Goal: Communication & Community: Answer question/provide support

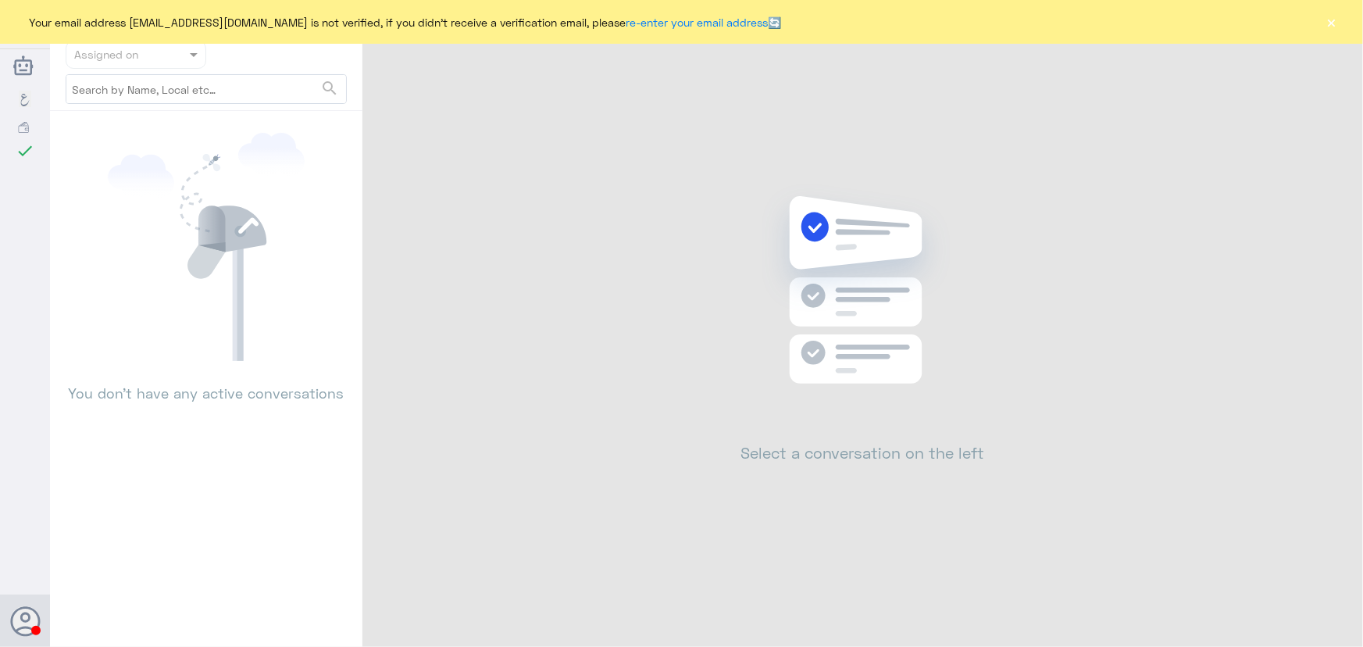
click at [1327, 14] on button "×" at bounding box center [1332, 22] width 16 height 16
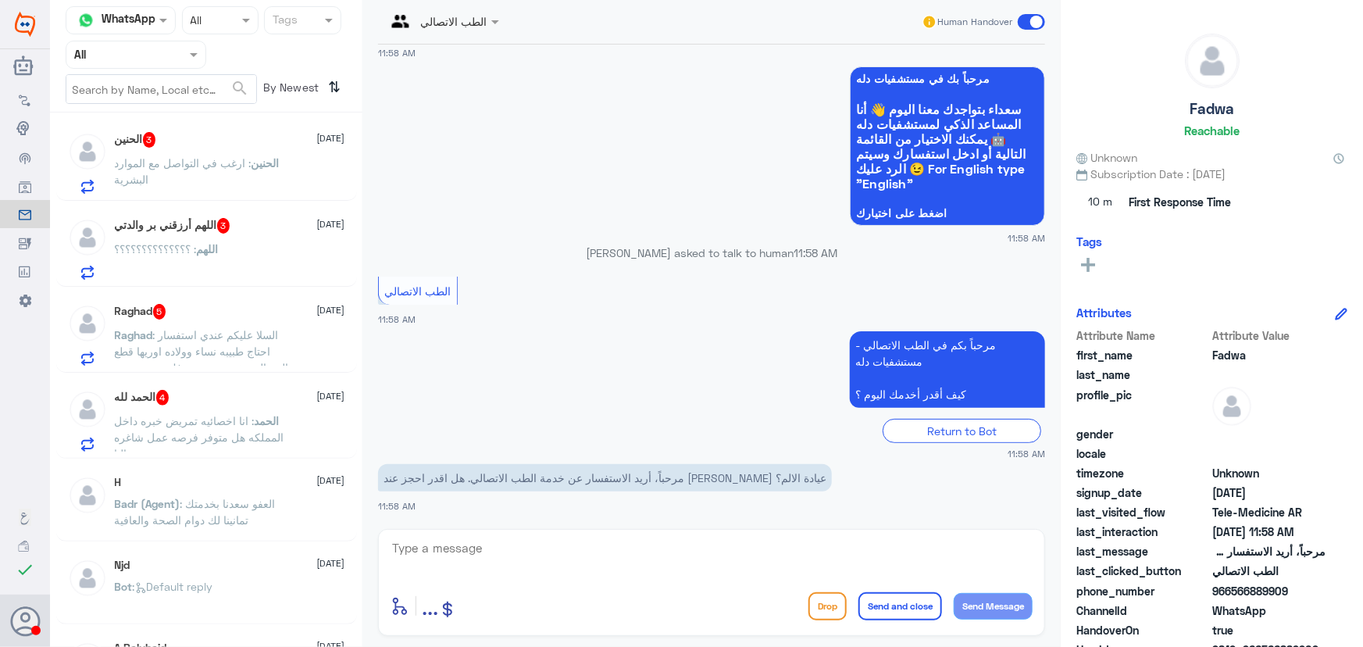
scroll to position [710, 0]
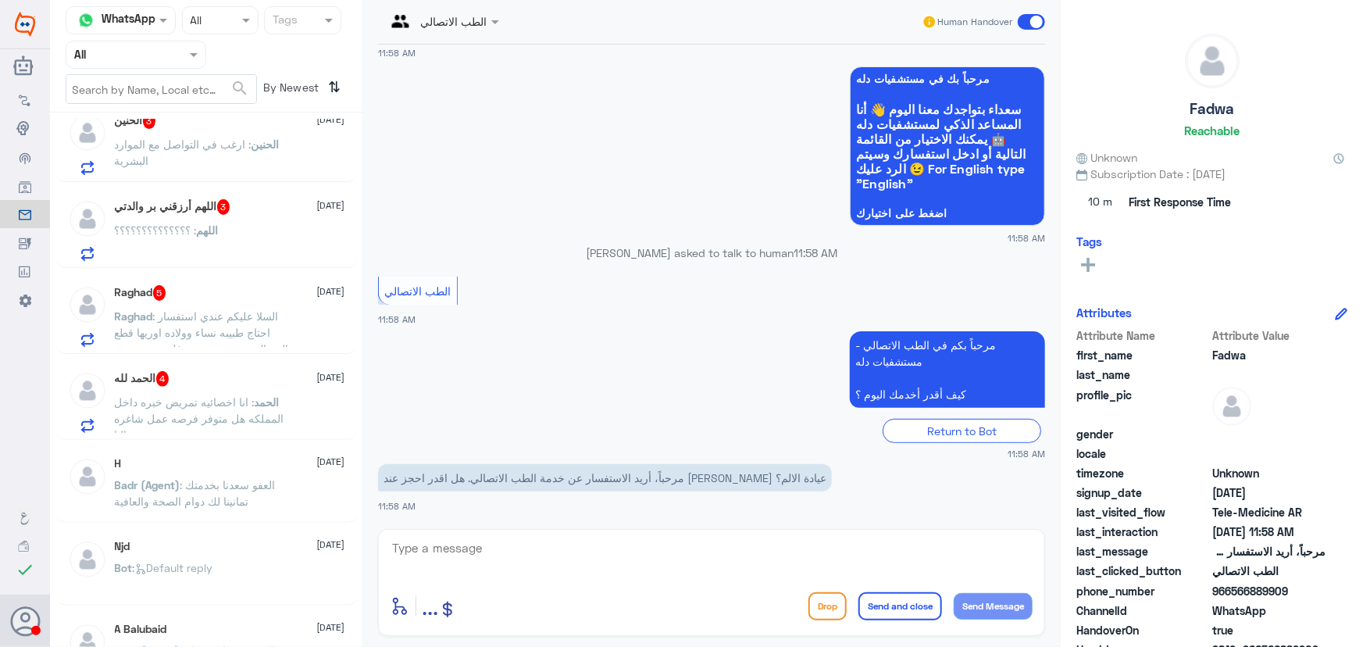
click at [211, 403] on span ": انا اخصائيه تمريض خبره داخل المملكه هل متوفر فرصه عمل شاغره حاليا" at bounding box center [200, 418] width 170 height 46
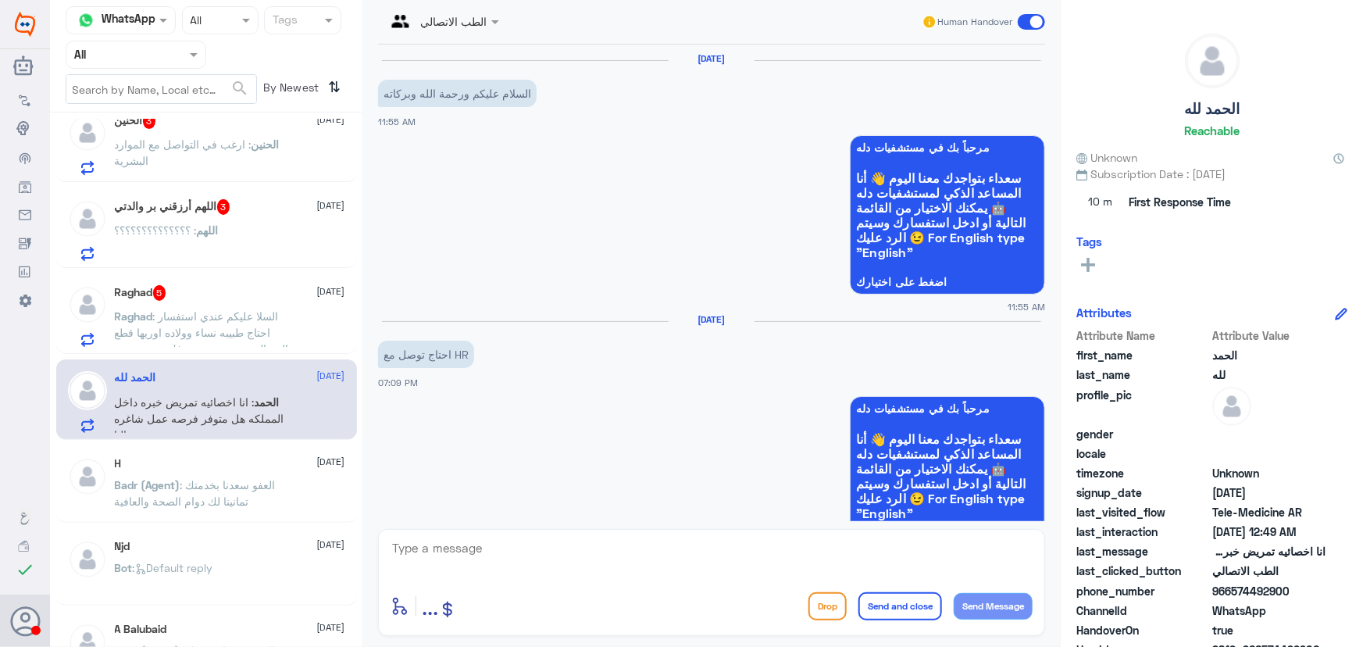
scroll to position [654, 0]
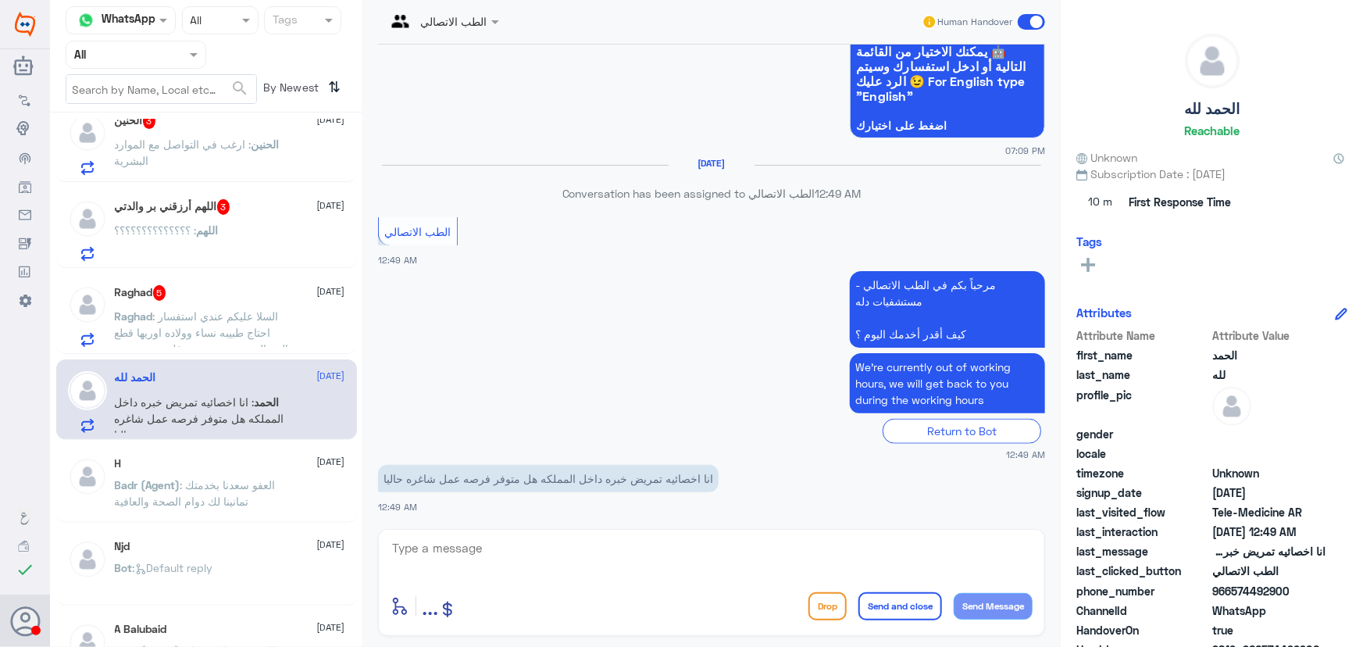
click at [407, 384] on app-msgs-text "We’re currently out of working hours, we will get back to you during the workin…" at bounding box center [711, 384] width 667 height 62
click at [794, 532] on div "enter flow name ... Drop Send and close Send Message" at bounding box center [711, 582] width 667 height 107
click at [778, 541] on textarea at bounding box center [712, 556] width 642 height 38
paste textarea "مرحباً معك نوف من الطب الاتصالي"
type textarea "مرحباً معك نوف من الطب الاتصالي"
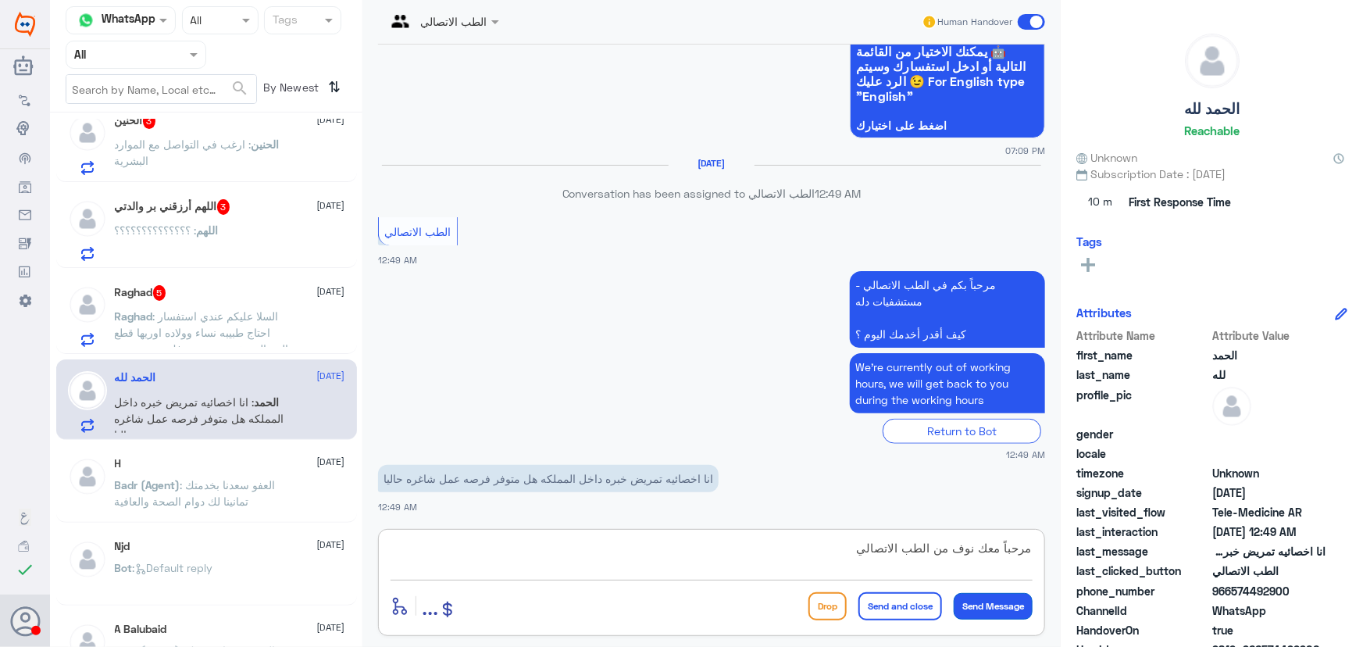
click at [987, 601] on button "Send Message" at bounding box center [993, 606] width 79 height 27
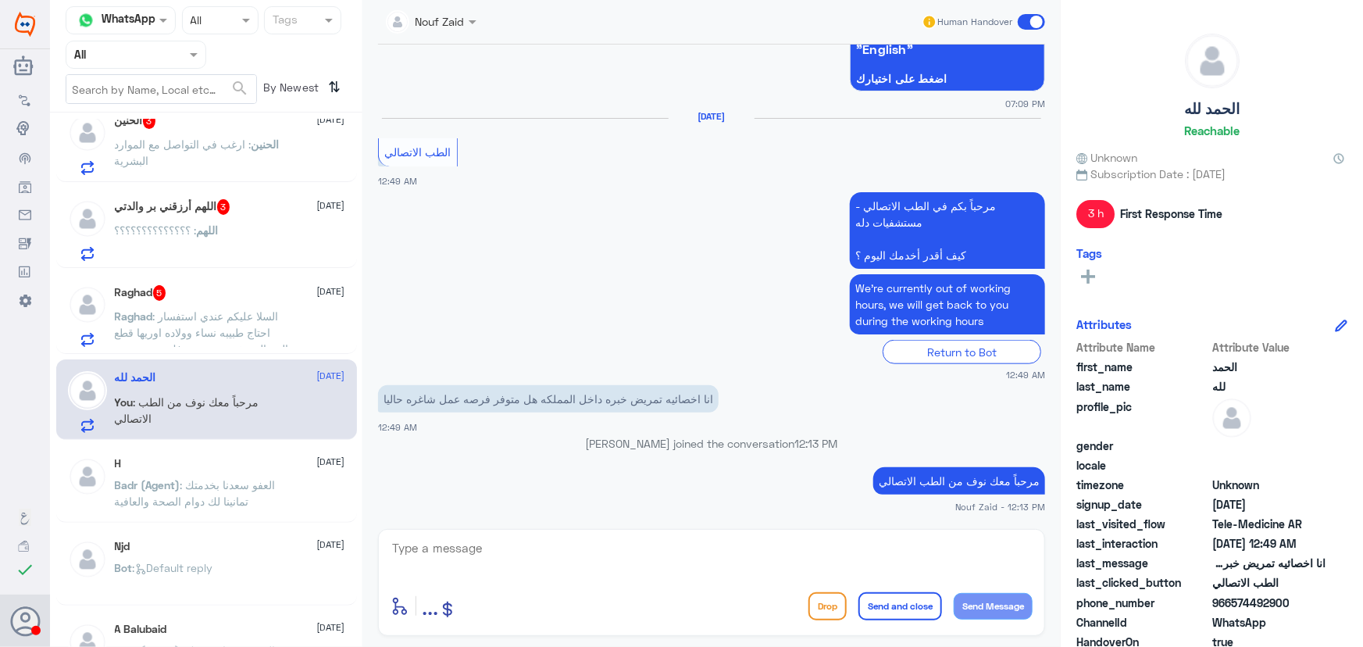
scroll to position [700, 0]
click at [616, 545] on textarea at bounding box center [712, 556] width 642 height 38
type textarea "d"
paste textarea "https://careers.dallahhealth.com/"
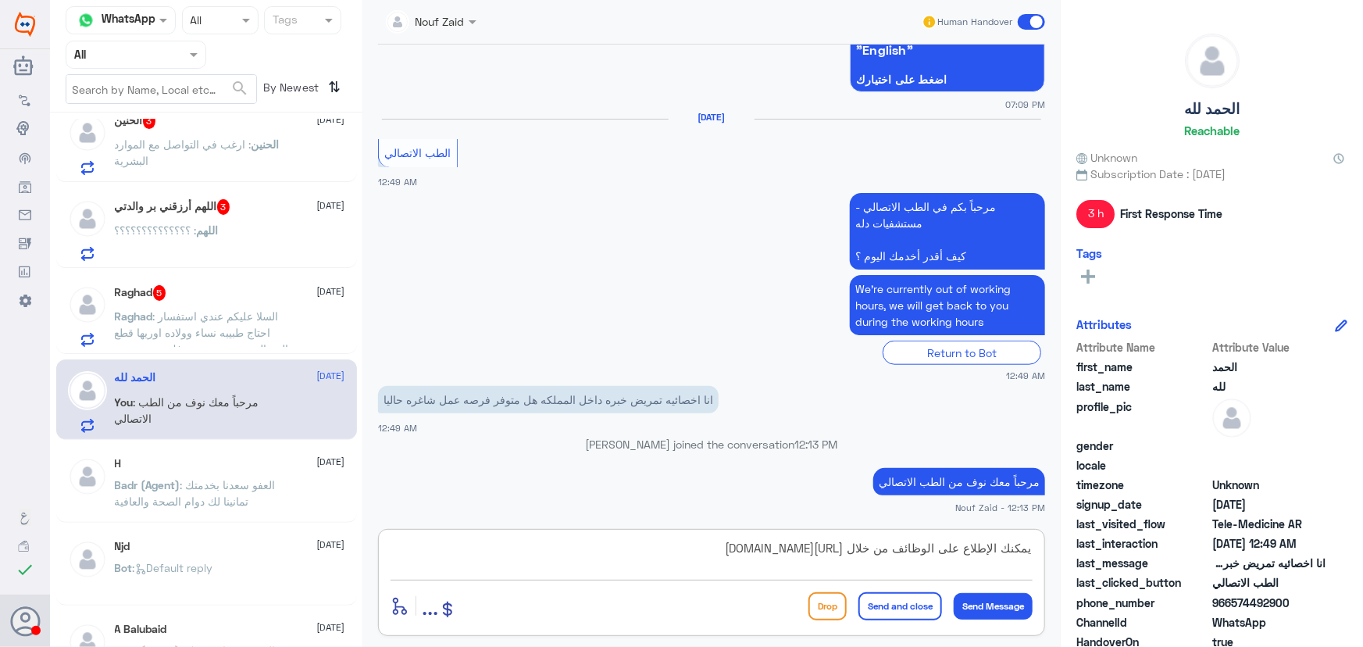
type textarea "يمكنك الإطلاع على الوظائف من خلال https://careers.dallahhealth.com/"
click at [894, 602] on button "Send and close" at bounding box center [900, 606] width 84 height 28
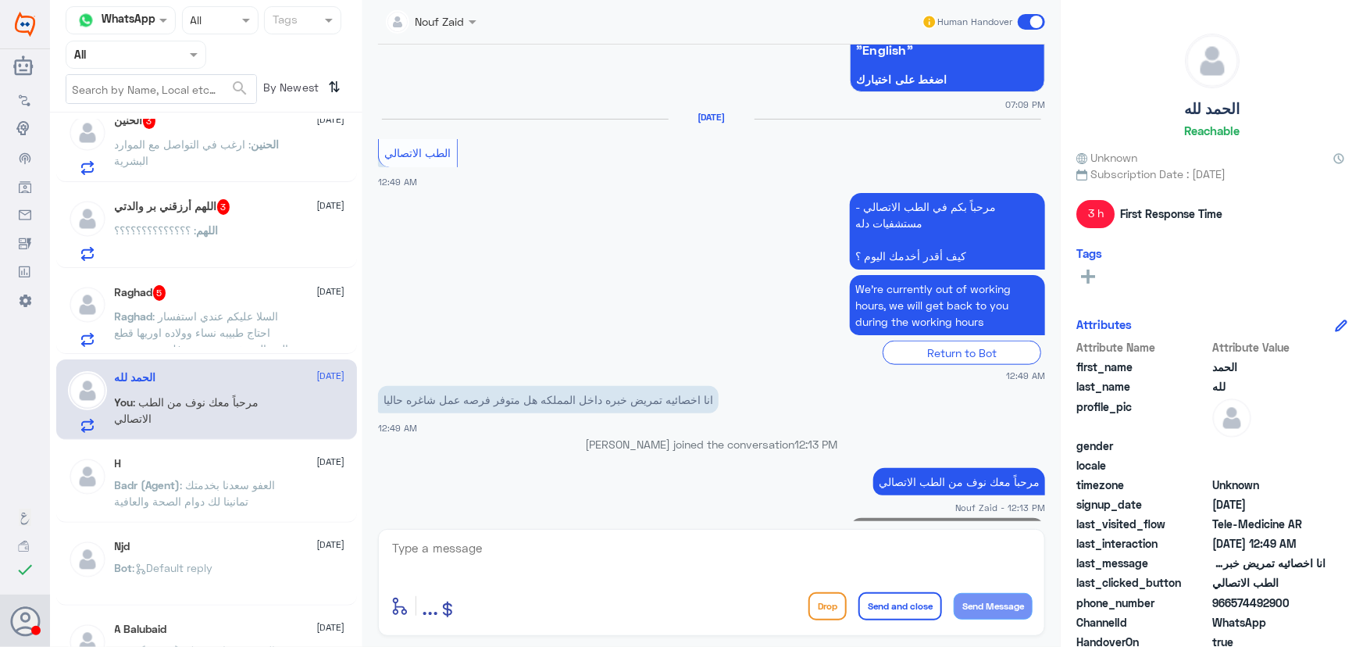
scroll to position [766, 0]
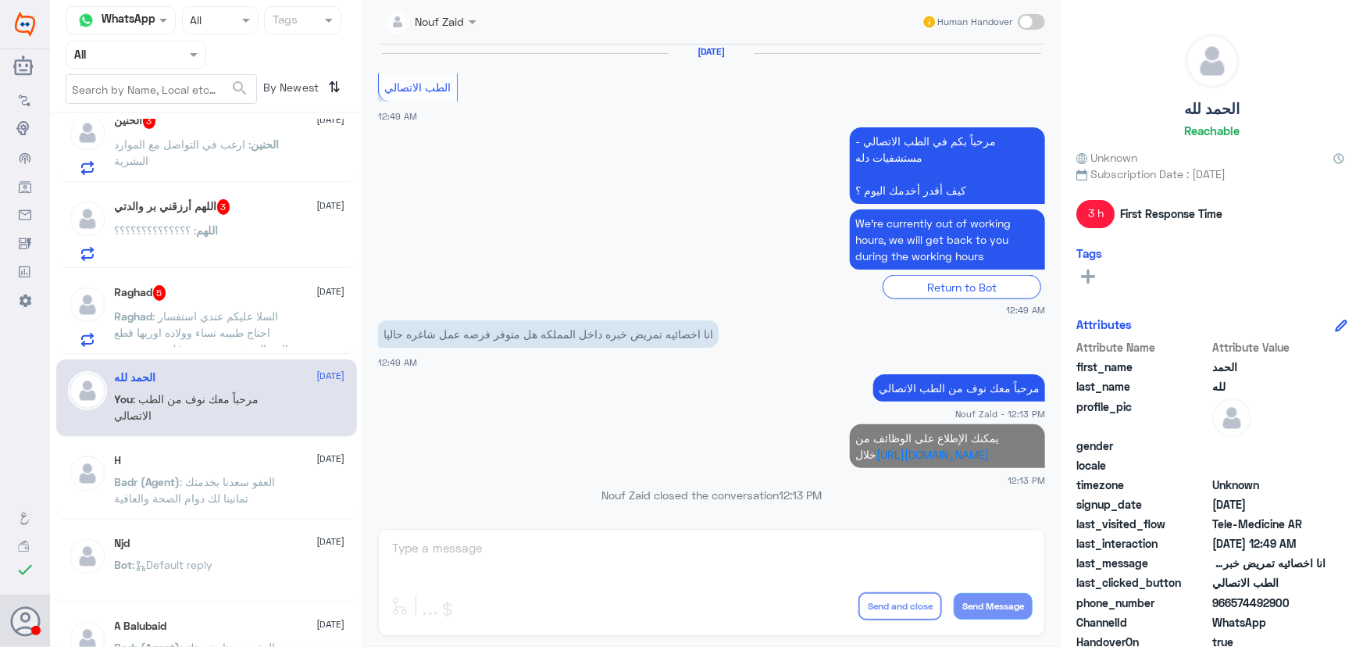
click at [195, 309] on span ": السلا عليكم عندي استفسار احتاج طبيبه نساء وولاده اوريها قطع الدم الي تخرج مني…" at bounding box center [202, 340] width 174 height 62
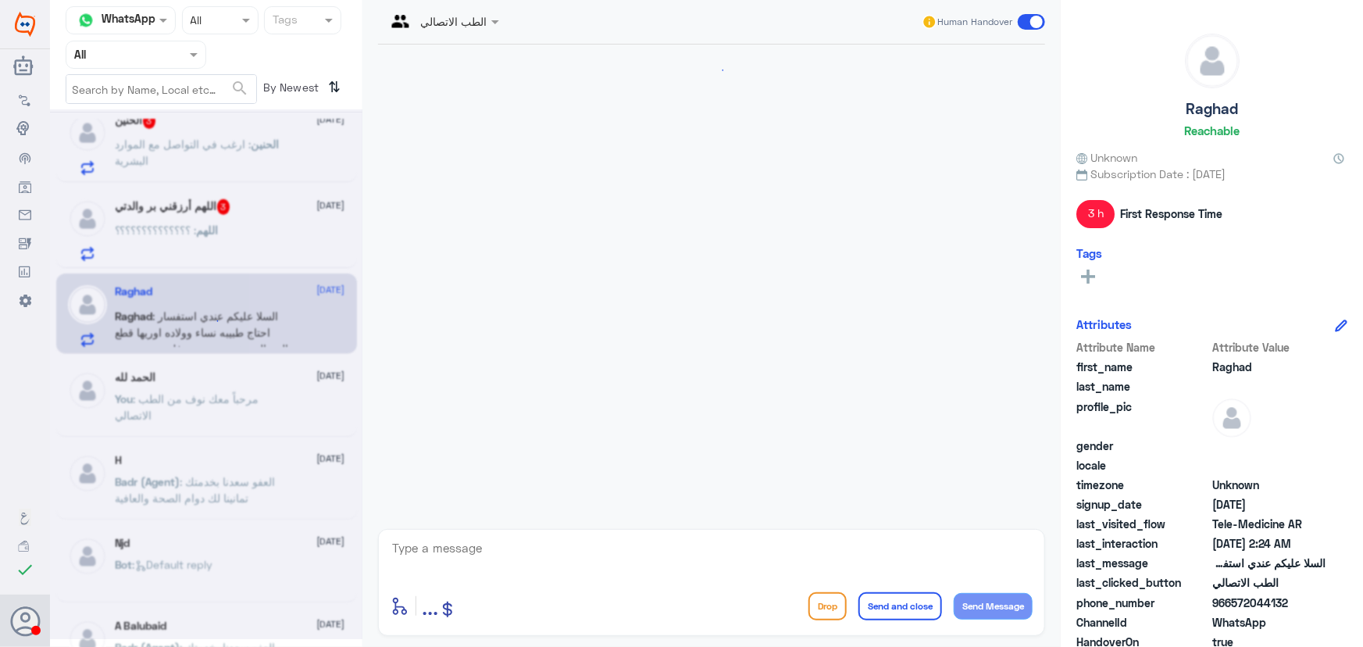
scroll to position [570, 0]
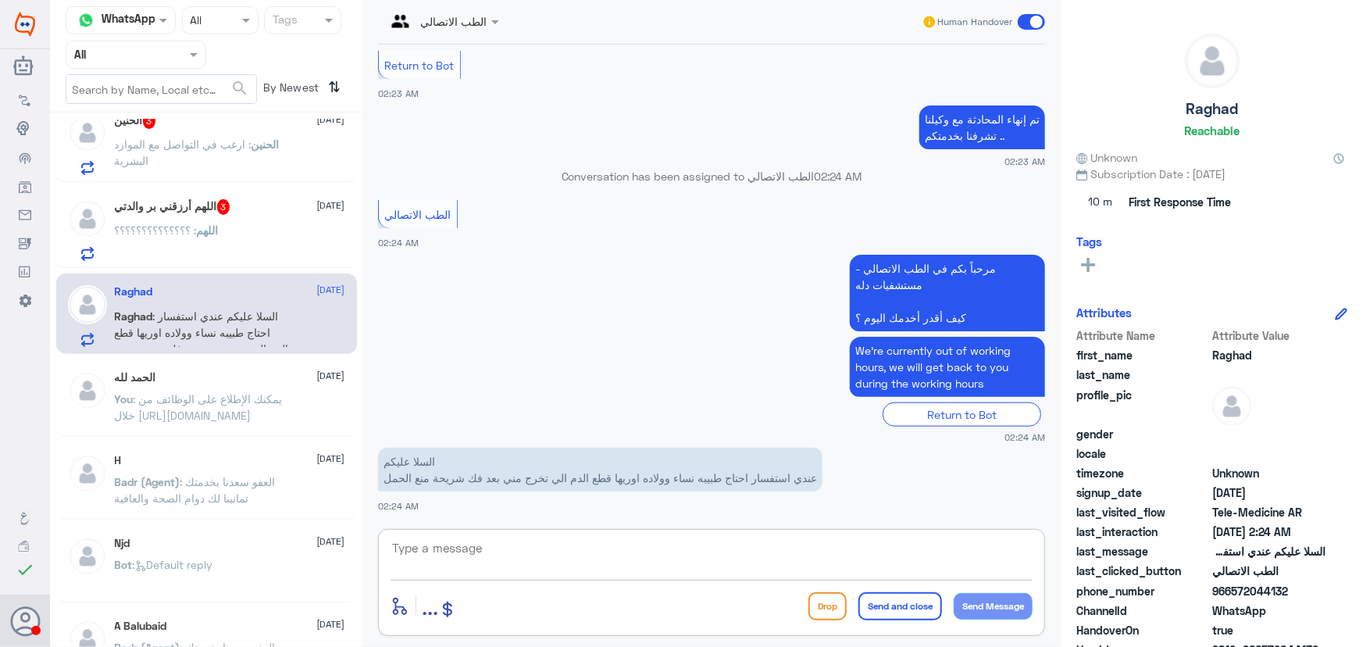
click at [462, 548] on textarea at bounding box center [712, 556] width 642 height 38
paste textarea "مرحباً معك نوف من الطب الاتصالي"
type textarea "مرحباً معك نوف من الطب الاتصالي"
click at [1000, 604] on button "Send Message" at bounding box center [993, 606] width 79 height 27
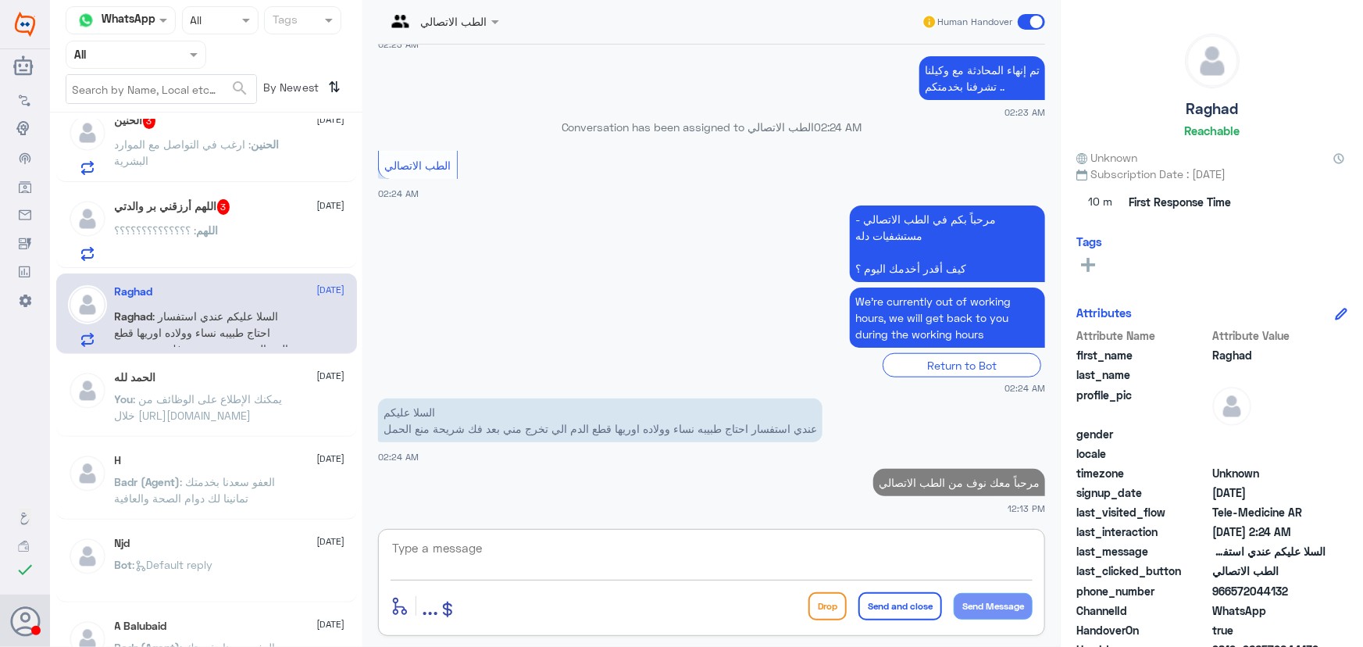
click at [933, 555] on textarea at bounding box center [712, 556] width 642 height 38
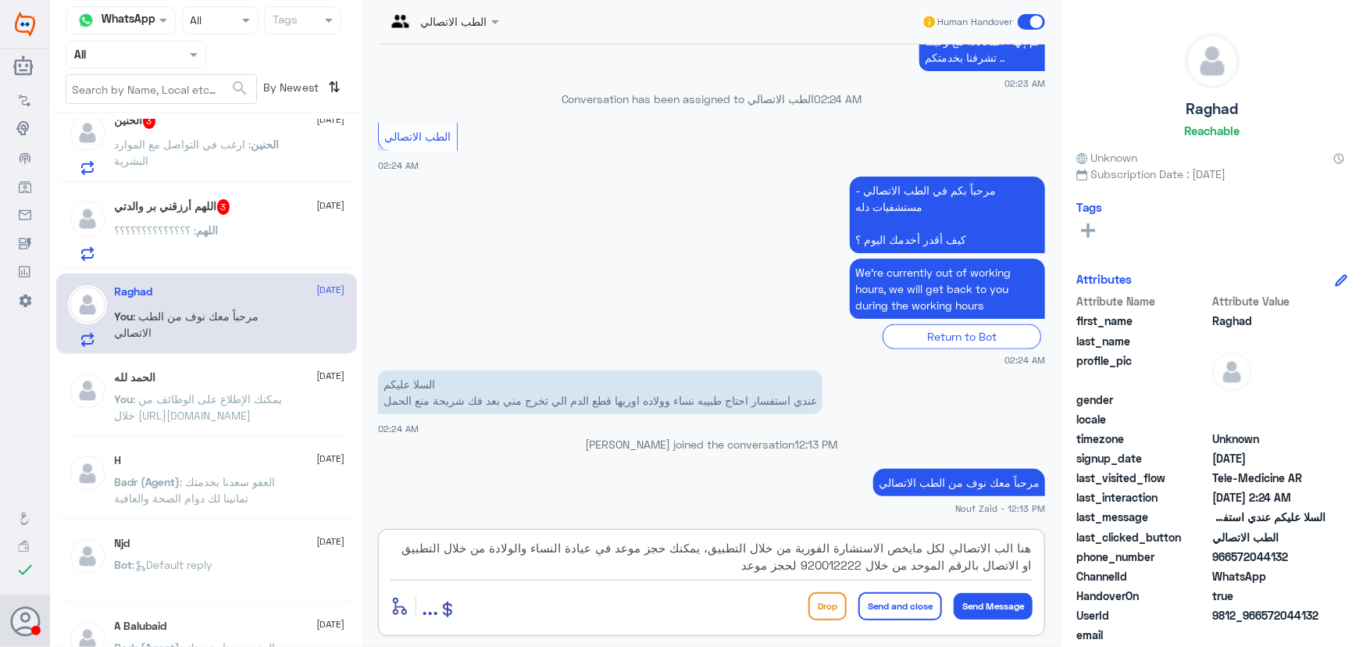
click at [1005, 548] on textarea "هنا الب الاتصالي لكل مايخص الاستشارة الفورية من خلال التطبيق، يمكنك حجز موعد في…" at bounding box center [712, 556] width 642 height 38
click at [708, 547] on textarea "هنا الطب الاتصالي لكل مايخص الاستشارة الفورية من خلال التطبيق، يمكنك حجز موعد ف…" at bounding box center [712, 556] width 642 height 38
click at [792, 546] on textarea "هنا الطب الاتصالي لكل مايخص الاستشارة الفورية من خلال التطبيق، يمكنك حجز موعد ف…" at bounding box center [712, 556] width 642 height 38
type textarea "هنا الطب الاتصالي لكل مايخص الاستشارة الفورية مع طبيب عام من خلال التطبيق، يمكن…"
click at [895, 601] on button "Send and close" at bounding box center [900, 606] width 84 height 28
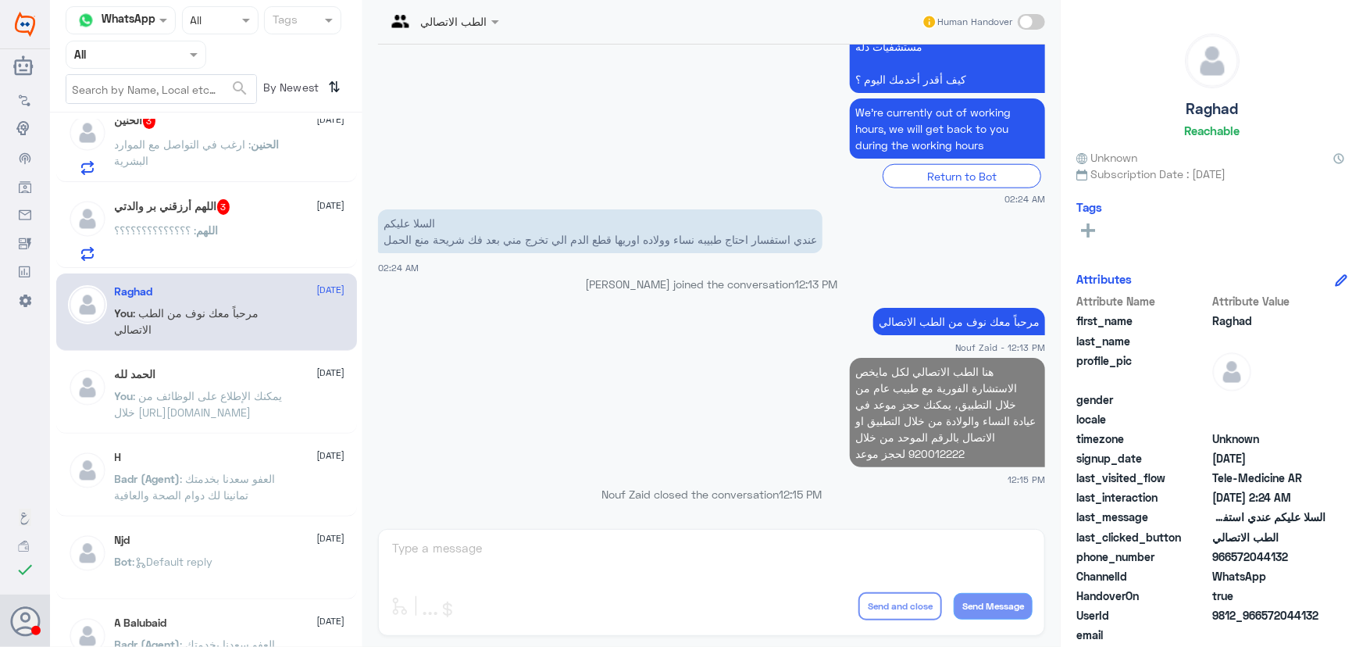
scroll to position [568, 0]
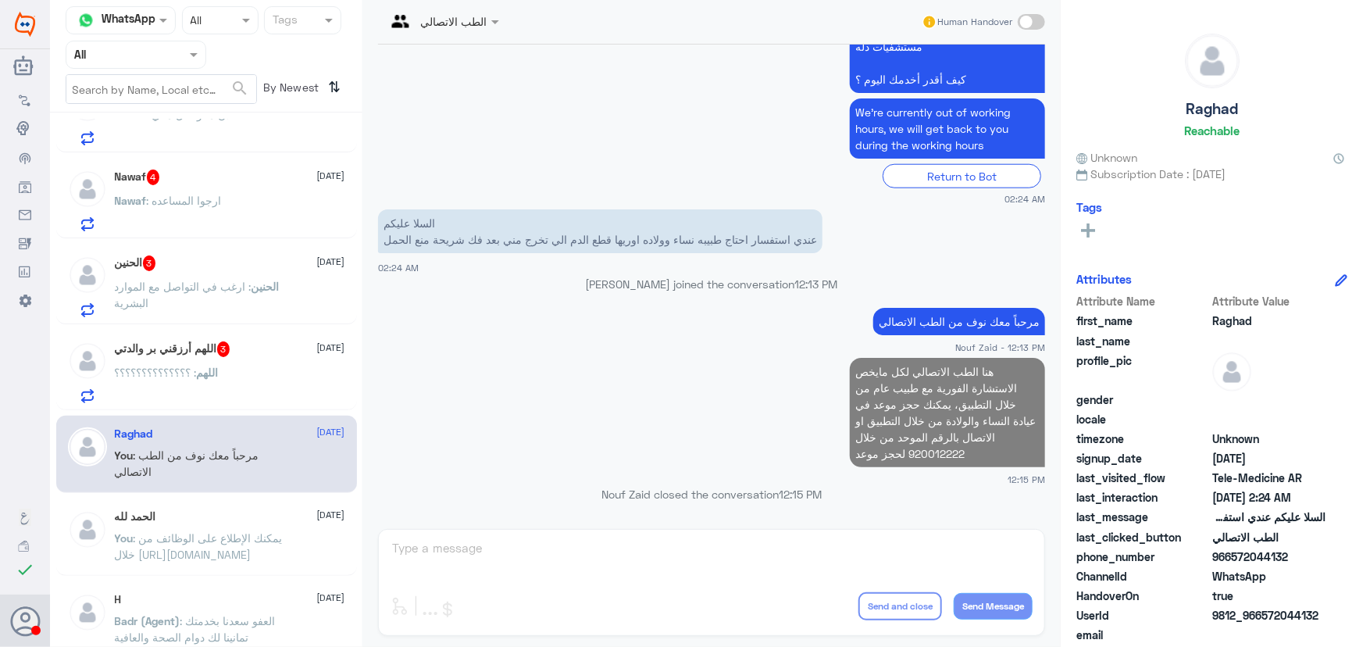
click at [230, 347] on h5 "اللهم أرزقني بر والدتي 3" at bounding box center [173, 349] width 116 height 16
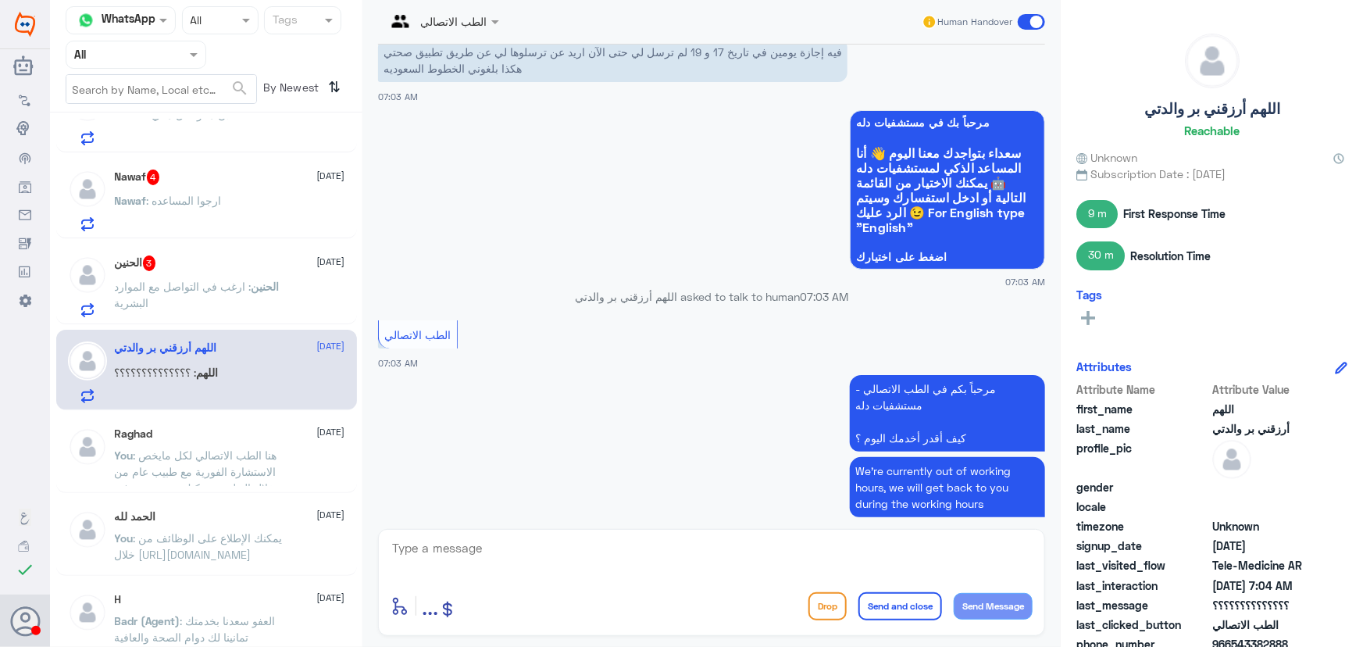
scroll to position [726, 0]
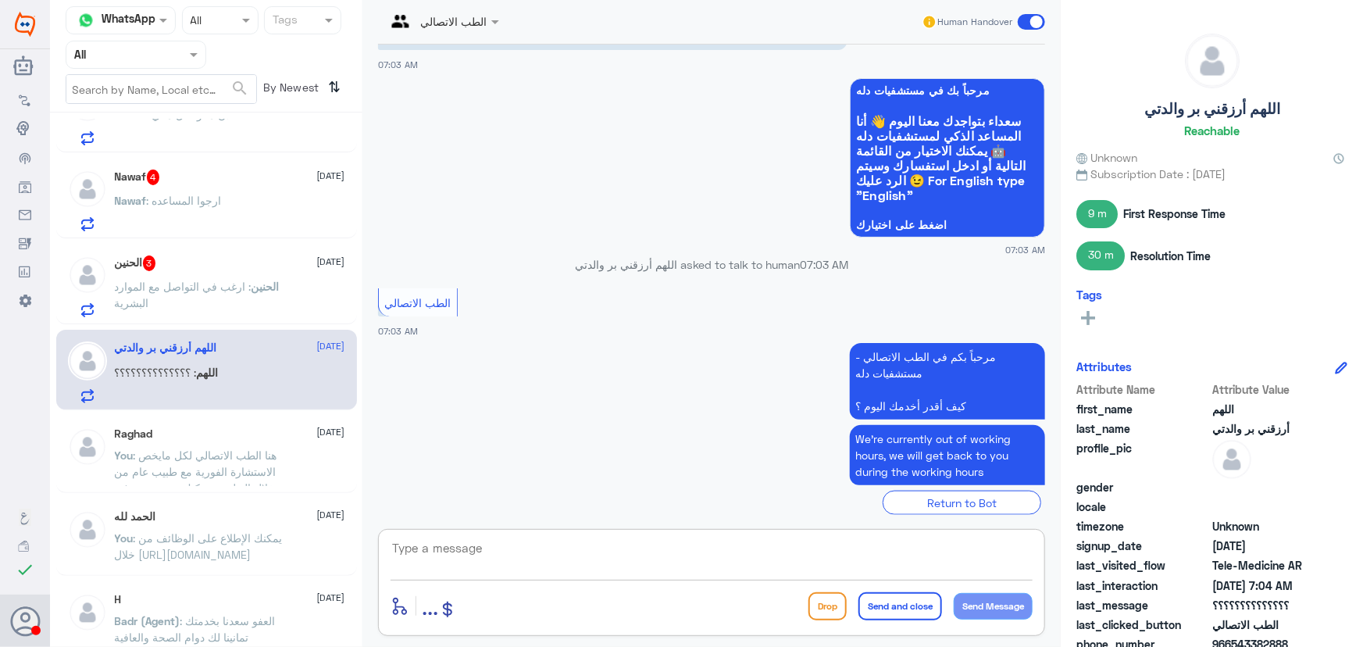
click at [563, 551] on textarea at bounding box center [712, 556] width 642 height 38
paste textarea "مرحباً معك نوف من الطب الاتصالي"
type textarea "مرحباً معك نوف من الطب الاتصالي"
click at [981, 601] on button "Send Message" at bounding box center [993, 606] width 79 height 27
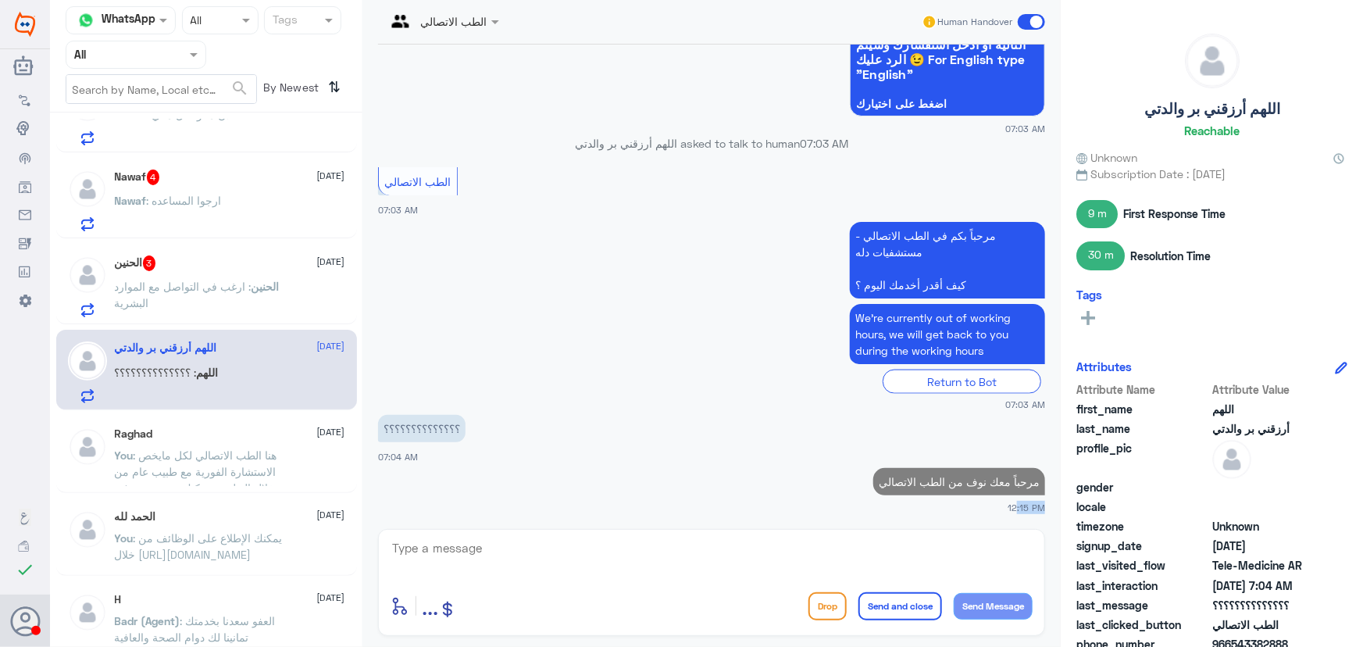
drag, startPoint x: 836, startPoint y: 520, endPoint x: 835, endPoint y: 541, distance: 21.1
click at [835, 540] on div "الطب الاتصالي Human Handover 25 Aug 2025 Conversation has been assigned to Badr…" at bounding box center [711, 325] width 698 height 651
click at [835, 541] on textarea at bounding box center [712, 556] width 642 height 38
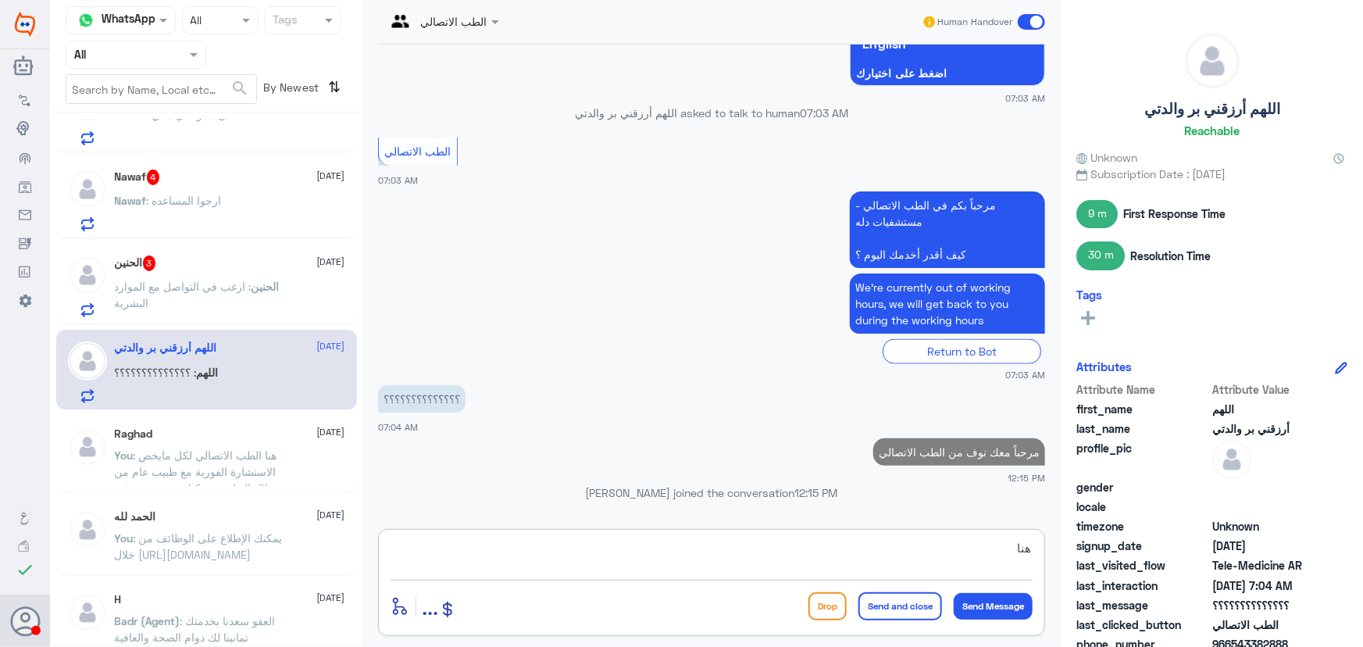
scroll to position [843, 0]
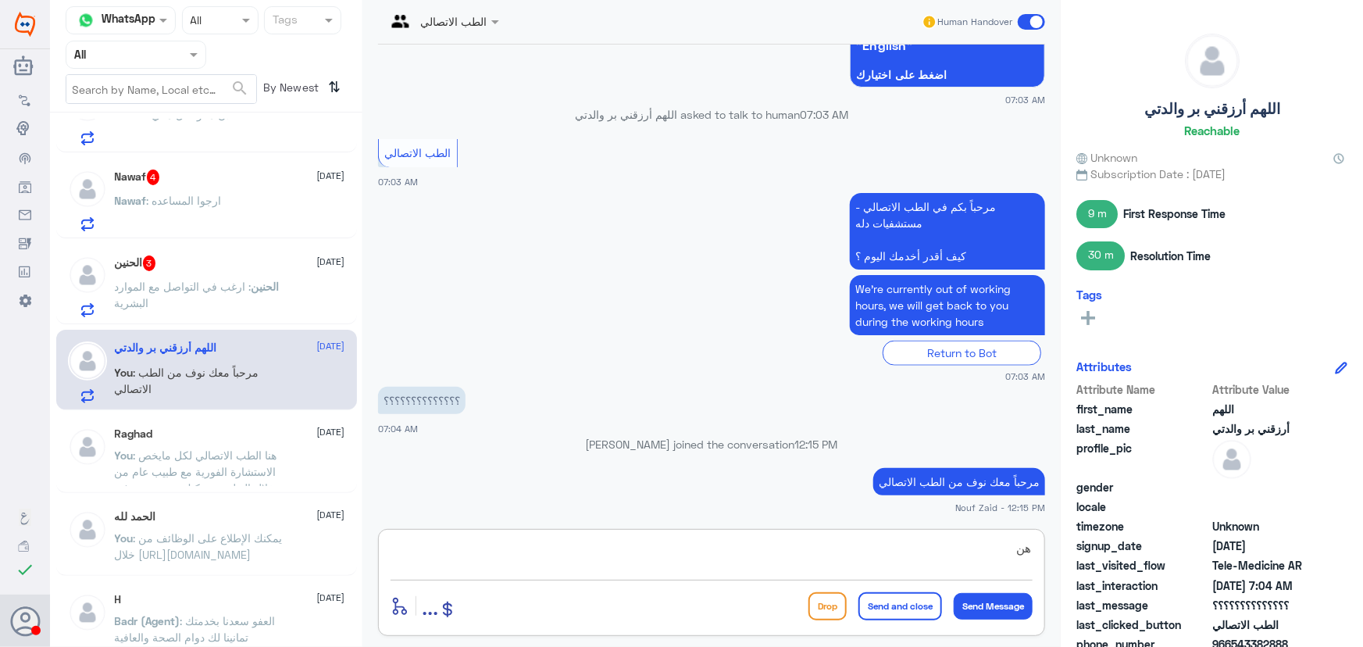
type textarea "ه"
drag, startPoint x: 844, startPoint y: 540, endPoint x: 833, endPoint y: 547, distance: 12.4
click at [835, 547] on textarea at bounding box center [712, 556] width 642 height 38
click at [815, 551] on textarea at bounding box center [712, 556] width 642 height 38
paste textarea "هل وصلت لك رسالة نصية بالاجازة"
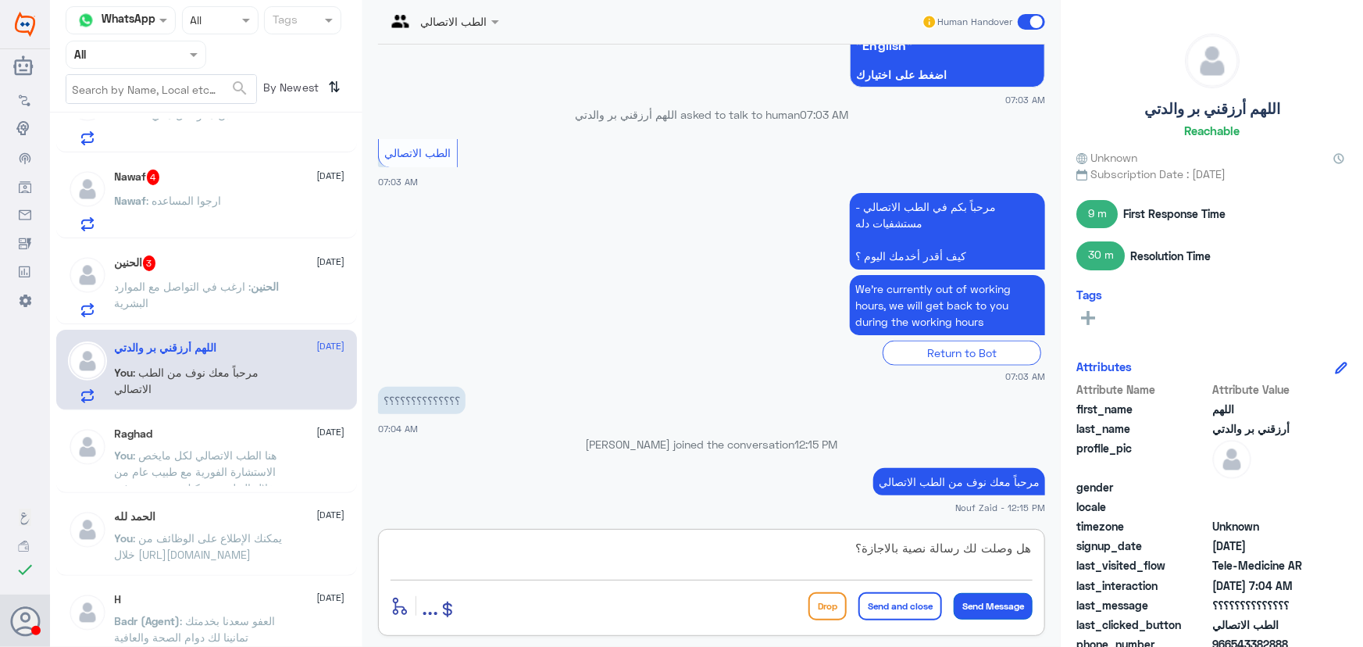
type textarea "هل وصلت لك رسالة نصية بالاجازة؟"
click at [982, 607] on button "Send Message" at bounding box center [993, 606] width 79 height 27
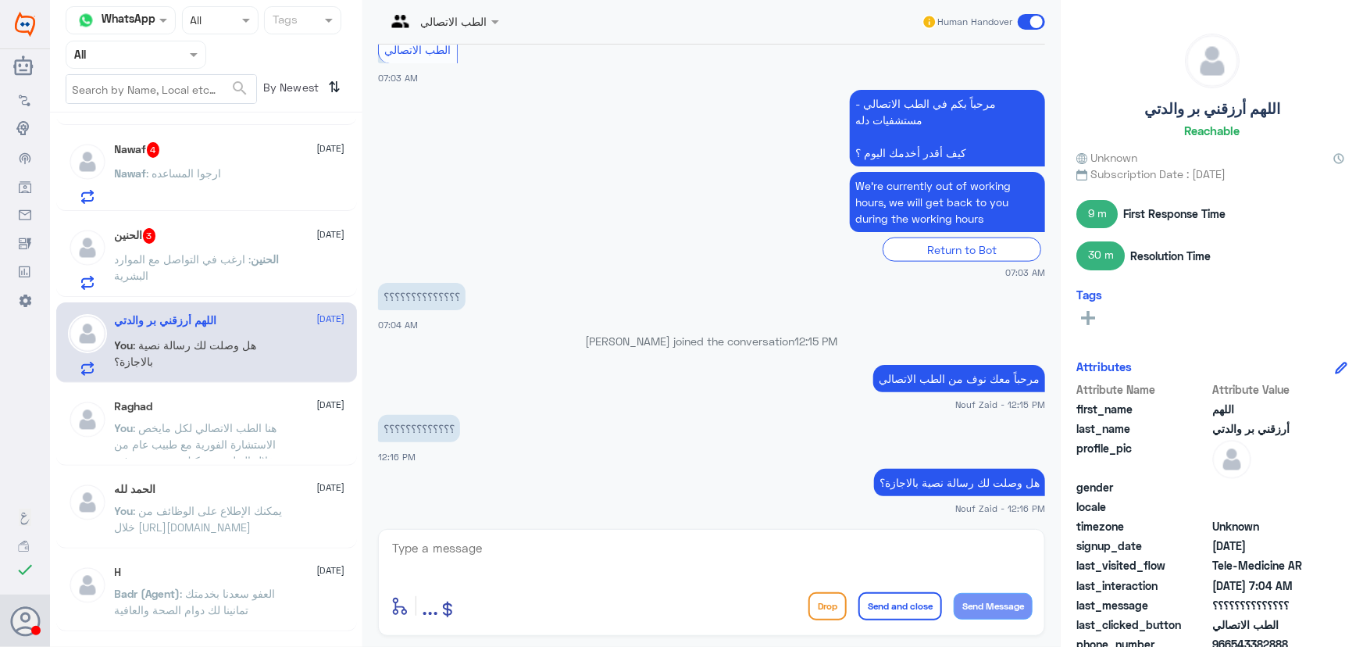
scroll to position [568, 0]
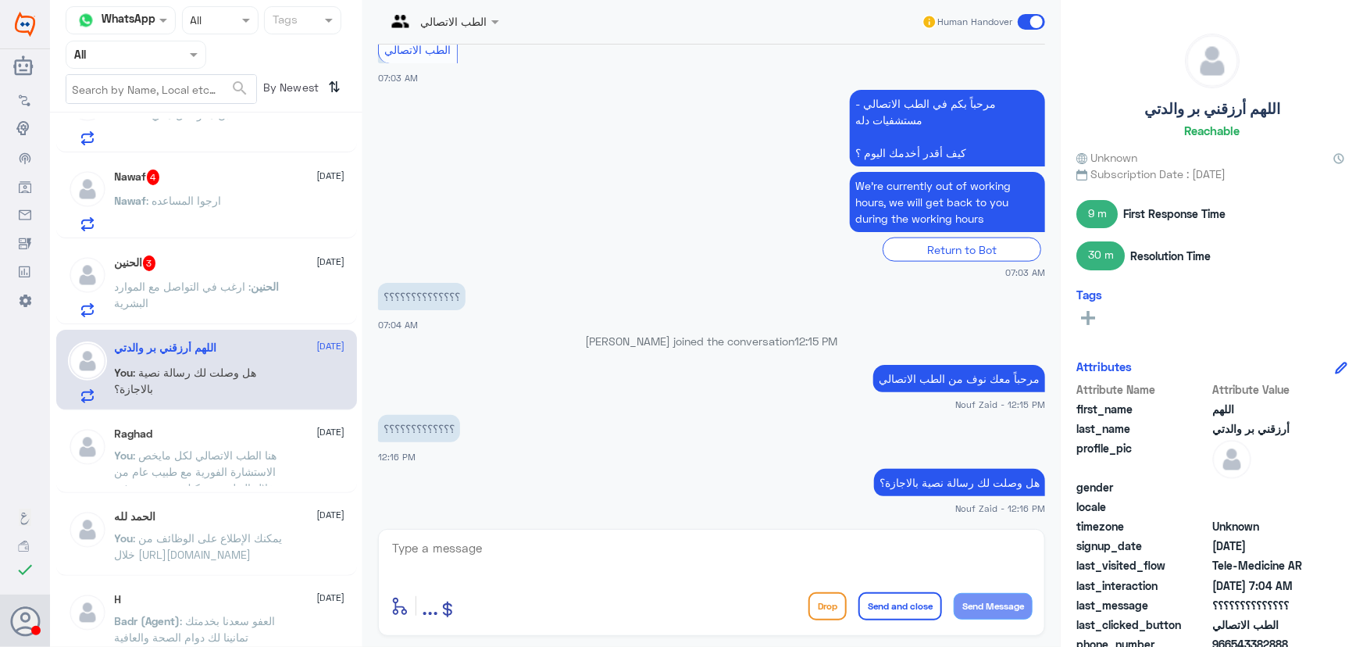
click at [273, 296] on p "الحنين : ارغب في التواصل مع الموارد البشرية" at bounding box center [203, 297] width 176 height 39
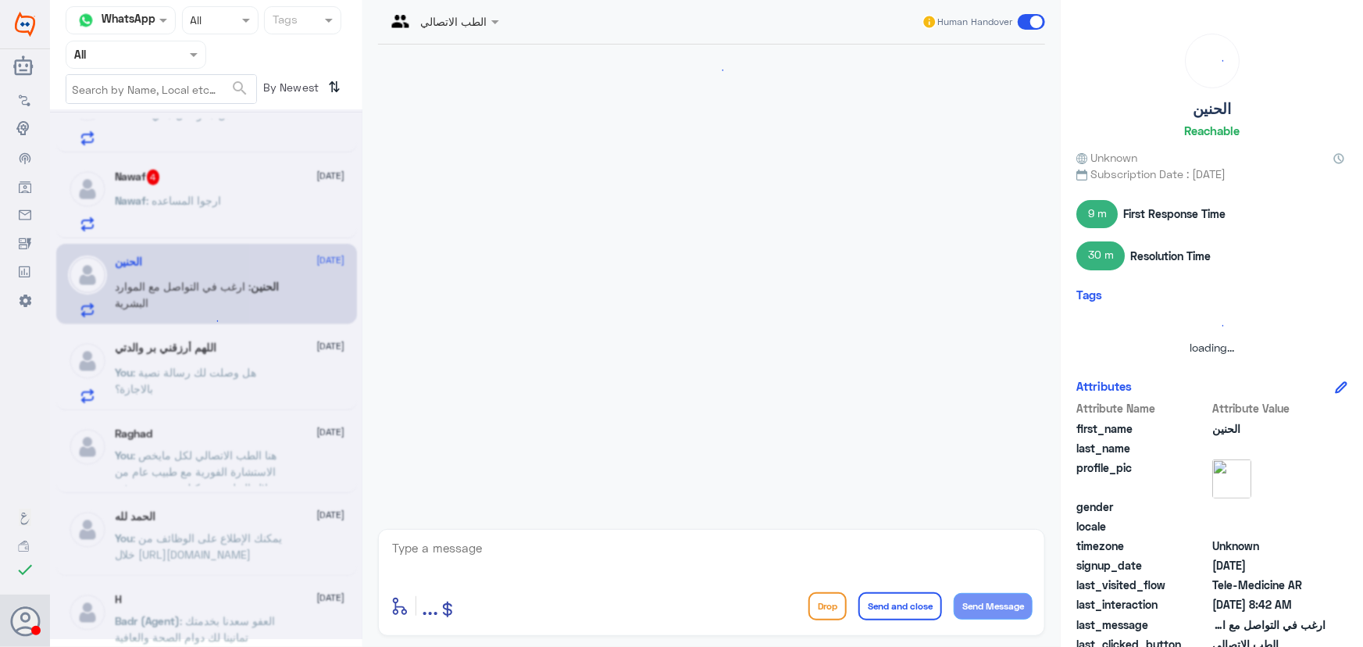
scroll to position [128, 0]
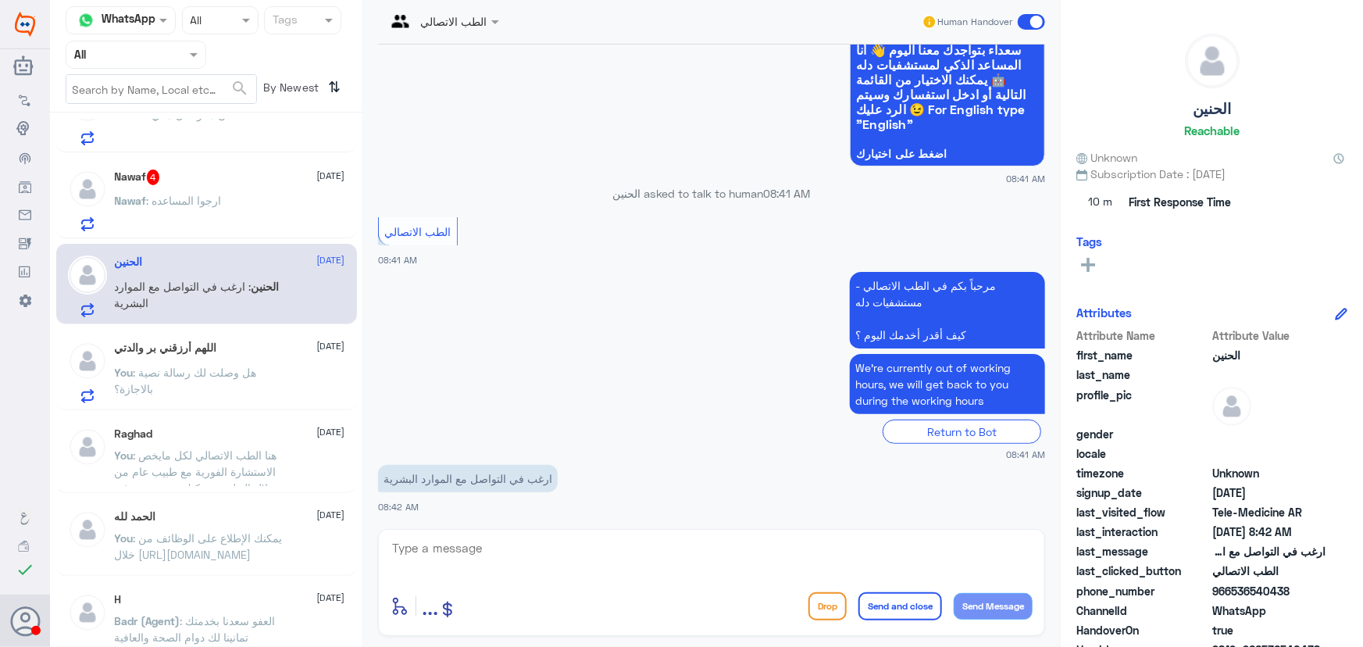
click at [559, 536] on div "enter flow name ... Drop Send and close Send Message" at bounding box center [711, 582] width 667 height 107
click at [552, 557] on textarea at bounding box center [712, 556] width 642 height 38
paste textarea "هل وصلت لك رسالة نصية بالاجازة"
type textarea "هل وصلت لك رسالة نصية بالاجازة"
drag, startPoint x: 548, startPoint y: 538, endPoint x: 1151, endPoint y: 520, distance: 603.3
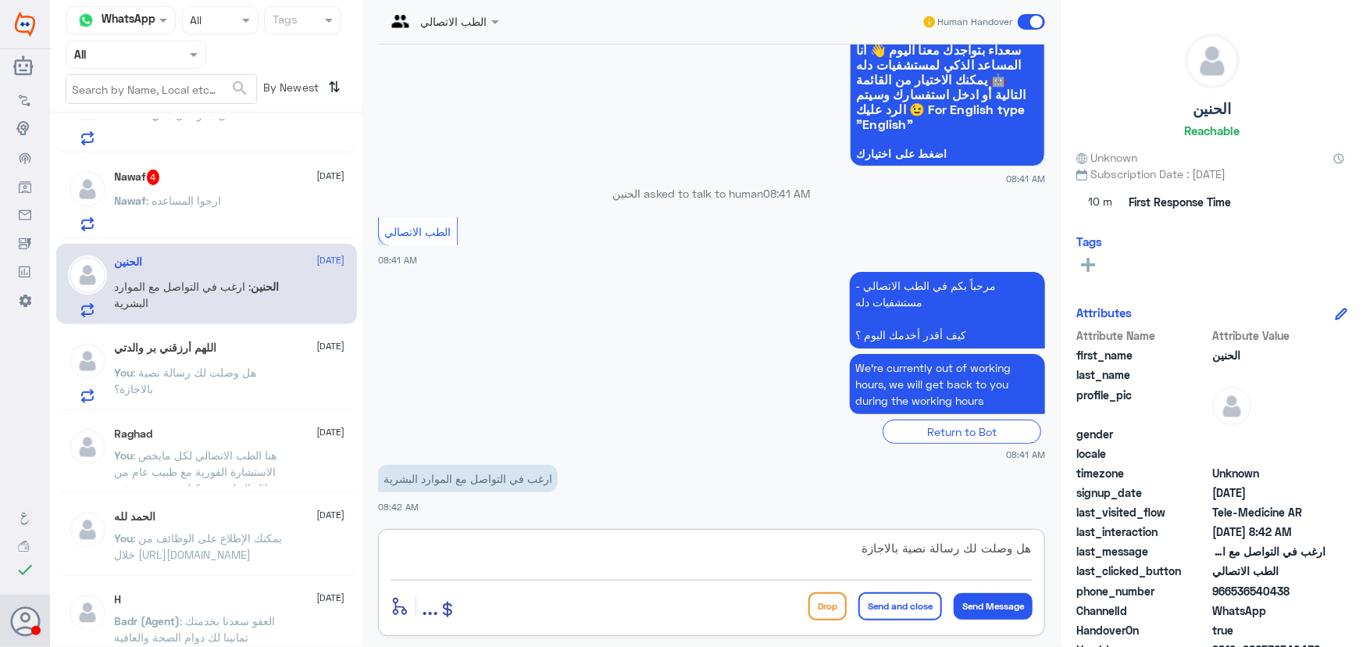
click at [1151, 521] on div "Channel WhatsApp Status × All Tags Agent Filter All search By Newest ⇅ Fadwa 26…" at bounding box center [706, 325] width 1313 height 651
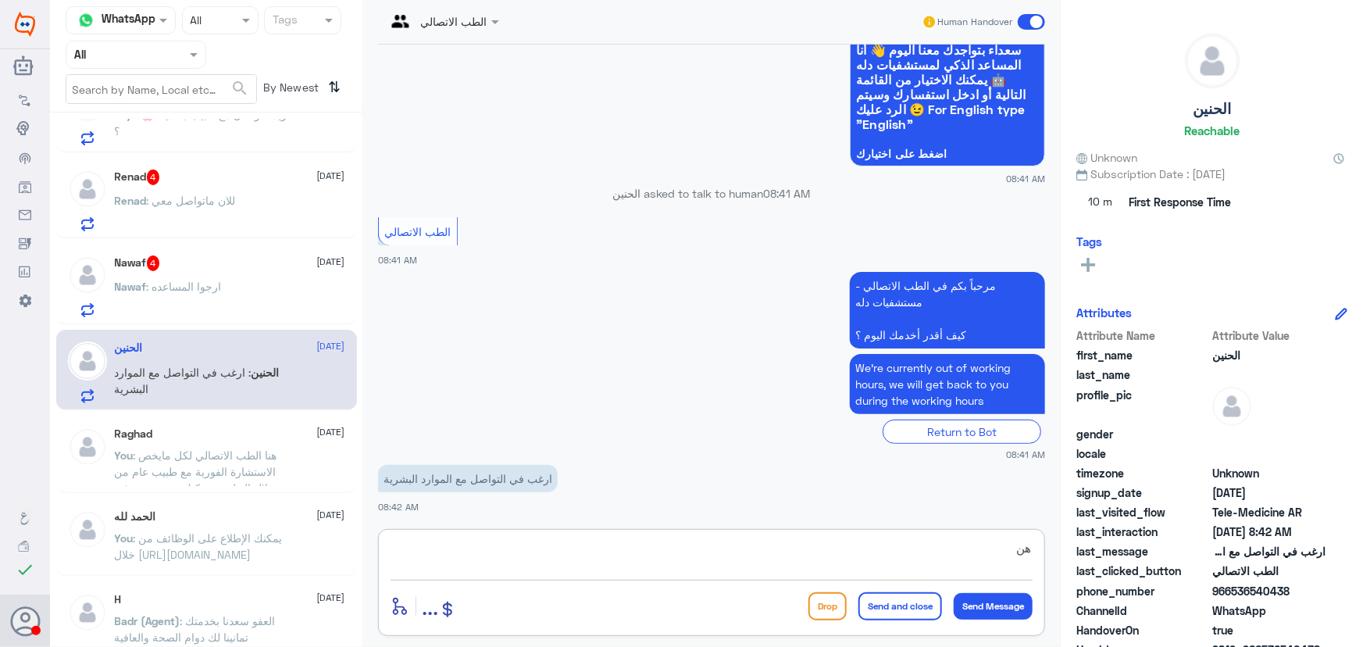
type textarea "ه"
paste textarea "مرحباً معك نوف من الطب الاتصالي"
type textarea "مرحباً معك نوف من الطب الاتصالي"
click at [997, 600] on button "Send Message" at bounding box center [993, 606] width 79 height 27
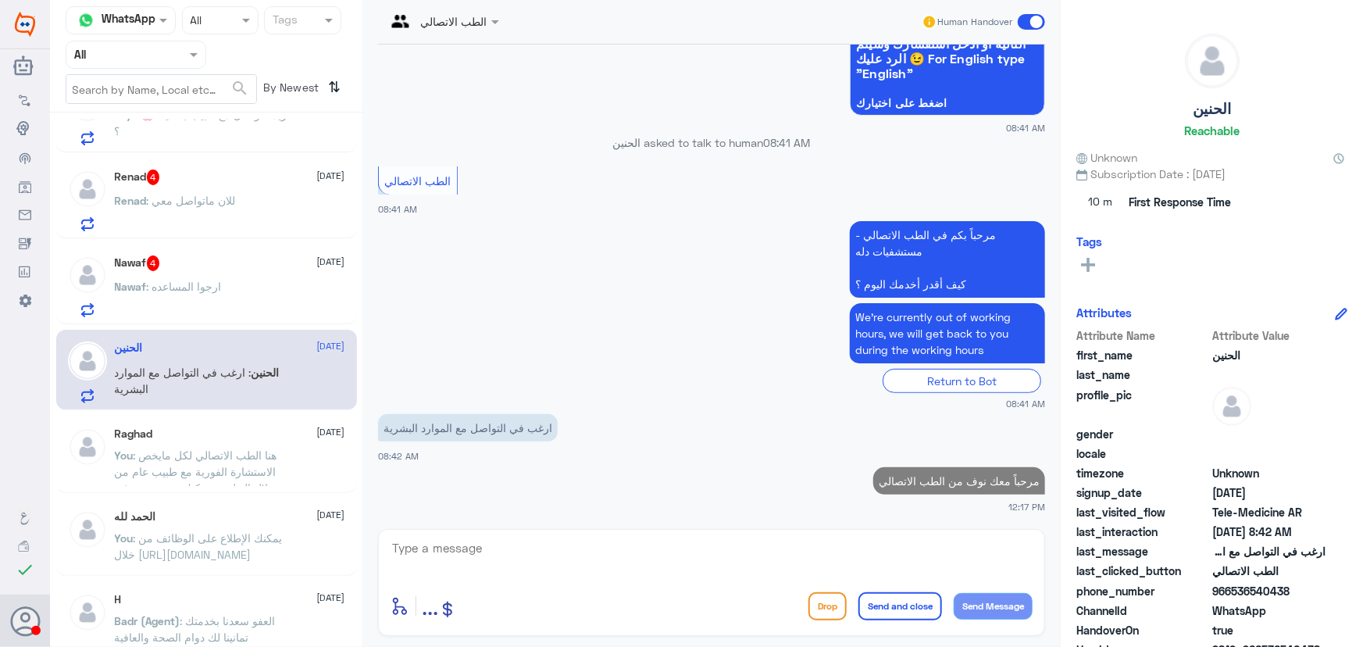
click at [842, 541] on textarea at bounding box center [712, 556] width 642 height 38
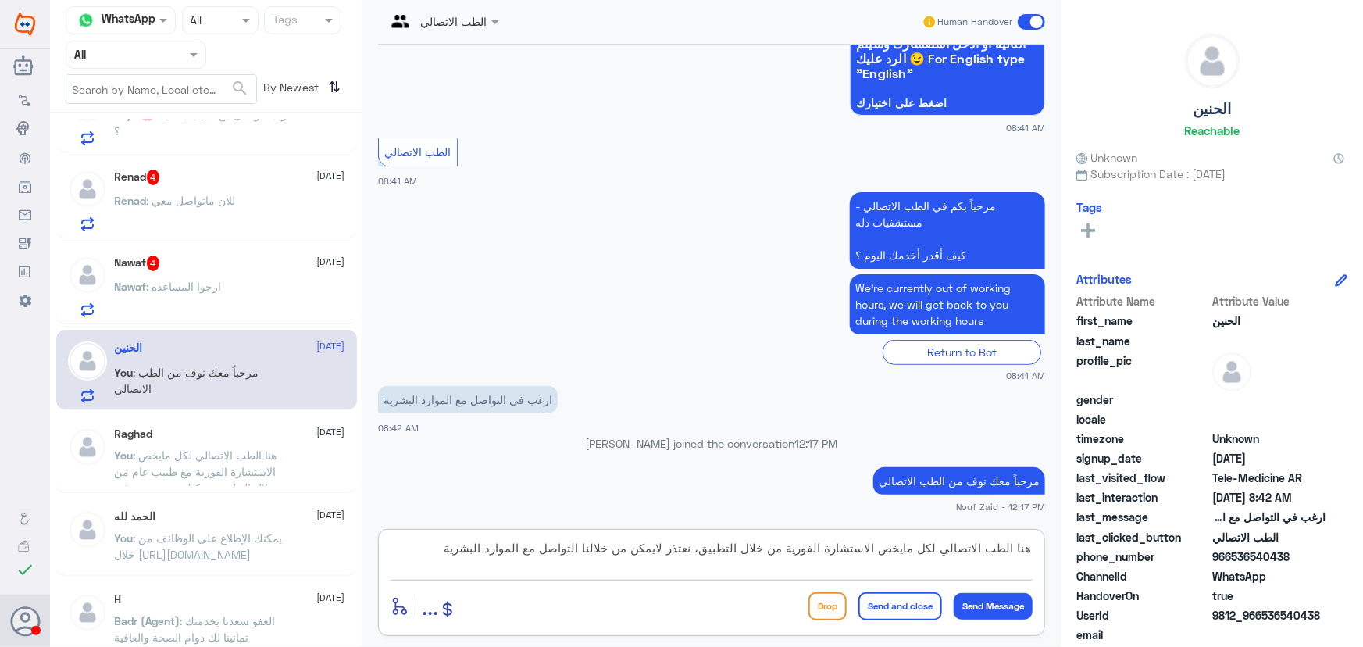
drag, startPoint x: 447, startPoint y: 542, endPoint x: 1194, endPoint y: 566, distance: 747.2
click at [1194, 566] on div "Channel WhatsApp Status × All Tags Agent Filter All search By Newest ⇅ اللهم أر…" at bounding box center [706, 325] width 1313 height 651
paste textarea "مكنك الاستفسار من خلال الاتصال بالرقم الموحد 920012222"
type textarea "هنا الطب الاتصالي لكل مايخص الاستشارة الفورية من خلال التطبيق، يمكنك الاستفسار …"
click at [915, 608] on button "Send and close" at bounding box center [900, 606] width 84 height 28
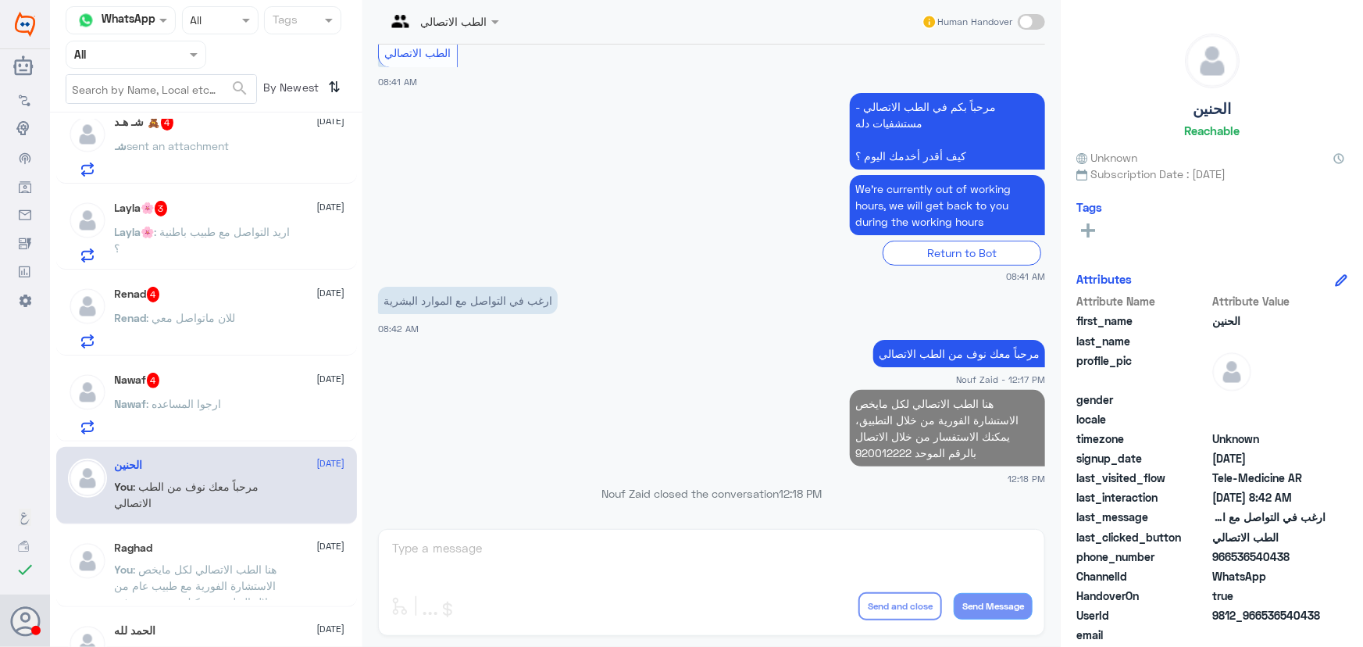
scroll to position [426, 0]
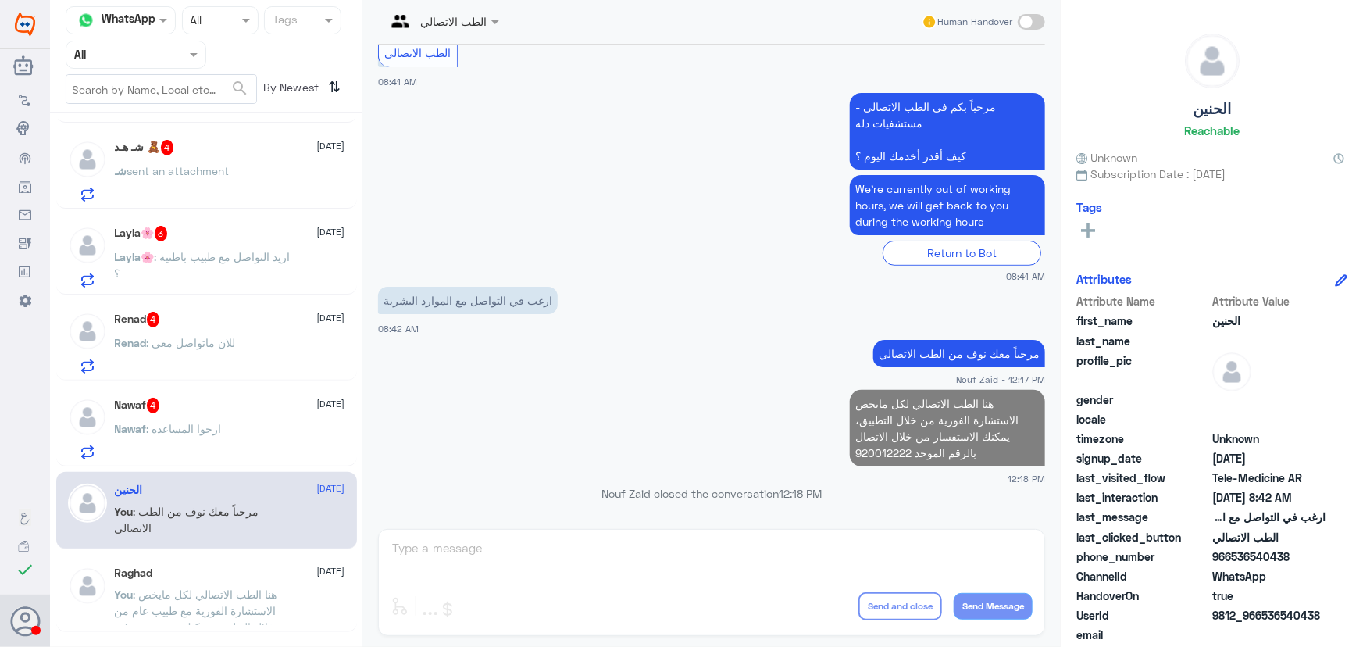
click at [241, 428] on div "Nawaf : ارجوا المساعده" at bounding box center [230, 441] width 230 height 35
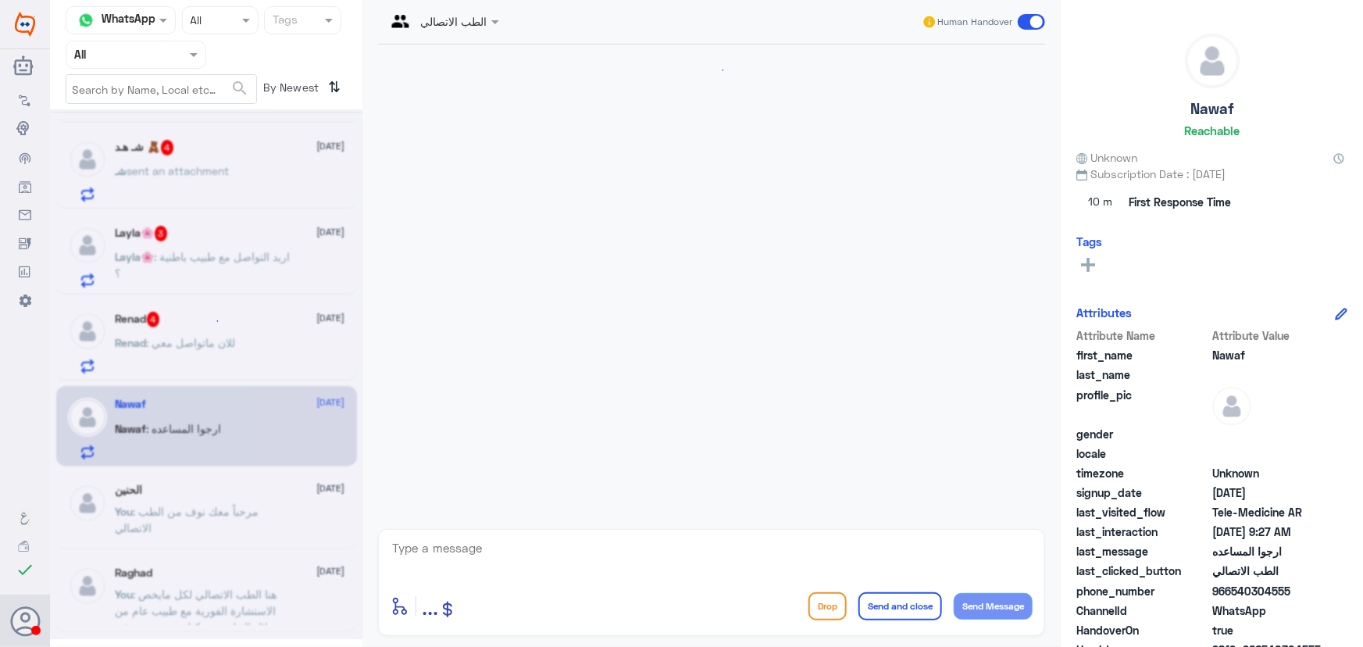
scroll to position [122, 0]
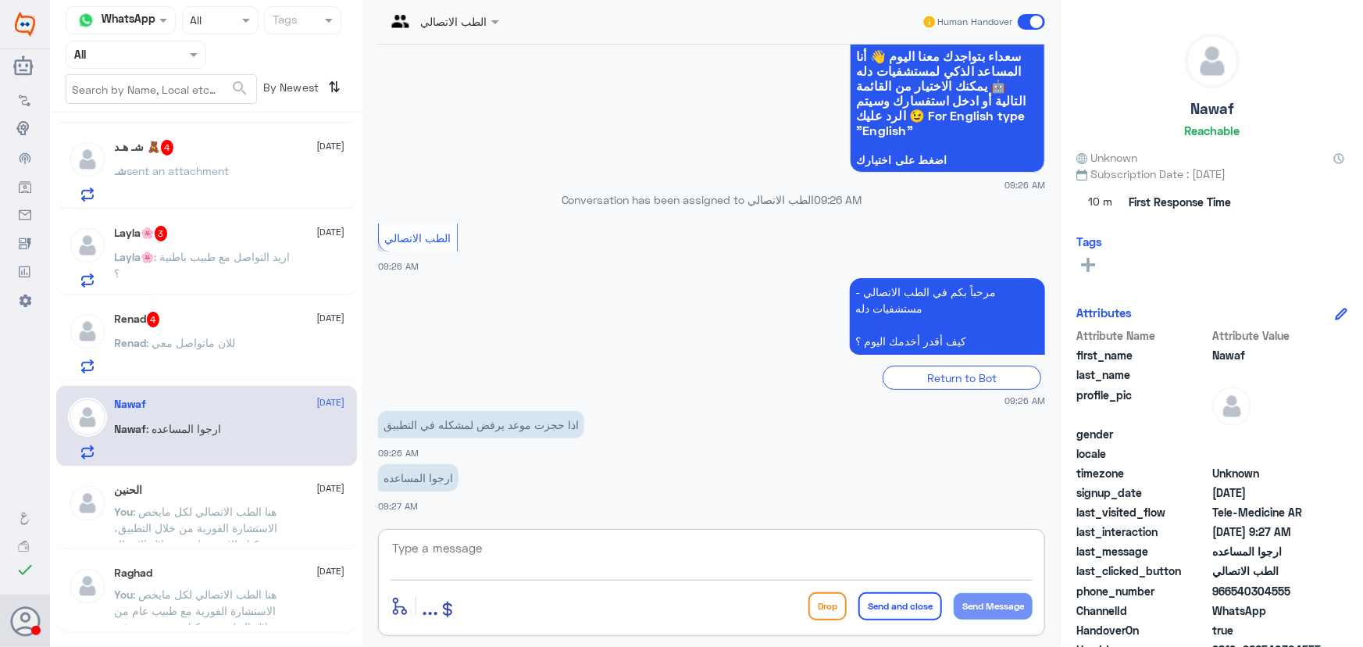
click at [580, 544] on textarea at bounding box center [712, 556] width 642 height 38
paste textarea "مرحباً معك نوف من الطب الاتصالي"
type textarea "مرحباً معك نوف من الطب الاتصالي"
click at [995, 608] on button "Send Message" at bounding box center [993, 606] width 79 height 27
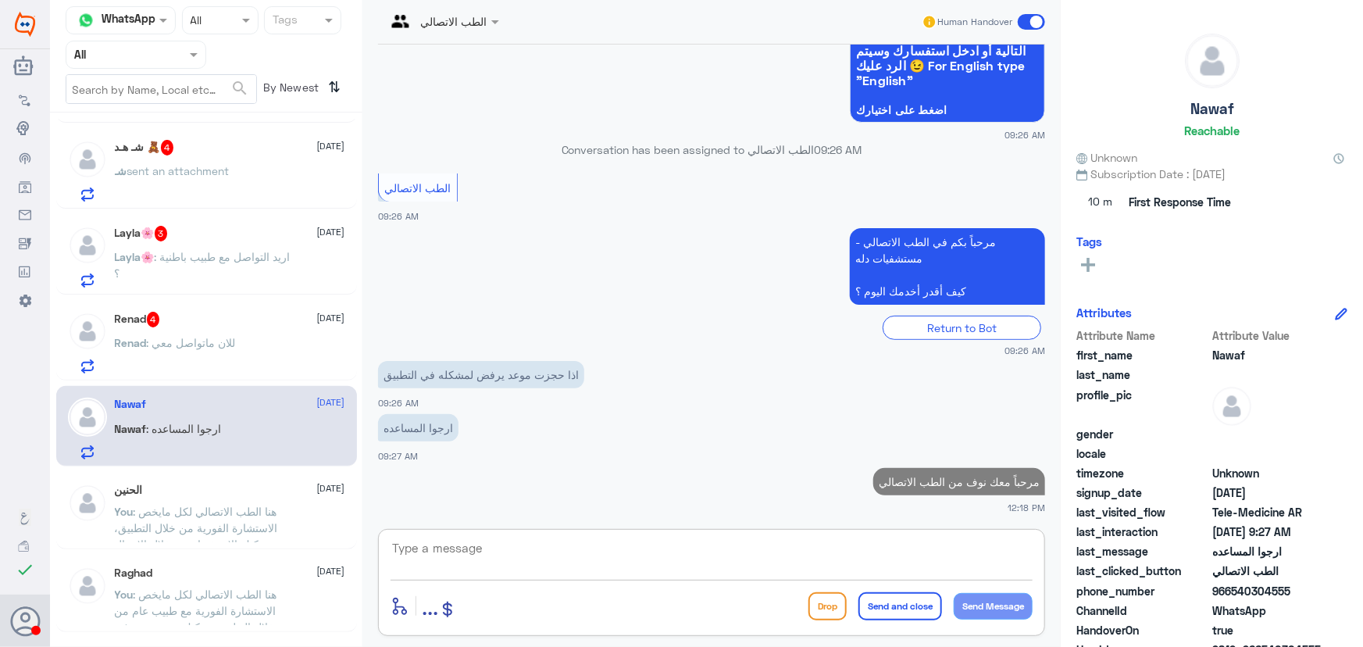
click at [879, 568] on textarea at bounding box center [712, 556] width 642 height 38
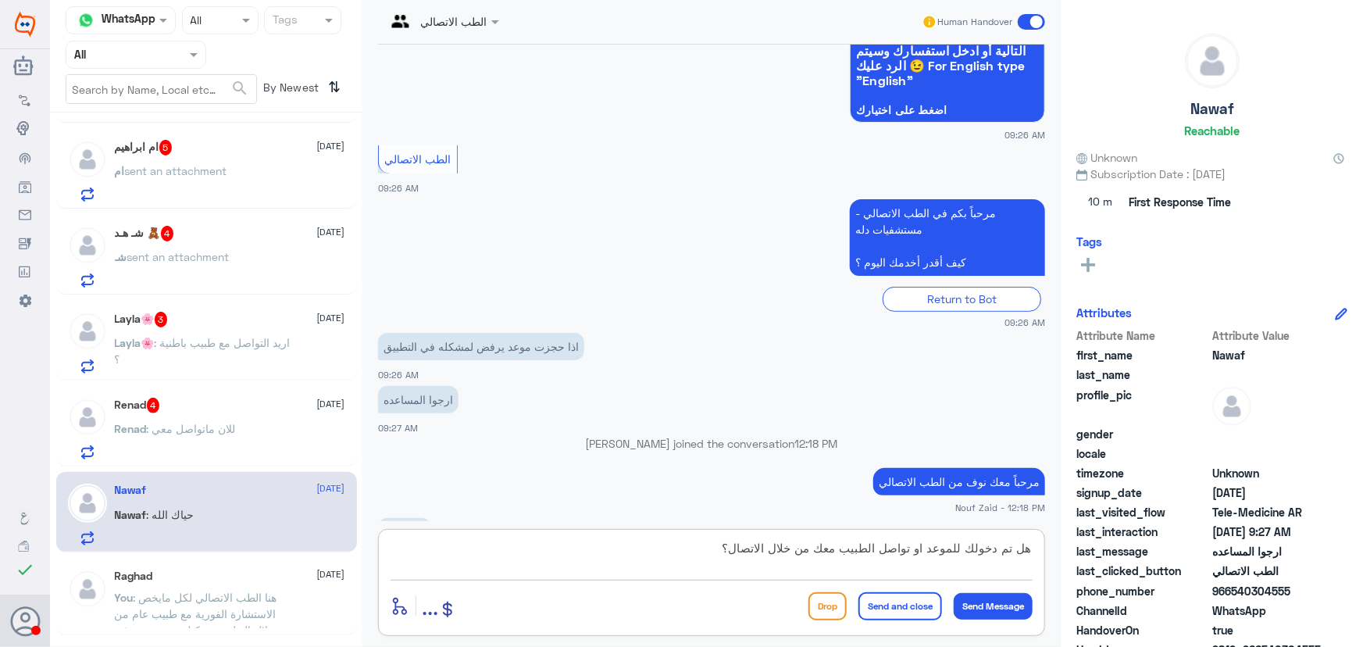
scroll to position [226, 0]
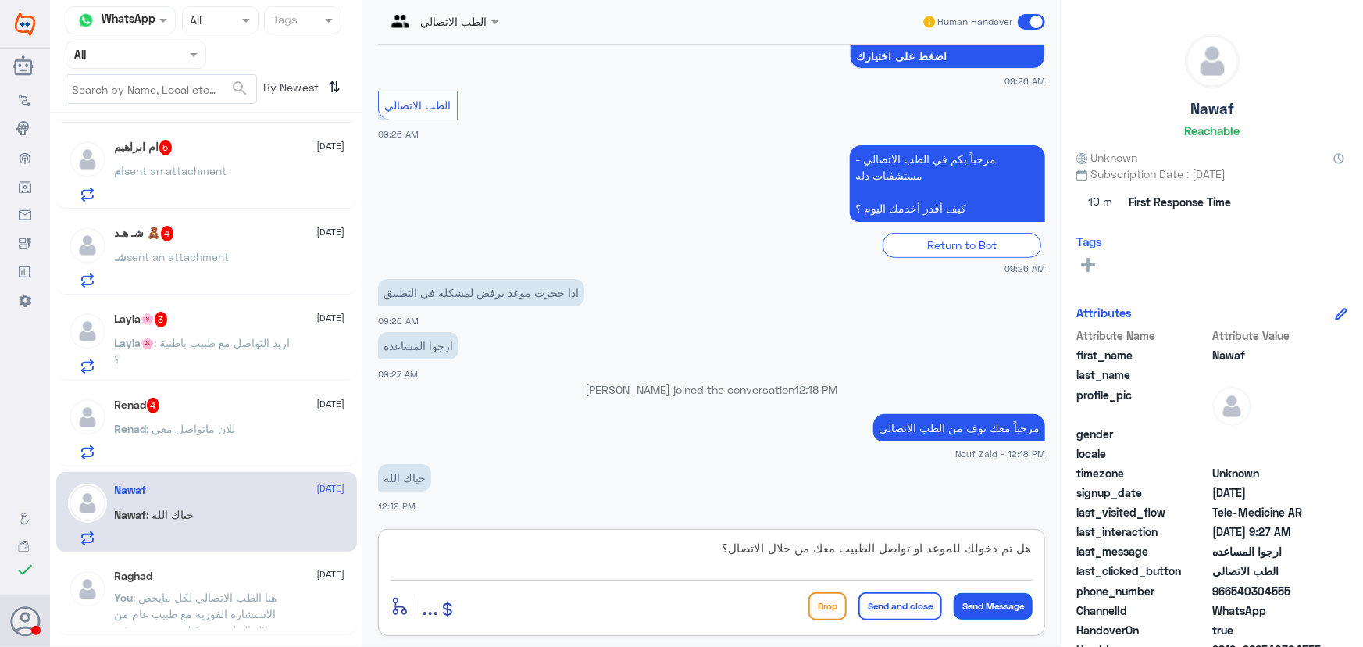
type textarea "هل تم دخولك للموعد او تواصل الطبيب معك من خلال الاتصال؟"
click at [983, 607] on button "Send Message" at bounding box center [993, 606] width 79 height 27
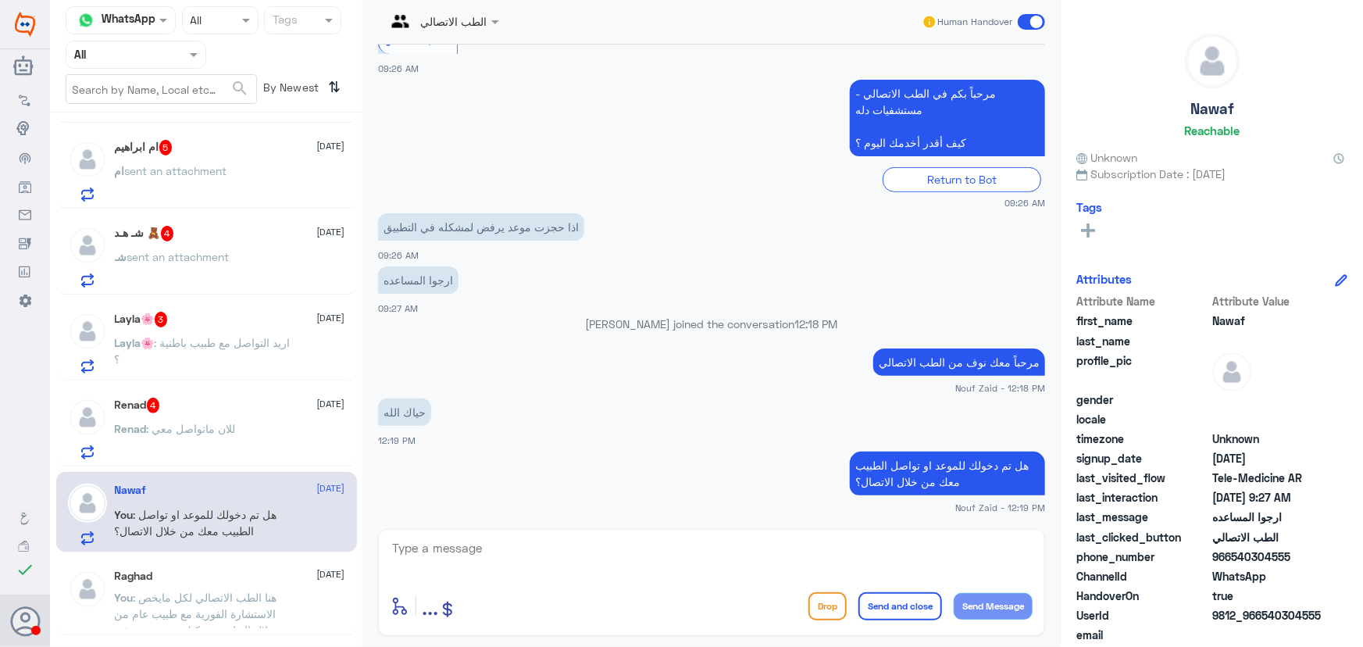
scroll to position [344, 0]
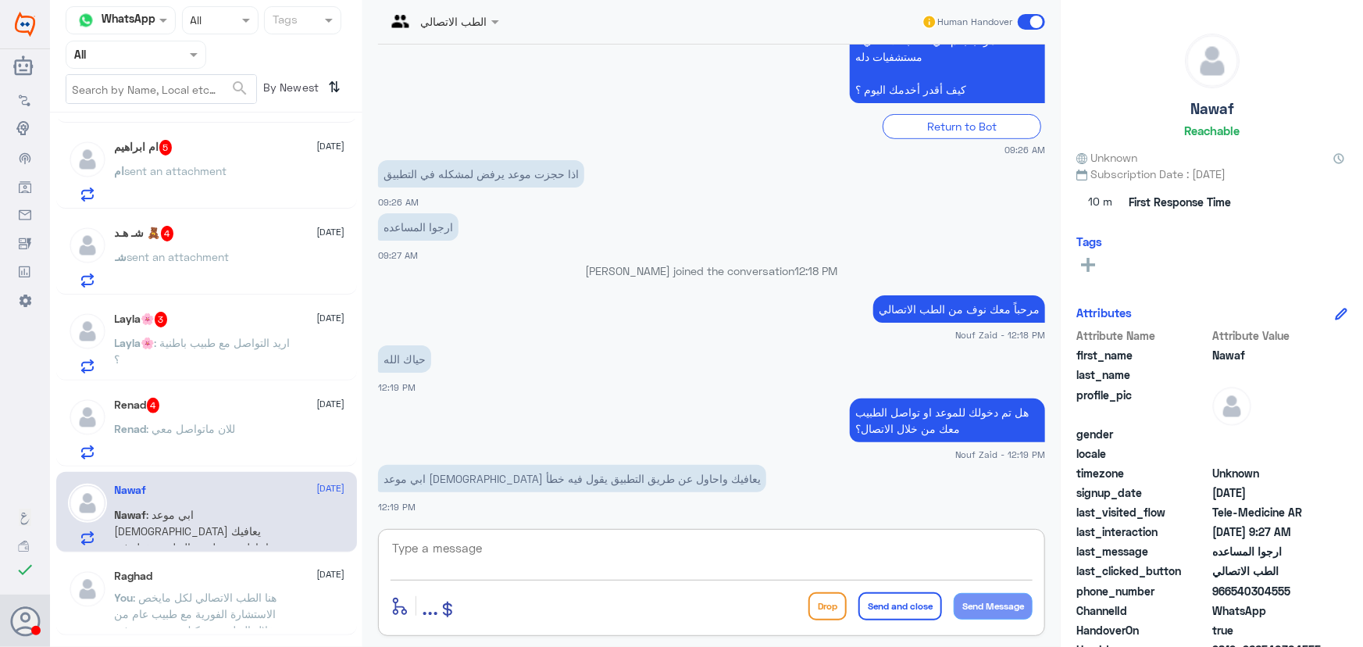
click at [494, 554] on textarea at bounding box center [712, 556] width 642 height 38
click at [689, 548] on textarea at bounding box center [712, 556] width 642 height 38
type textarea "م"
type textarea "إشكالية في حجز الموعد صحيح؟"
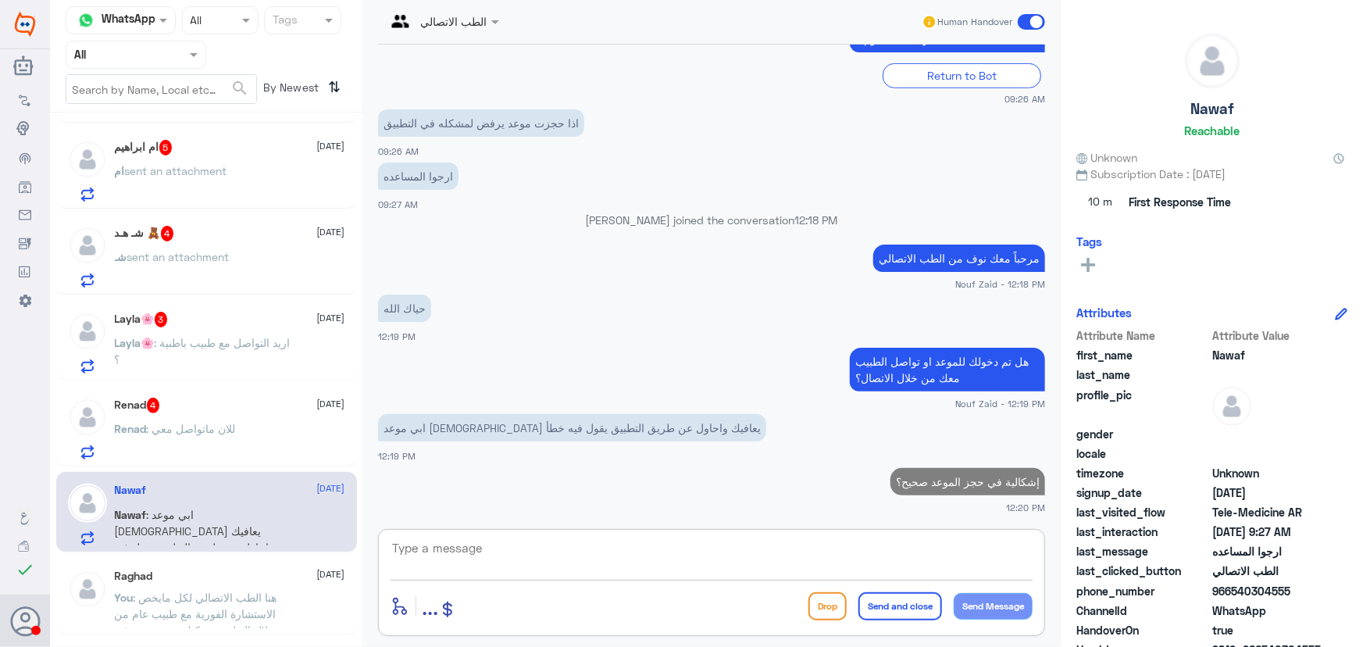
click at [143, 412] on div "Renad 4 26 August Renad : للان ماتواصل معي" at bounding box center [230, 429] width 230 height 62
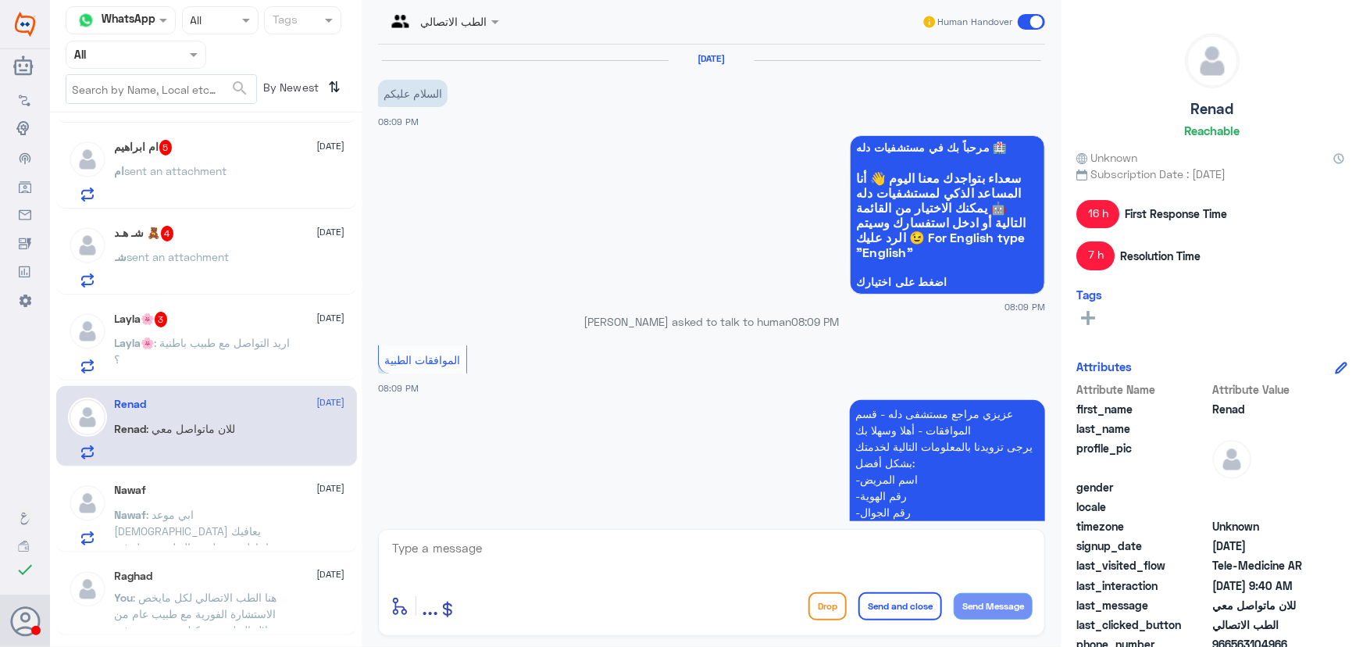
scroll to position [1412, 0]
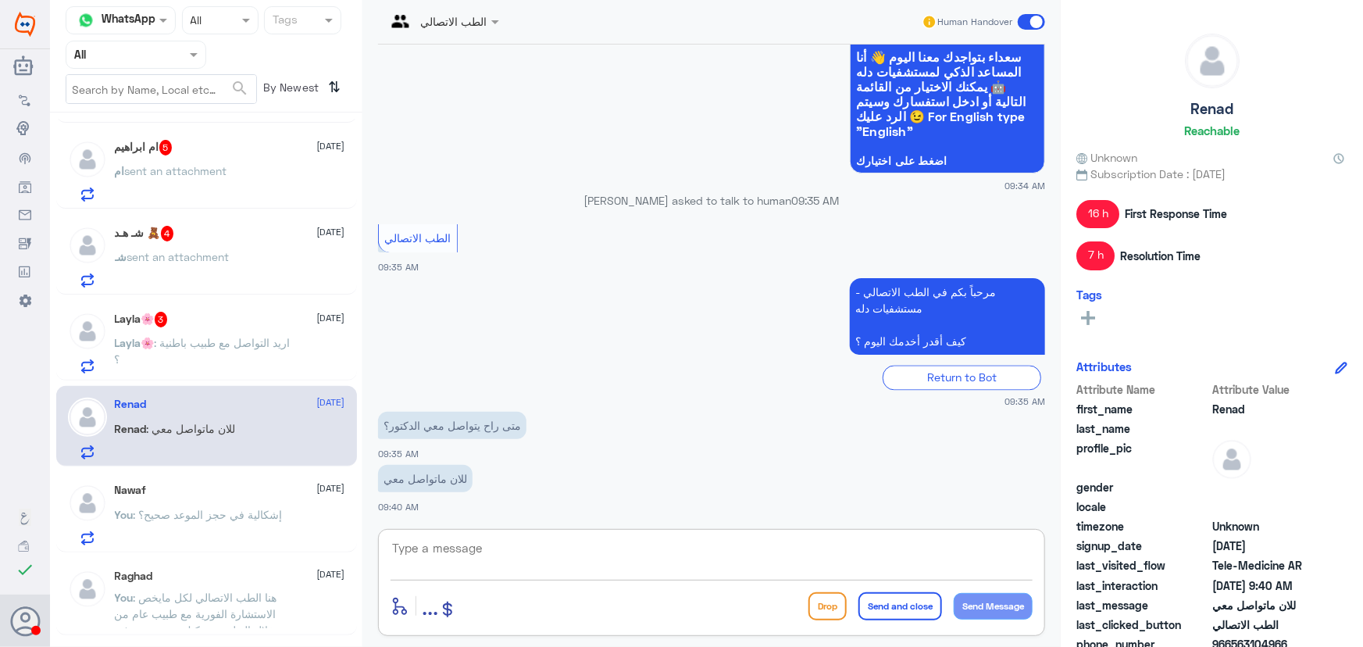
click at [549, 546] on textarea at bounding box center [712, 556] width 642 height 38
paste textarea "مرحباً معك نوف من الطب الاتصالي"
type textarea "مرحباً معك نوف من الطب الاتصالي"
click at [990, 599] on button "Send Message" at bounding box center [993, 606] width 79 height 27
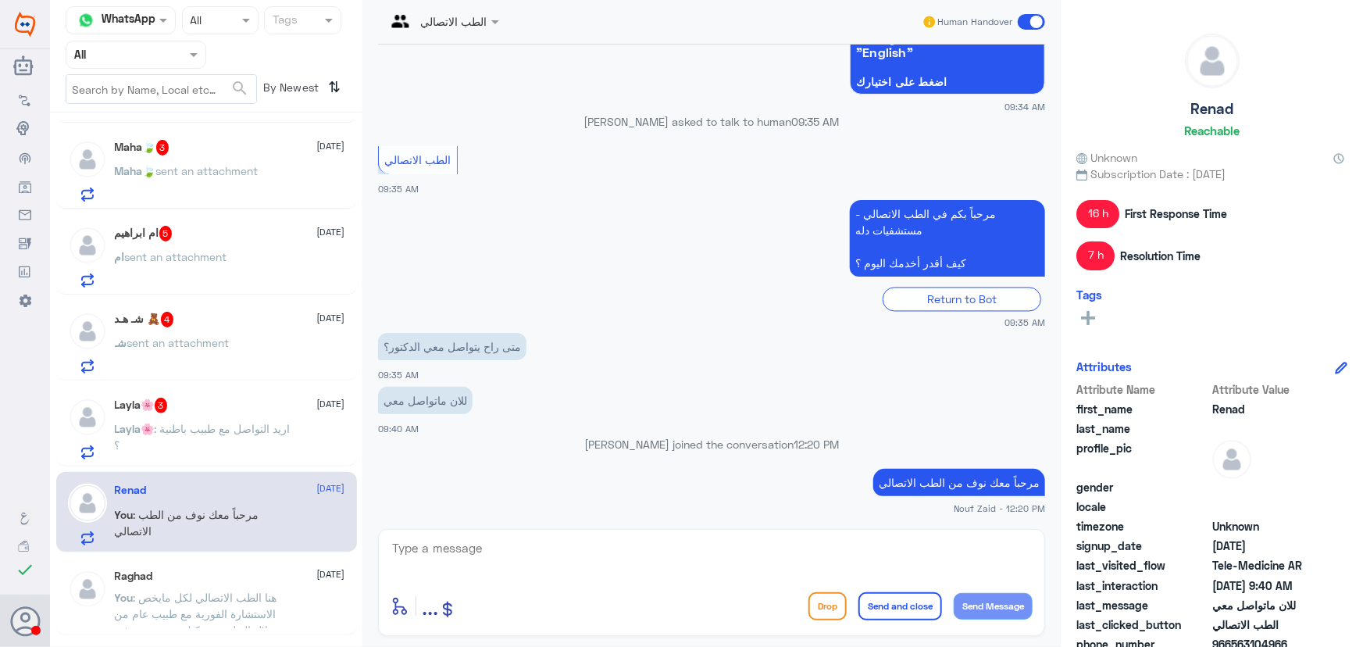
scroll to position [70, 0]
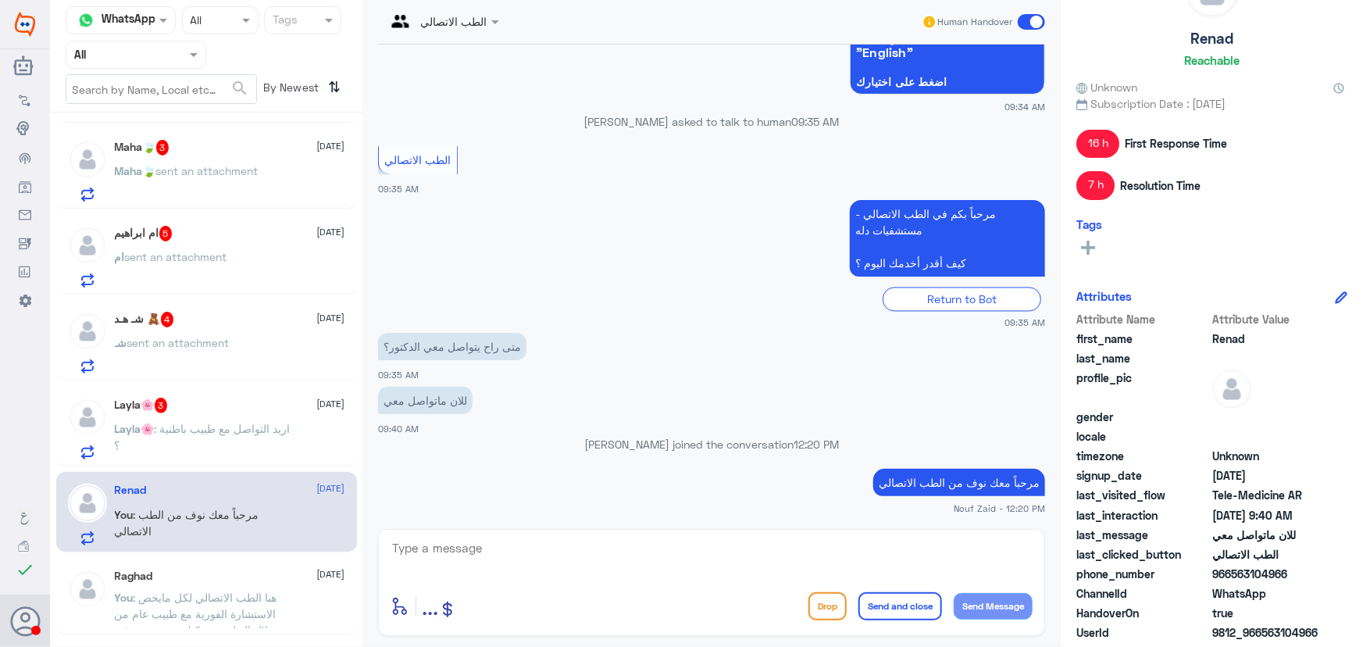
drag, startPoint x: 1233, startPoint y: 575, endPoint x: 1335, endPoint y: 575, distance: 102.3
click at [1335, 575] on div "phone_number 966563104966" at bounding box center [1211, 576] width 271 height 20
copy span "563104966"
click at [248, 578] on div "Raghad 26 August" at bounding box center [230, 575] width 230 height 13
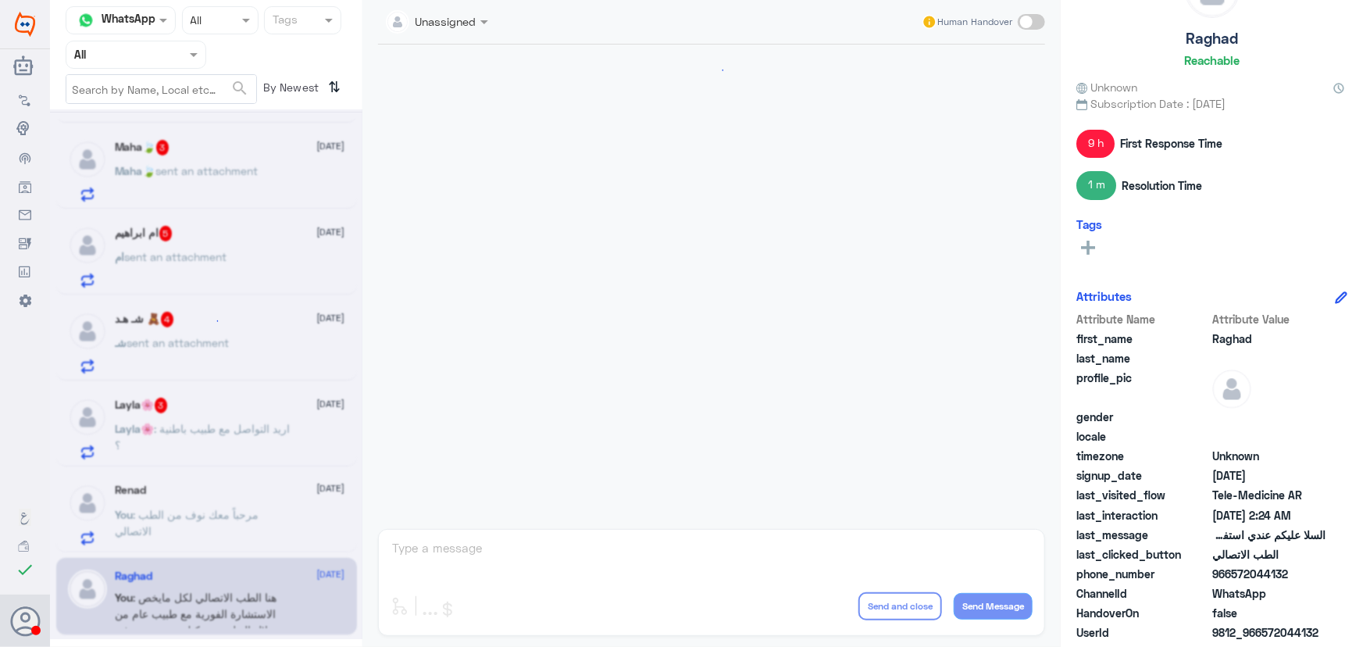
scroll to position [808, 0]
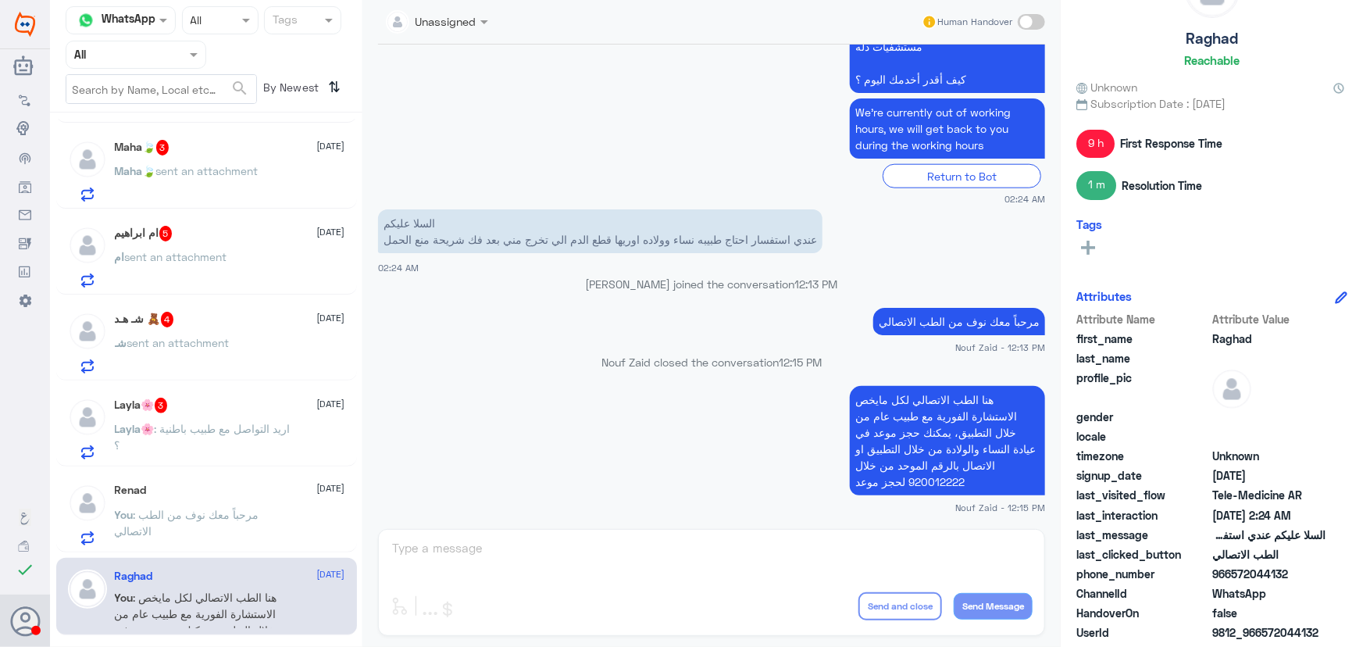
click at [237, 508] on span ": مرحباً معك نوف من الطب الاتصالي" at bounding box center [187, 523] width 145 height 30
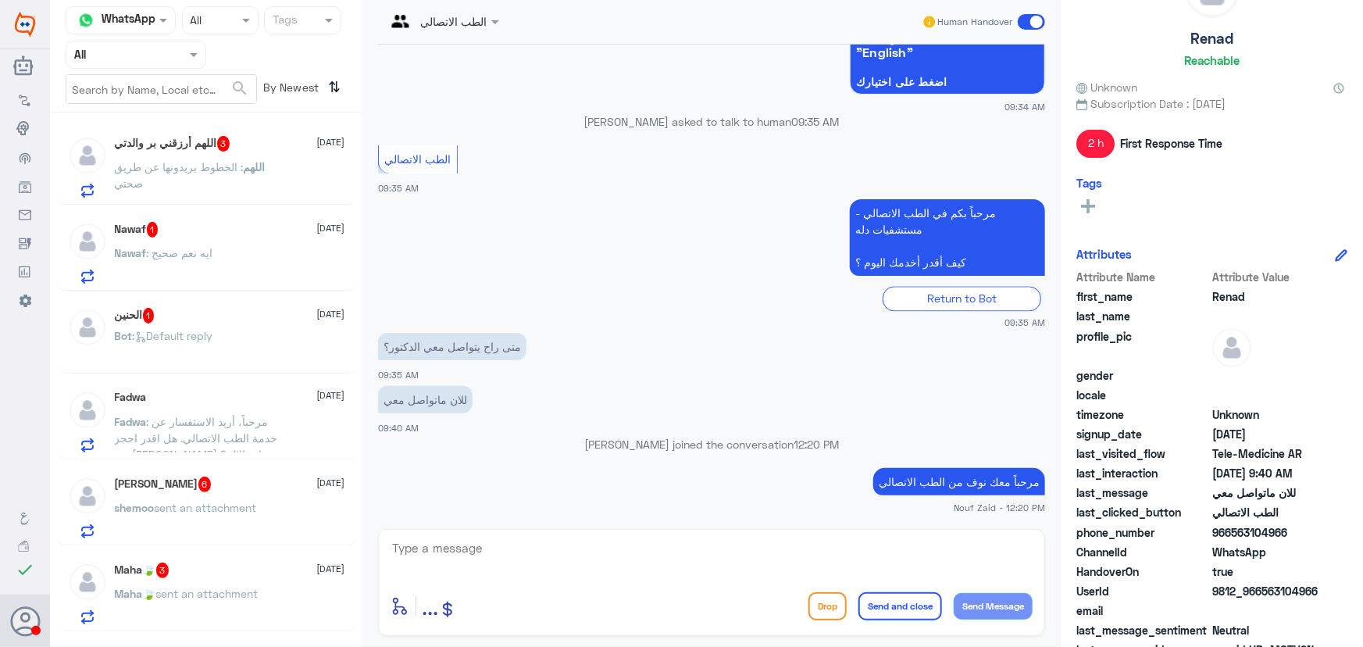
click at [235, 255] on div "Nawaf : ايه نعم صحيح" at bounding box center [230, 265] width 230 height 35
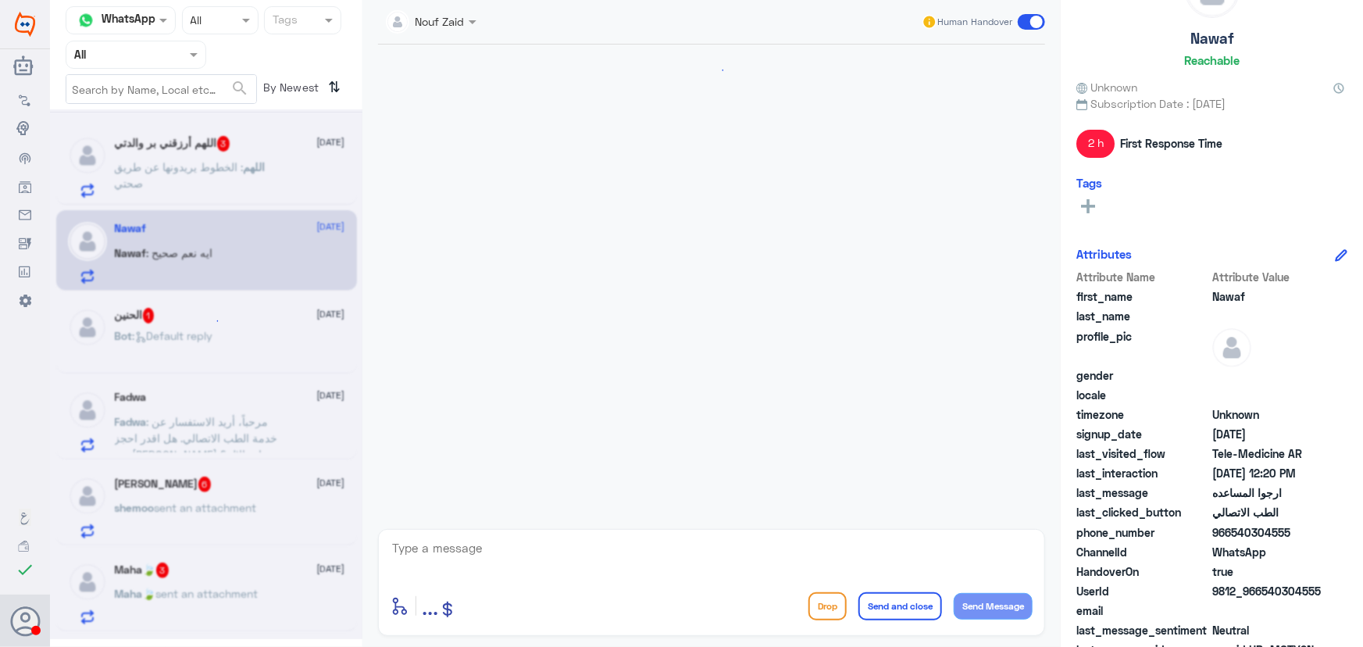
scroll to position [476, 0]
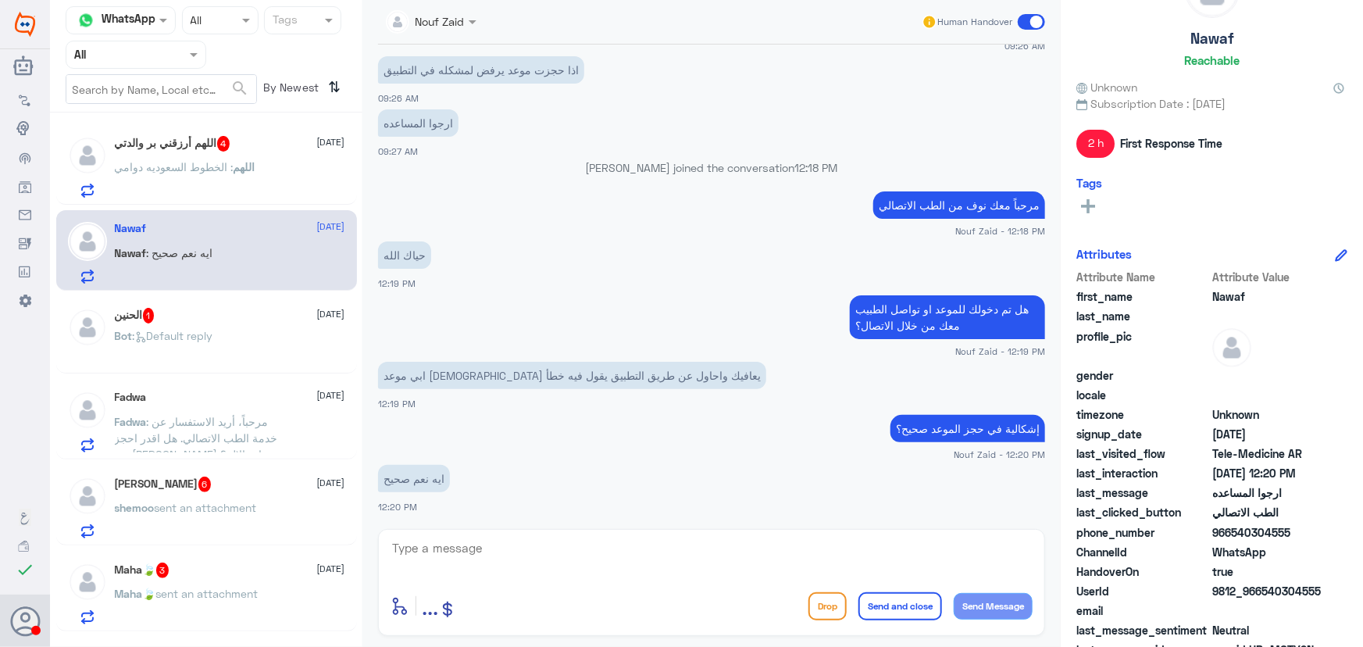
click at [969, 305] on p "هل تم دخولك للموعد او تواصل الطبيب معك من خلال الاتصال؟" at bounding box center [947, 317] width 195 height 44
click at [968, 305] on p "هل تم دخولك للموعد او تواصل الطبيب معك من خلال الاتصال؟" at bounding box center [947, 317] width 195 height 44
click at [965, 304] on p "هل تم دخولك للموعد او تواصل الطبيب معك من خلال الاتصال؟" at bounding box center [947, 317] width 195 height 44
click at [964, 305] on p "هل تم دخولك للموعد او تواصل الطبيب معك من خلال الاتصال؟" at bounding box center [947, 317] width 195 height 44
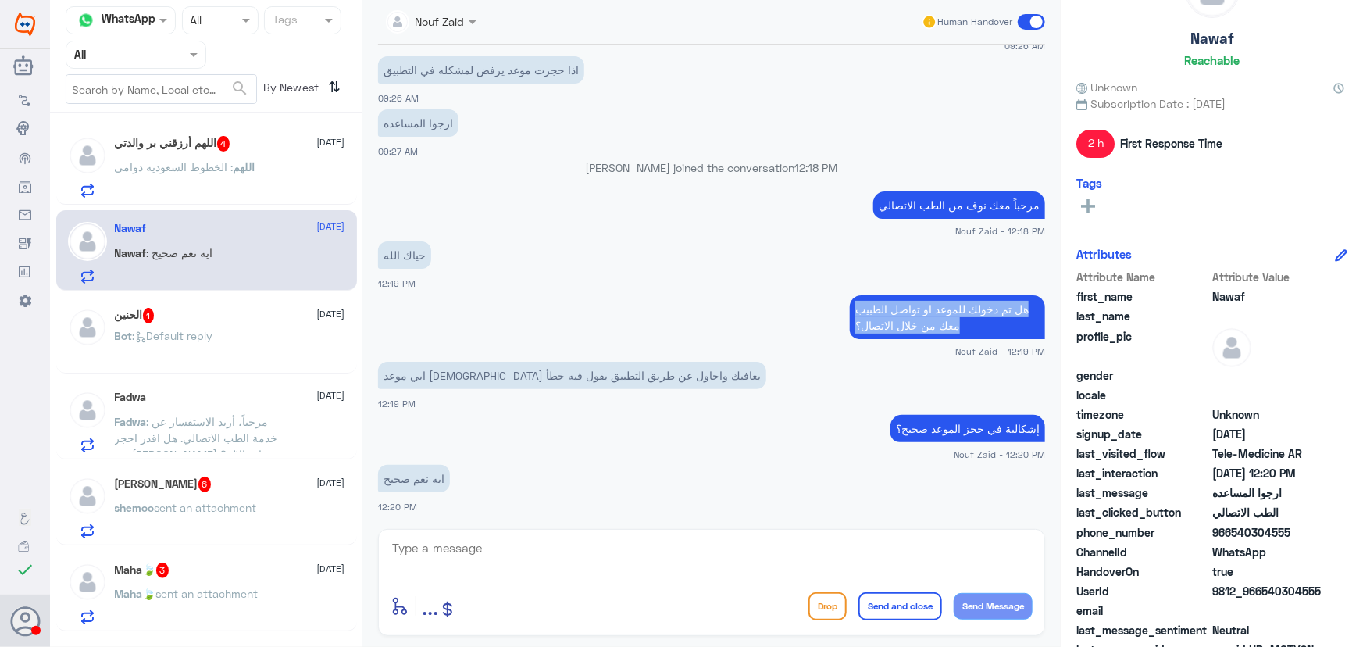
click at [964, 305] on p "هل تم دخولك للموعد او تواصل الطبيب معك من خلال الاتصال؟" at bounding box center [947, 317] width 195 height 44
click at [963, 305] on p "هل تم دخولك للموعد او تواصل الطبيب معك من خلال الاتصال؟" at bounding box center [947, 317] width 195 height 44
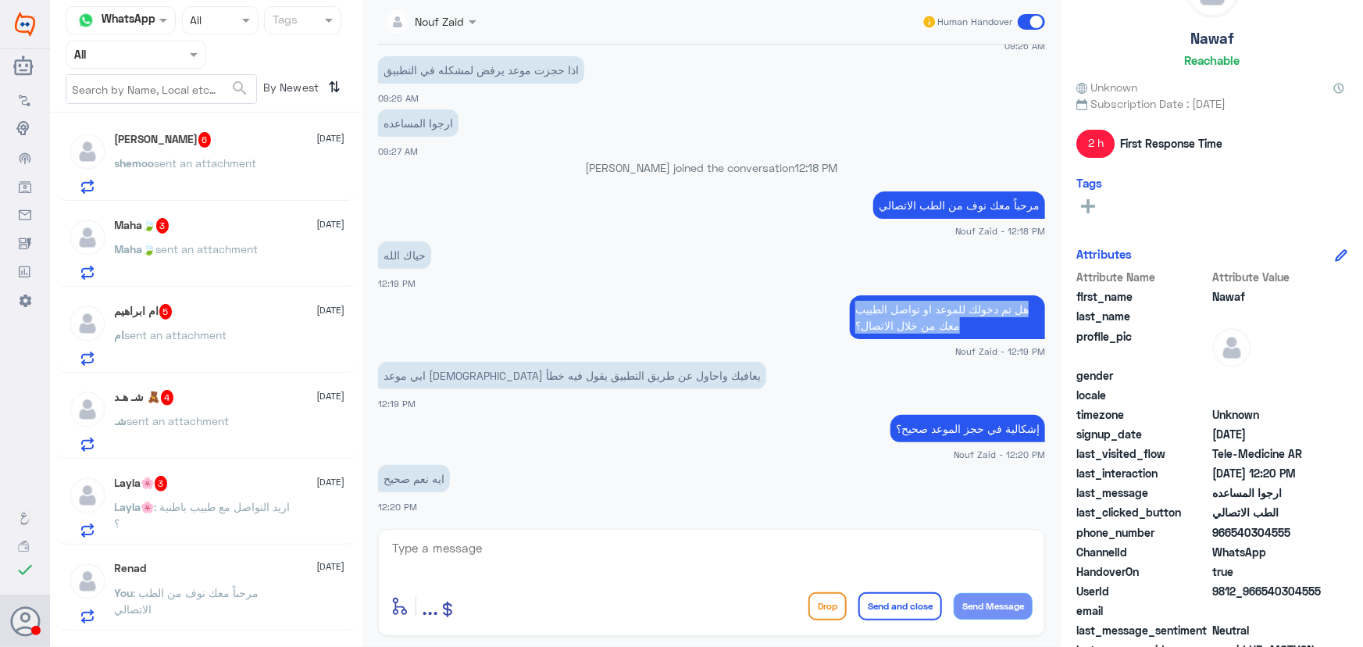
scroll to position [497, 0]
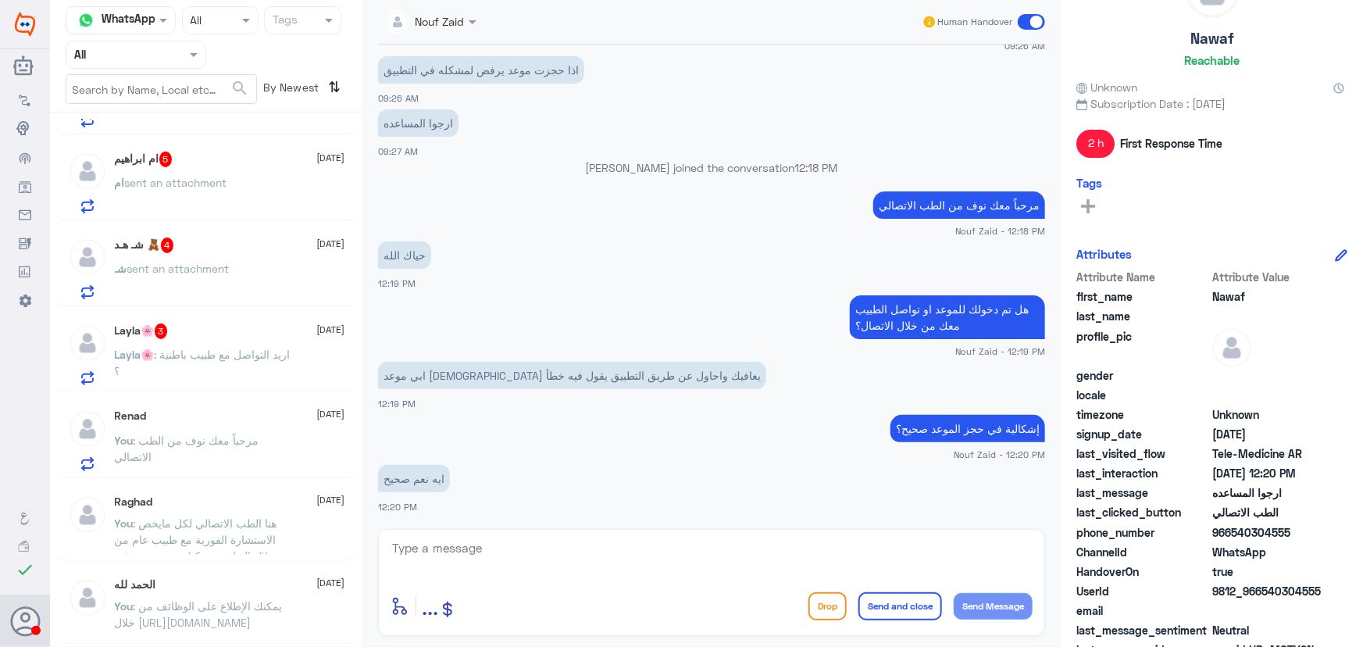
click at [212, 452] on p "You : مرحباً معك نوف من الطب الاتصالي" at bounding box center [203, 451] width 176 height 39
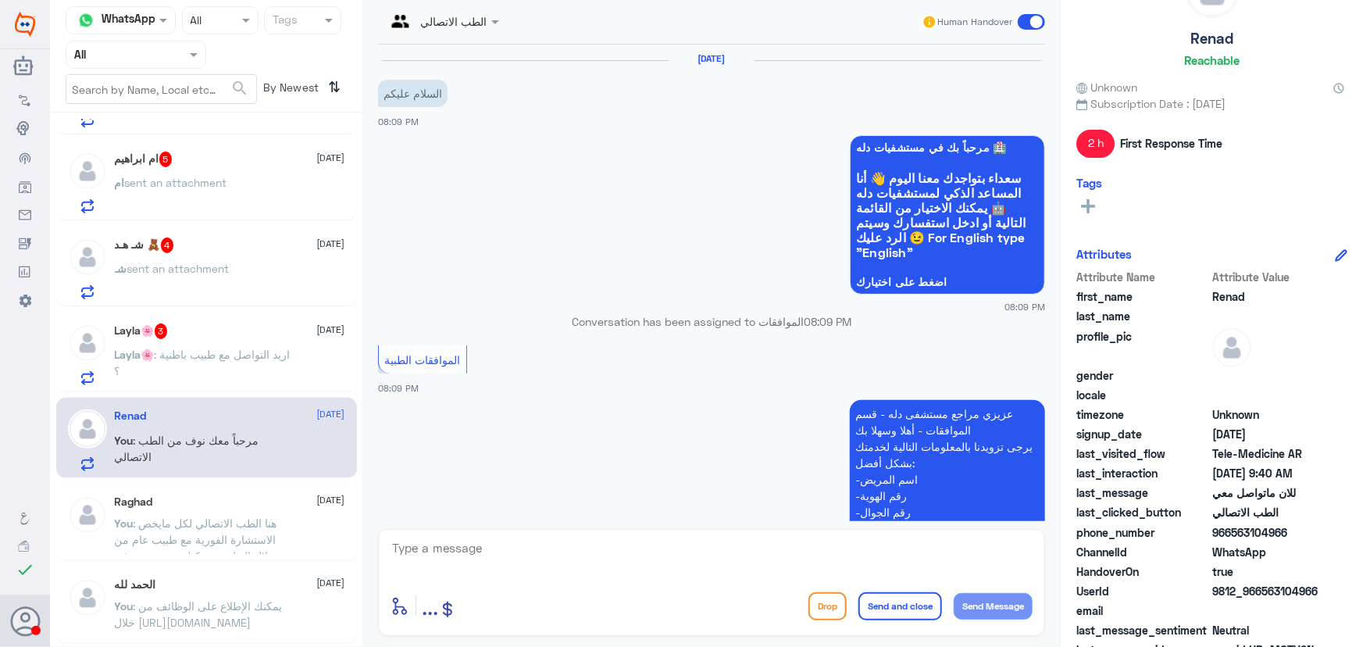
scroll to position [1491, 0]
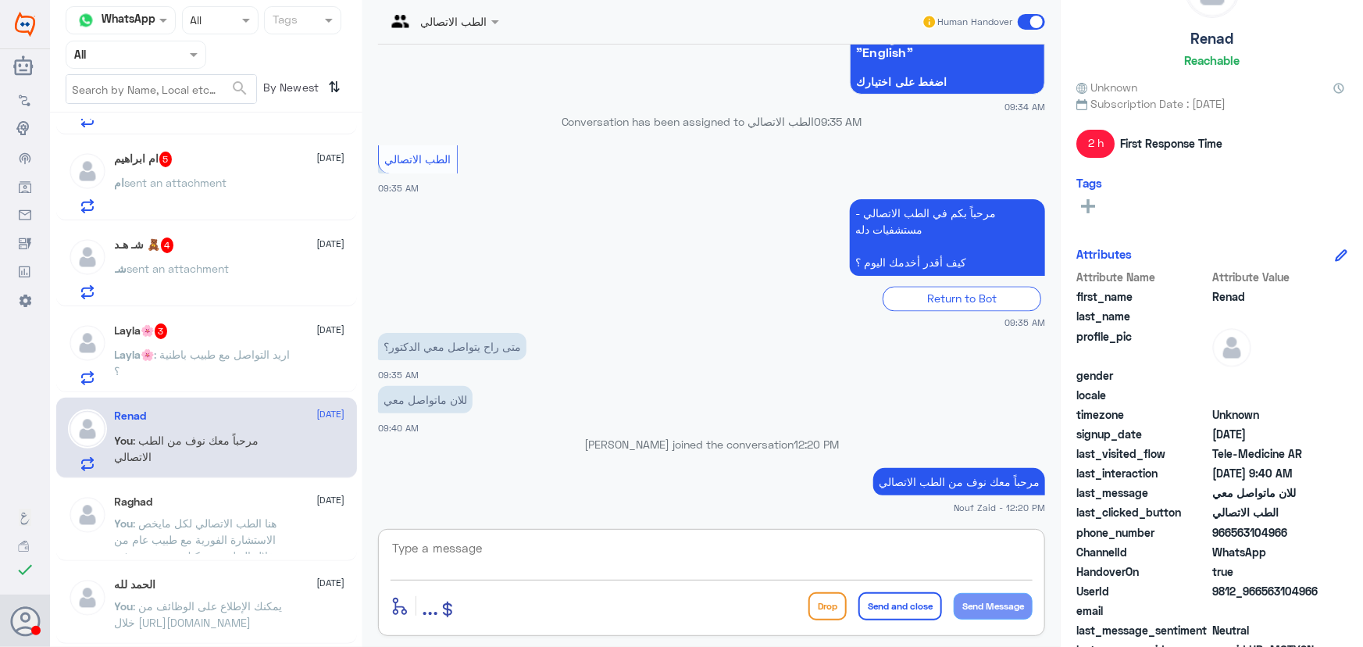
click at [551, 544] on textarea at bounding box center [712, 556] width 642 height 38
paste textarea "هل تم دخولك للموعد او تواصل الطبيب معك من خلال الاتصال؟"
type textarea "هل تم دخولك للموعد او تواصل الطبيب معك من خلال الاتصال؟"
click at [979, 595] on button "Send Message" at bounding box center [993, 606] width 79 height 27
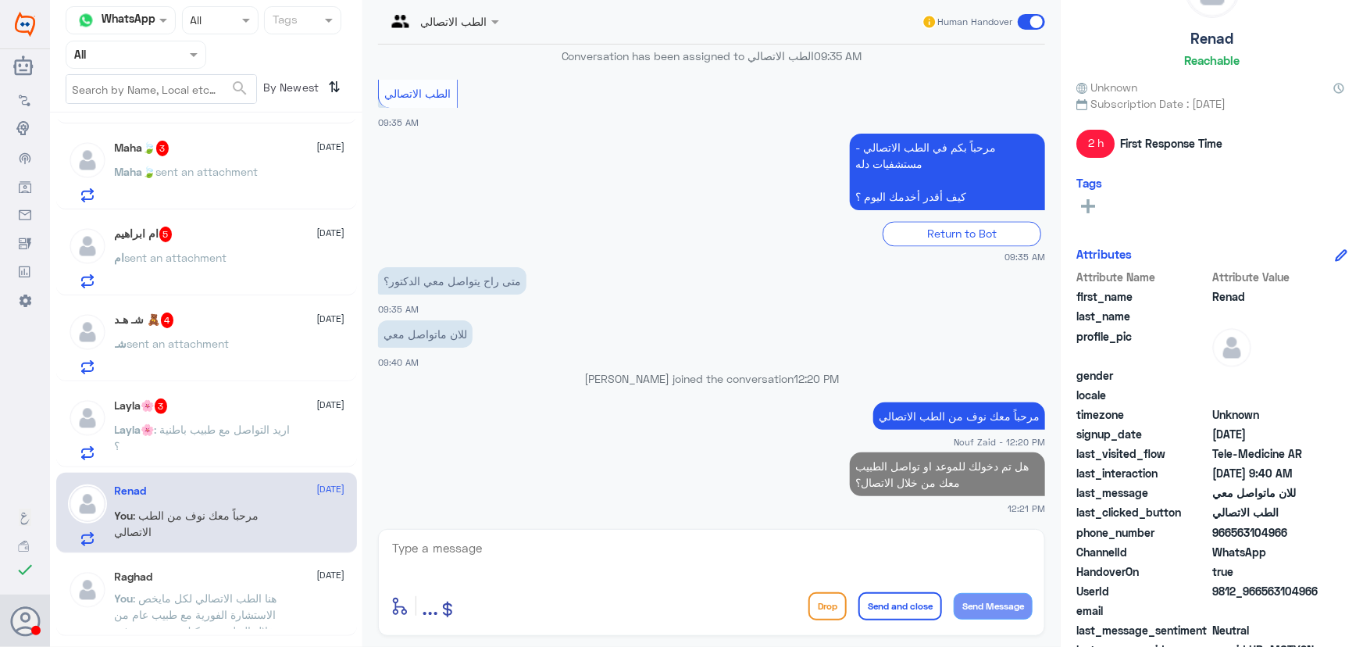
scroll to position [284, 0]
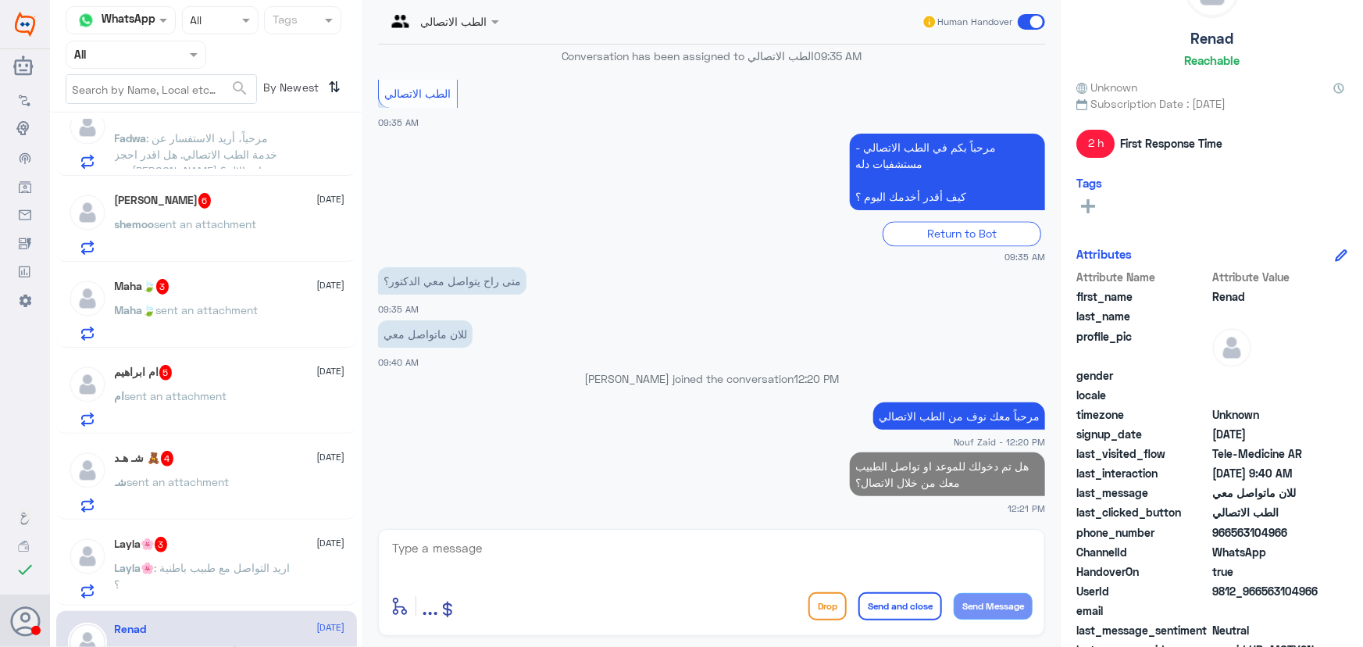
click at [237, 571] on p "Layla🌸 : اريد التواصل مع طبيب باطنية ؟" at bounding box center [203, 578] width 176 height 39
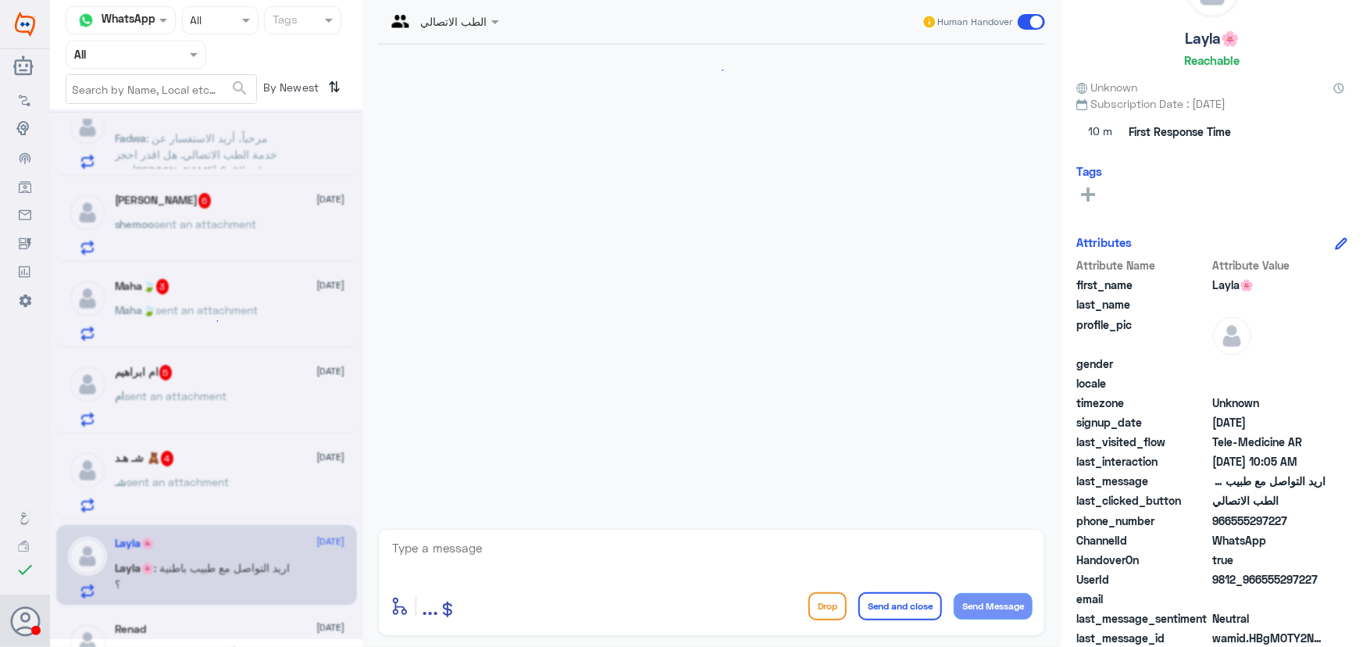
scroll to position [69, 0]
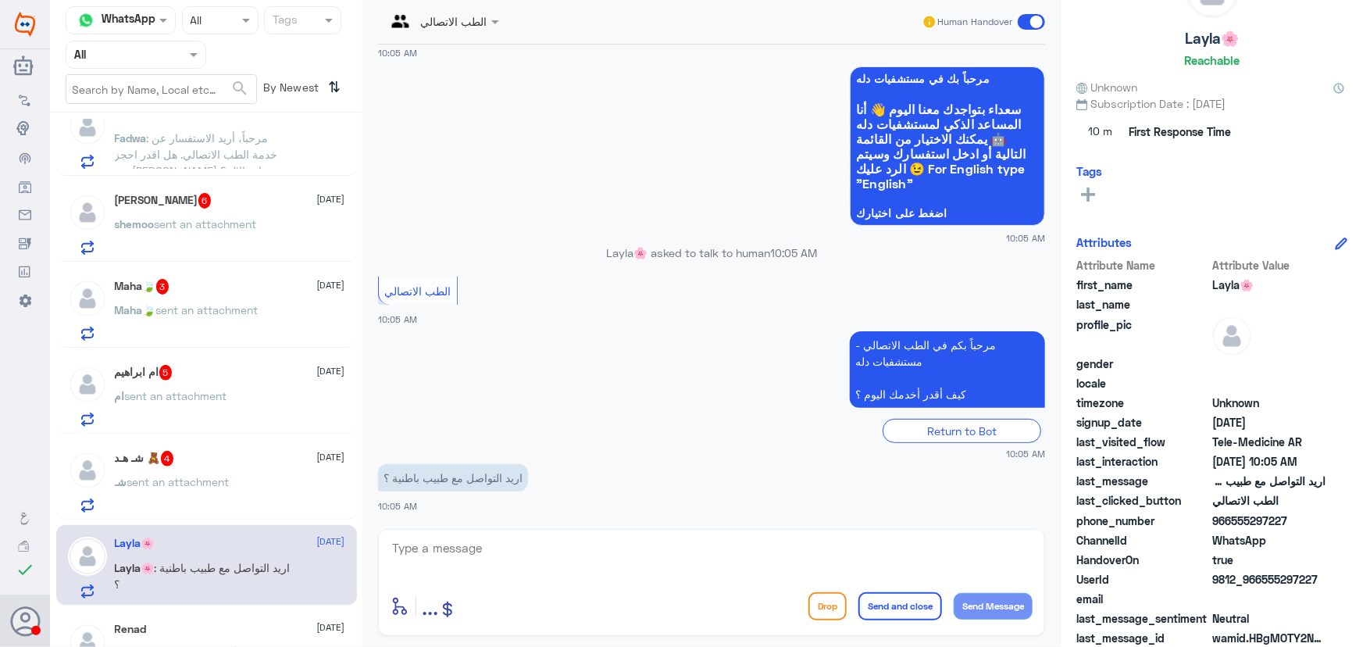
click at [420, 558] on textarea at bounding box center [712, 556] width 642 height 38
paste textarea "مرحباً معك نوف من الطب الاتصالي"
type textarea "مرحباً معك نوف من الطب الاتصالي"
click at [1018, 610] on button "Send Message" at bounding box center [993, 606] width 79 height 27
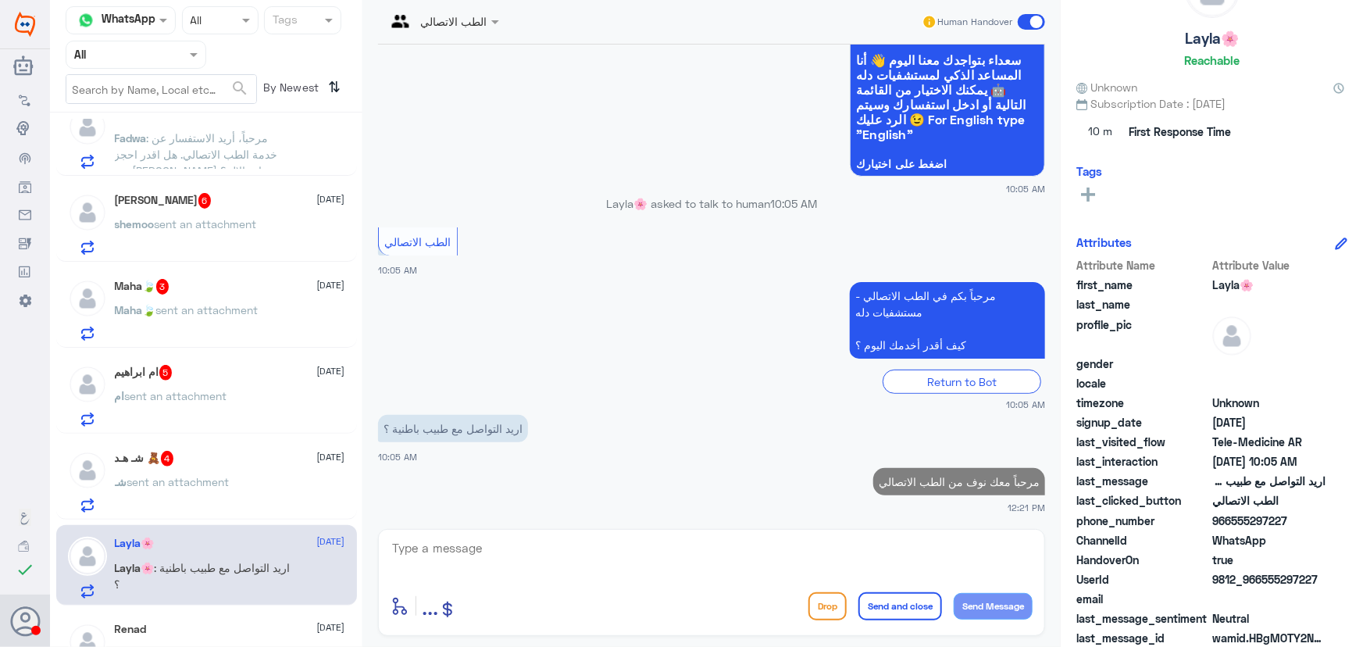
click at [901, 547] on textarea at bounding box center [712, 556] width 642 height 38
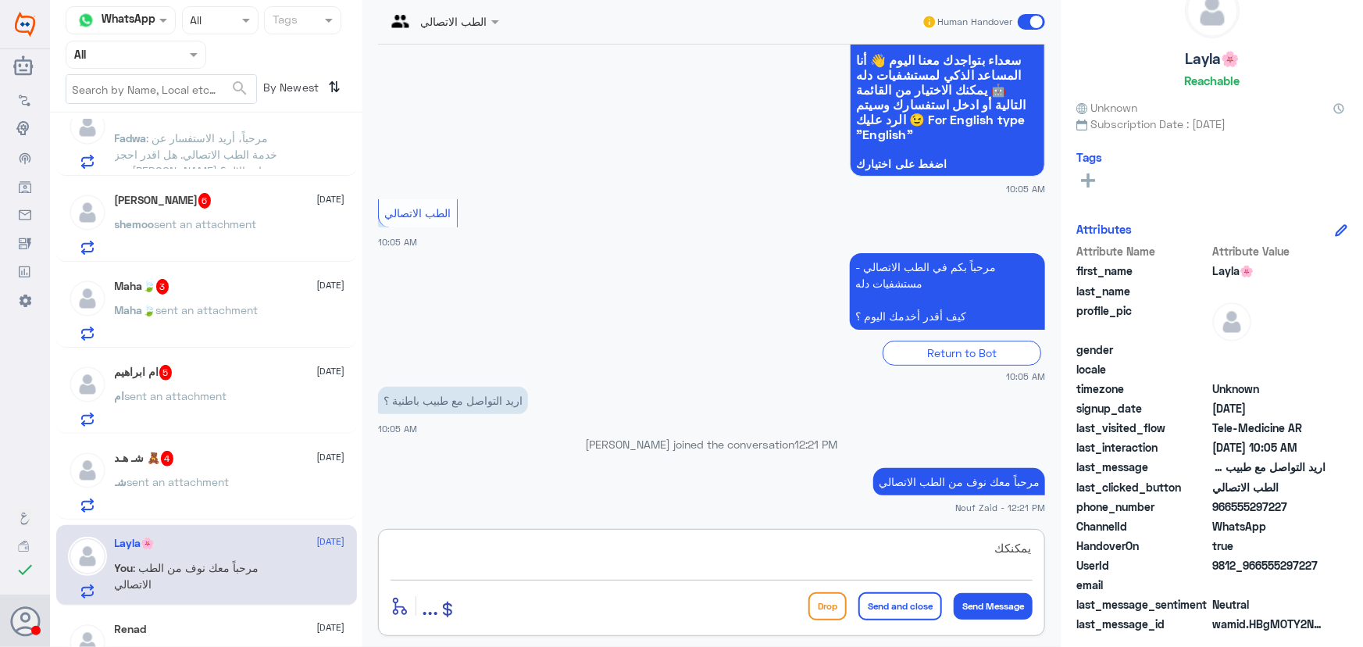
scroll to position [48, 0]
type textarea "يمكنك حجز موعد عن بعد من خلال التطبيق عن طريق خيار حجز موعد ليظهر لك بعدها حجز …"
click at [1017, 596] on button "Send Message" at bounding box center [993, 606] width 79 height 27
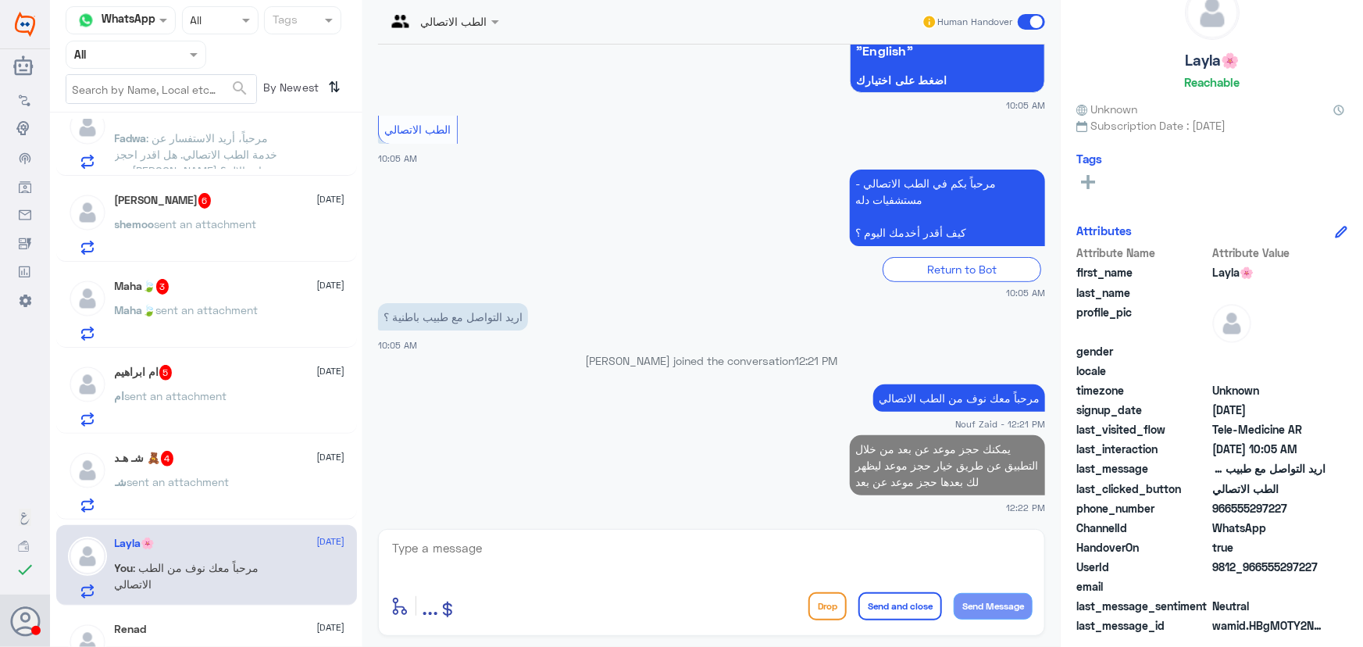
click at [962, 557] on textarea at bounding box center [712, 556] width 642 height 38
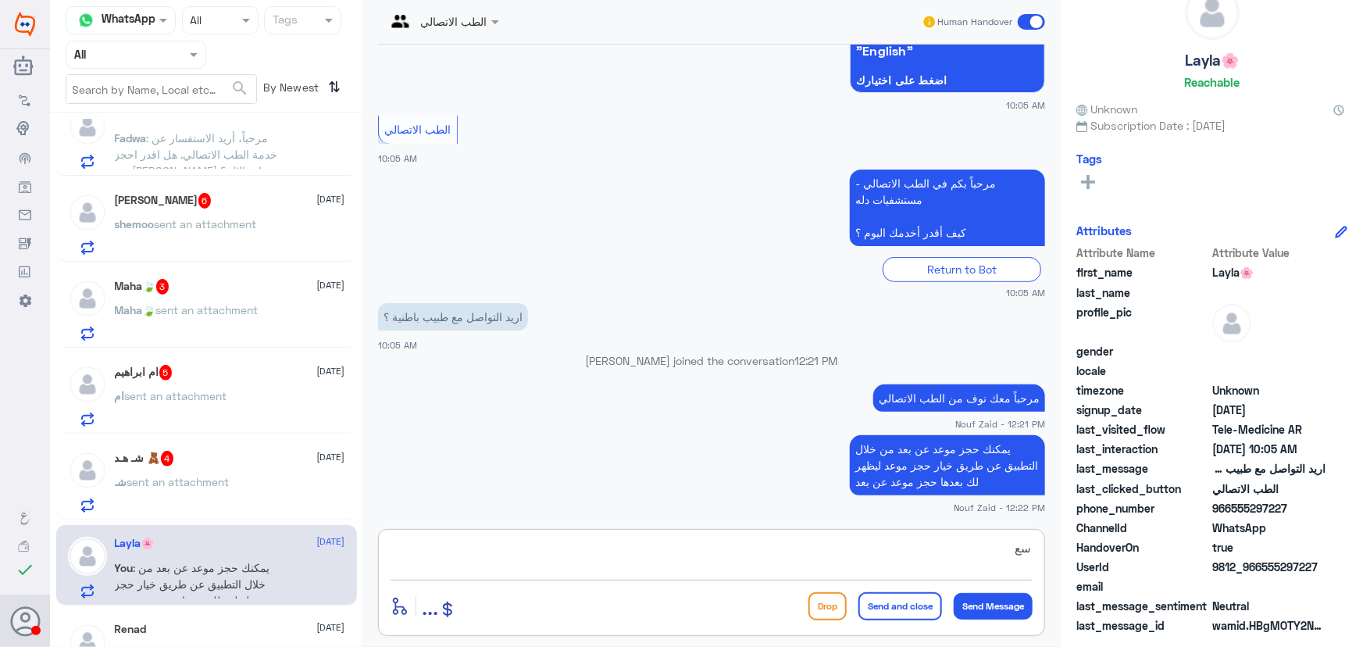
type textarea "س"
type textarea "سعدنا بخدمتك"
click at [908, 606] on button "Send and close" at bounding box center [900, 606] width 84 height 28
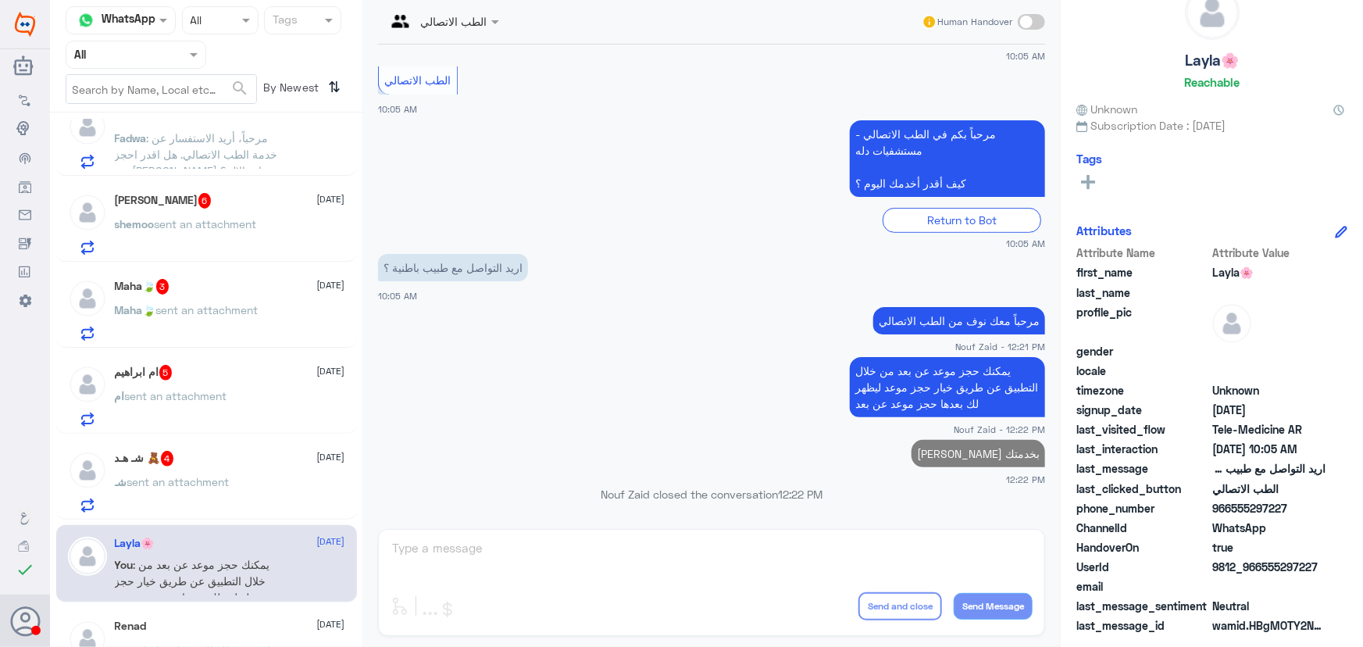
click at [161, 468] on div "شـ هـد 🧸 4 26 August شـ sent an attachment" at bounding box center [230, 482] width 230 height 62
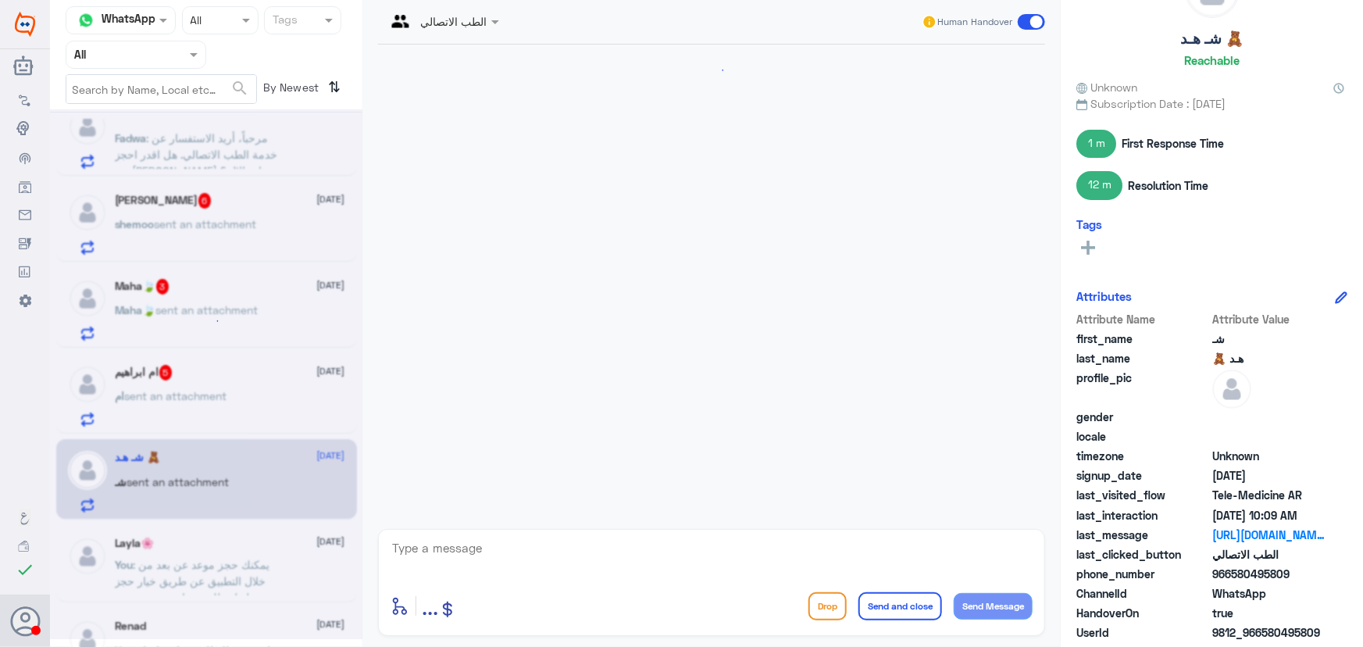
scroll to position [901, 0]
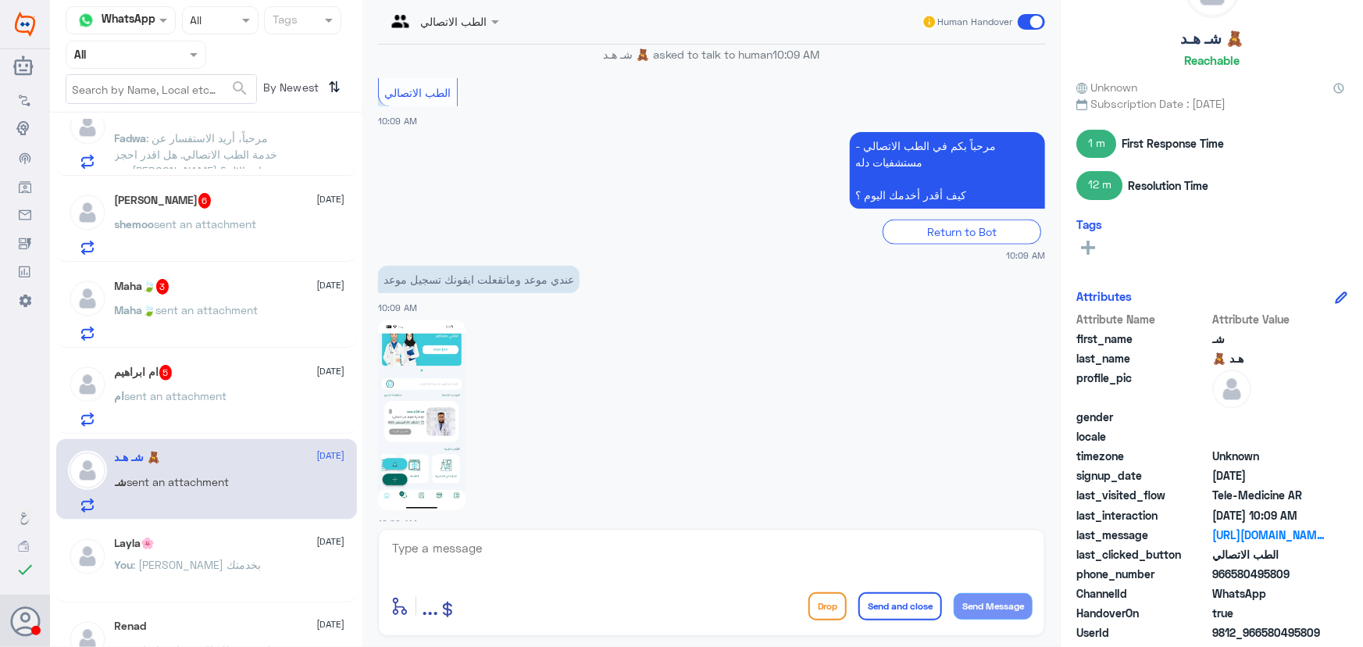
click at [571, 546] on textarea at bounding box center [712, 556] width 642 height 38
click at [561, 531] on div "enter flow name ... Drop Send and close Send Message" at bounding box center [711, 582] width 667 height 107
click at [553, 545] on textarea at bounding box center [712, 556] width 642 height 38
click at [539, 547] on textarea at bounding box center [712, 556] width 642 height 38
paste textarea "مرحباً معك نوف من الطب الاتصالي"
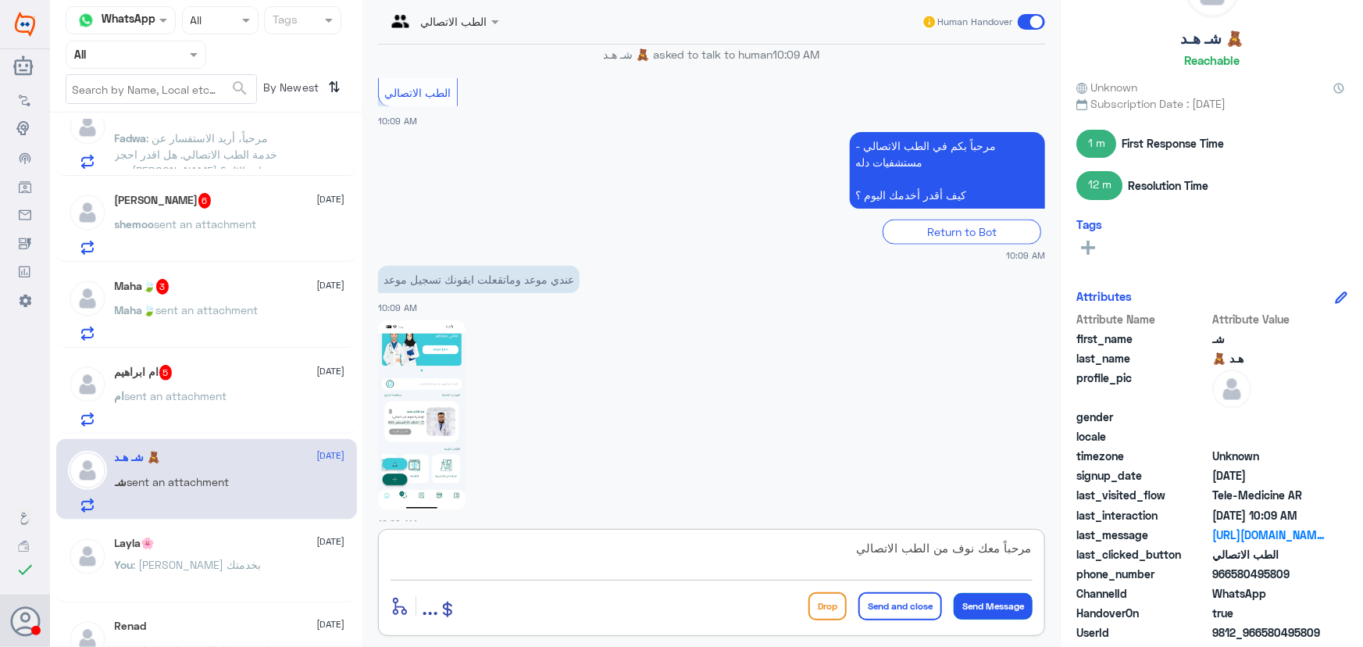
type textarea "مرحباً معك نوف من الطب الاتصالي"
click at [981, 595] on button "Send Message" at bounding box center [993, 606] width 79 height 27
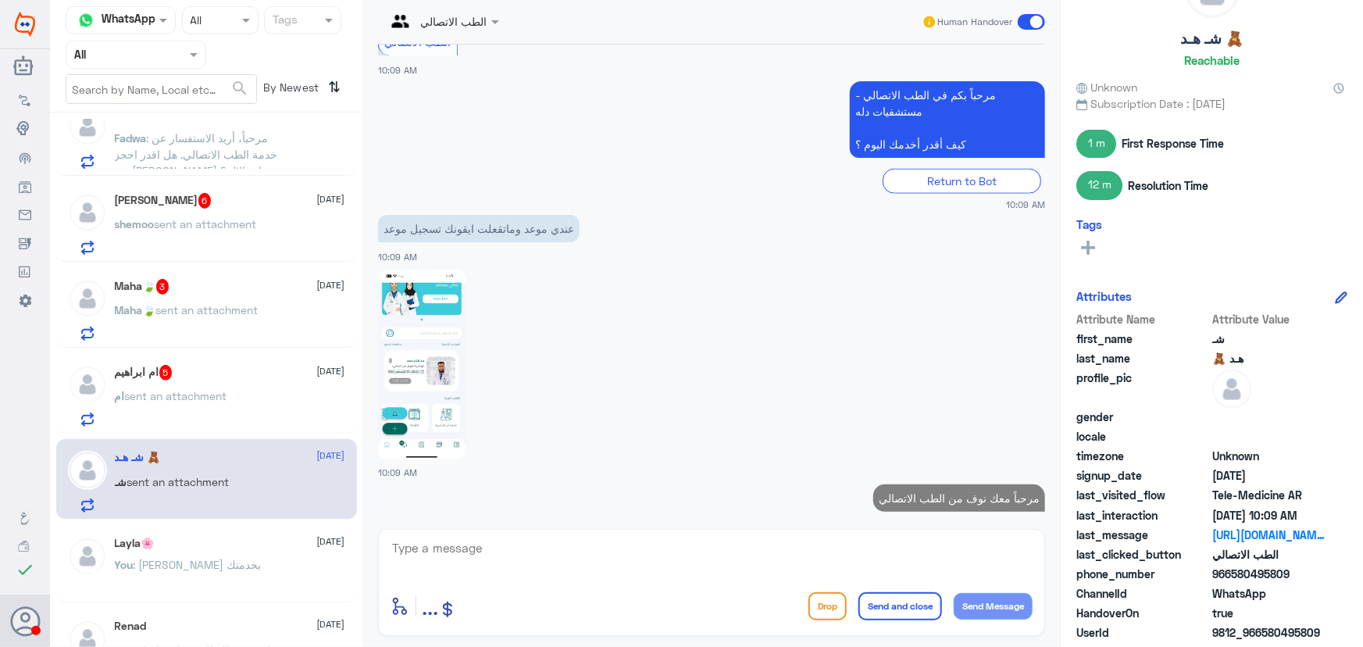
click at [476, 548] on textarea at bounding box center [712, 556] width 642 height 38
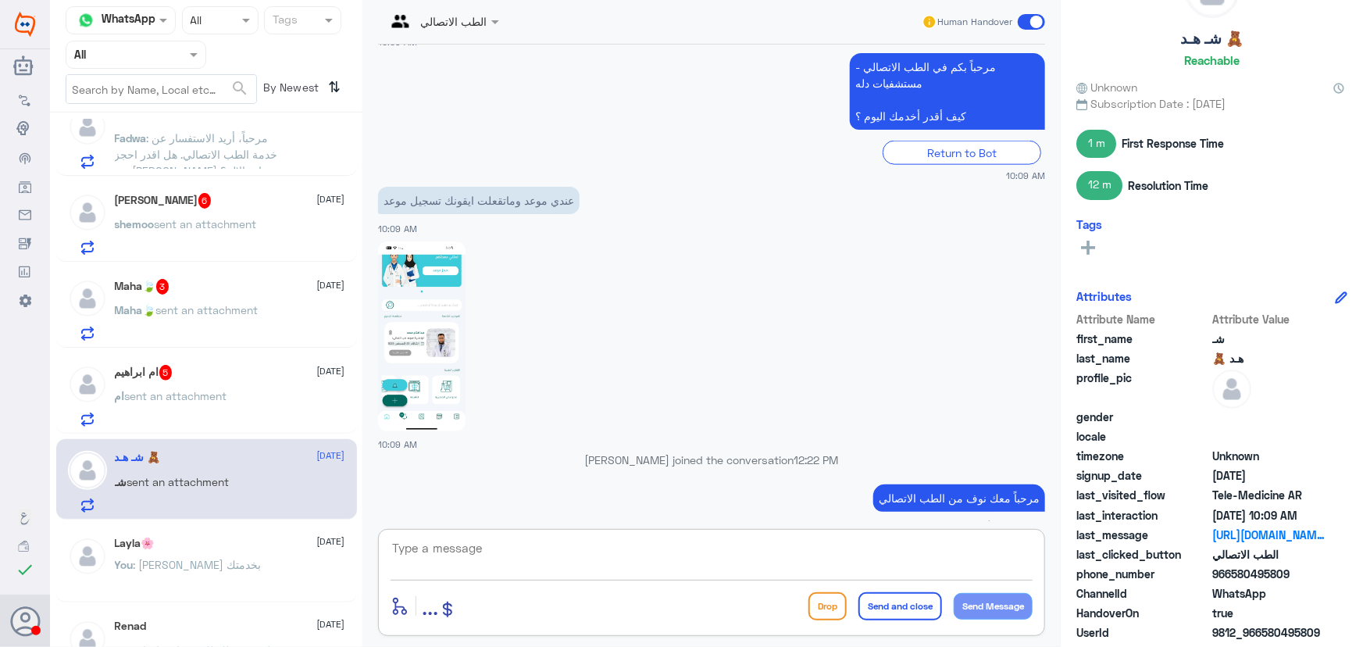
click at [630, 547] on textarea at bounding box center [712, 556] width 642 height 38
drag, startPoint x: 1264, startPoint y: 630, endPoint x: 1322, endPoint y: 628, distance: 58.6
click at [1322, 628] on span "9812_966580495809" at bounding box center [1268, 632] width 113 height 16
copy span "580495809"
click at [537, 546] on textarea at bounding box center [712, 556] width 642 height 38
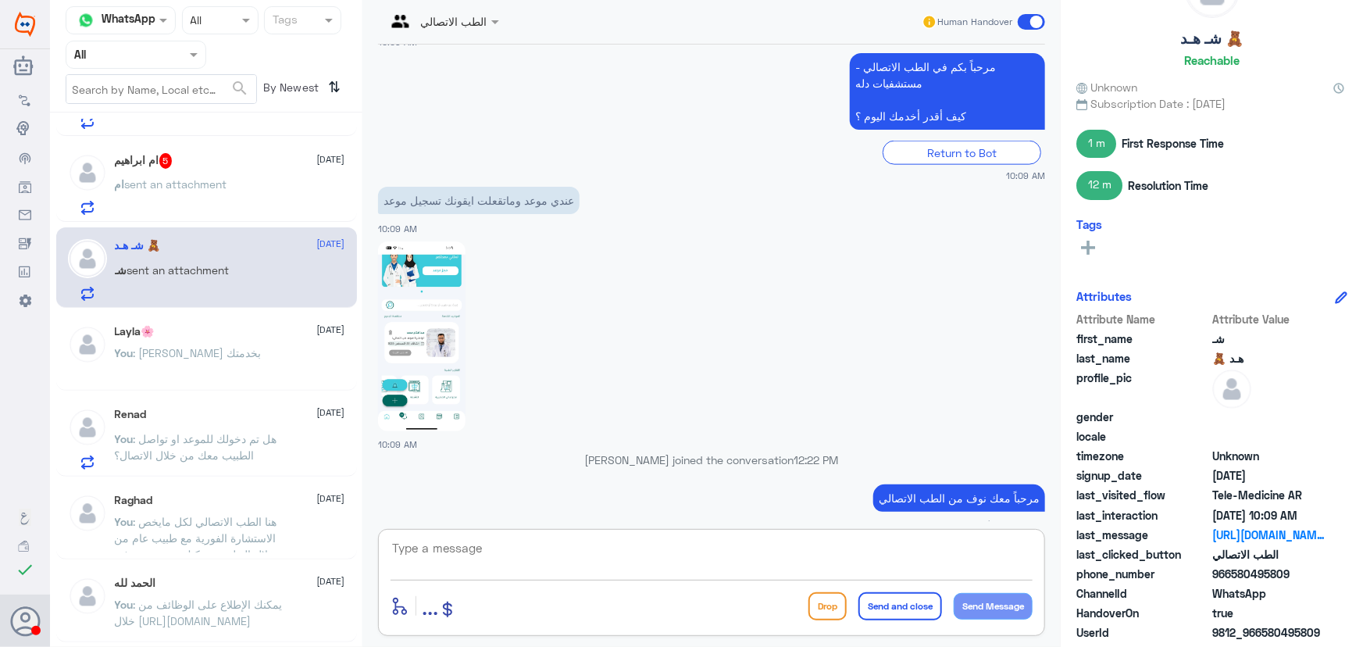
scroll to position [497, 0]
click at [276, 434] on span ": هل تم دخولك للموعد او تواصل الطبيب معك من خلال الاتصال؟" at bounding box center [196, 445] width 162 height 30
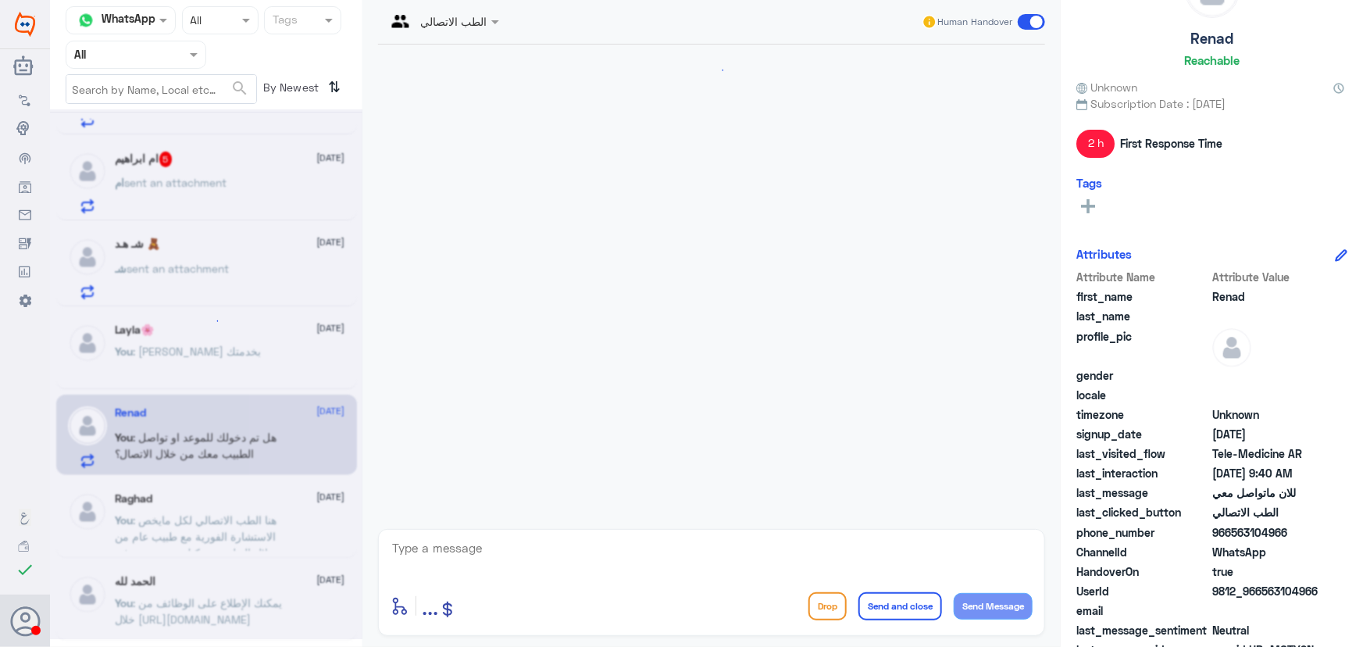
scroll to position [1504, 0]
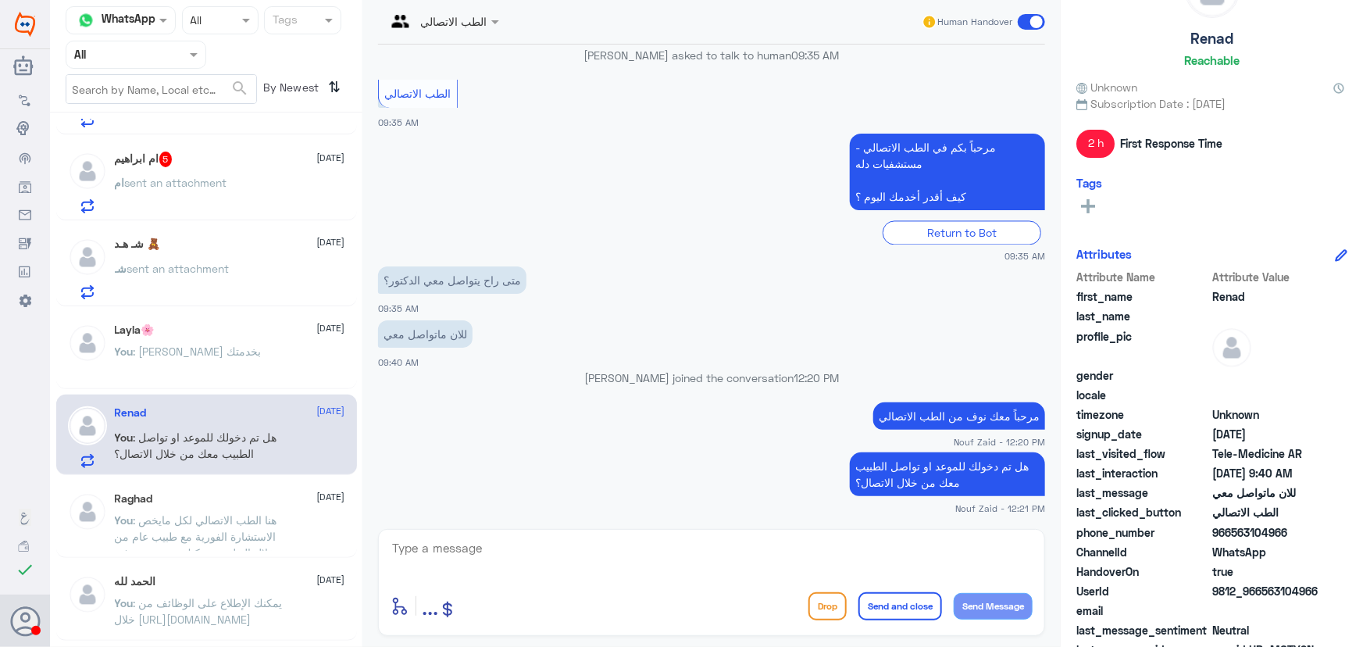
click at [943, 480] on p "هل تم دخولك للموعد او تواصل الطبيب معك من خلال الاتصال؟" at bounding box center [947, 474] width 195 height 44
copy div "هل تم دخولك للموعد او تواصل الطبيب معك من خلال الاتصال؟"
click at [236, 251] on div "شـ هـد 🧸 26 August شـ sent an attachment" at bounding box center [230, 268] width 230 height 62
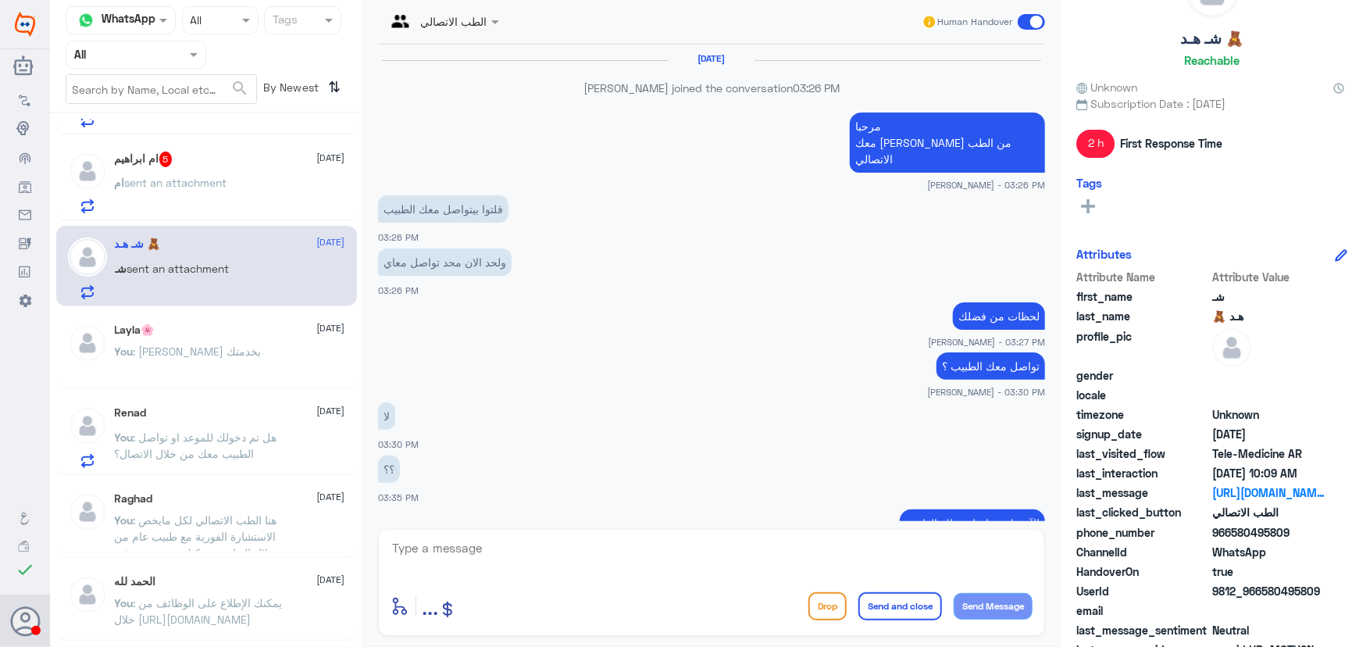
scroll to position [876, 0]
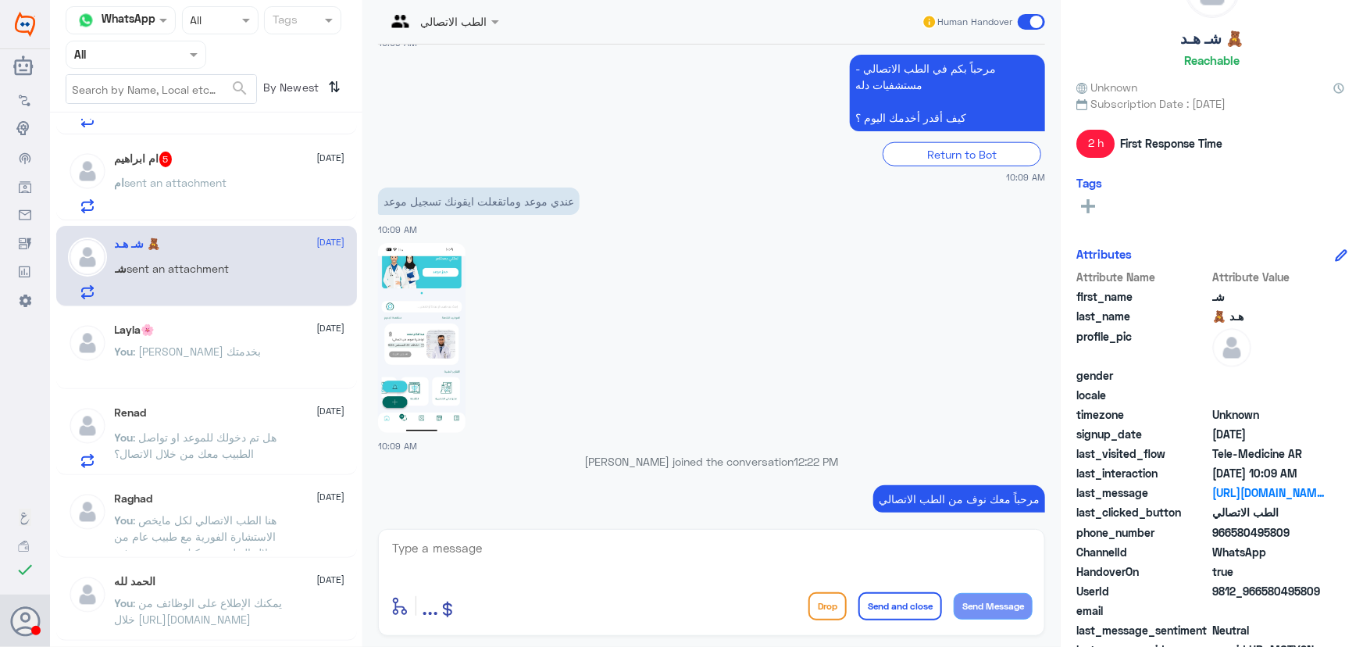
click at [695, 547] on textarea at bounding box center [712, 556] width 642 height 38
paste textarea "هل تم دخولك للموعد او تواصل الطبيب معك من خلال الاتصال؟"
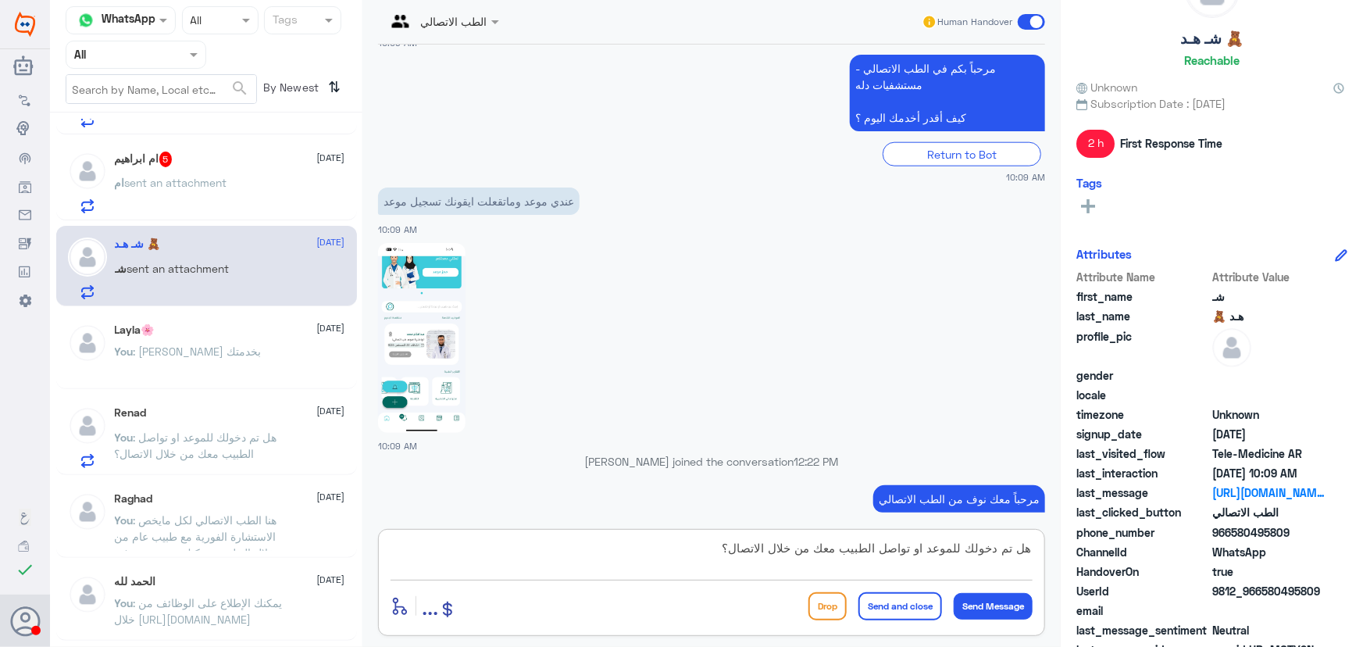
scroll to position [0, 0]
type textarea "هل تم دخولك للموعد او تواصل الطبيب معك من خلال الاتصال؟"
click at [1000, 603] on button "Send Message" at bounding box center [993, 606] width 79 height 27
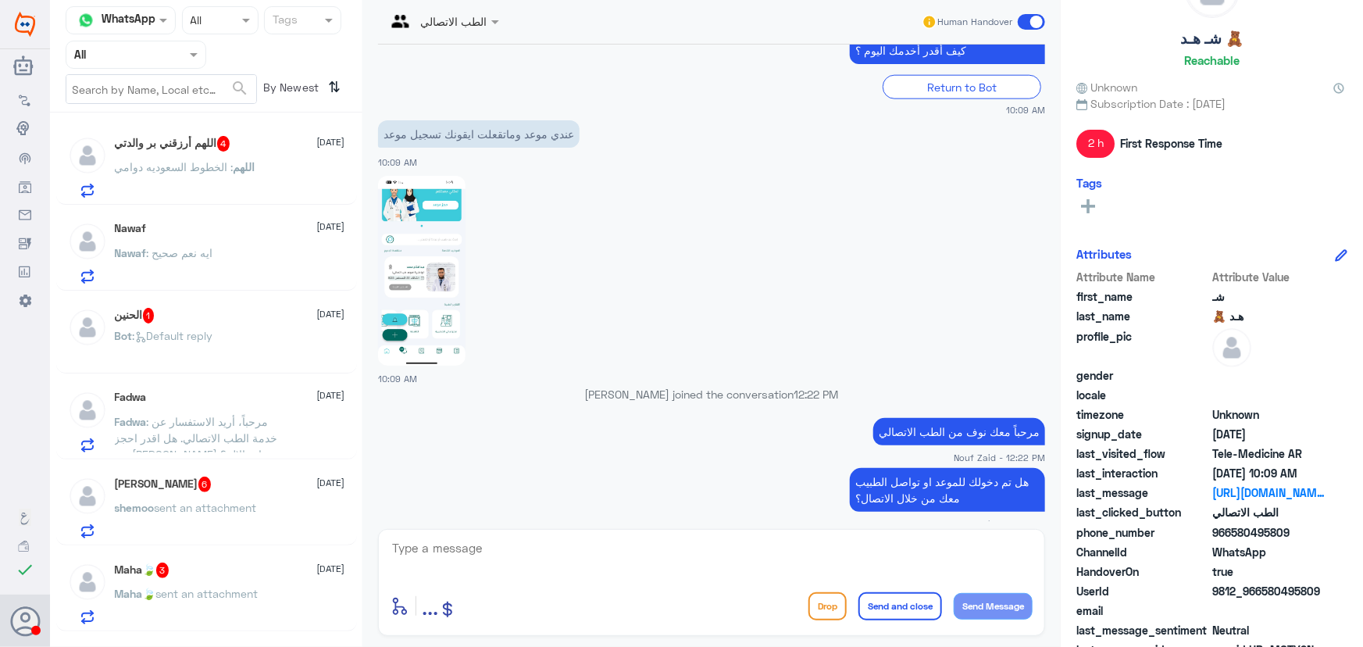
click at [210, 152] on div "اللهم أرزقني بر والدتي 4 26 August اللهم : الخطوط السعوديه دوامي" at bounding box center [230, 167] width 230 height 62
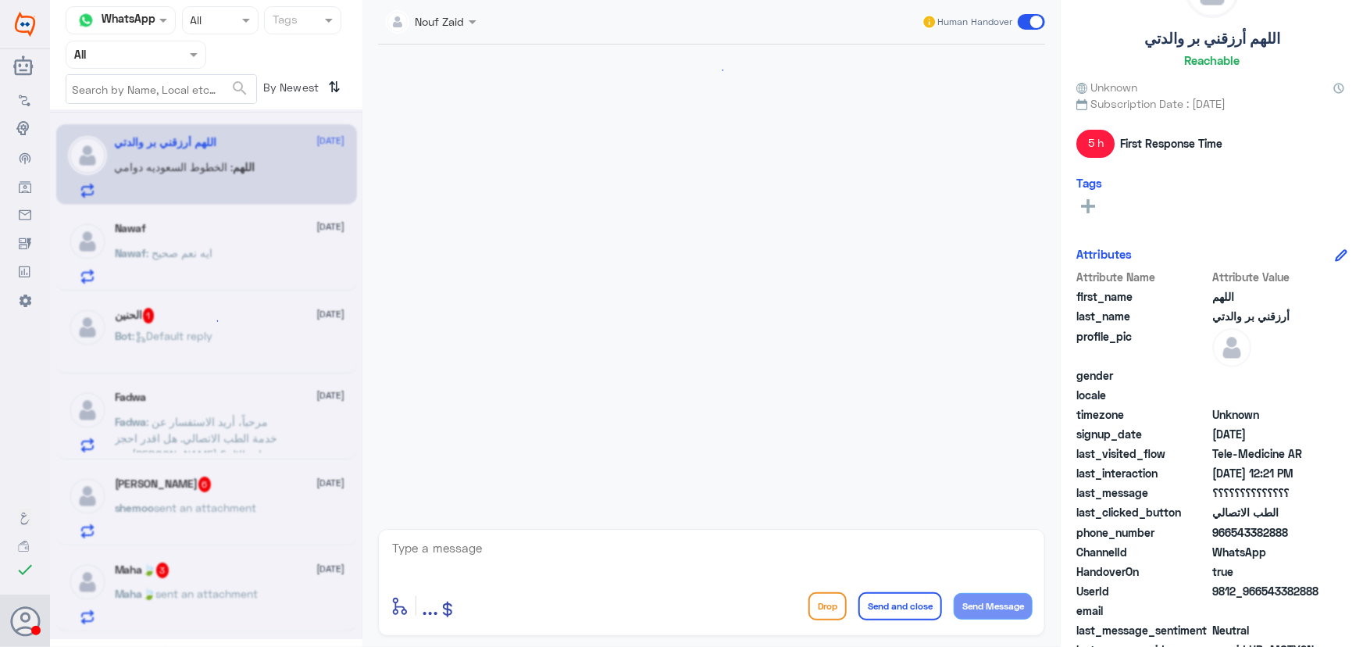
scroll to position [815, 0]
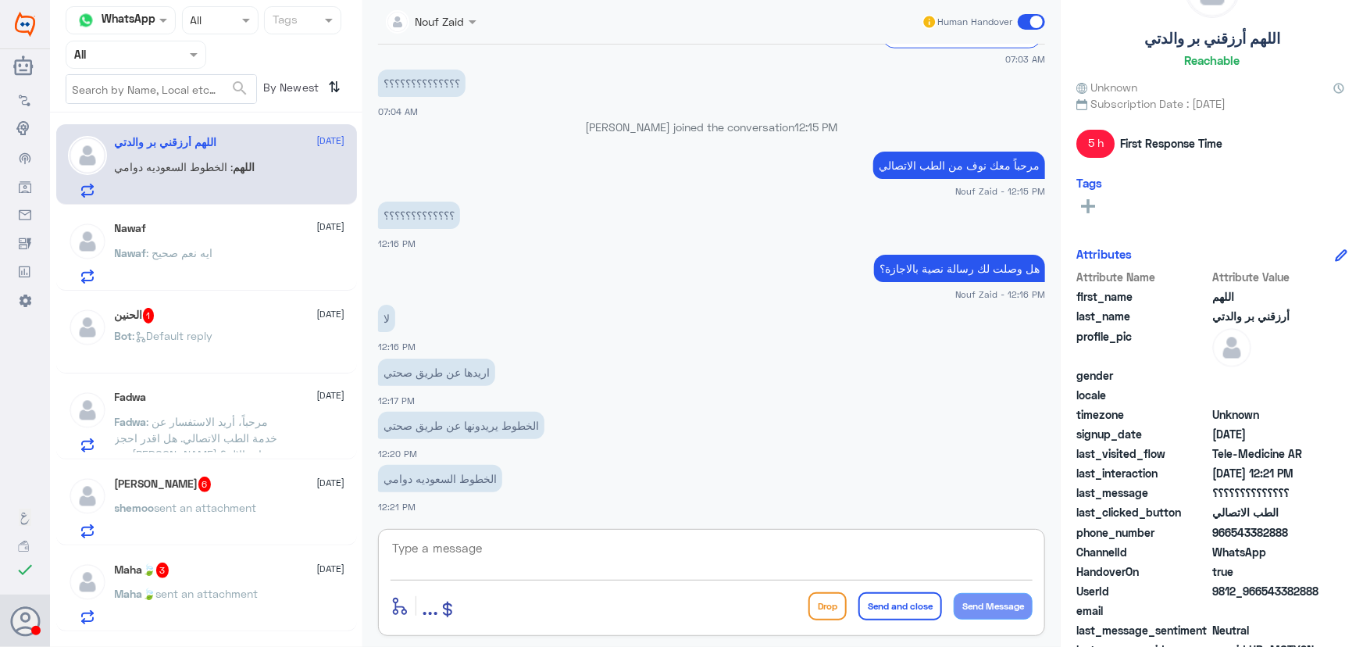
click at [557, 548] on textarea at bounding box center [712, 556] width 642 height 38
click at [490, 548] on textarea at bounding box center [712, 556] width 642 height 38
paste textarea "لرفع الإجازة المرضية على صحتي، يمكنك التواصل مع التقارير الطبية من خلال 0550181…"
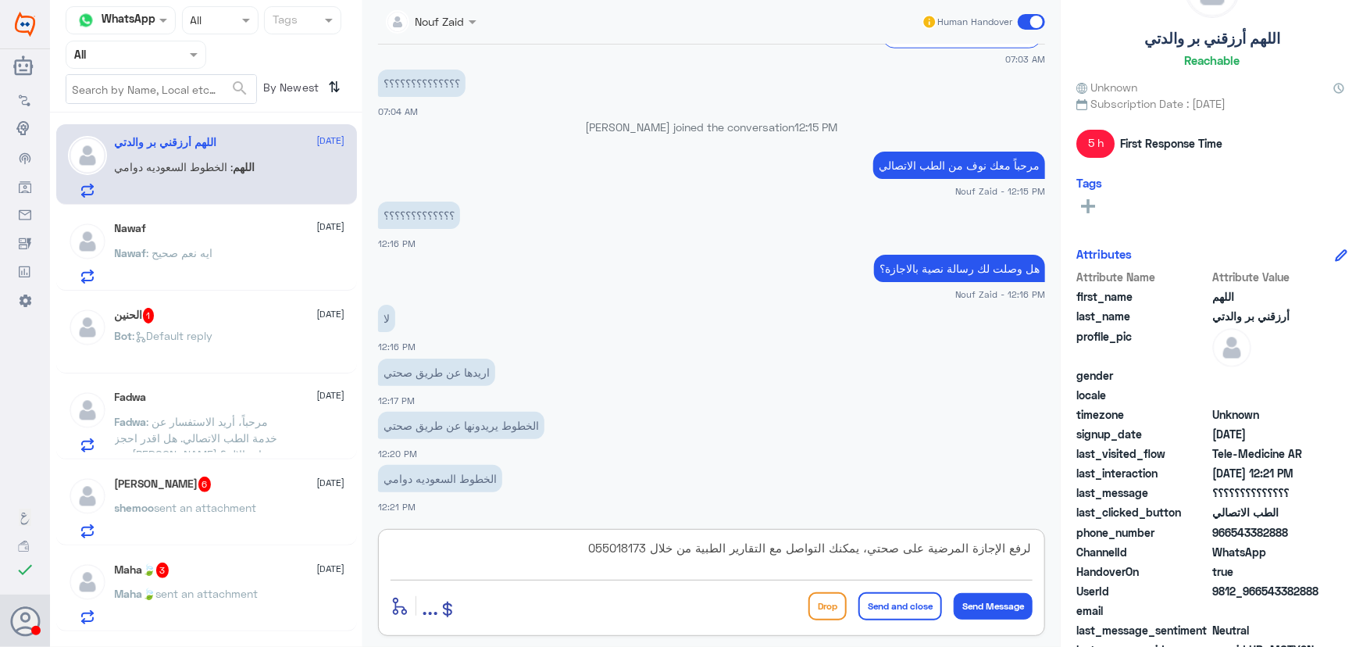
click at [656, 546] on textarea "لرفع الإجازة المرضية على صحتي، يمكنك التواصل مع التقارير الطبية من خلال 0550181…" at bounding box center [712, 556] width 642 height 38
type textarea "لرفع الإجازة المرضية على صحتي، يمكنك التواصل مع التقارير الطبية من خلال 0550181…"
click at [980, 589] on div "enter flow name ... Drop Send and close Send Message" at bounding box center [712, 605] width 642 height 35
drag, startPoint x: 1006, startPoint y: 600, endPoint x: 996, endPoint y: 597, distance: 10.6
click at [1006, 601] on button "Send Message" at bounding box center [993, 606] width 79 height 27
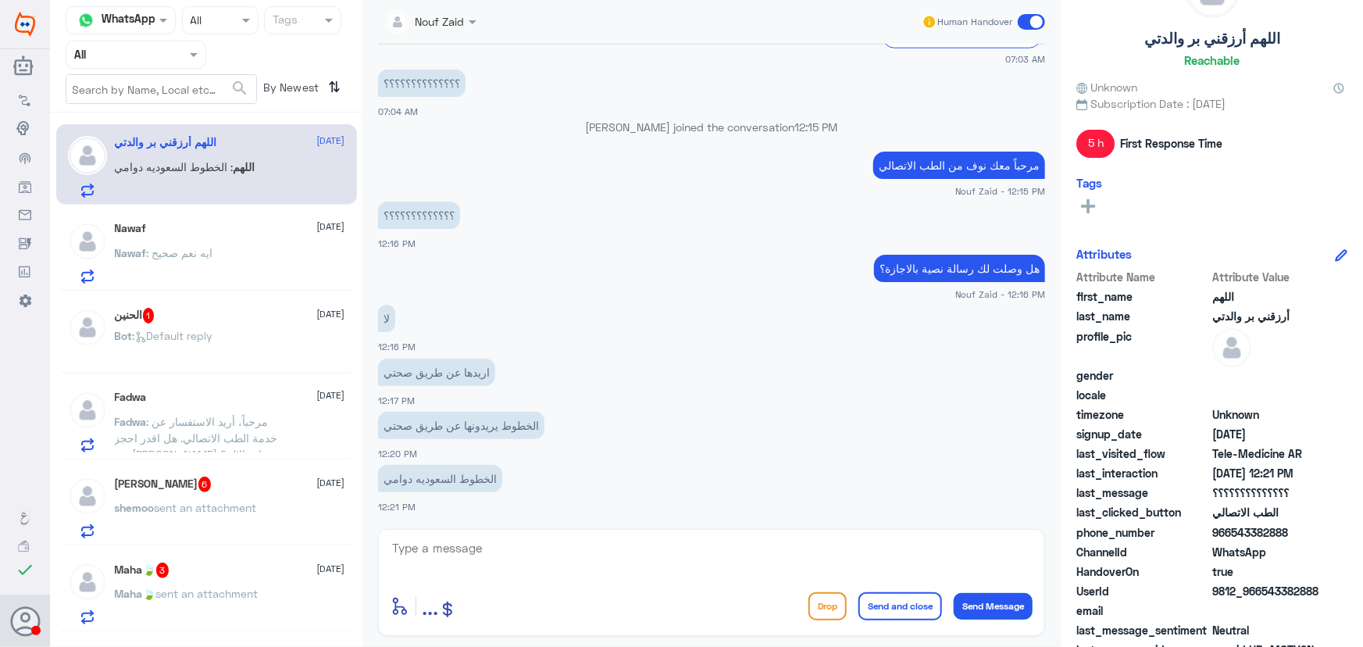
scroll to position [898, 0]
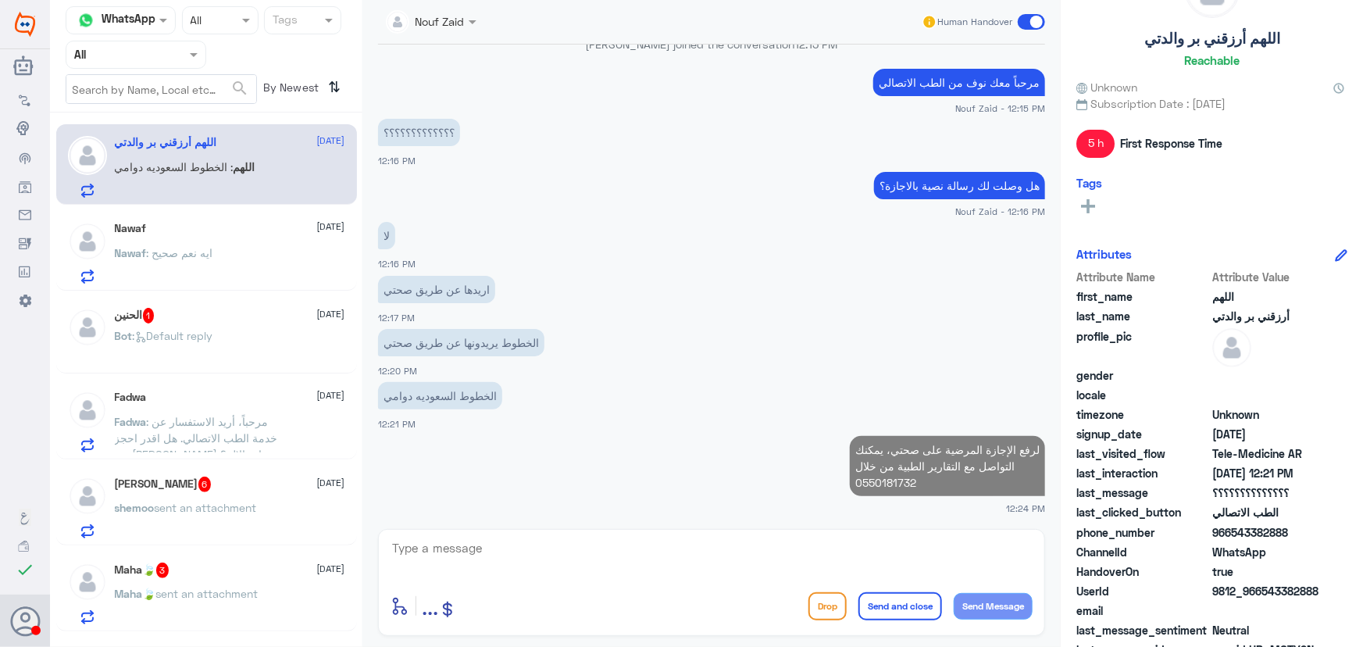
click at [261, 268] on div "Nawaf : ايه نعم صحيح" at bounding box center [230, 265] width 230 height 35
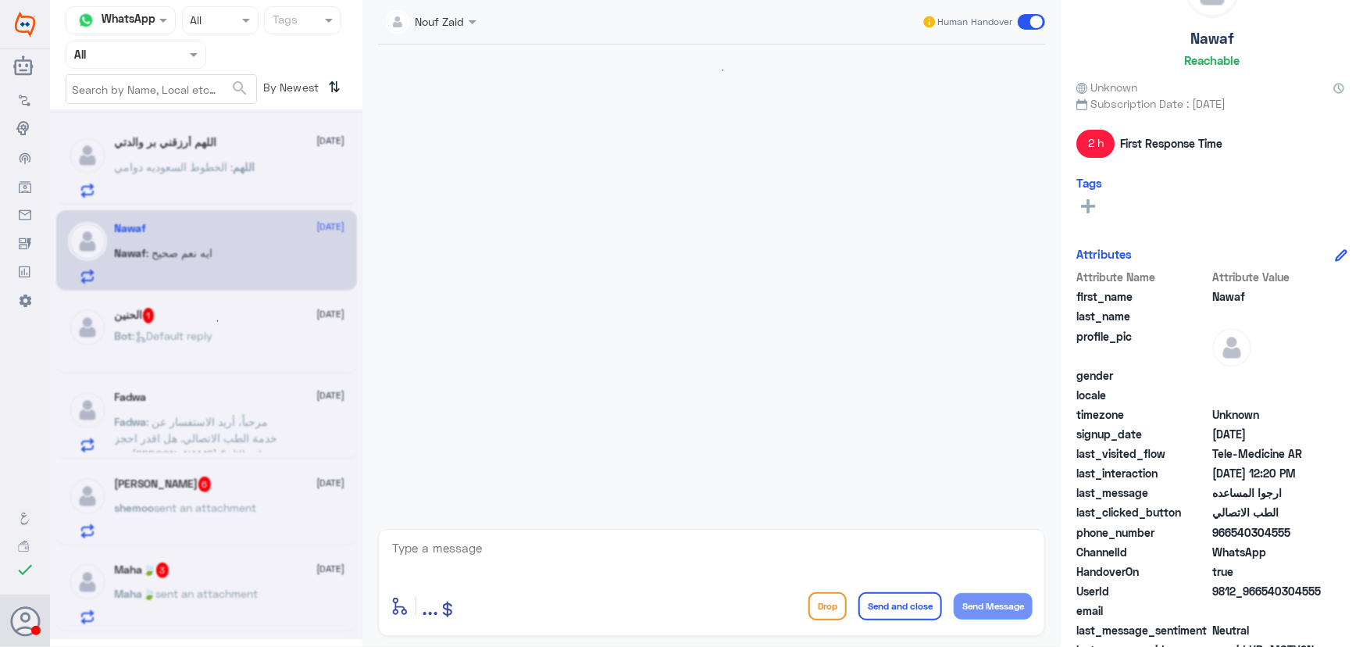
scroll to position [476, 0]
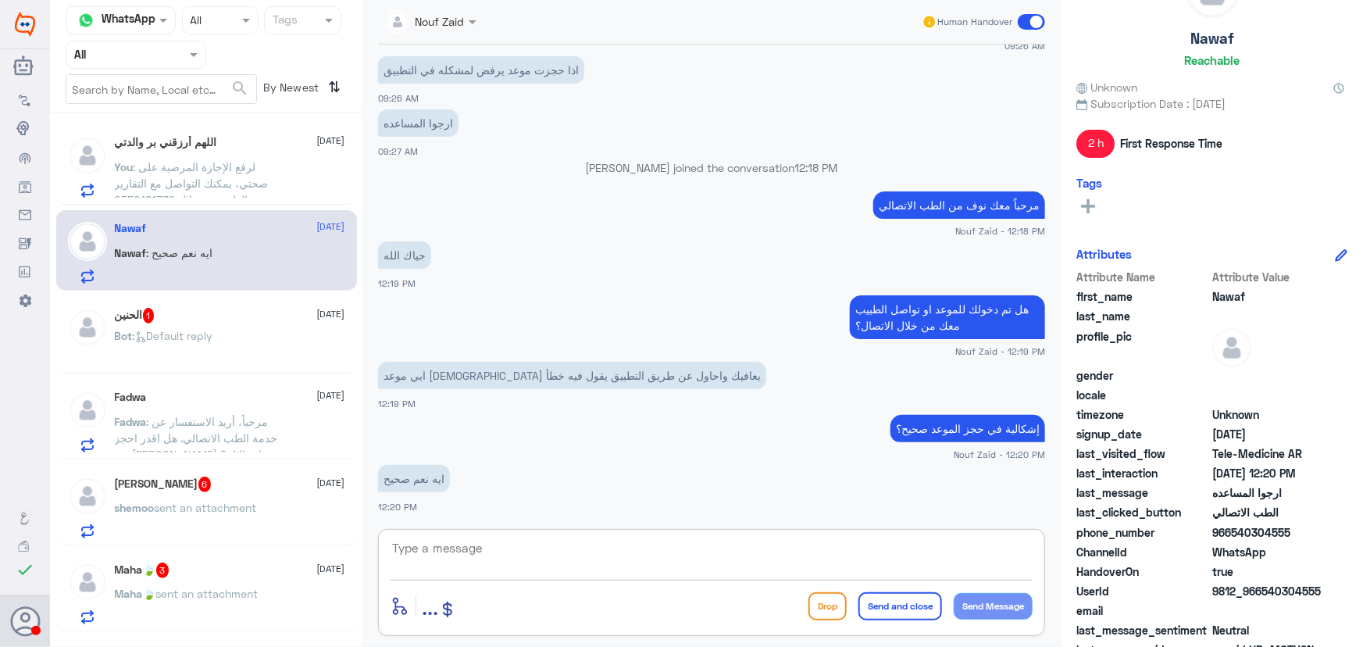
click at [590, 552] on textarea at bounding box center [712, 556] width 642 height 38
click at [598, 547] on textarea at bounding box center [712, 556] width 642 height 38
paste textarea "يرجى التأكد من تحديث التطبيق"
type textarea "يرجى التأكد من تحديث التطبيق"
click at [994, 598] on button "Send Message" at bounding box center [993, 606] width 79 height 27
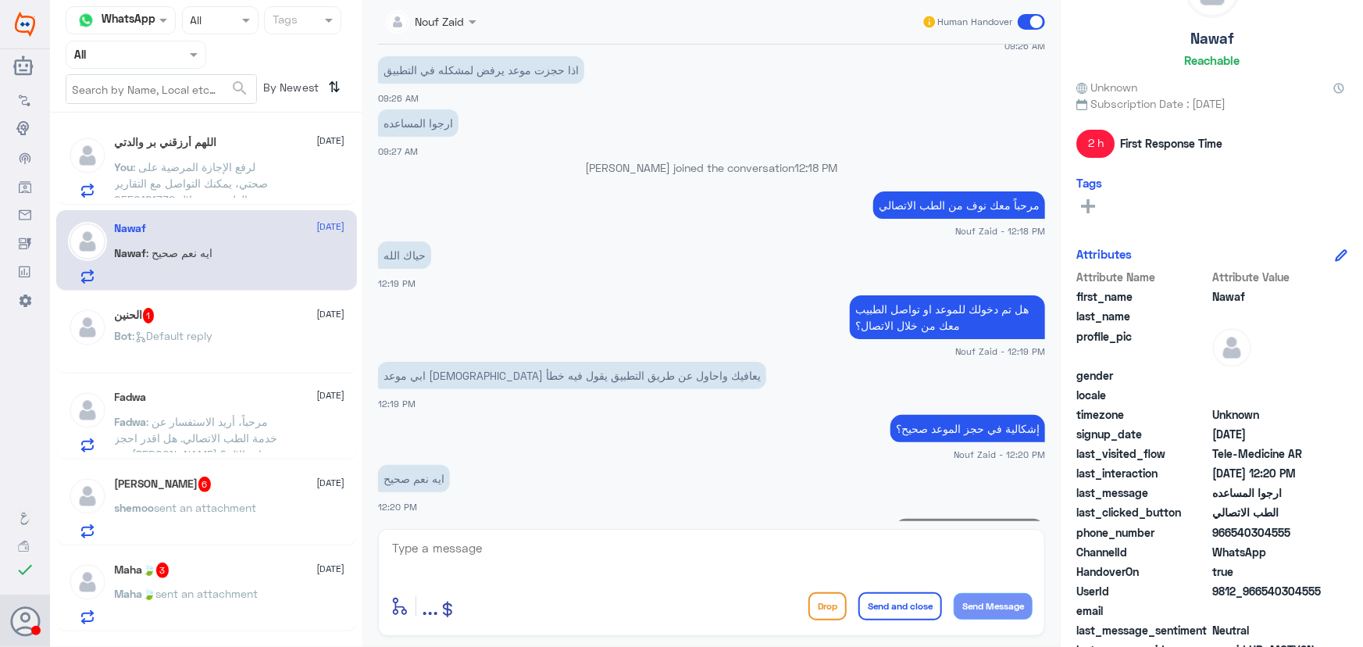
scroll to position [526, 0]
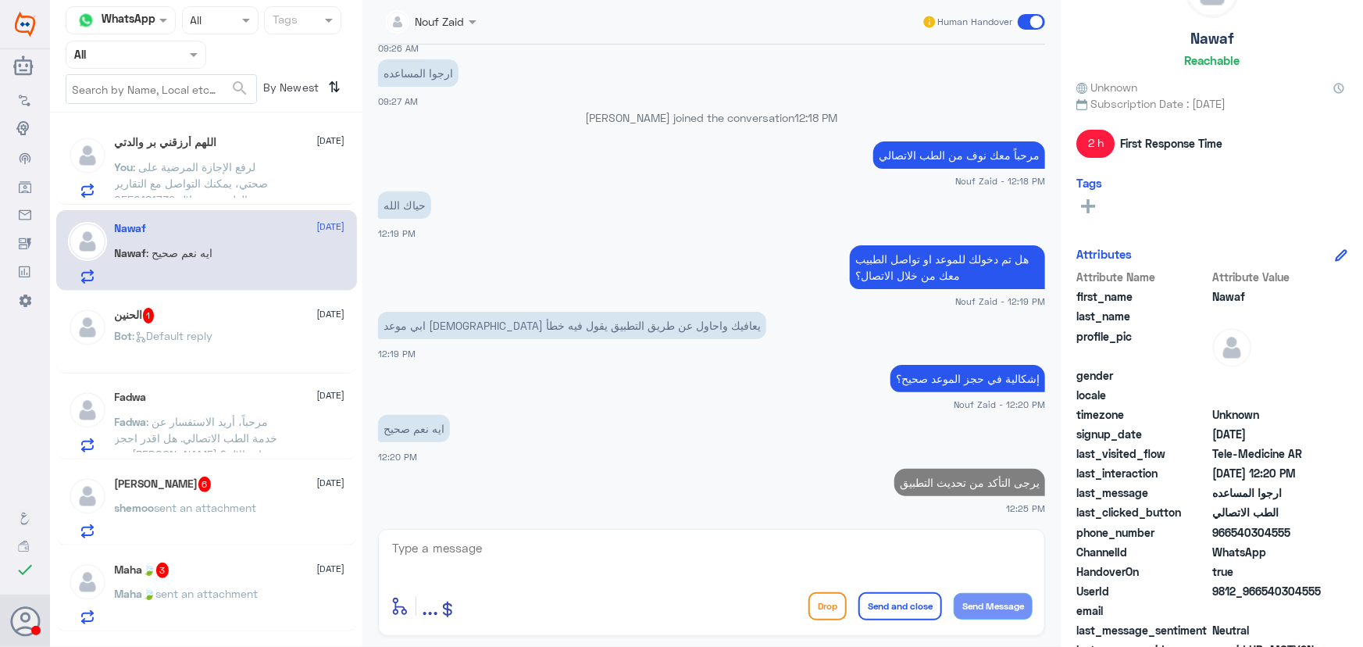
click at [264, 315] on div "الحنين 1 26 August" at bounding box center [230, 316] width 230 height 16
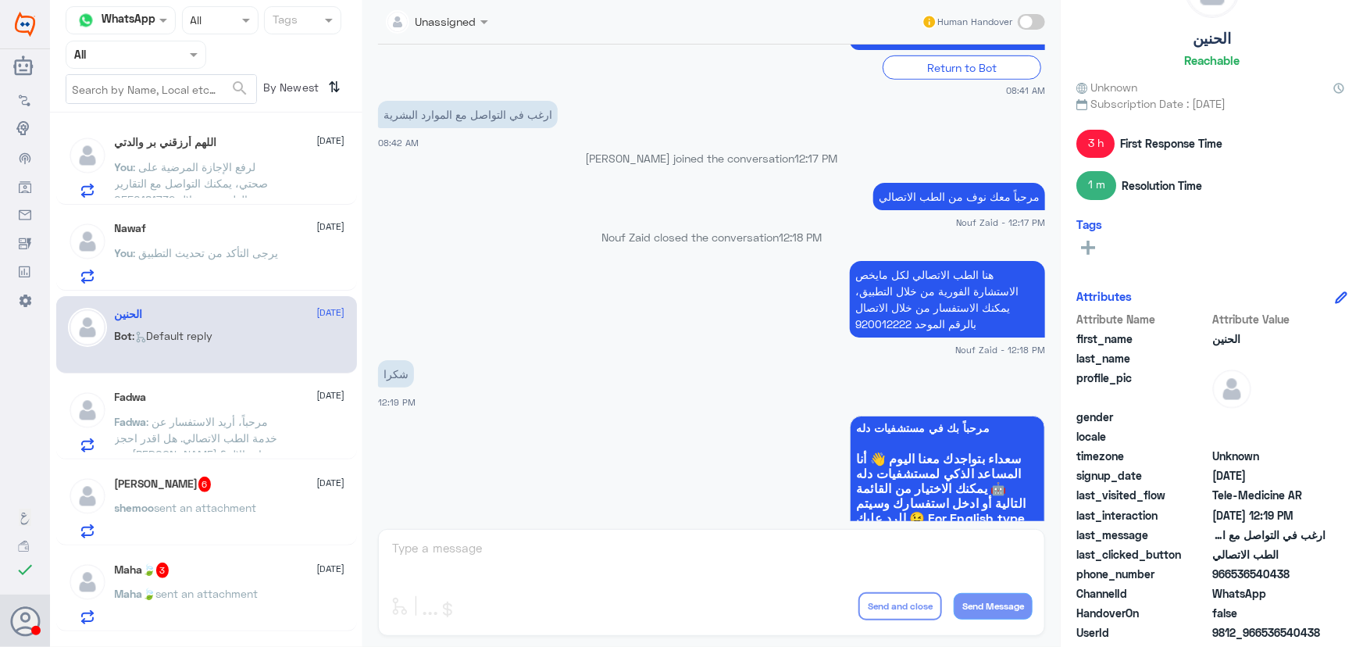
scroll to position [571, 0]
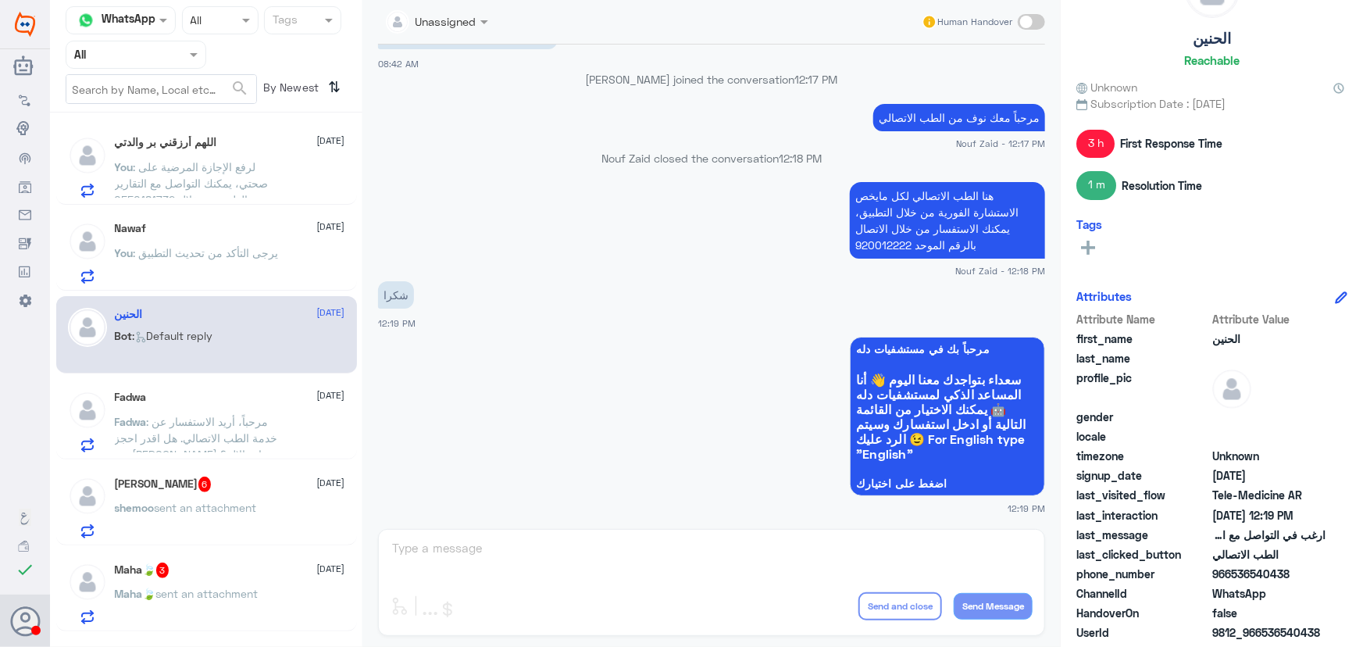
click at [240, 419] on span ": مرحباً، أريد الاستفسار عن خدمة الطب الاتصالي. هل اقدر احجز عند الدكتور نزار ف…" at bounding box center [196, 438] width 163 height 46
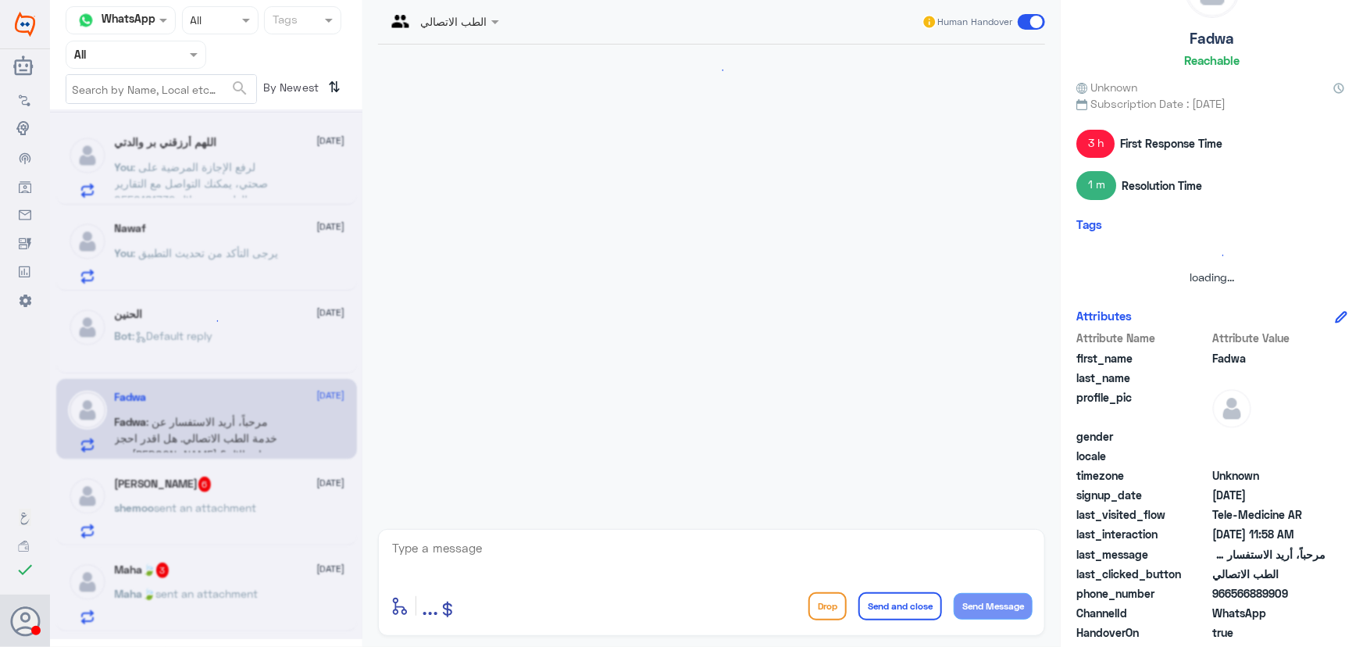
scroll to position [69, 0]
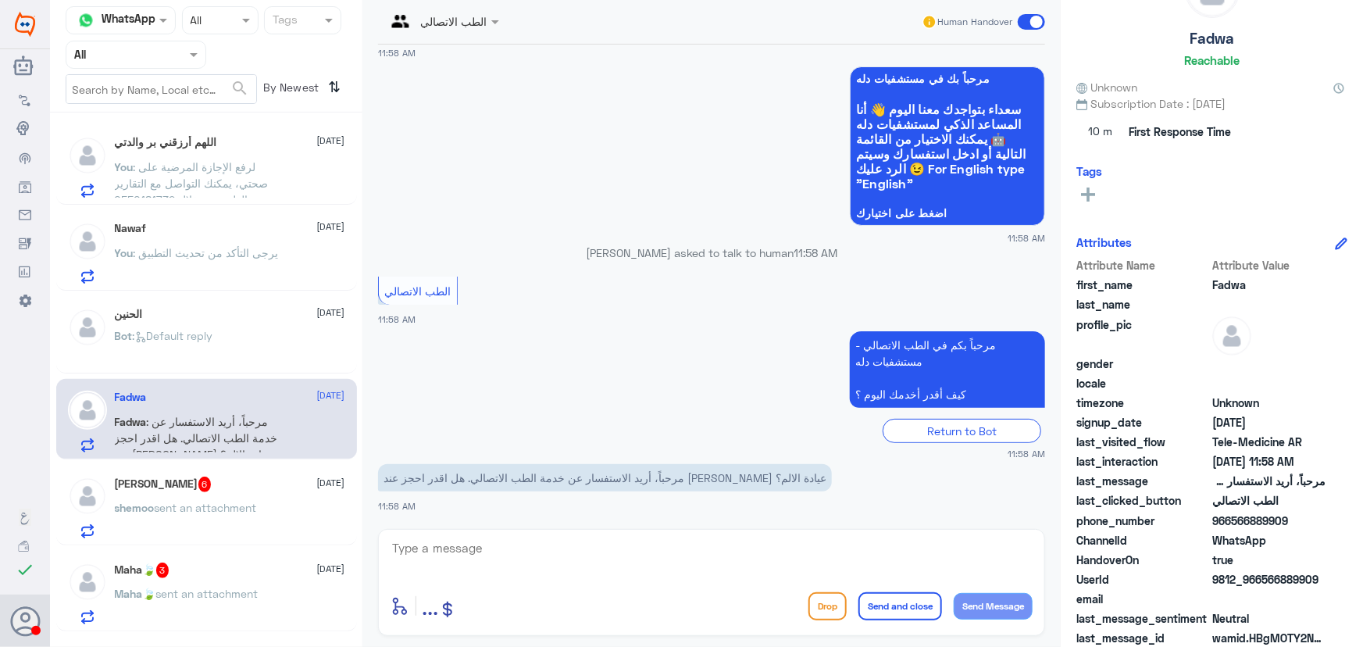
click at [501, 561] on textarea at bounding box center [712, 556] width 642 height 38
paste textarea "مرحباً معك نوف من الطب الاتصالي"
type textarea "مرحباً معك نوف من الطب الاتصالي"
click at [991, 601] on button "Send Message" at bounding box center [993, 606] width 79 height 27
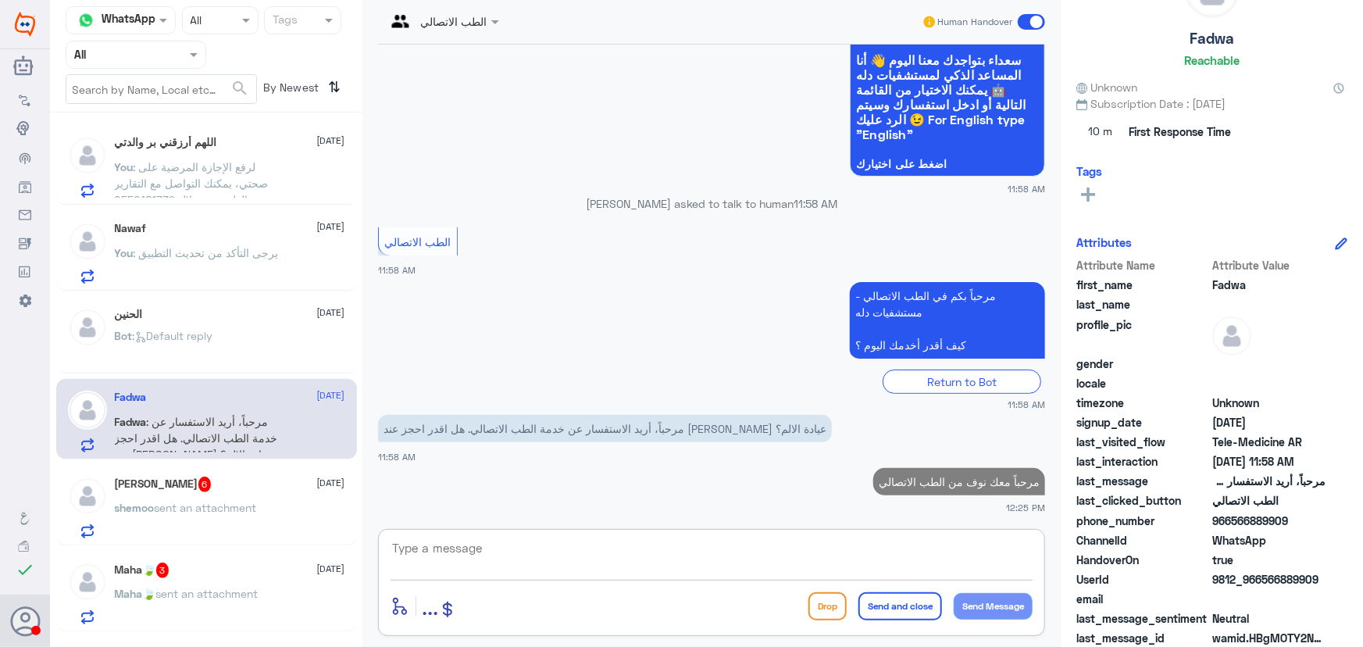
click at [921, 556] on textarea at bounding box center [712, 556] width 642 height 38
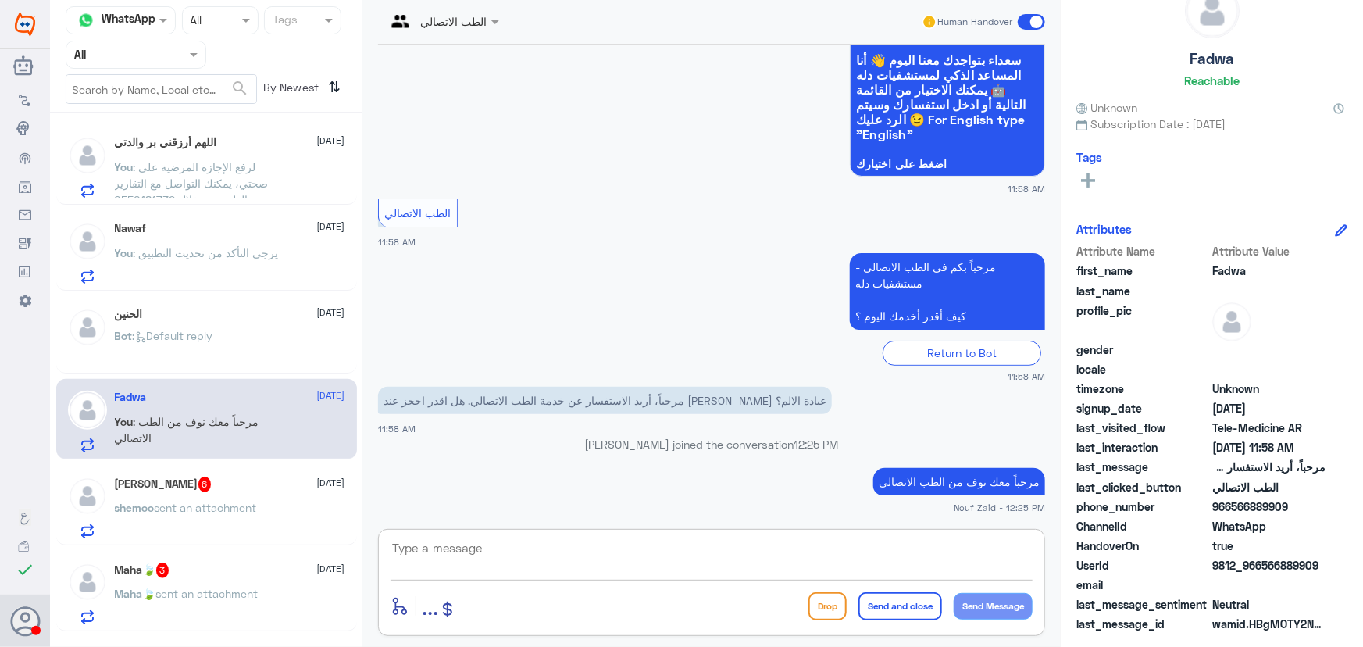
scroll to position [48, 0]
click at [612, 555] on textarea at bounding box center [712, 556] width 642 height 38
paste textarea "هنا الطب الاتصالي لكل مايخص الاستشارة الفورية من خلال التطبيق، يمكنك الاستفسار …"
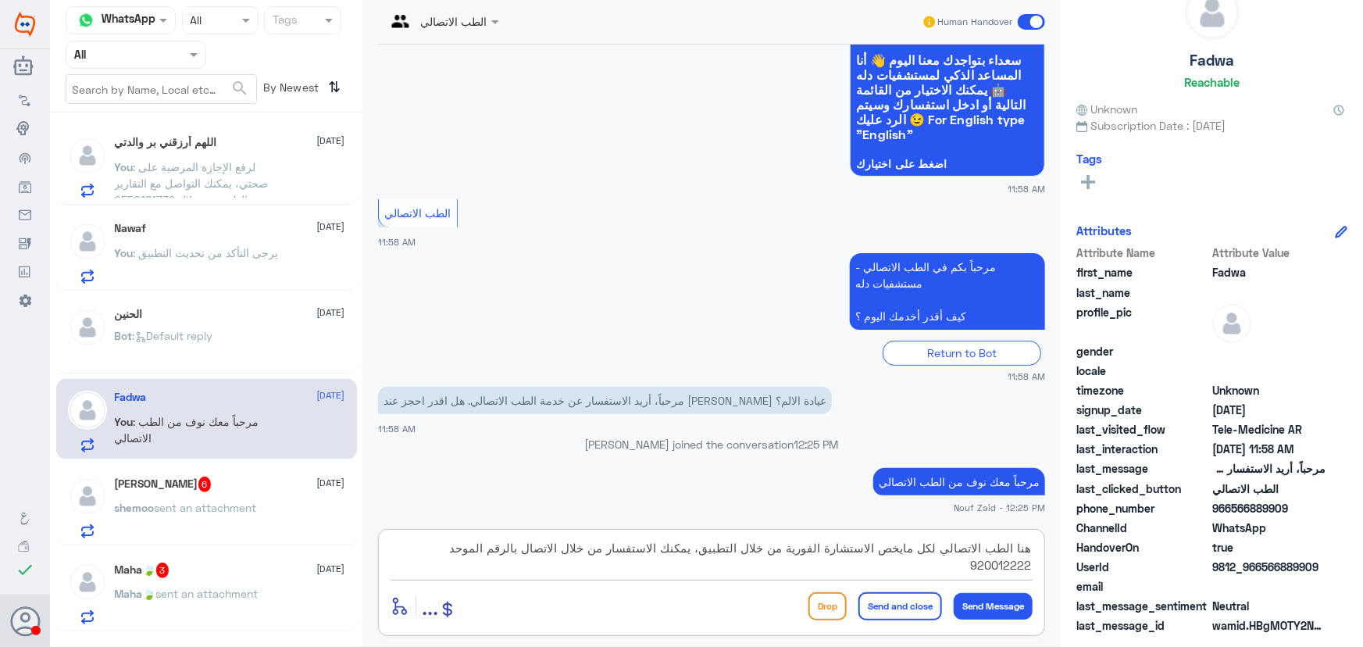
type textarea "هنا الطب الاتصالي لكل مايخص الاستشارة الفورية من خلال التطبيق، يمكنك الاستفسار …"
drag, startPoint x: 893, startPoint y: 601, endPoint x: 857, endPoint y: 602, distance: 35.9
click at [892, 601] on button "Send and close" at bounding box center [900, 606] width 84 height 28
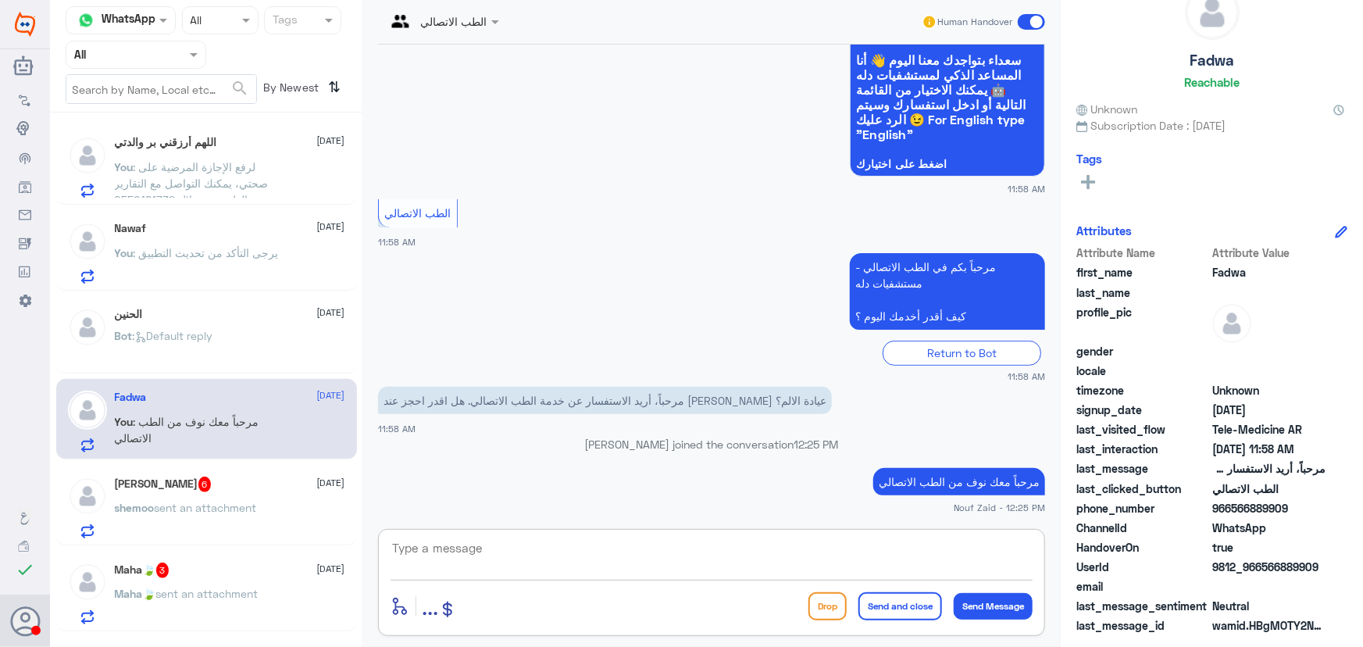
scroll to position [218, 0]
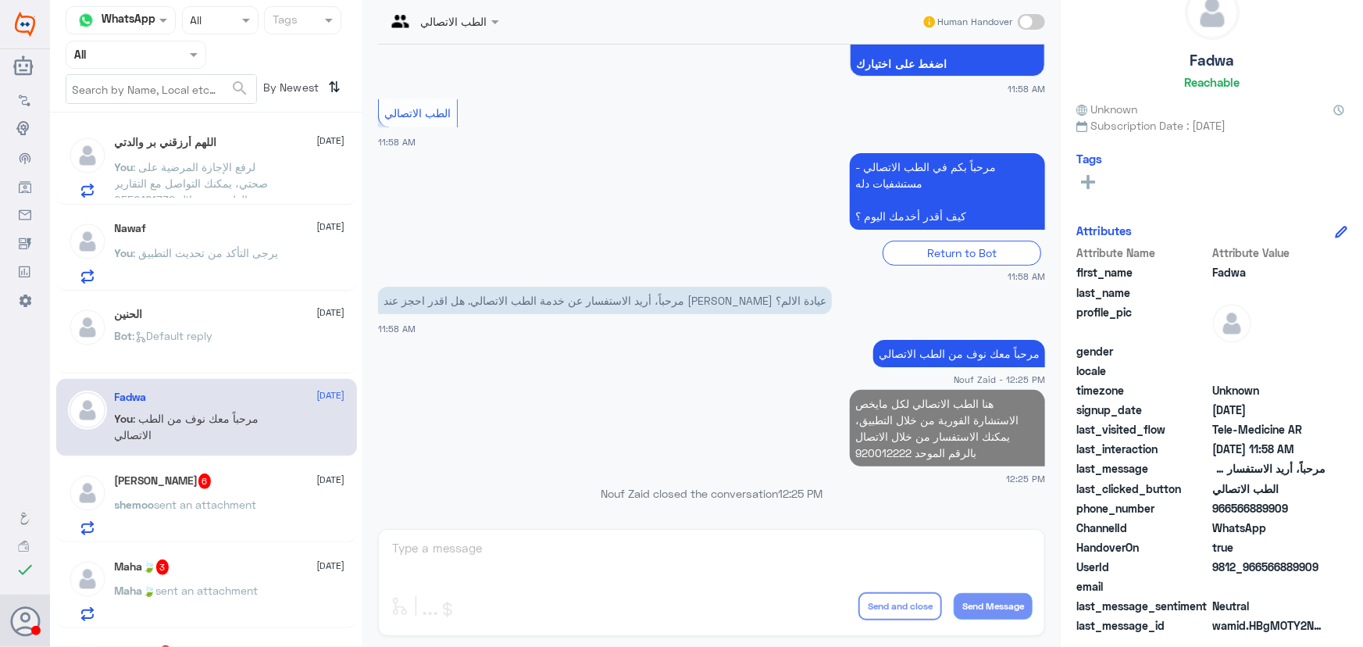
click at [207, 514] on p "shemoo sent an attachment" at bounding box center [186, 515] width 142 height 39
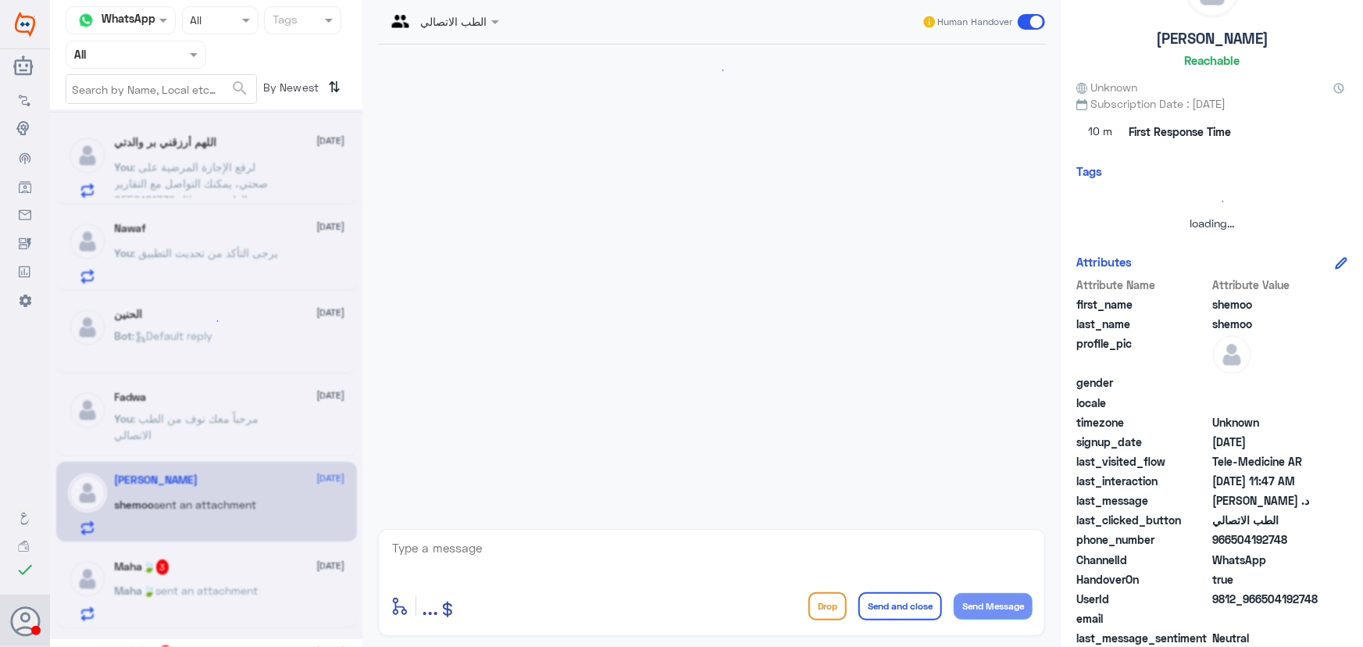
scroll to position [595, 0]
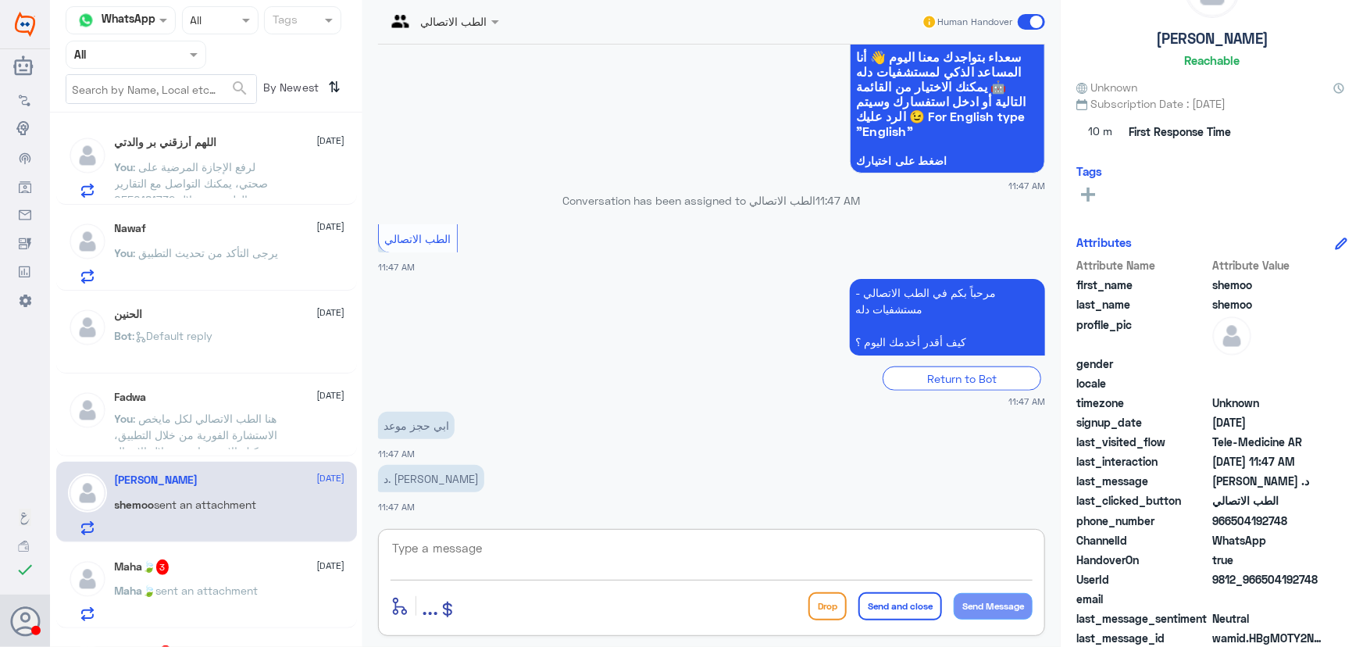
click at [609, 546] on textarea at bounding box center [712, 556] width 642 height 38
paste textarea "هنا الطب الاتصالي لكل مايخص الاستشارة الفورية من خلال التطبيق، يمكنك الاستفسار …"
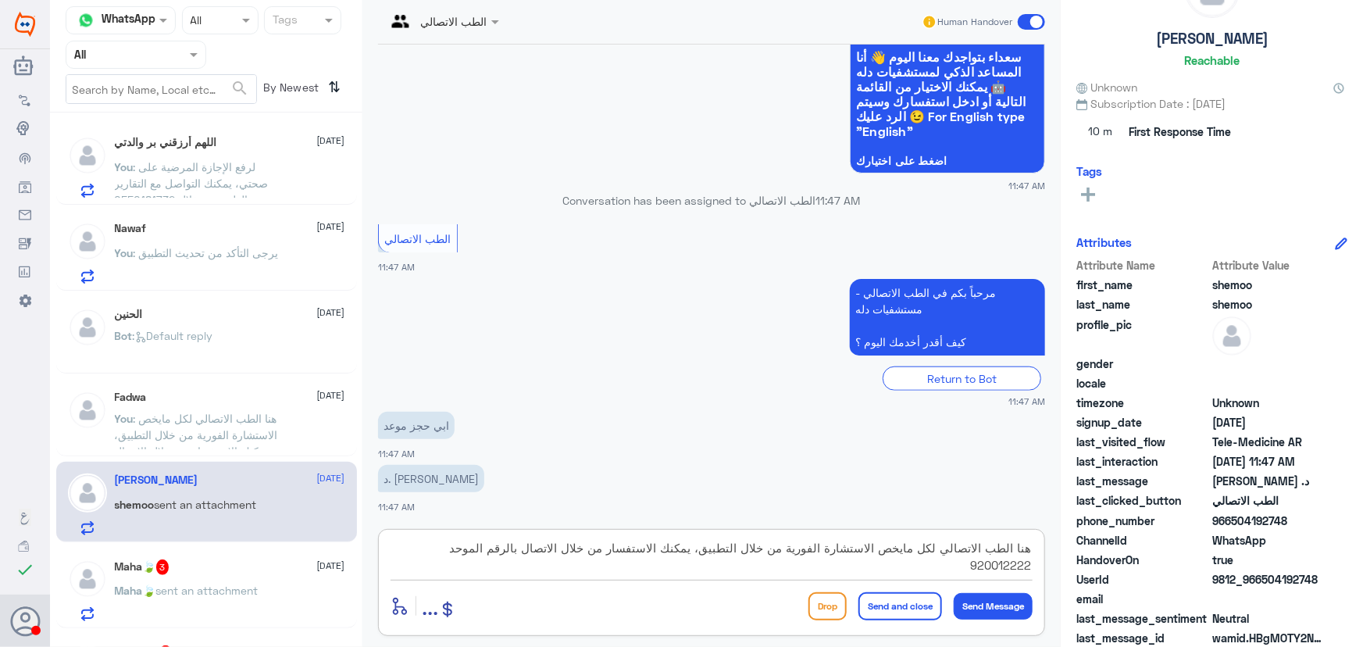
click at [701, 546] on textarea "هنا الطب الاتصالي لكل مايخص الاستشارة الفورية من خلال التطبيق، يمكنك الاستفسار …" at bounding box center [712, 556] width 642 height 38
drag, startPoint x: 616, startPoint y: 551, endPoint x: 665, endPoint y: 551, distance: 49.2
click at [665, 551] on textarea "هنا الطب الاتصالي لكل مايخص الاستشارة الفورية من خلال التطبيق، يمكنك الاستفسار …" at bounding box center [712, 556] width 642 height 38
type textarea "هنا الطب الاتصالي لكل مايخص الاستشارة الفورية من خلال التطبيق، يمكنك حجز موعد م…"
click at [892, 601] on button "Send and close" at bounding box center [900, 606] width 84 height 28
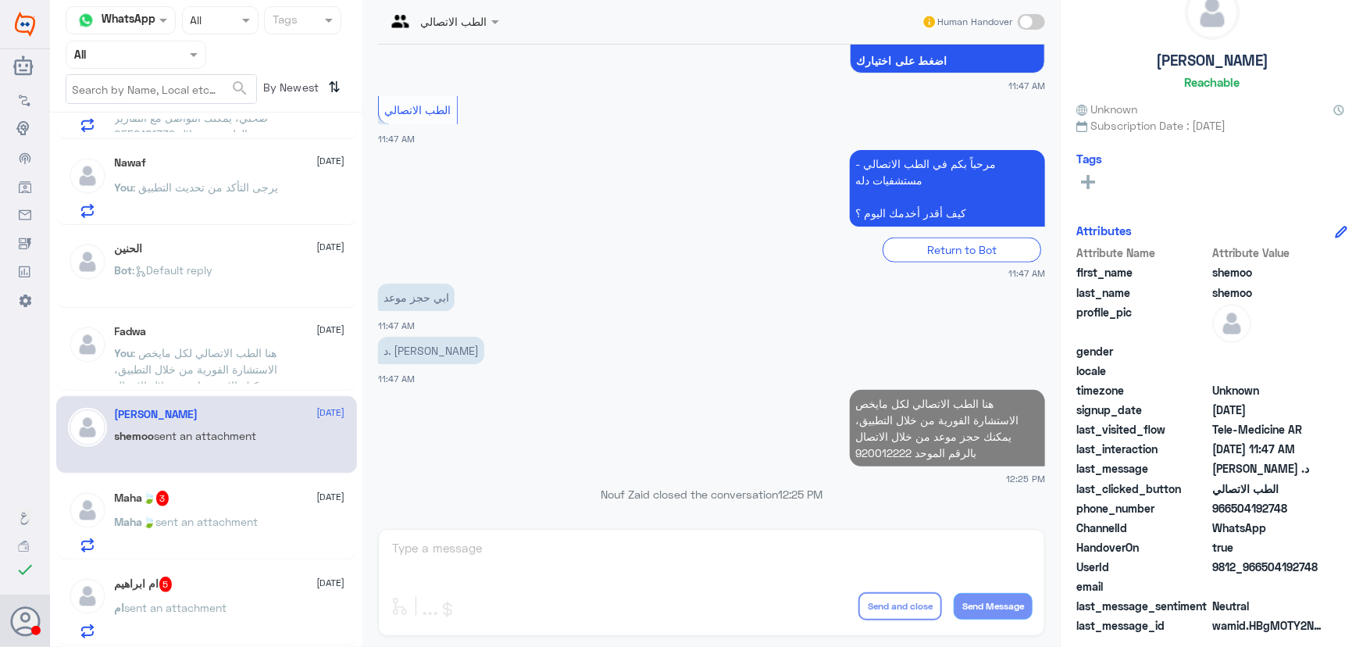
scroll to position [141, 0]
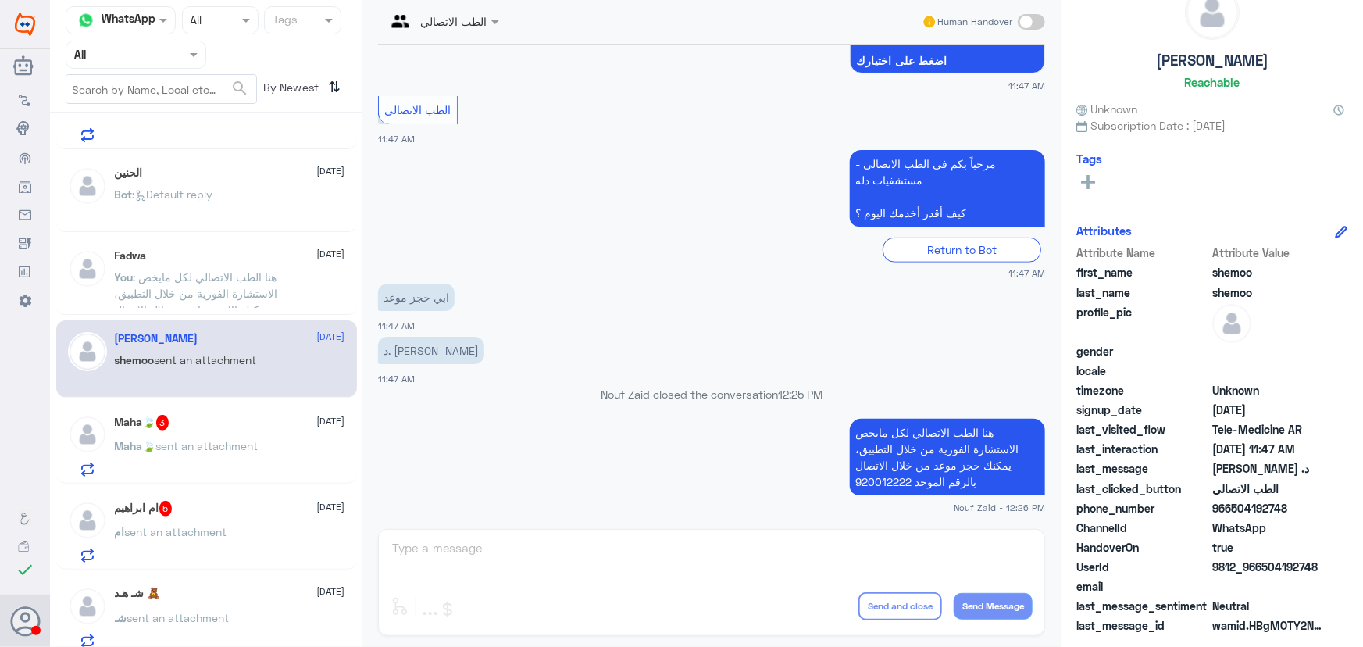
click at [241, 408] on div "Maha🍃 3 26 August Maha🍃 sent an attachment" at bounding box center [206, 443] width 301 height 80
click at [237, 427] on div "Maha🍃 3 26 August" at bounding box center [230, 423] width 230 height 16
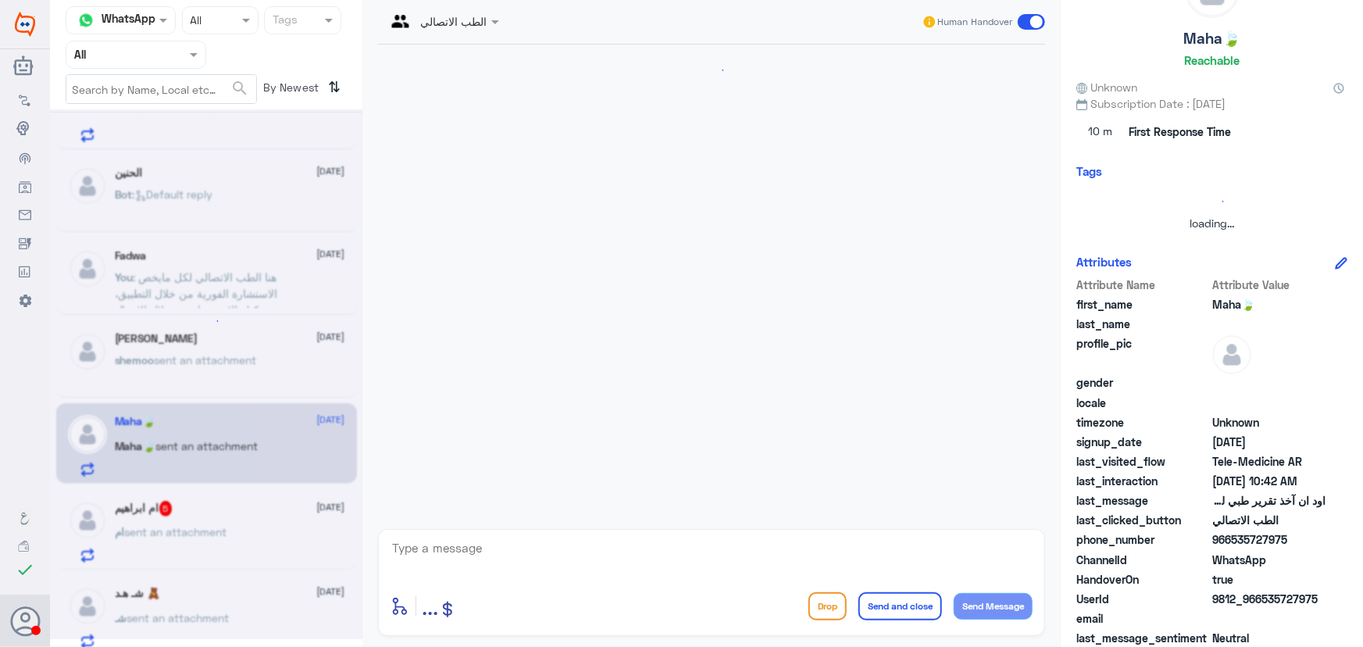
scroll to position [85, 0]
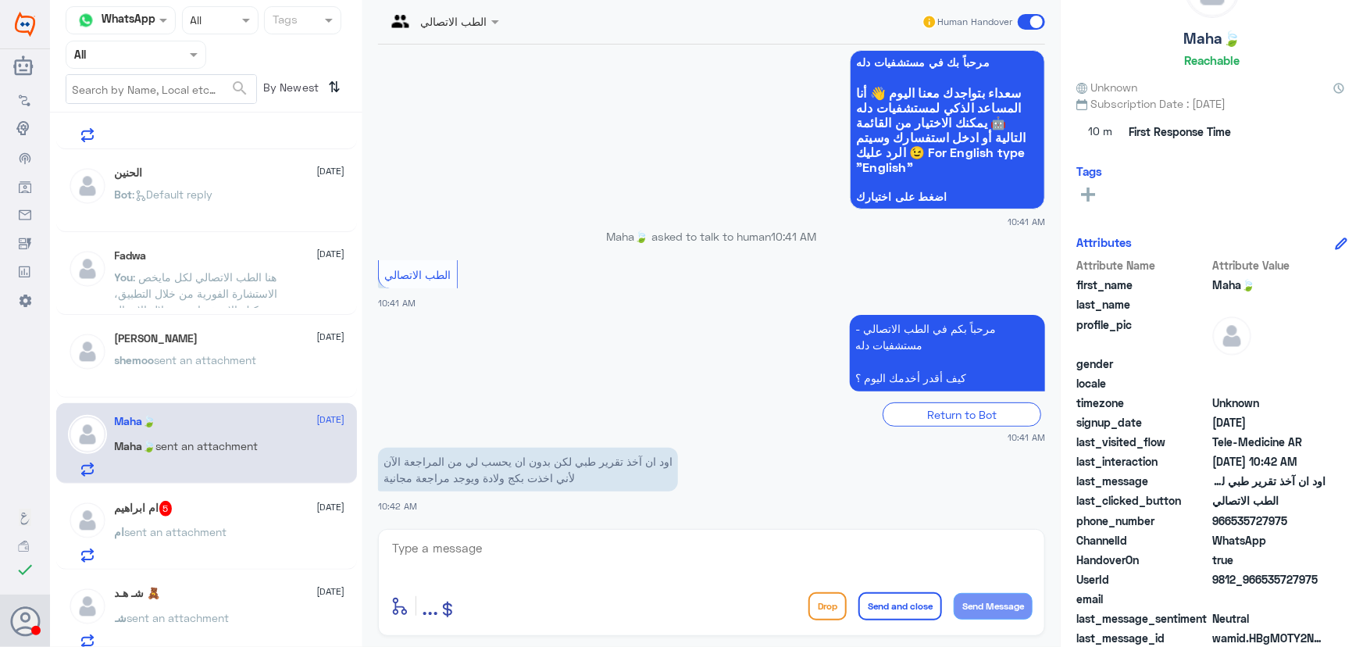
click at [625, 550] on textarea at bounding box center [712, 556] width 642 height 38
paste textarea "مرحباً معك نوف من الطب الاتصالي"
type textarea "مرحباً معك نوف من الطب الاتصالي"
click at [984, 607] on button "Send Message" at bounding box center [993, 606] width 79 height 27
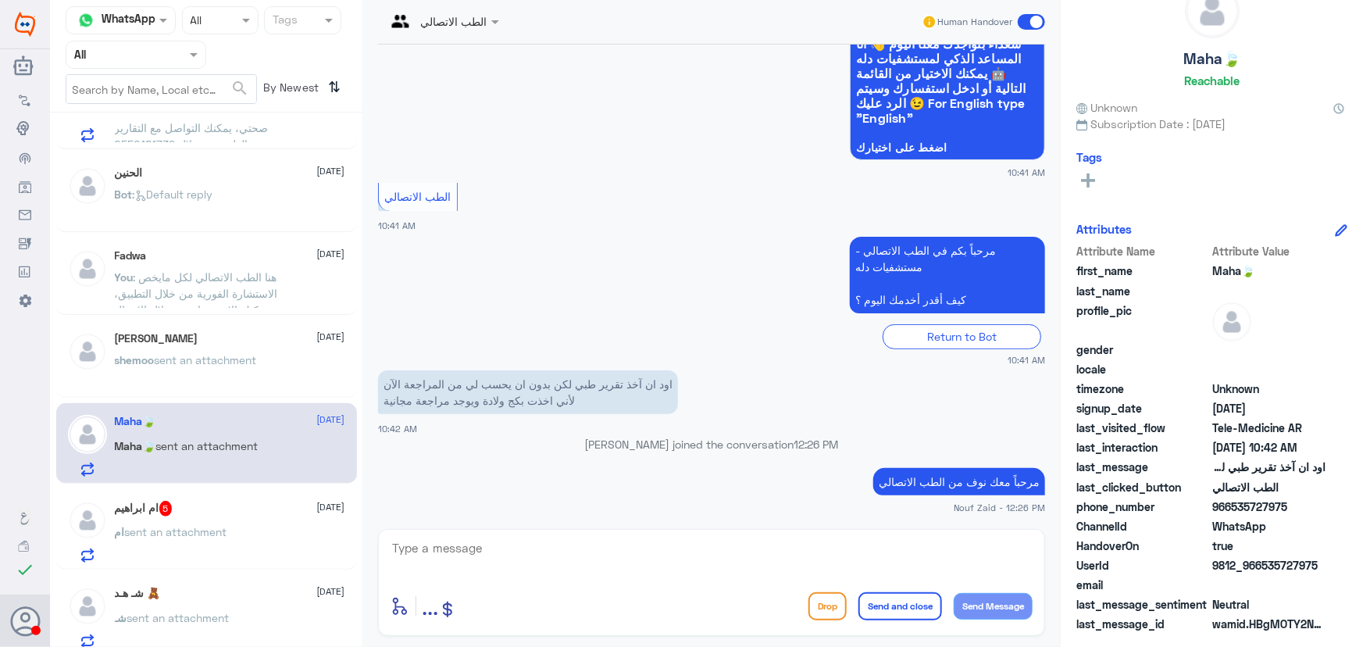
scroll to position [48, 0]
click at [670, 555] on textarea at bounding box center [712, 556] width 642 height 38
paste textarea "هنا الطب الاتصالي لكل مايخص الاستشارة الفورية من خلال التطبيق، يمكنك التواصل مع…"
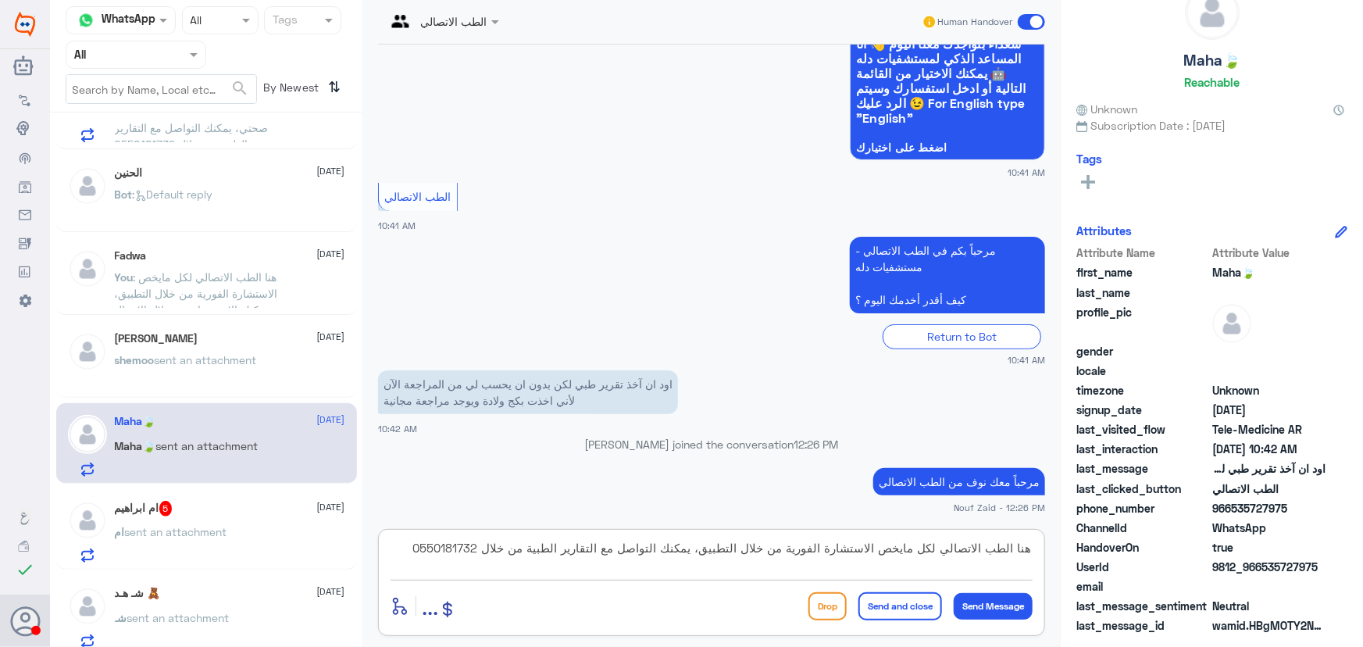
type textarea "هنا الطب الاتصالي لكل مايخص الاستشارة الفورية من خلال التطبيق، يمكنك التواصل مع…"
click at [898, 612] on button "Send and close" at bounding box center [900, 606] width 84 height 28
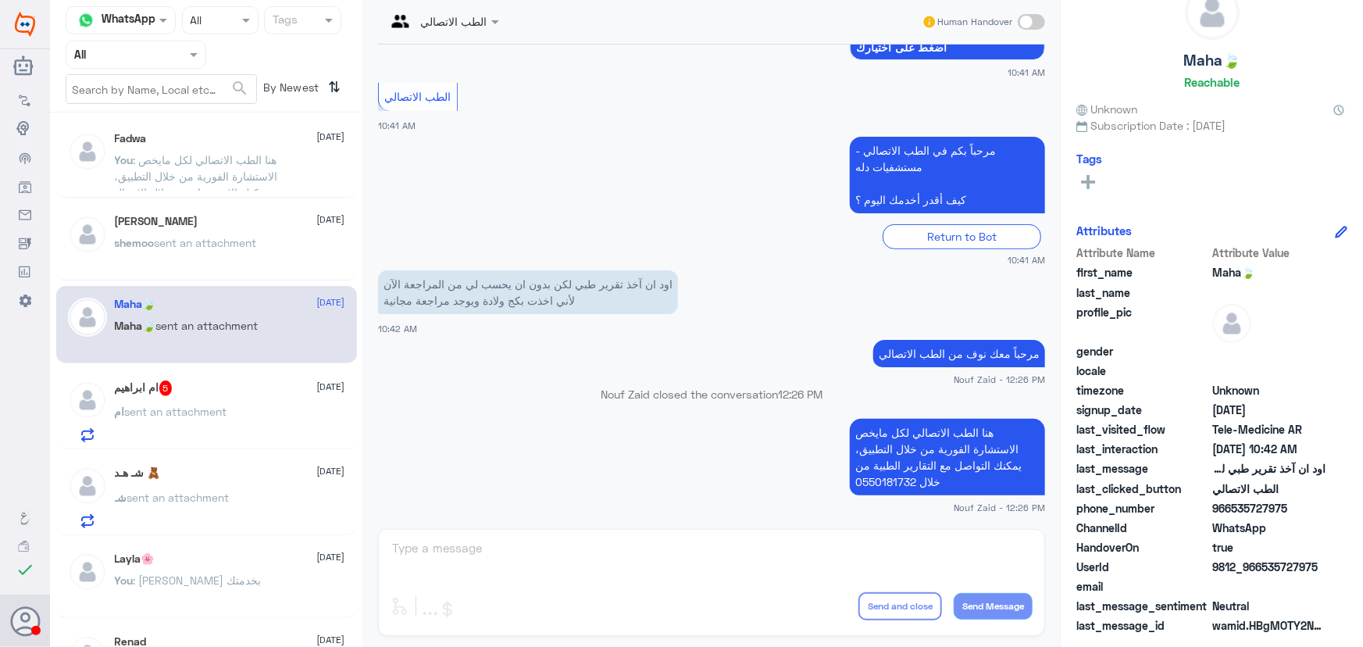
scroll to position [284, 0]
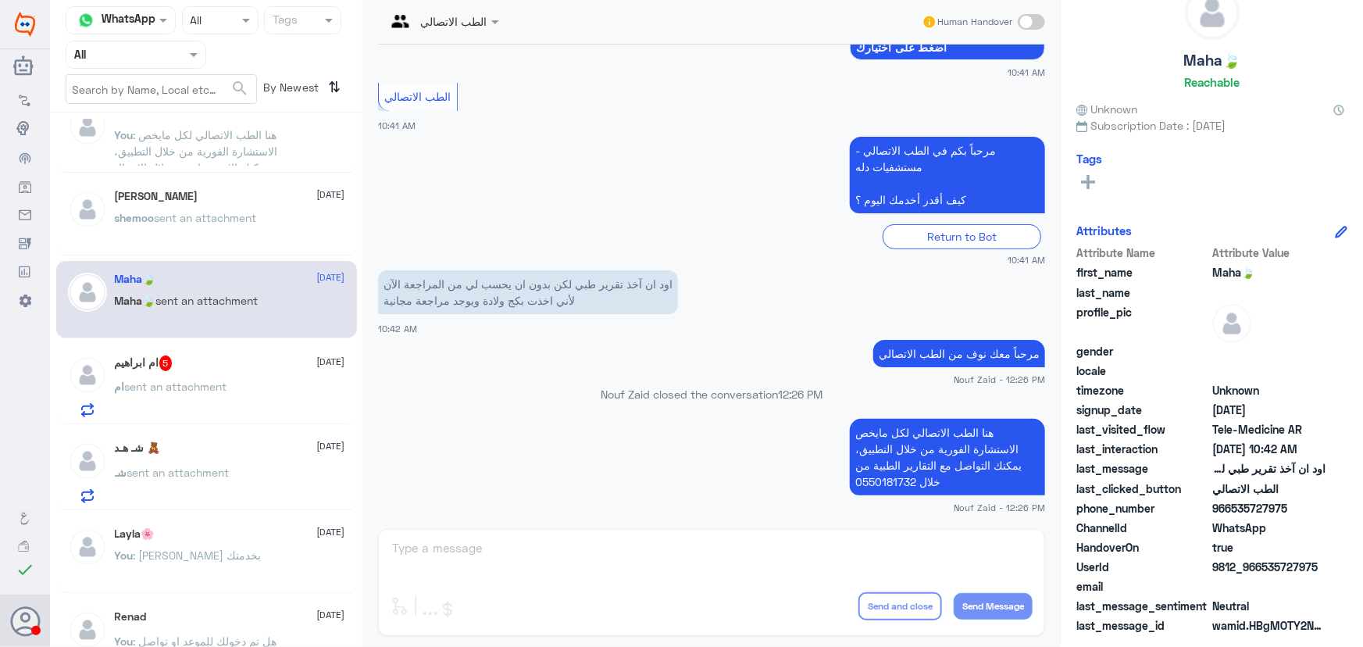
click at [266, 390] on div "ام sent an attachment" at bounding box center [230, 399] width 230 height 35
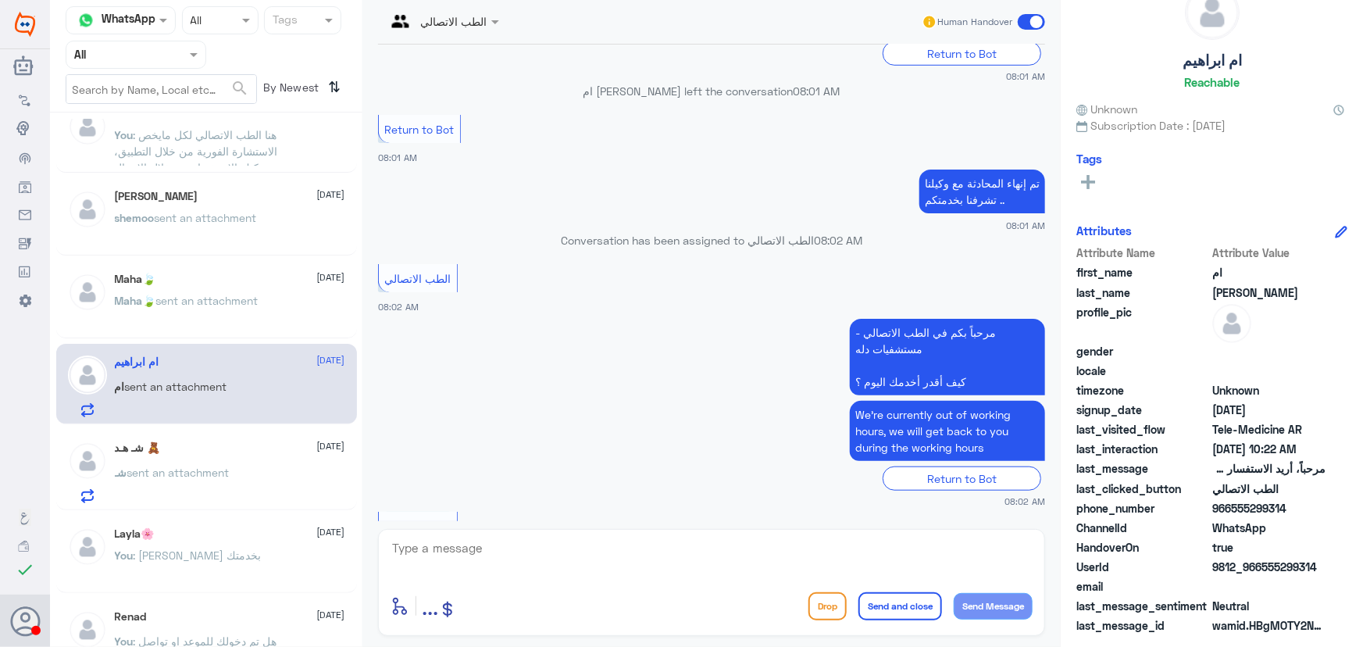
scroll to position [577, 0]
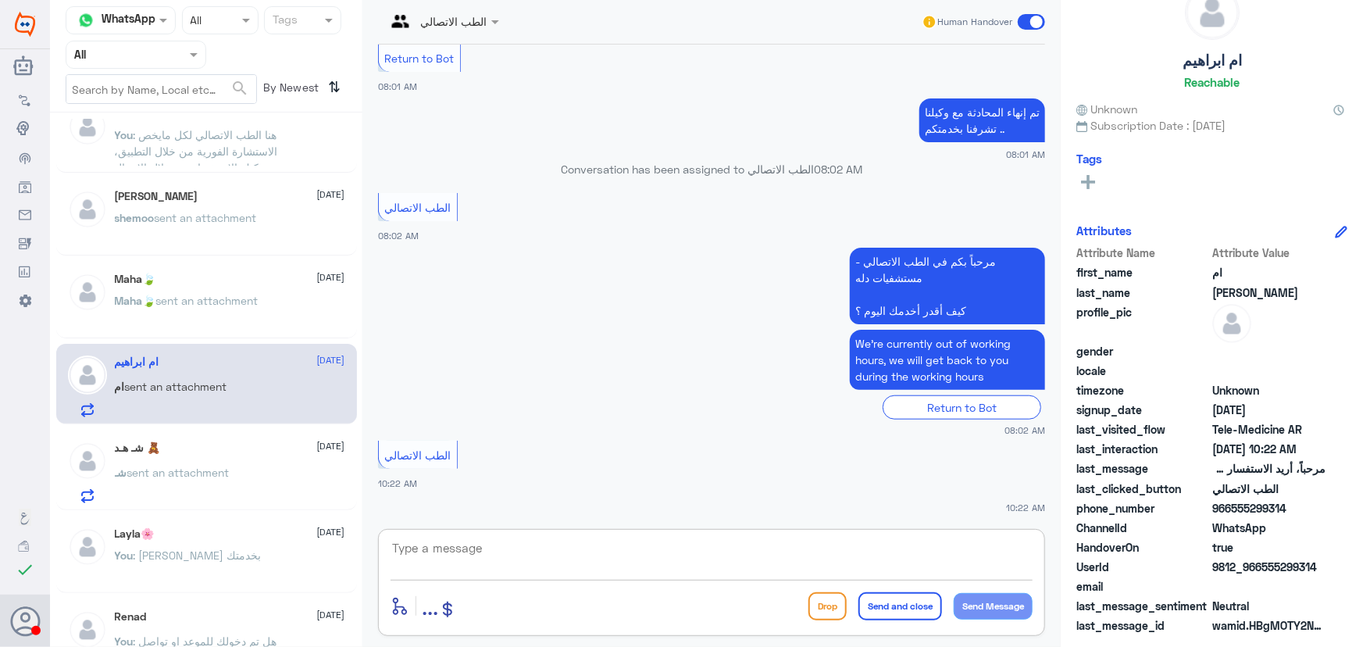
click at [449, 541] on textarea at bounding box center [712, 556] width 642 height 38
paste textarea "مرحباً معك نوف من الطب الاتصالي كيف اقدر أساعدك؟"
type textarea "مرحباً معك نوف من الطب الاتصالي كيف اقدر أساعدك؟"
click at [967, 594] on button "Send Message" at bounding box center [993, 606] width 79 height 27
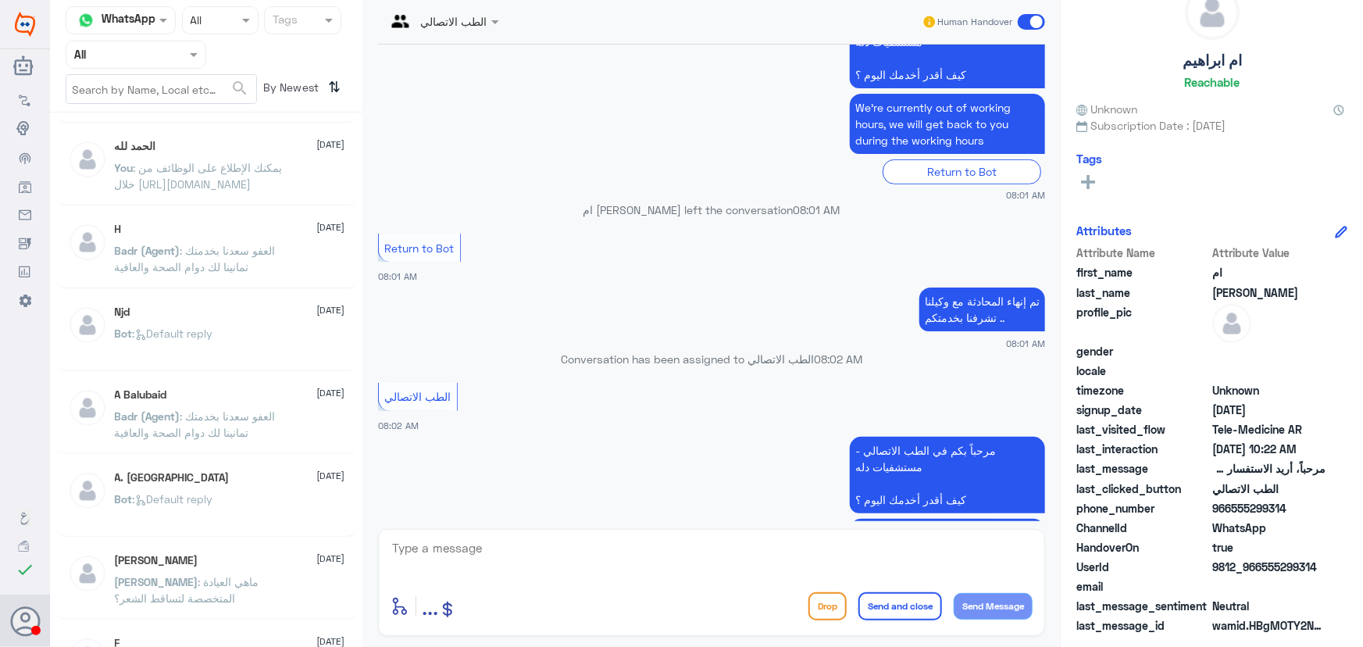
scroll to position [643, 0]
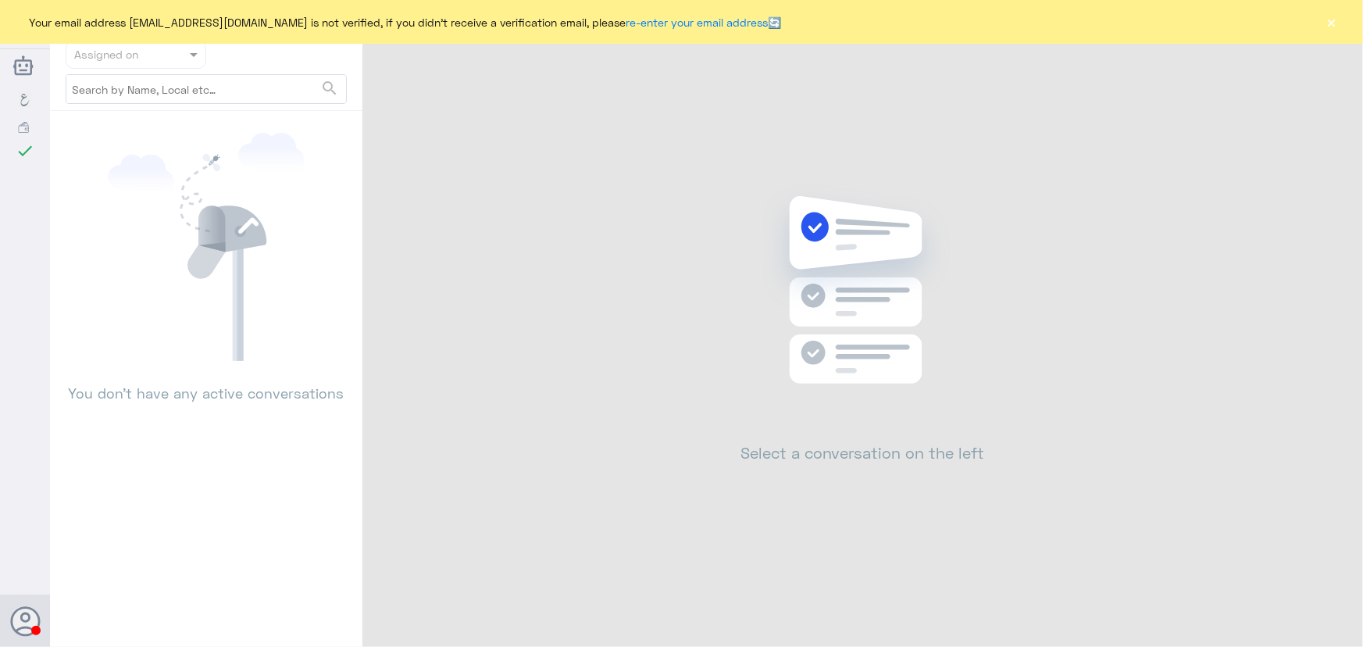
click at [1327, 24] on button "×" at bounding box center [1332, 22] width 16 height 16
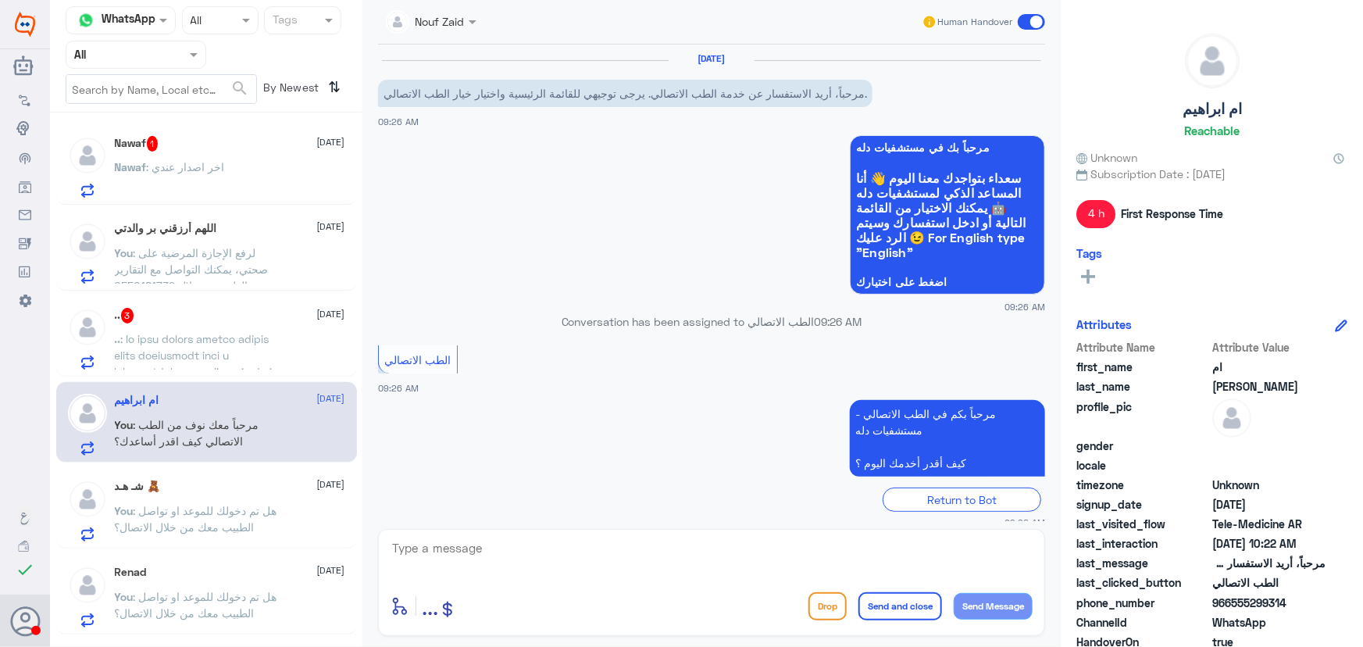
scroll to position [580, 0]
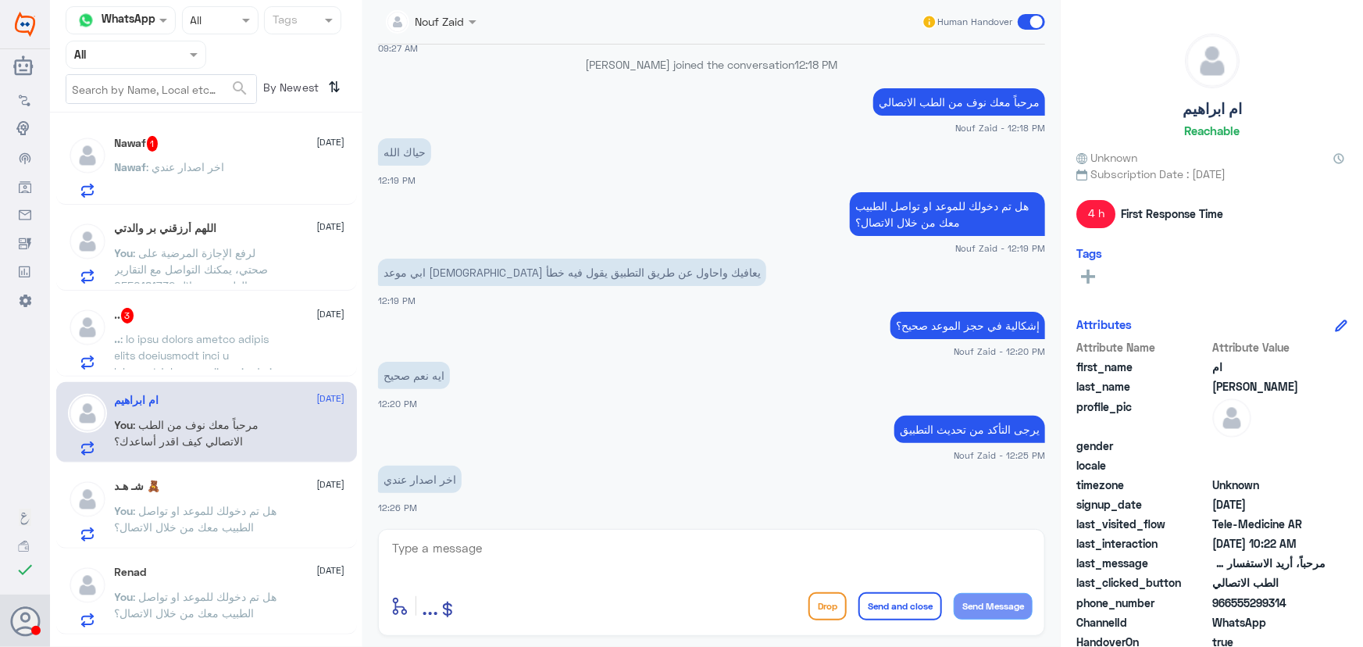
click at [256, 179] on div "Nawaf : اخر اصدار عندي" at bounding box center [230, 179] width 230 height 35
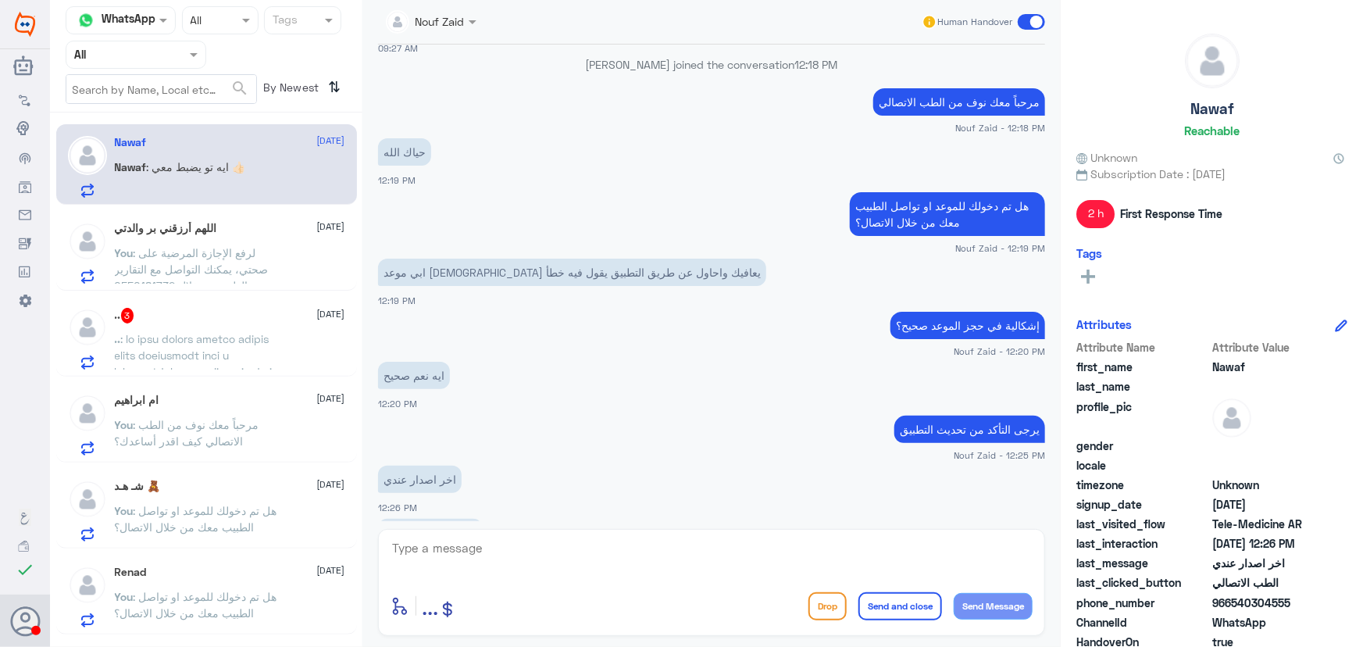
scroll to position [633, 0]
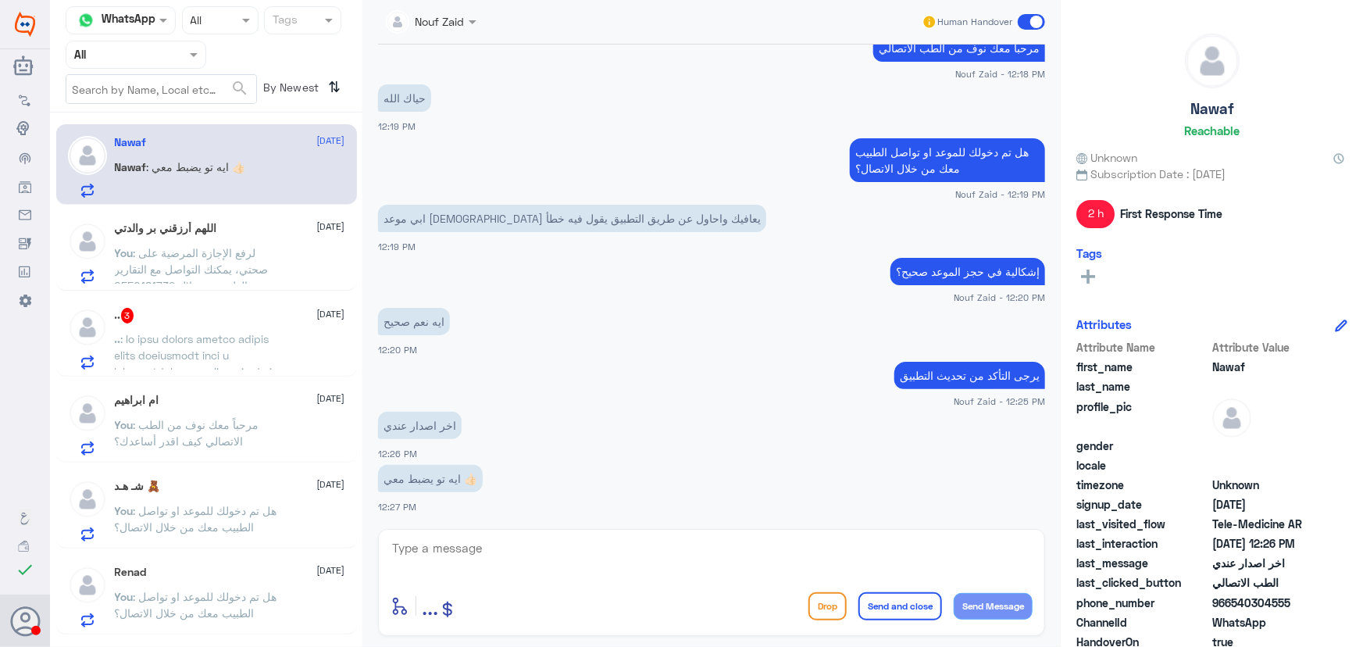
click at [559, 551] on textarea at bounding box center [712, 556] width 642 height 38
type textarea "سعدنا بخدمتك"
click at [902, 604] on button "Send and close" at bounding box center [900, 606] width 84 height 28
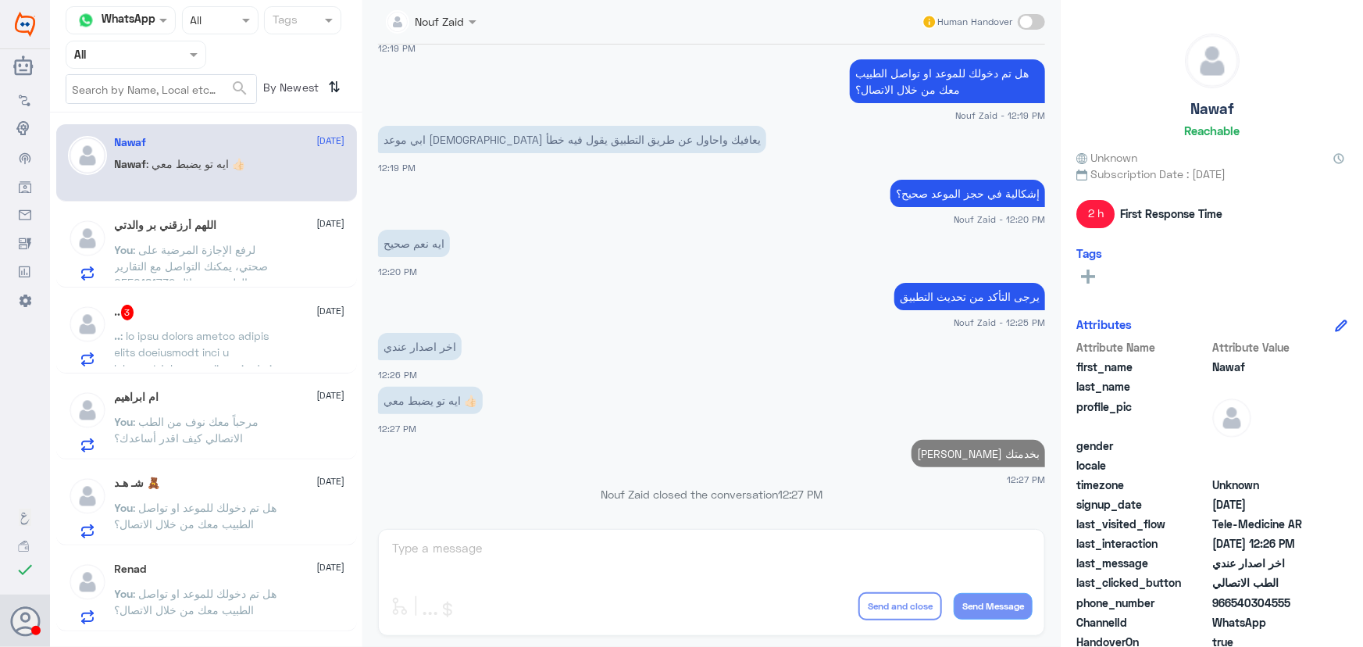
click at [227, 243] on span ": لرفع الإجازة المرضية على صحتي، يمكنك التواصل مع التقارير الطبية من خلال 05501…" at bounding box center [192, 266] width 154 height 46
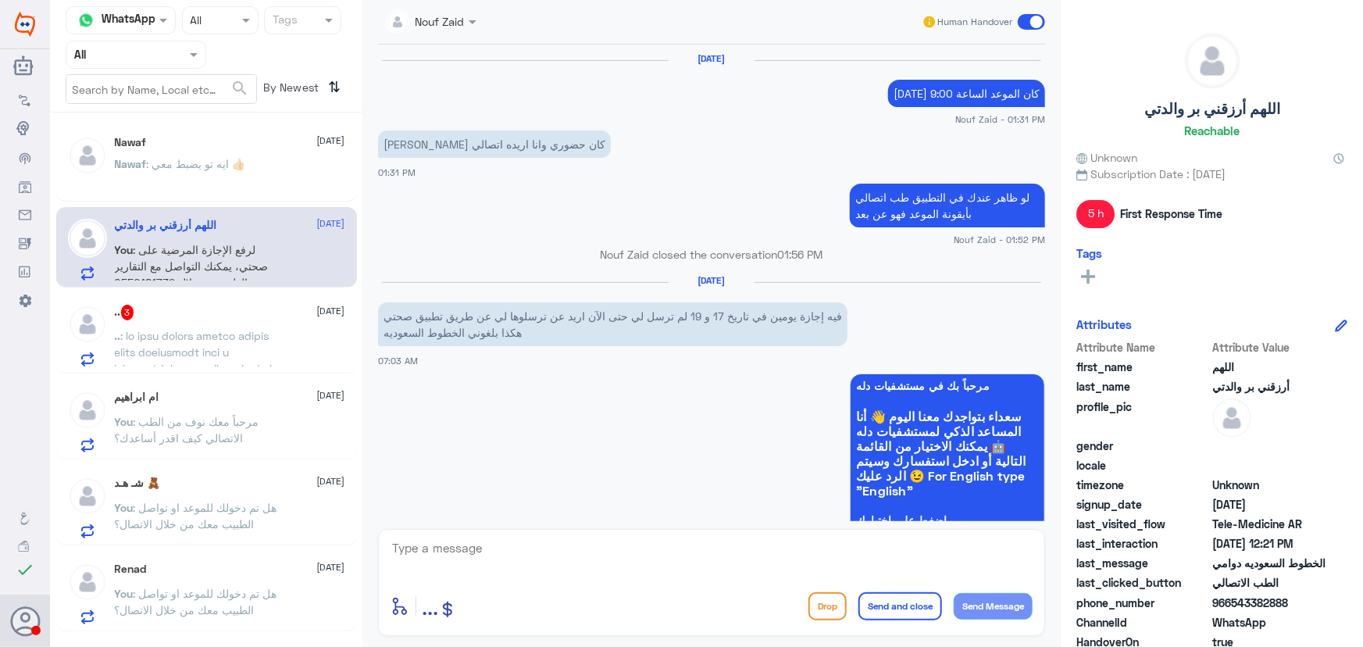
scroll to position [844, 0]
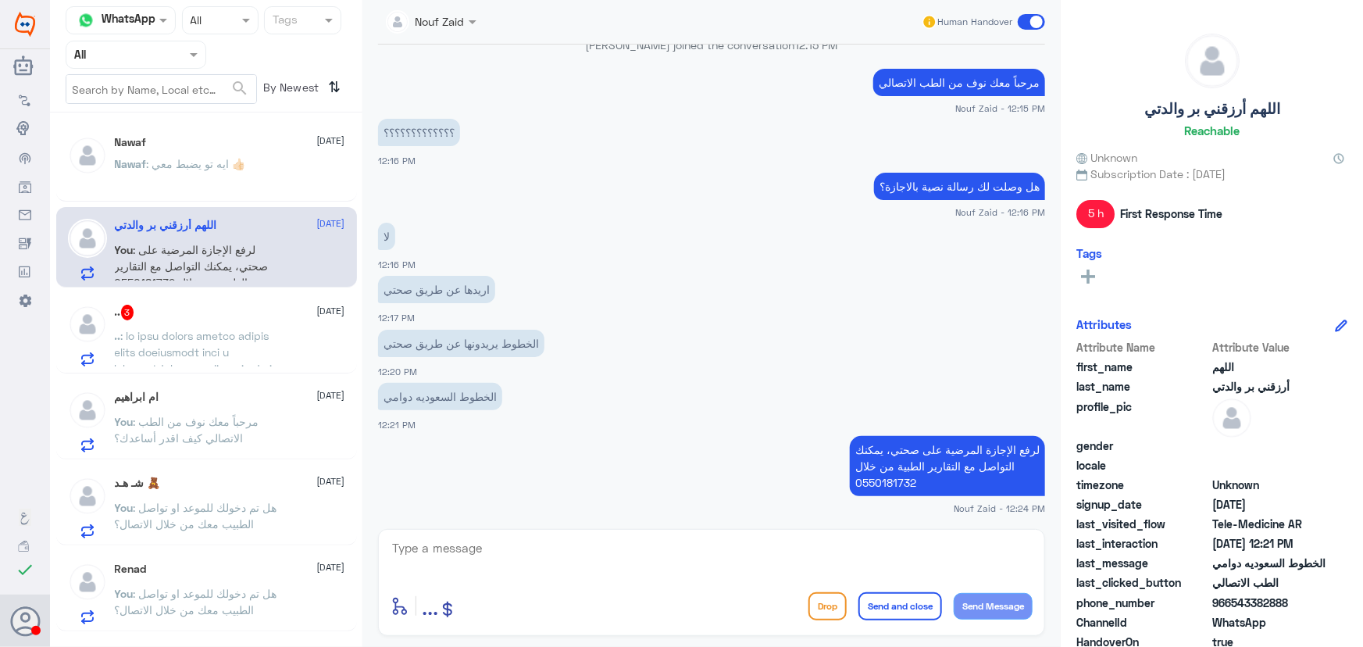
click at [622, 533] on div "enter flow name ... Drop Send and close Send Message" at bounding box center [711, 582] width 667 height 107
click at [620, 544] on textarea at bounding box center [712, 556] width 642 height 38
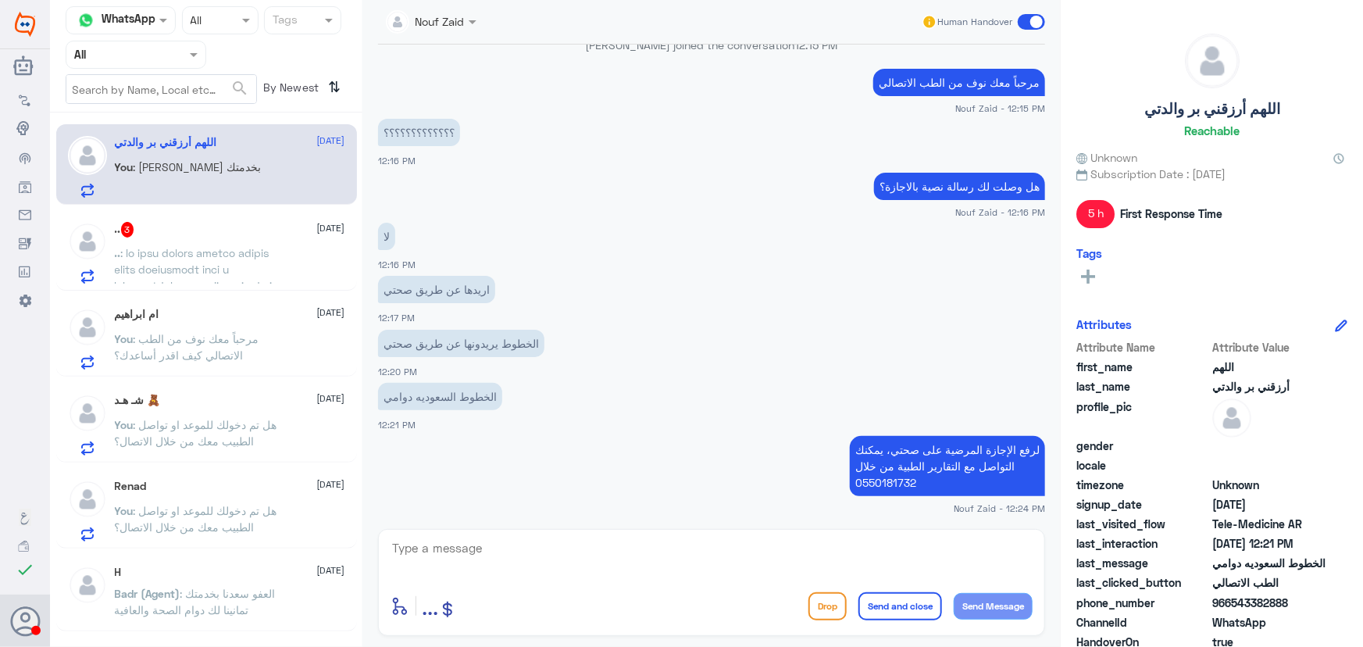
click at [211, 240] on div ".. 3 26 August .." at bounding box center [230, 253] width 230 height 62
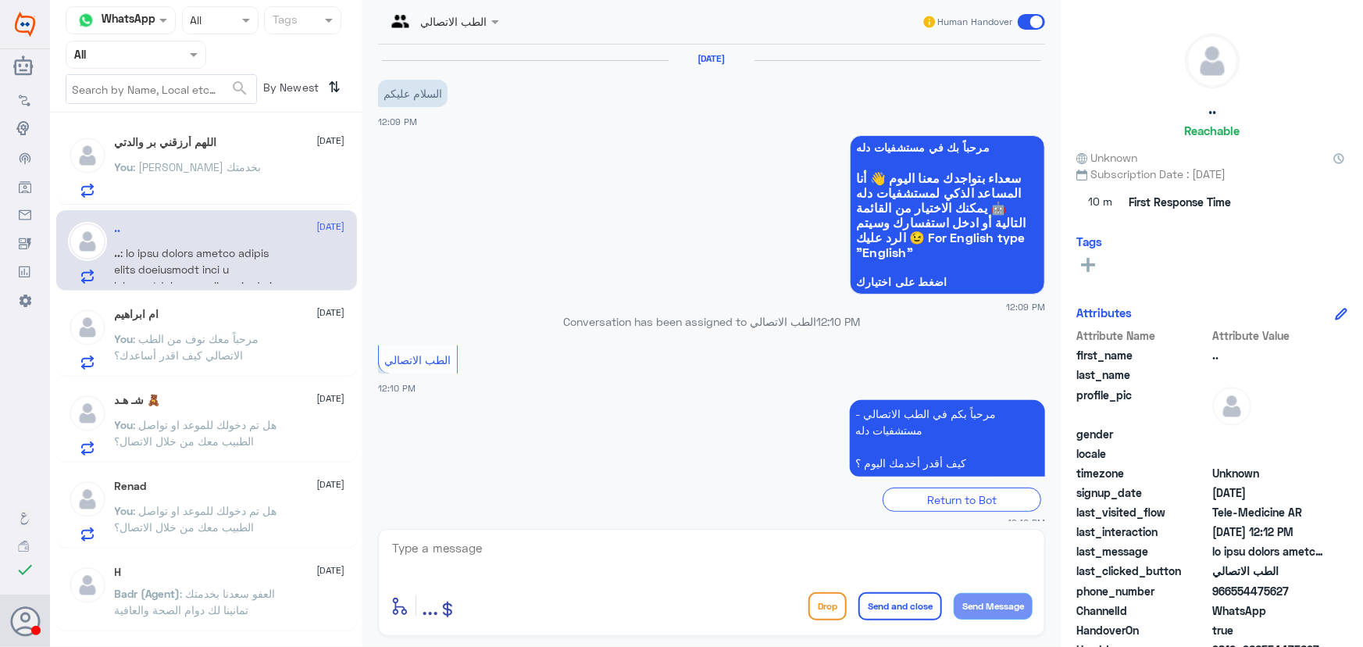
scroll to position [364, 0]
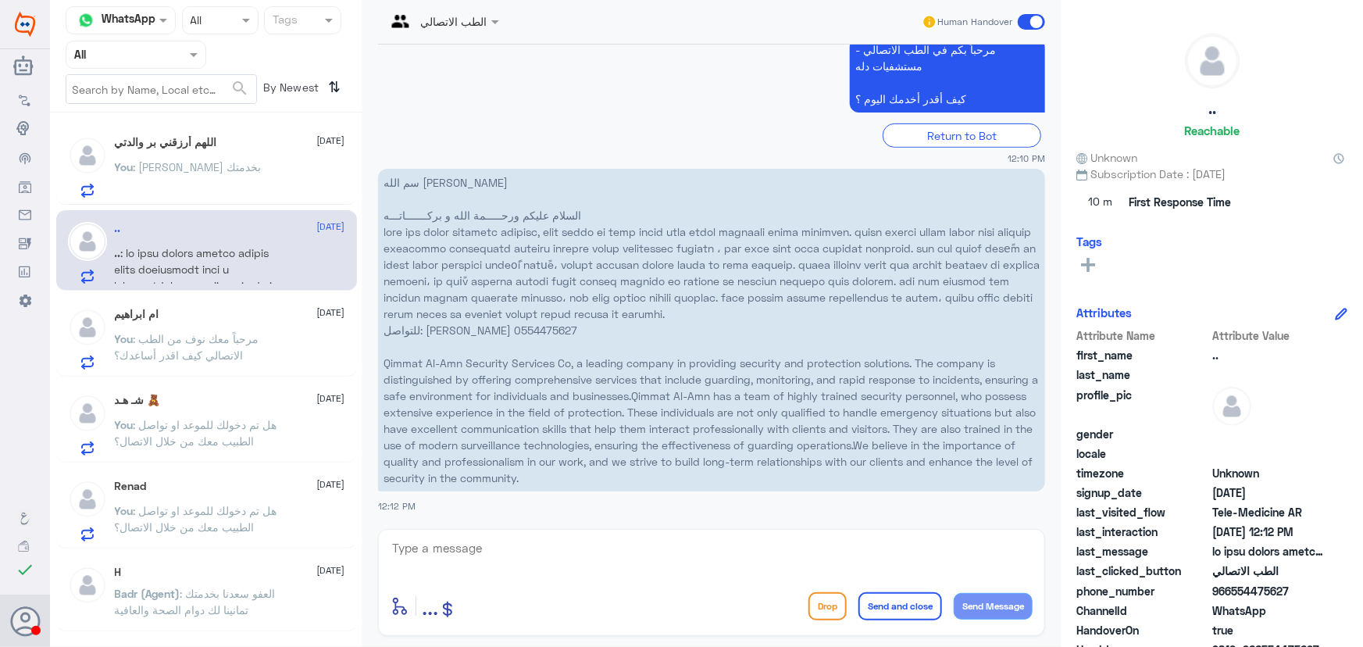
click at [1023, 20] on span at bounding box center [1031, 22] width 27 height 16
click at [0, 0] on input "checkbox" at bounding box center [0, 0] width 0 height 0
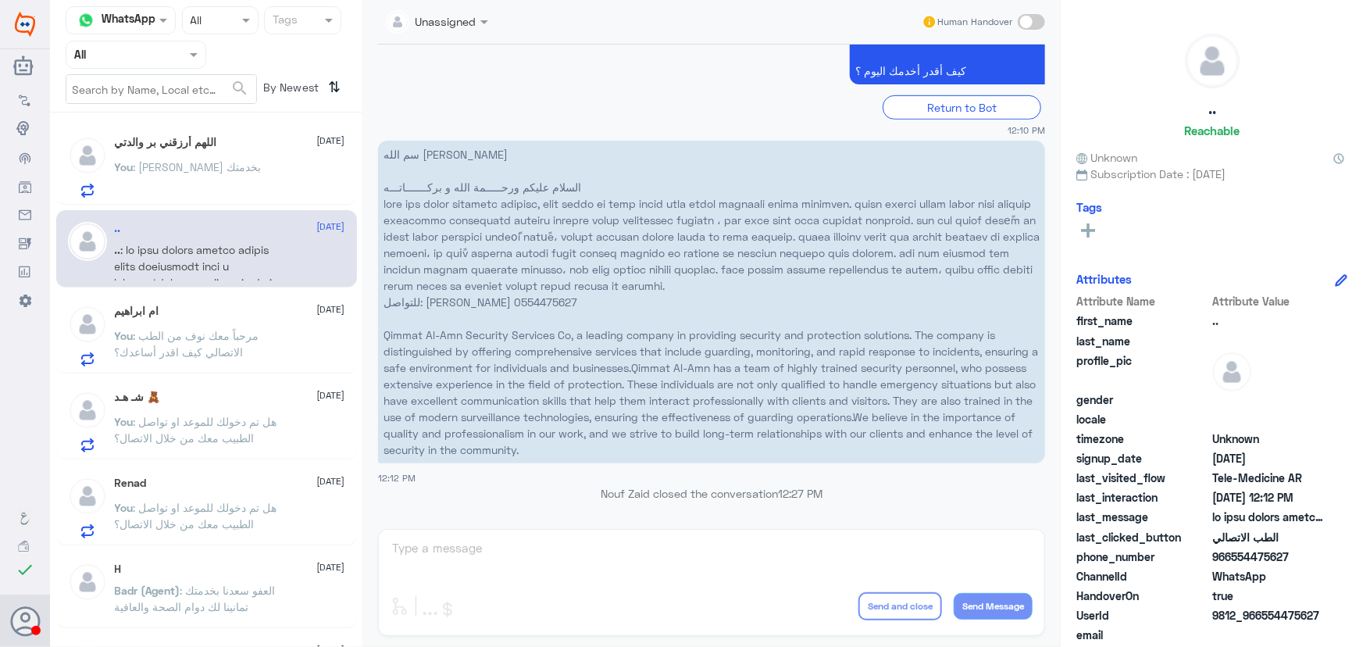
click at [246, 325] on div "ام ابراهيم 26 August You : مرحباً معك نوف من الطب الاتصالي كيف اقدر أساعدك؟" at bounding box center [230, 336] width 230 height 62
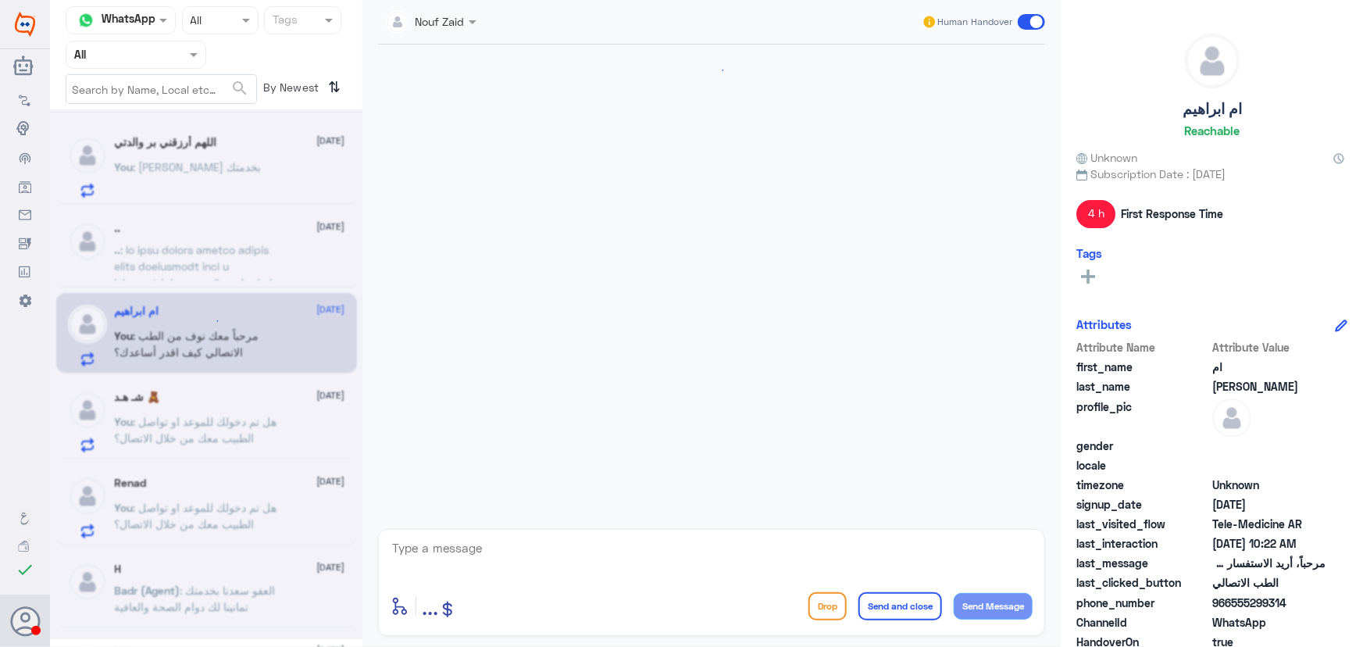
scroll to position [672, 0]
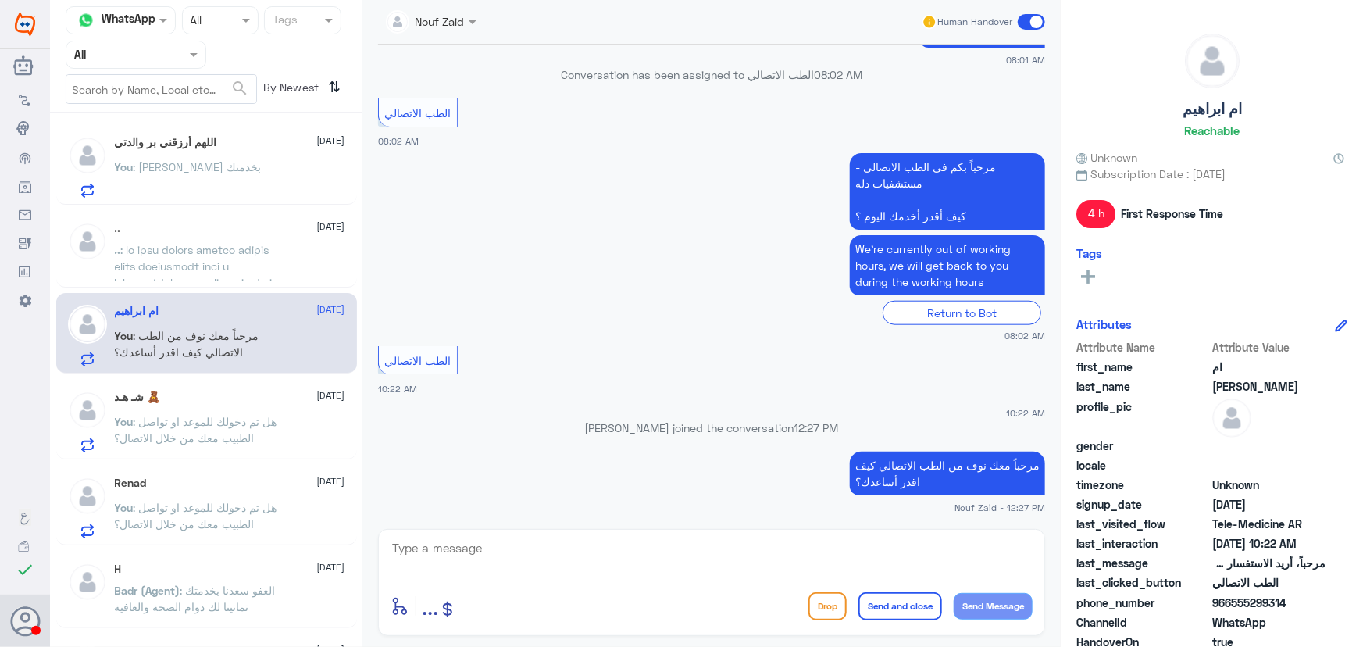
click at [268, 409] on div "شـ هـد 🧸 26 August You : هل تم دخولك للموعد او تواصل الطبيب معك من خلال الاتصال؟" at bounding box center [230, 422] width 230 height 62
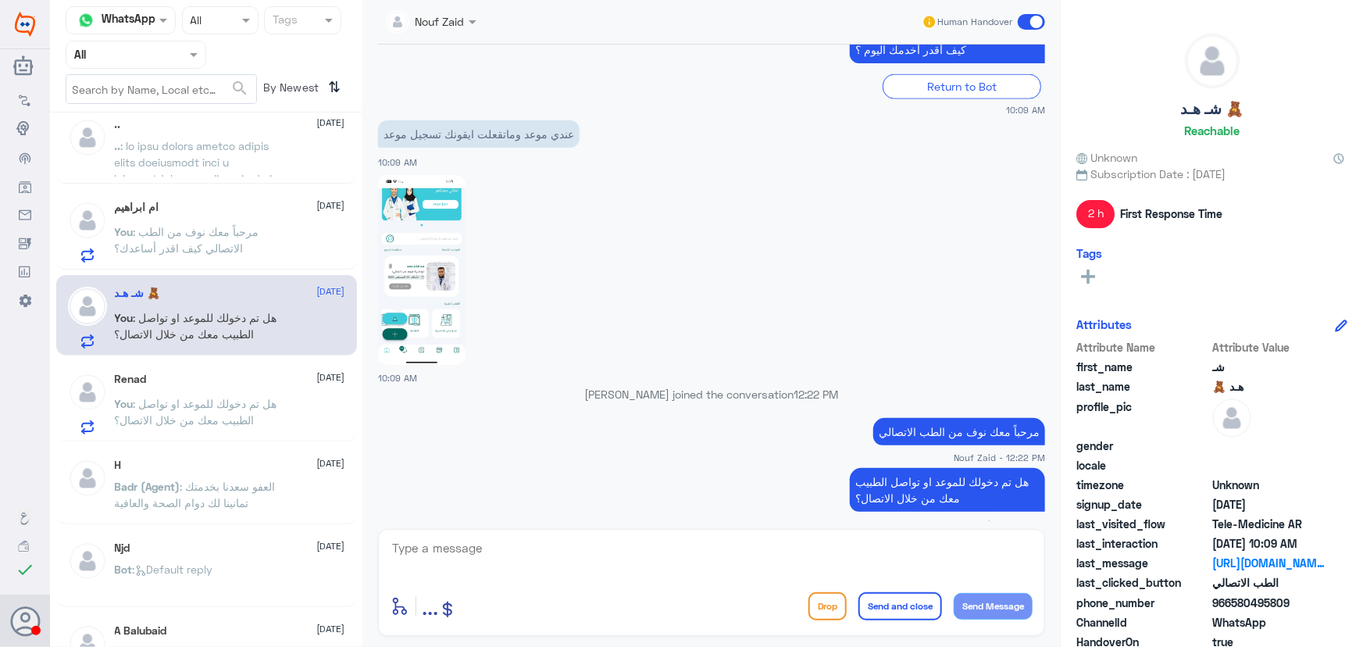
scroll to position [141, 0]
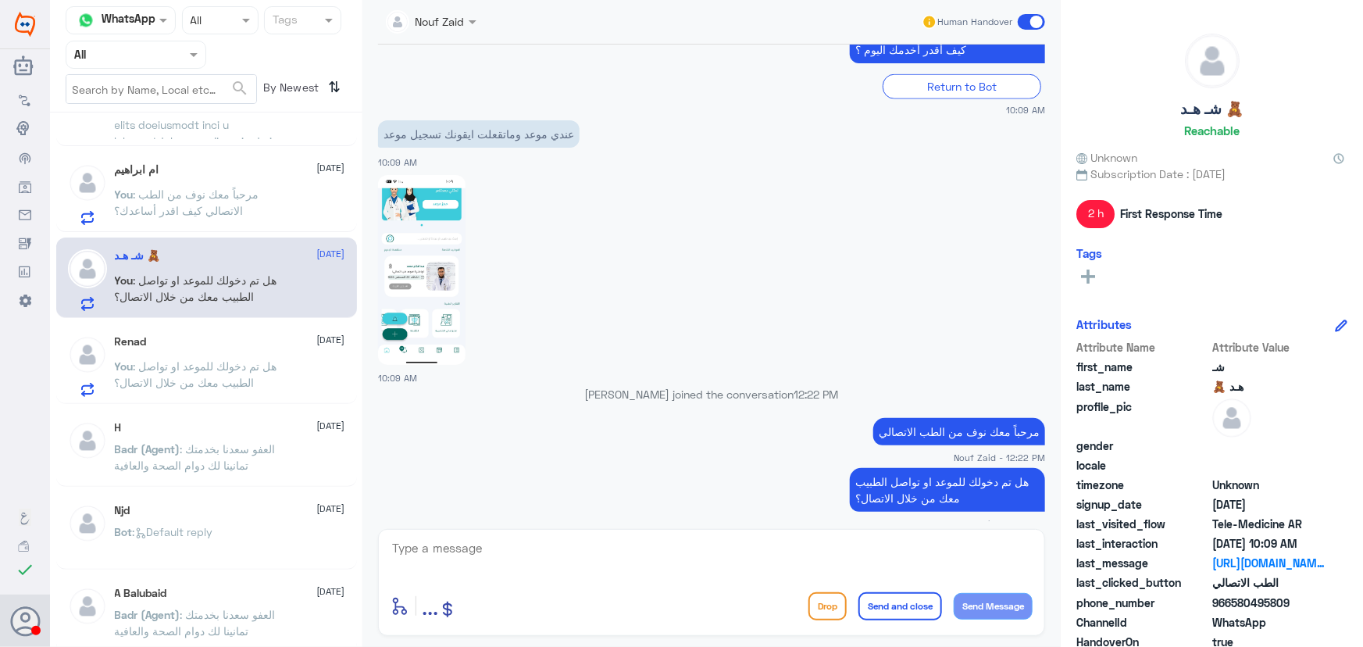
click at [266, 369] on span ": هل تم دخولك للموعد او تواصل الطبيب معك من خلال الاتصال؟" at bounding box center [196, 374] width 162 height 30
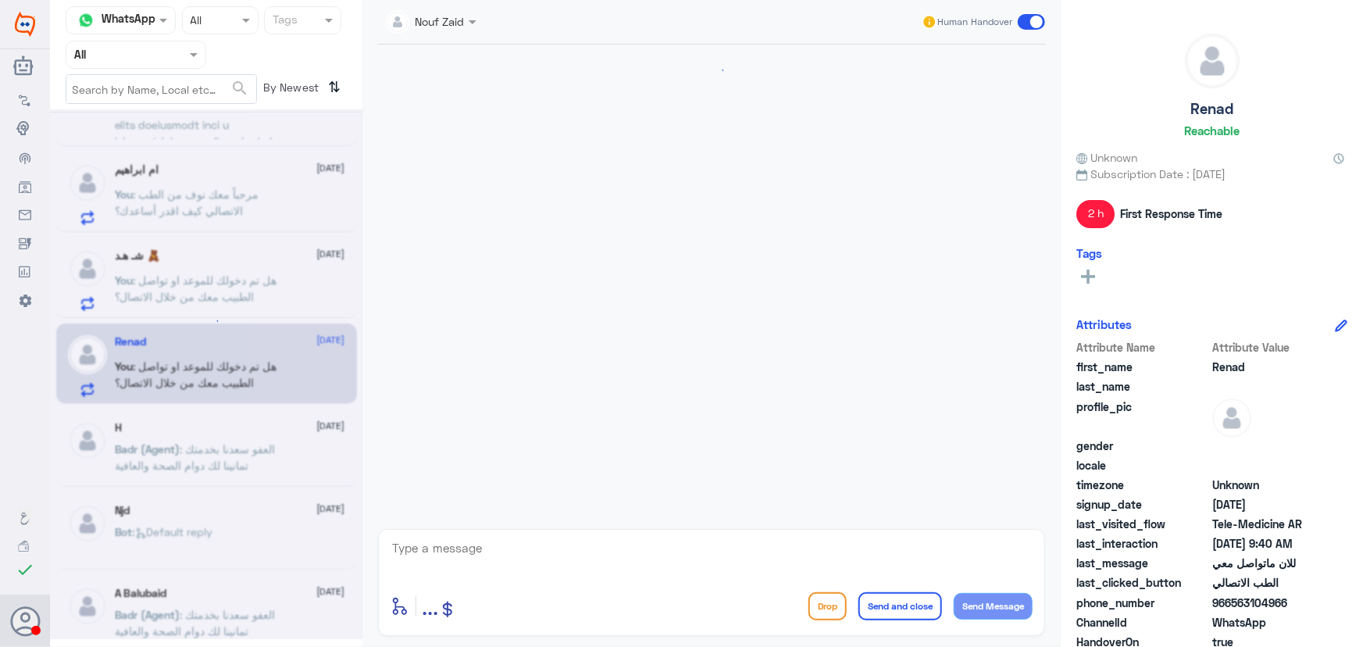
scroll to position [1504, 0]
click at [259, 284] on span ": هل تم دخولك للموعد او تواصل الطبيب معك من خلال الاتصال؟" at bounding box center [196, 288] width 162 height 30
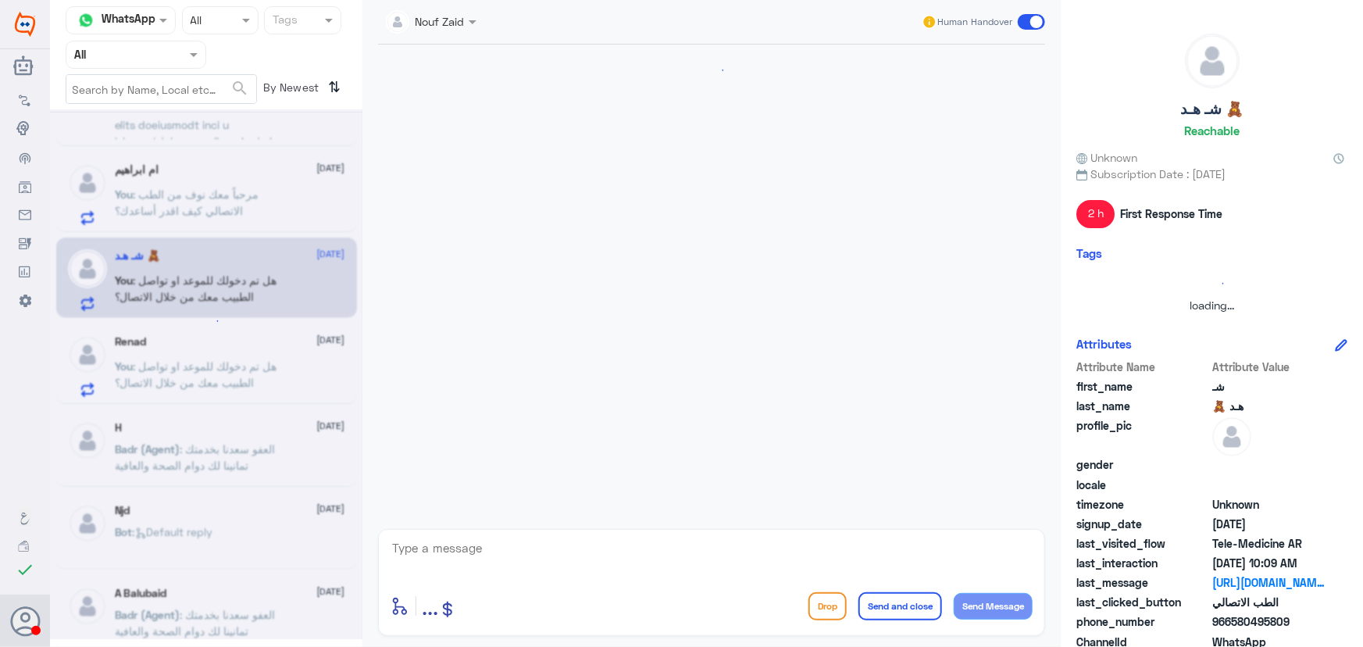
scroll to position [912, 0]
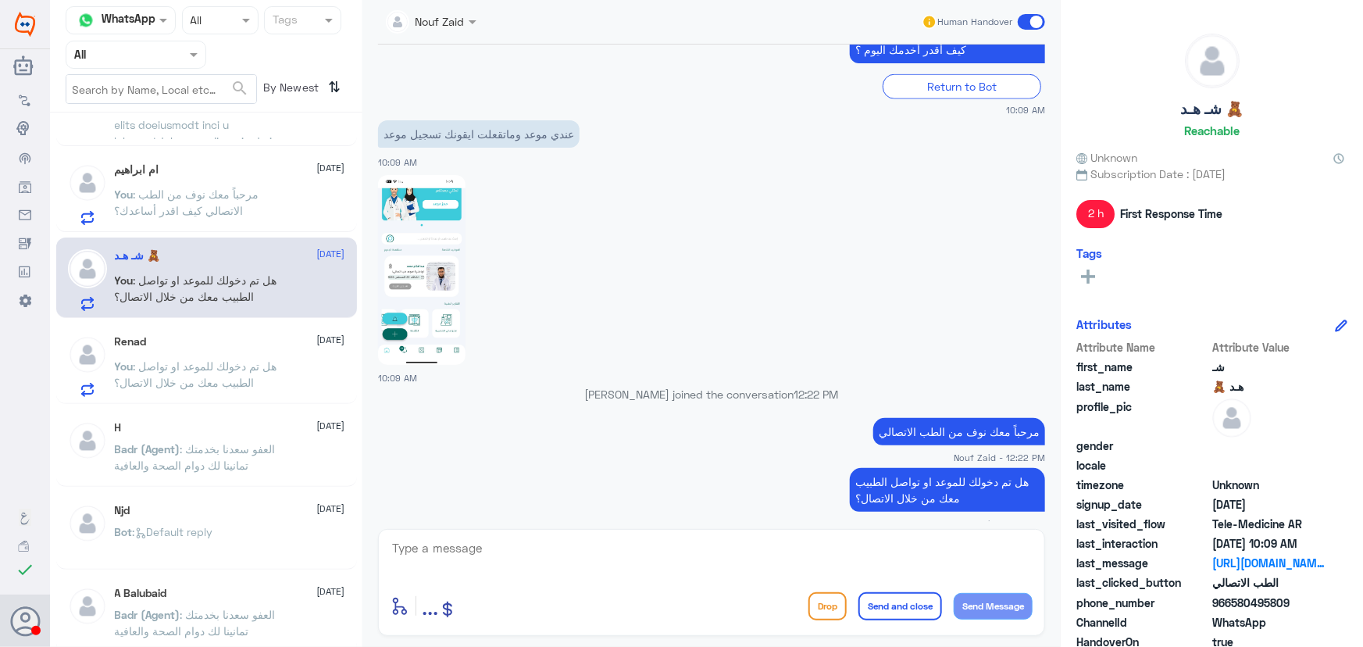
drag, startPoint x: 1233, startPoint y: 604, endPoint x: 1303, endPoint y: 608, distance: 69.6
click at [1303, 608] on span "966580495809" at bounding box center [1268, 602] width 113 height 16
copy span "580495809"
click at [197, 354] on div "Renad 26 August You : هل تم دخولك للموعد او تواصل الطبيب معك من خلال الاتصال؟" at bounding box center [230, 366] width 230 height 62
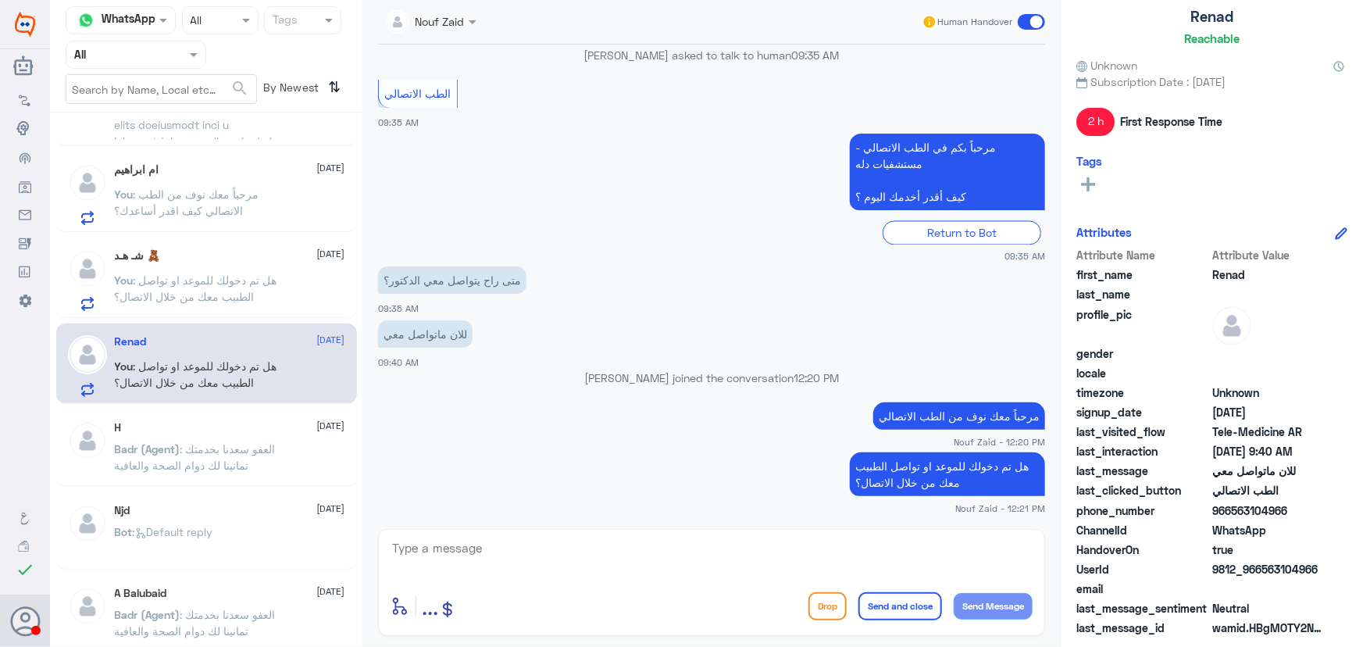
scroll to position [95, 0]
drag, startPoint x: 1262, startPoint y: 562, endPoint x: 1343, endPoint y: 569, distance: 81.5
click at [1343, 569] on div "Renad Reachable Unknown Subscription Date : 10/11/2024 2 h First Response Time …" at bounding box center [1212, 325] width 302 height 651
copy span "563104966"
click at [202, 319] on div "اللهم أرزقني بر والدتي 26 August You : سعدنا بخدمتك .. 26 August .. ام ابراهيم …" at bounding box center [206, 386] width 312 height 534
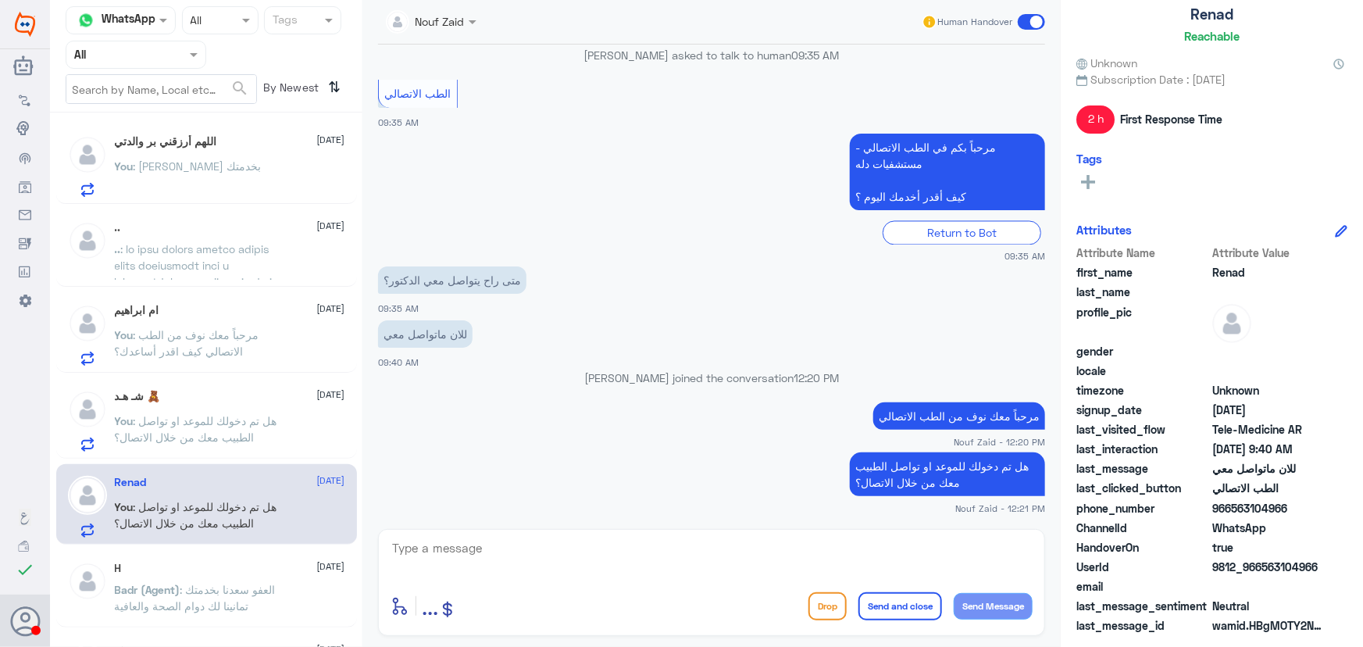
scroll to position [0, 0]
click at [175, 178] on p "You : سعدنا بخدمتك" at bounding box center [188, 178] width 147 height 39
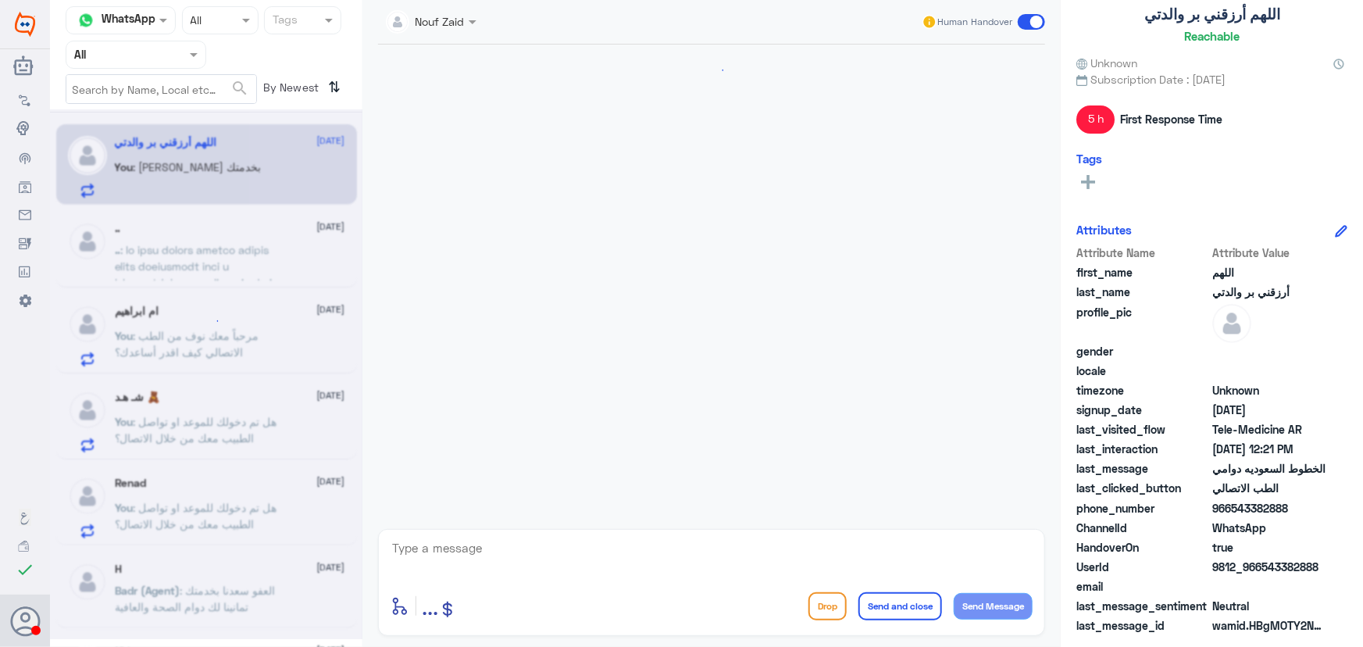
scroll to position [844, 0]
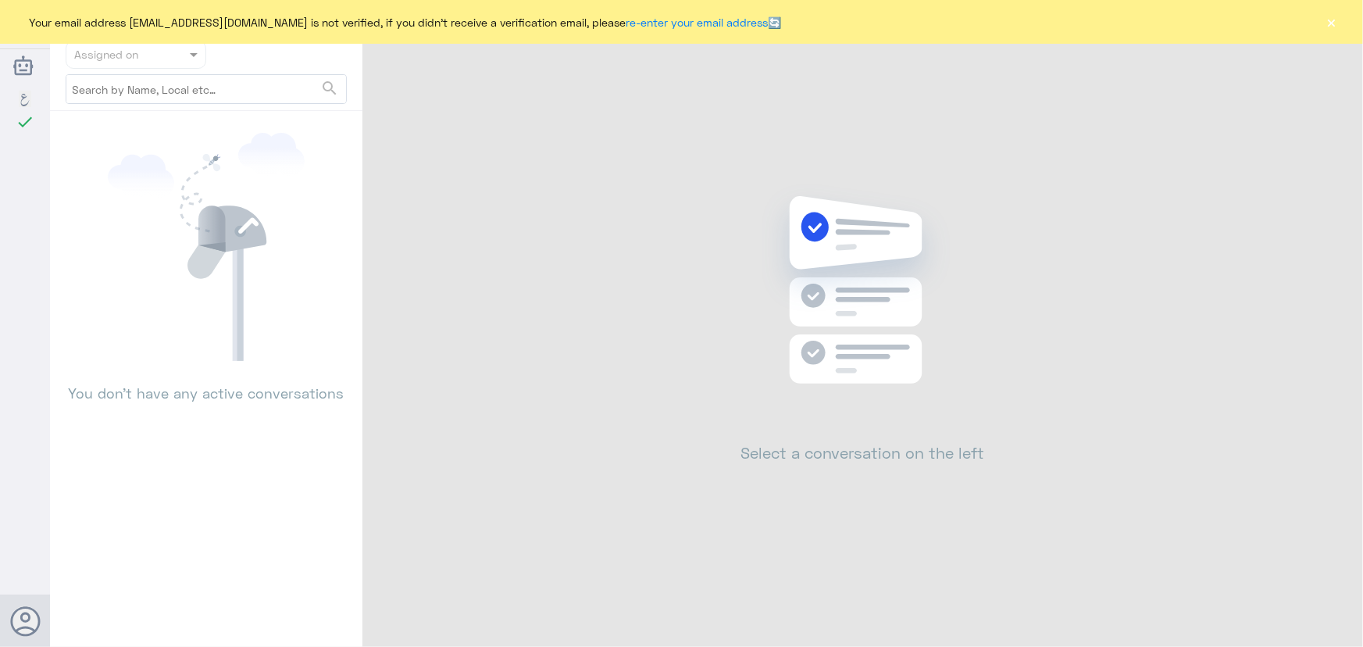
click at [1334, 23] on button "×" at bounding box center [1332, 22] width 16 height 16
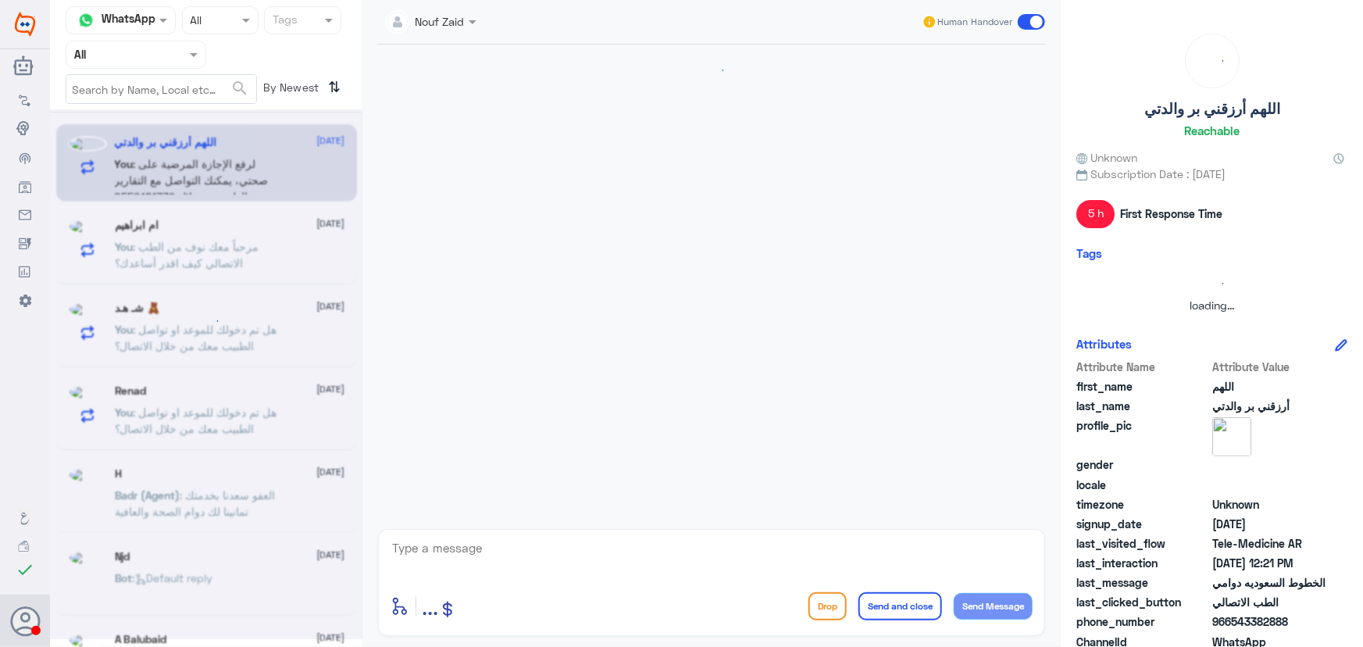
scroll to position [844, 0]
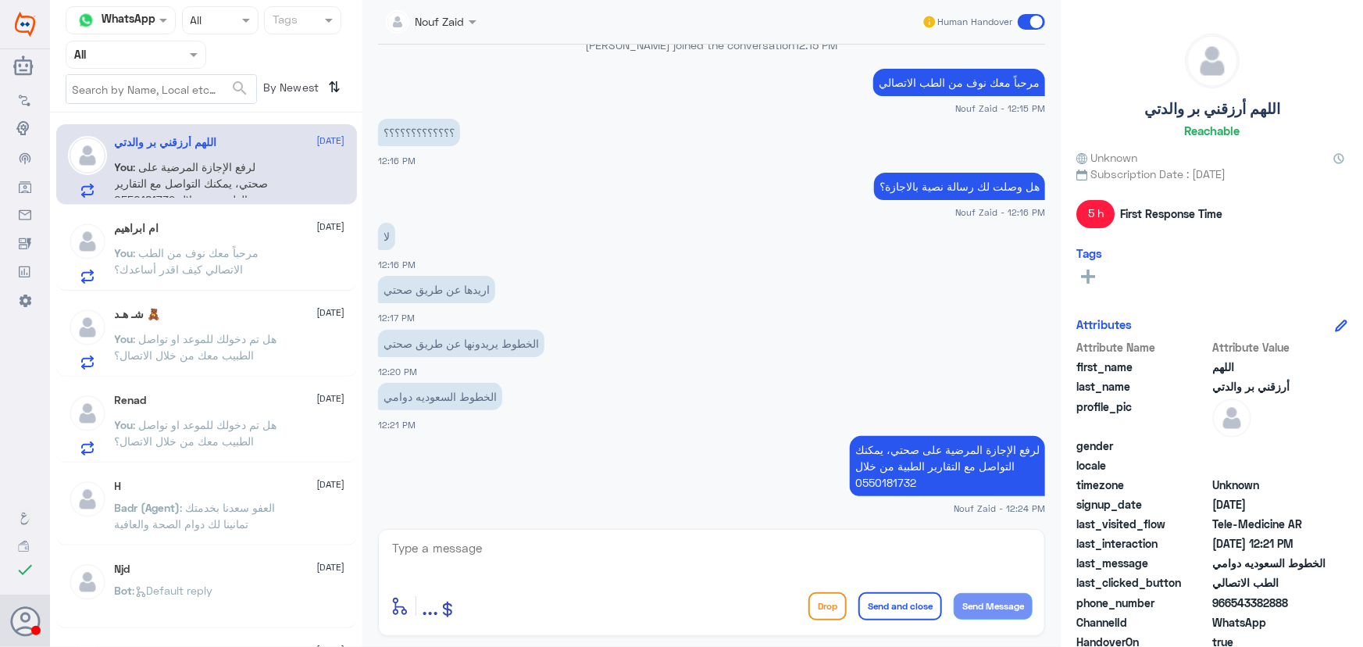
click at [1023, 25] on span at bounding box center [1031, 22] width 27 height 16
click at [0, 0] on input "checkbox" at bounding box center [0, 0] width 0 height 0
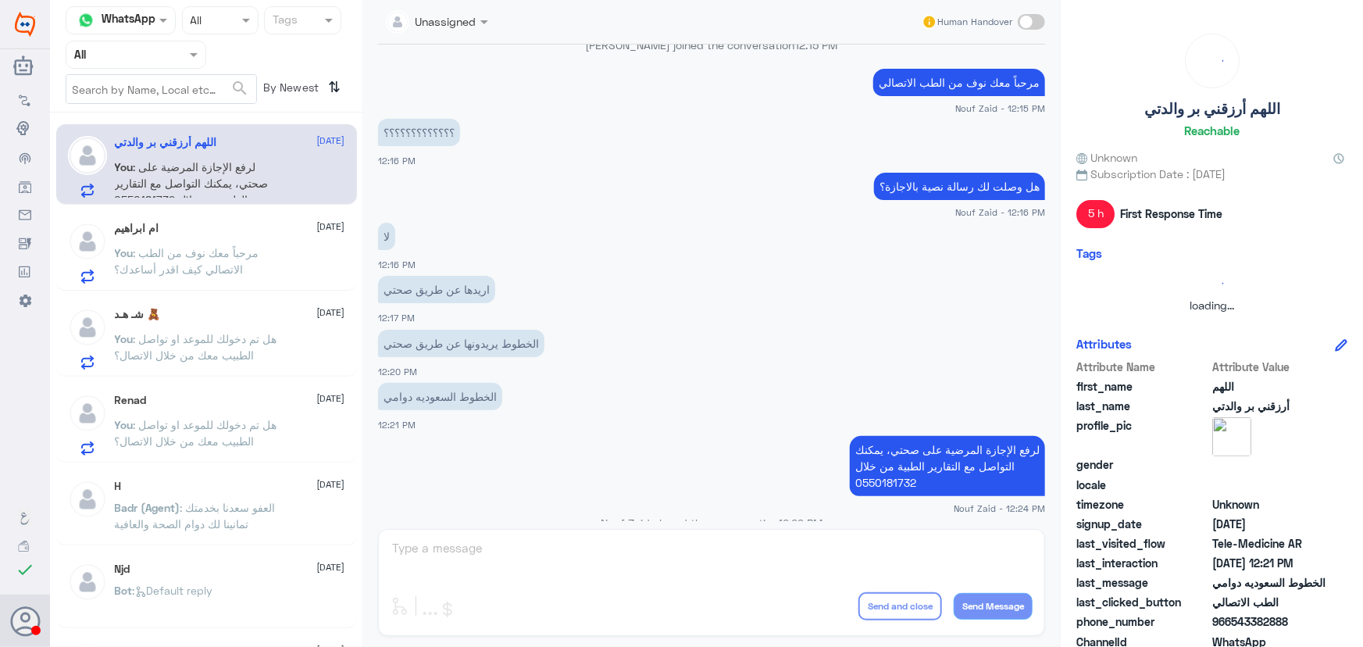
scroll to position [874, 0]
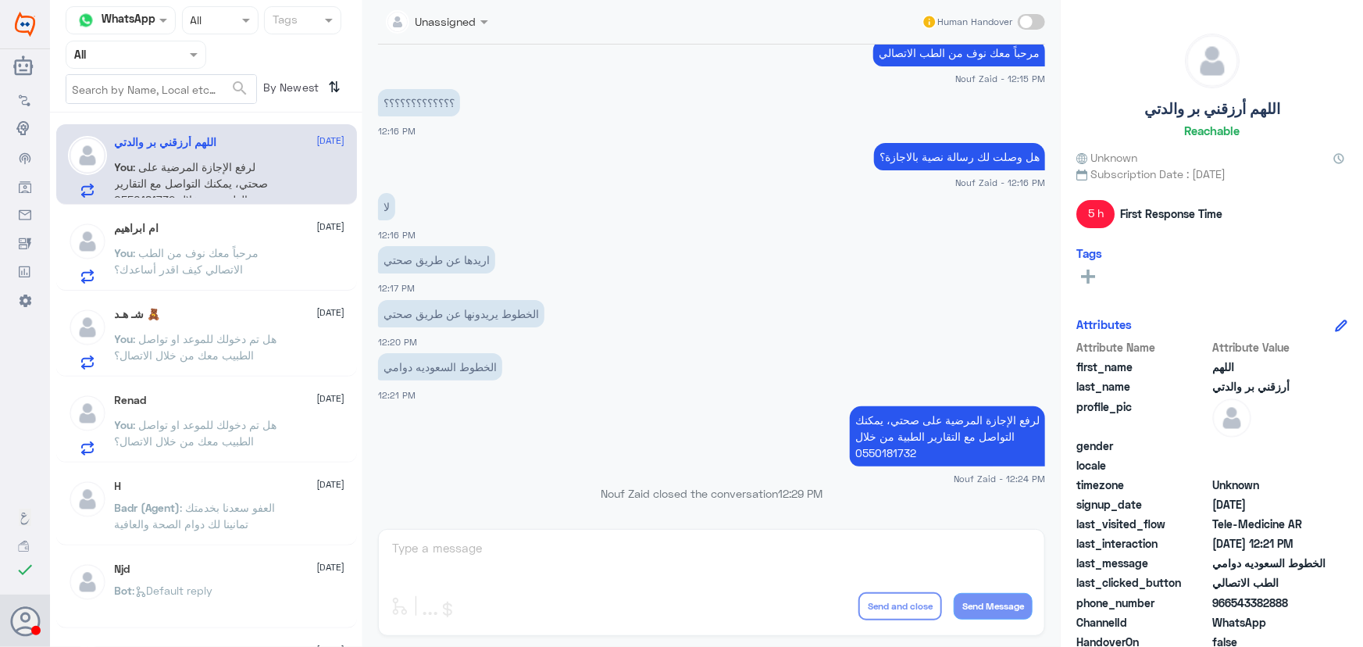
click at [264, 240] on div "ام ابراهيم [DATE] You : مرحباً معك نوف من الطب الاتصالي كيف اقدر أساعدك؟" at bounding box center [230, 253] width 230 height 62
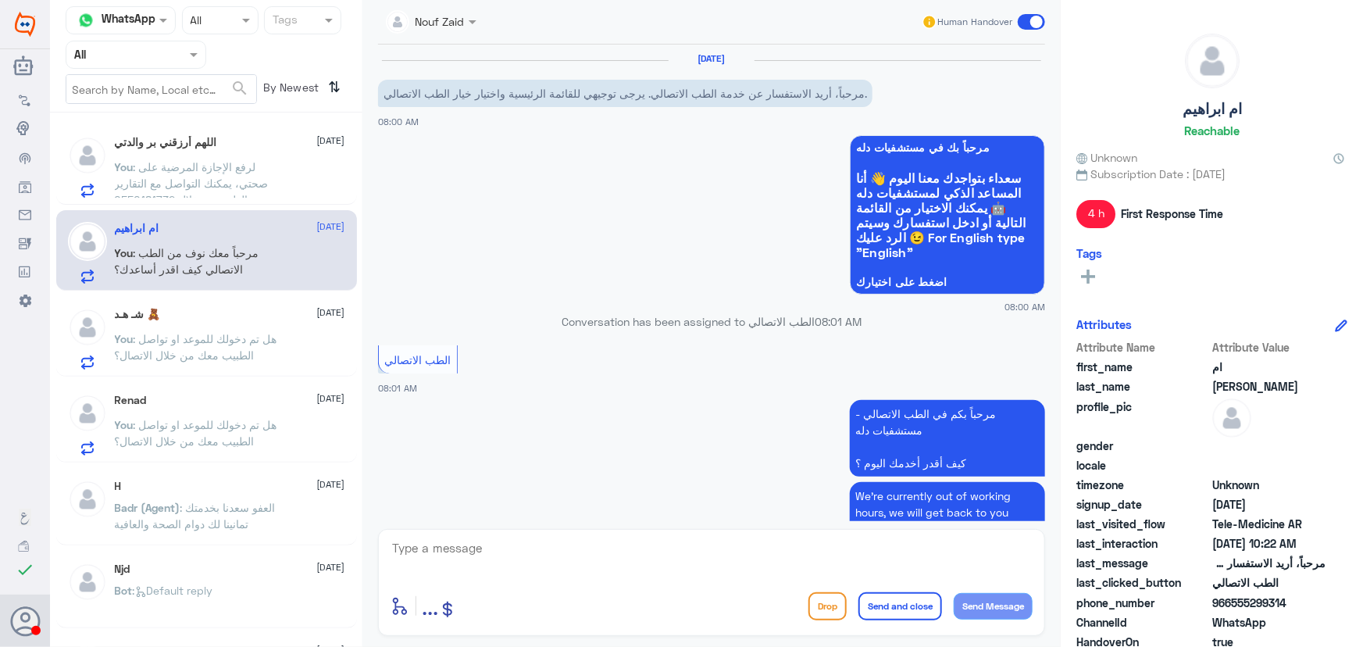
scroll to position [672, 0]
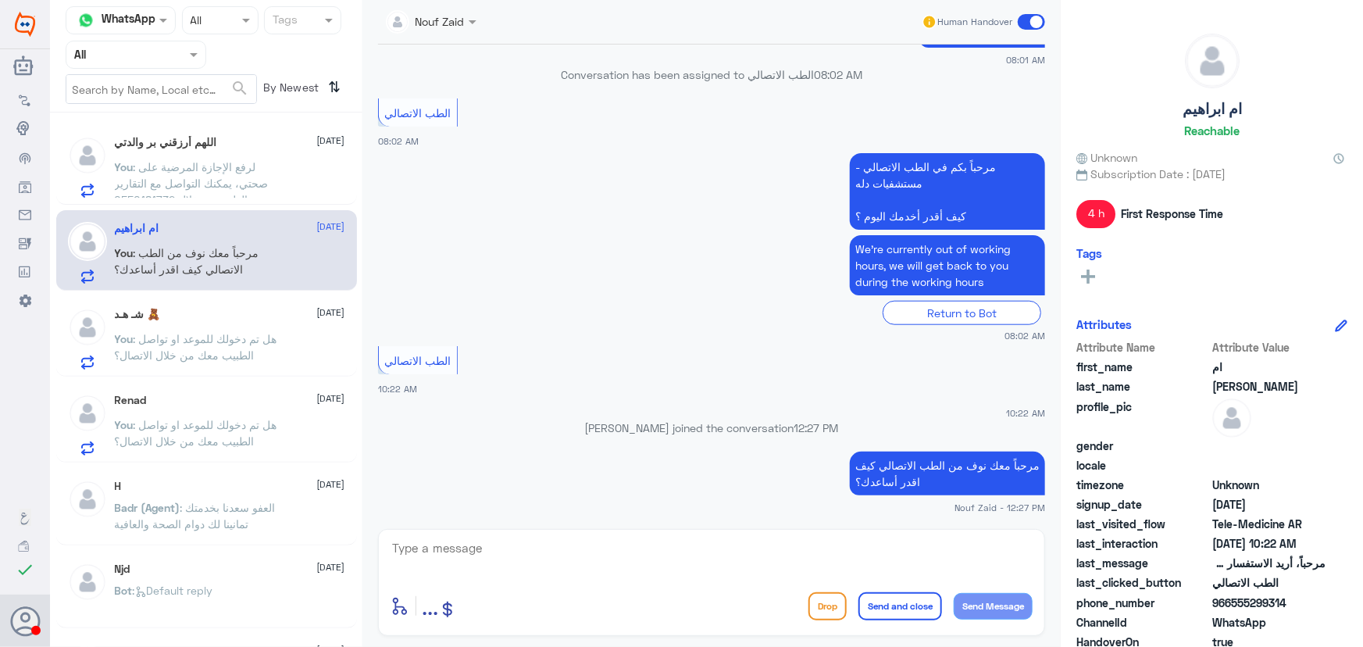
click at [171, 423] on span ": هل تم دخولك للموعد او تواصل الطبيب معك من خلال الاتصال؟" at bounding box center [196, 433] width 162 height 30
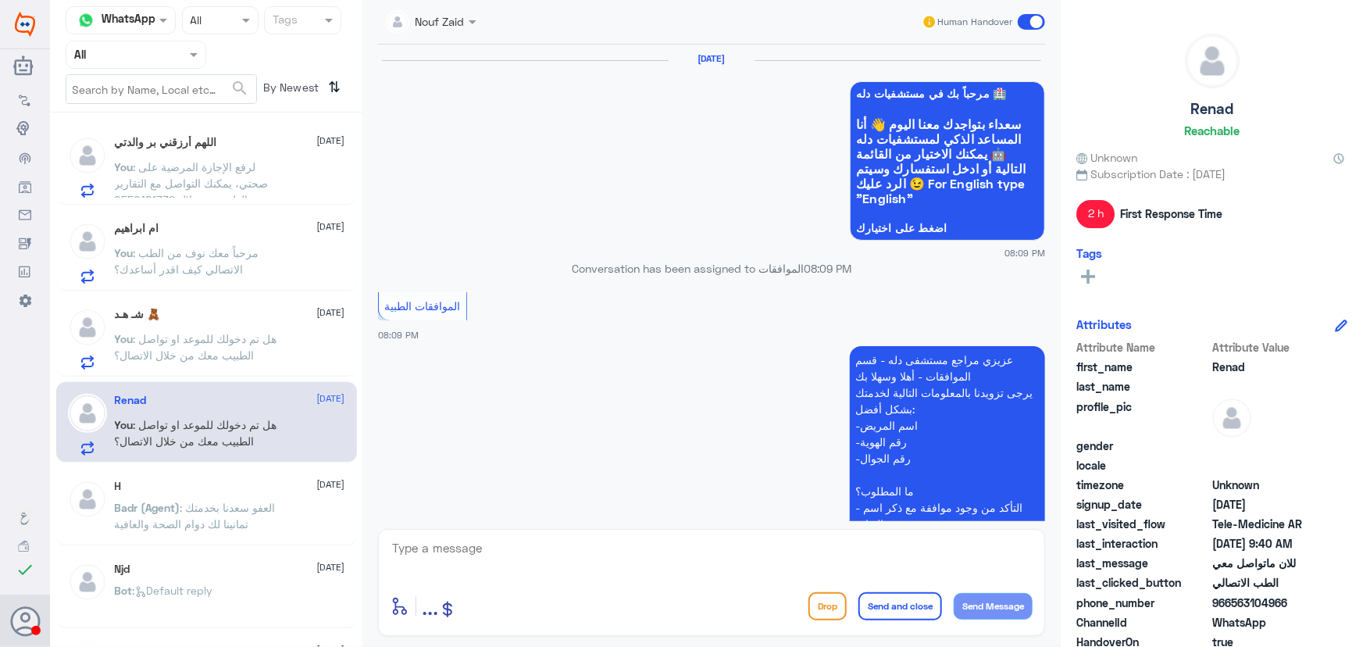
scroll to position [1504, 0]
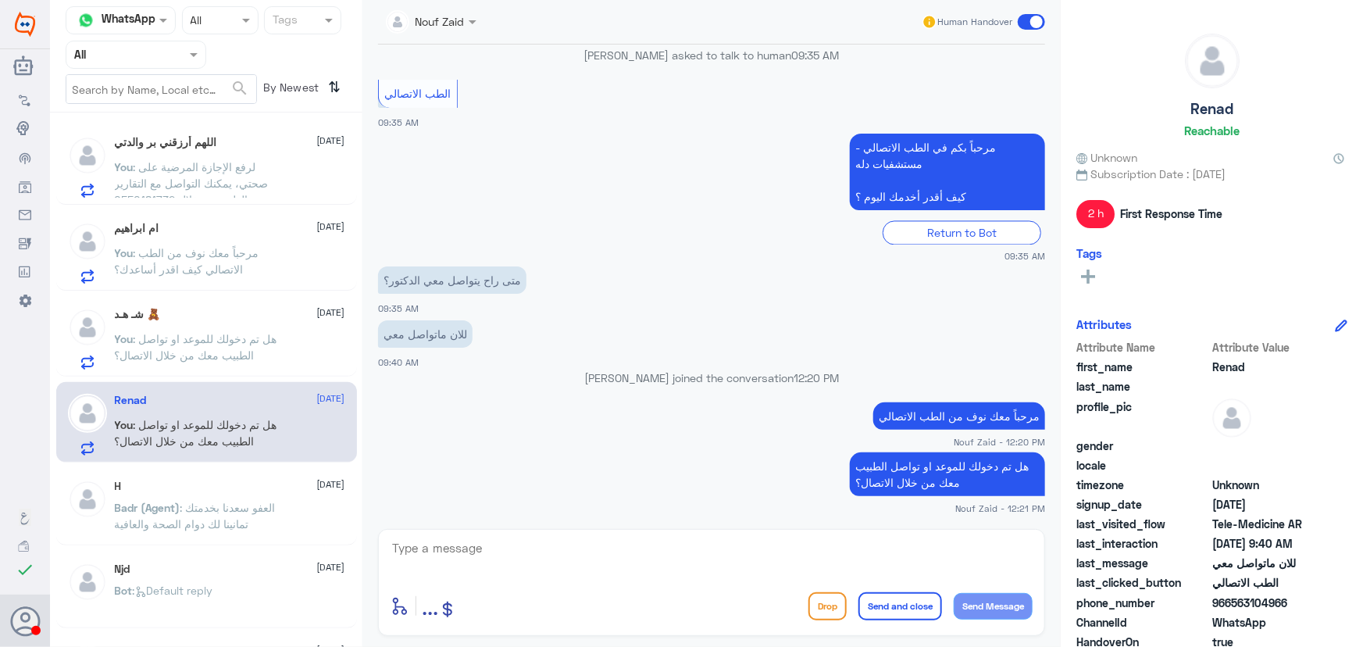
click at [211, 326] on div "شـ هـد 🧸 26 August You : هل تم دخولك للموعد او تواصل الطبيب معك من خلال الاتصال؟" at bounding box center [230, 339] width 230 height 62
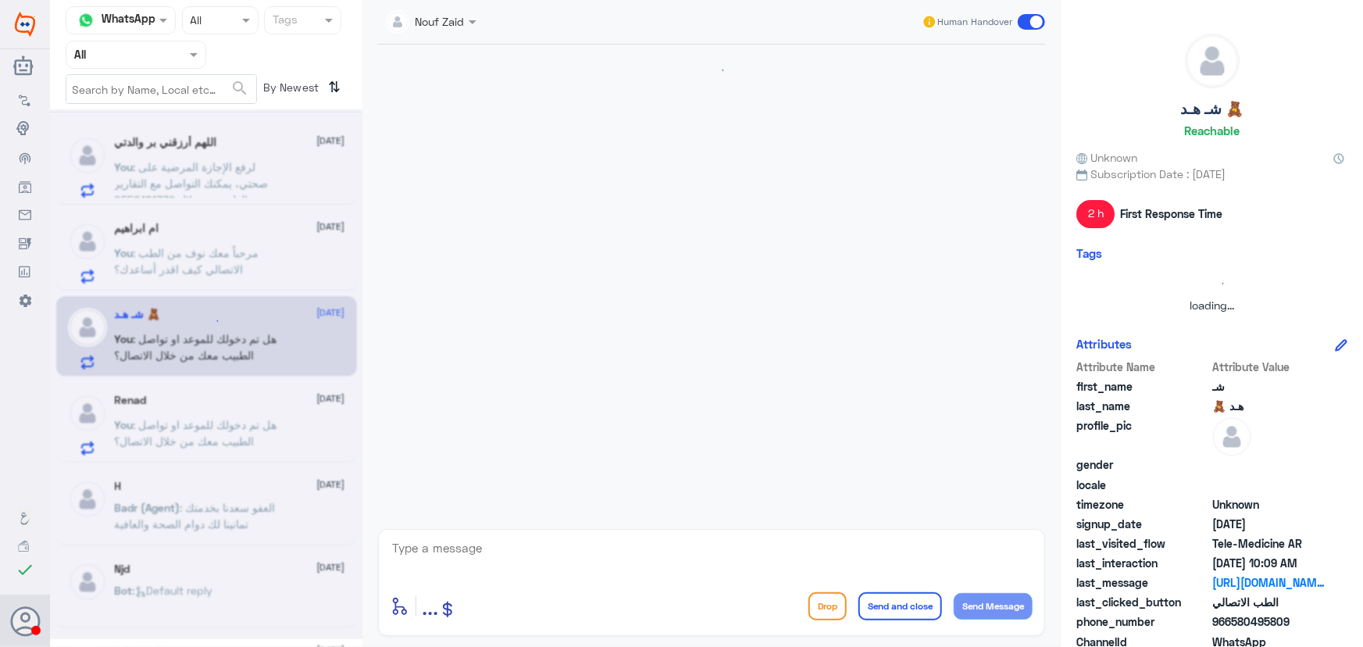
click at [202, 406] on div at bounding box center [206, 374] width 312 height 530
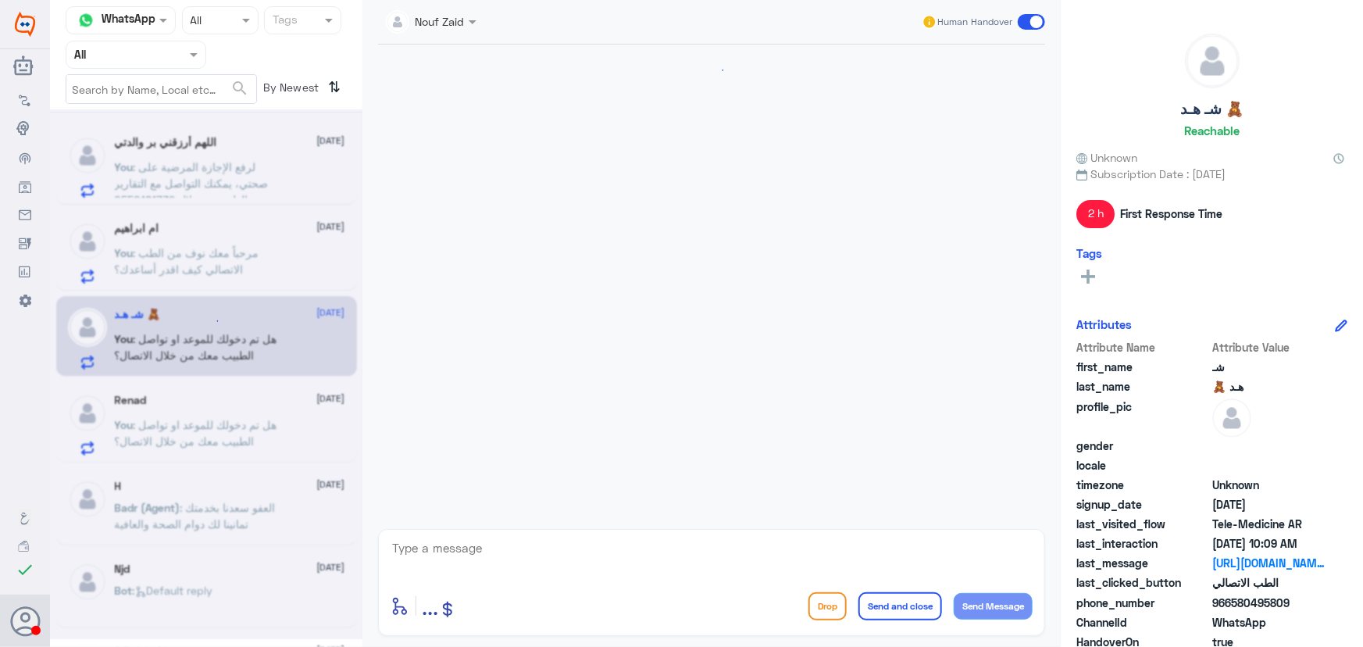
scroll to position [912, 0]
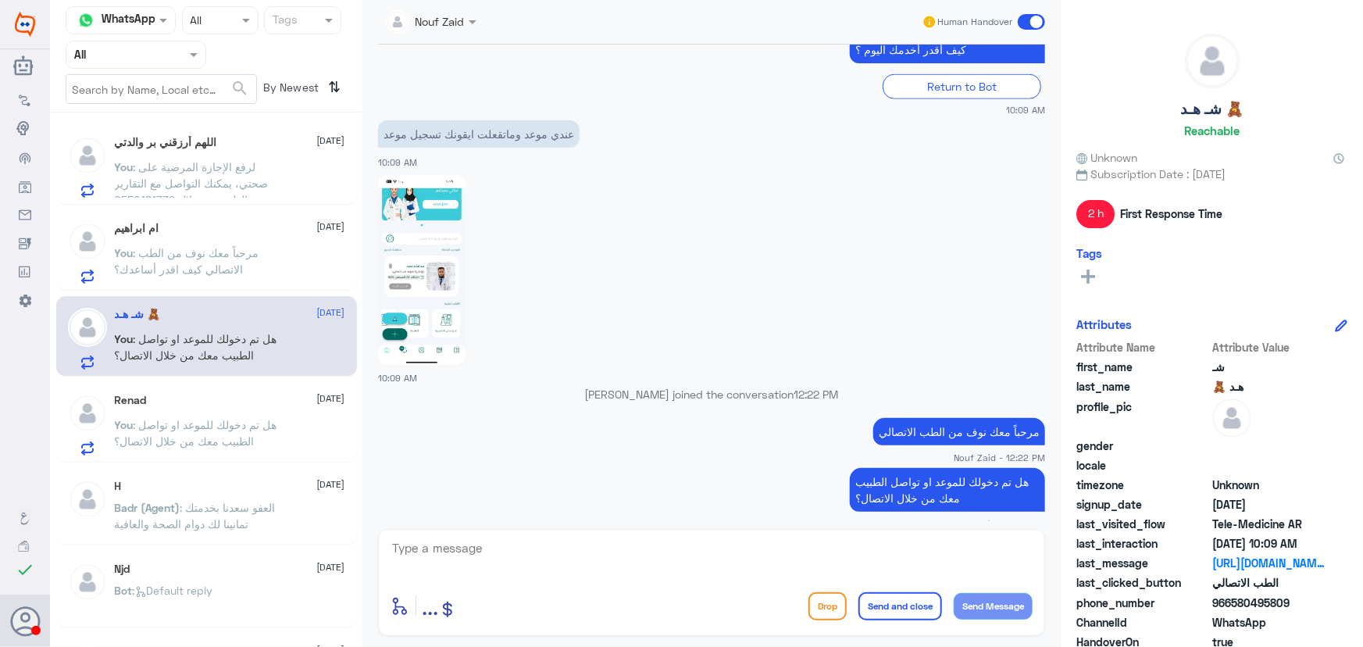
click at [222, 330] on p "You : هل تم دخولك للموعد او تواصل الطبيب معك من خلال الاتصال؟" at bounding box center [203, 349] width 176 height 39
click at [198, 409] on div "Renad 26 August You : هل تم دخولك للموعد او تواصل الطبيب معك من خلال الاتصال؟" at bounding box center [230, 425] width 230 height 62
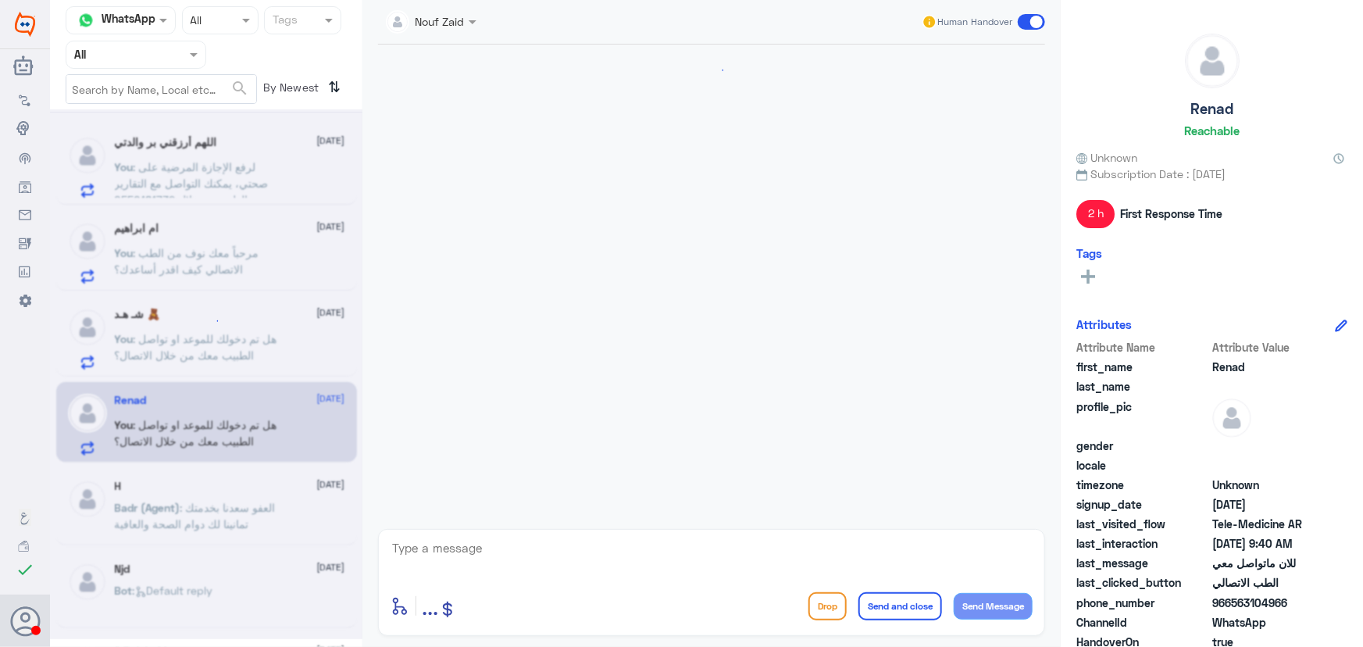
scroll to position [1504, 0]
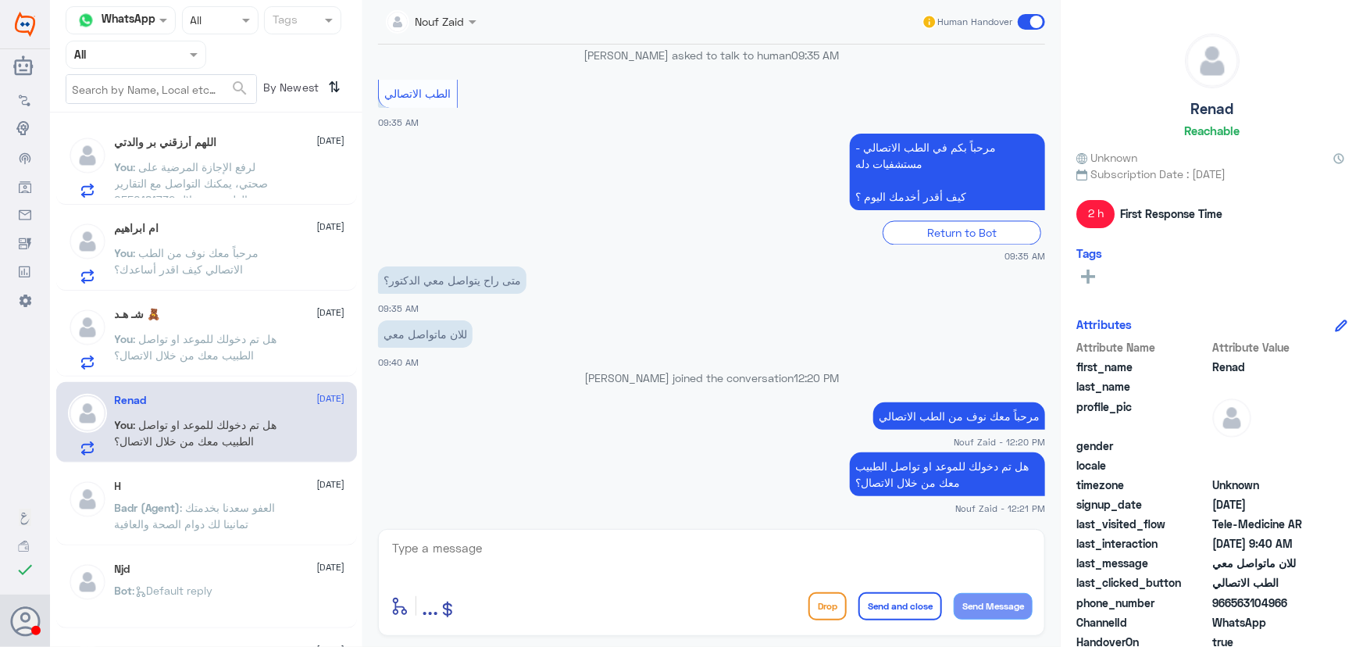
click at [217, 325] on div "شـ هـد 🧸 26 August You : هل تم دخولك للموعد او تواصل الطبيب معك من خلال الاتصال؟" at bounding box center [230, 339] width 230 height 62
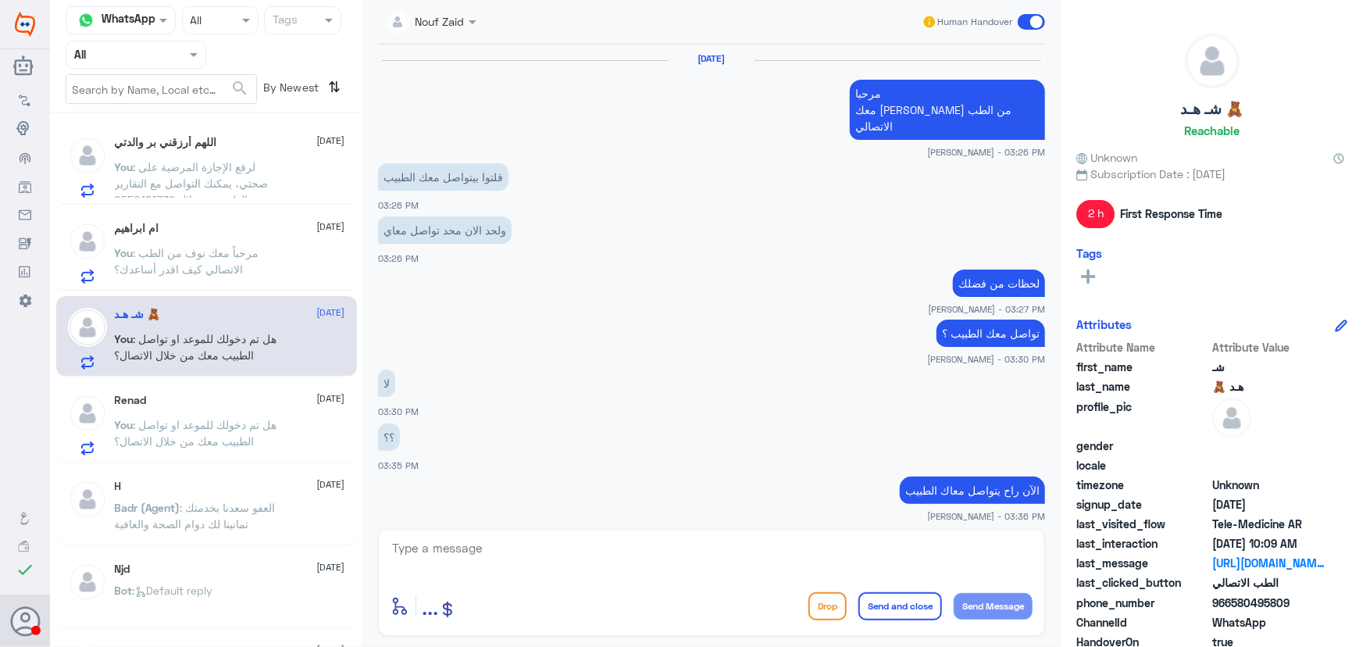
scroll to position [912, 0]
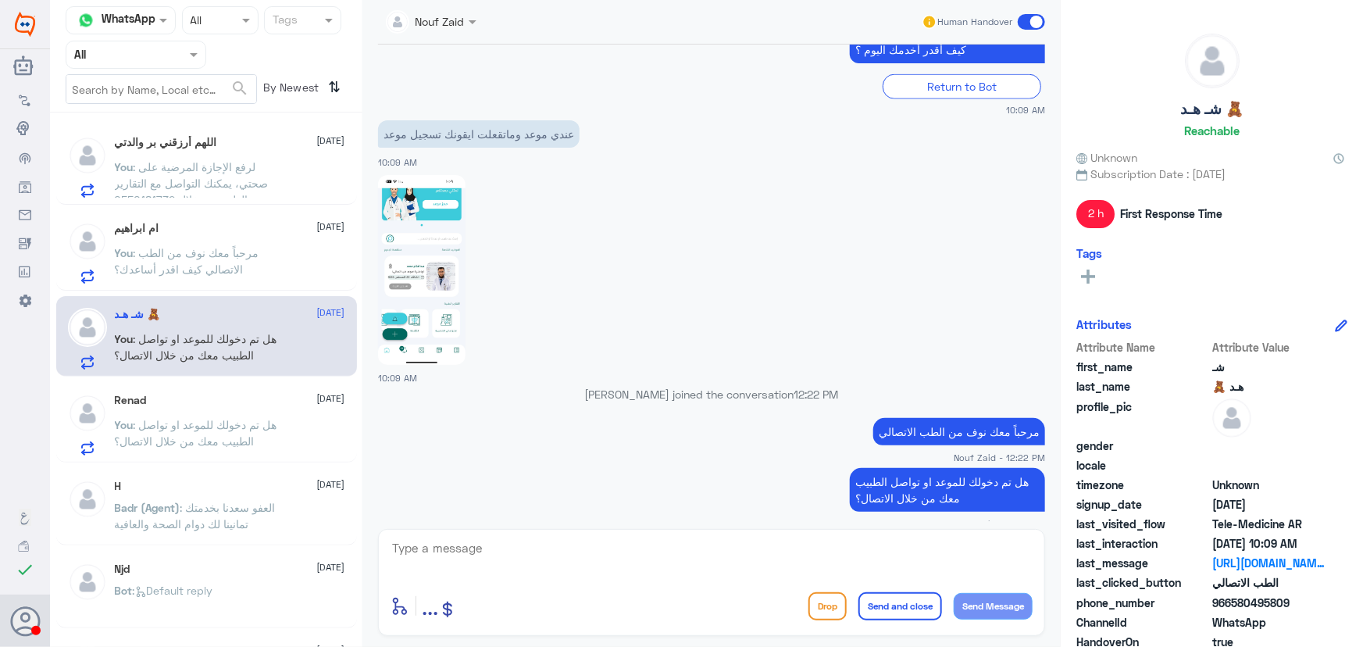
click at [1023, 19] on span at bounding box center [1031, 22] width 27 height 16
click at [0, 0] on input "checkbox" at bounding box center [0, 0] width 0 height 0
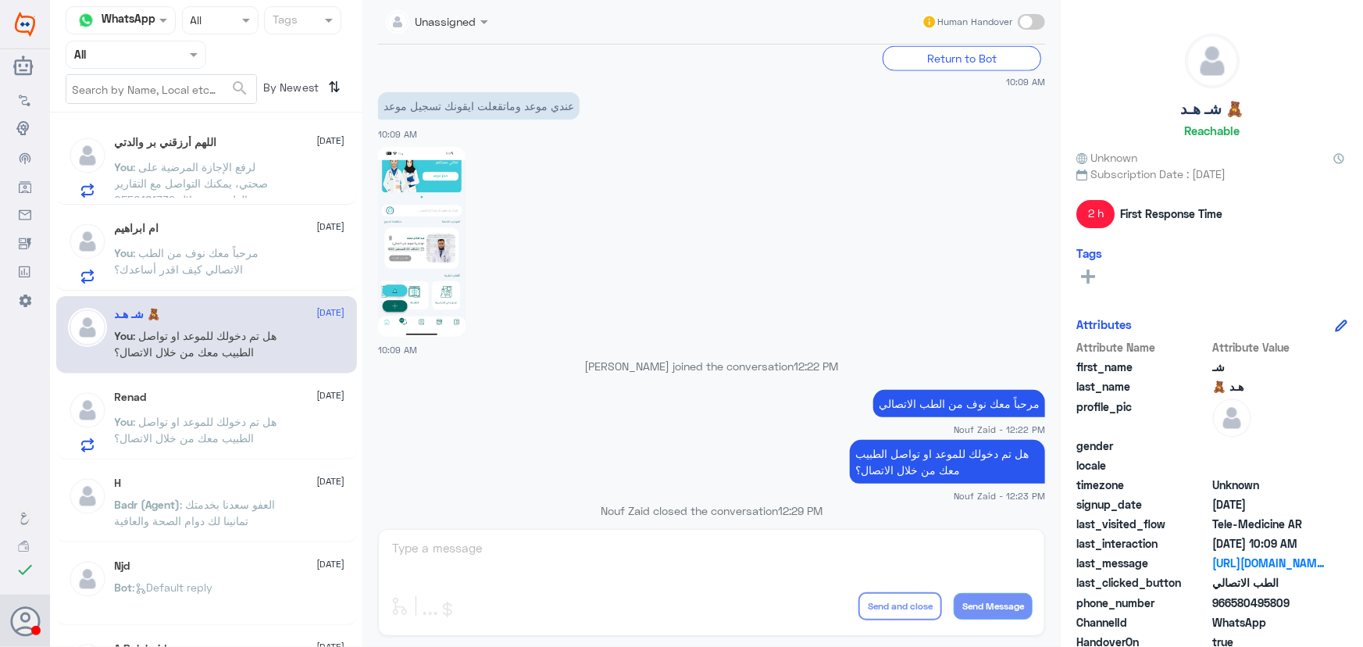
click at [205, 402] on div "Renad 26 August" at bounding box center [230, 397] width 230 height 13
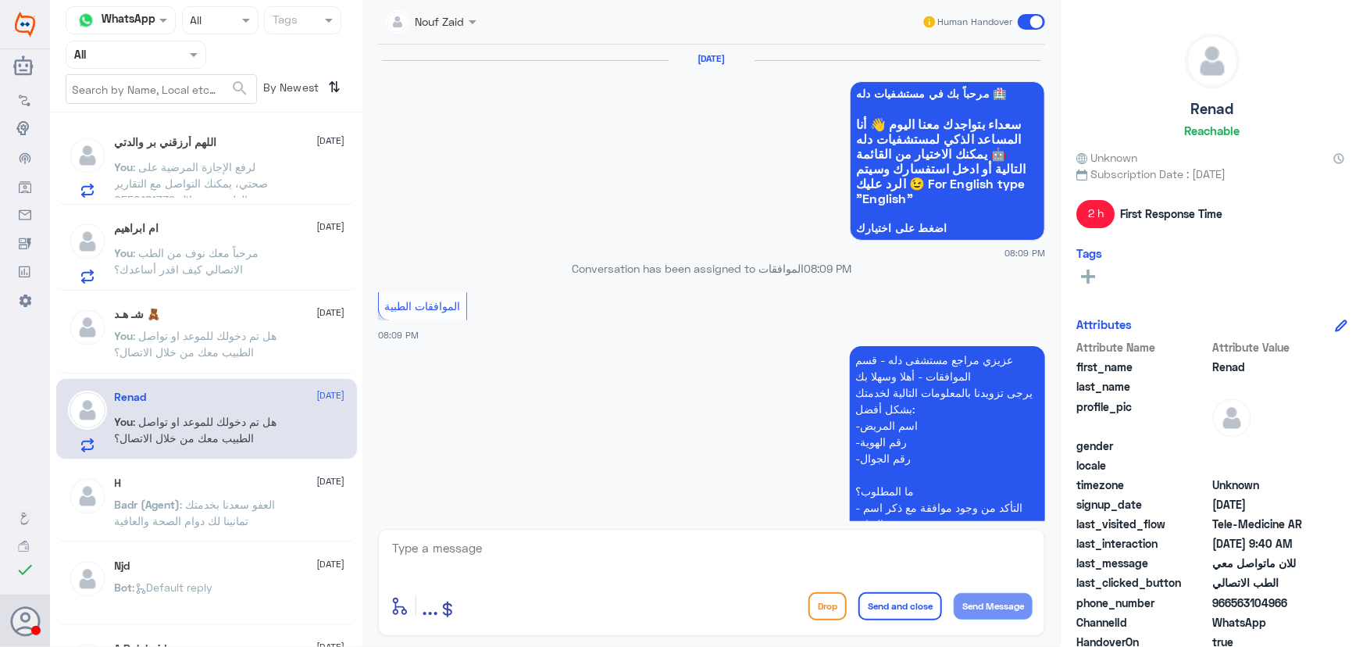
scroll to position [1504, 0]
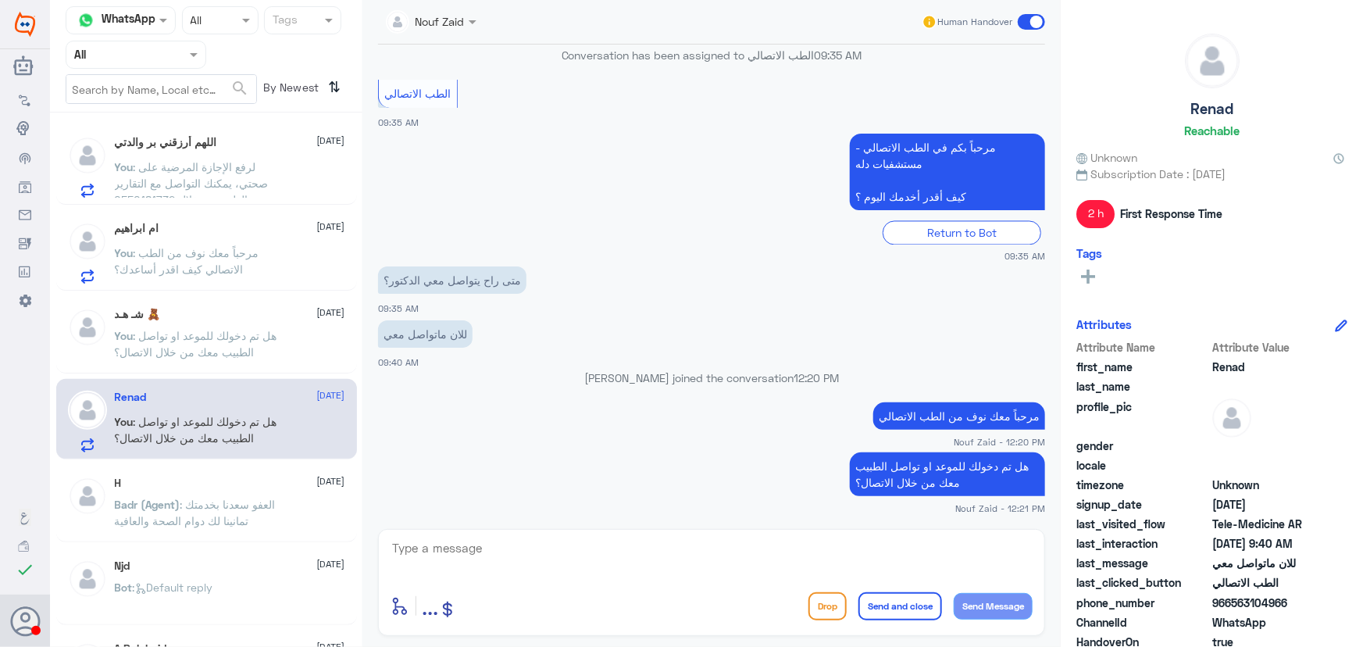
click at [1046, 29] on div "Nouf Zaid Human Handover" at bounding box center [711, 22] width 698 height 45
drag, startPoint x: 1031, startPoint y: 19, endPoint x: 1012, endPoint y: 27, distance: 21.3
click at [1031, 18] on span at bounding box center [1031, 22] width 27 height 16
click at [0, 0] on input "checkbox" at bounding box center [0, 0] width 0 height 0
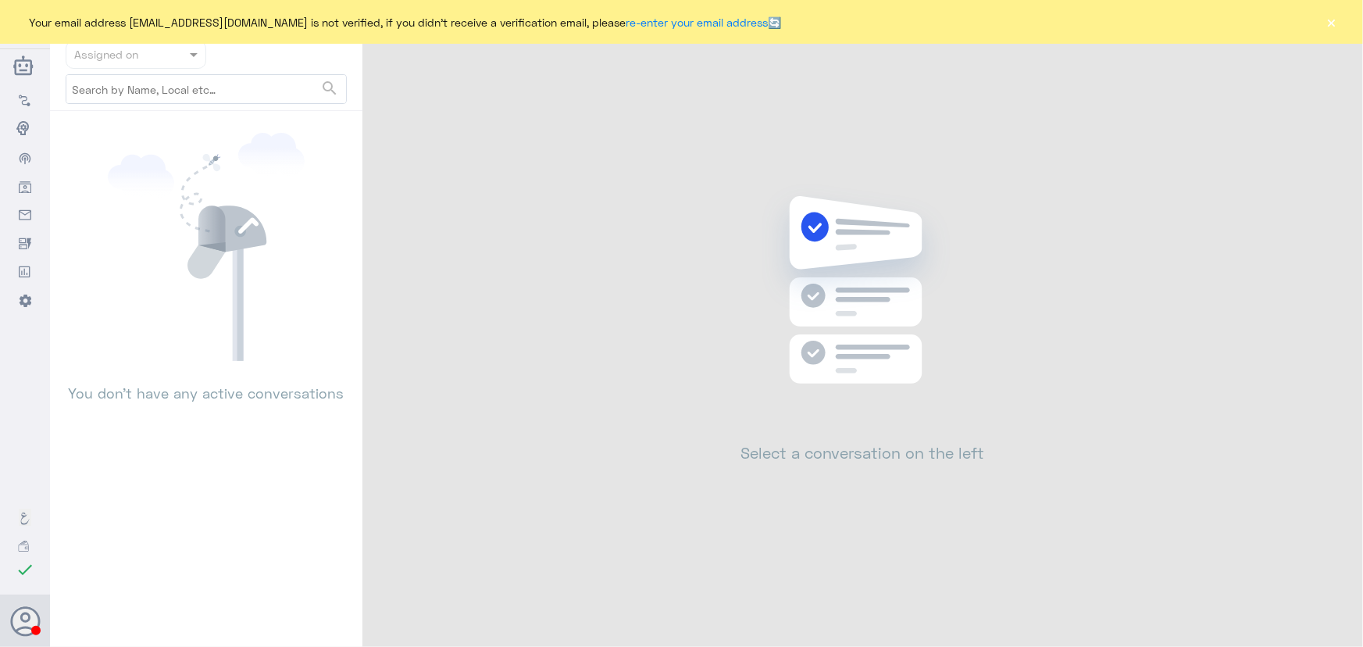
click at [1331, 24] on button "×" at bounding box center [1332, 22] width 16 height 16
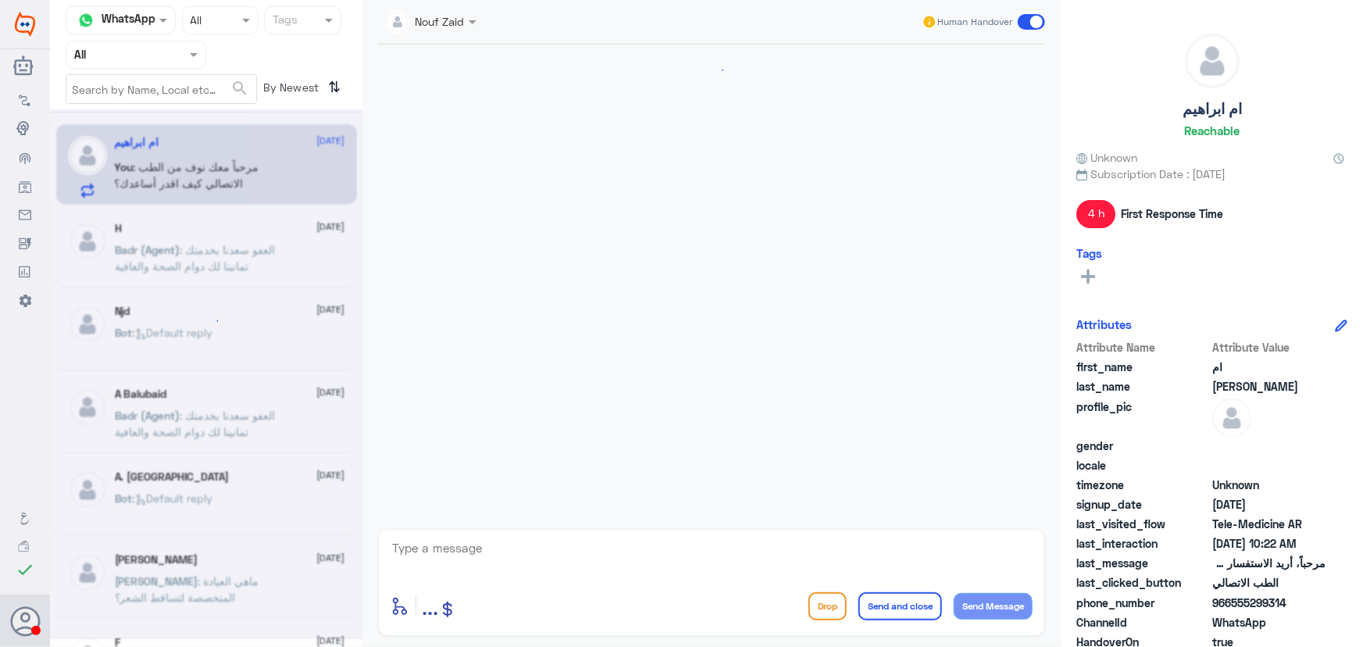
scroll to position [672, 0]
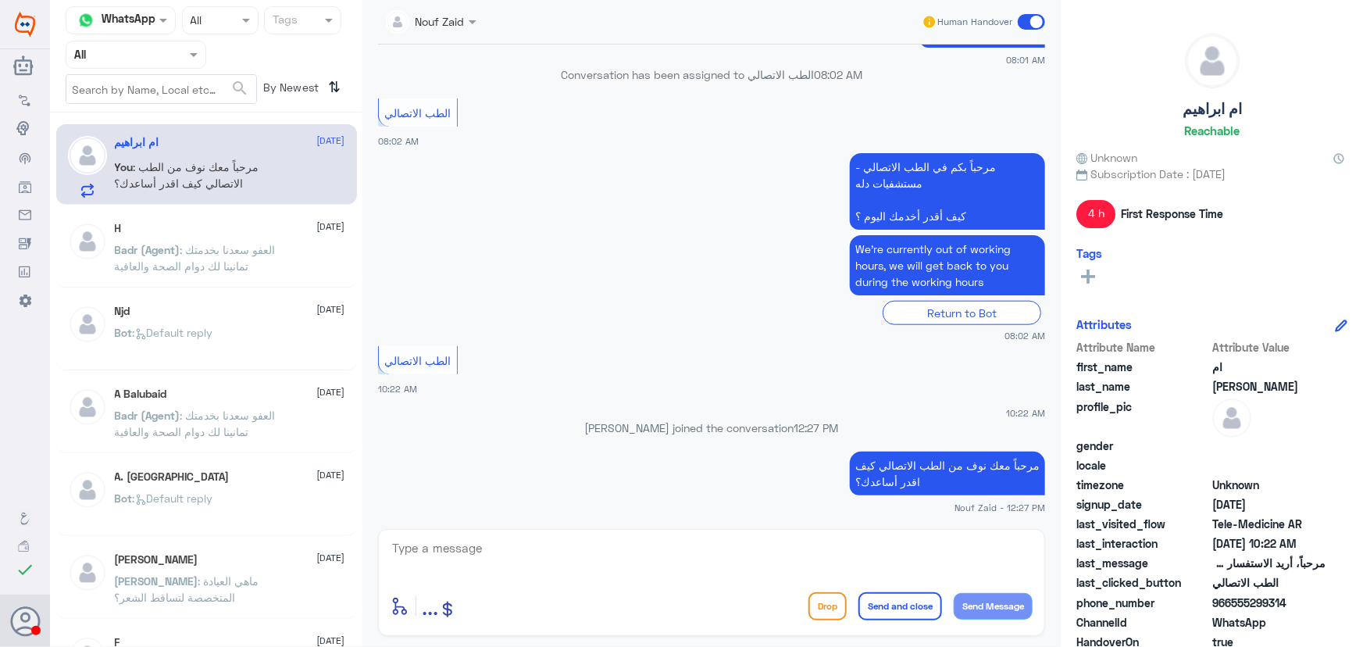
click at [1027, 25] on span at bounding box center [1031, 22] width 27 height 16
click at [0, 0] on input "checkbox" at bounding box center [0, 0] width 0 height 0
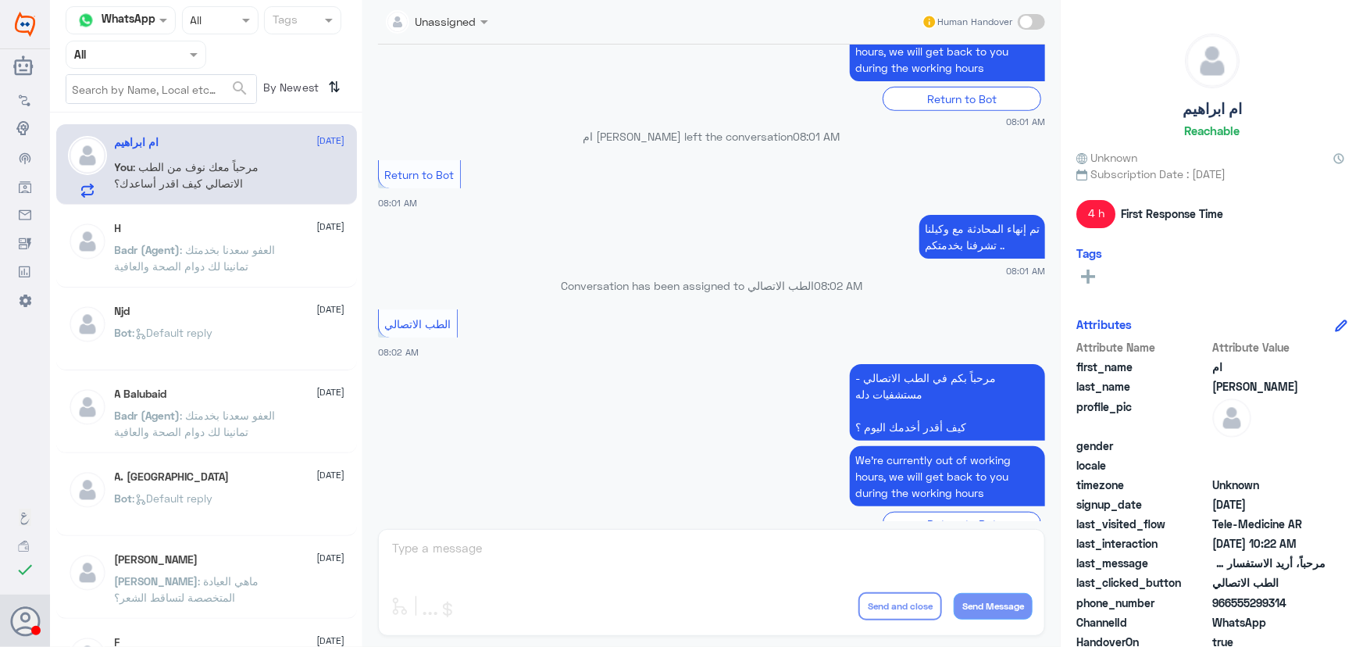
scroll to position [273, 0]
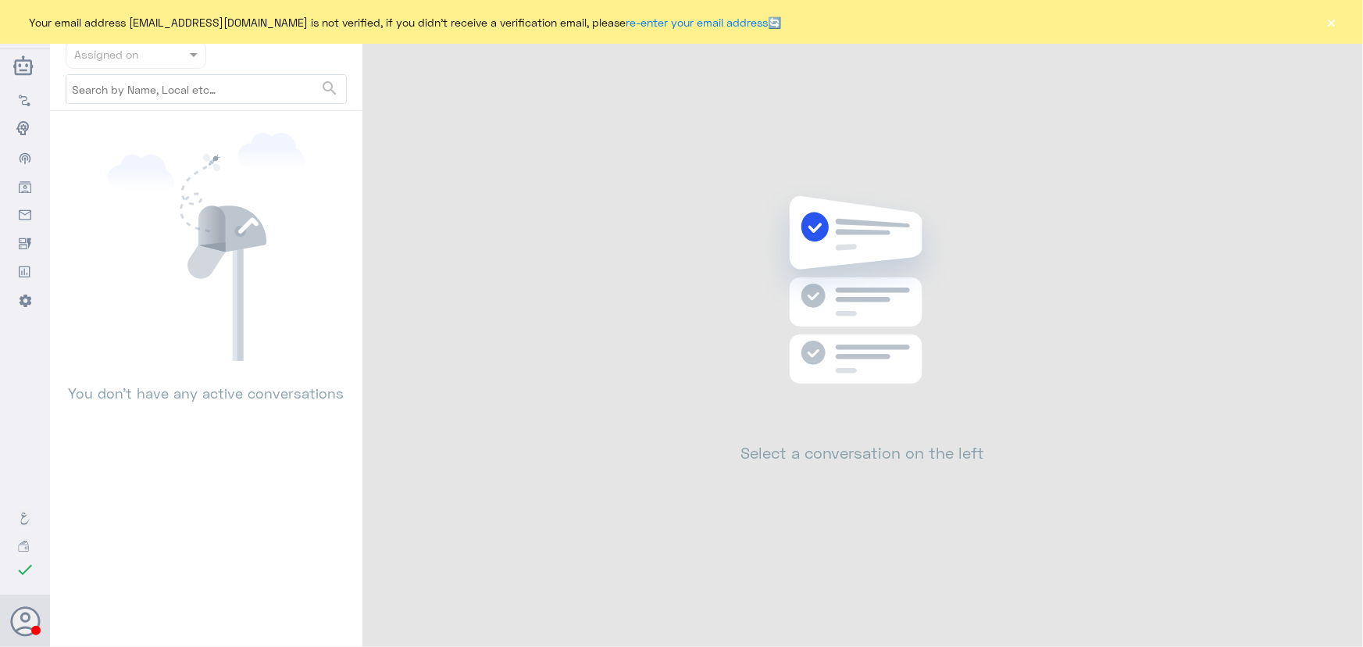
click at [1333, 20] on button "×" at bounding box center [1332, 22] width 16 height 16
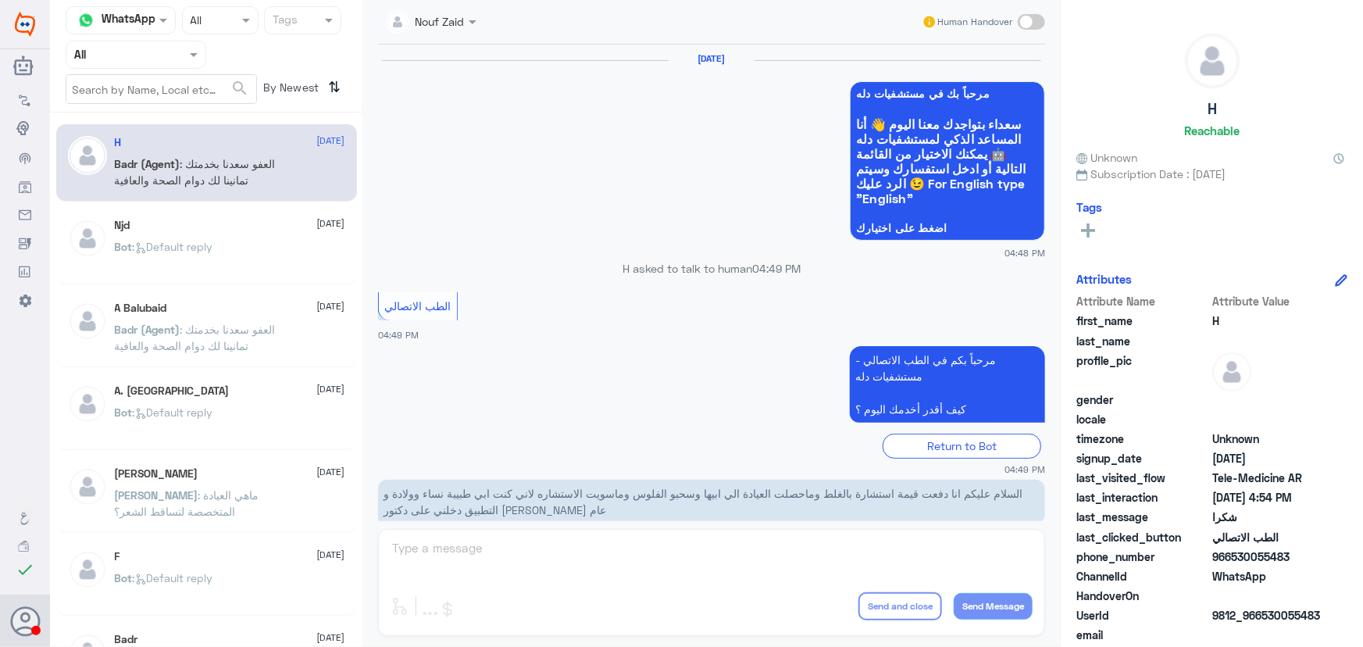
scroll to position [744, 0]
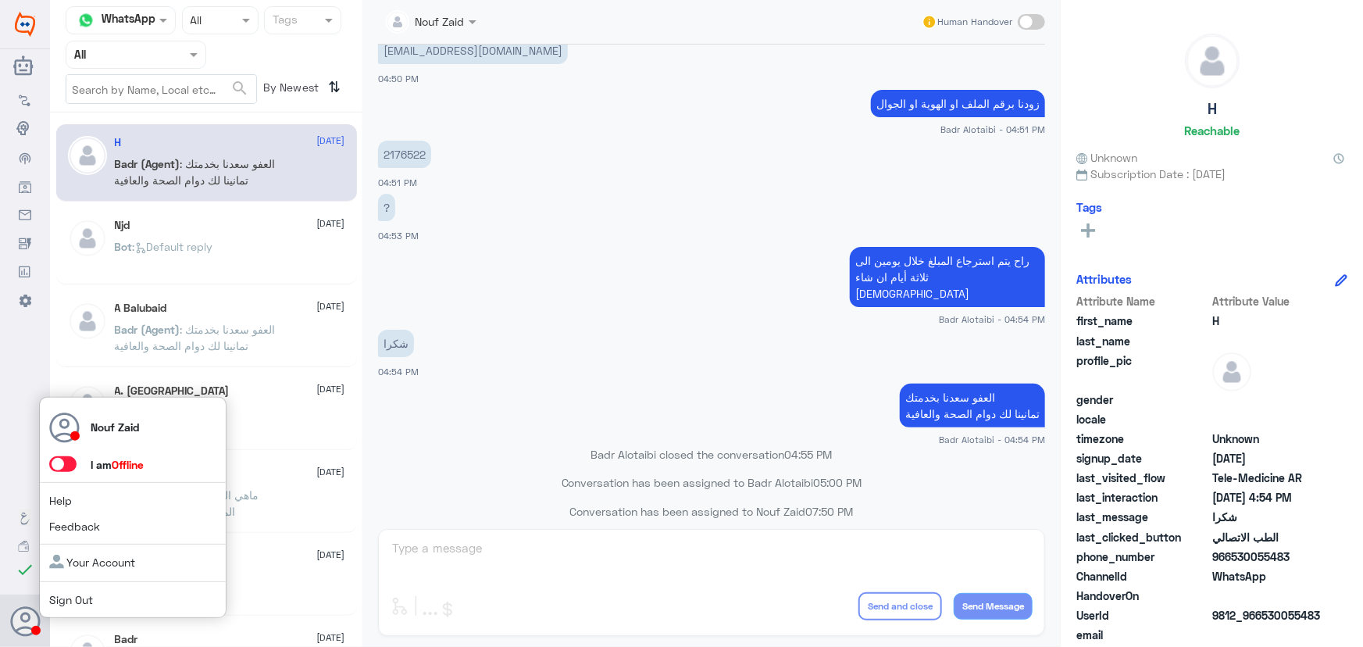
click at [73, 460] on span at bounding box center [62, 464] width 27 height 16
click at [0, 0] on input "checkbox" at bounding box center [0, 0] width 0 height 0
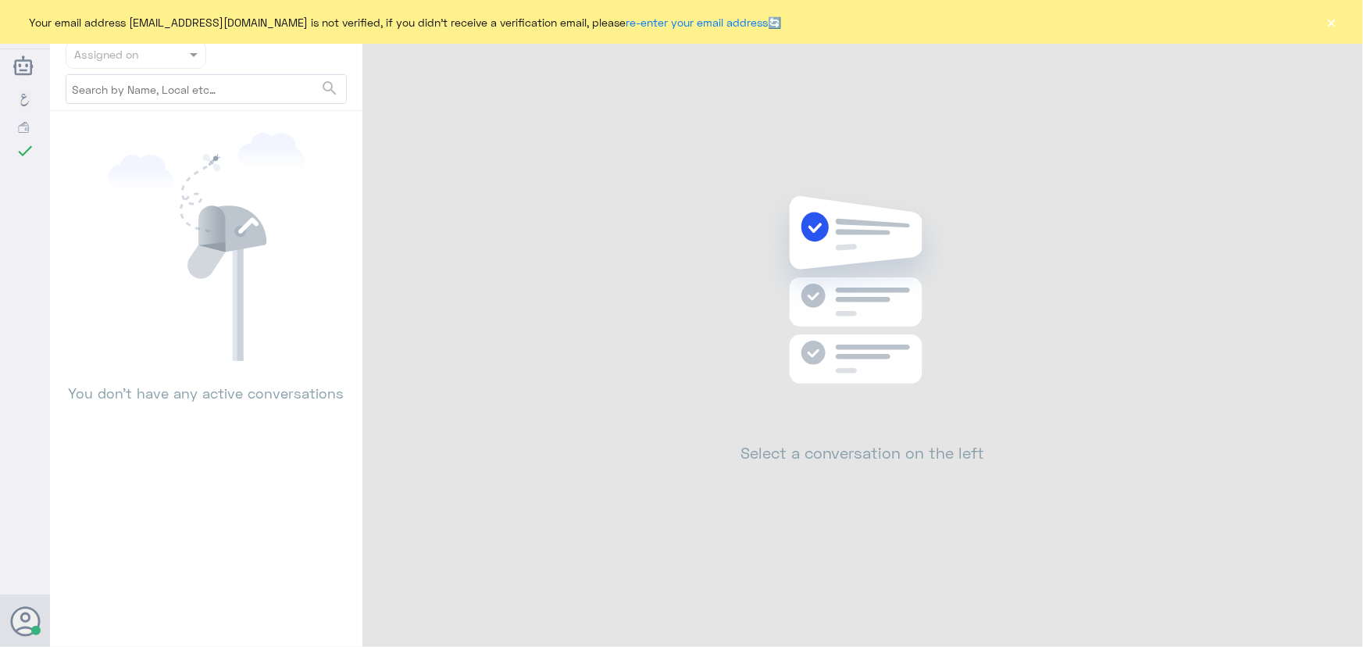
click at [1329, 19] on button "×" at bounding box center [1332, 22] width 16 height 16
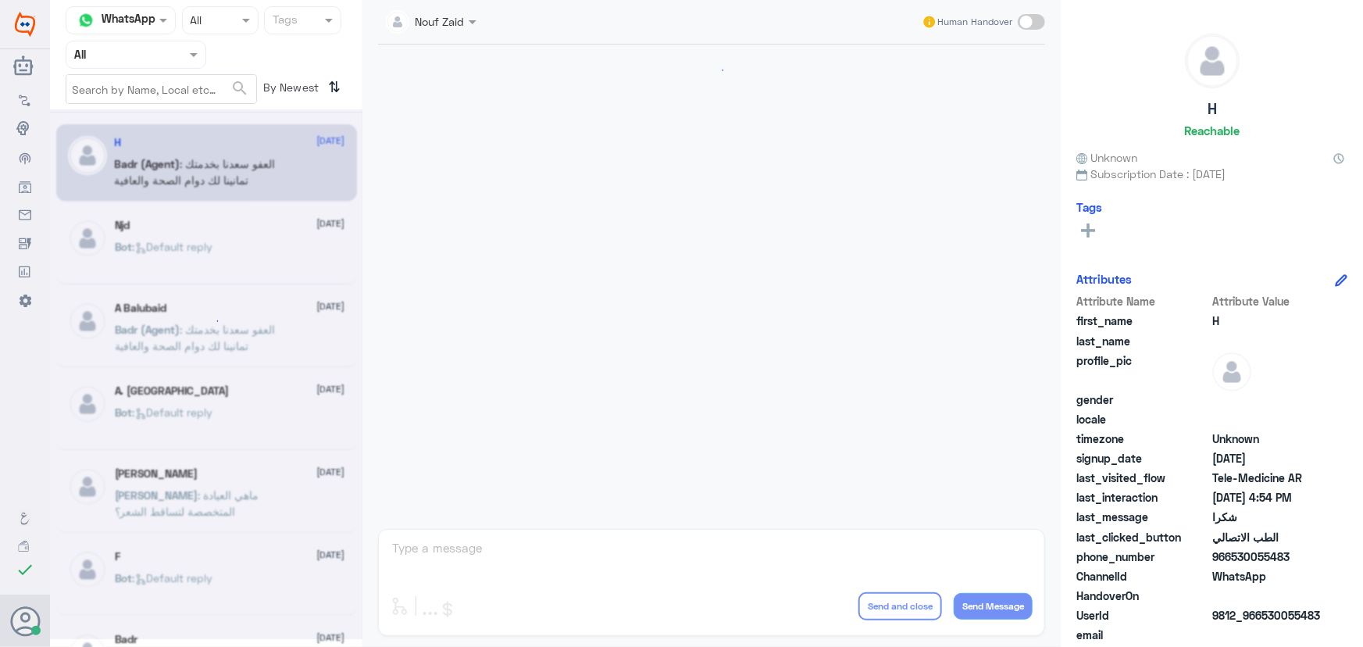
scroll to position [744, 0]
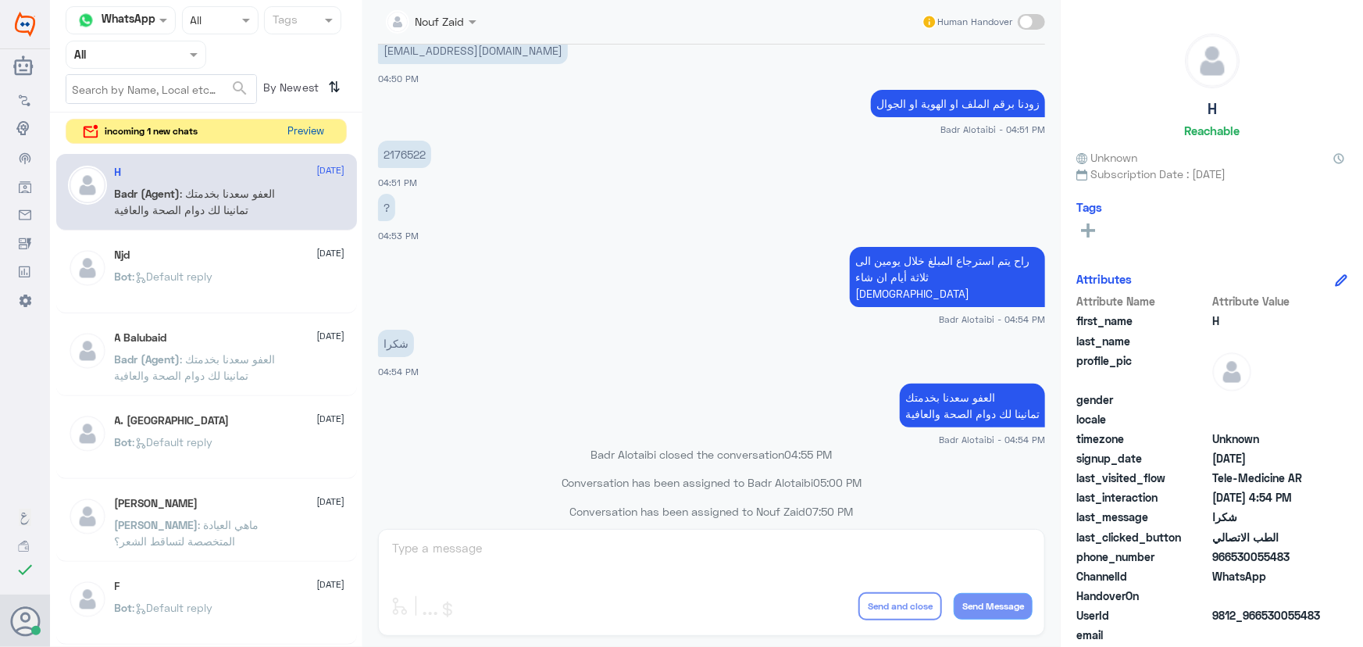
click at [293, 132] on button "Preview" at bounding box center [306, 132] width 48 height 24
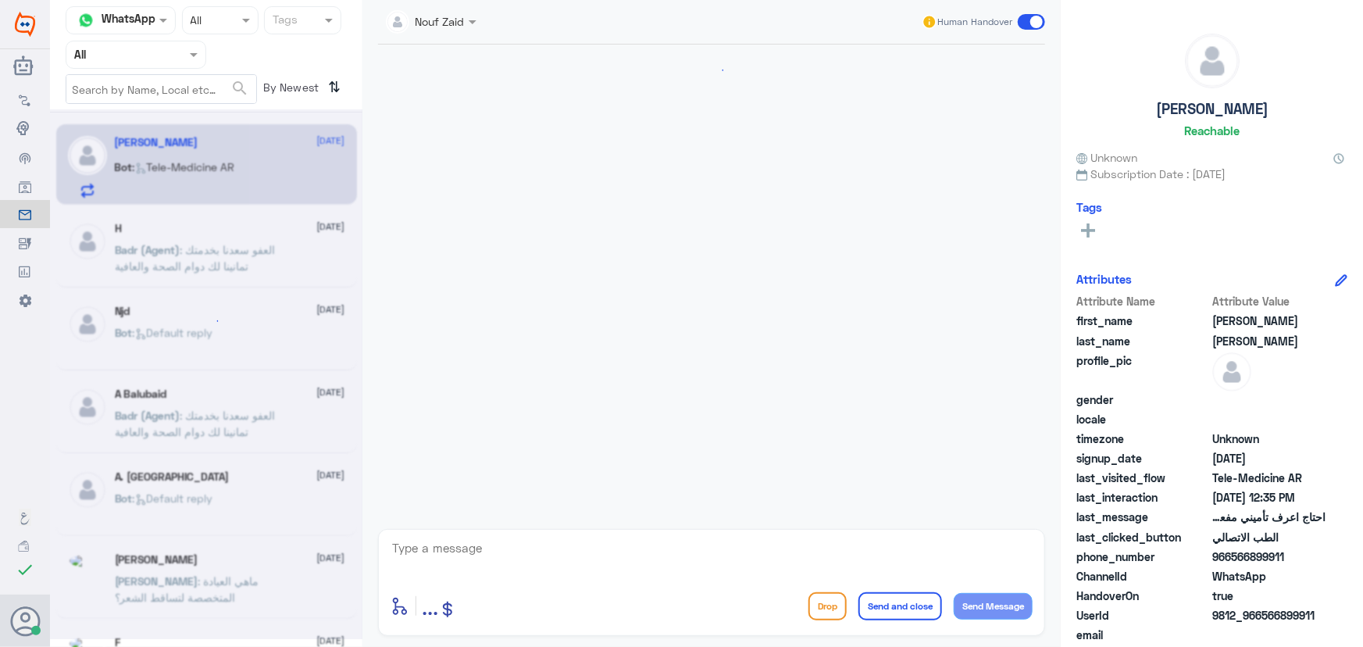
scroll to position [252, 0]
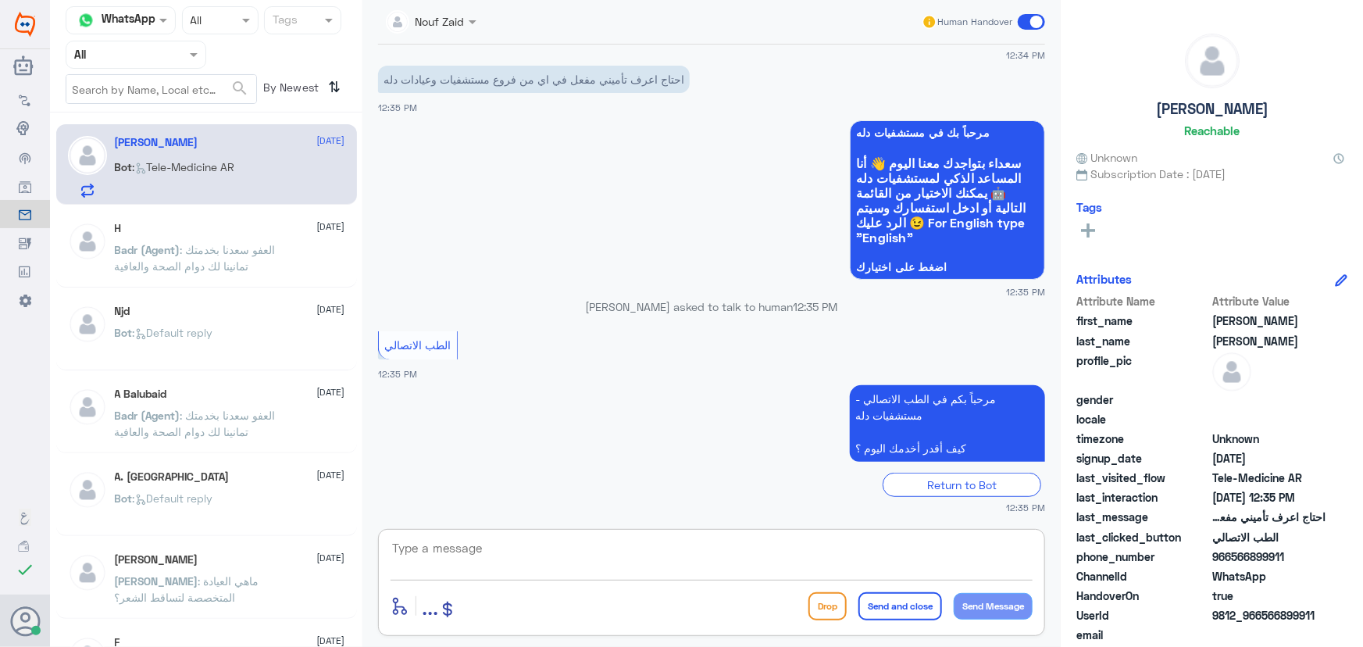
click at [529, 551] on textarea at bounding box center [712, 556] width 642 height 38
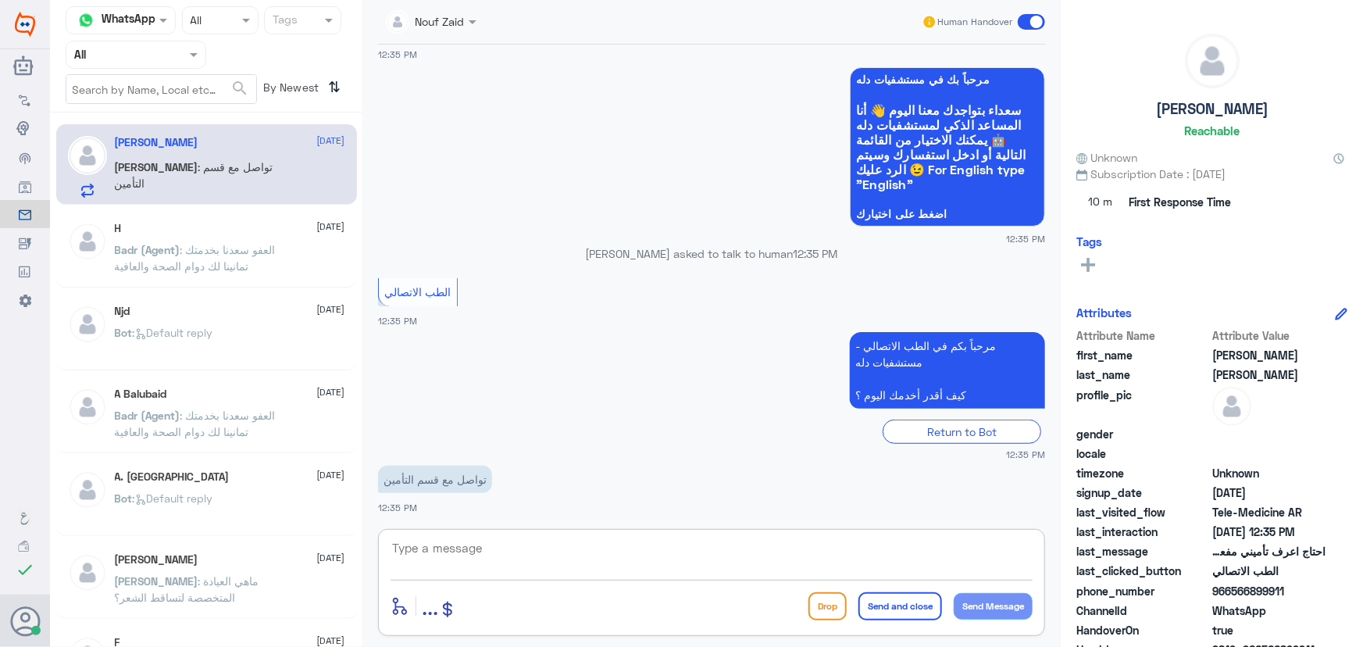
paste textarea "مرحباً معك نوف من الطب الاتصالي"
type textarea "مرحباً معك نوف من الطب الاتصالي"
drag, startPoint x: 1004, startPoint y: 602, endPoint x: 969, endPoint y: 575, distance: 44.5
click at [990, 587] on div "مرحباً معك نوف من الطب الاتصالي enter flow name ... Drop Send and close Send Me…" at bounding box center [711, 582] width 667 height 107
click at [1014, 606] on button "Send Message" at bounding box center [993, 606] width 79 height 27
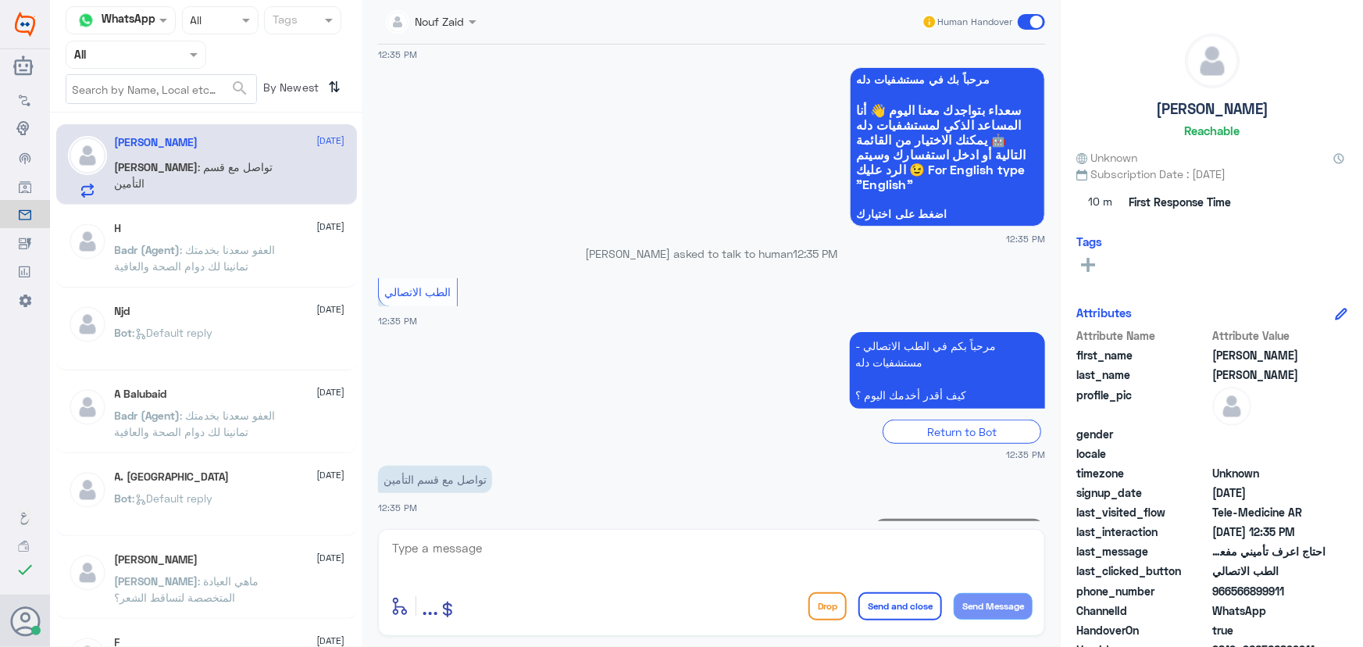
scroll to position [355, 0]
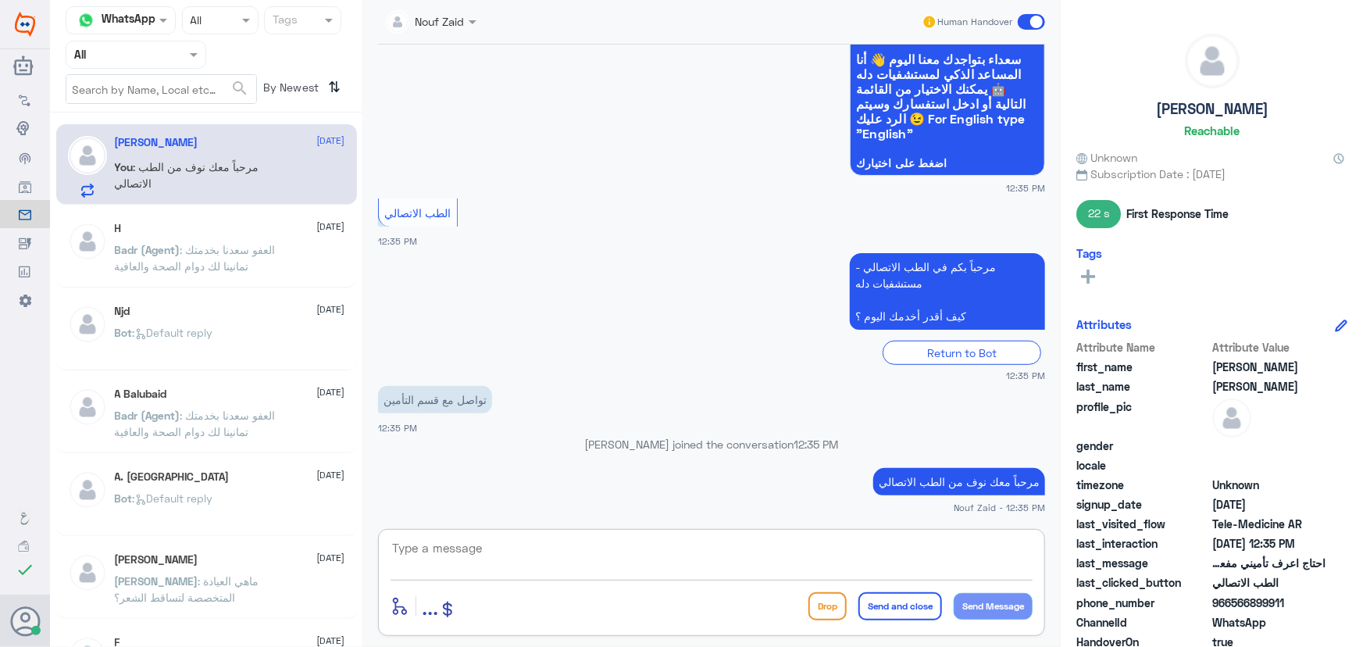
click at [562, 556] on textarea at bounding box center [712, 556] width 642 height 38
paste textarea "ممكن تزودني برقم الهوية/رقم الملف من فضلك"
click at [892, 548] on textarea "ممكن تزودني برقم الهوية/رقم الملف من فضلك" at bounding box center [712, 556] width 642 height 38
click at [895, 547] on textarea "ممكن تزودني برقم الهوية/رقم الملف من فضلك" at bounding box center [712, 556] width 642 height 38
type textarea "ممكن تزودني برقم الهوية او رقم الملف من فضلك"
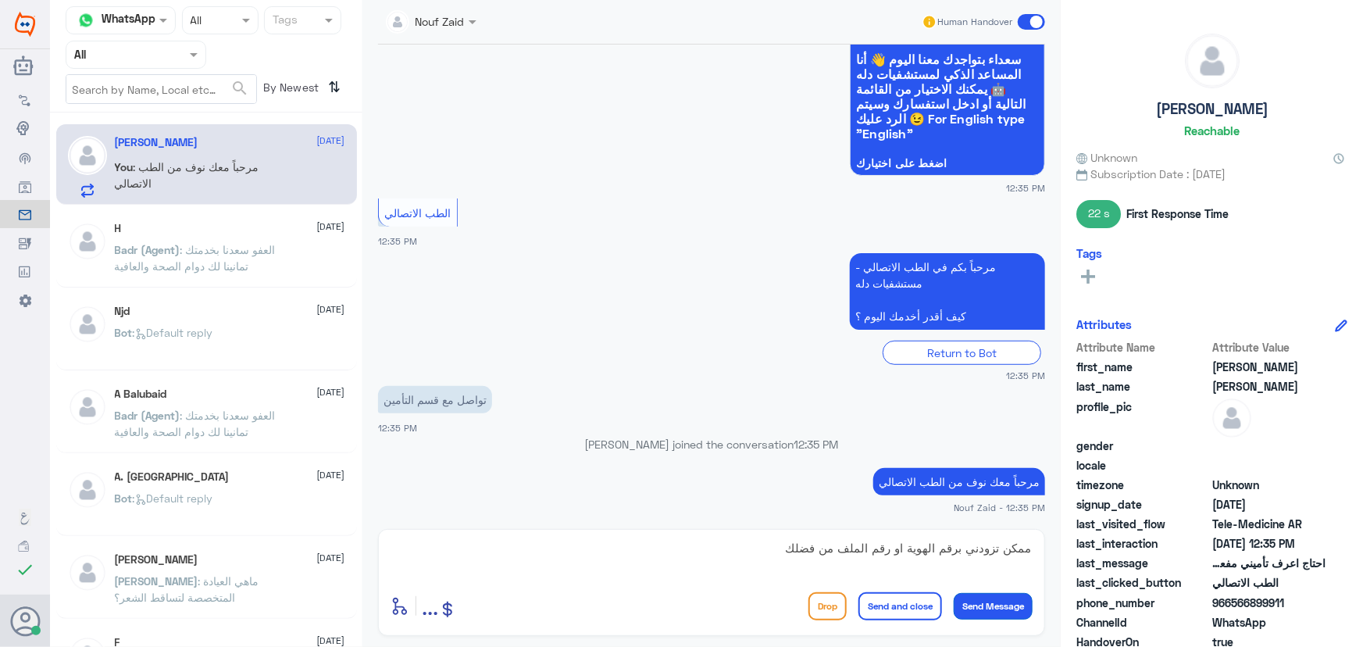
click at [969, 603] on button "Send Message" at bounding box center [993, 606] width 79 height 27
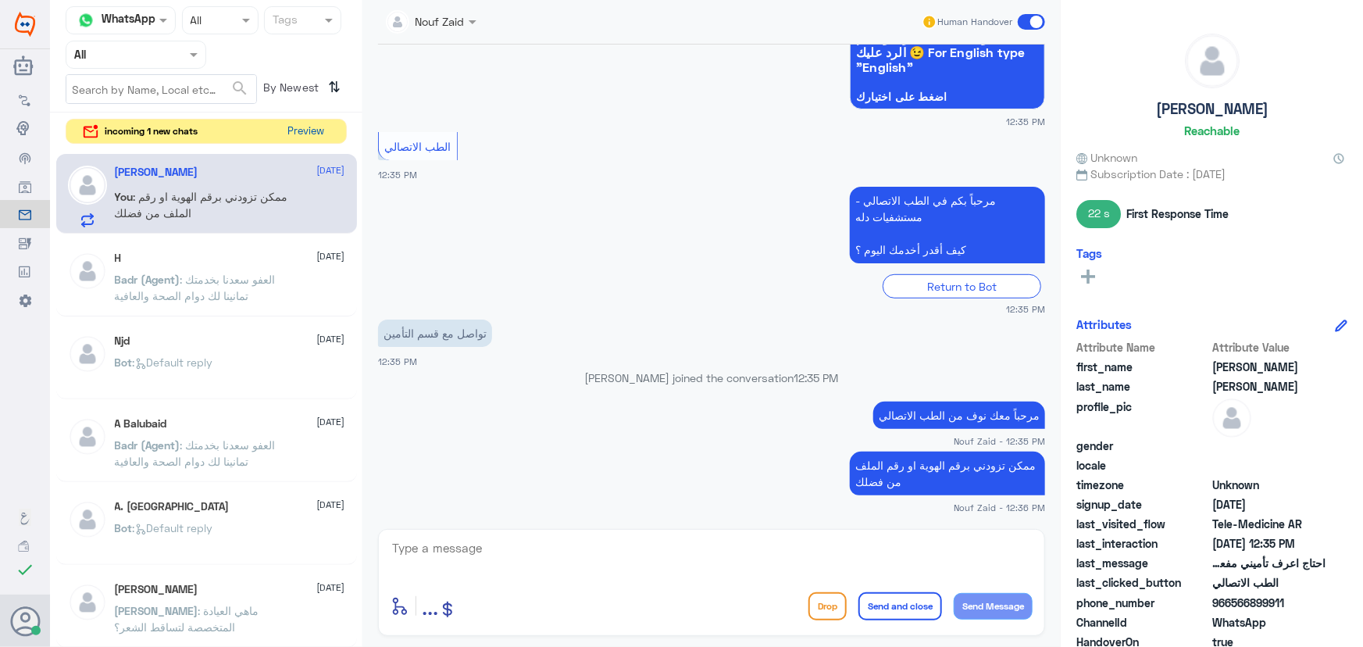
click at [295, 130] on button "Preview" at bounding box center [306, 132] width 48 height 24
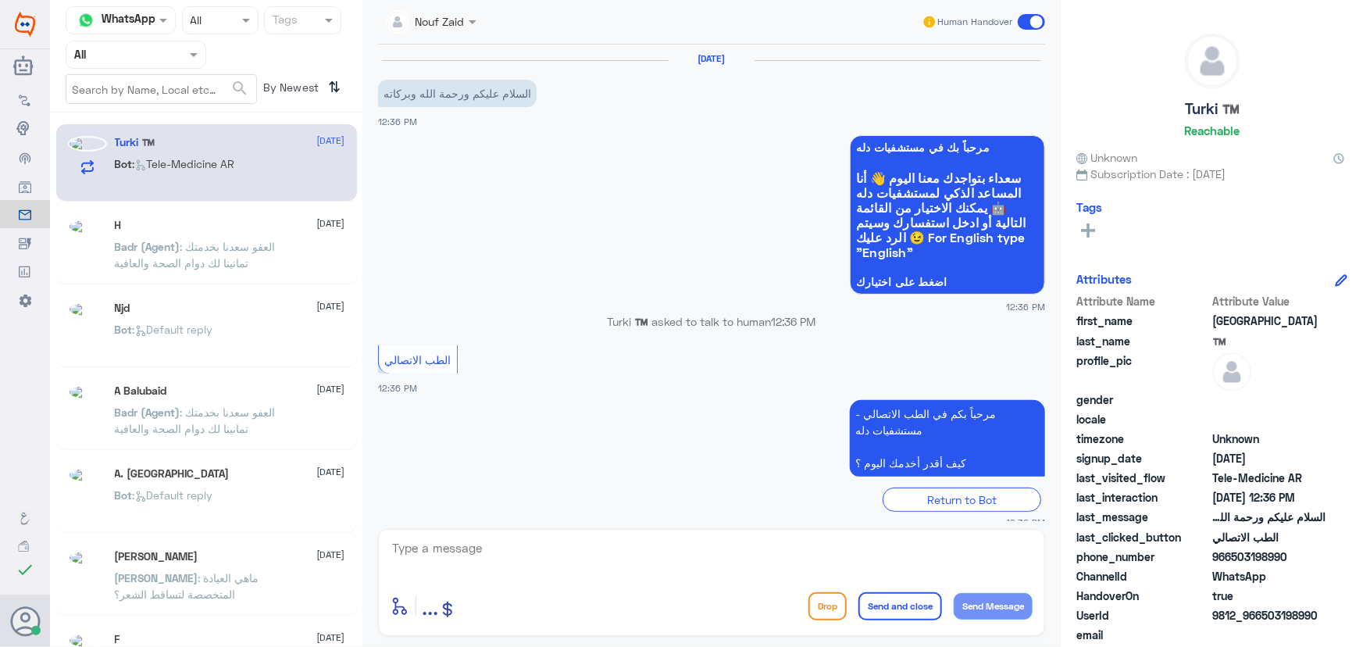
scroll to position [16, 0]
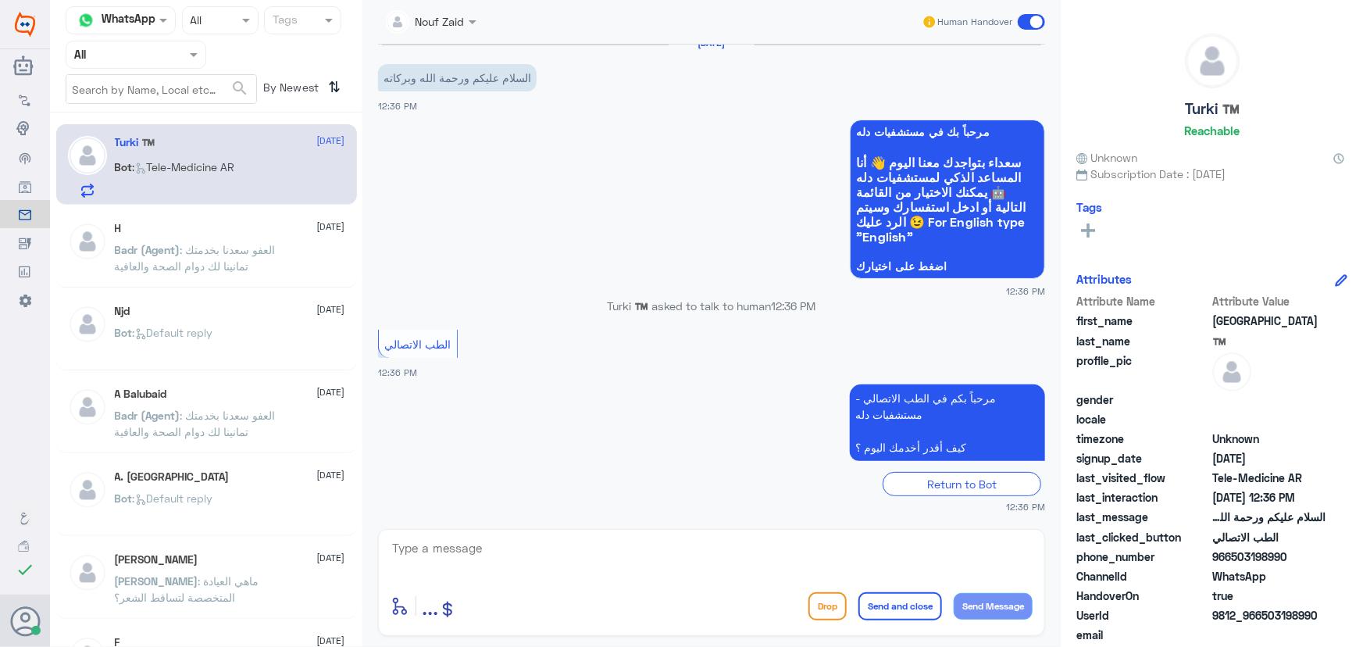
drag, startPoint x: 608, startPoint y: 534, endPoint x: 603, endPoint y: 546, distance: 12.6
click at [605, 546] on div "enter flow name ... Drop Send and close Send Message" at bounding box center [711, 582] width 667 height 107
drag, startPoint x: 603, startPoint y: 547, endPoint x: 590, endPoint y: 541, distance: 14.4
click at [601, 547] on textarea at bounding box center [712, 556] width 642 height 38
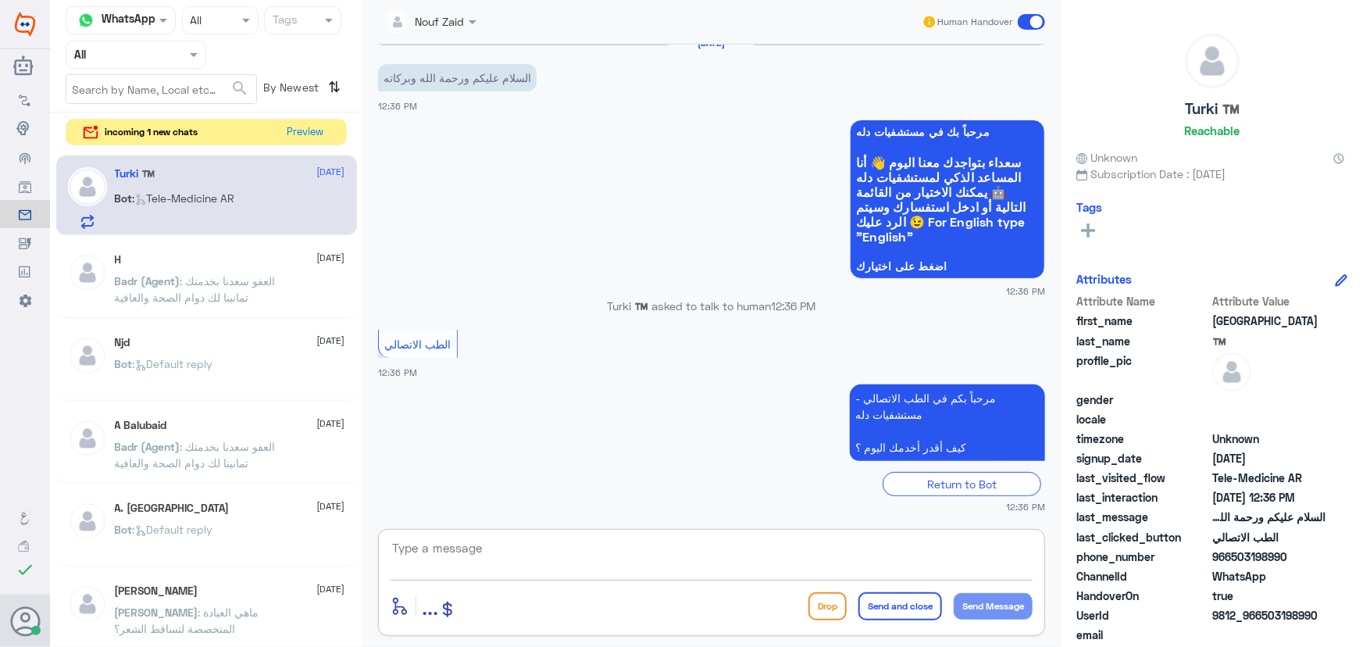
paste textarea "مرحباً معك نوف من الطب الاتصالي كيف اقدر أساعدك؟"
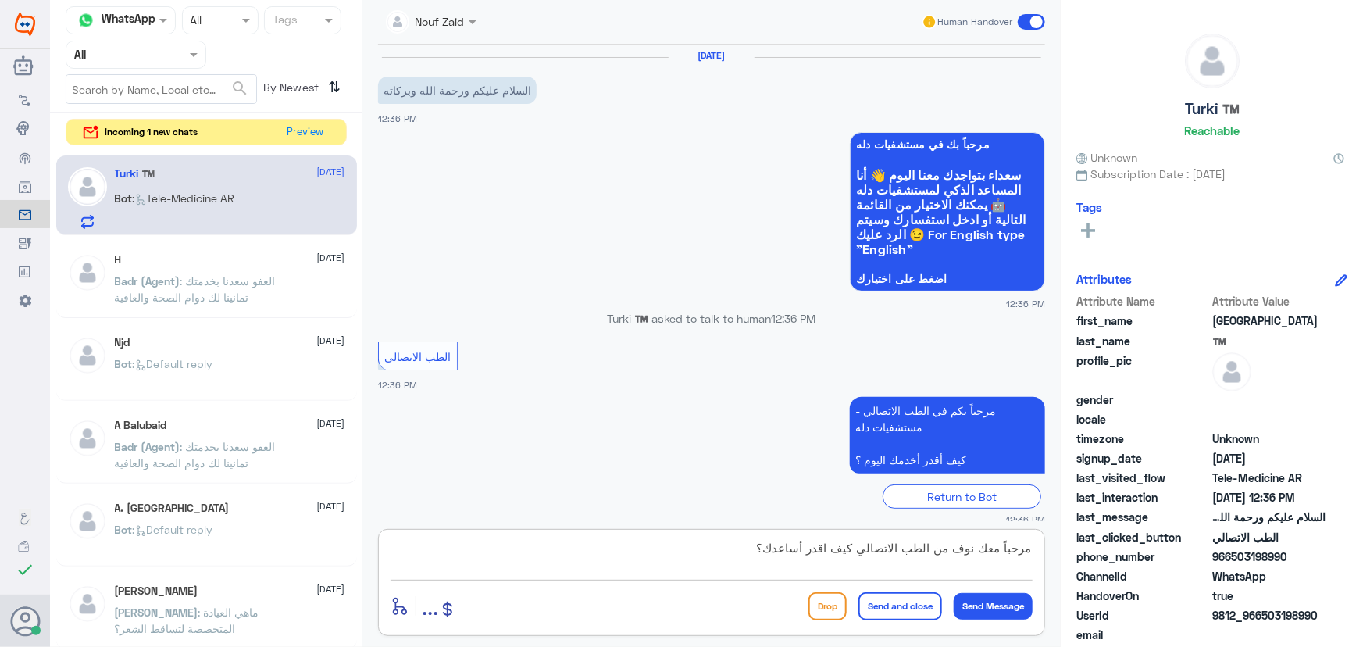
scroll to position [0, 0]
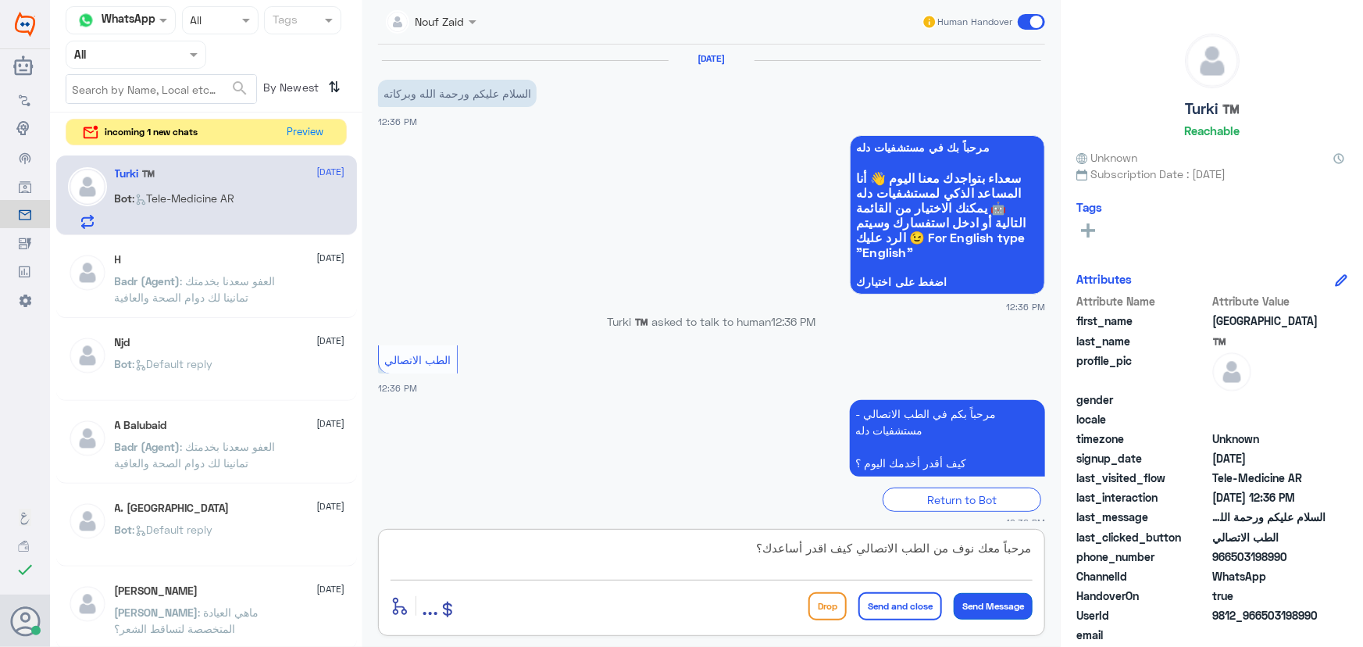
type textarea "مرحباً معك نوف من الطب الاتصالي كيف اقدر أساعدك؟"
click at [980, 594] on button "Send Message" at bounding box center [993, 606] width 79 height 27
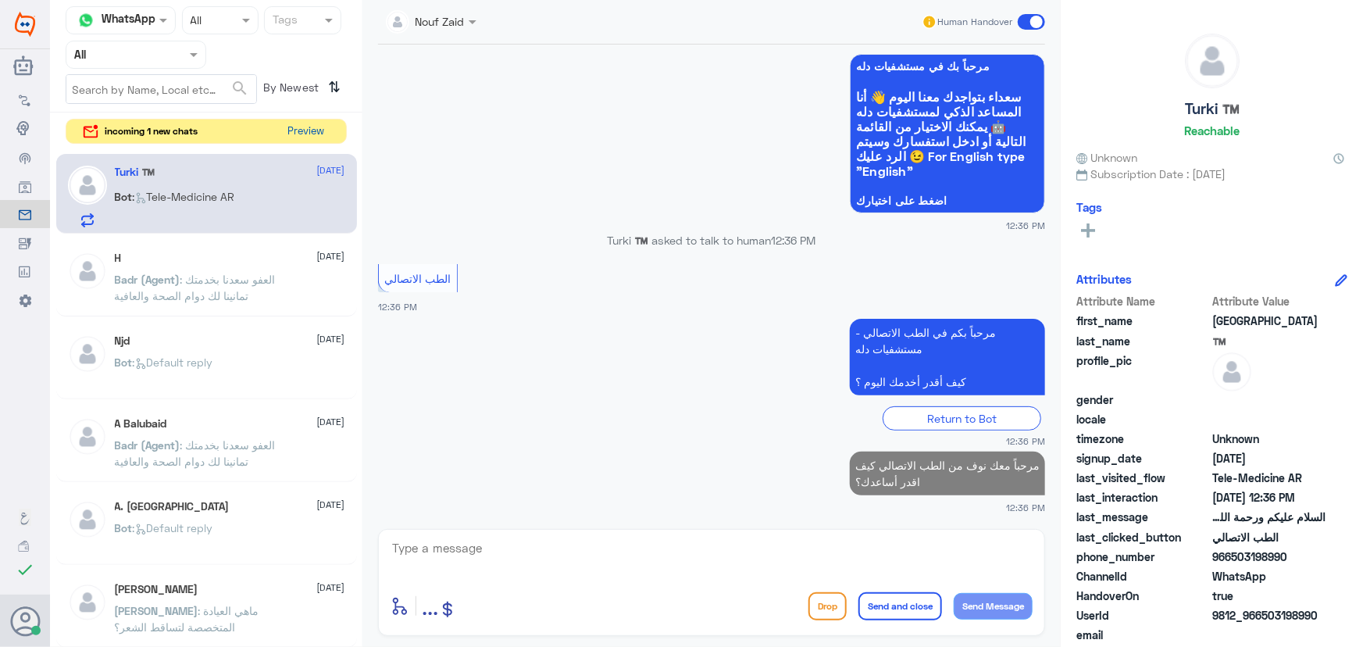
click at [312, 120] on button "Preview" at bounding box center [306, 132] width 48 height 24
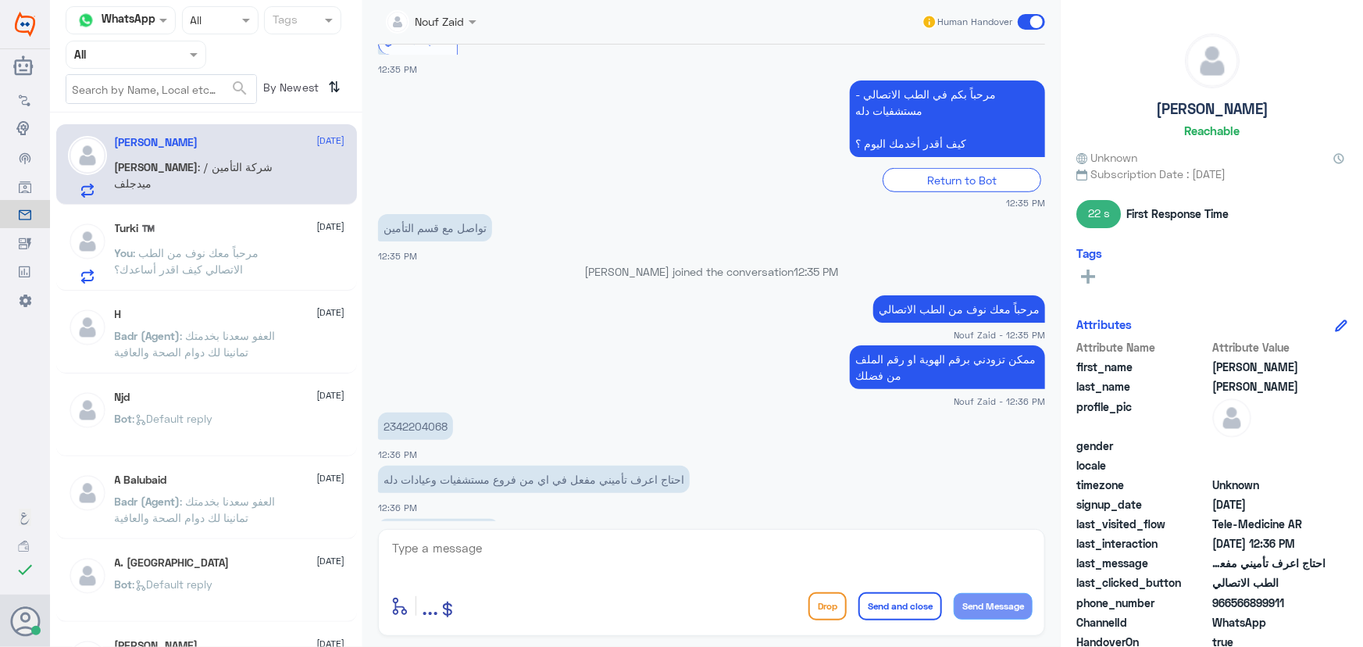
scroll to position [610, 0]
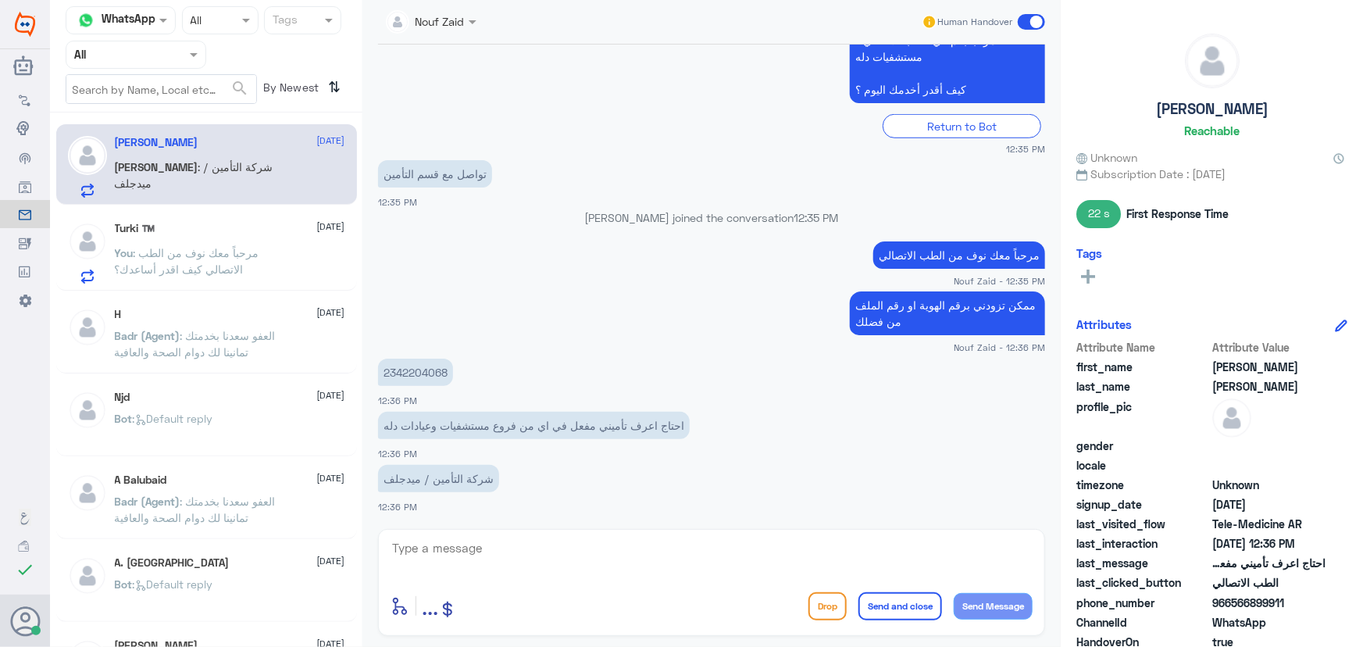
click at [541, 551] on textarea at bounding box center [712, 556] width 642 height 38
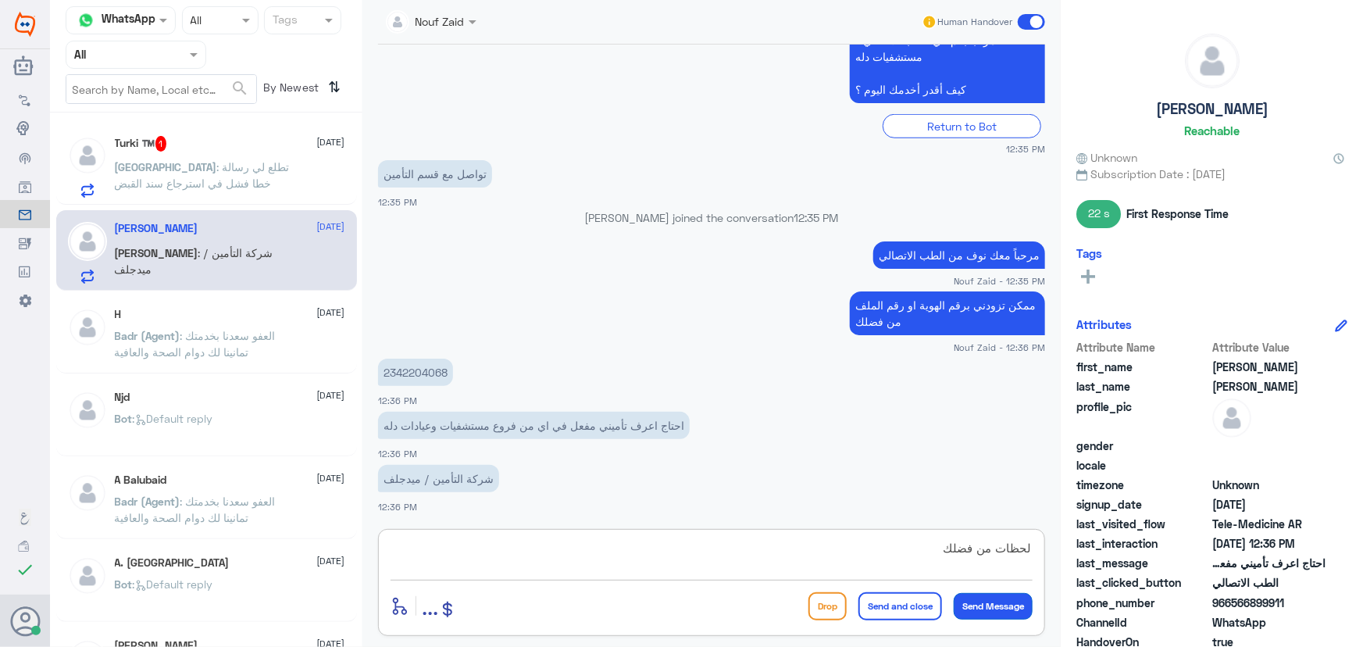
type textarea "لحظات من فضلك"
click at [969, 598] on button "Send Message" at bounding box center [993, 606] width 79 height 27
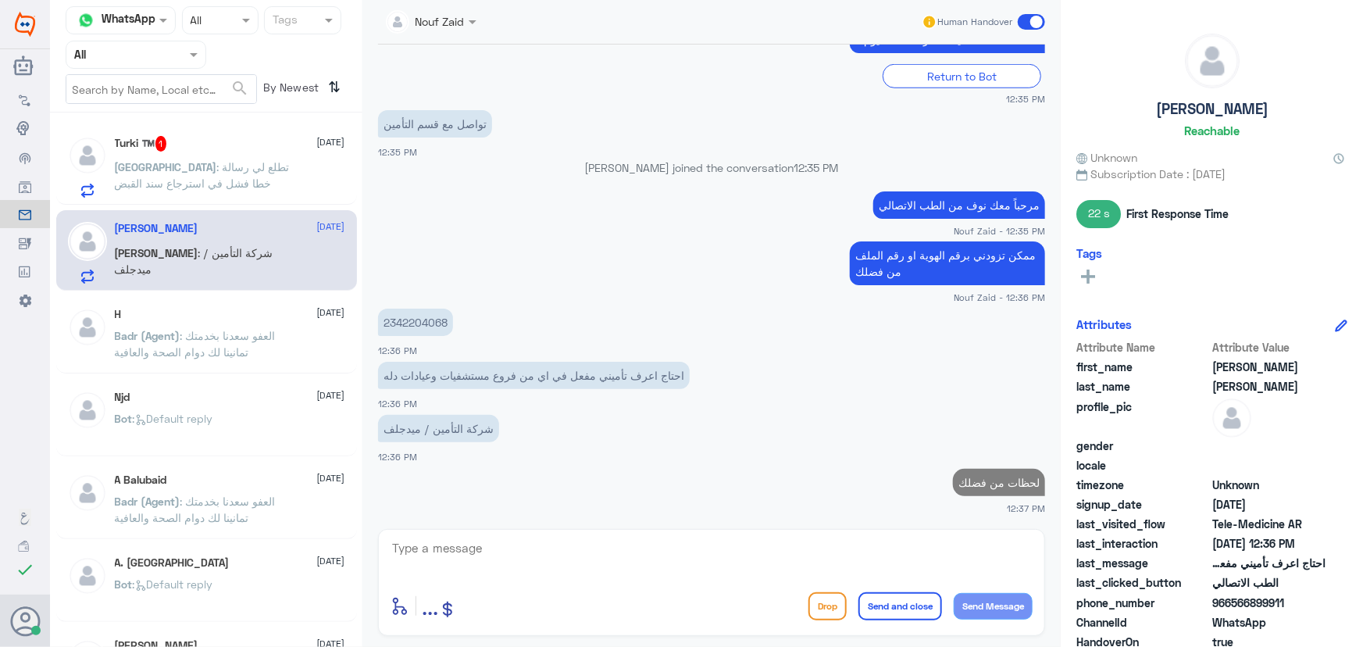
click at [215, 180] on p "Turki : تطلع لي رسالة خطا فشل في استرجاع سند القبض" at bounding box center [203, 178] width 176 height 39
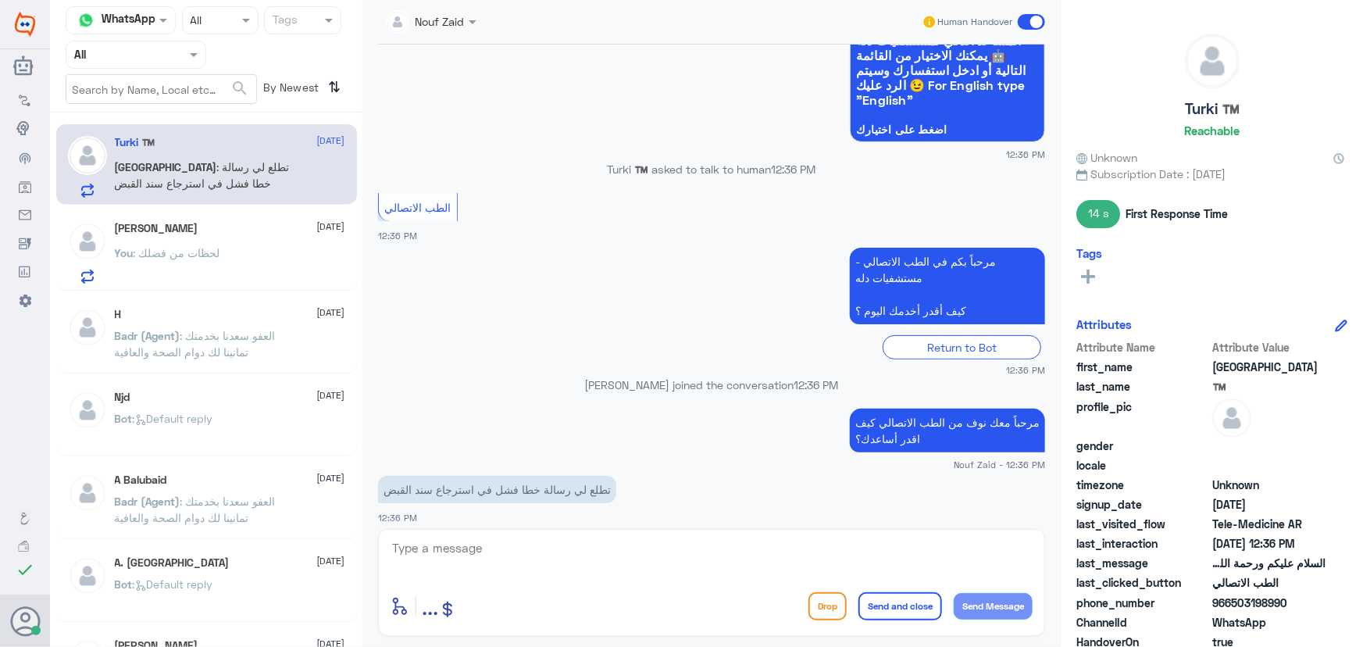
scroll to position [163, 0]
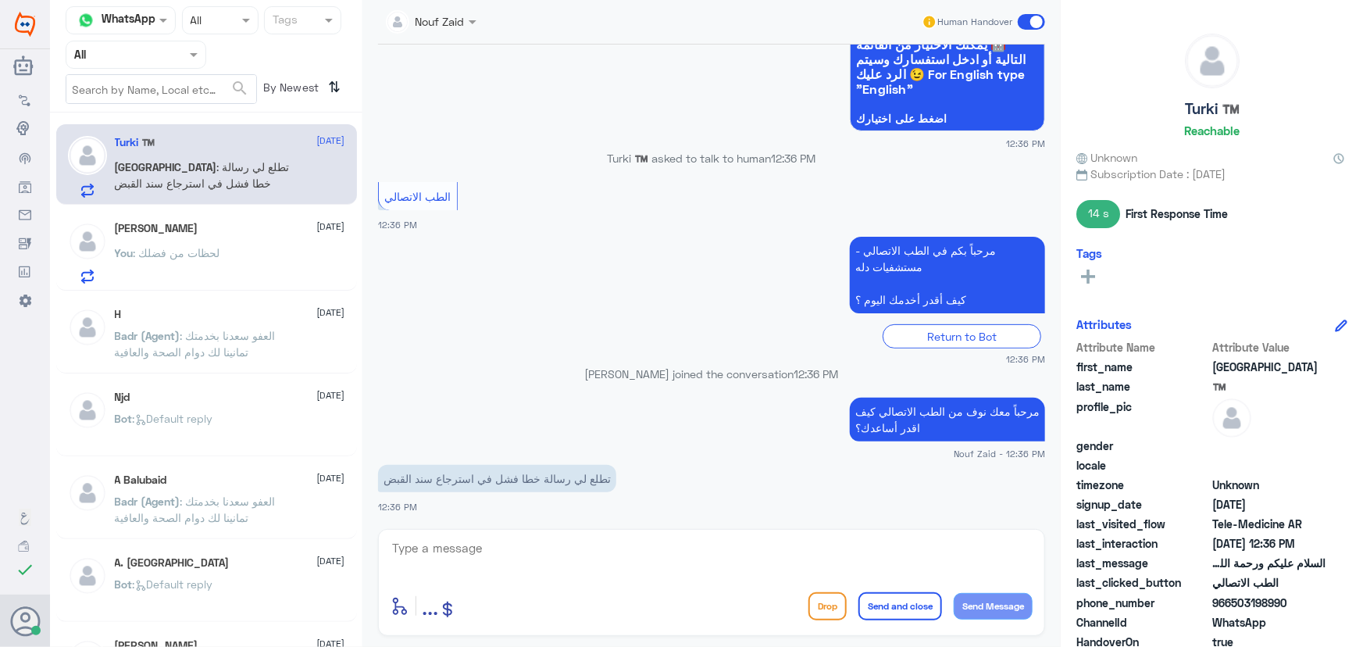
click at [246, 267] on div "You : لحظات من فضلك" at bounding box center [230, 265] width 230 height 35
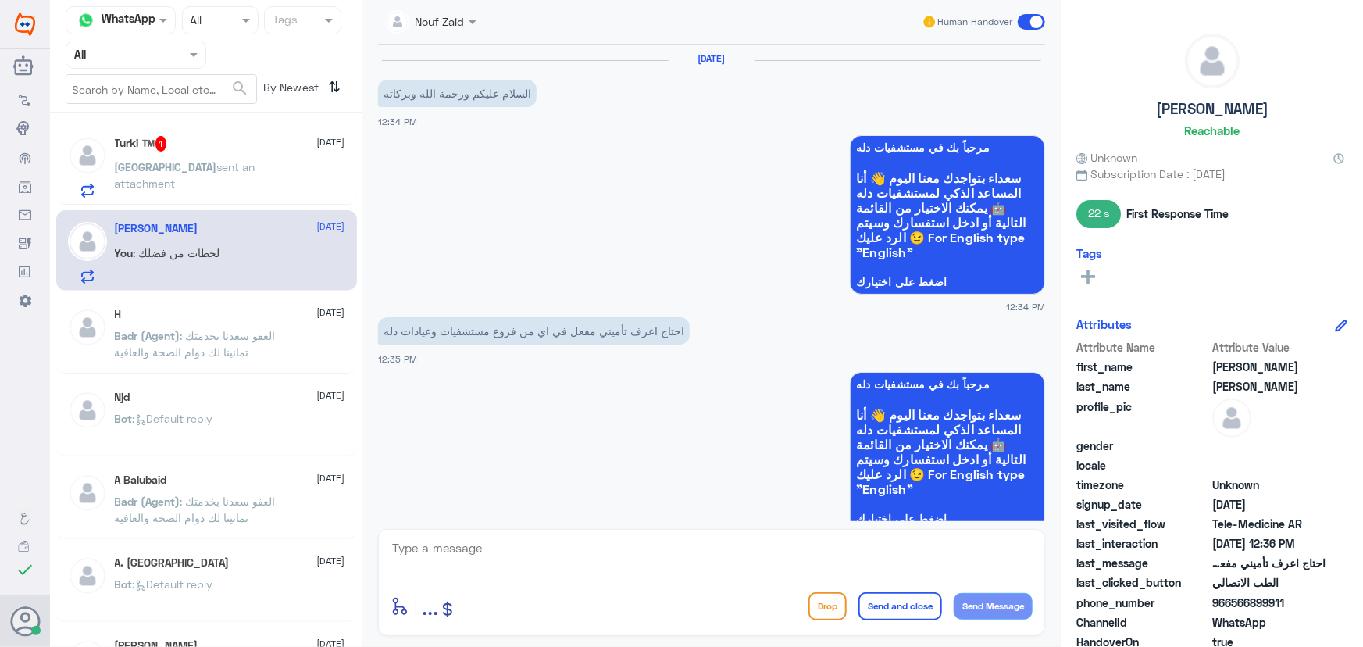
scroll to position [660, 0]
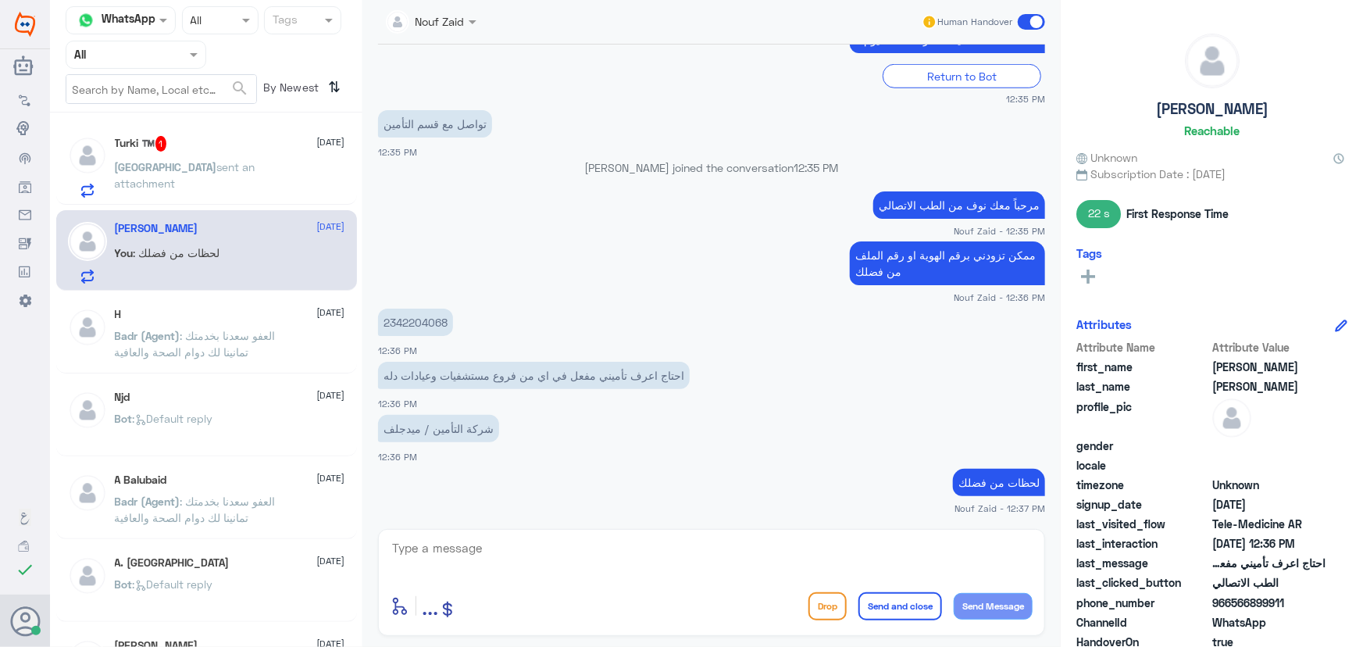
click at [166, 148] on span "1" at bounding box center [161, 144] width 12 height 16
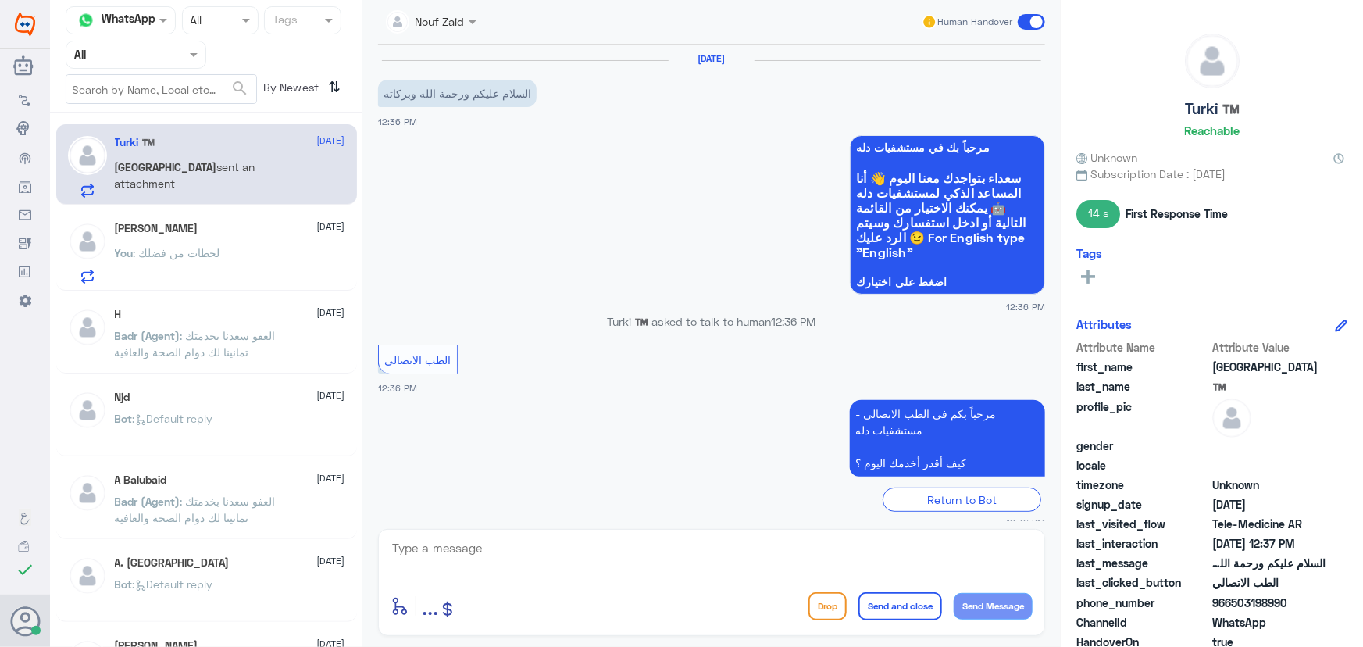
scroll to position [379, 0]
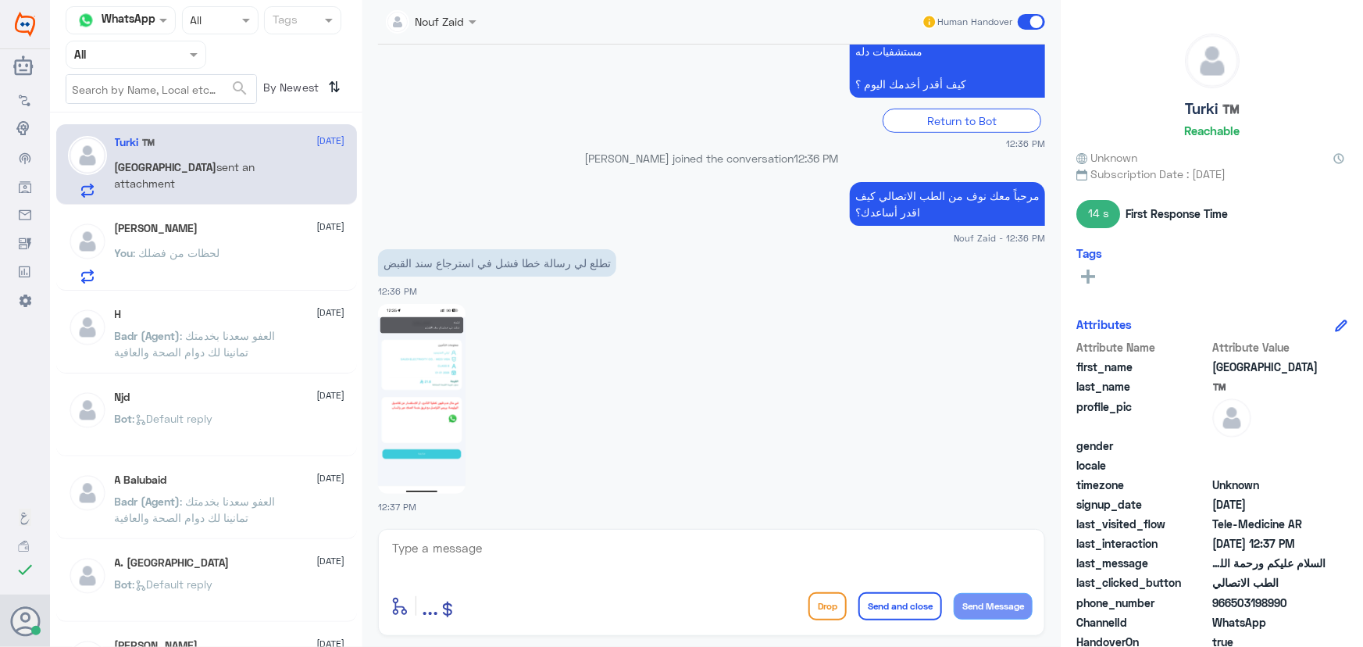
click at [443, 400] on img at bounding box center [421, 399] width 87 height 190
click at [504, 544] on textarea at bounding box center [712, 556] width 642 height 38
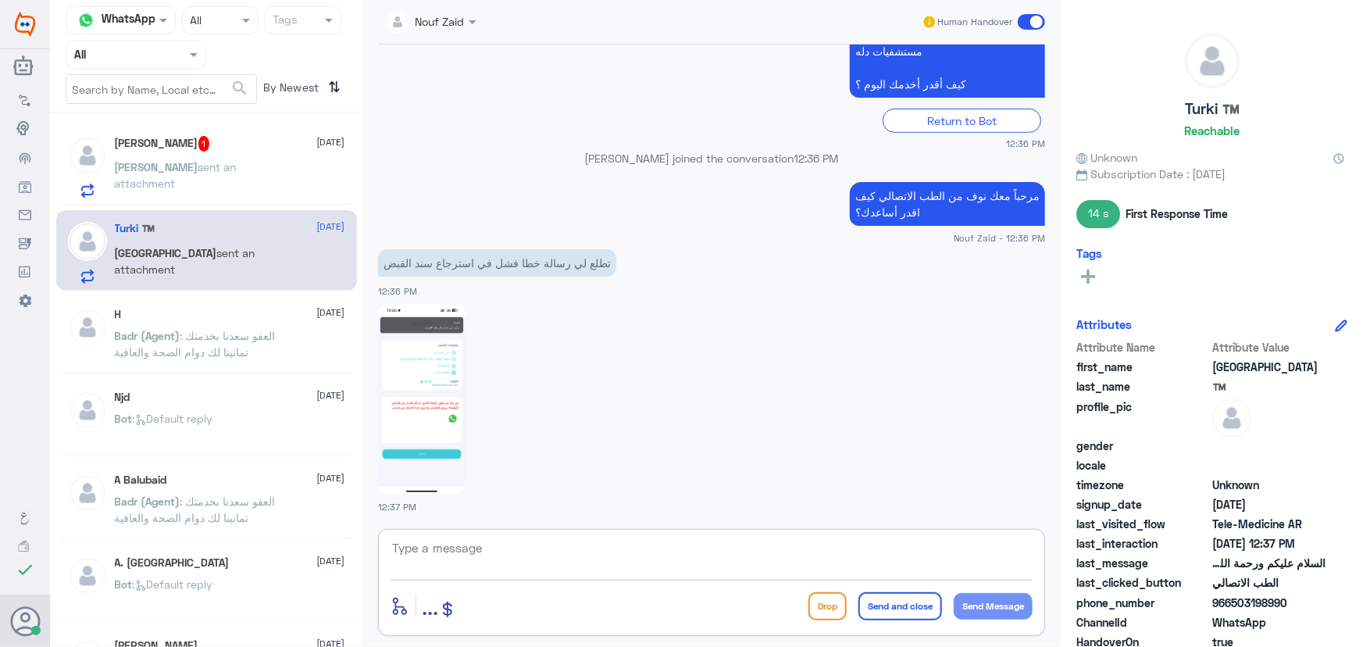
click at [512, 550] on textarea at bounding box center [712, 556] width 642 height 38
paste textarea "يرجى التأكد من تحديث التطبيق"
type textarea "يرجى التأكد من تحديث التطبيق"
click at [987, 606] on button "Send Message" at bounding box center [993, 606] width 79 height 27
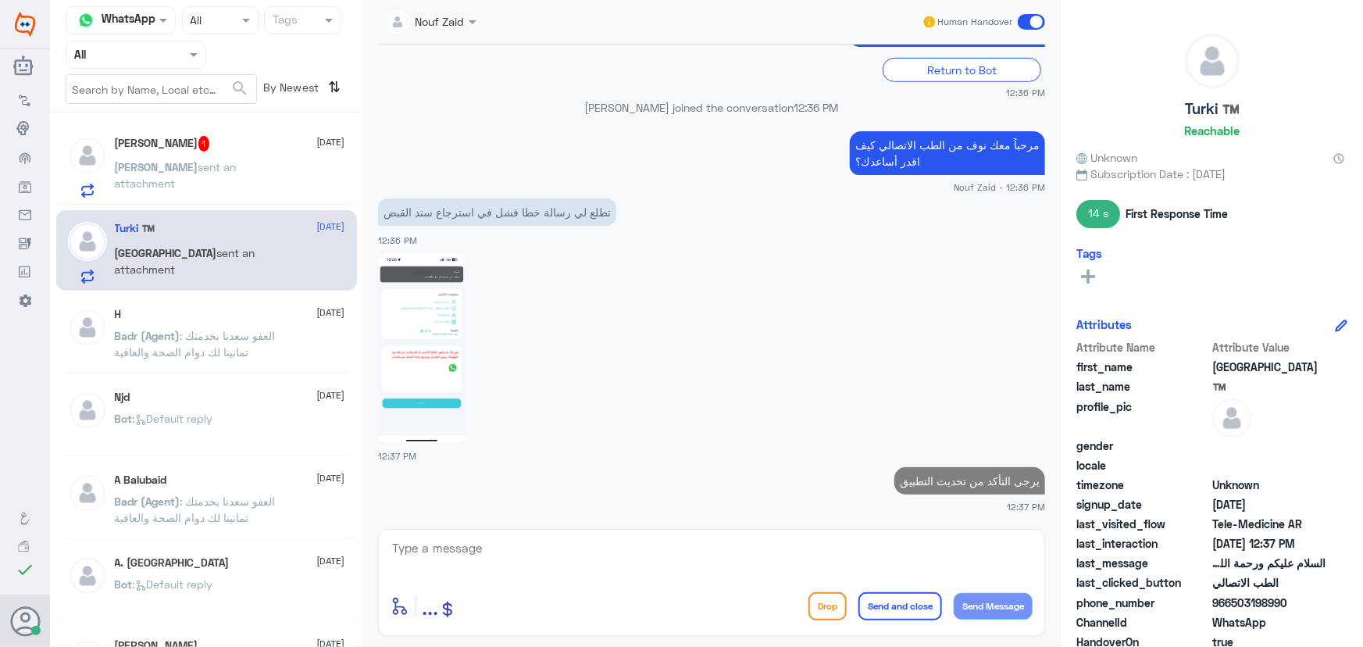
click at [120, 183] on p "Karim sent an attachment" at bounding box center [203, 178] width 176 height 39
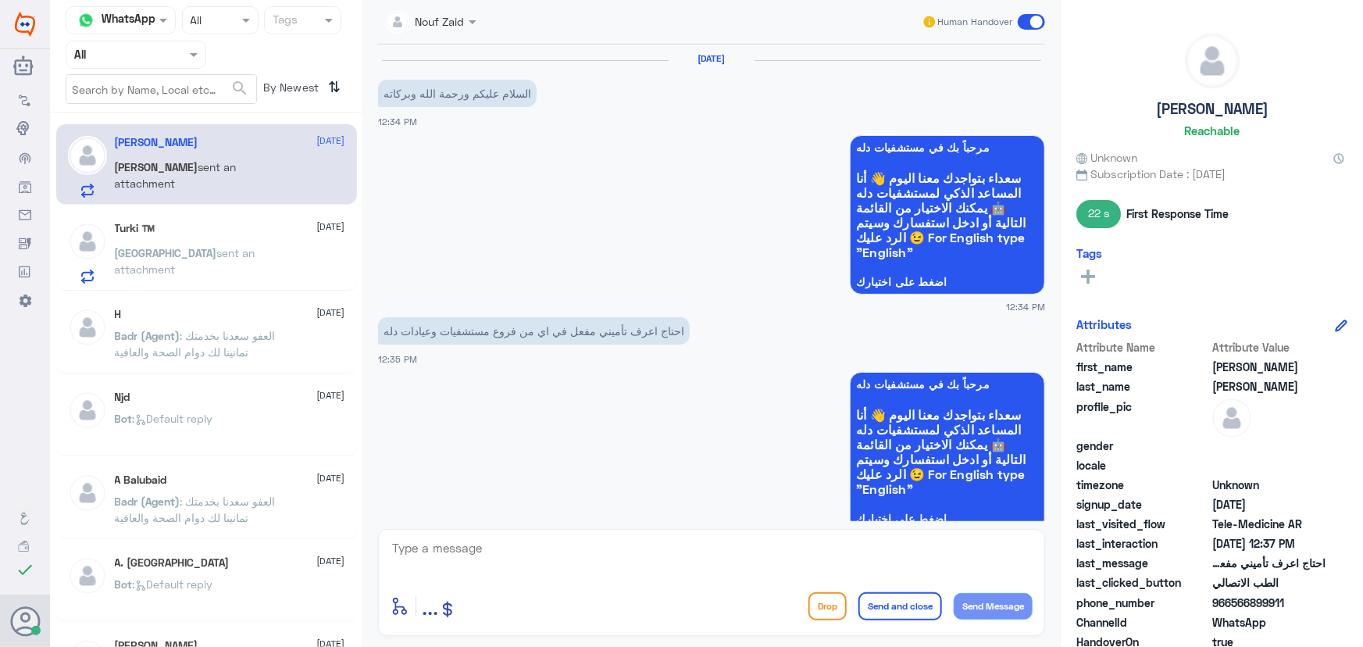
scroll to position [713, 0]
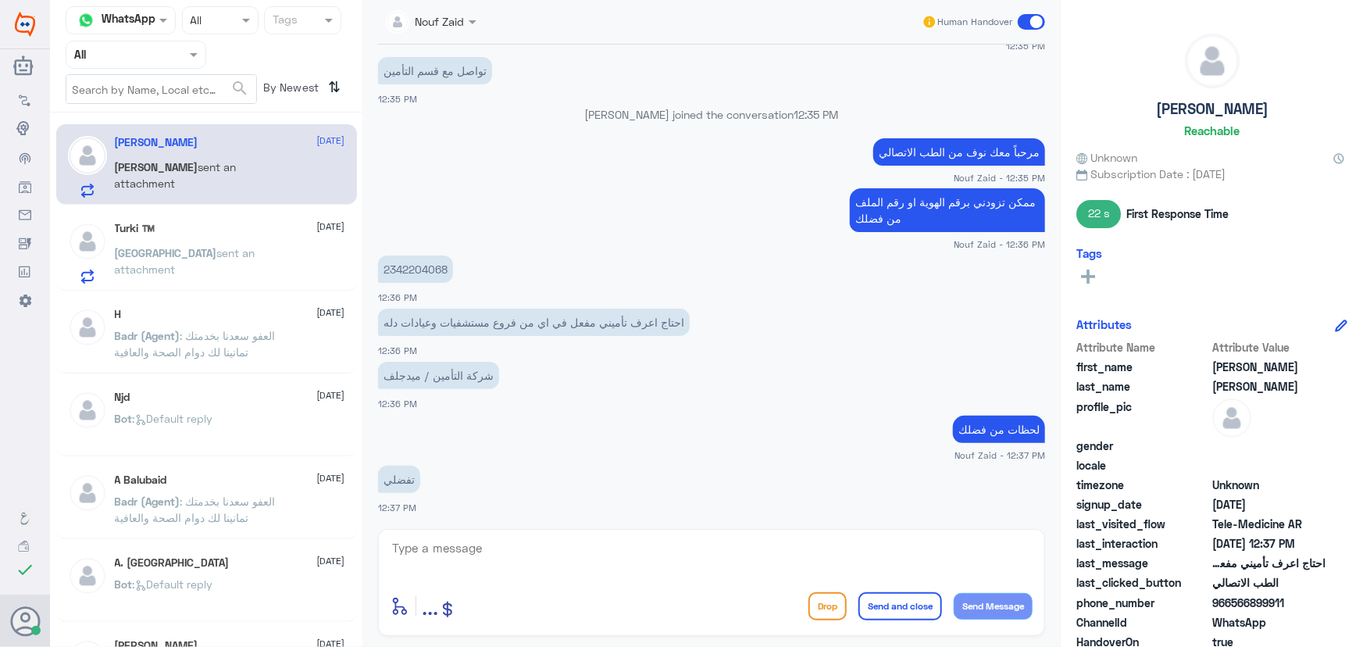
click at [405, 273] on p "2342204068" at bounding box center [415, 268] width 75 height 27
copy p "2342204068"
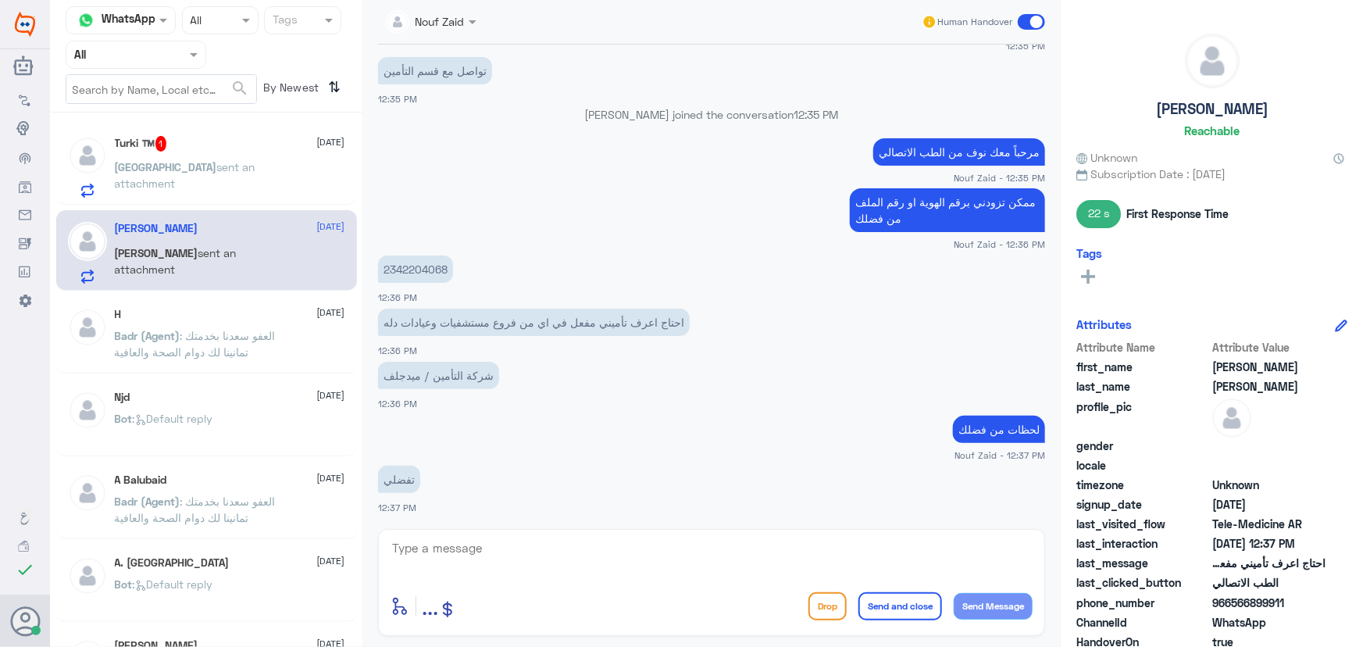
click at [262, 162] on div "Turki sent an attachment" at bounding box center [230, 179] width 230 height 35
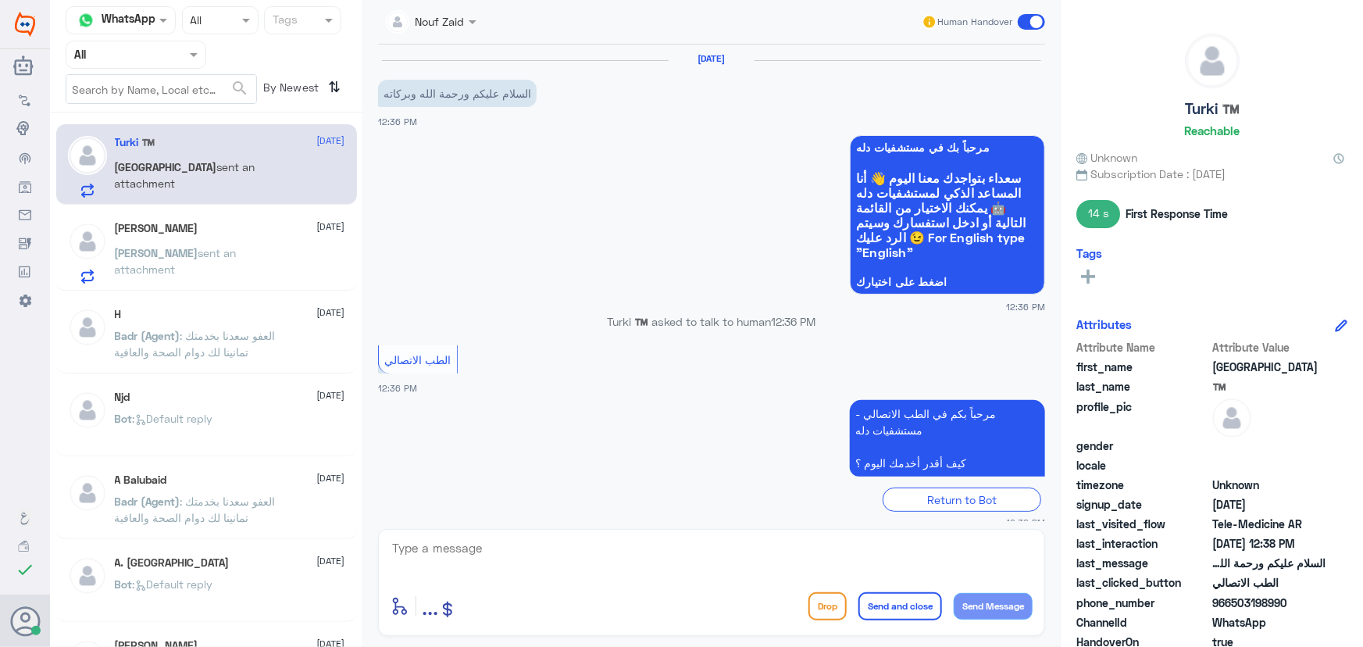
scroll to position [483, 0]
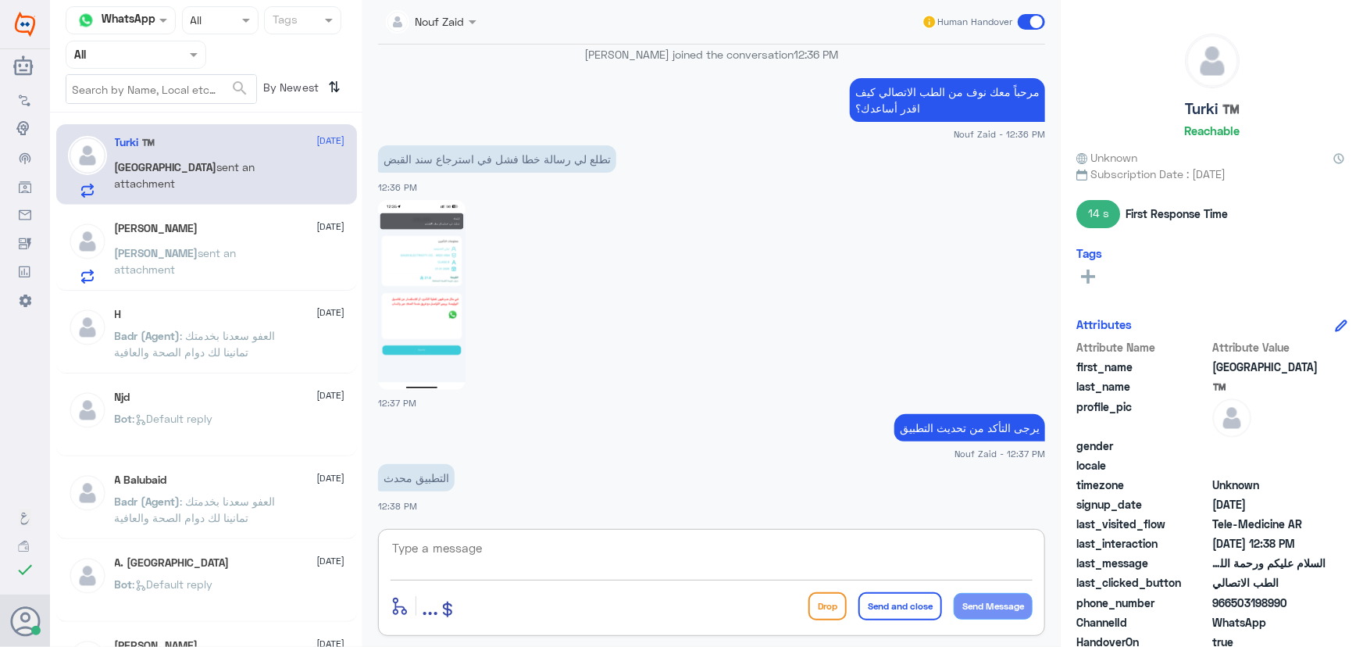
click at [475, 554] on textarea at bounding box center [712, 556] width 642 height 38
click at [250, 205] on div "Turki ™️ 26 August Turki sent an attachment Karim Ibrahim 26 August Karim sent …" at bounding box center [206, 386] width 312 height 534
click at [241, 241] on div "Karim Ibrahim 26 August Karim sent an attachment" at bounding box center [230, 253] width 230 height 62
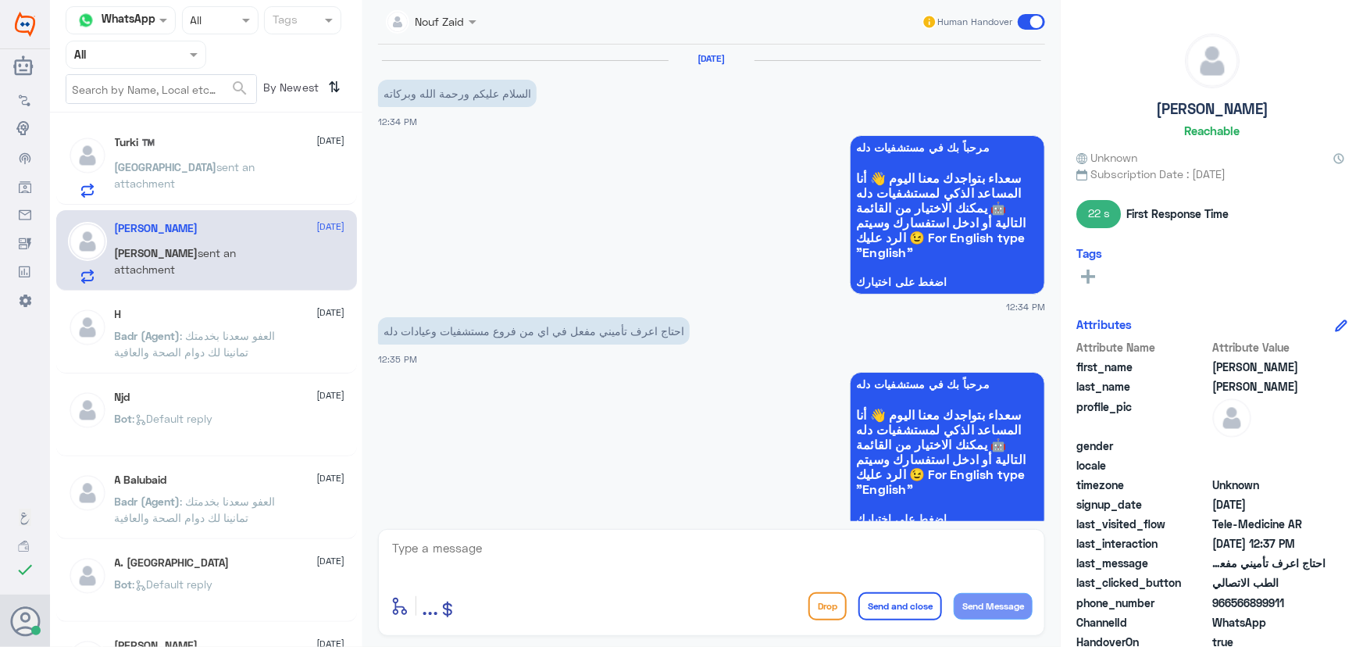
scroll to position [713, 0]
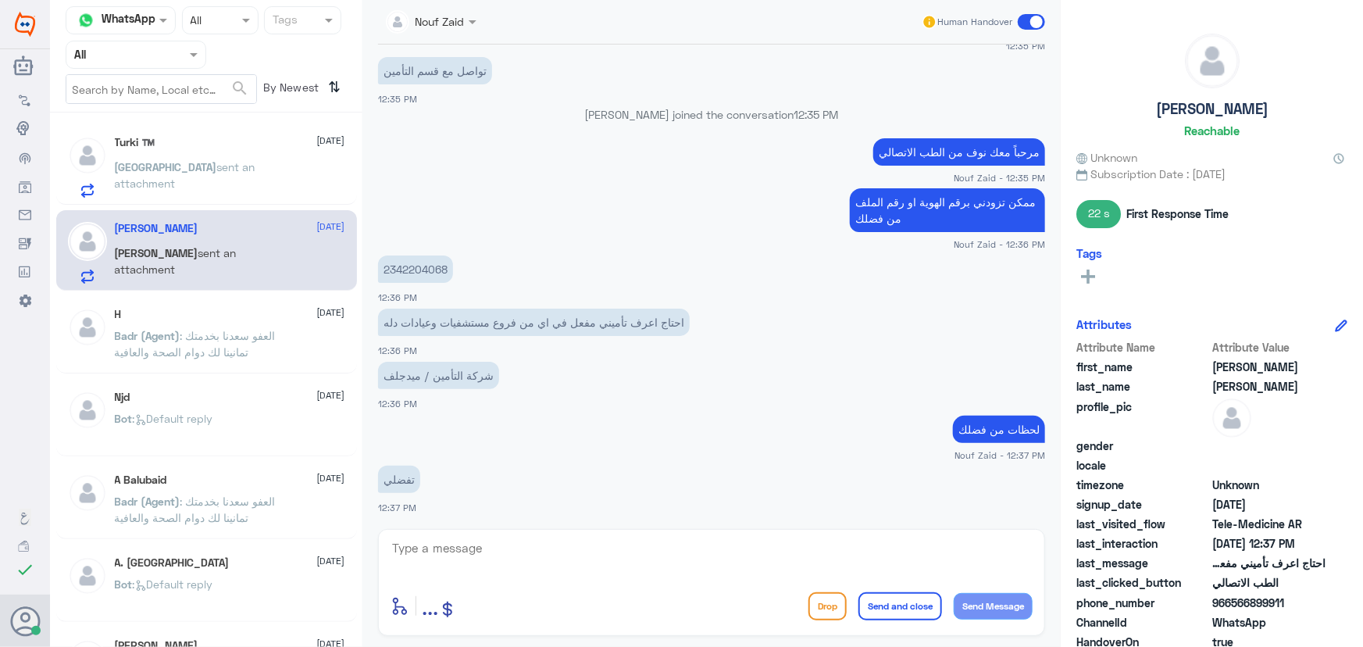
click at [234, 184] on p "Turki sent an attachment" at bounding box center [203, 178] width 176 height 39
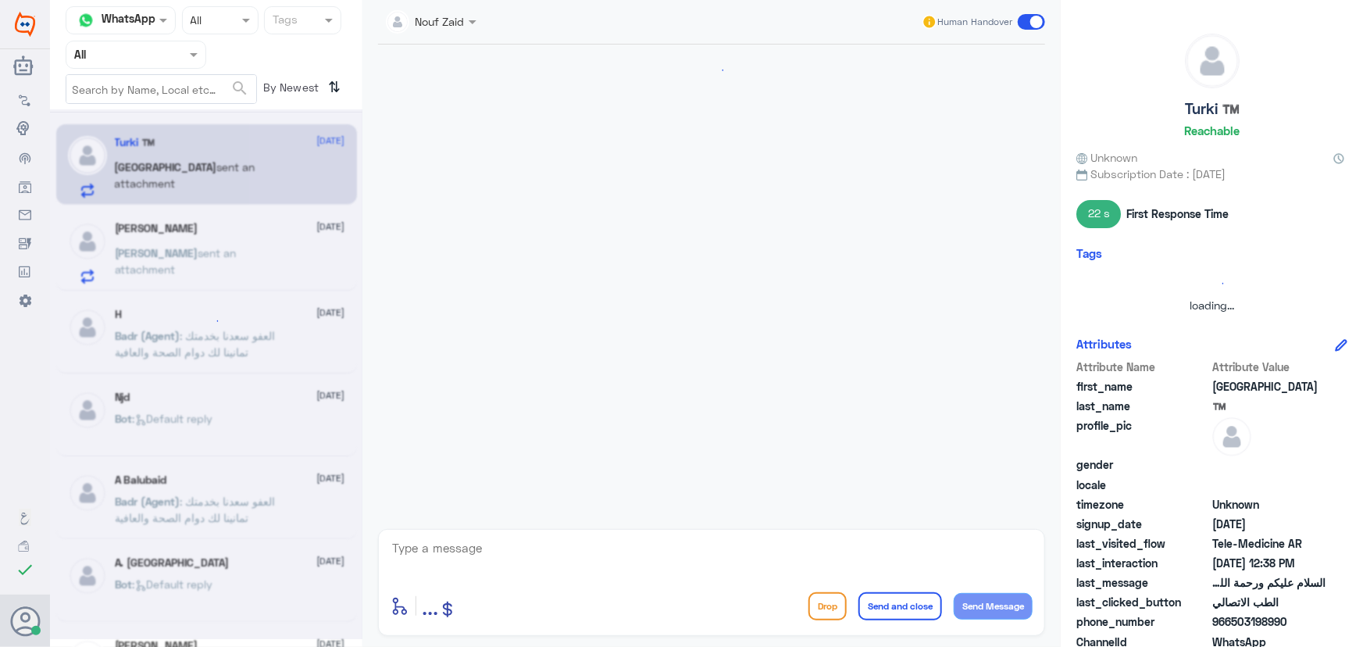
scroll to position [483, 0]
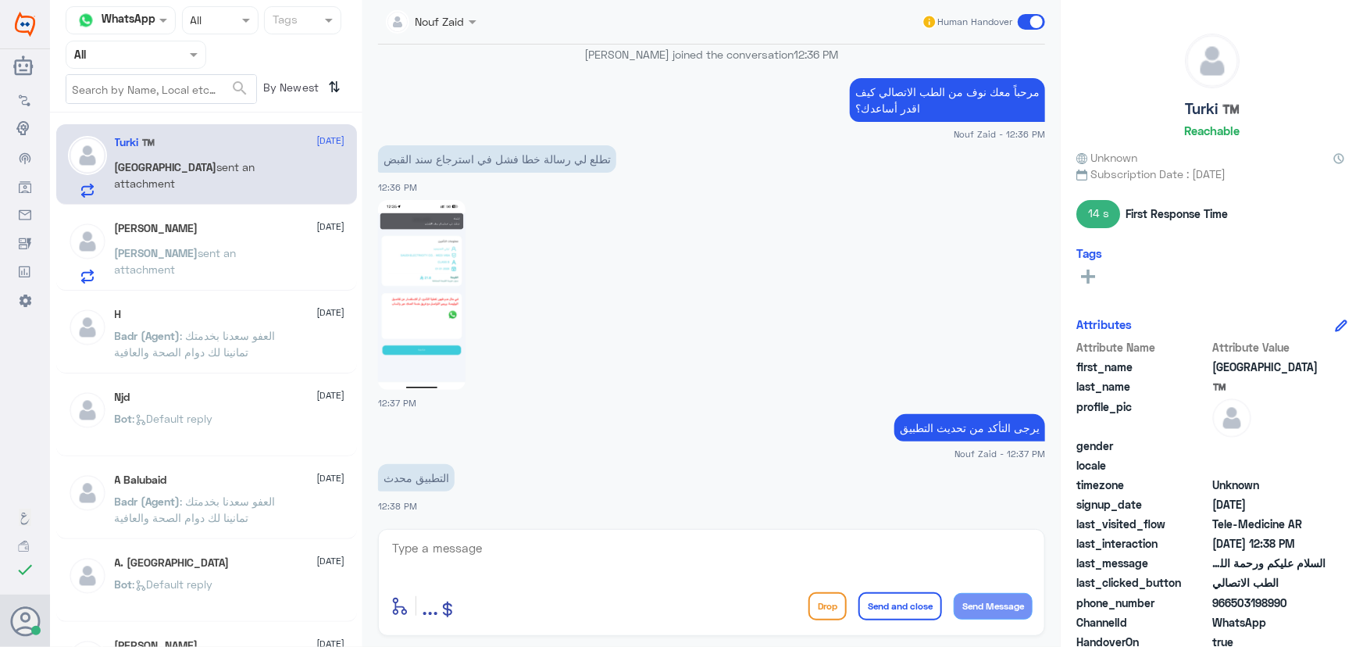
click at [162, 227] on h5 "Karim Ibrahim" at bounding box center [157, 228] width 84 height 13
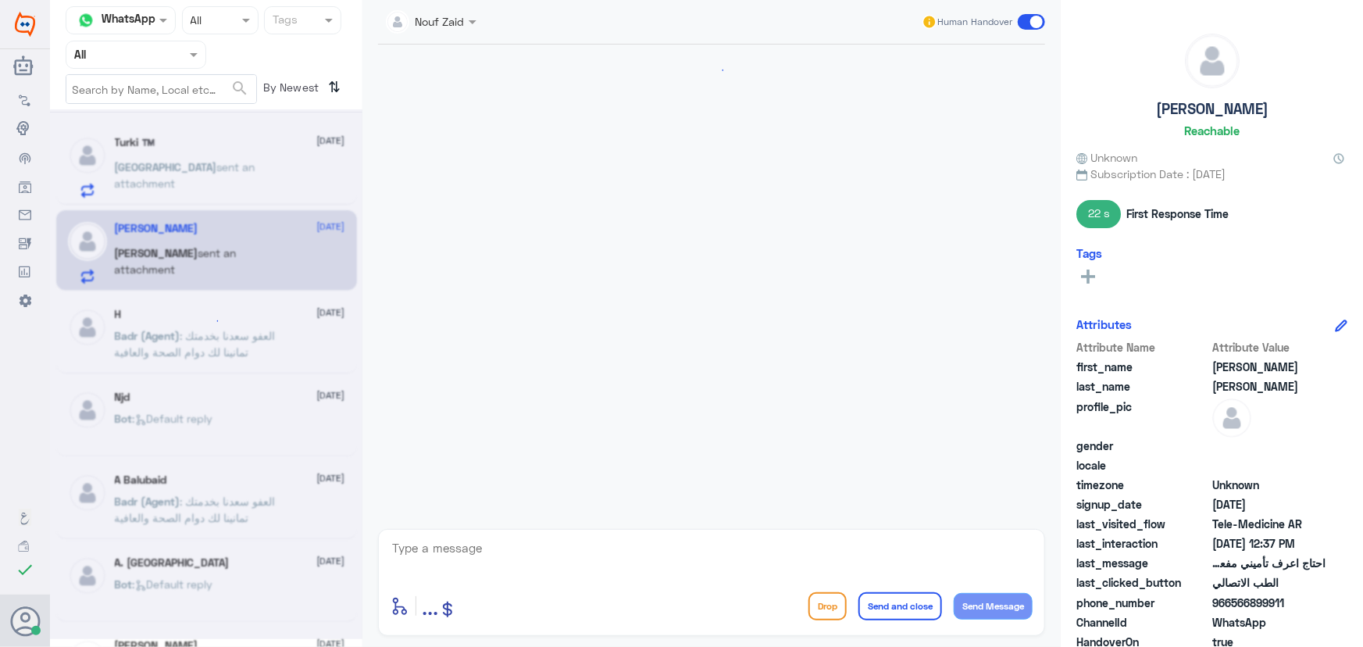
scroll to position [713, 0]
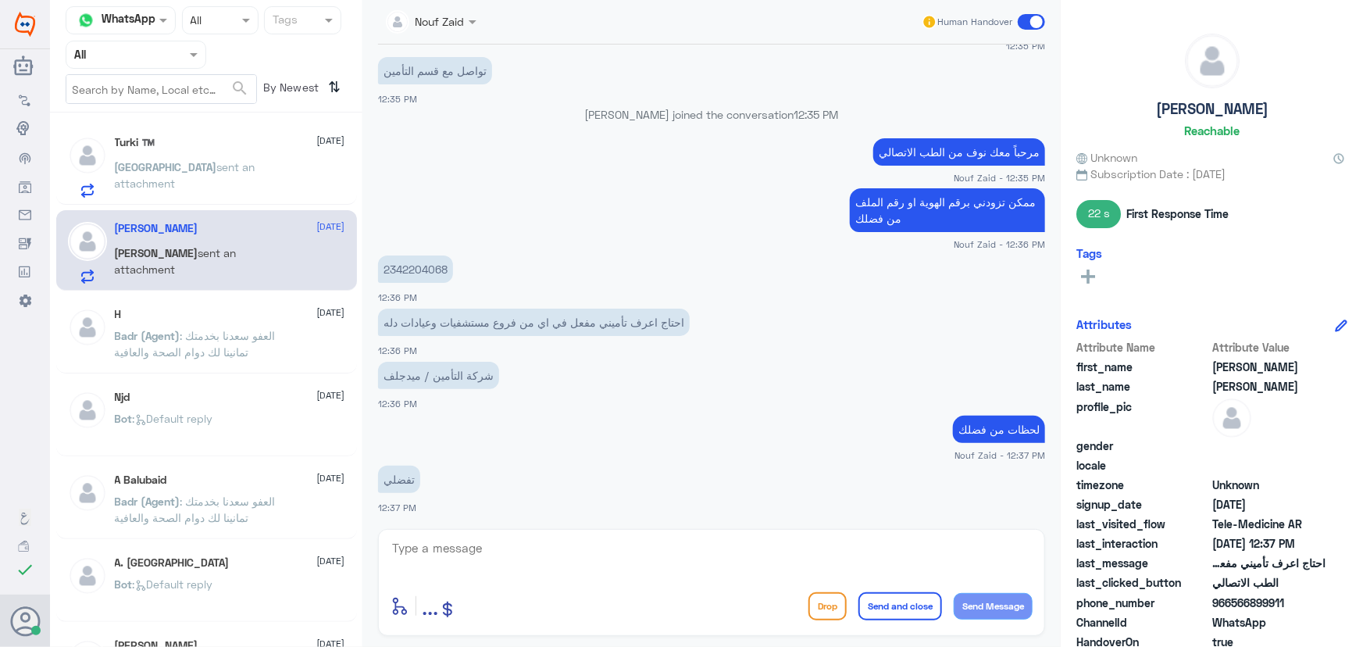
click at [177, 171] on span "sent an attachment" at bounding box center [185, 175] width 141 height 30
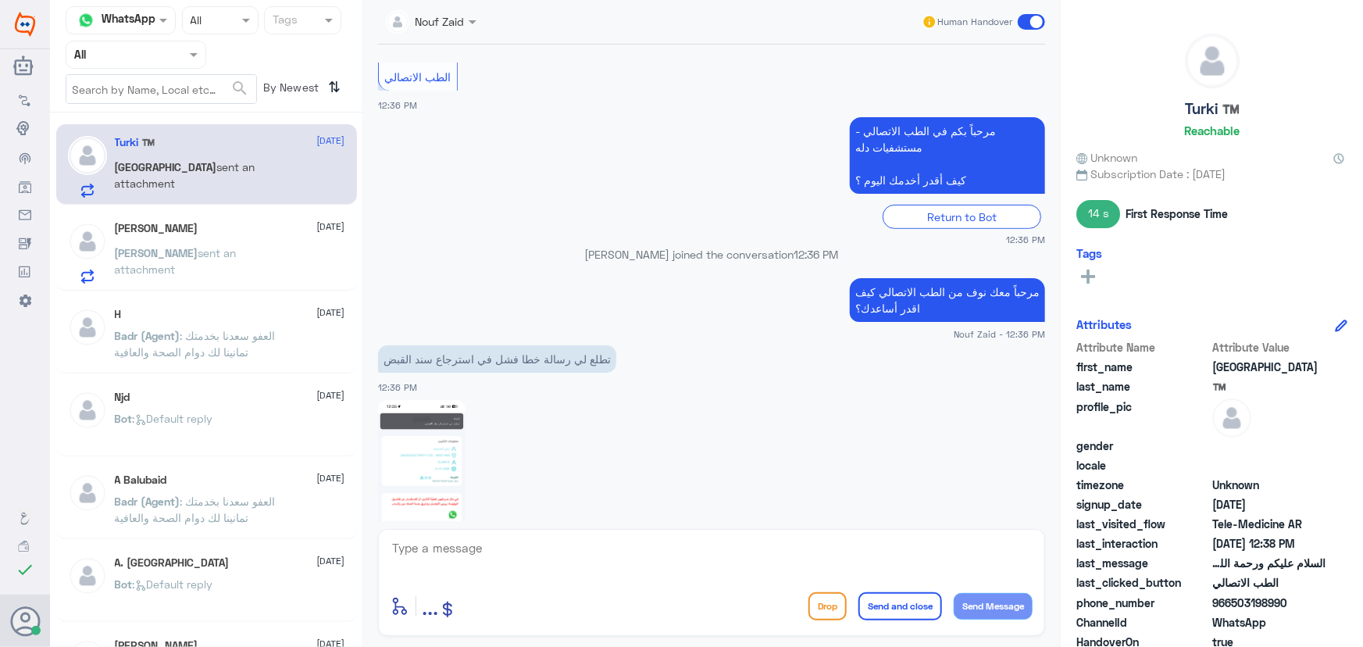
scroll to position [483, 0]
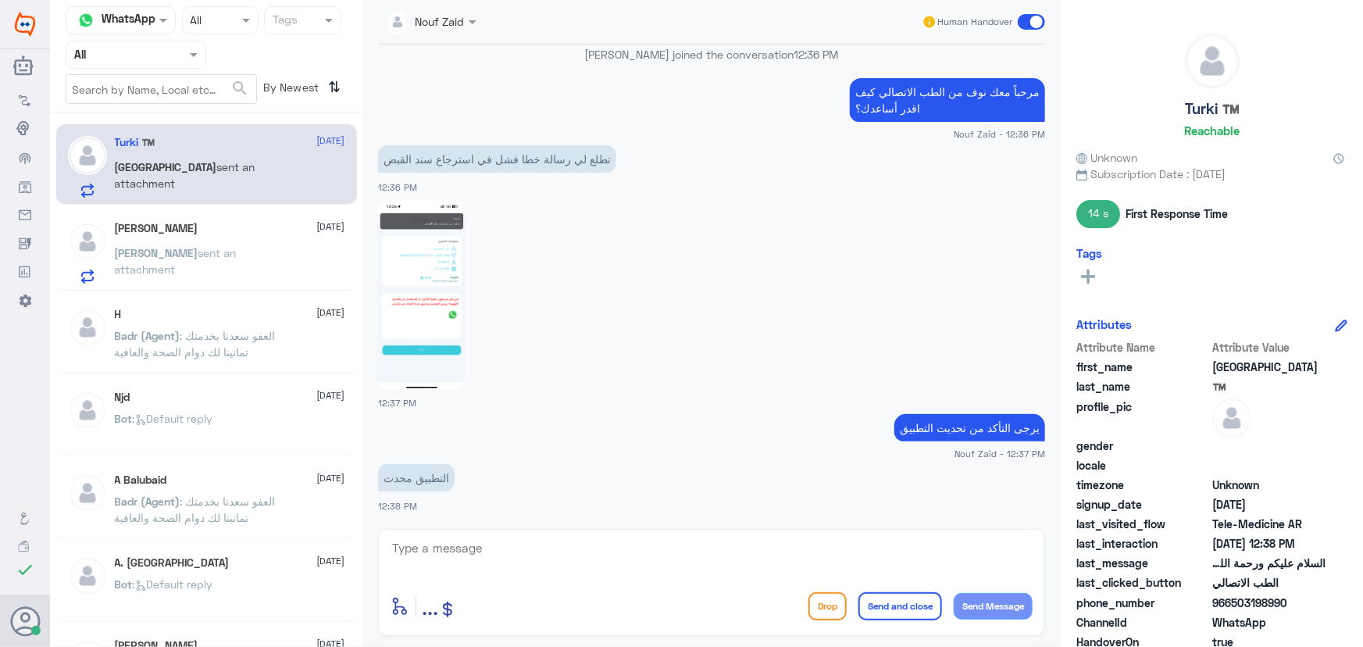
click at [453, 227] on img at bounding box center [421, 295] width 87 height 190
click at [559, 548] on textarea at bounding box center [712, 556] width 642 height 38
click at [434, 335] on img at bounding box center [421, 295] width 87 height 190
click at [533, 554] on textarea at bounding box center [712, 556] width 642 height 38
click at [551, 542] on textarea at bounding box center [712, 556] width 642 height 38
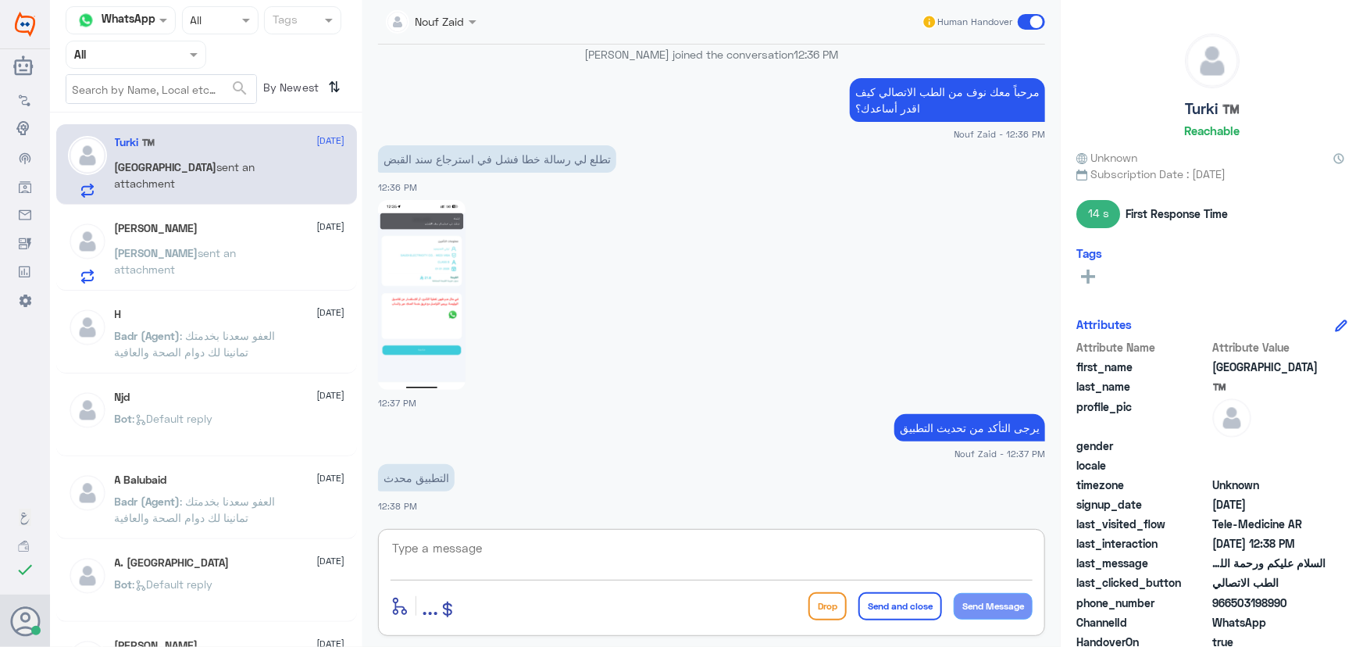
paste textarea "تم رفع الإشكالية الى قسم التقنية، سعدنا بخدمتك"
type textarea "تم رفع الإشكالية الى قسم التقنية، سعدنا بخدمتك"
click at [880, 615] on button "Send and close" at bounding box center [900, 606] width 84 height 28
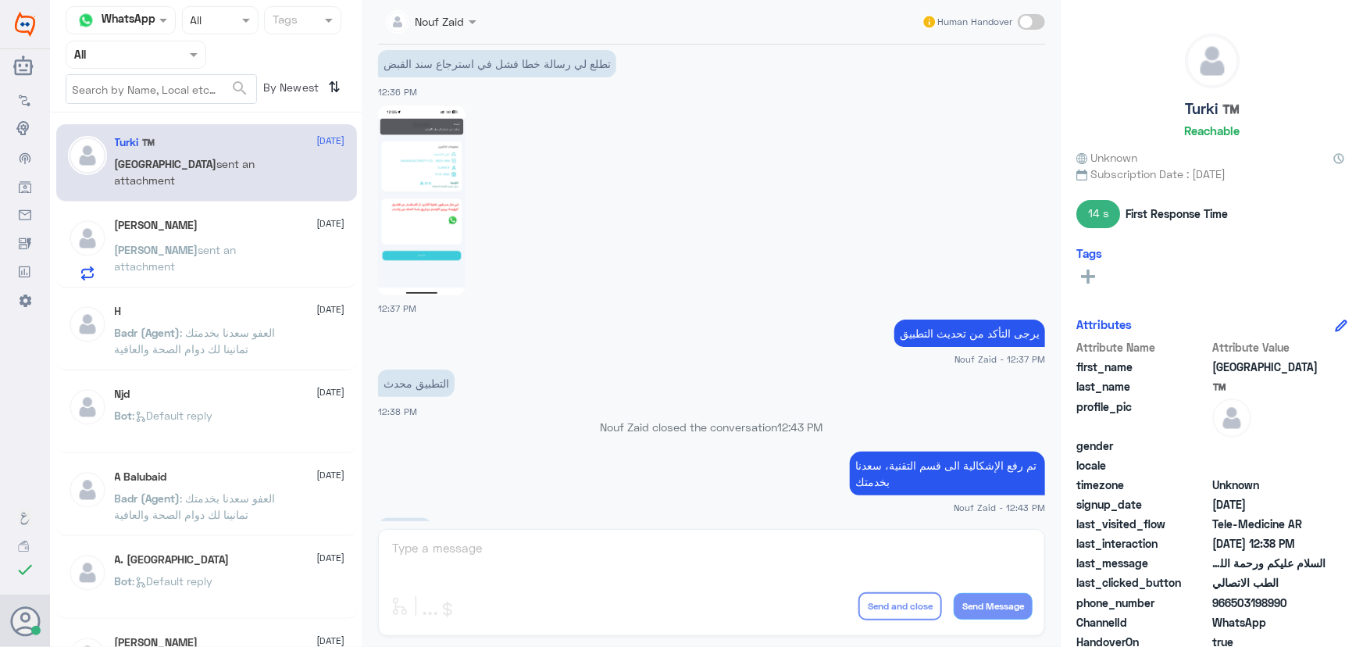
scroll to position [786, 0]
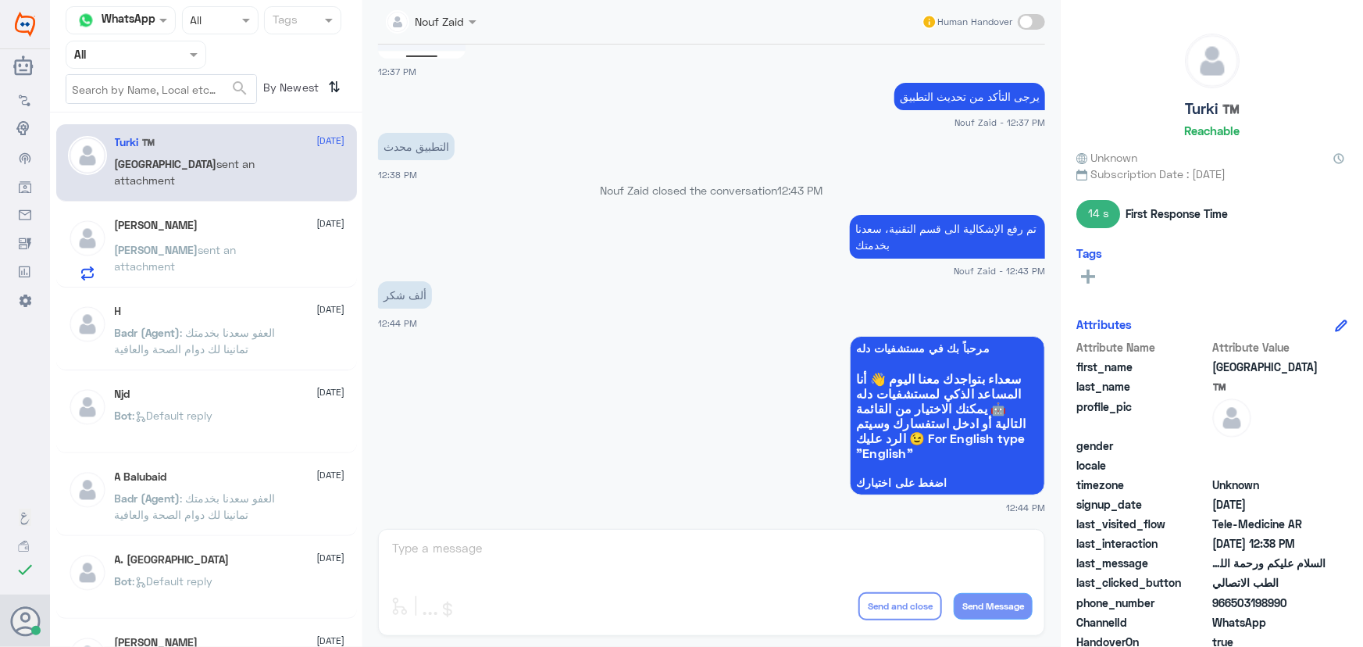
drag, startPoint x: 1231, startPoint y: 603, endPoint x: 1295, endPoint y: 603, distance: 64.1
click at [1295, 603] on span "966503198990" at bounding box center [1268, 602] width 113 height 16
copy span "503198990"
click at [112, 262] on div "Karim Ibrahim 26 August Karim sent an attachment" at bounding box center [206, 250] width 277 height 62
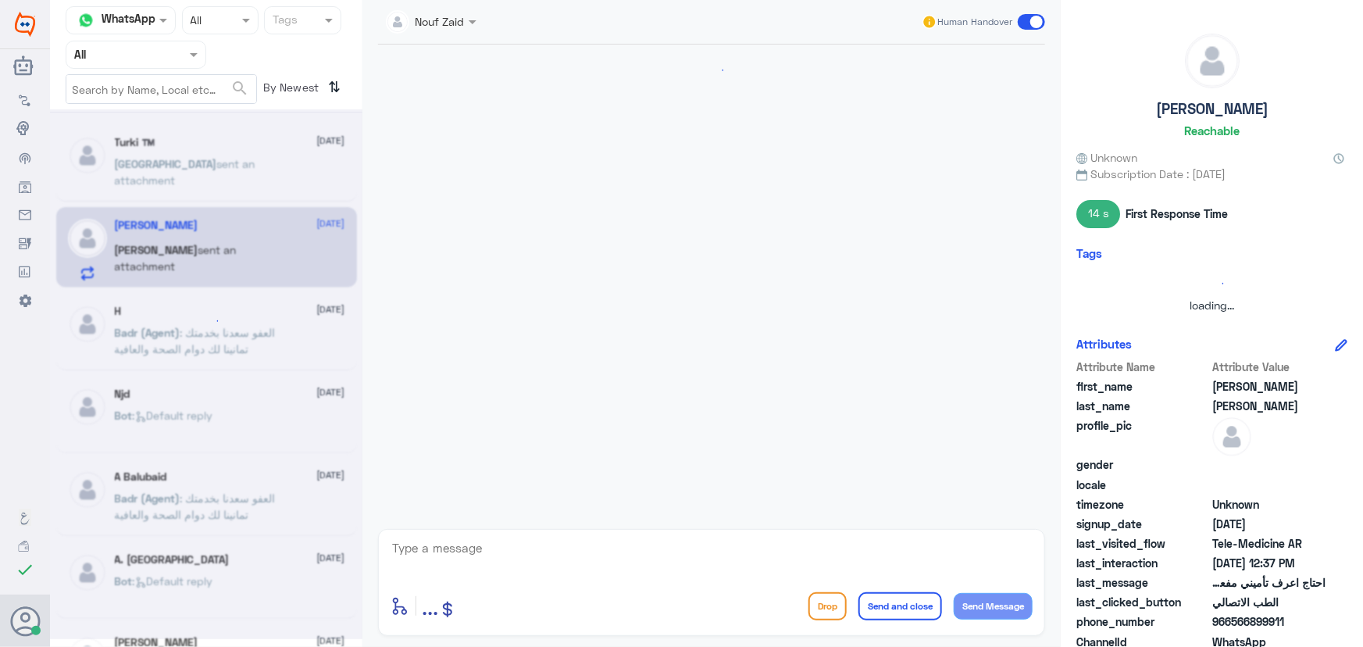
scroll to position [713, 0]
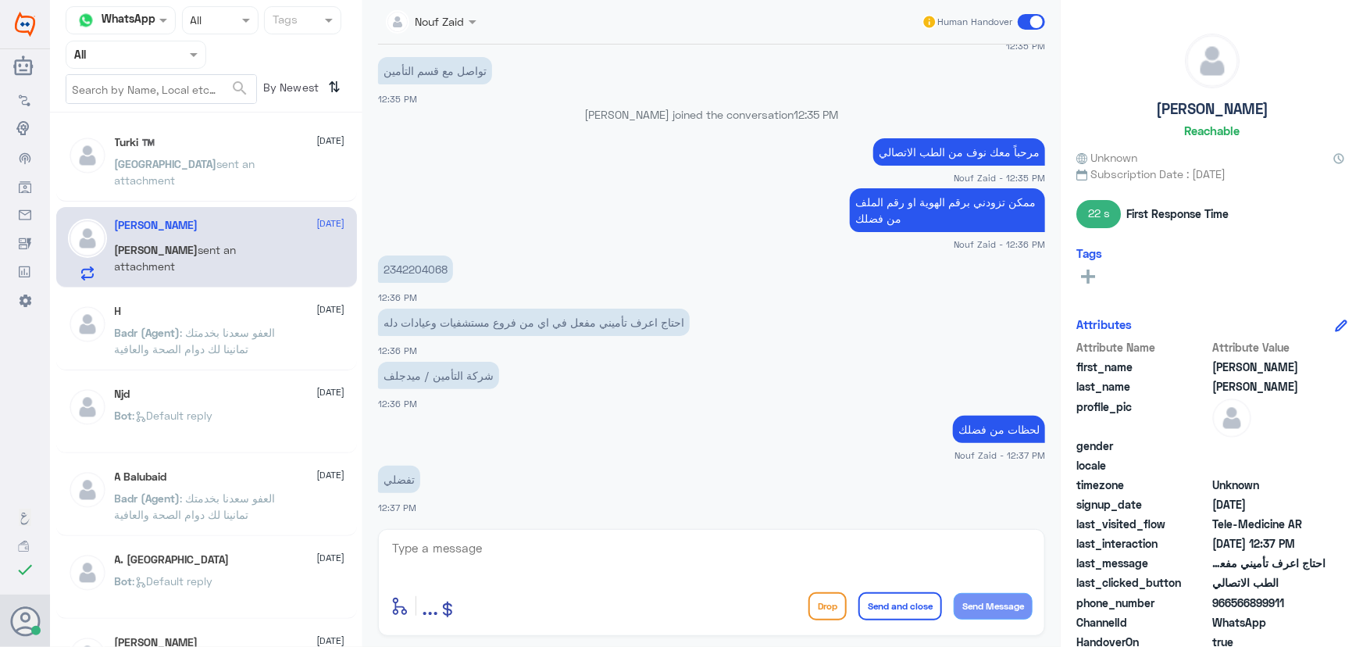
drag, startPoint x: 1234, startPoint y: 603, endPoint x: 1318, endPoint y: 594, distance: 84.0
click at [1318, 594] on span "966566899911" at bounding box center [1268, 602] width 113 height 16
copy span "566899911"
click at [209, 166] on span "sent an attachment" at bounding box center [185, 172] width 141 height 30
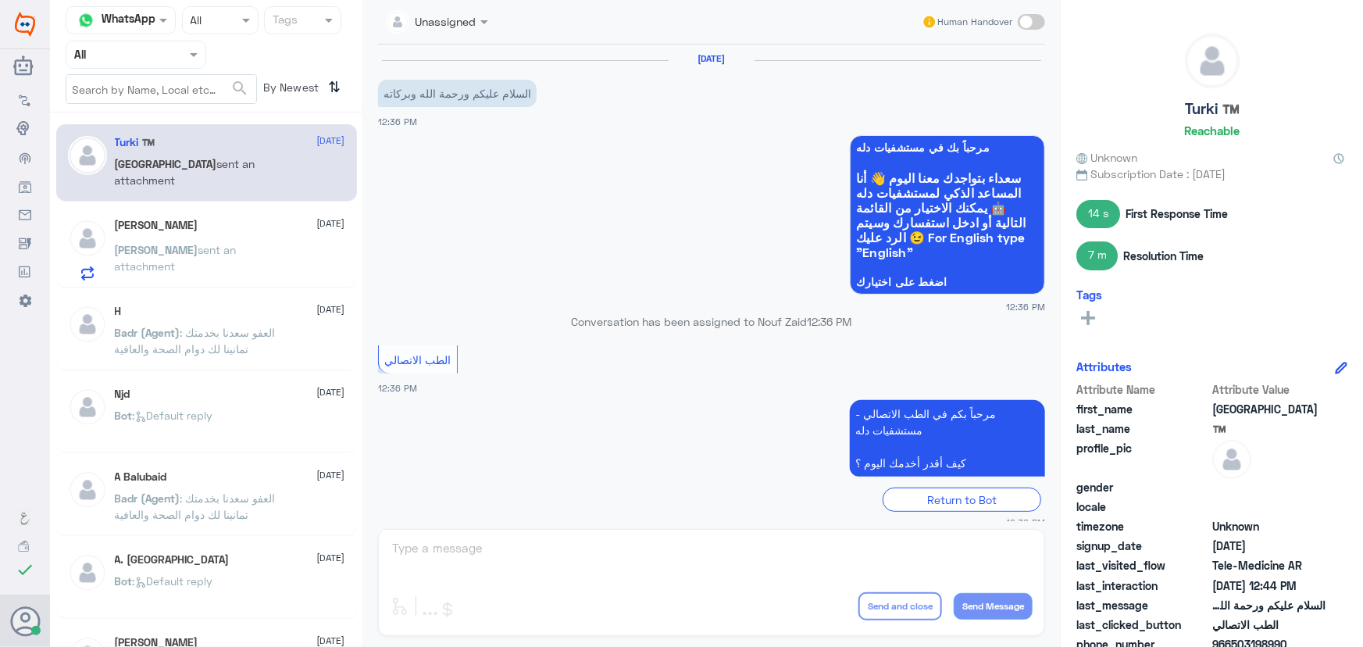
scroll to position [814, 0]
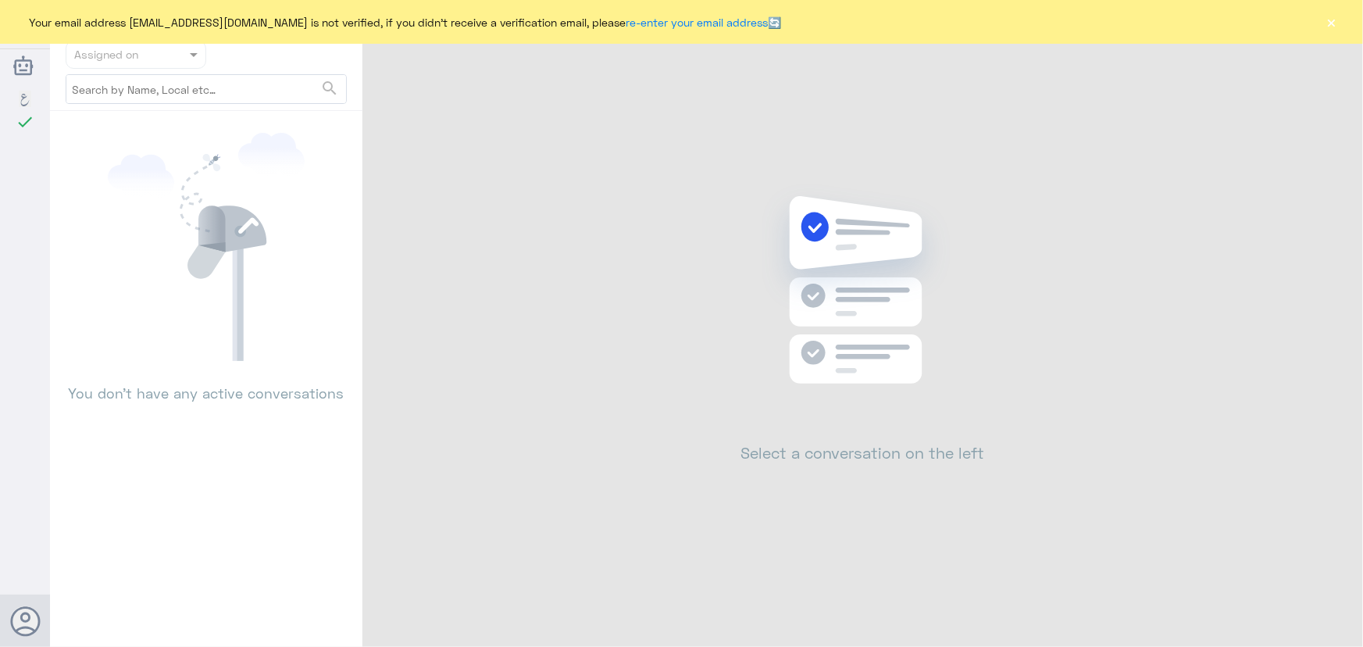
click at [1329, 20] on button "×" at bounding box center [1332, 22] width 16 height 16
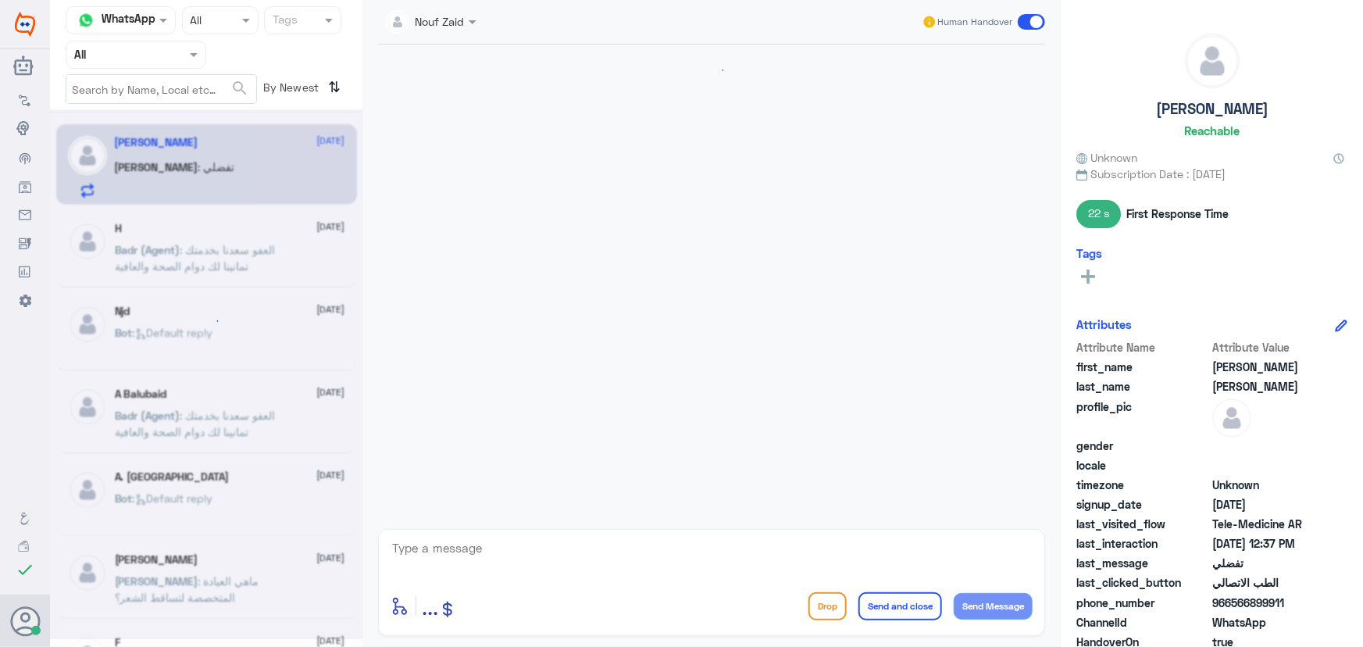
scroll to position [713, 0]
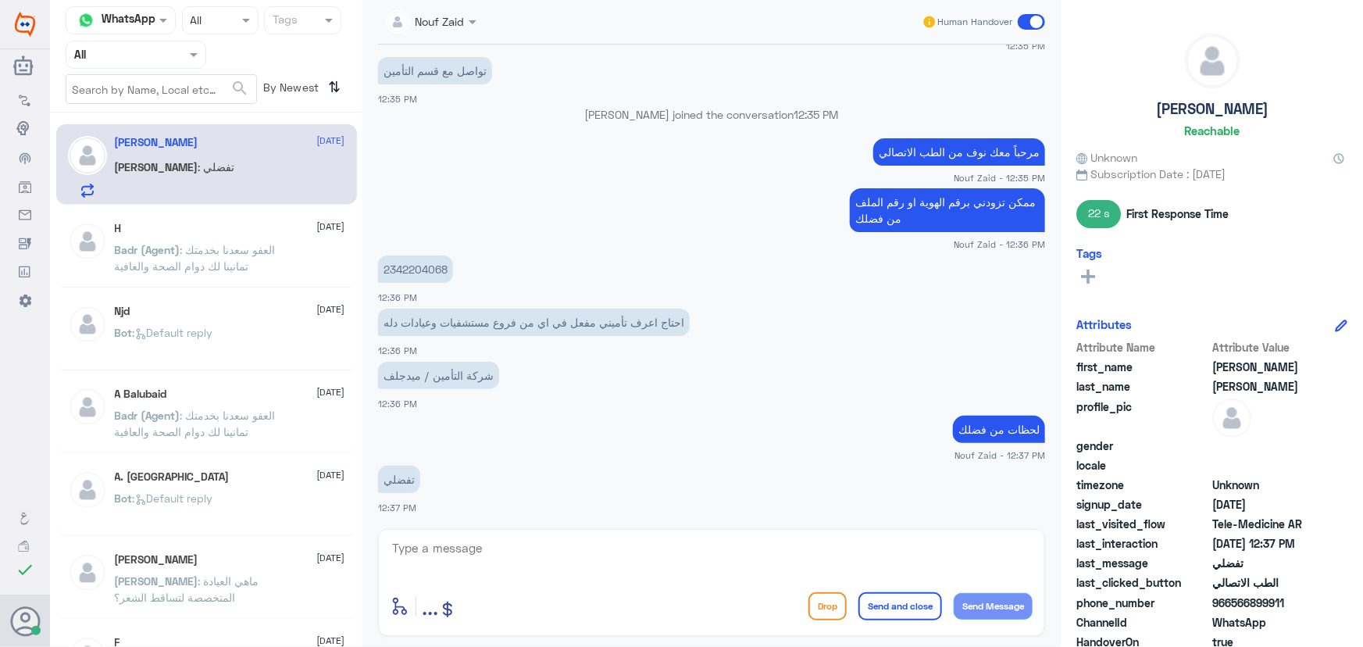
click at [431, 271] on p "2342204068" at bounding box center [415, 268] width 75 height 27
copy p "2342204068"
click at [507, 548] on textarea at bounding box center [712, 556] width 642 height 38
type textarea "ن"
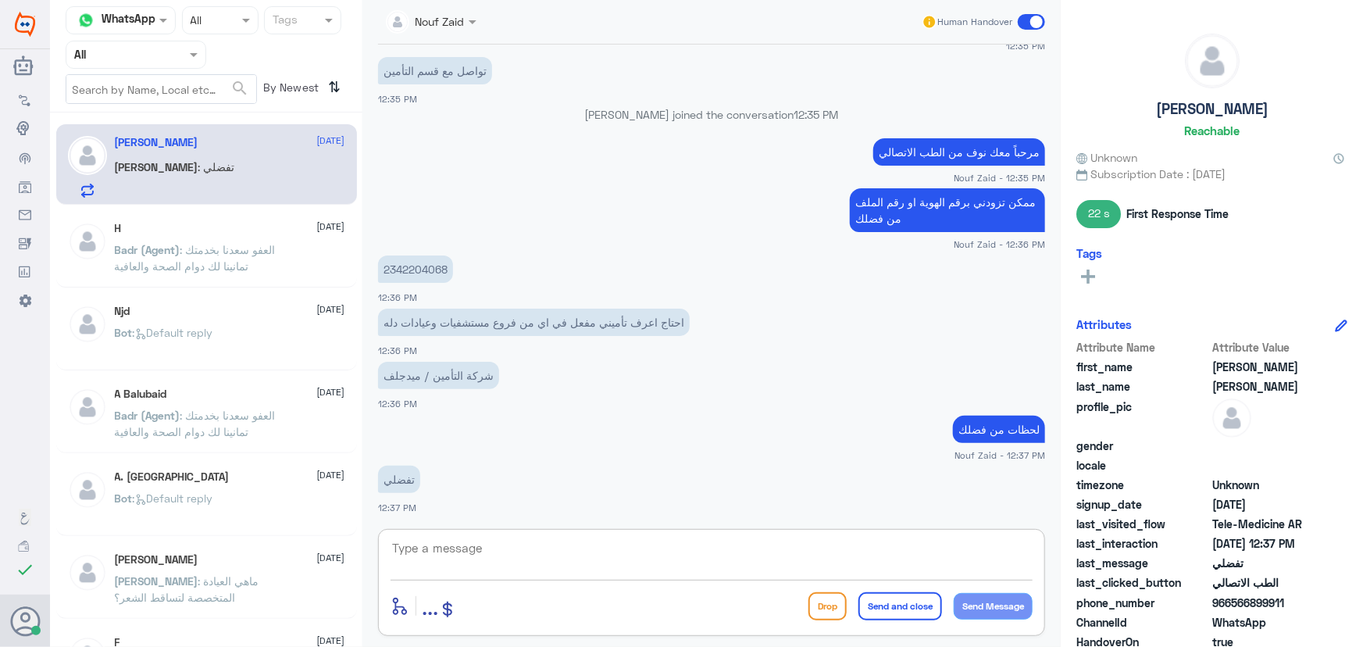
click at [567, 562] on textarea at bounding box center [712, 556] width 642 height 38
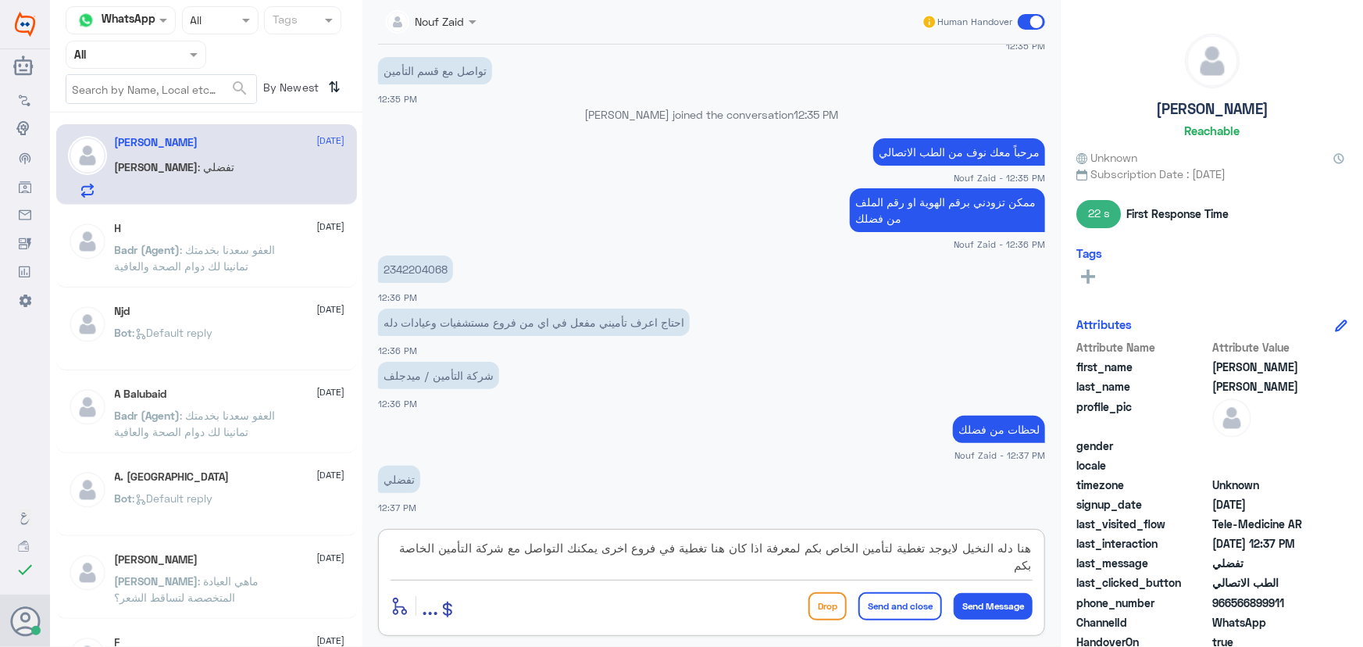
drag, startPoint x: 965, startPoint y: 548, endPoint x: 1047, endPoint y: 554, distance: 83.0
click at [1045, 554] on div "هنا دله النخيل لايوجد تغطية لتأمين الخاص بكم لمعرفة اذا كان هنا تغطية في فروع ا…" at bounding box center [711, 582] width 667 height 107
click at [877, 549] on textarea "لايوجد تغطية لتأمين الخاص بكم لمعرفة اذا كان هنا تغطية في فروع اخرى يمكنك التوا…" at bounding box center [712, 556] width 642 height 38
type textarea "لايوجد تغطية لتأمين الخاص بكم هنا في دله النخيل، لمعرفة اذا كان هنا تغطية في فر…"
drag, startPoint x: 982, startPoint y: 605, endPoint x: 942, endPoint y: 603, distance: 39.9
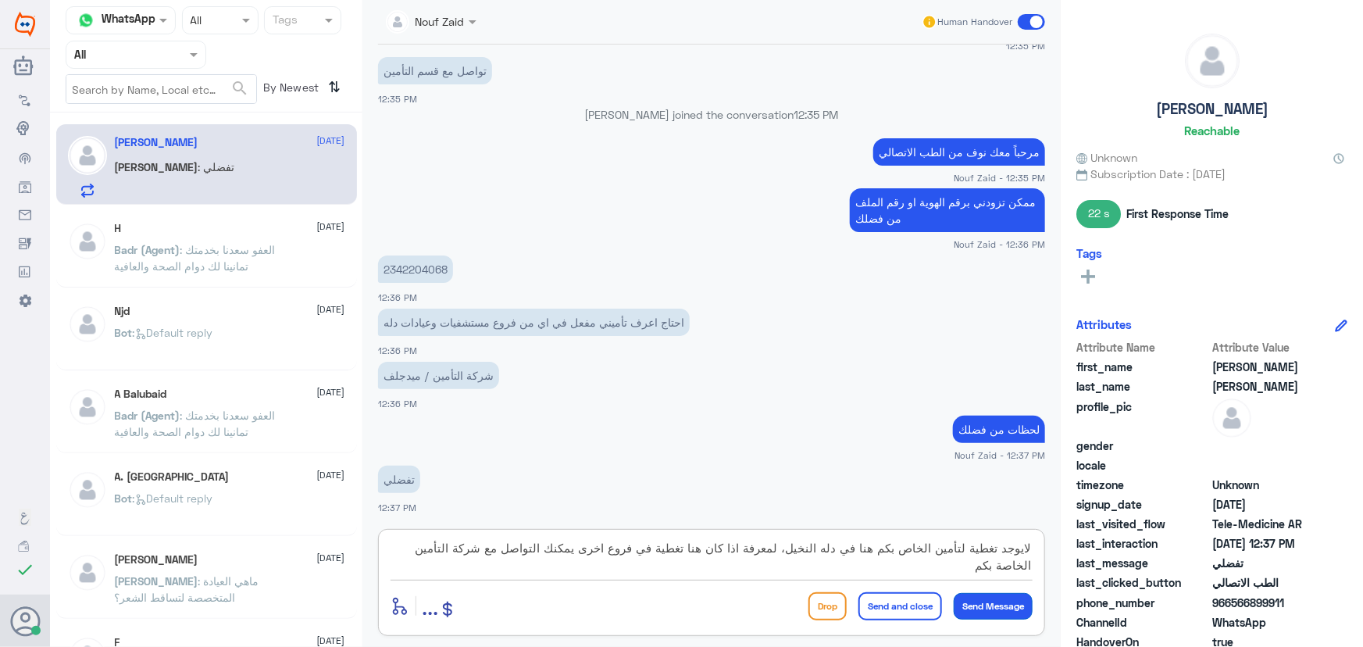
click at [982, 605] on button "Send Message" at bounding box center [993, 606] width 79 height 27
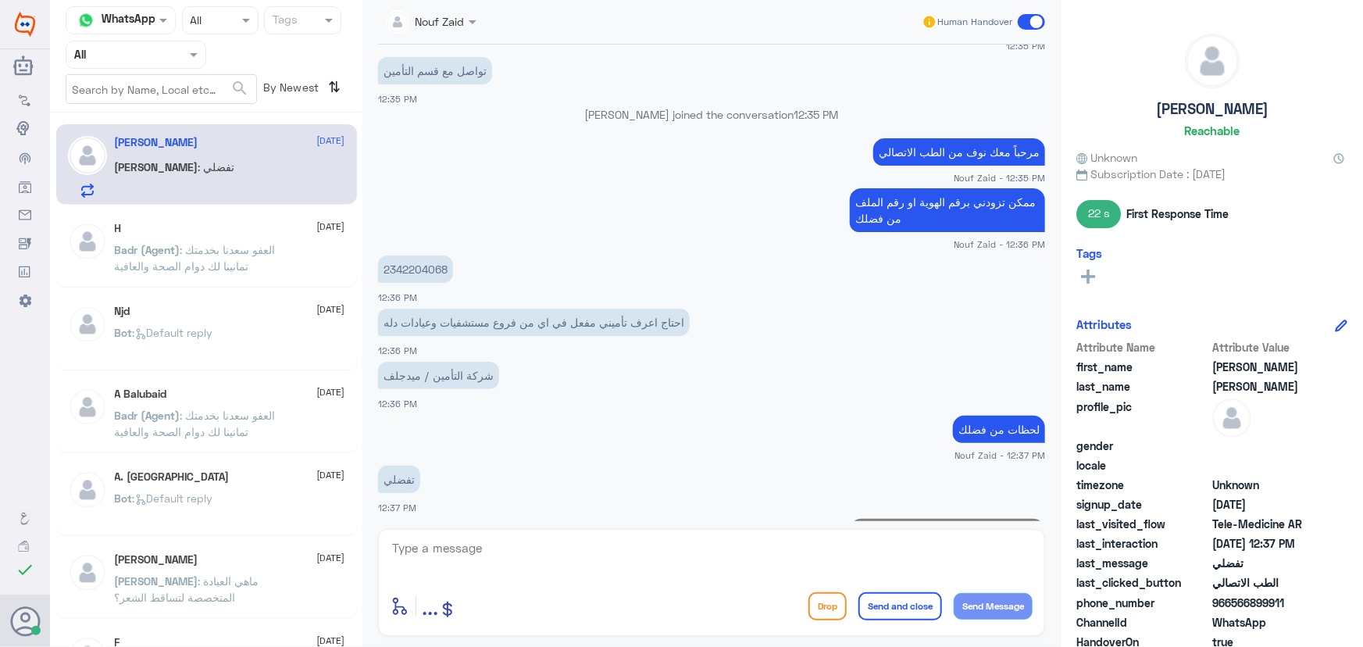
scroll to position [812, 0]
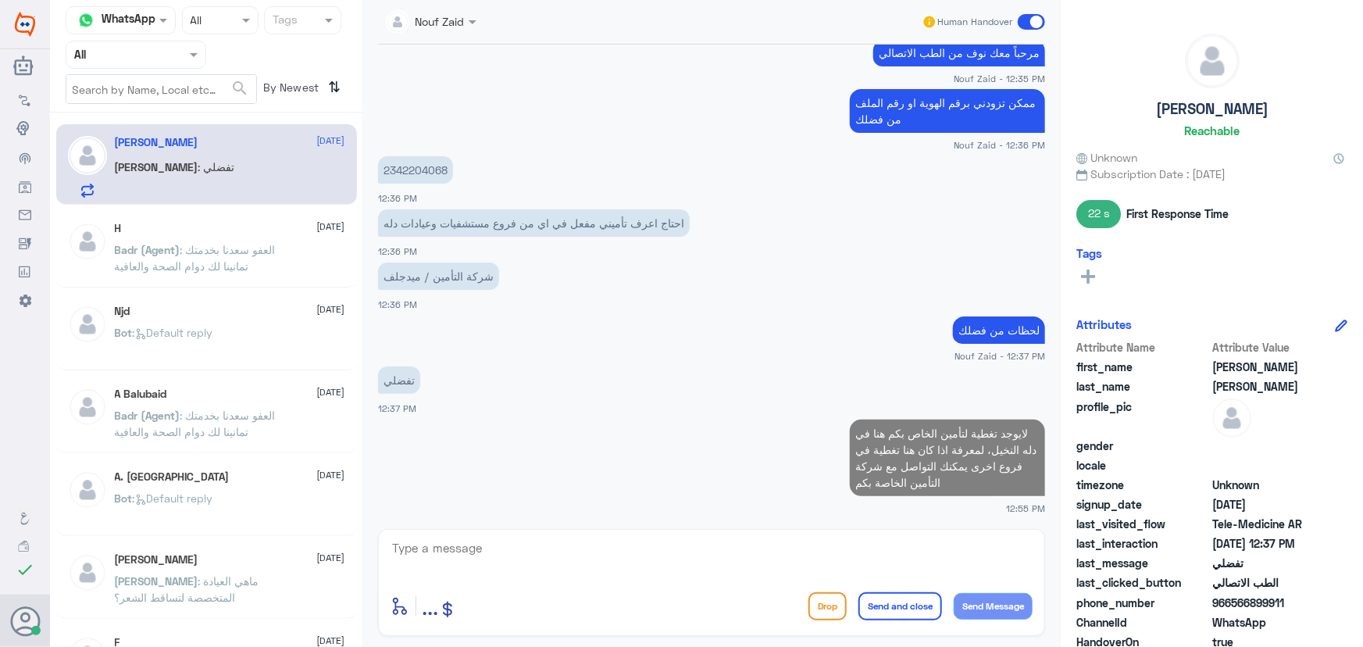
click at [858, 555] on textarea at bounding box center [712, 556] width 642 height 38
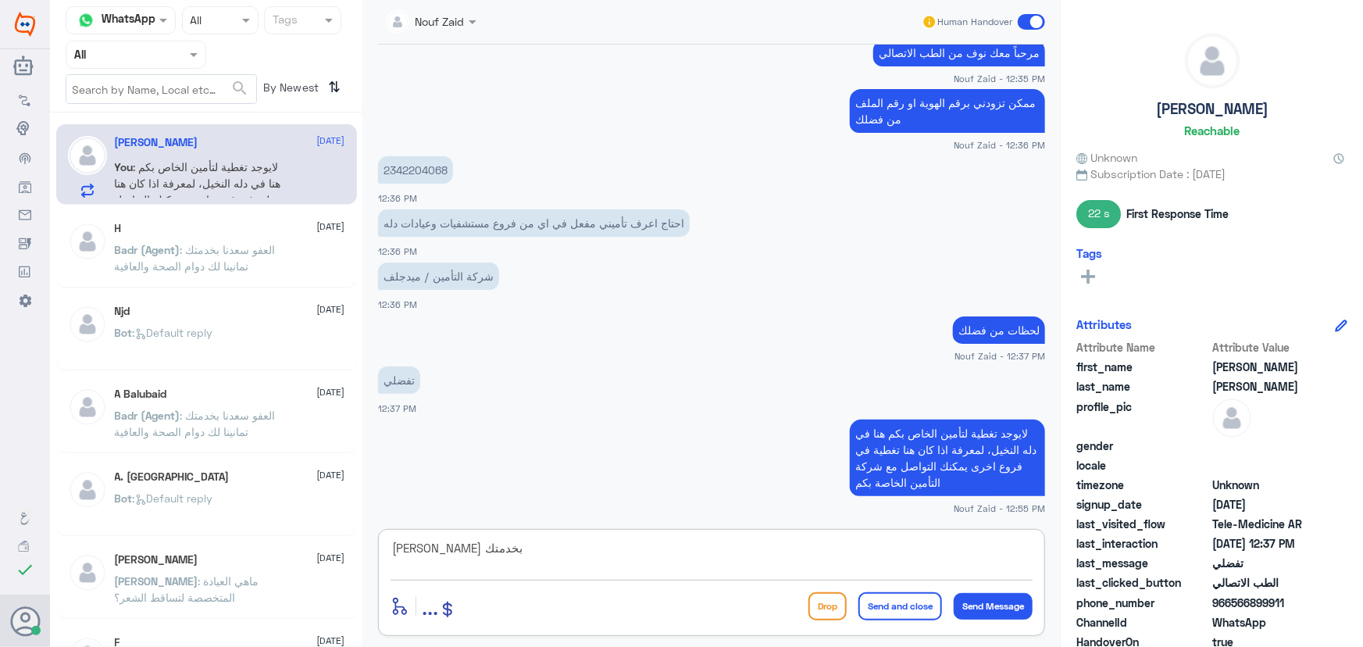
drag, startPoint x: 948, startPoint y: 551, endPoint x: 1121, endPoint y: 554, distance: 172.6
click at [1121, 554] on div "Channel WhatsApp Status × All Tags Agent Filter All search By Newest ⇅ Karim Ib…" at bounding box center [706, 325] width 1313 height 651
type textarea "سعدنا بخدمتك"
click at [618, 455] on app-msgs-text "لايوجد تغطية لتأمين الخاص بكم هنا في دله النخيل، لمعرفة اذا كان هنا تغطية في فر…" at bounding box center [711, 458] width 667 height 78
click at [926, 601] on button "Send and close" at bounding box center [900, 606] width 84 height 28
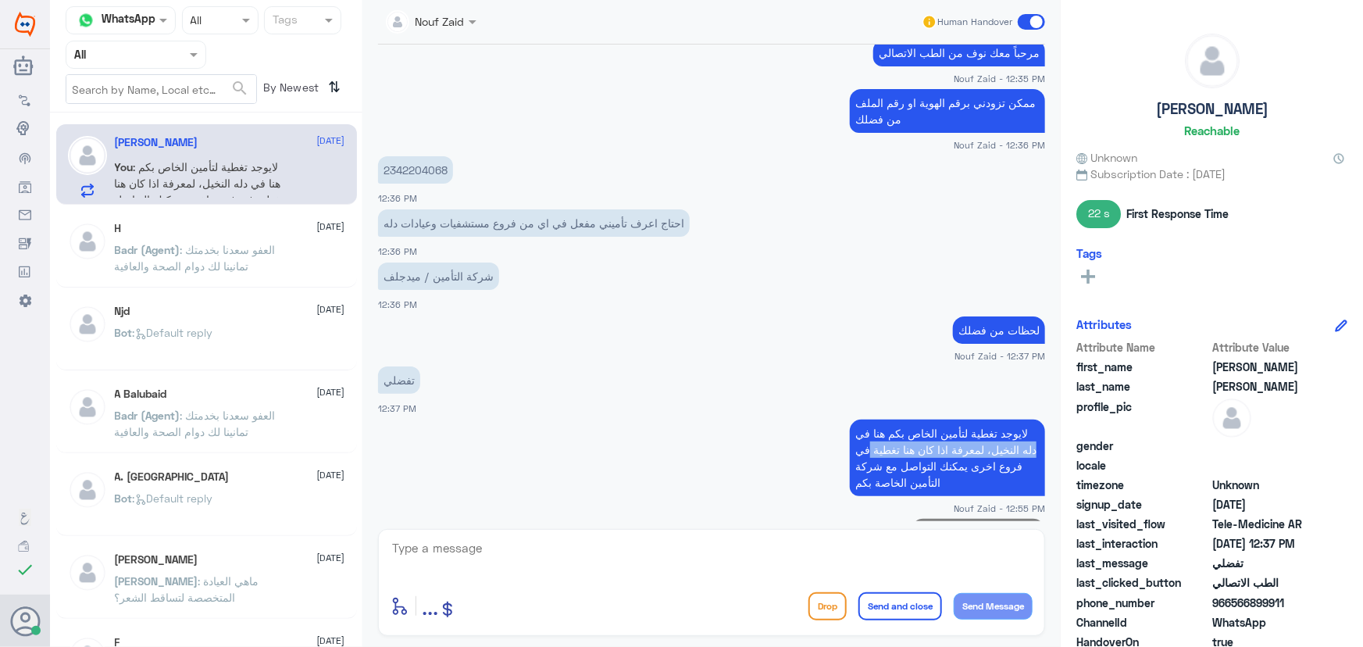
scroll to position [863, 0]
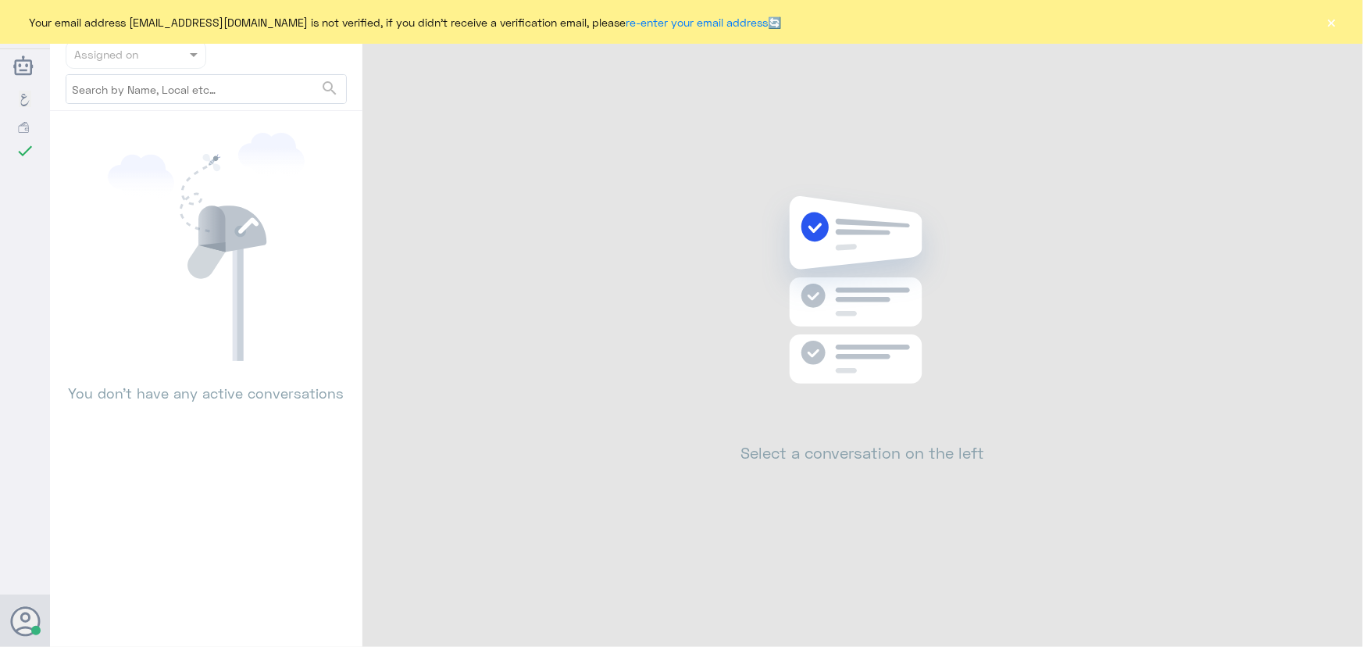
click at [1324, 18] on div "Your email address [EMAIL_ADDRESS][DOMAIN_NAME] is not verified, if you didn't …" at bounding box center [681, 22] width 1363 height 44
click at [1328, 20] on button "×" at bounding box center [1332, 22] width 16 height 16
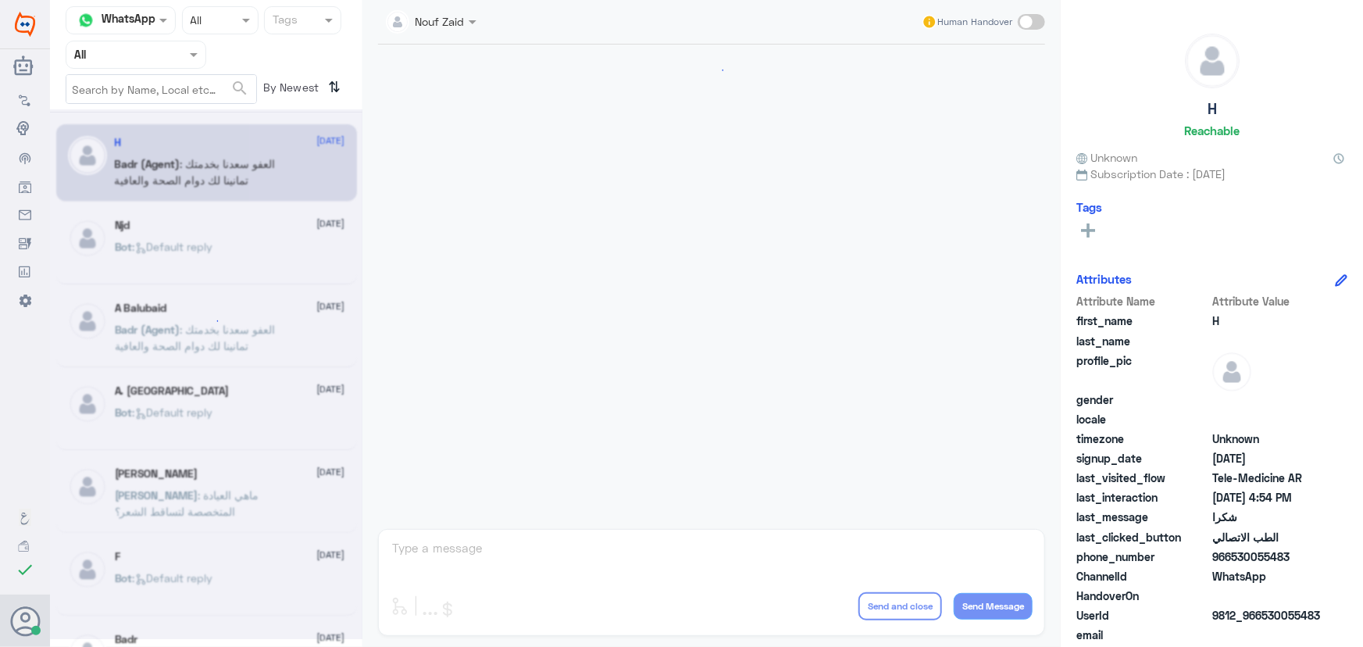
scroll to position [744, 0]
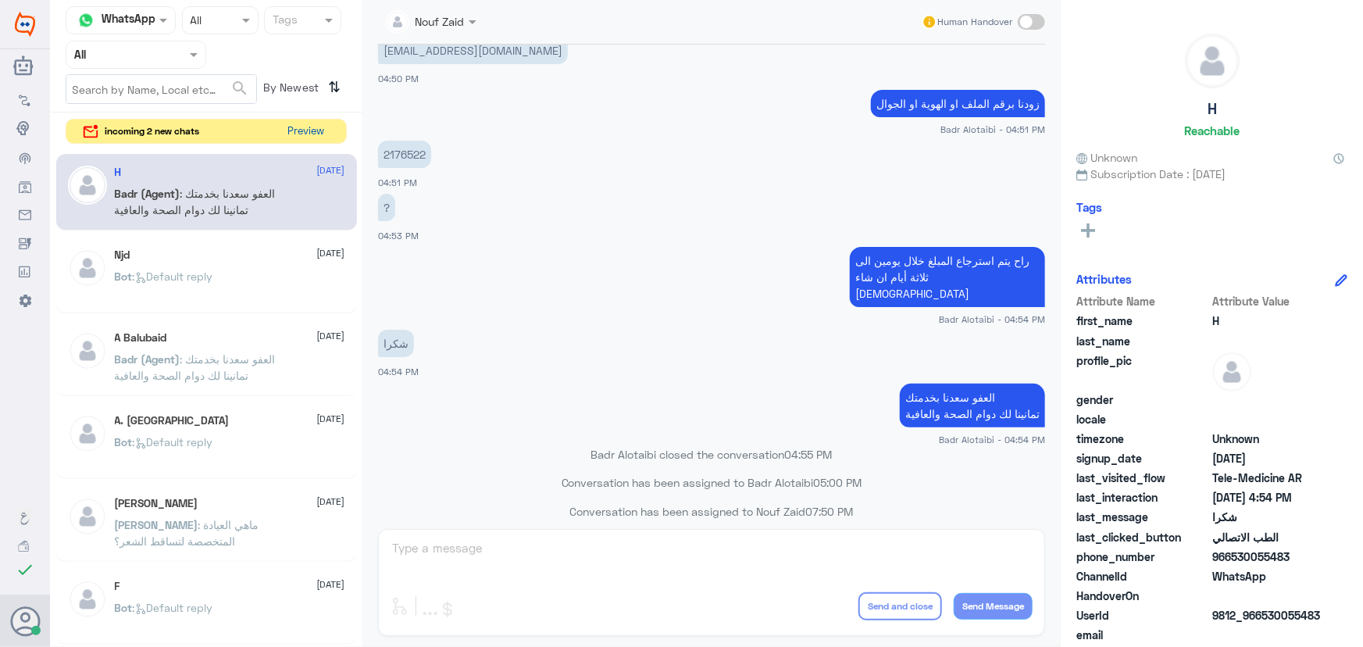
click at [299, 135] on button "Preview" at bounding box center [306, 132] width 48 height 24
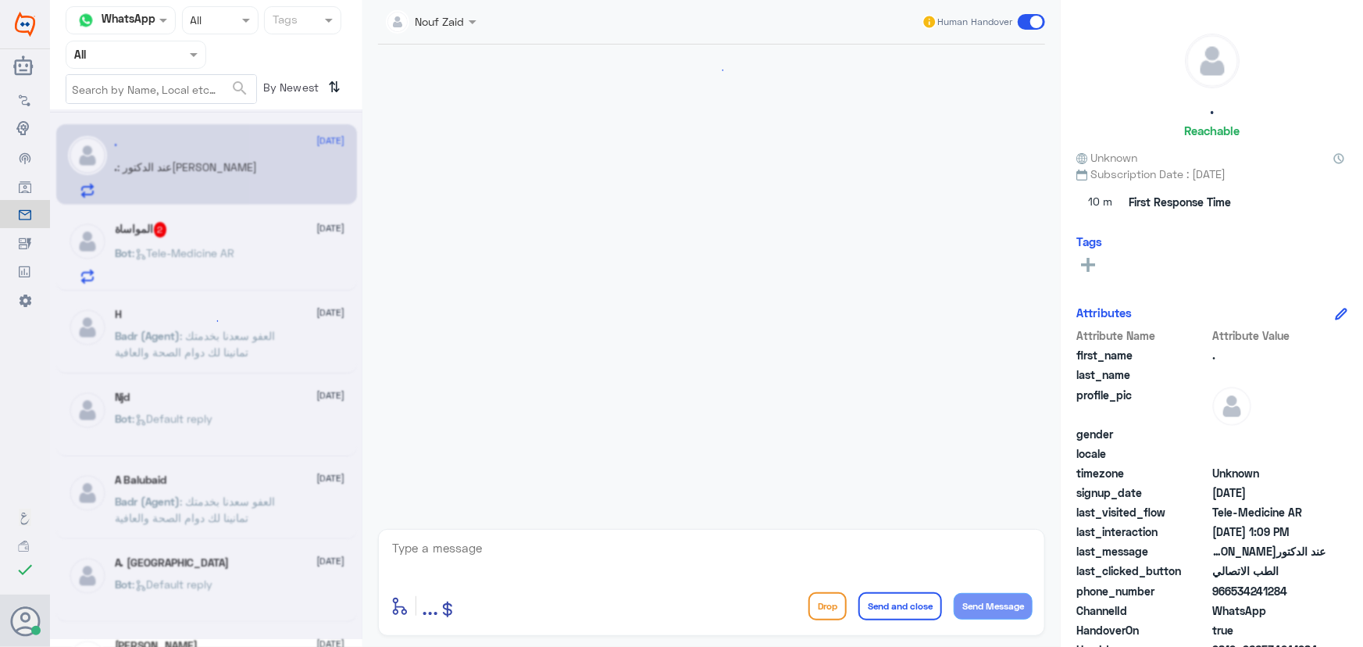
scroll to position [547, 0]
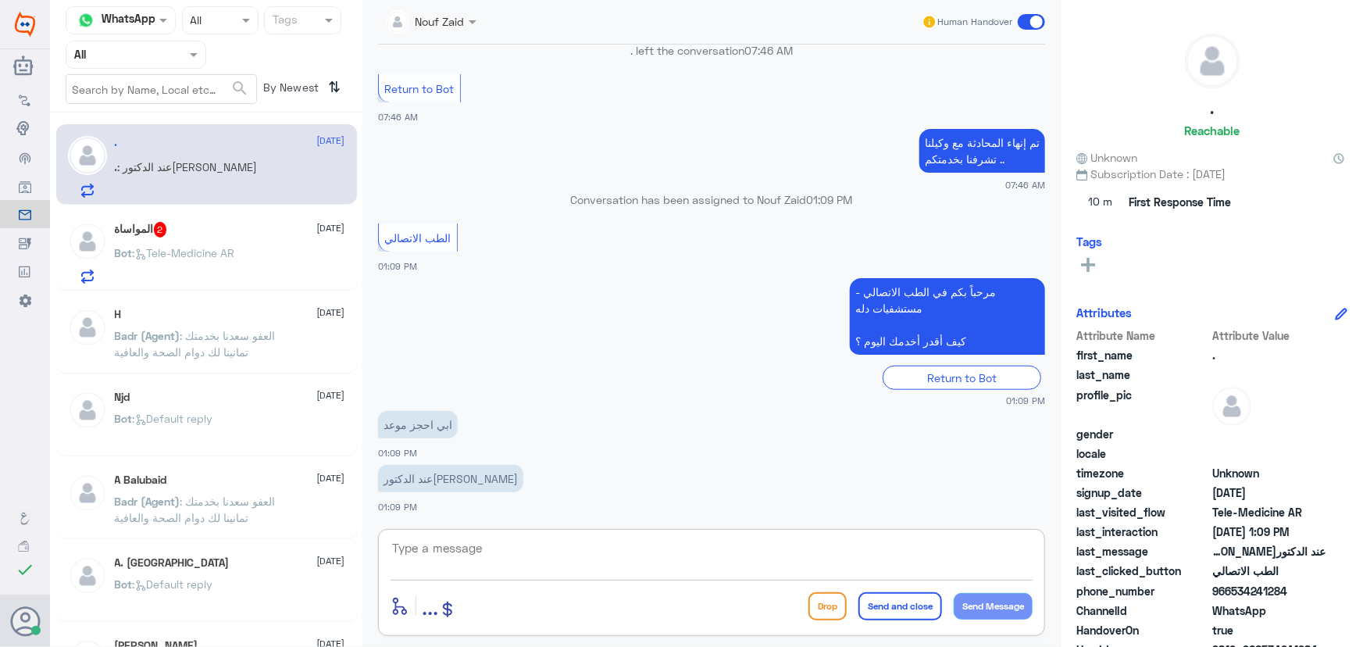
click at [541, 546] on textarea at bounding box center [712, 556] width 642 height 38
click at [177, 253] on span ": Tele-Medicine [GEOGRAPHIC_DATA]" at bounding box center [184, 252] width 102 height 13
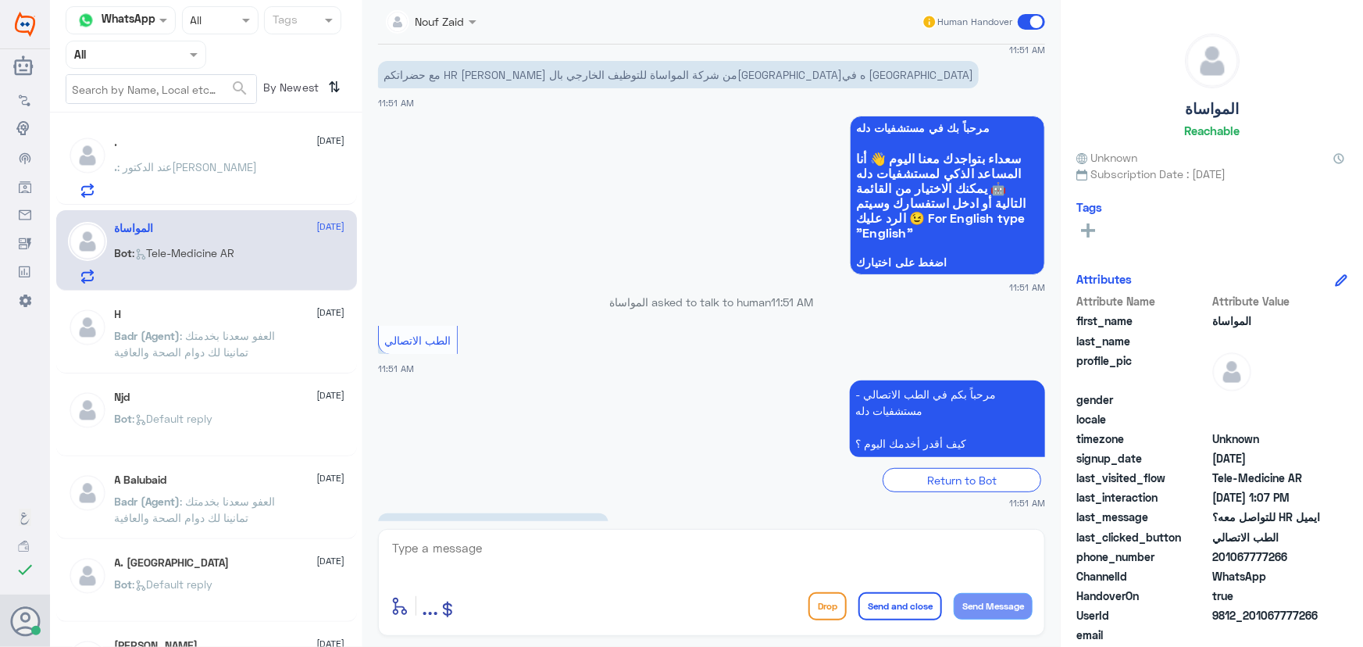
scroll to position [62, 0]
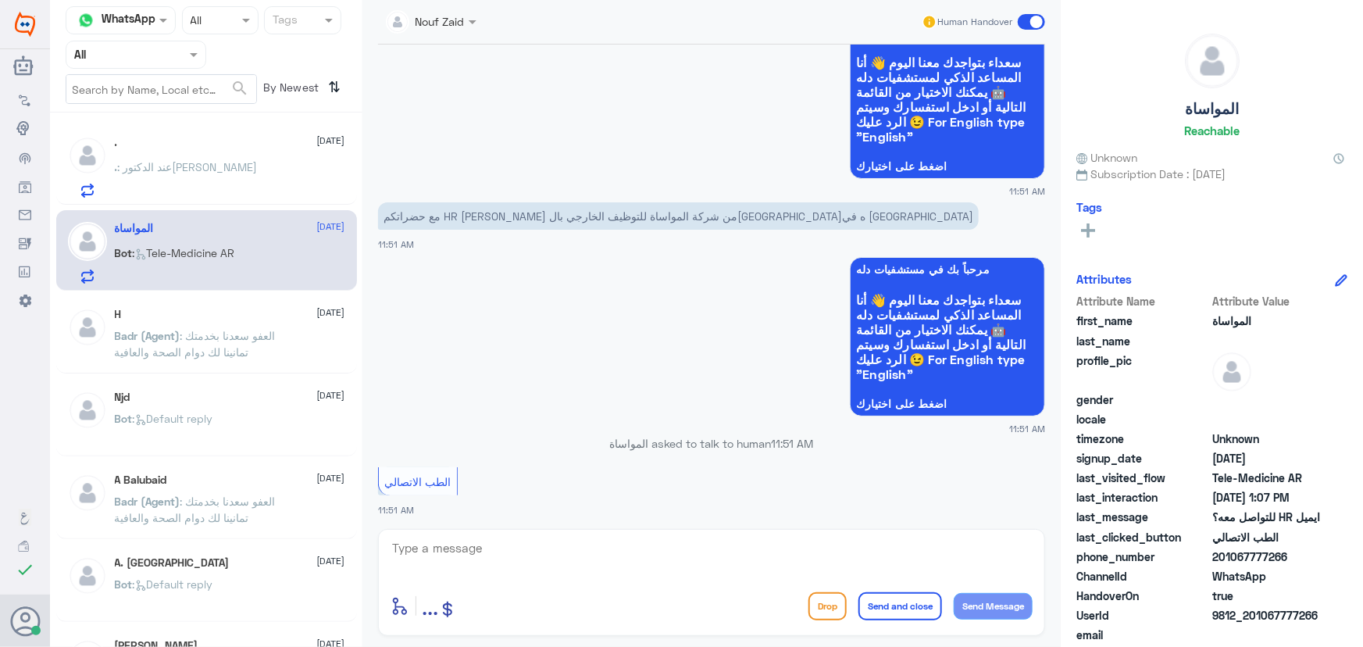
click at [1035, 16] on span at bounding box center [1031, 22] width 27 height 16
click at [0, 0] on input "checkbox" at bounding box center [0, 0] width 0 height 0
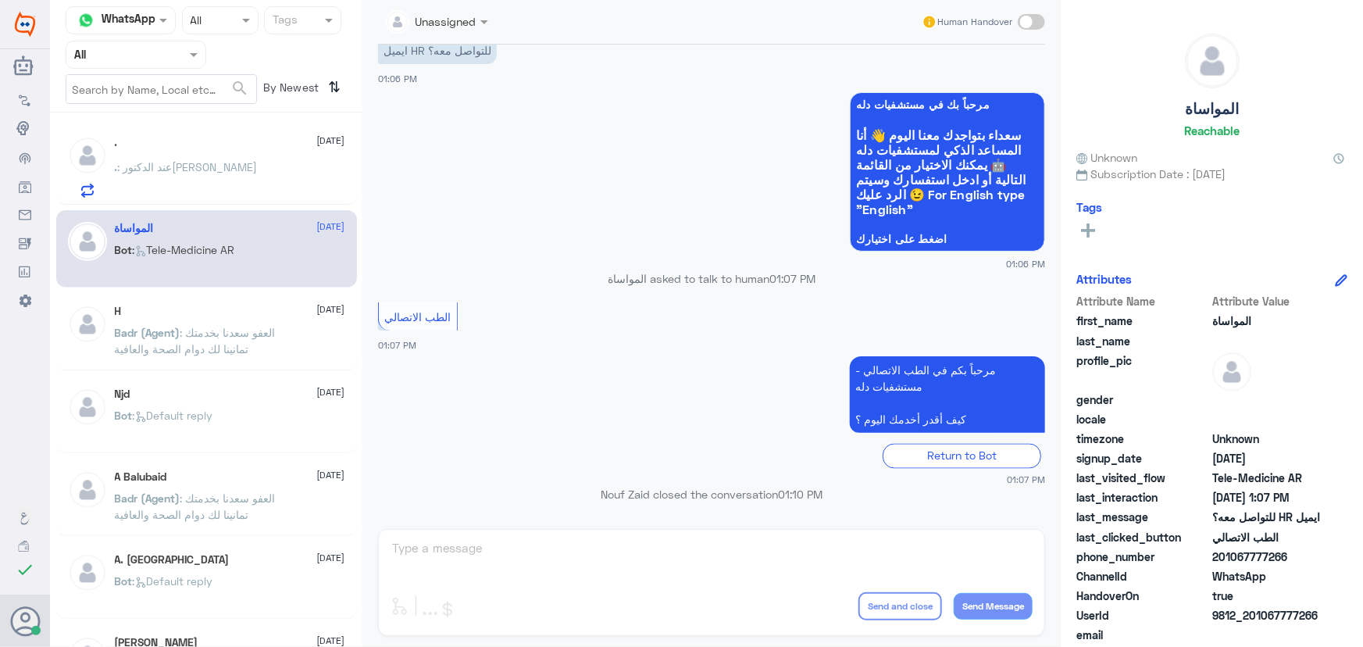
click at [245, 184] on div ". : عند الدكتور[PERSON_NAME]" at bounding box center [230, 179] width 230 height 35
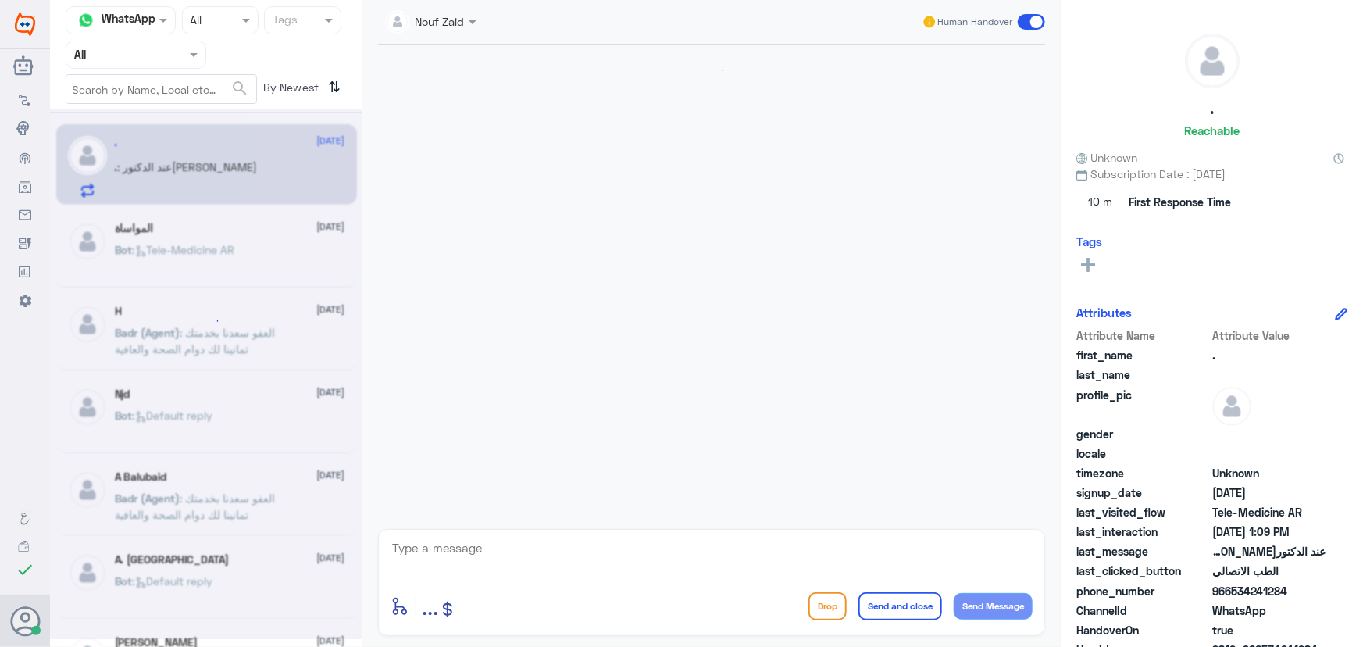
scroll to position [547, 0]
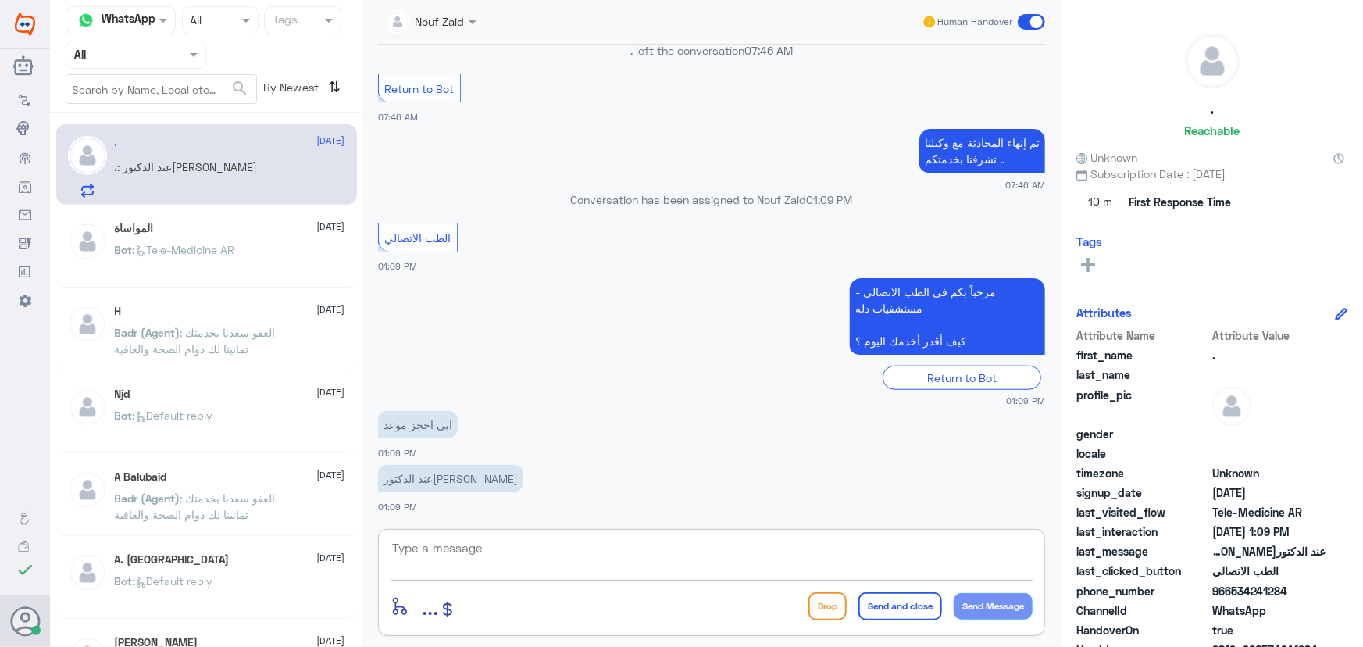
click at [605, 546] on textarea at bounding box center [712, 556] width 642 height 38
paste textarea "مرحبا، معك نوف من الطب الاتصالي, ممكن تزودني برقم الهوية/رقم الملف من فضلك"
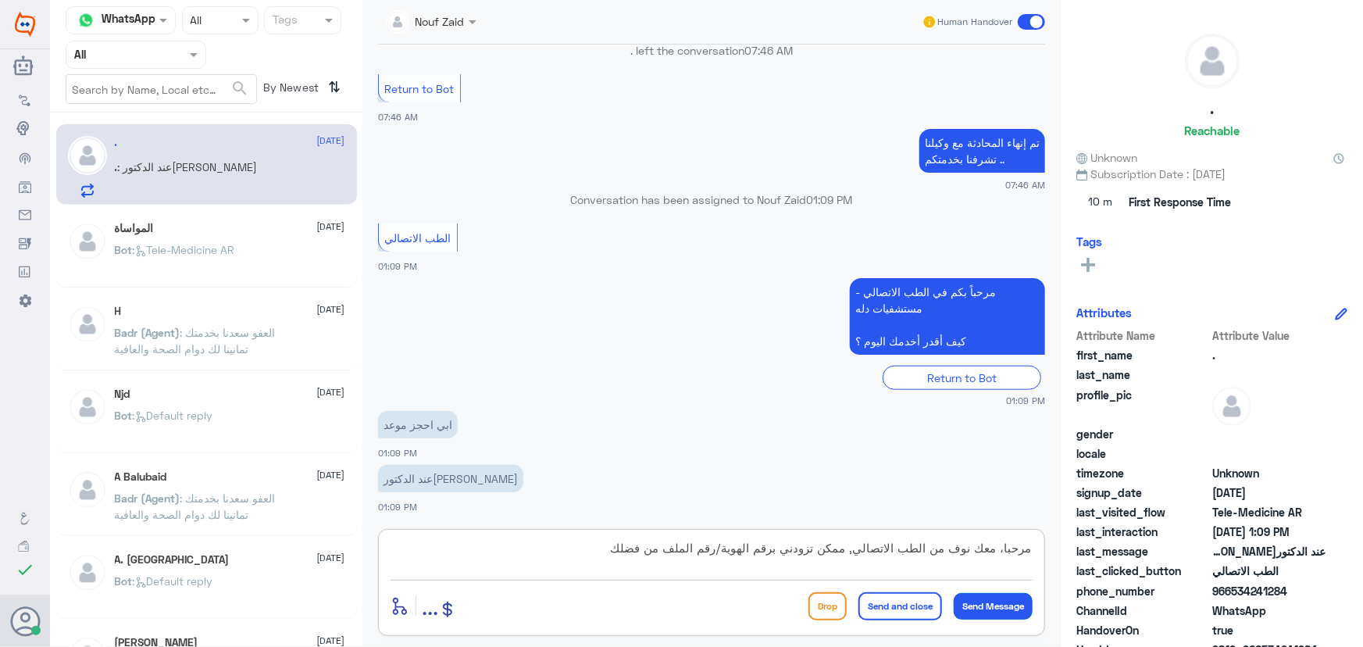
type textarea "مرحبا، معك نوف من الطب الاتصالي, ممكن تزودني برقم الهوية/رقم الملف من فضلك"
click at [962, 609] on button "Send Message" at bounding box center [993, 606] width 79 height 27
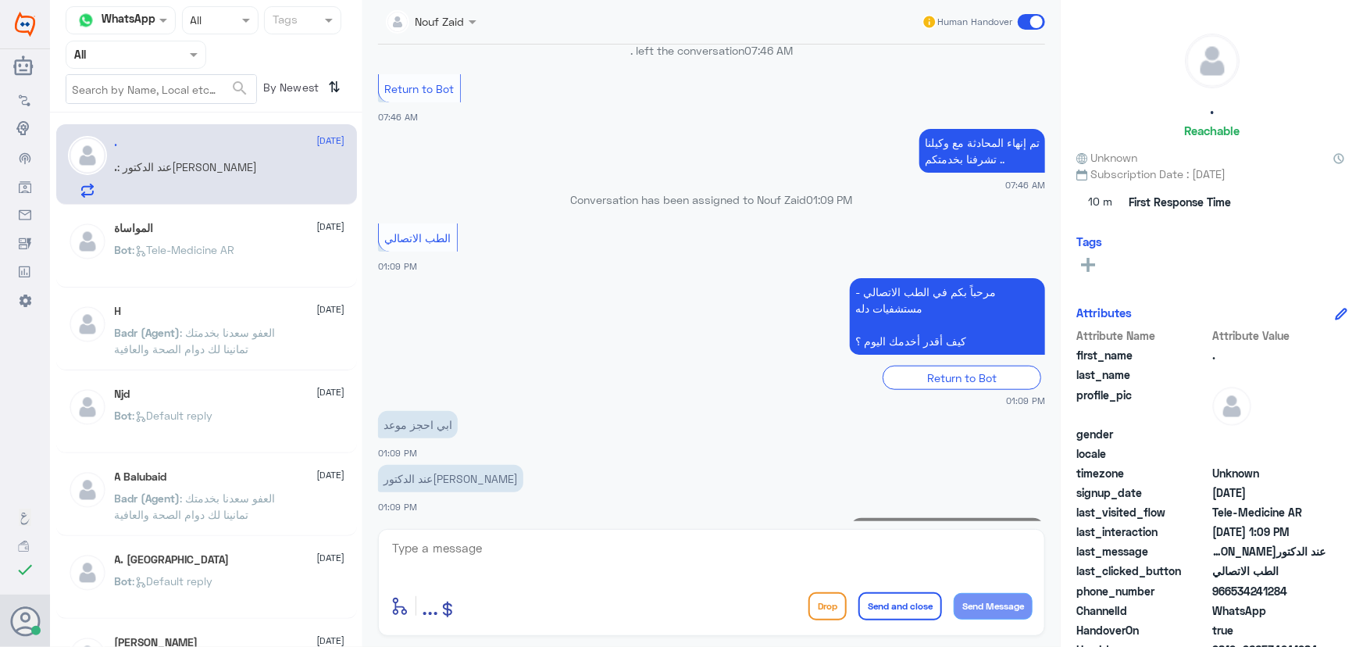
scroll to position [630, 0]
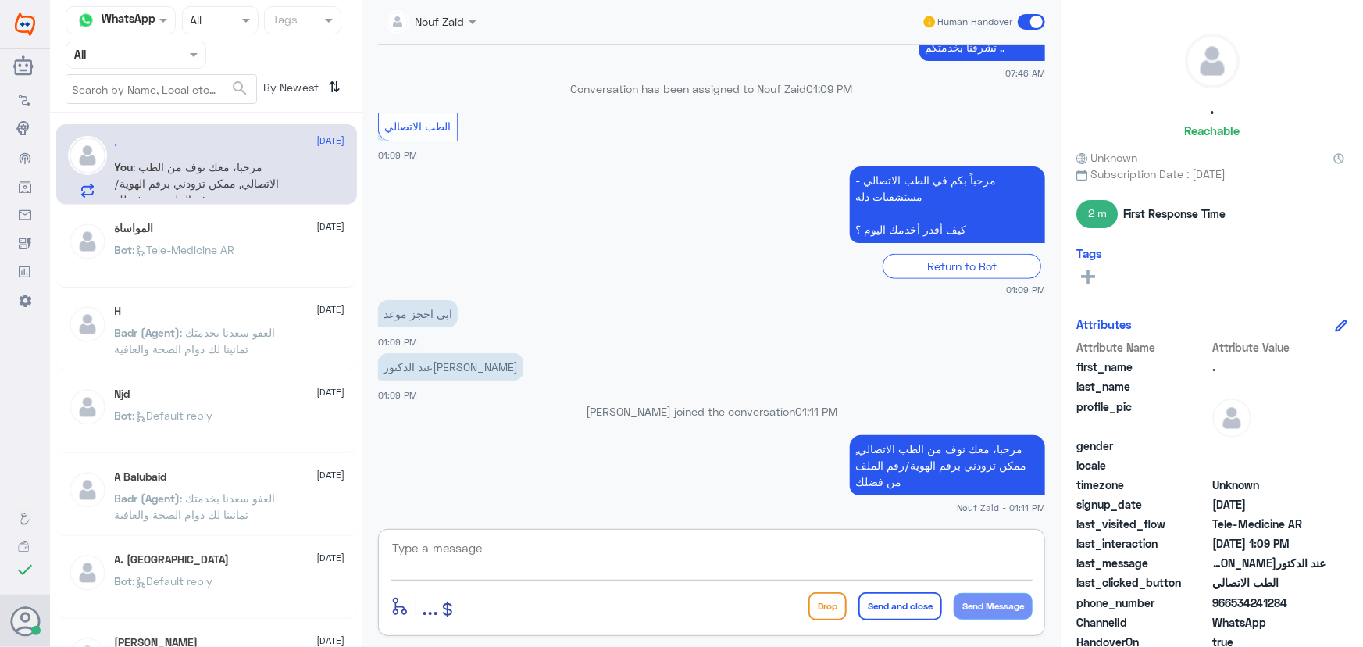
click at [568, 545] on textarea at bounding box center [712, 556] width 642 height 38
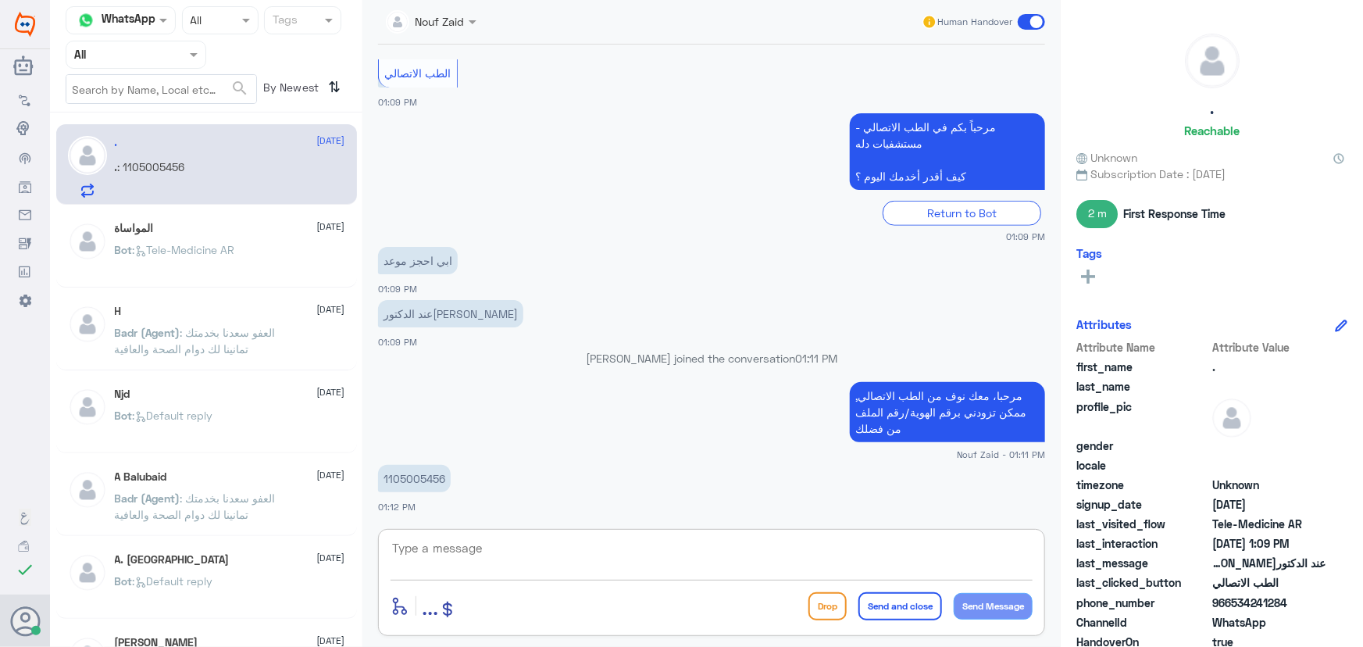
click at [501, 559] on textarea at bounding box center [712, 556] width 642 height 38
paste textarea "هل الموعد في دله النخيل؟ ممكن تزودني بتفاصيل الموعد"
drag, startPoint x: 708, startPoint y: 555, endPoint x: 898, endPoint y: 575, distance: 191.7
click at [898, 575] on textarea "هل الموعد في دله النخيل؟ ممكن تزودني بتفاصيل الموعد" at bounding box center [712, 556] width 642 height 38
type textarea "هل الموعد في دله النخيل؟"
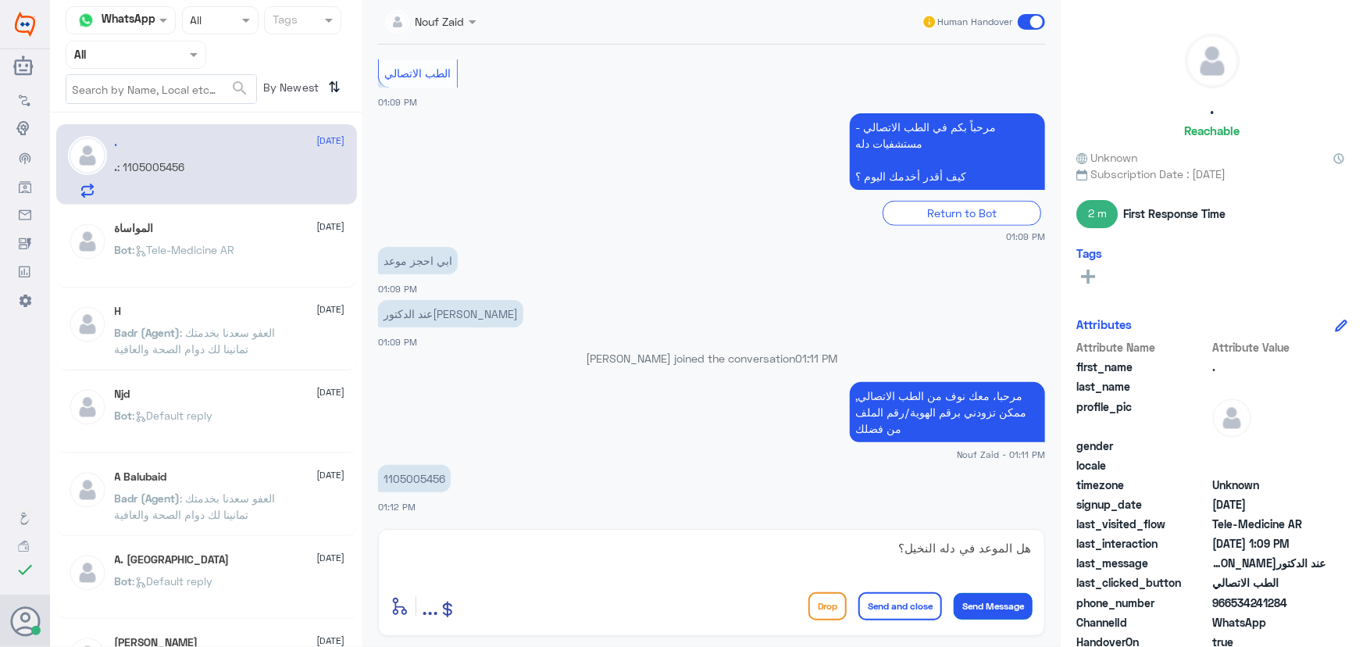
click at [982, 609] on button "Send Message" at bounding box center [993, 606] width 79 height 27
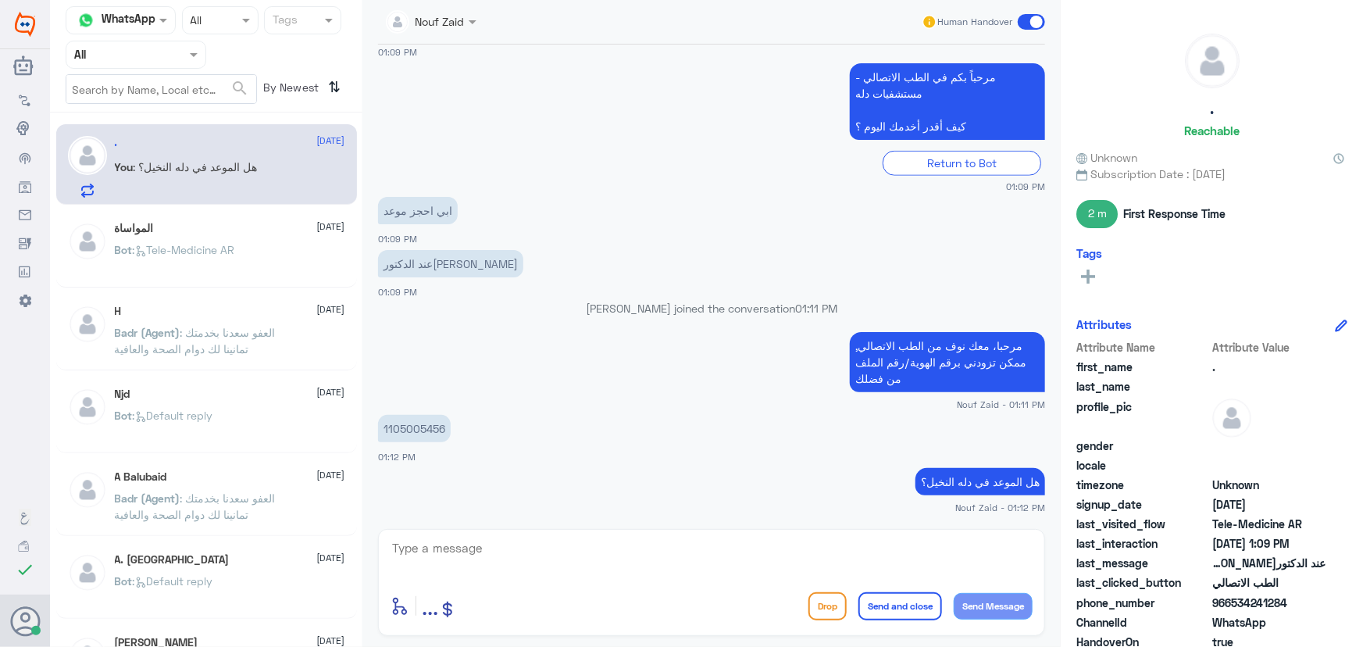
scroll to position [787, 0]
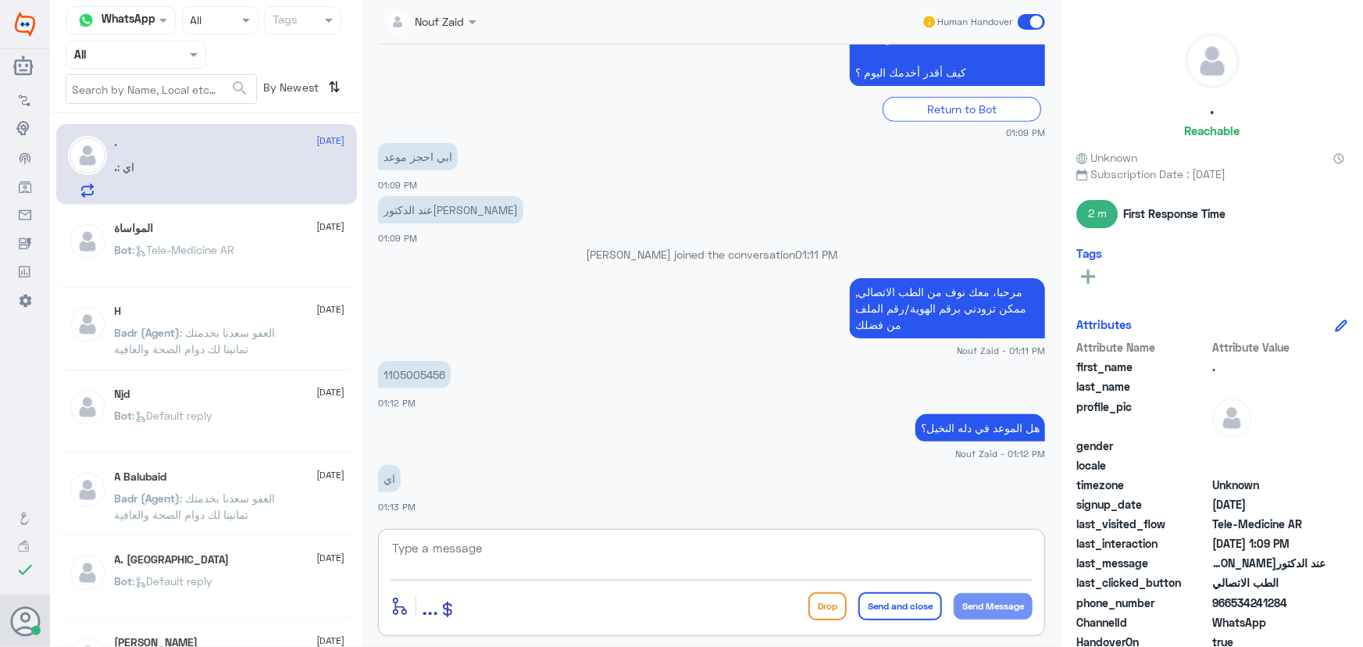
click at [773, 554] on textarea at bounding box center [712, 556] width 642 height 38
paste textarea "هل الموعد في دله النخيل؟ ممكن تزودني بتفاصيل الموعد"
drag, startPoint x: 896, startPoint y: 548, endPoint x: 1033, endPoint y: 537, distance: 137.1
click at [1033, 537] on textarea "هل الموعد في دله النخيل؟ ممكن تزودني بتفاصيل الموعد" at bounding box center [712, 556] width 642 height 38
type textarea "ممكن تزودني بتفاصيل الموعد"
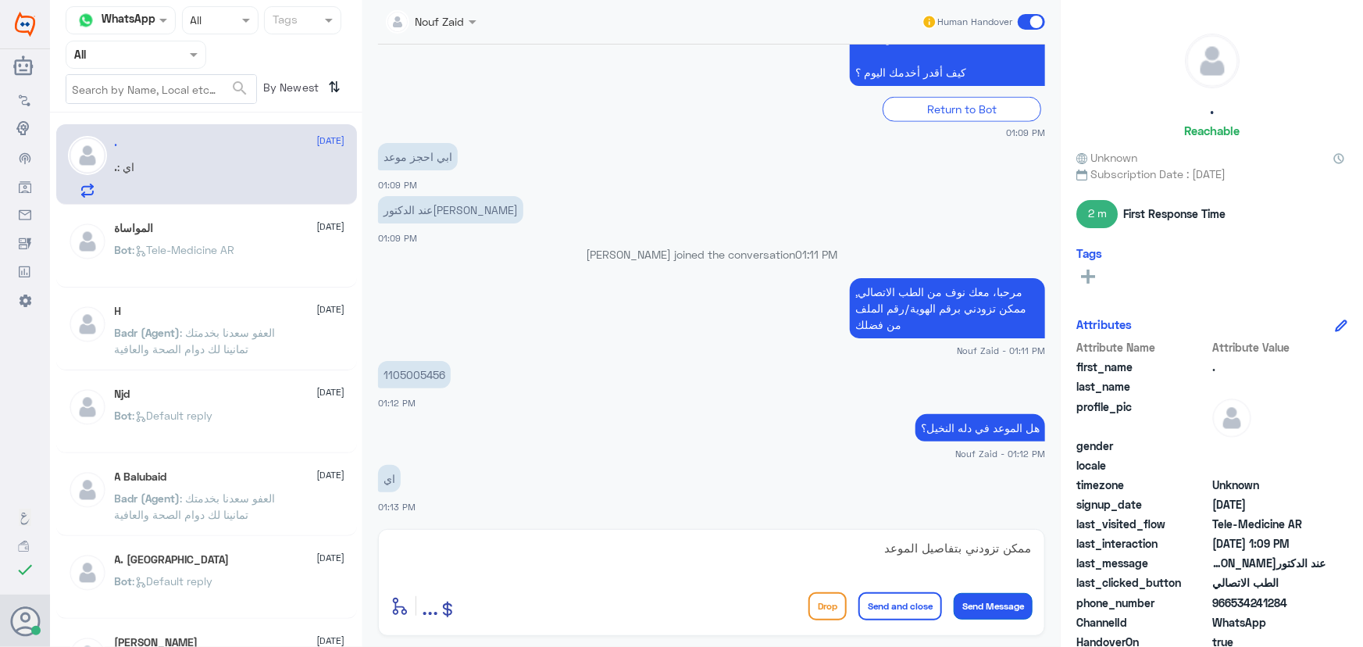
click at [984, 604] on button "Send Message" at bounding box center [993, 606] width 79 height 27
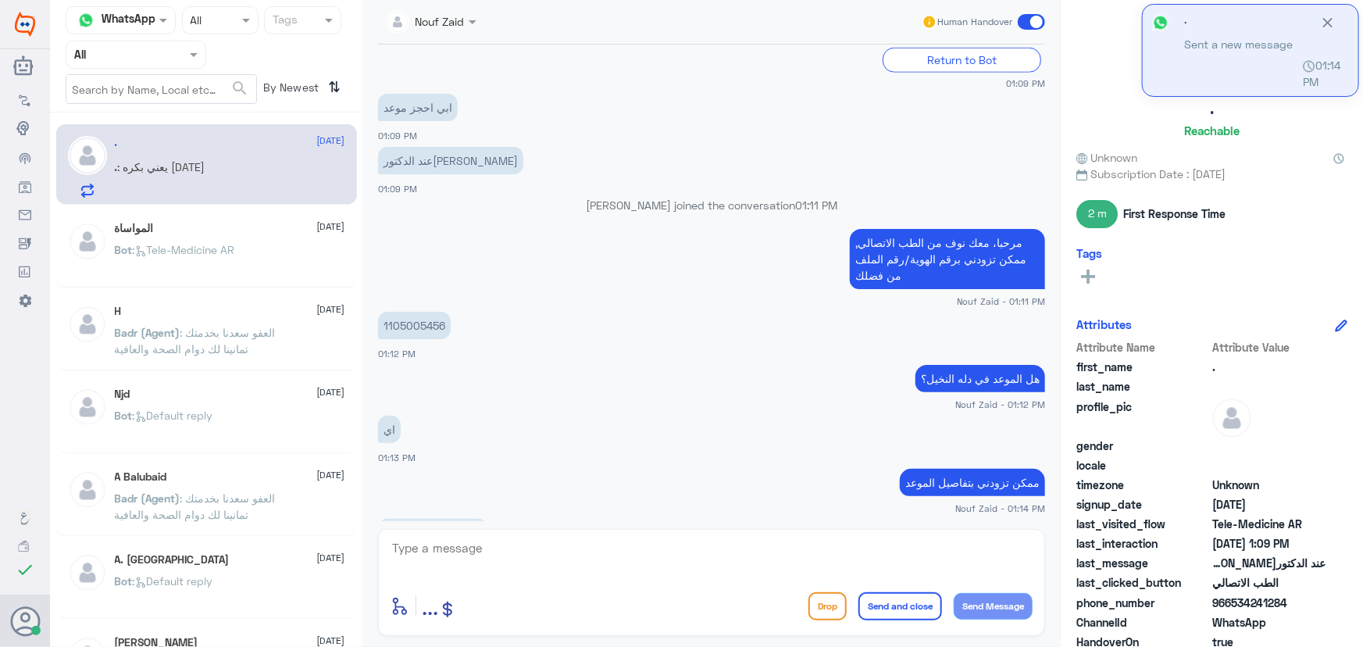
scroll to position [943, 0]
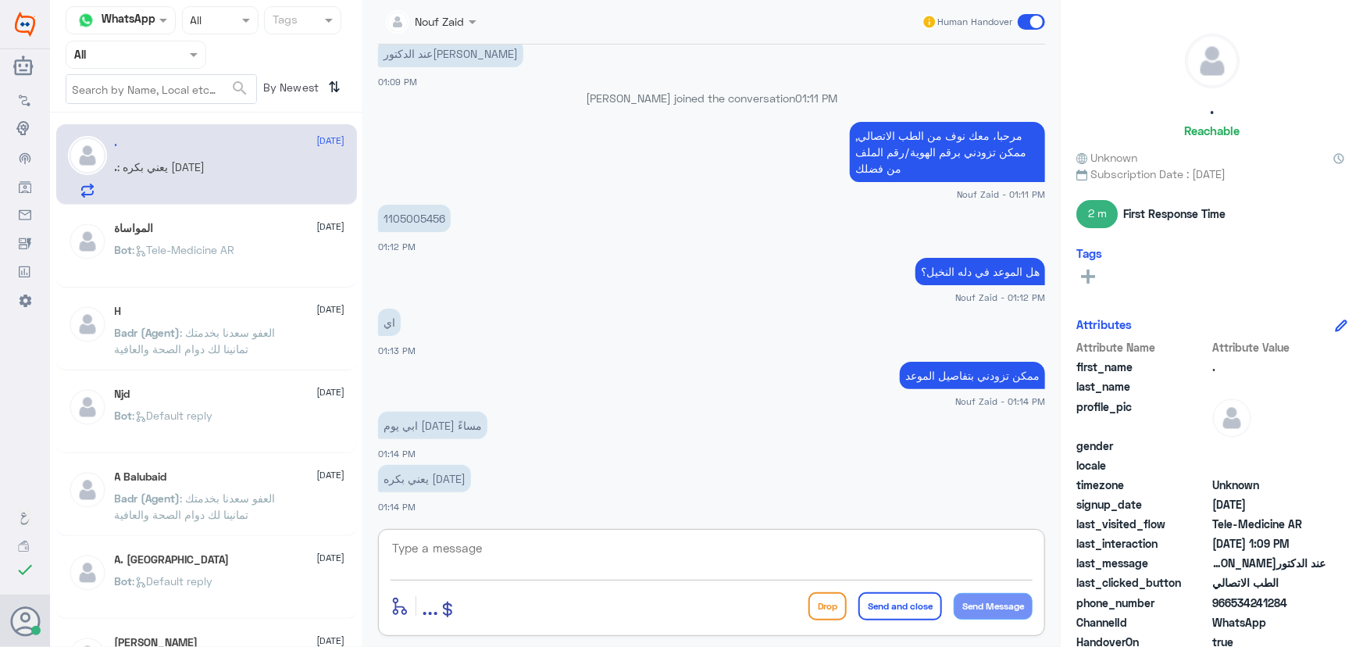
click at [771, 539] on textarea at bounding box center [712, 556] width 642 height 38
type textarea "لحظات من فضلك"
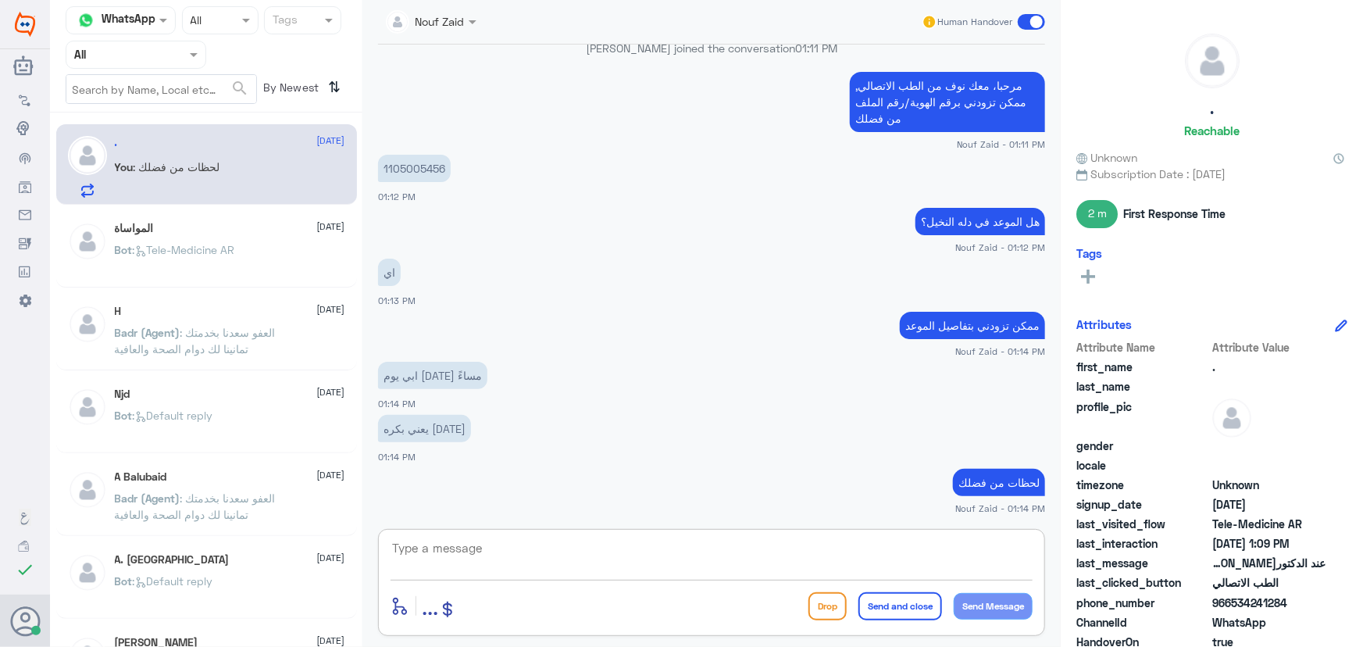
click at [659, 555] on textarea at bounding box center [712, 556] width 642 height 38
click at [748, 562] on textarea at bounding box center [712, 556] width 642 height 38
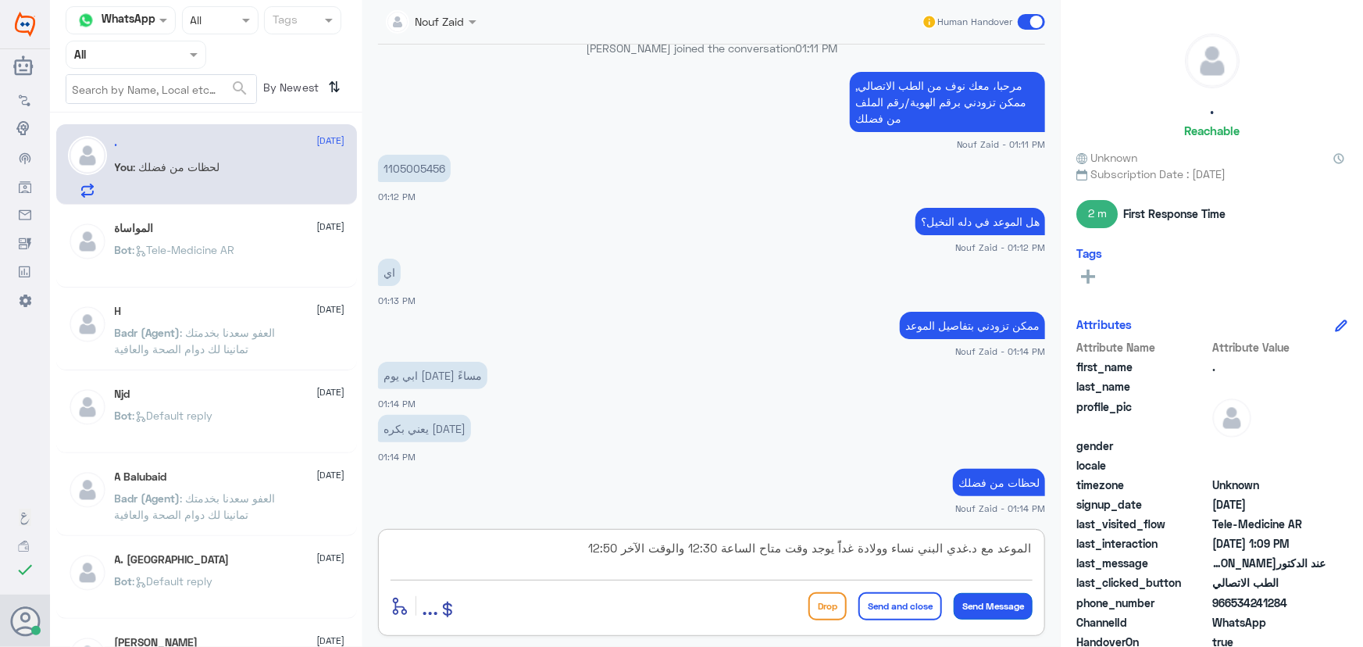
type textarea "الموعد مع د.غدي البني نساء وولادة غداًً يوجد وقت متاح الساعة 12:30 والوقت الآخر…"
click at [1012, 601] on button "Send Message" at bounding box center [993, 606] width 79 height 27
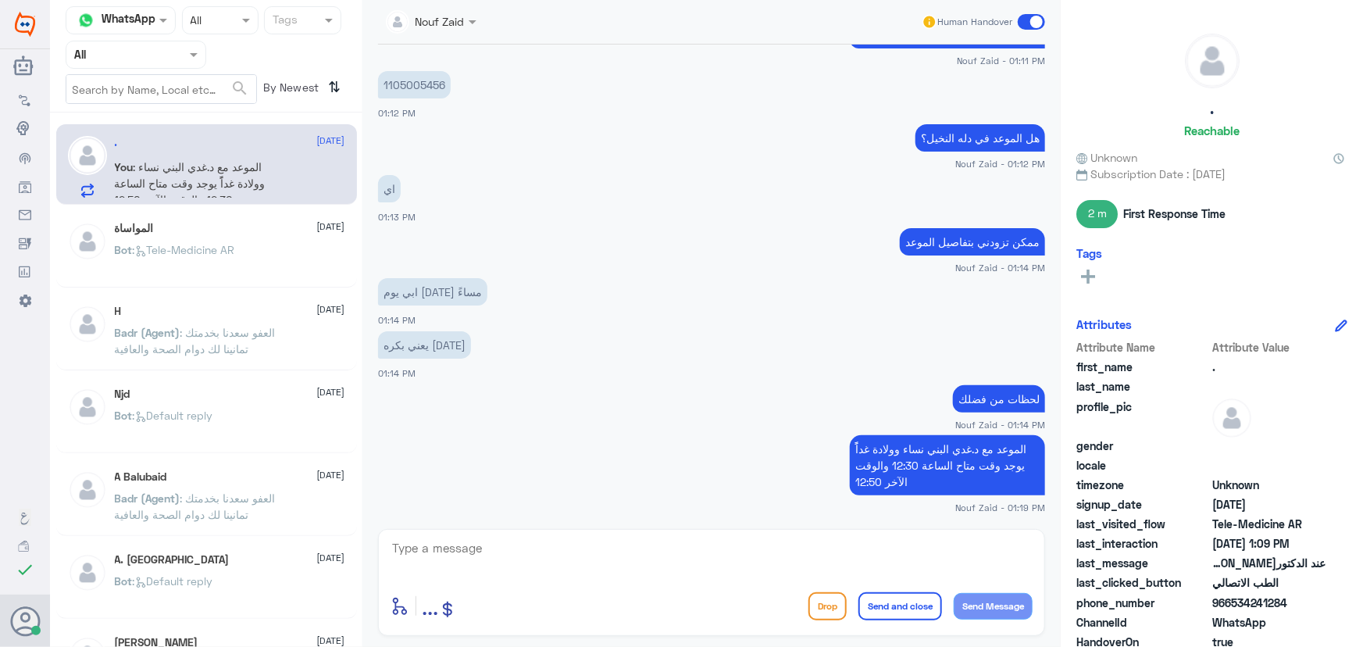
scroll to position [1130, 0]
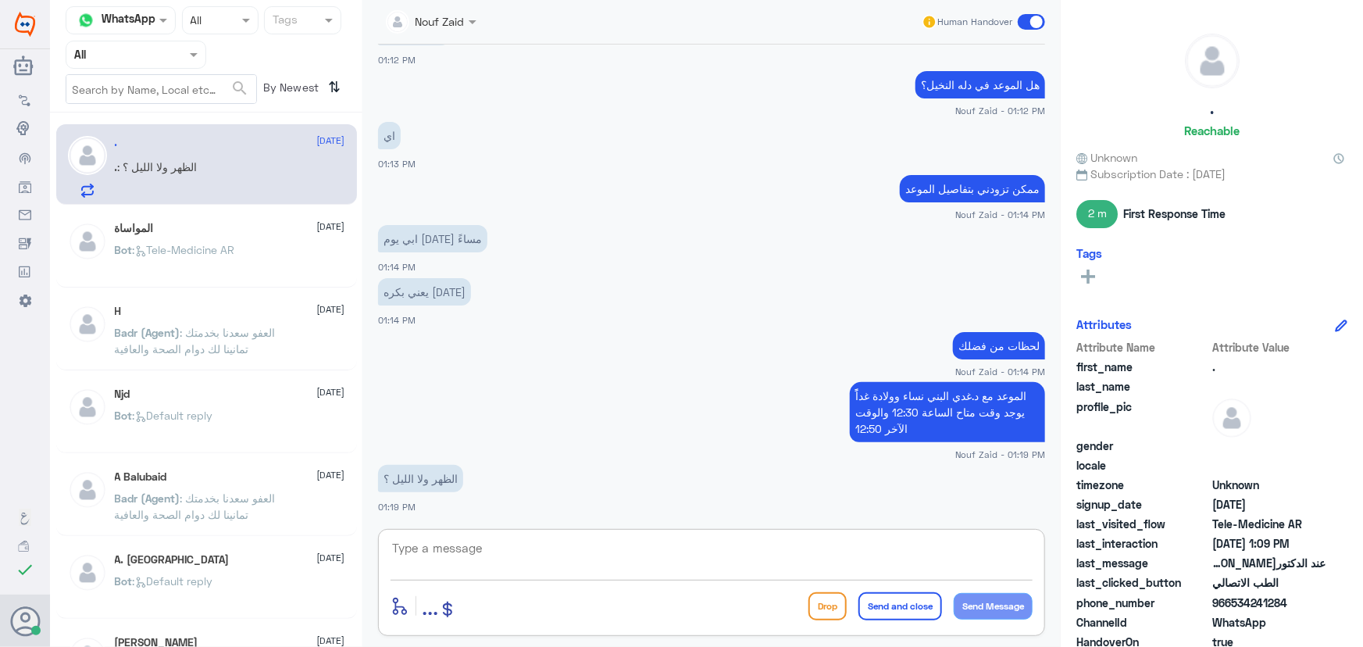
click at [759, 561] on textarea at bounding box center [712, 556] width 642 height 38
click at [617, 550] on textarea at bounding box center [712, 556] width 642 height 38
type textarea "تم التواصل من خلال الاتصال الهاتفي، [PERSON_NAME] بخدمتك"
click at [875, 611] on button "Send and close" at bounding box center [900, 606] width 84 height 28
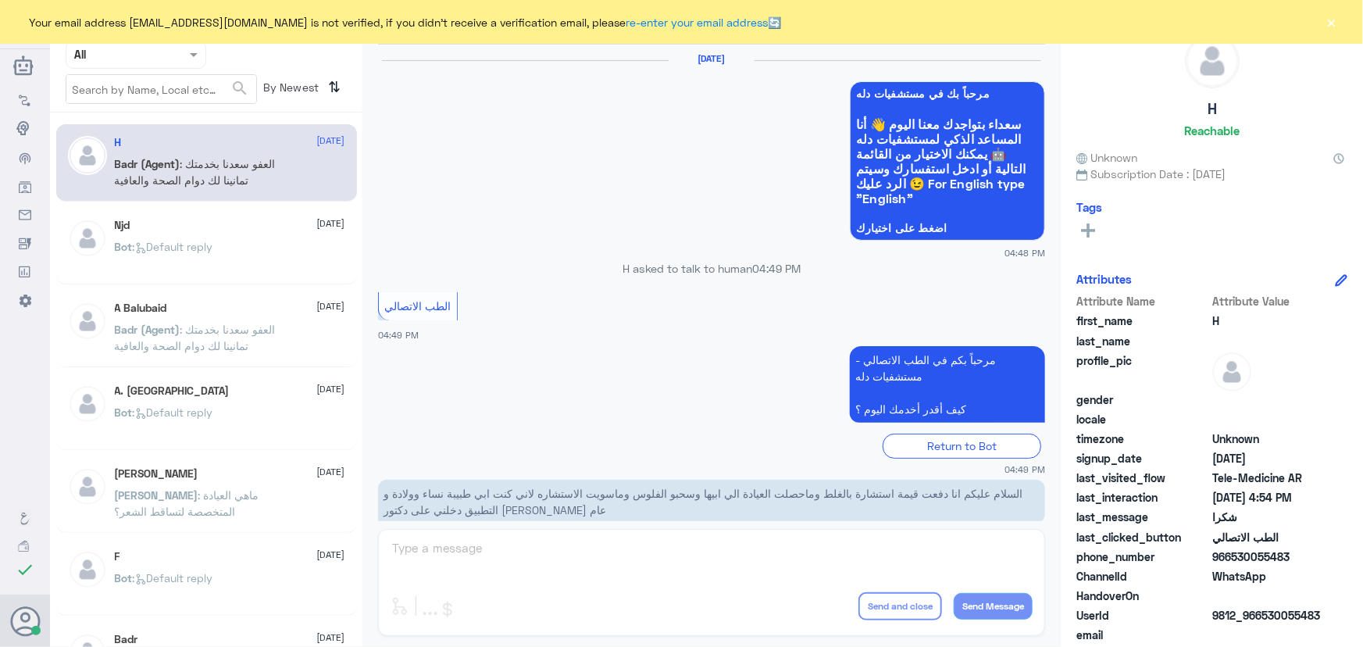
scroll to position [744, 0]
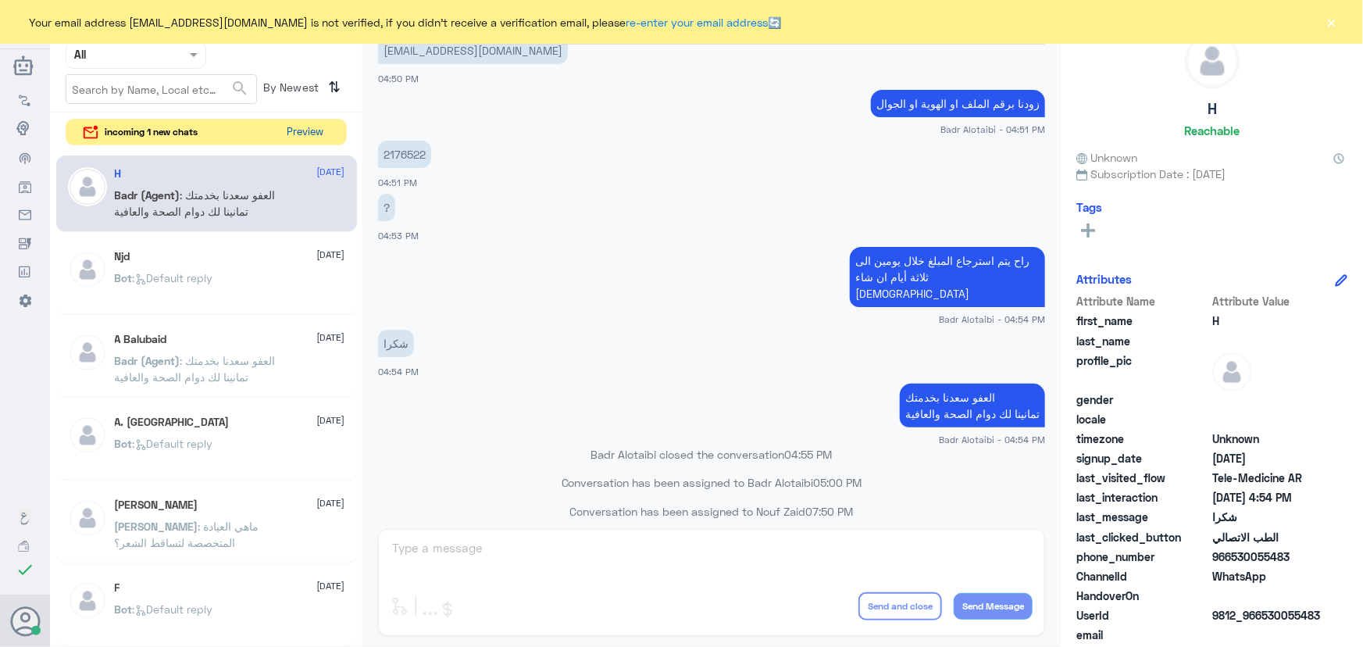
drag, startPoint x: 277, startPoint y: 126, endPoint x: 297, endPoint y: 133, distance: 20.8
click at [282, 129] on div "incoming 1 new chats Preview" at bounding box center [206, 132] width 281 height 27
click at [299, 134] on button "Preview" at bounding box center [306, 132] width 48 height 24
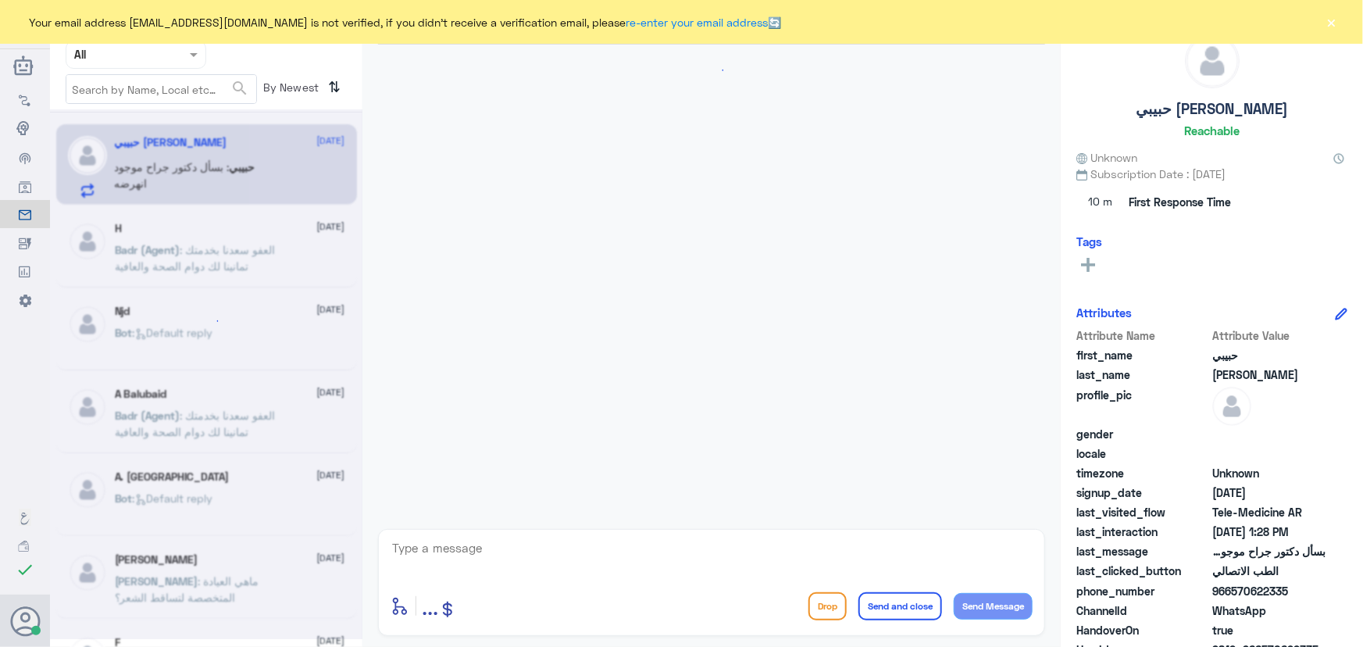
scroll to position [69, 0]
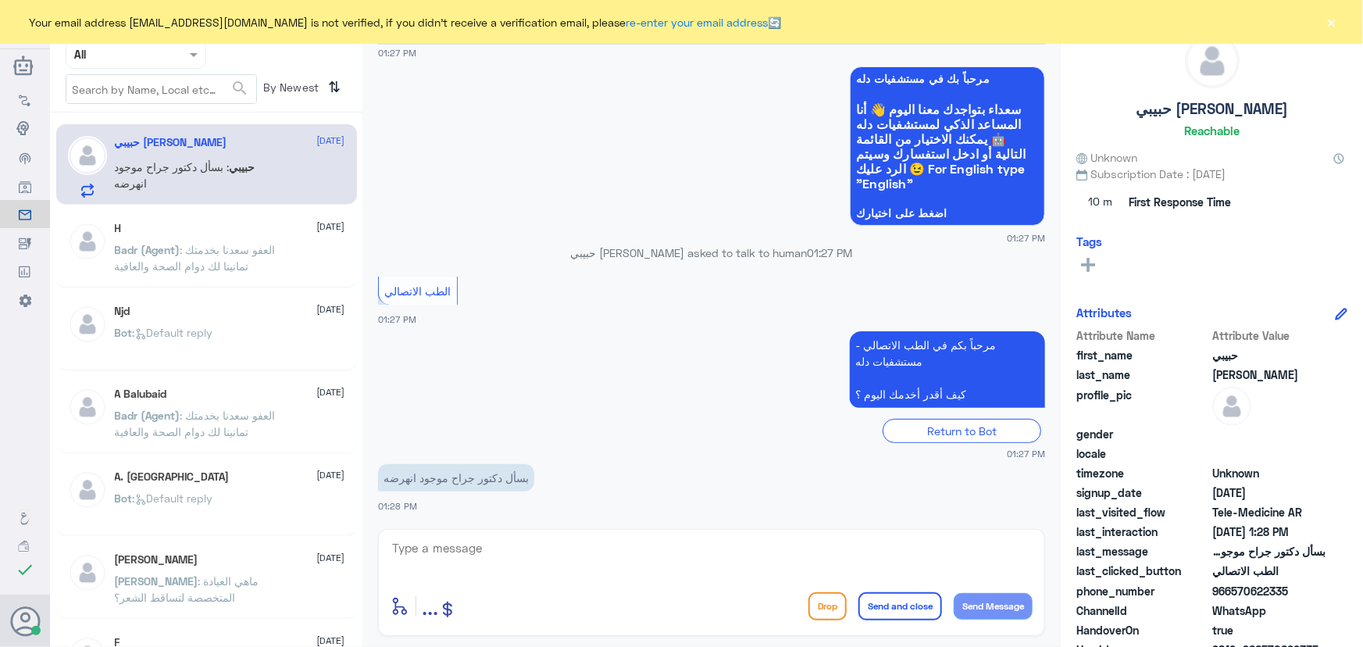
click at [615, 551] on textarea at bounding box center [712, 556] width 642 height 38
paste textarea "مرحباً معك نوف من الطب الاتصالي"
type textarea "مرحباً معك نوف من الطب الاتصالي"
click at [990, 611] on button "Send Message" at bounding box center [993, 606] width 79 height 27
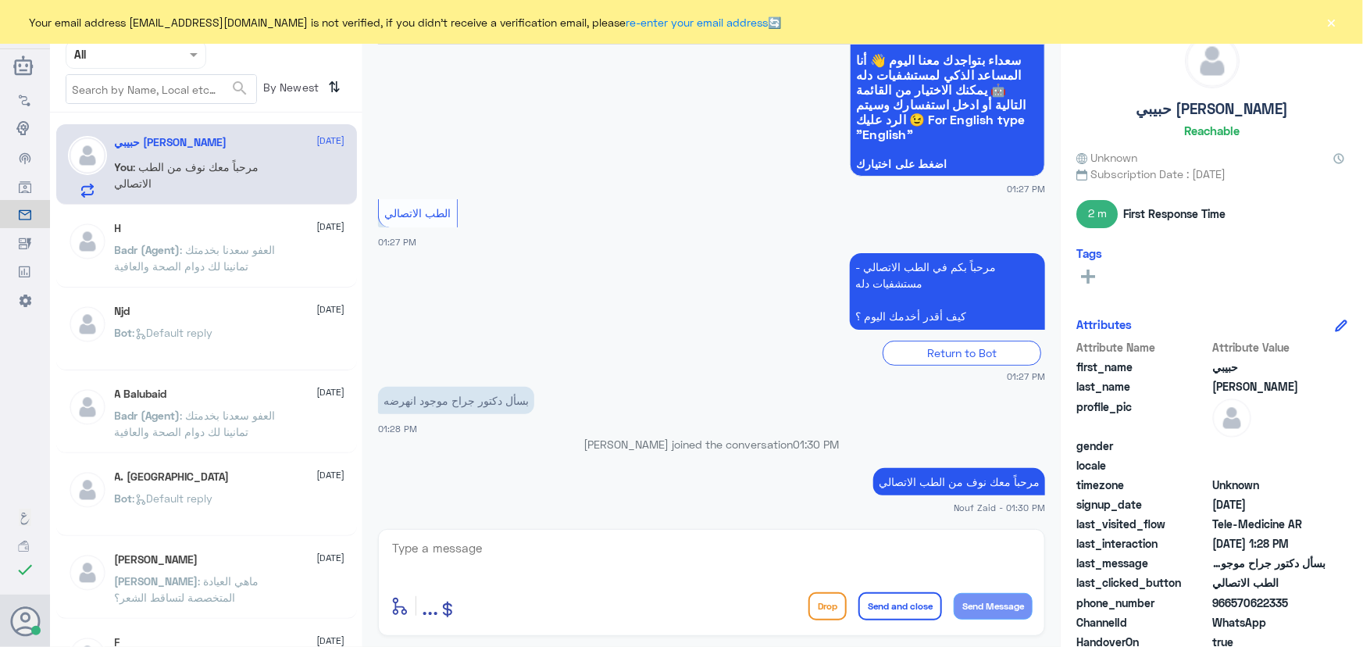
click at [588, 535] on div "enter flow name ... Drop Send and close Send Message" at bounding box center [711, 582] width 667 height 107
click at [586, 540] on textarea at bounding box center [712, 556] width 642 height 38
paste textarea "هنا الطب الاتصالي لكل مايخص الاستشارة الفورية من خلال التطبيق، يمكنك الاستفسار …"
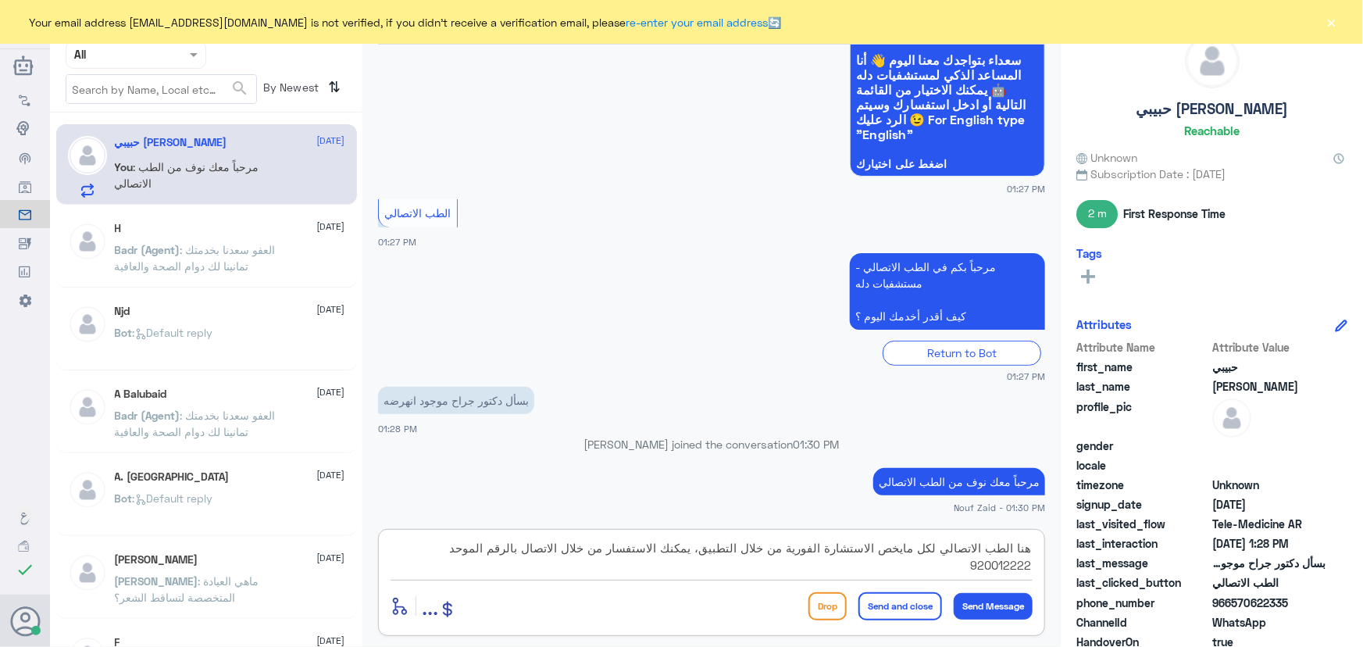
type textarea "هنا الطب الاتصالي لكل مايخص الاستشارة الفورية من خلال التطبيق، يمكنك الاستفسار …"
click at [930, 603] on button "Send and close" at bounding box center [900, 606] width 84 height 28
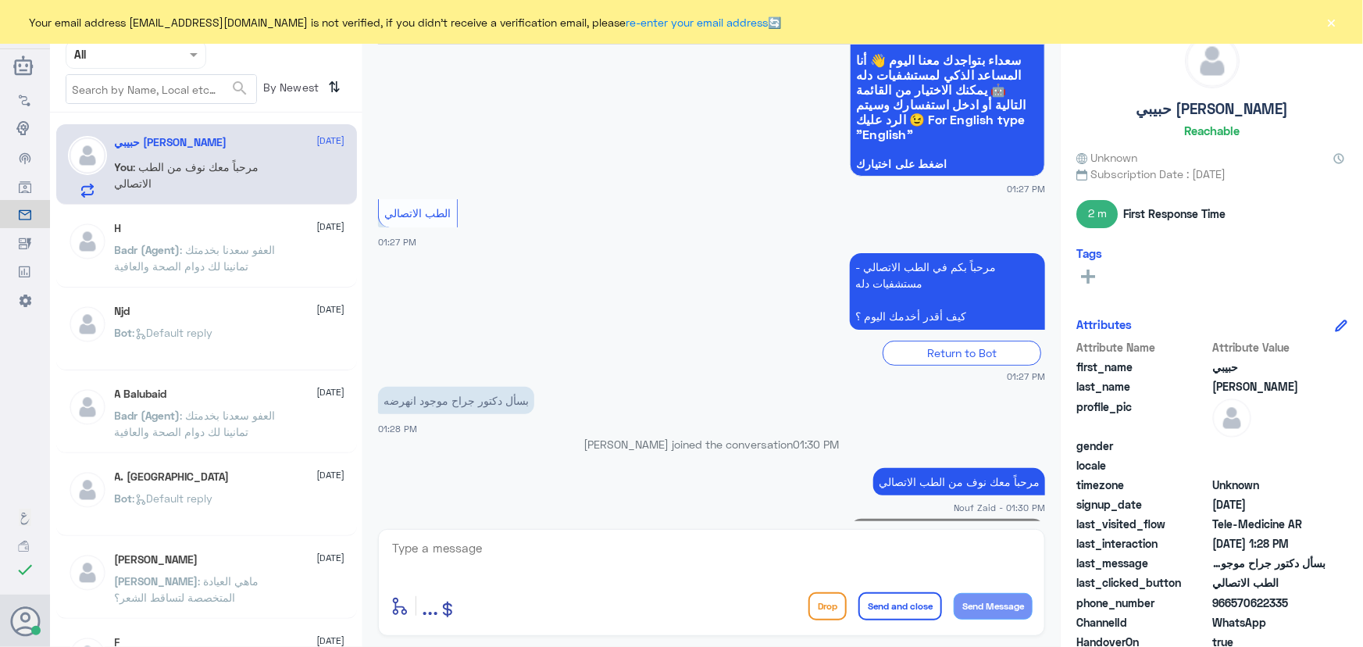
scroll to position [218, 0]
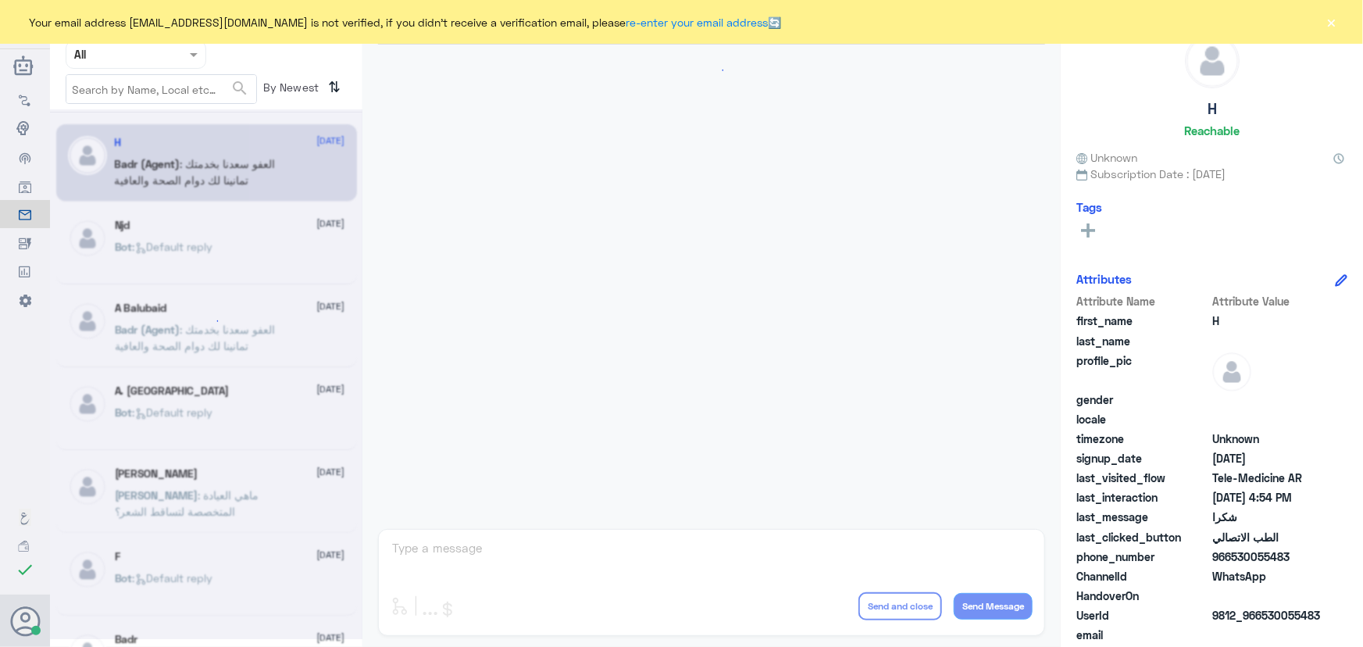
scroll to position [744, 0]
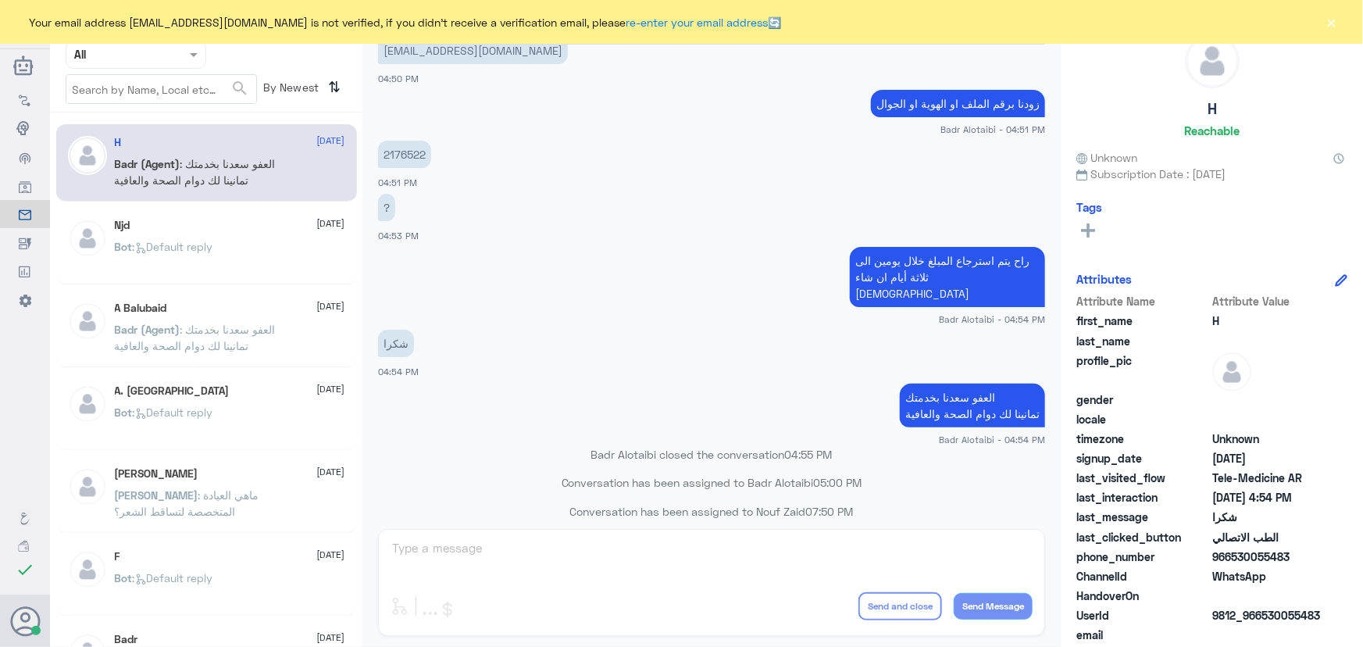
click at [1332, 23] on button "×" at bounding box center [1332, 22] width 16 height 16
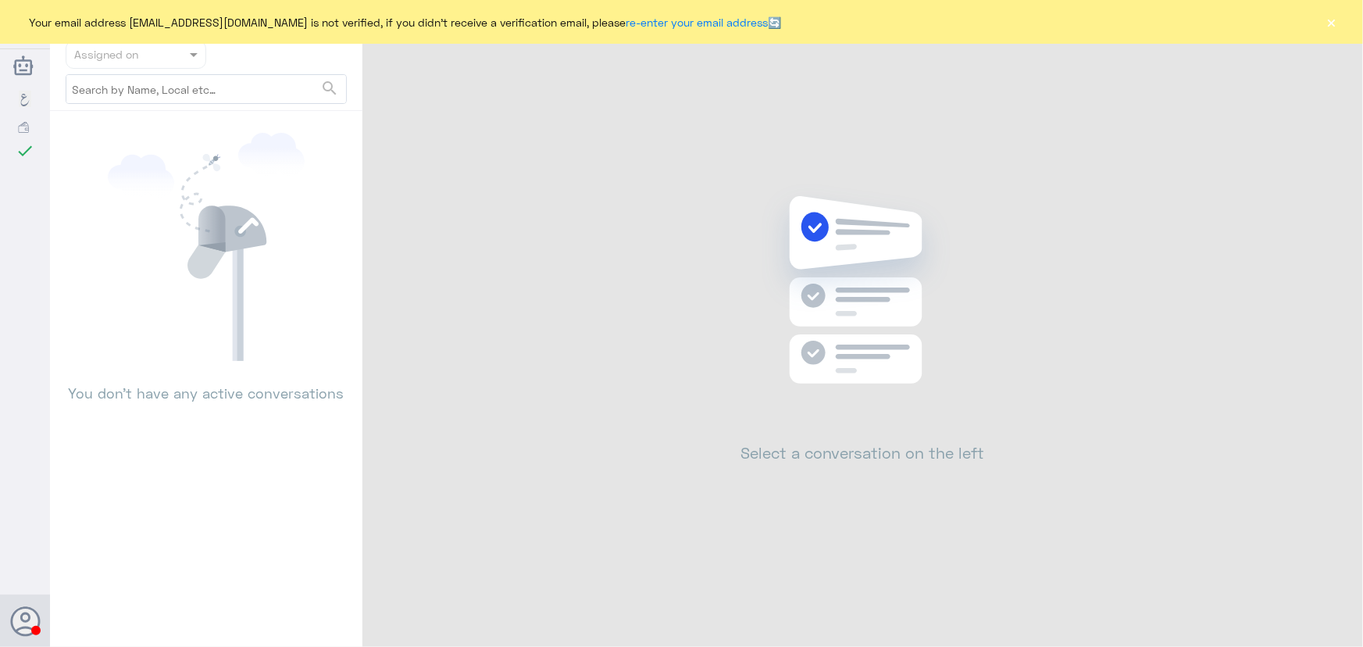
click at [1332, 16] on button "×" at bounding box center [1332, 22] width 16 height 16
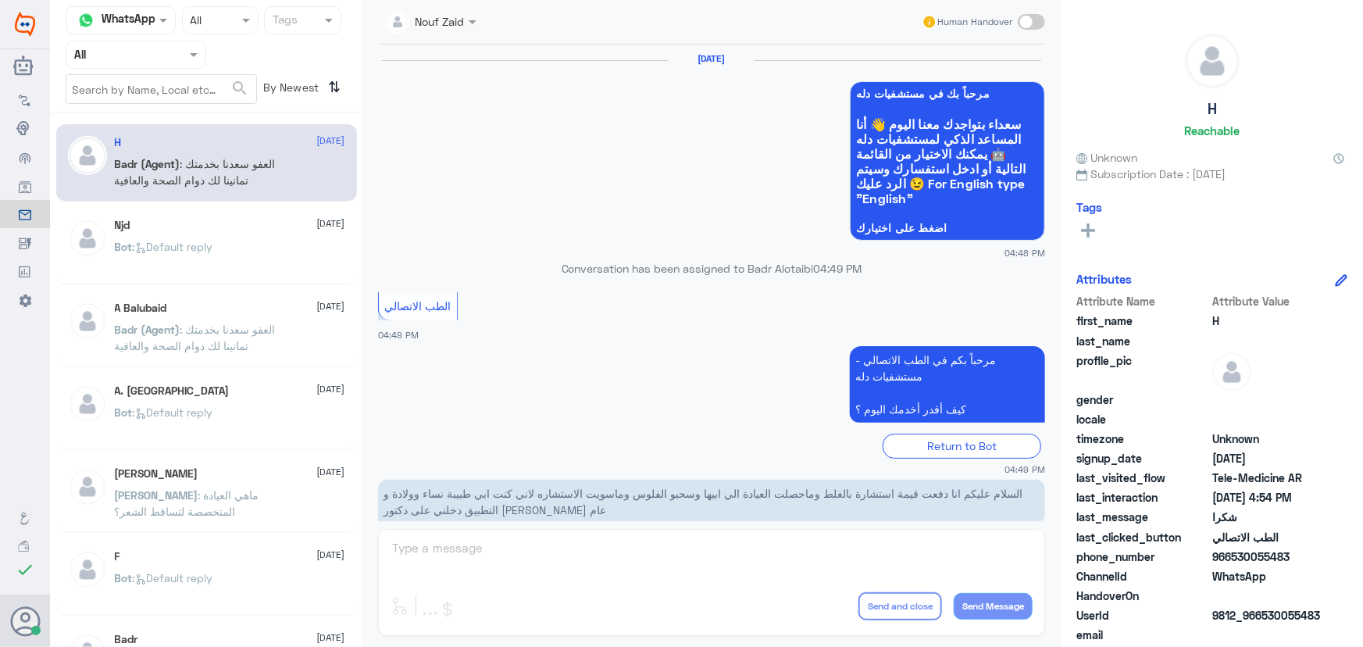
scroll to position [744, 0]
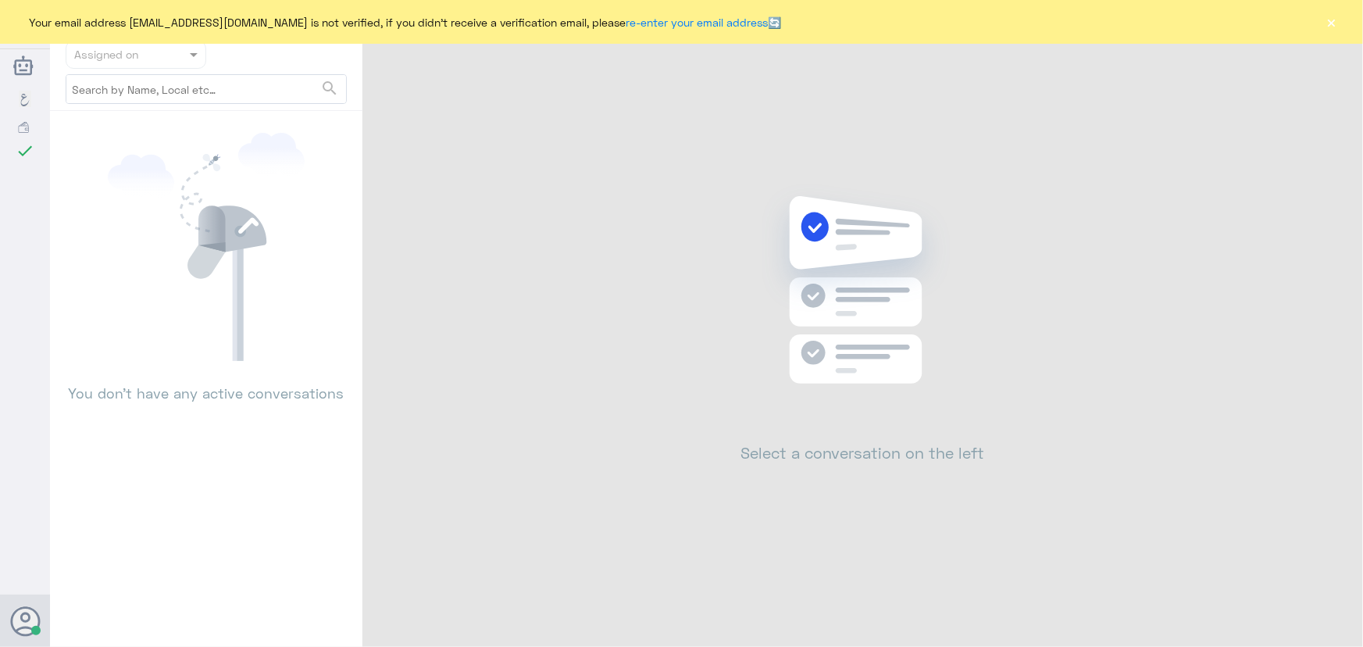
drag, startPoint x: 1314, startPoint y: 18, endPoint x: 1326, endPoint y: 19, distance: 12.5
click at [1319, 18] on div "Your email address [EMAIL_ADDRESS][DOMAIN_NAME] is not verified, if you didn't …" at bounding box center [681, 22] width 1363 height 44
click at [1326, 19] on button "×" at bounding box center [1332, 22] width 16 height 16
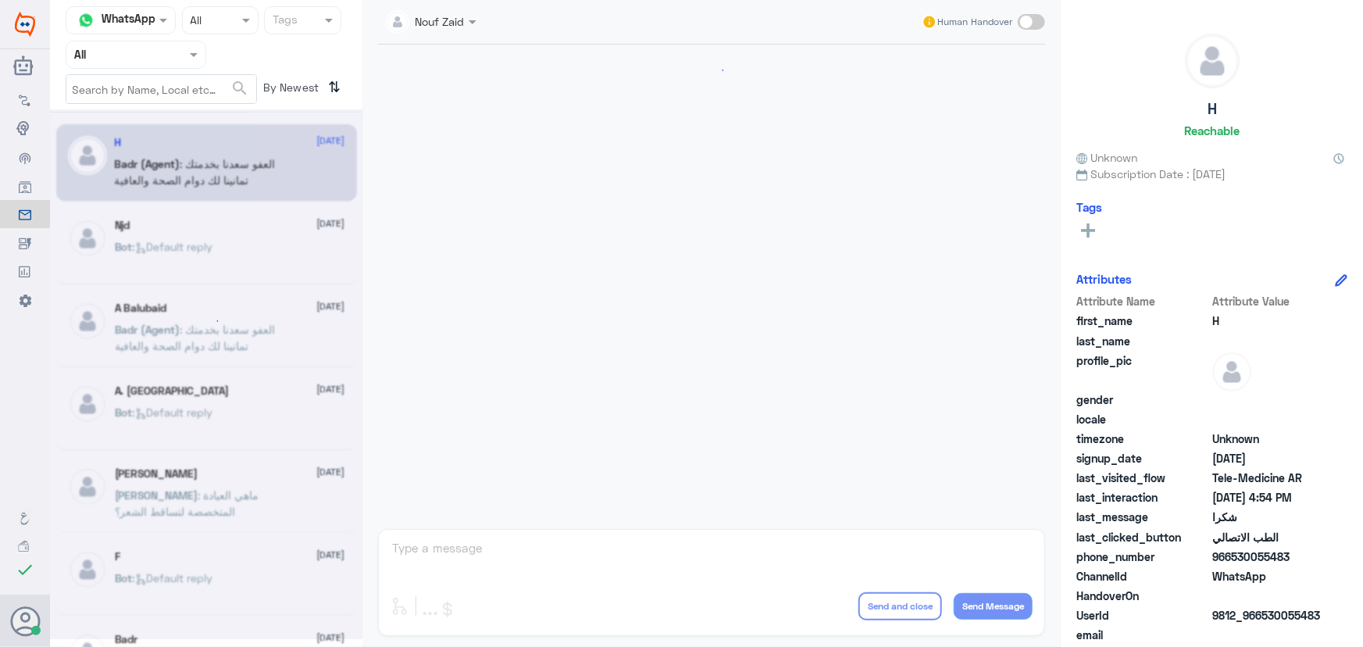
scroll to position [744, 0]
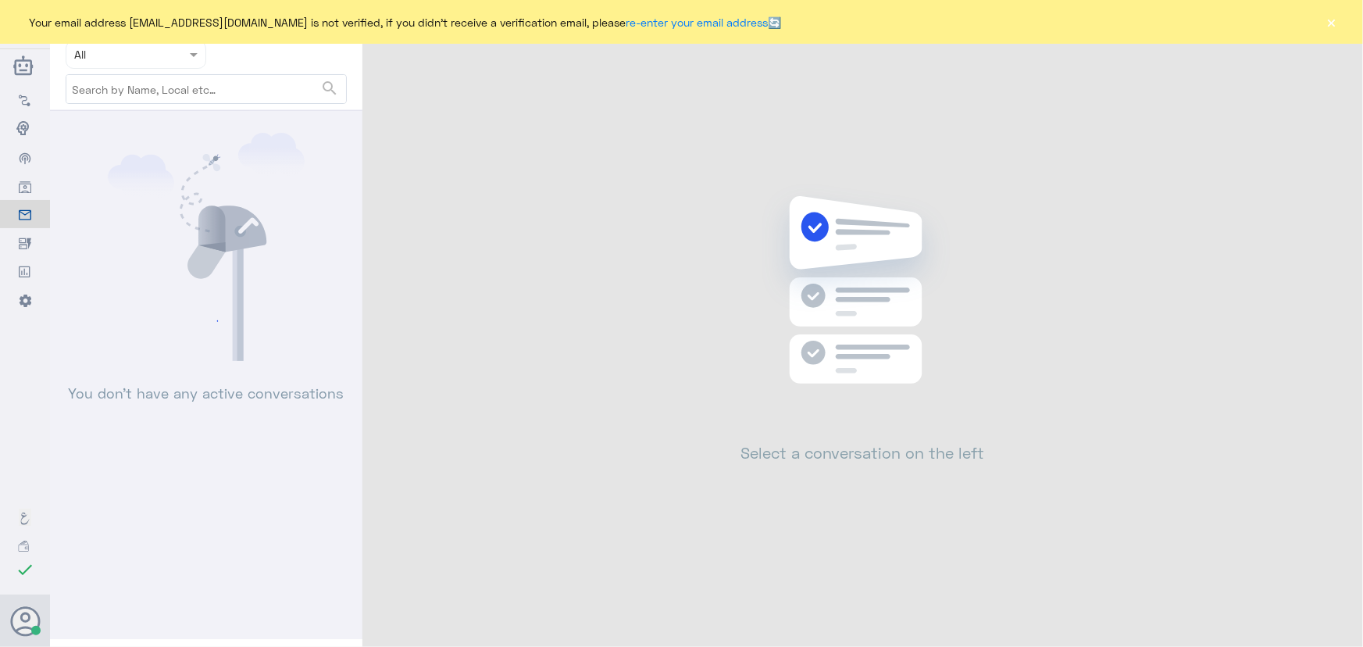
click at [1333, 20] on button "×" at bounding box center [1332, 22] width 16 height 16
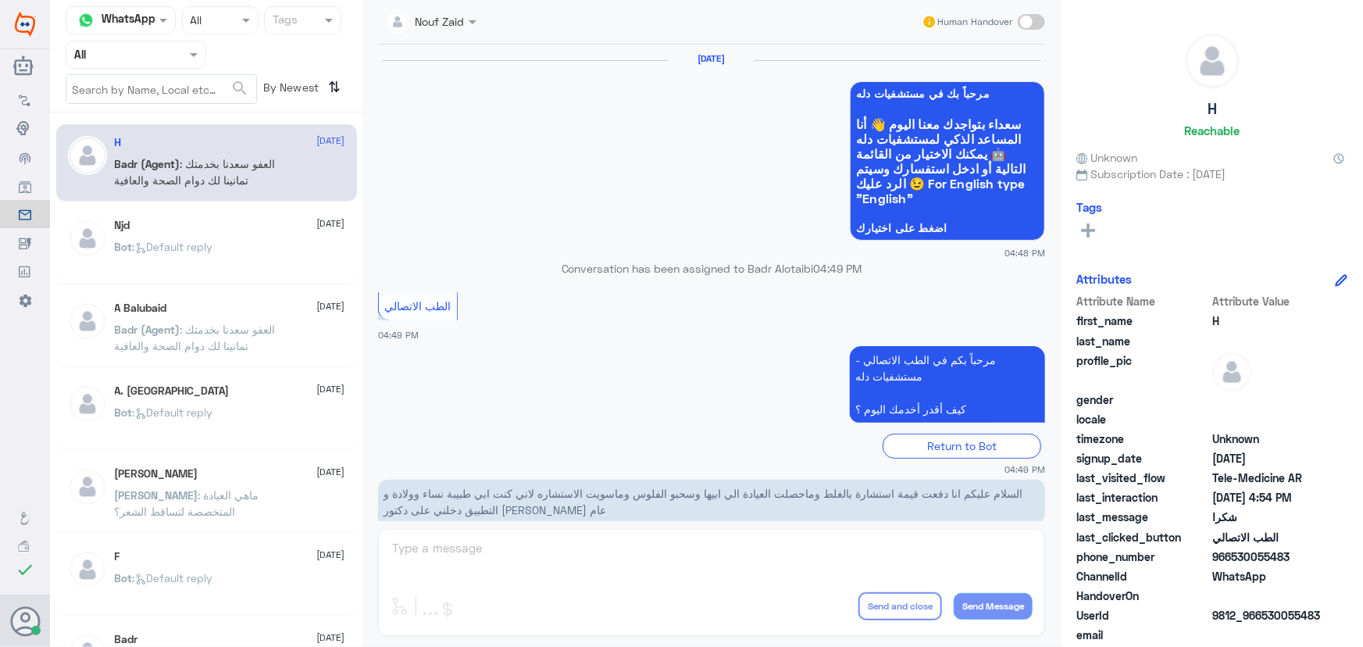
scroll to position [744, 0]
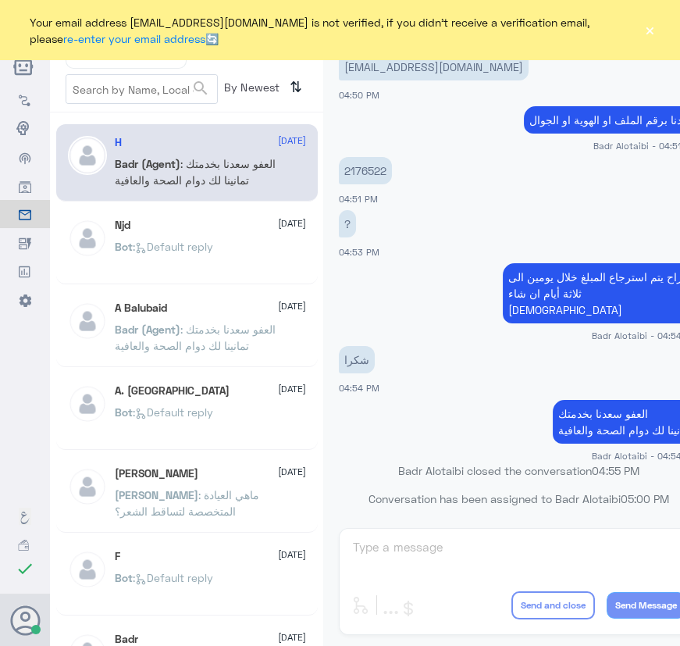
scroll to position [760, 0]
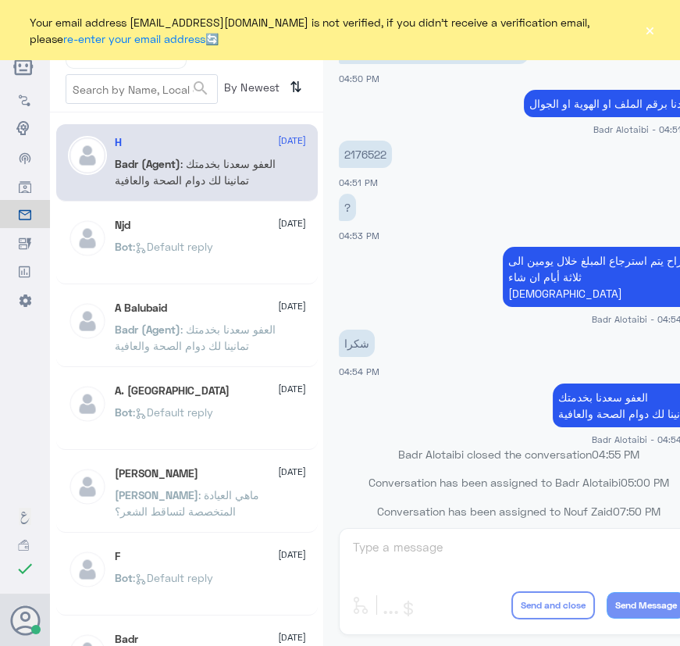
click at [652, 33] on button "×" at bounding box center [650, 31] width 12 height 16
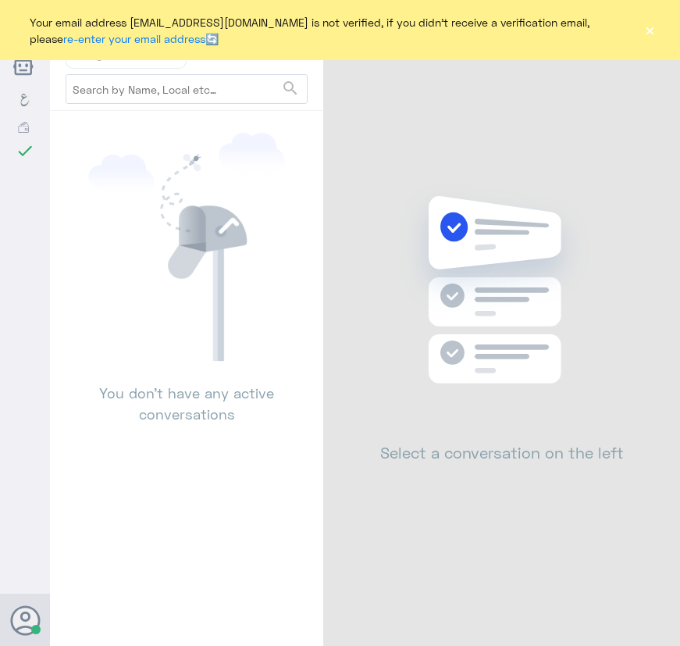
click at [648, 30] on button "×" at bounding box center [650, 31] width 12 height 16
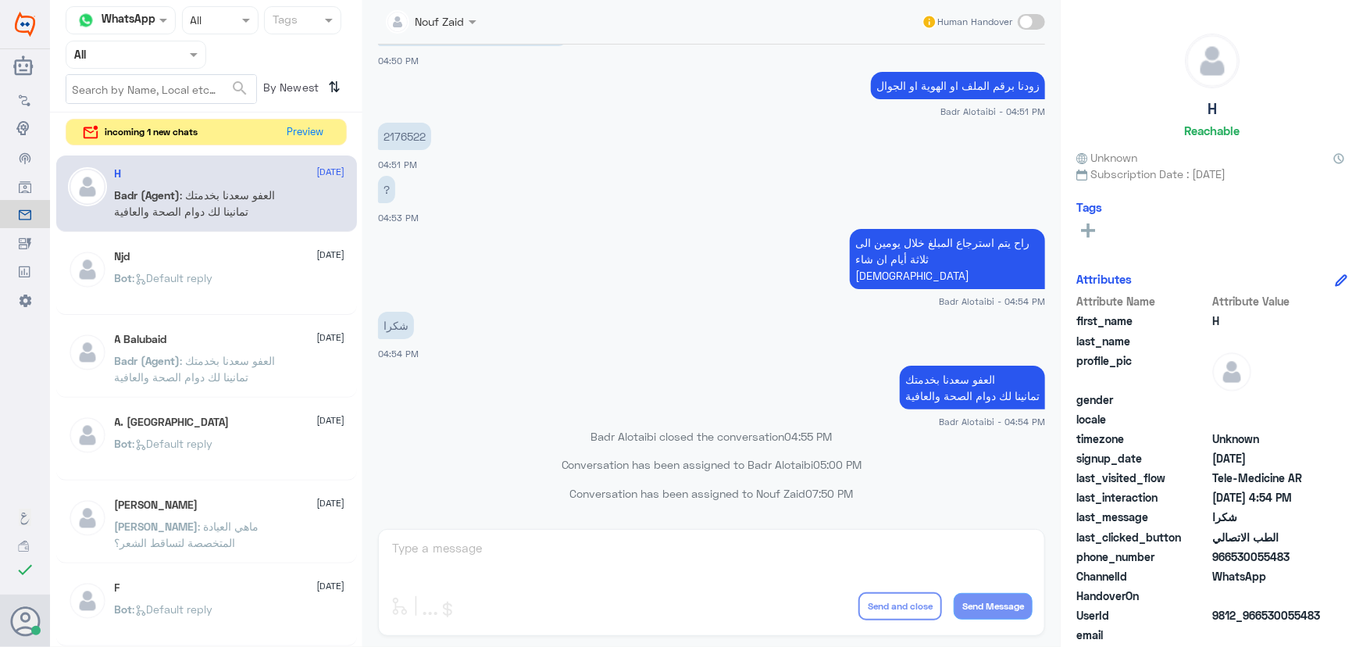
scroll to position [744, 0]
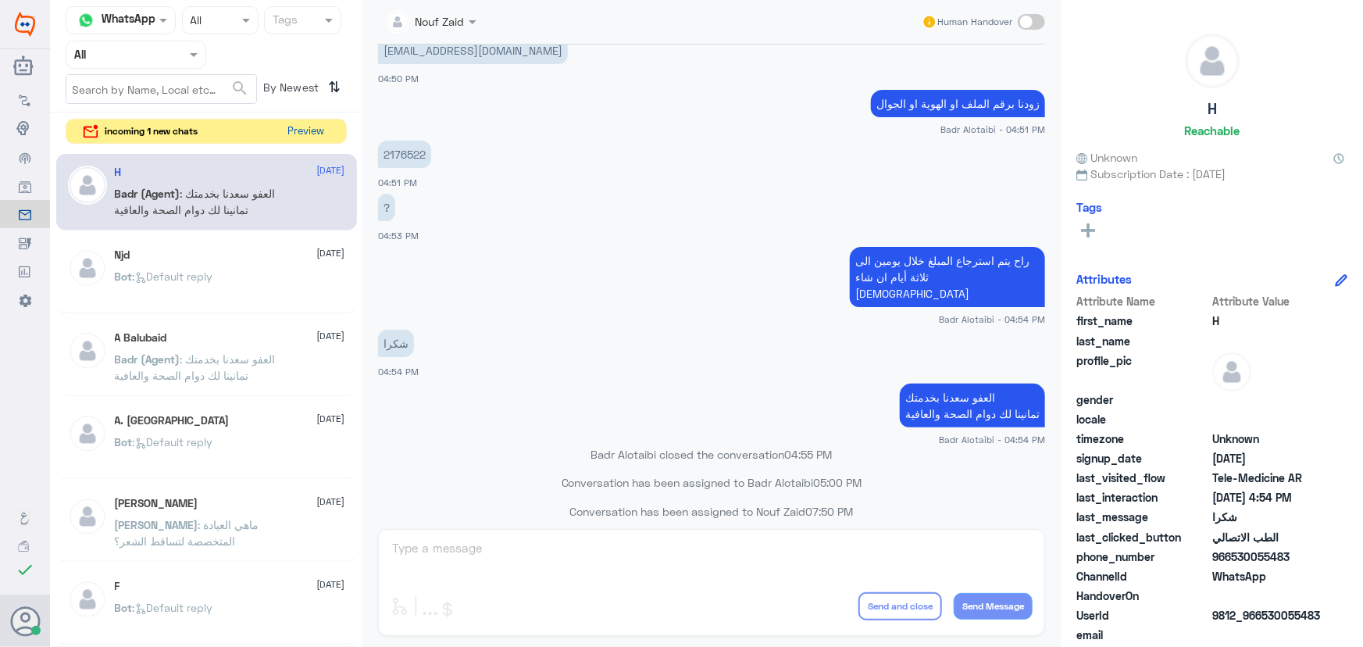
click at [298, 123] on button "Preview" at bounding box center [306, 132] width 48 height 24
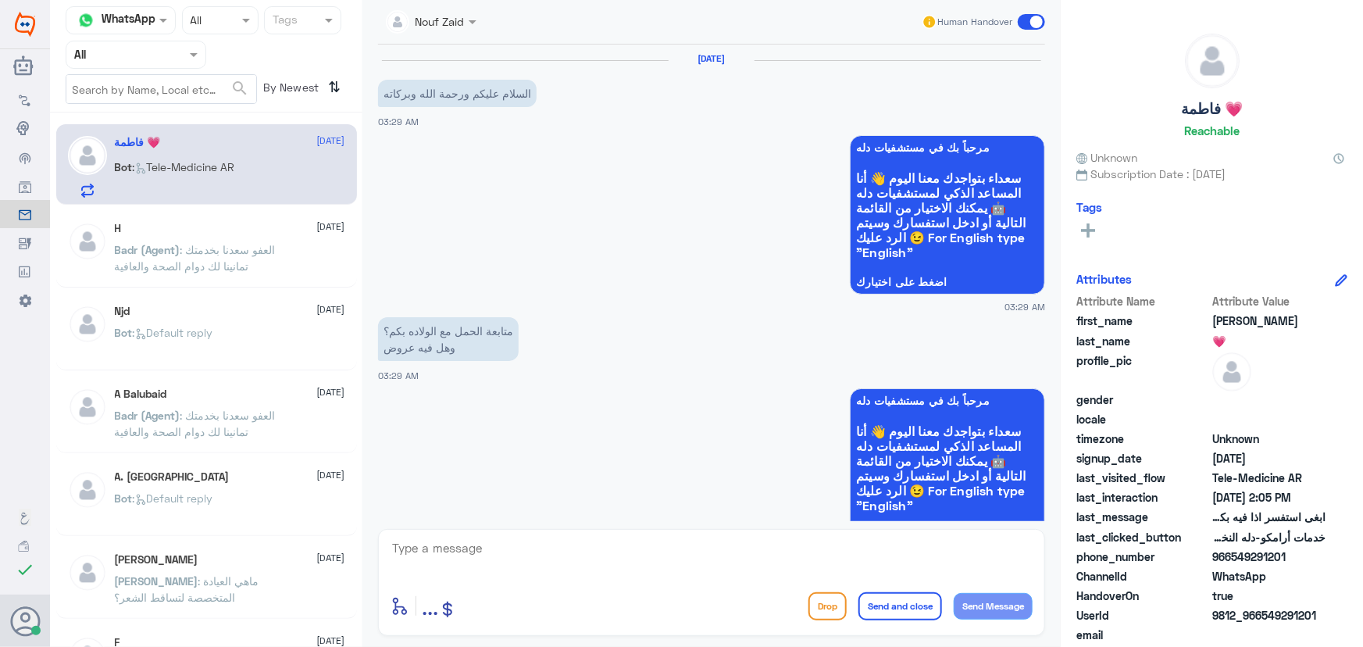
scroll to position [1060, 0]
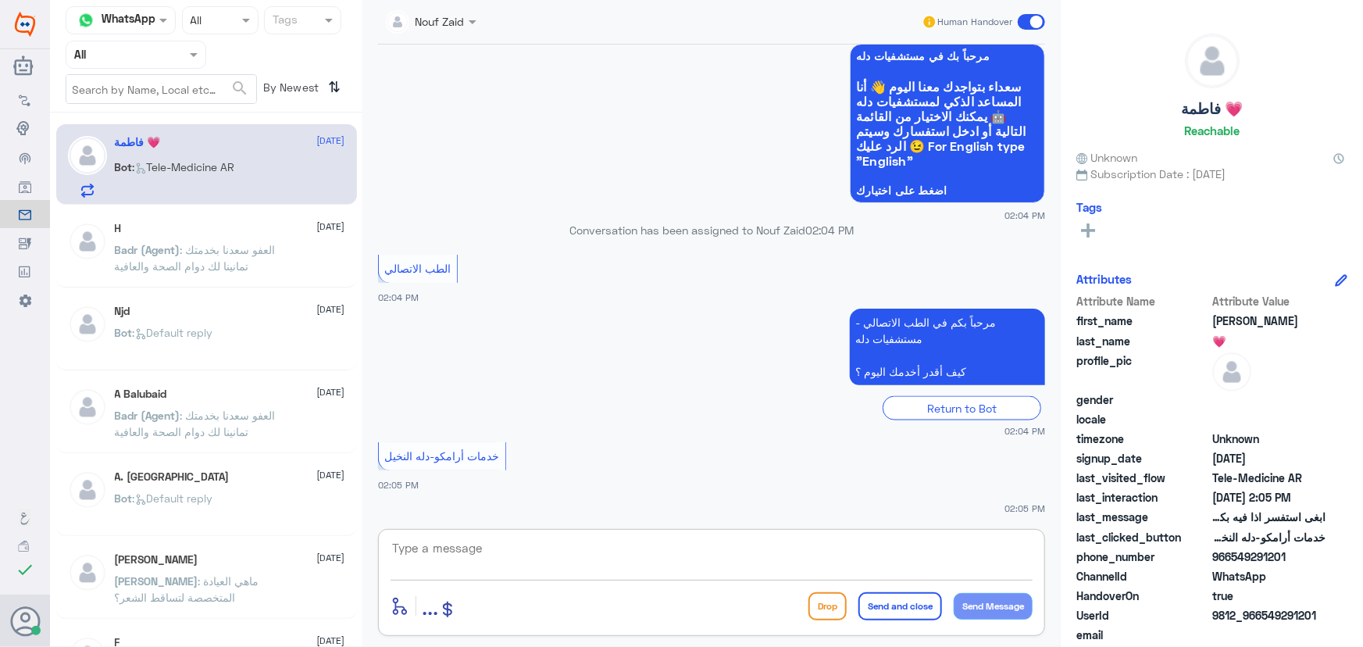
click at [596, 552] on textarea at bounding box center [712, 556] width 642 height 38
paste textarea "مرحباً معك نوف من الطب الاتصالي"
type textarea "مرحباً معك نوف من الطب الاتصالي"
click at [680, 598] on button "Send Message" at bounding box center [993, 606] width 79 height 27
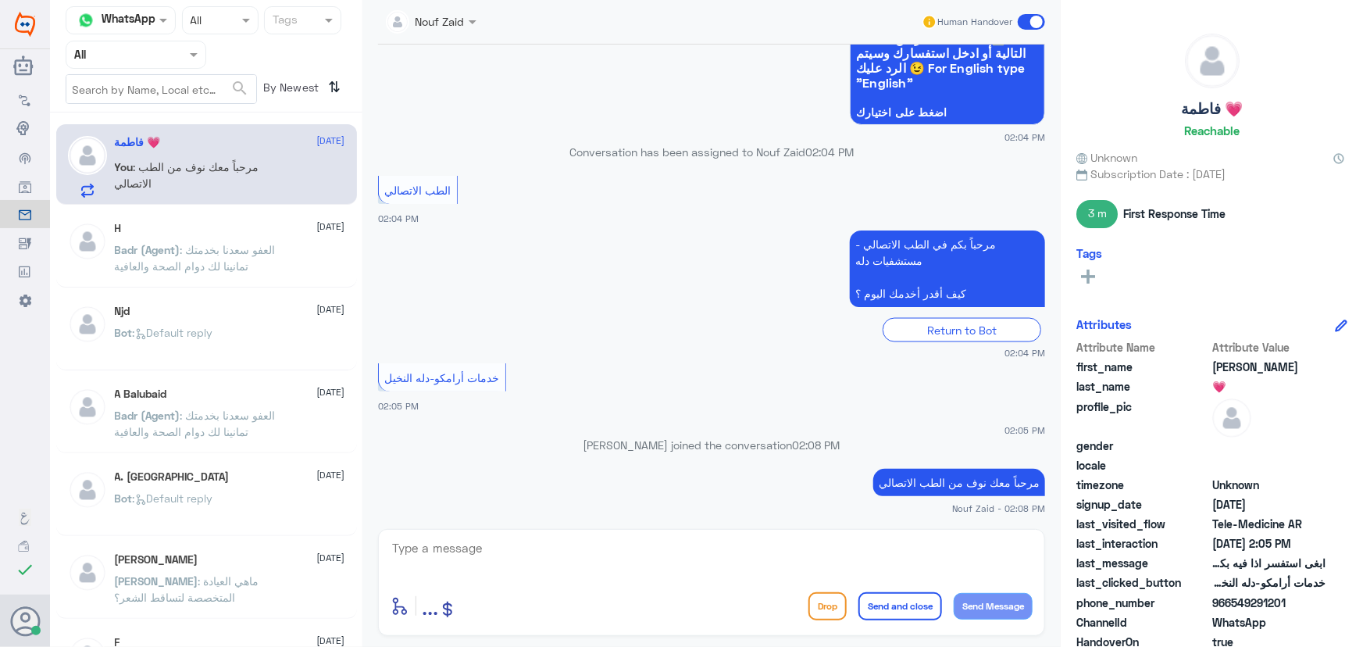
click at [485, 563] on textarea at bounding box center [712, 556] width 642 height 38
paste textarea "كيف اقدر اساعدك؟"
type textarea "كيف اقدر اساعدك؟"
click at [680, 603] on button "Send Message" at bounding box center [993, 606] width 79 height 27
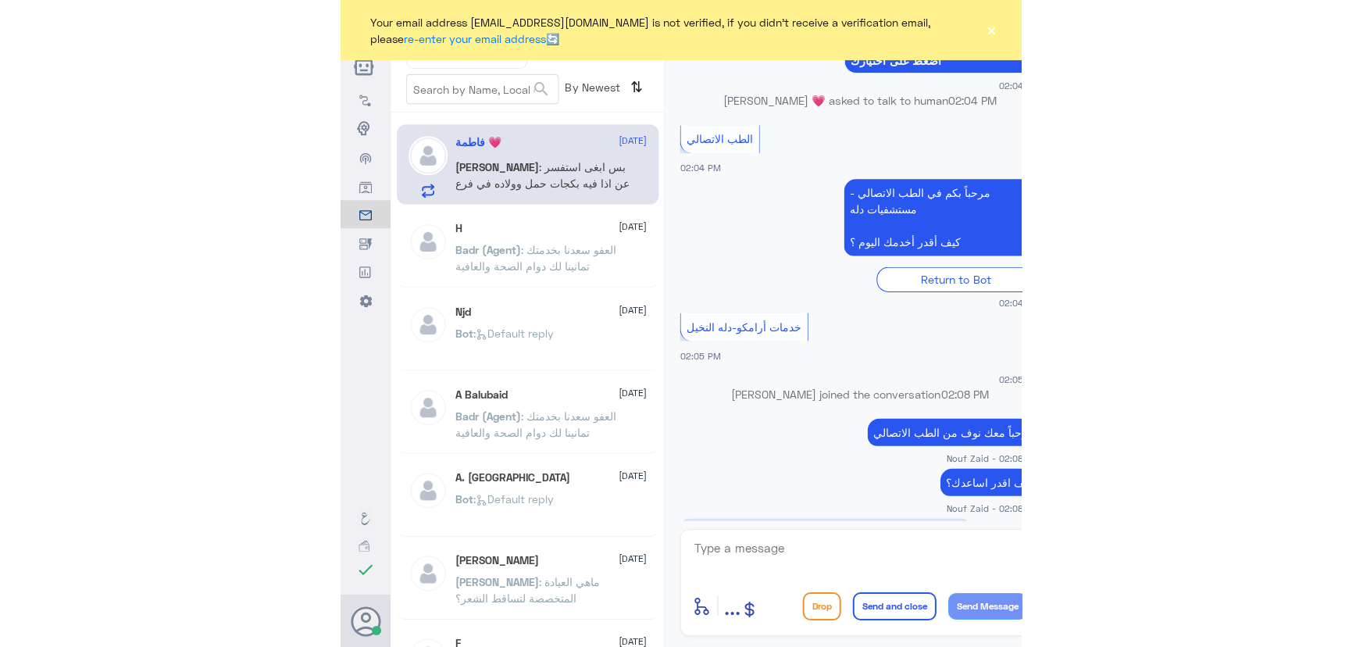
scroll to position [936, 0]
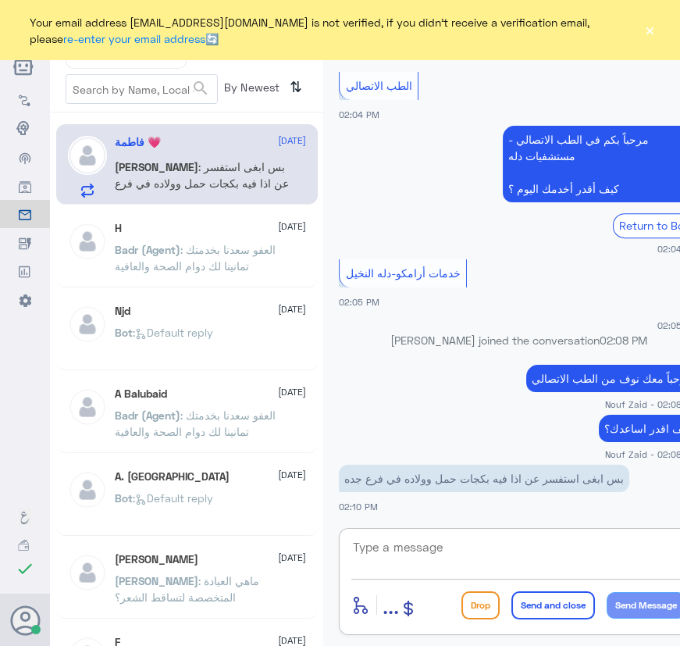
click at [505, 547] on textarea at bounding box center [519, 556] width 334 height 38
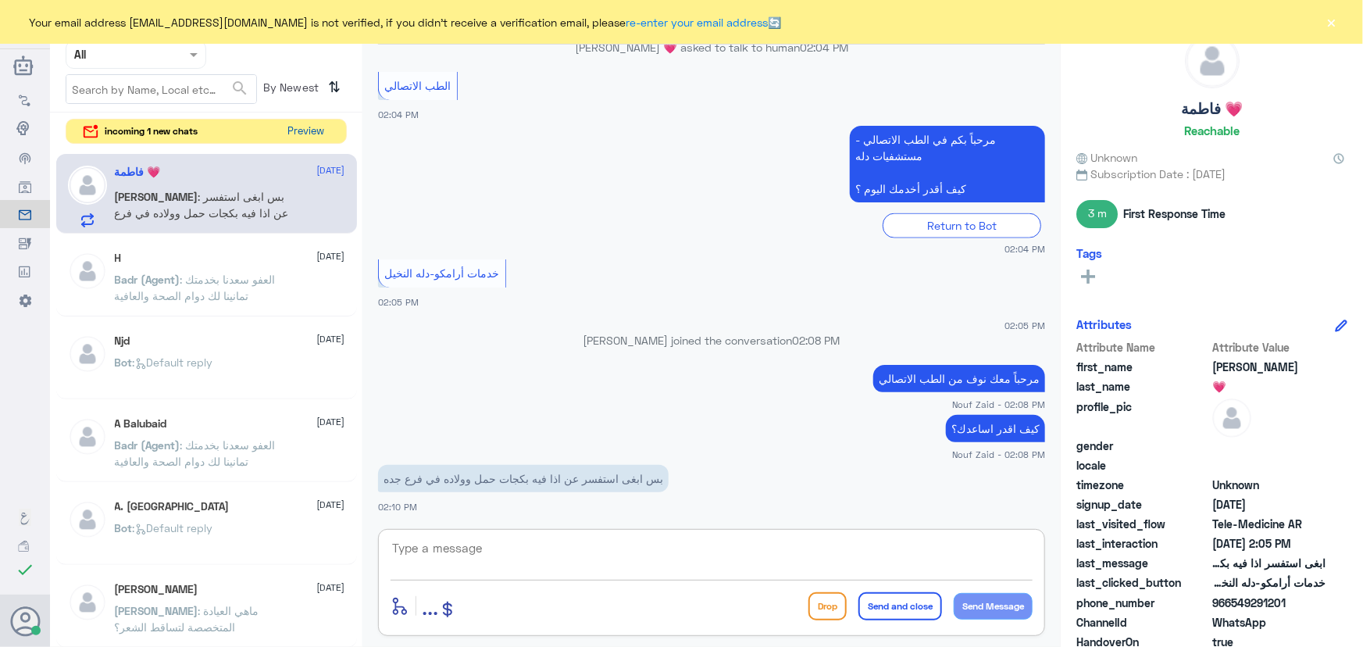
click at [306, 137] on button "Preview" at bounding box center [306, 132] width 48 height 24
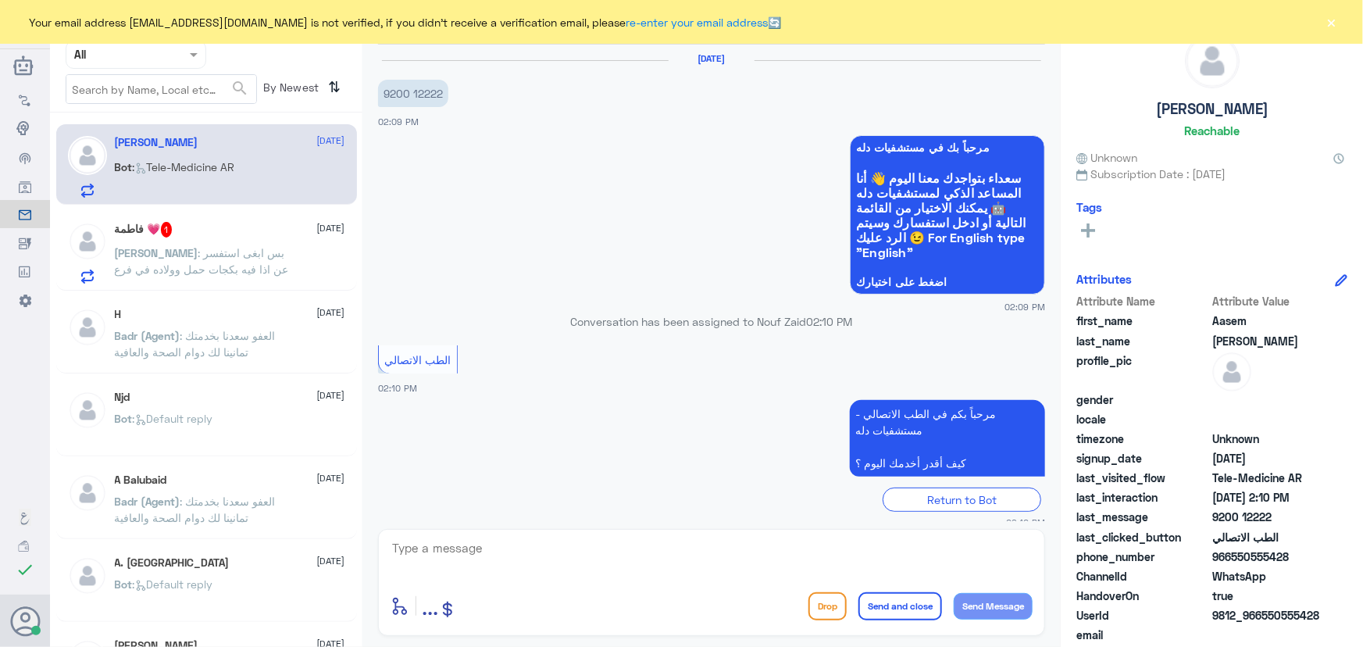
scroll to position [16, 0]
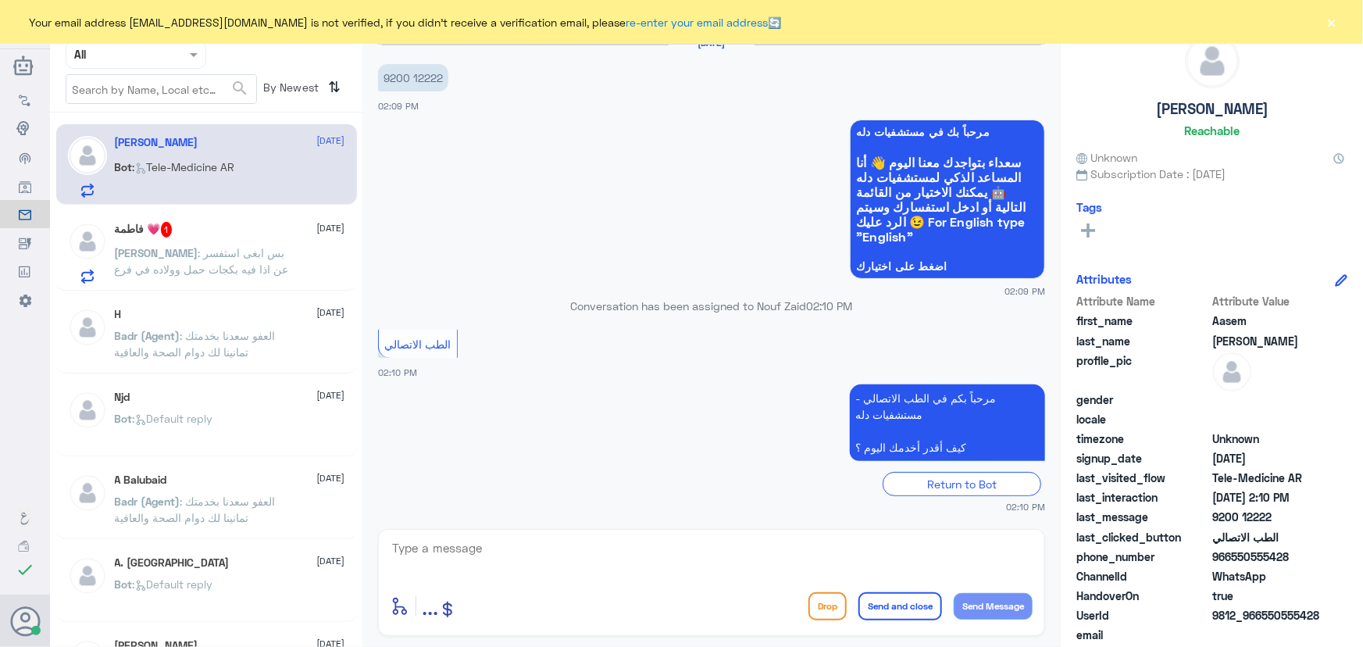
click at [205, 258] on span ": بس ابغى استفسر عن اذا فيه بكجات حمل وولاده في فرع جده" at bounding box center [202, 269] width 174 height 46
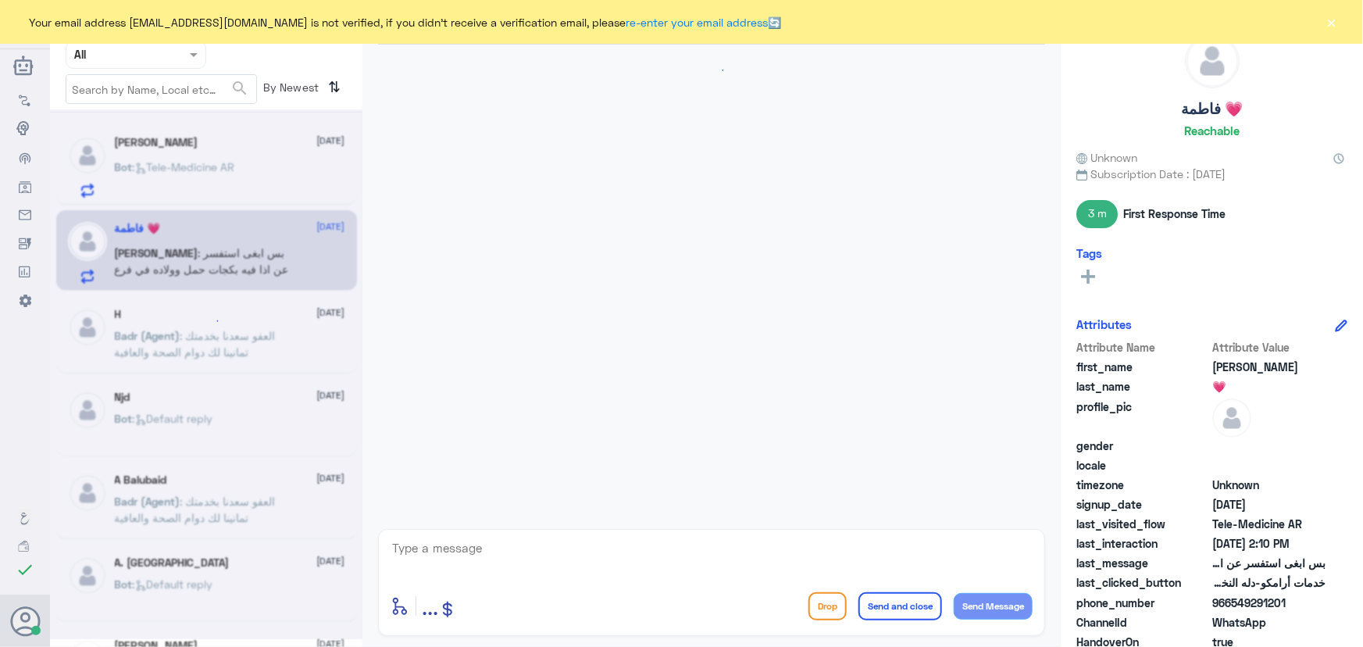
scroll to position [756, 0]
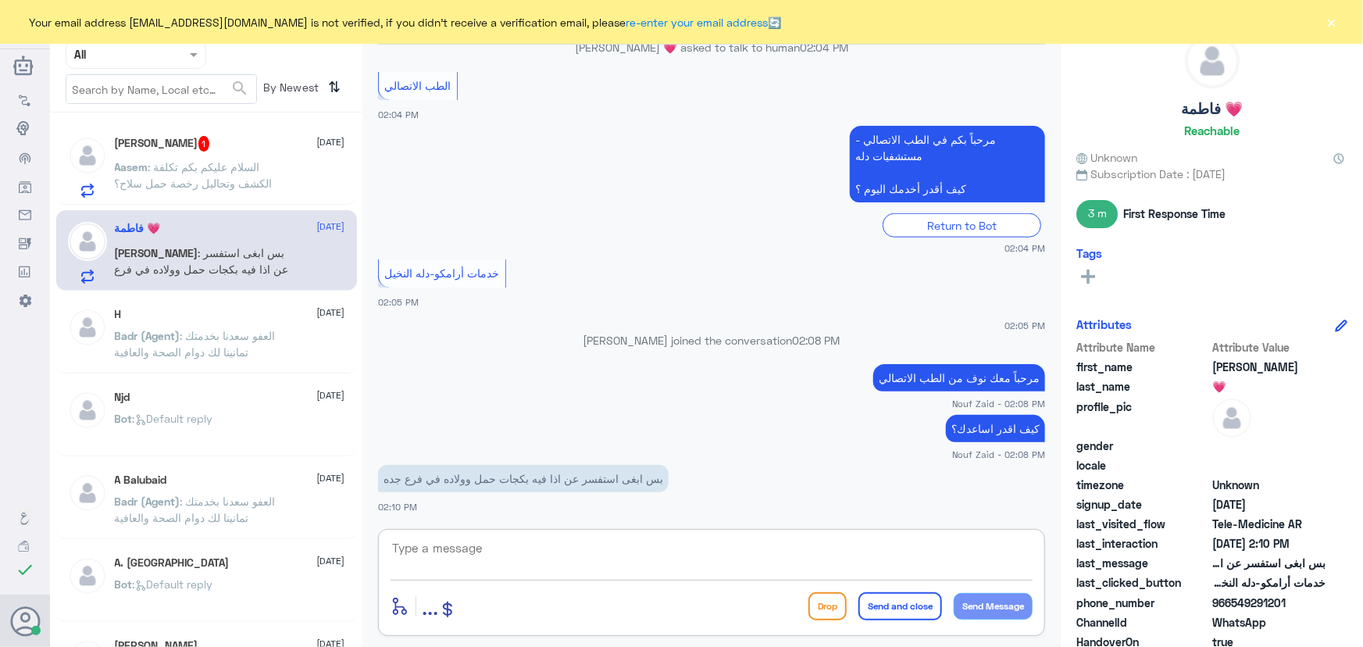
click at [522, 551] on textarea at bounding box center [712, 556] width 642 height 38
paste textarea "هنا الطب الاتصالي لكل مايخص الاستشارة الفورية من خلال التطبيق، يمكنك الاستفسار …"
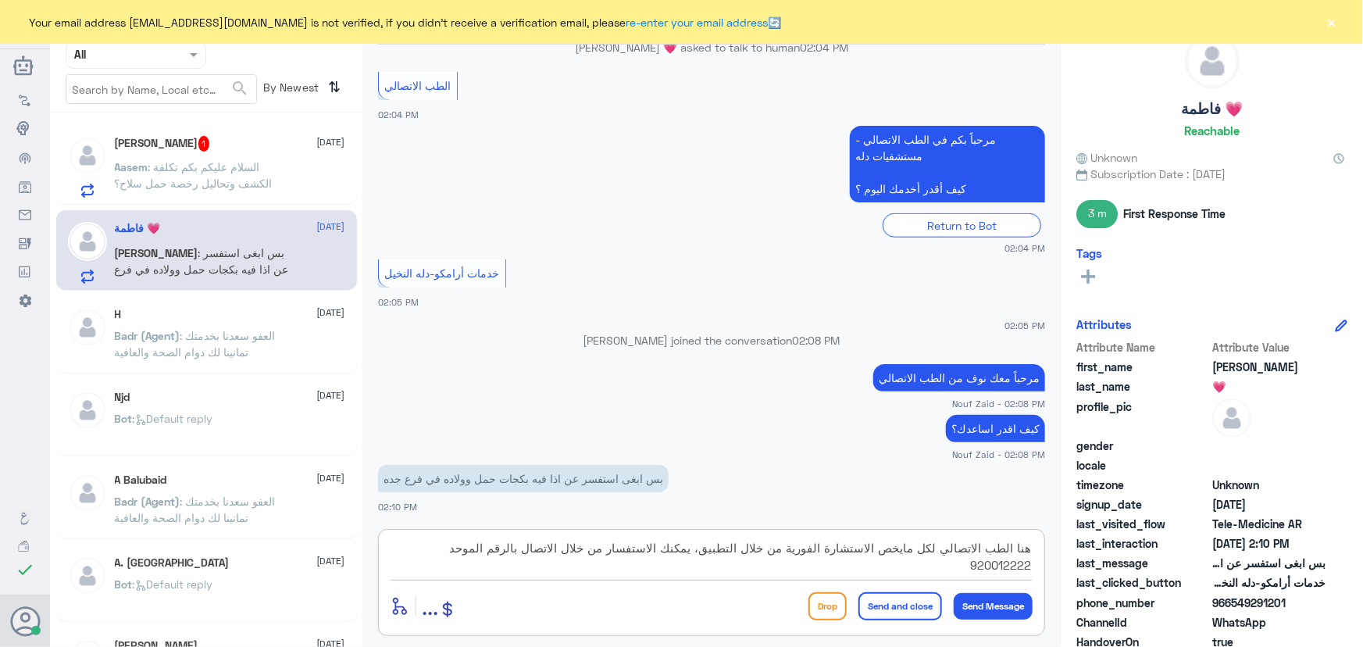
drag, startPoint x: 945, startPoint y: 546, endPoint x: 709, endPoint y: 551, distance: 235.9
click at [709, 551] on textarea "هنا الطب الاتصالي لكل مايخص الاستشارة الفورية من خلال التطبيق، يمكنك الاستفسار …" at bounding box center [712, 556] width 642 height 38
type textarea "هنا الطب الاتصالي لدله النخيل، يمكنك الاستفسار من خلال الاتصال بالرقم الموحد 92…"
click at [874, 601] on button "Send and close" at bounding box center [900, 606] width 84 height 28
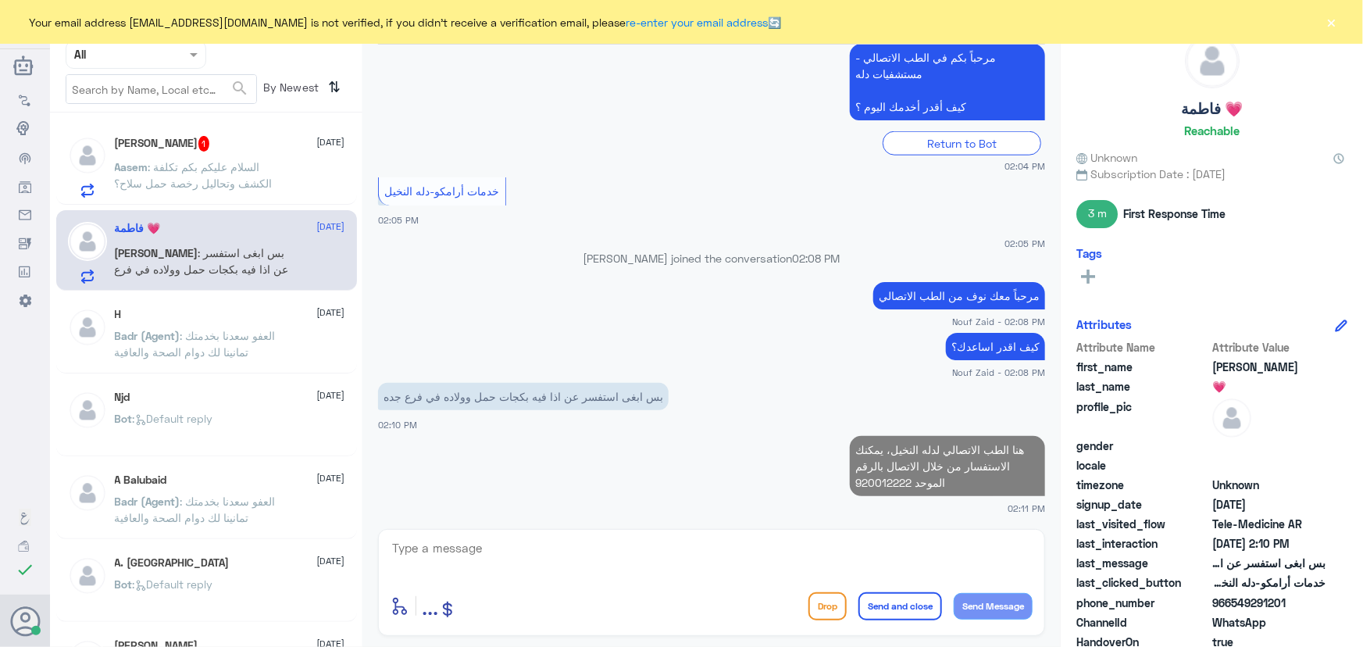
scroll to position [835, 0]
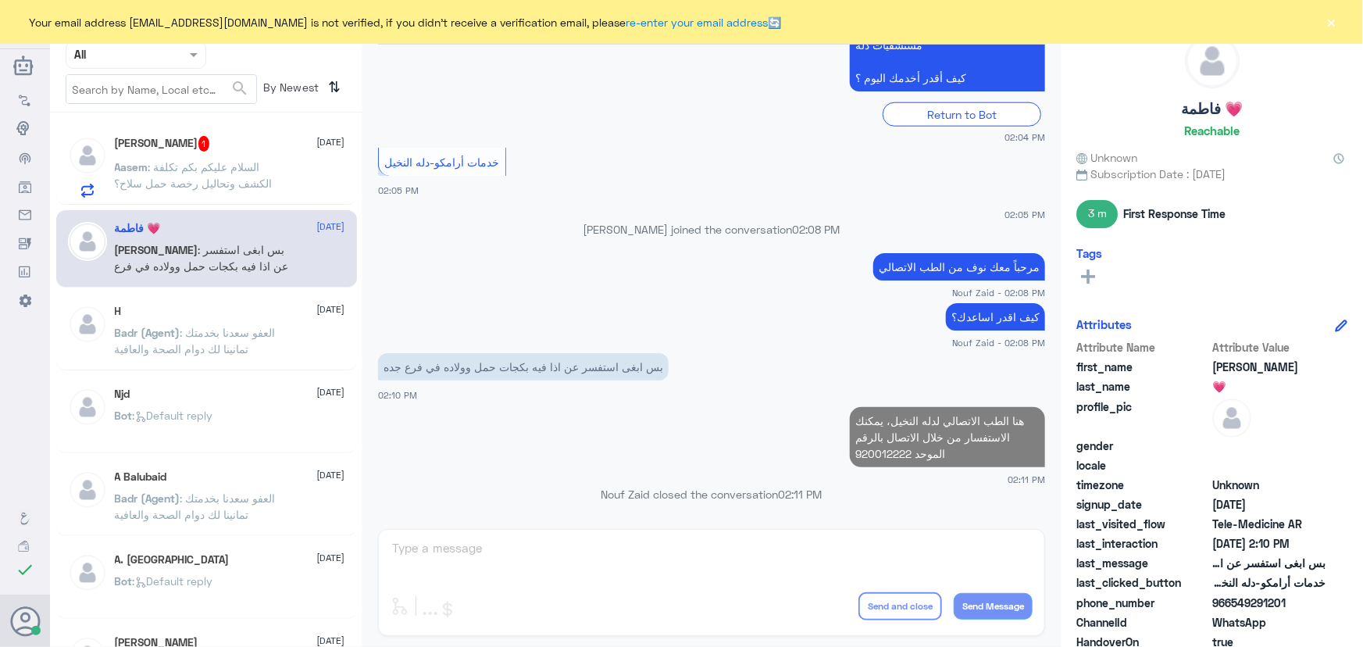
click at [152, 174] on p "Aasem : السلام عليكم بكم تكلفة الكشف وتحاليل رخصة حمل سلاح؟" at bounding box center [203, 178] width 176 height 39
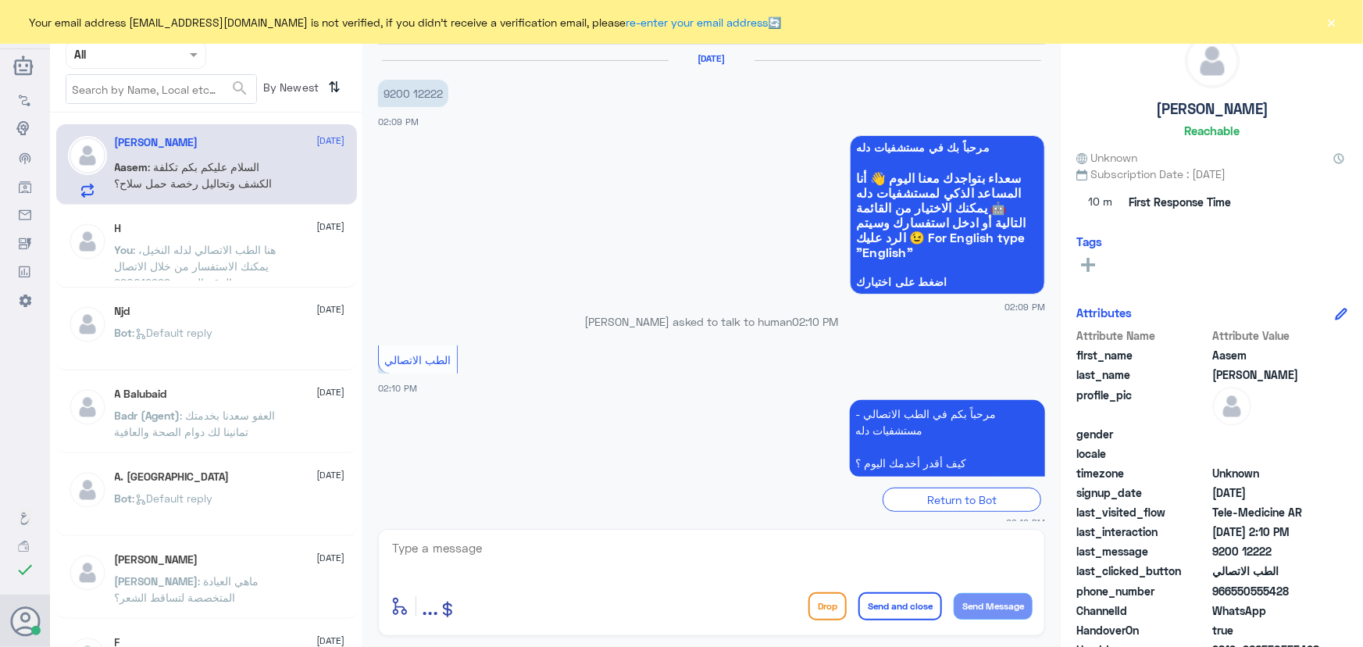
scroll to position [85, 0]
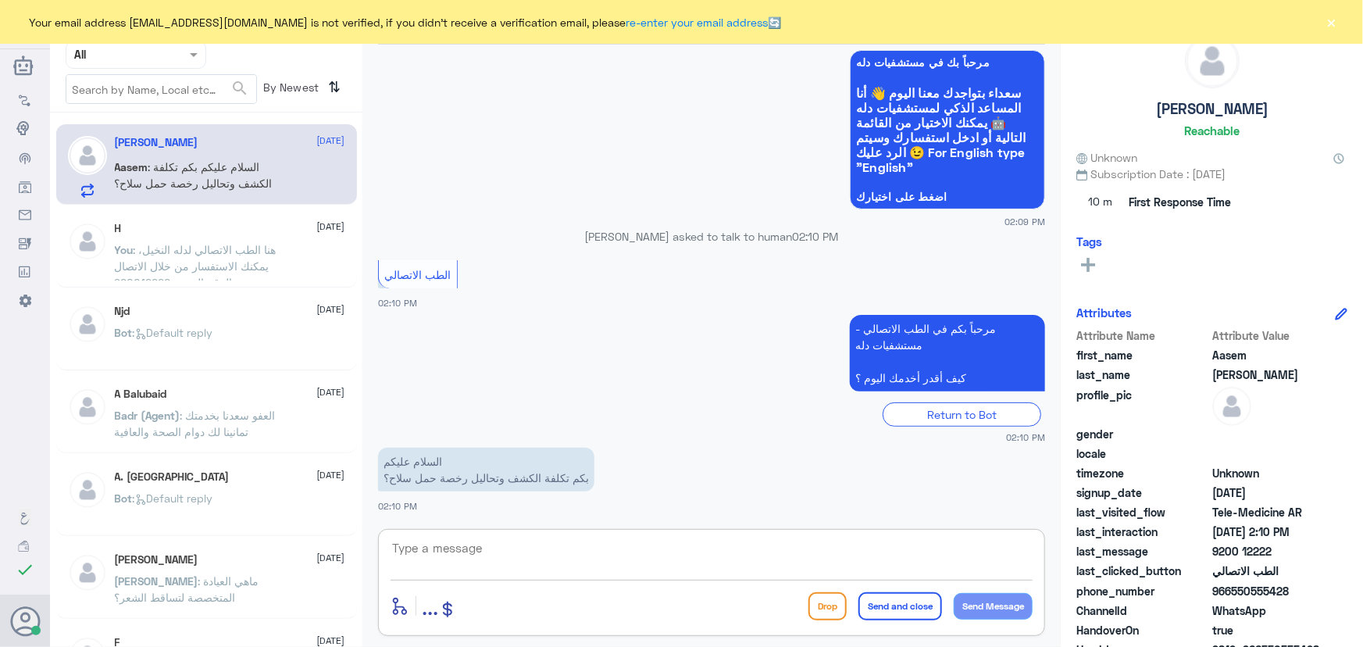
click at [512, 566] on textarea at bounding box center [712, 556] width 642 height 38
paste textarea "مرحباً معك نوف من الطب الاتصالي"
type textarea "مرحباً معك نوف من الطب الاتصالي"
click at [969, 596] on button "Send Message" at bounding box center [993, 606] width 79 height 27
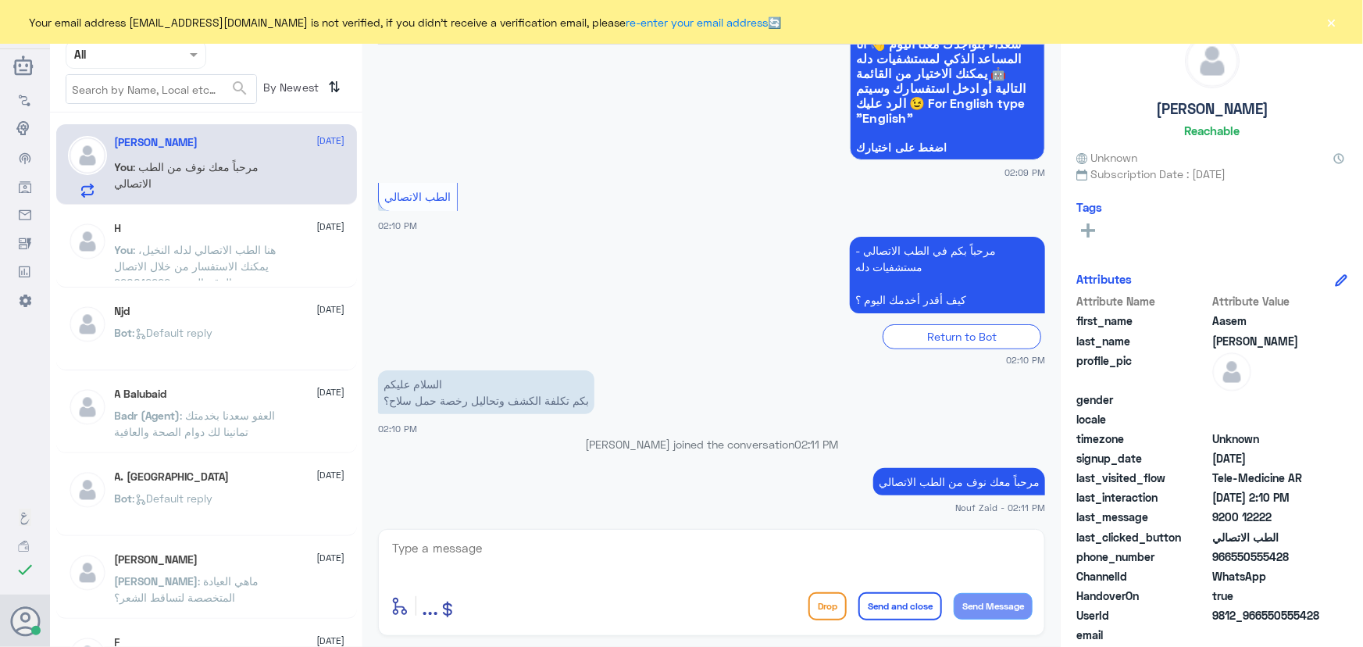
scroll to position [205, 0]
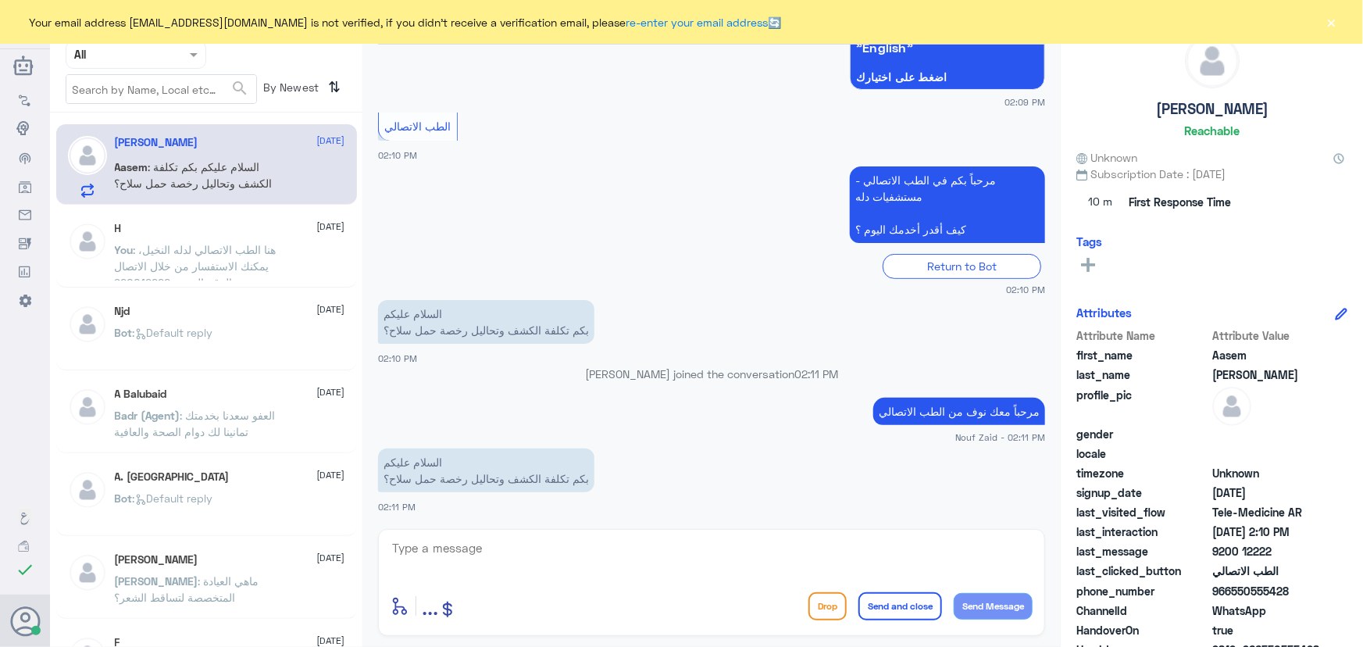
click at [1329, 24] on button "×" at bounding box center [1332, 22] width 16 height 16
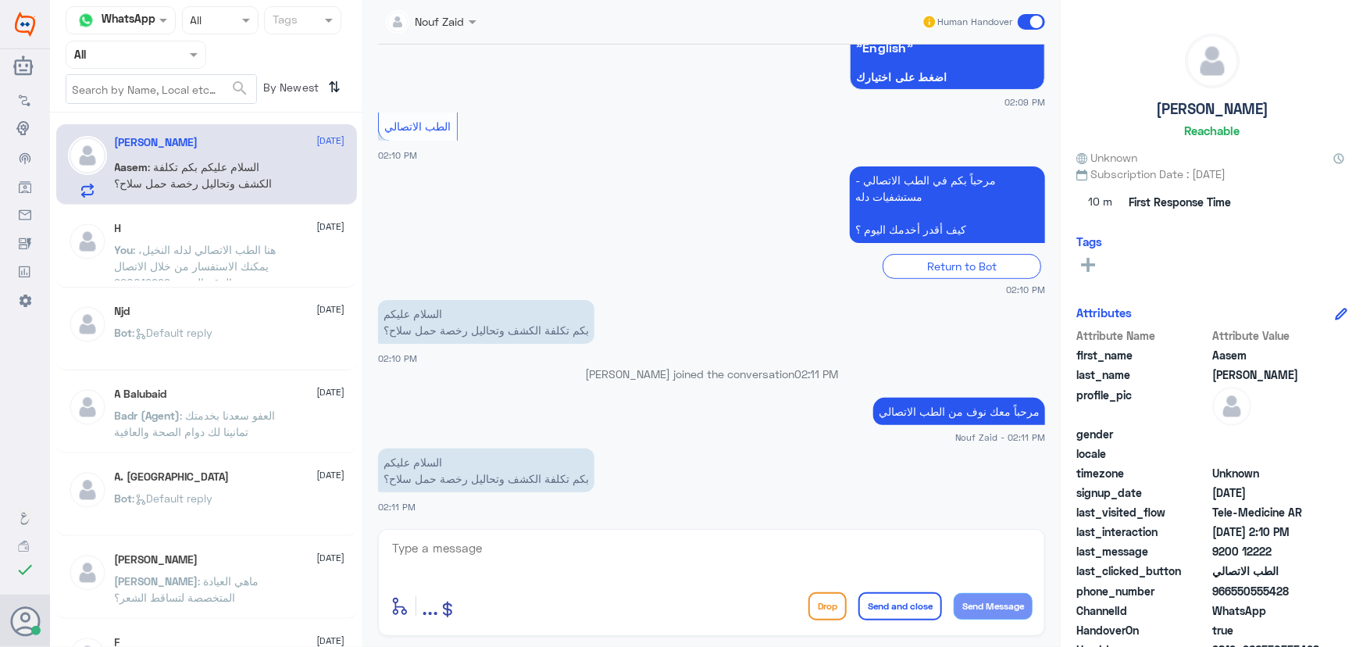
drag, startPoint x: 269, startPoint y: 177, endPoint x: 240, endPoint y: 223, distance: 55.1
click at [269, 180] on p "Aasem : السلام عليكم بكم تكلفة الكشف وتحاليل رخصة حمل سلاح؟" at bounding box center [203, 178] width 176 height 39
drag, startPoint x: 193, startPoint y: 296, endPoint x: 188, endPoint y: 256, distance: 40.1
click at [193, 281] on div "Aasem Nasser Alyahya 26 August Aasem : السلام عليكم بكم تكلفة الكشف وتحاليل رخص…" at bounding box center [206, 386] width 312 height 534
click at [188, 237] on div "H 10 August You : هنا الطب الاتصالي لدله النخيل، يمكنك الاستفسار من خلال الاتصا…" at bounding box center [230, 251] width 230 height 59
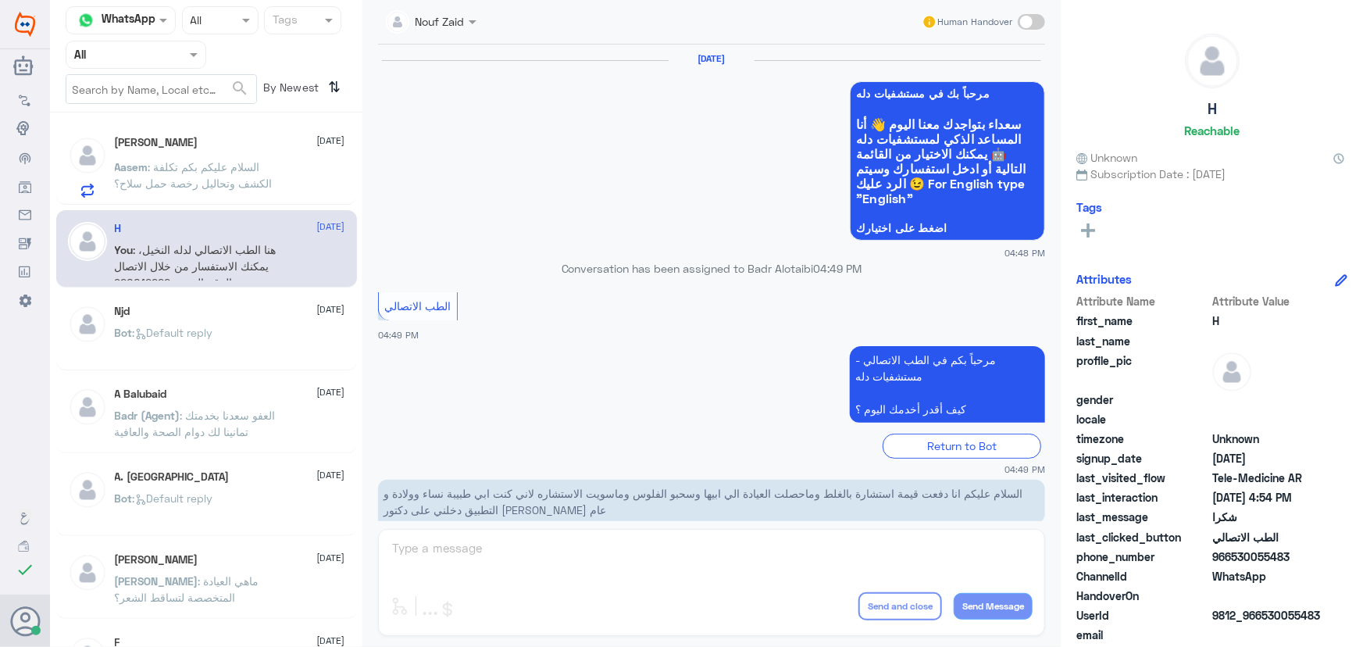
scroll to position [744, 0]
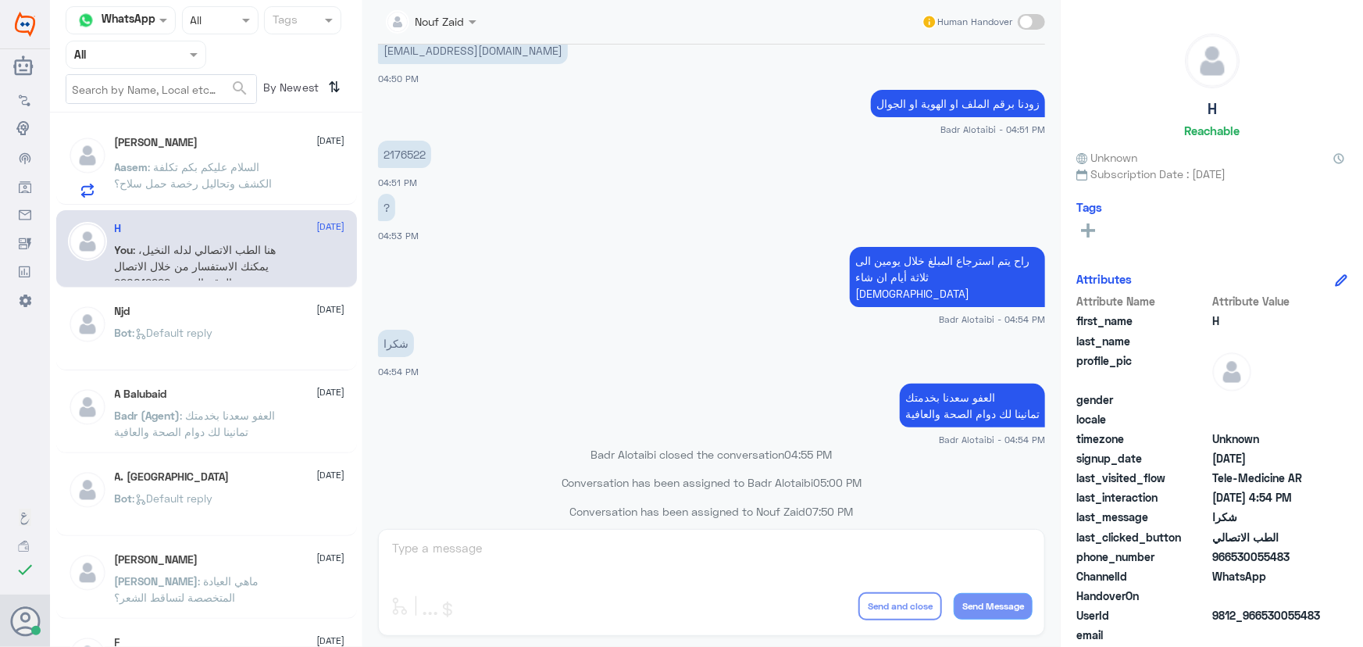
click at [228, 188] on span ": السلام عليكم بكم تكلفة الكشف وتحاليل رخصة حمل سلاح؟" at bounding box center [194, 175] width 158 height 30
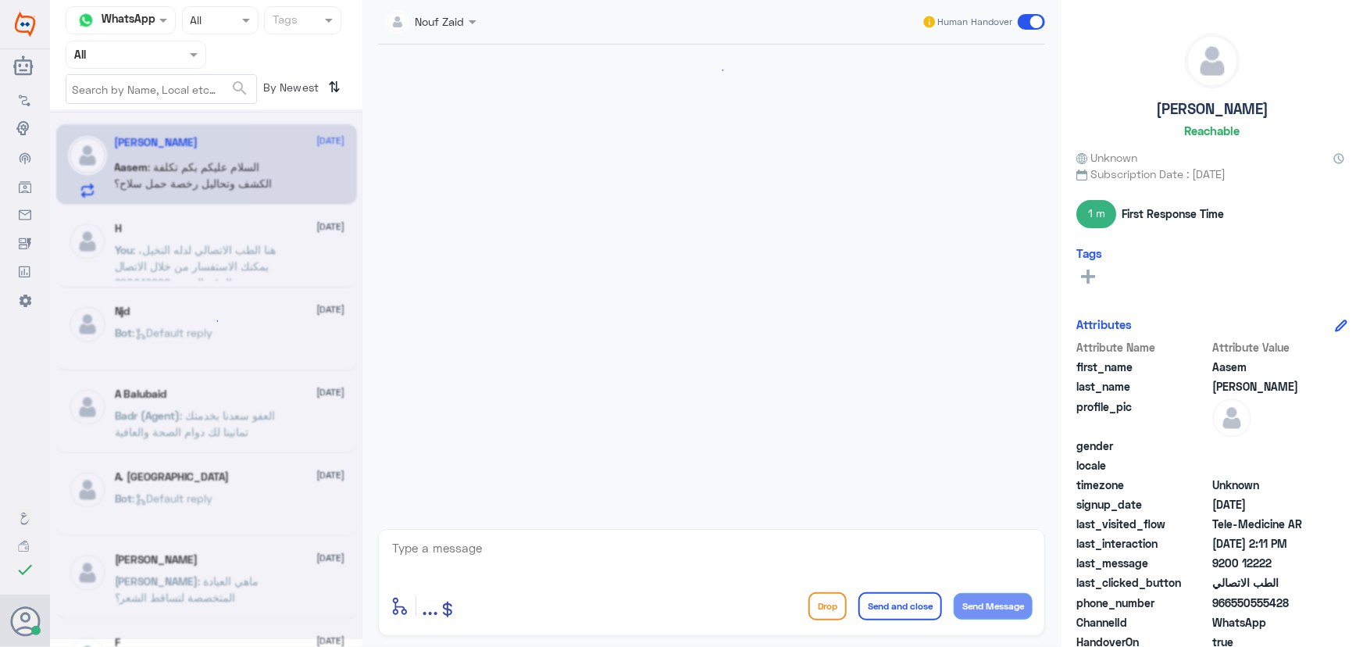
scroll to position [234, 0]
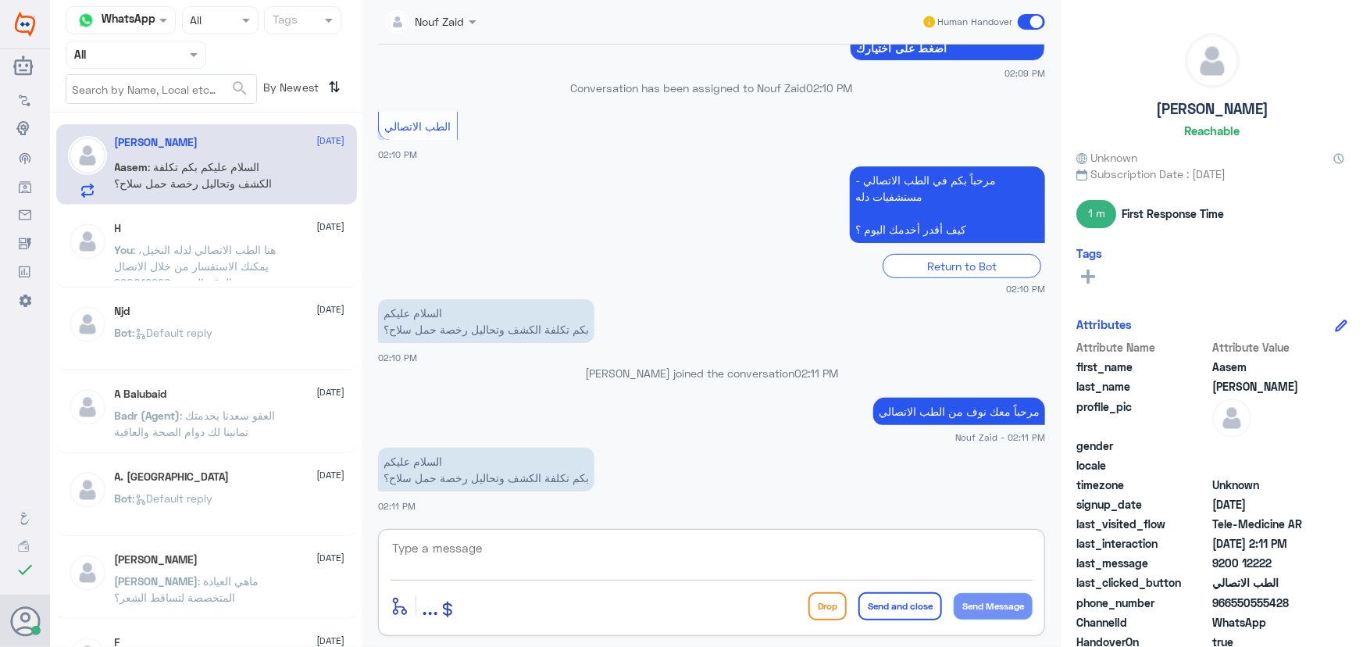
click at [770, 546] on textarea at bounding box center [712, 556] width 642 height 38
type textarea "لحظات من فضلك"
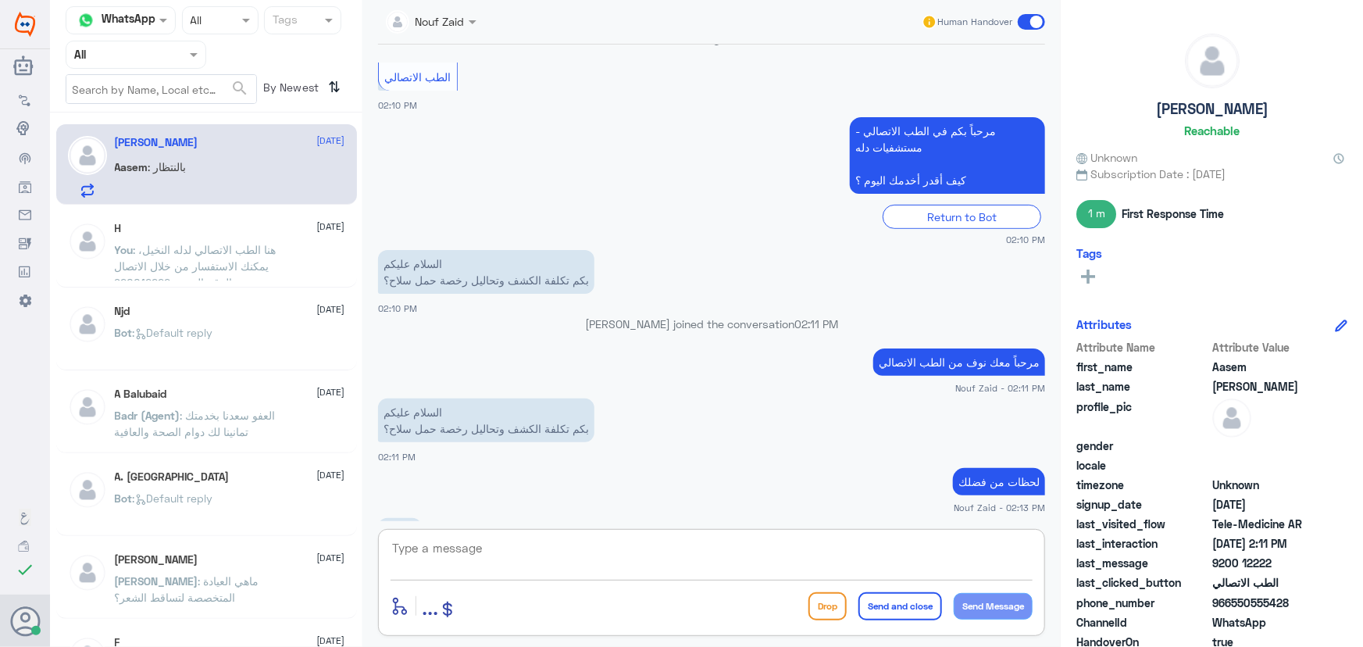
scroll to position [336, 0]
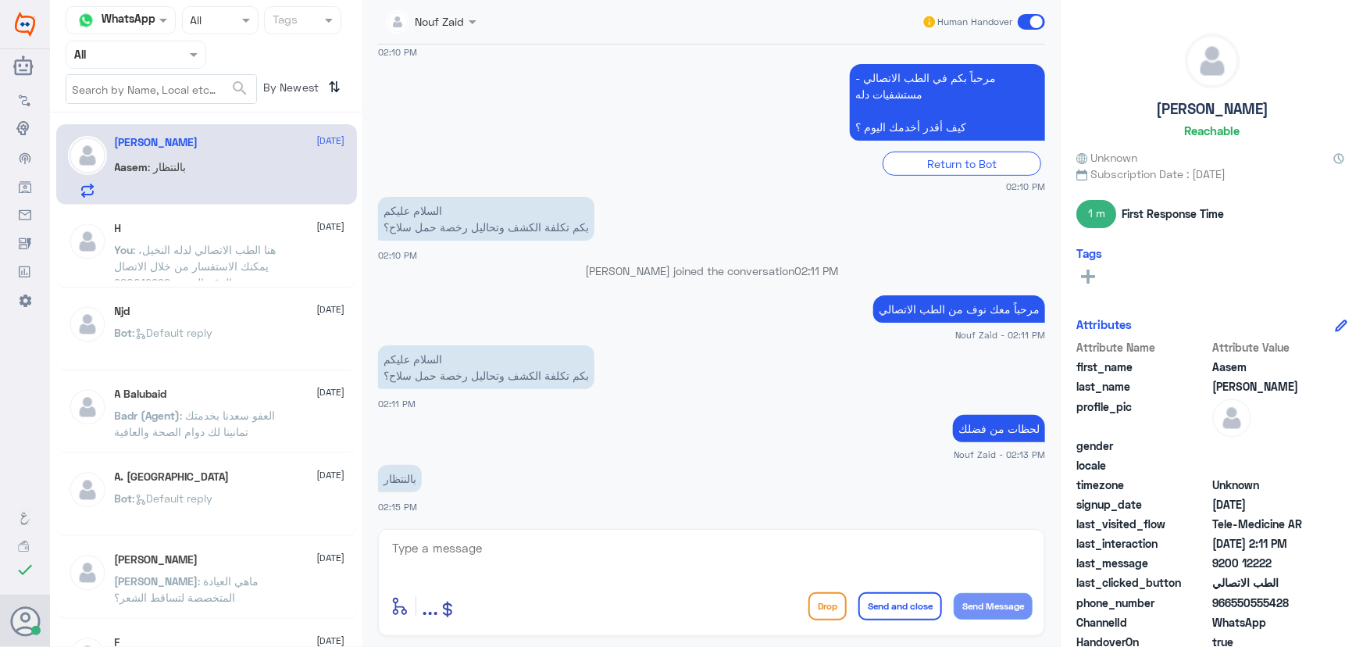
click at [476, 533] on div "enter flow name ... Drop Send and close Send Message" at bounding box center [711, 582] width 667 height 107
click at [476, 539] on textarea at bounding box center [712, 556] width 642 height 38
type textarea "ش"
paste textarea "هنا الطب الاتصالي لكل مايخص الاستشارة الفورية من خلال التطبيق، يمكنك الاستفسار …"
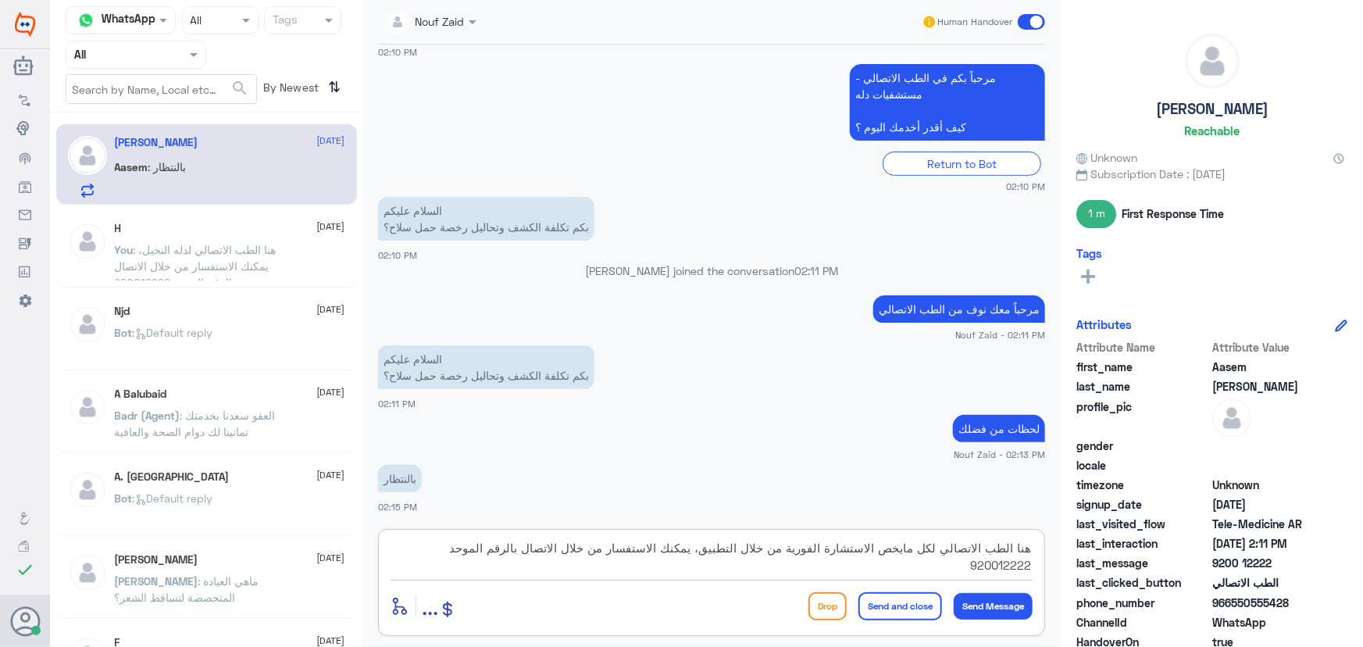
type textarea "هنا الطب الاتصالي لكل مايخص الاستشارة الفورية من خلال التطبيق، يمكنك الاستفسار …"
click at [893, 603] on button "Send and close" at bounding box center [900, 606] width 84 height 28
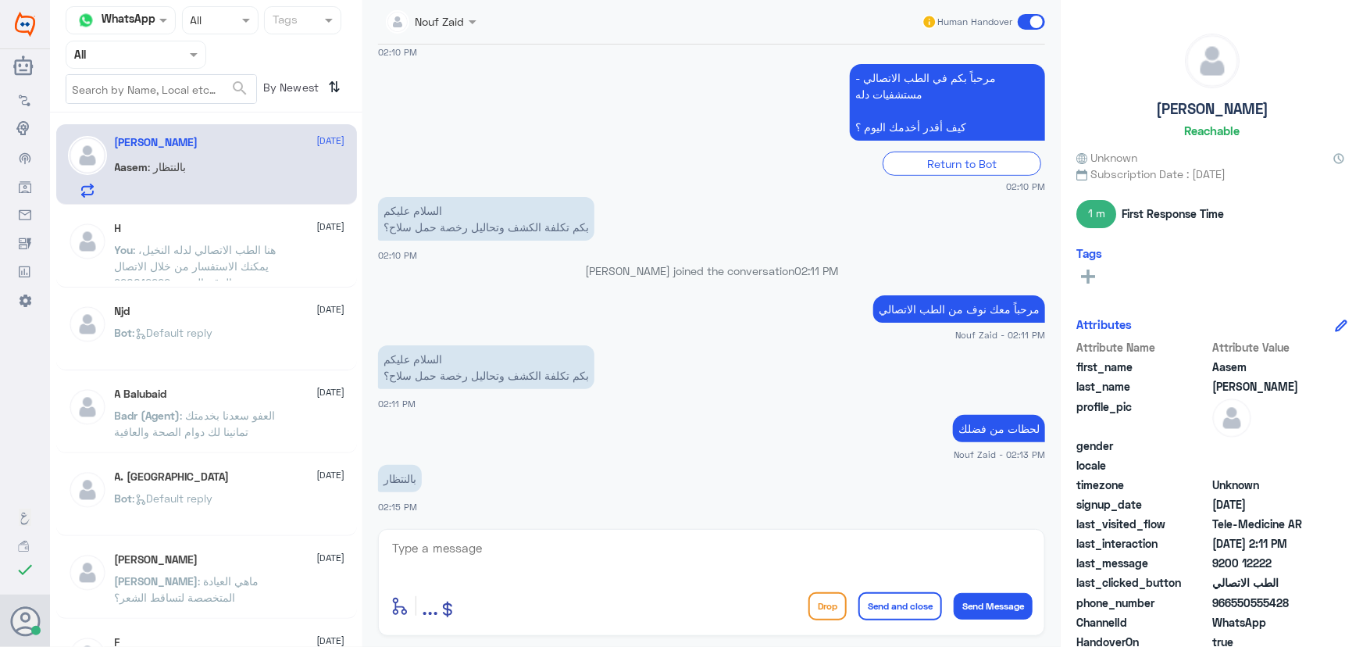
scroll to position [436, 0]
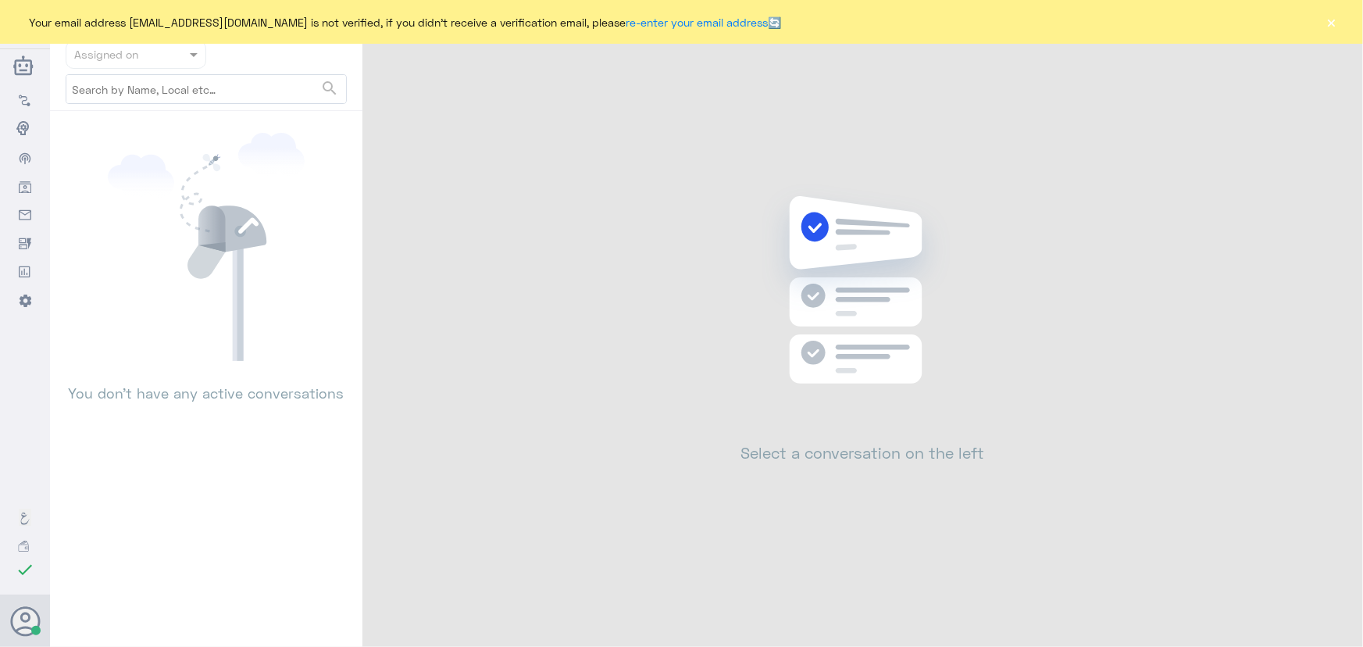
click at [1326, 23] on button "×" at bounding box center [1332, 22] width 16 height 16
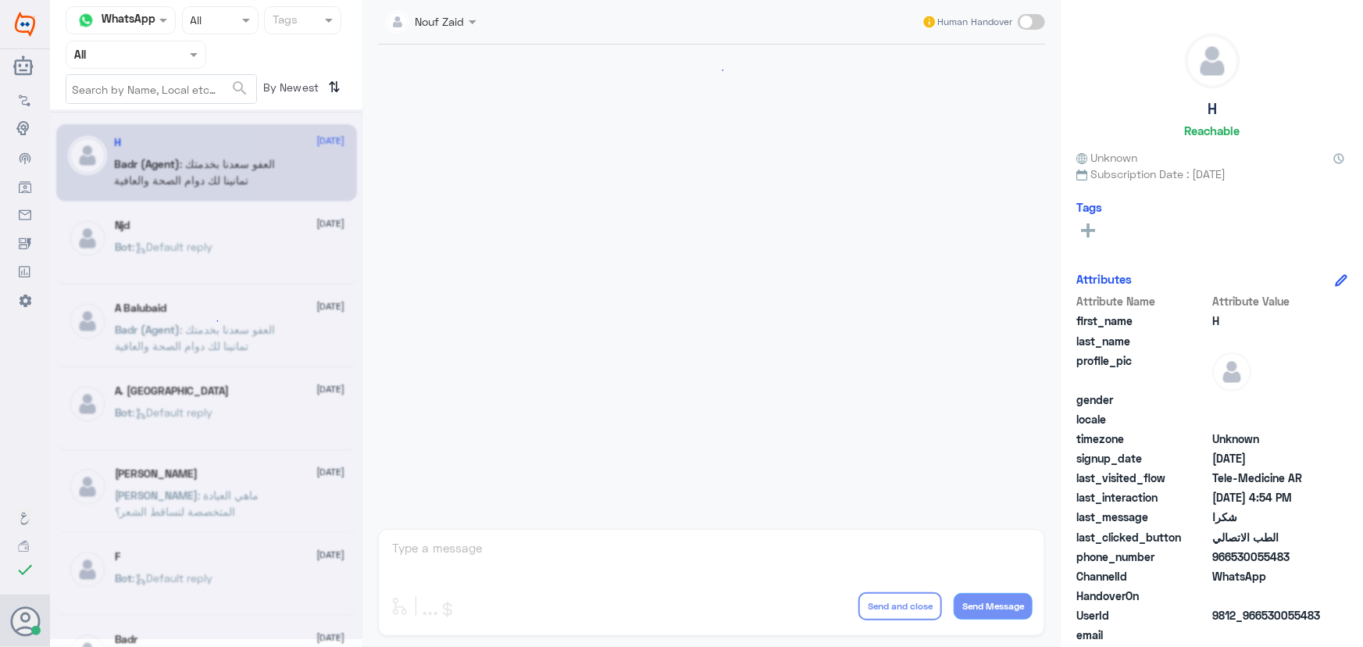
scroll to position [744, 0]
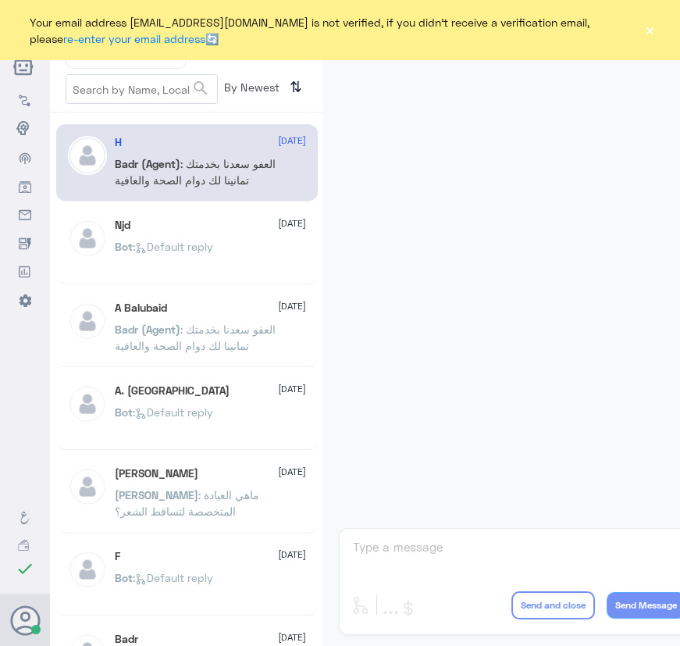
click at [654, 32] on button "×" at bounding box center [650, 31] width 12 height 16
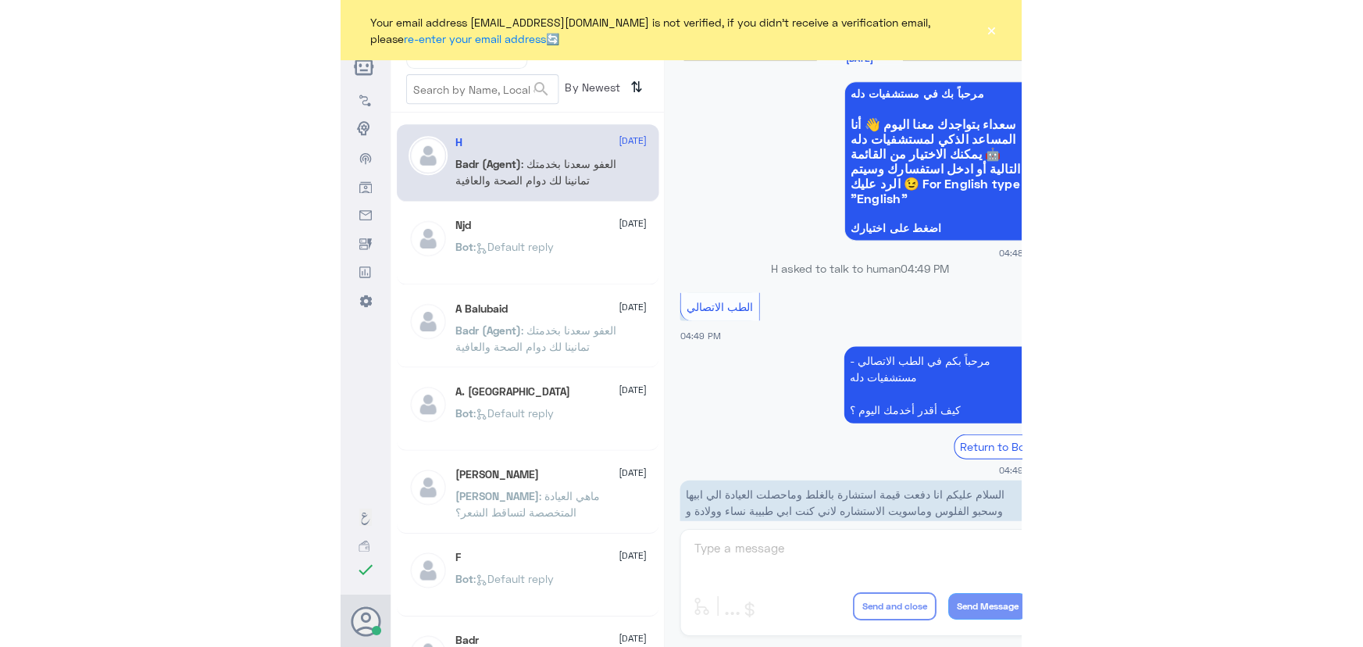
scroll to position [766, 0]
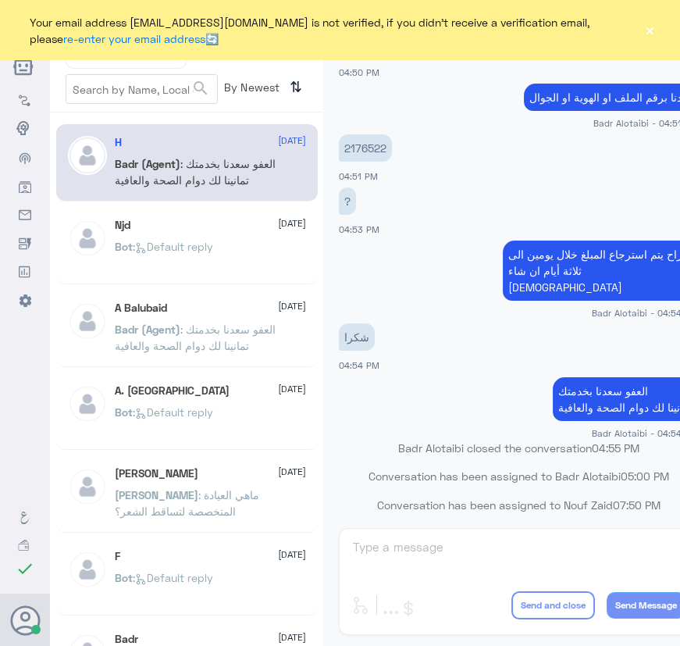
click at [652, 30] on button "×" at bounding box center [650, 31] width 12 height 16
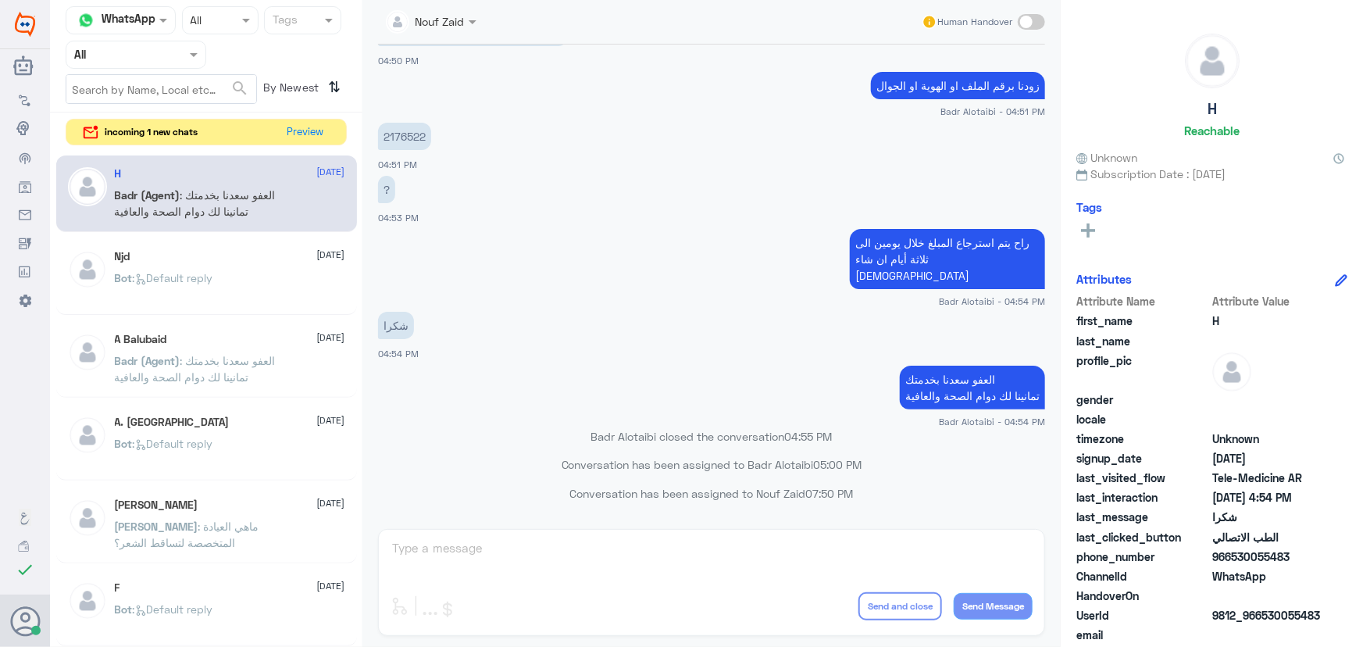
scroll to position [744, 0]
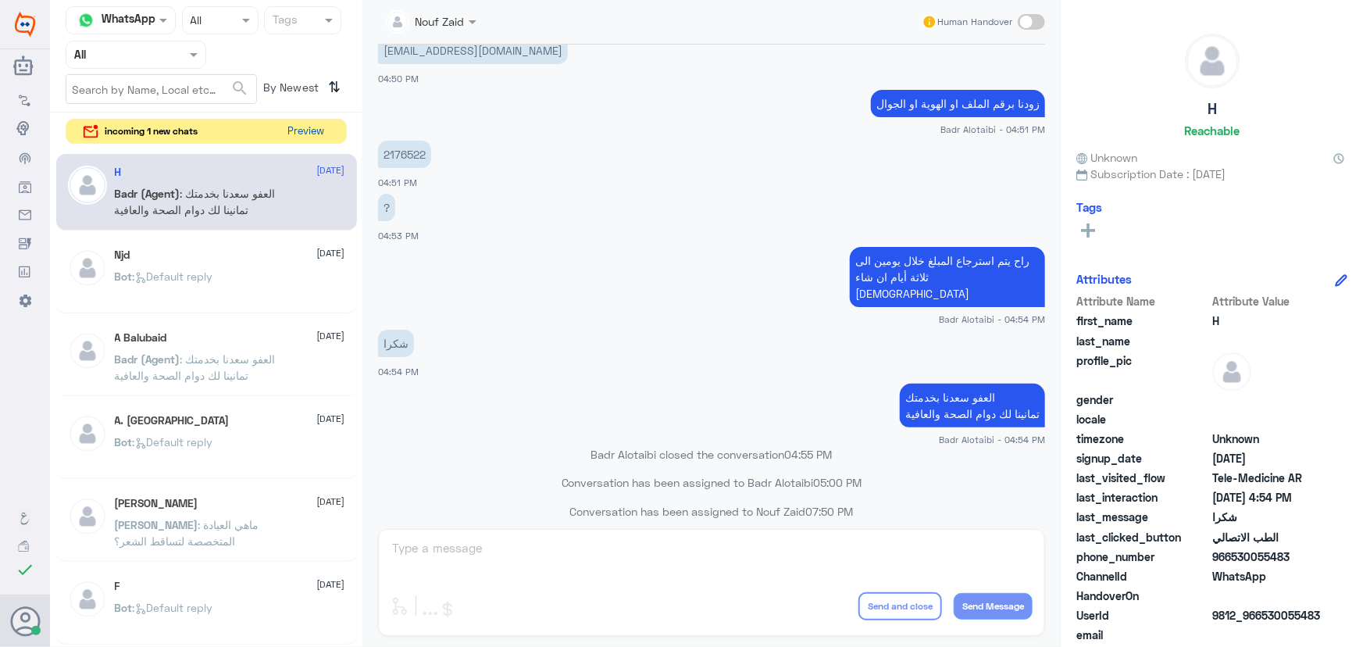
click at [328, 130] on button "Preview" at bounding box center [306, 132] width 48 height 24
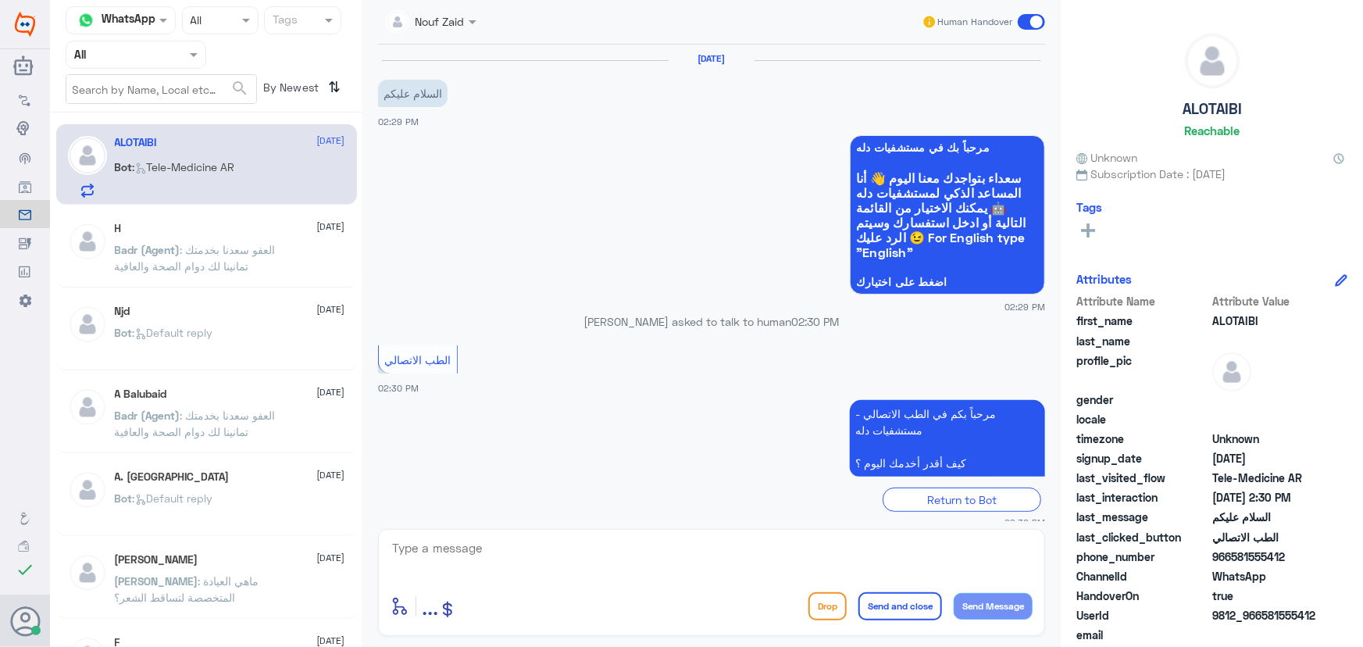
scroll to position [16, 0]
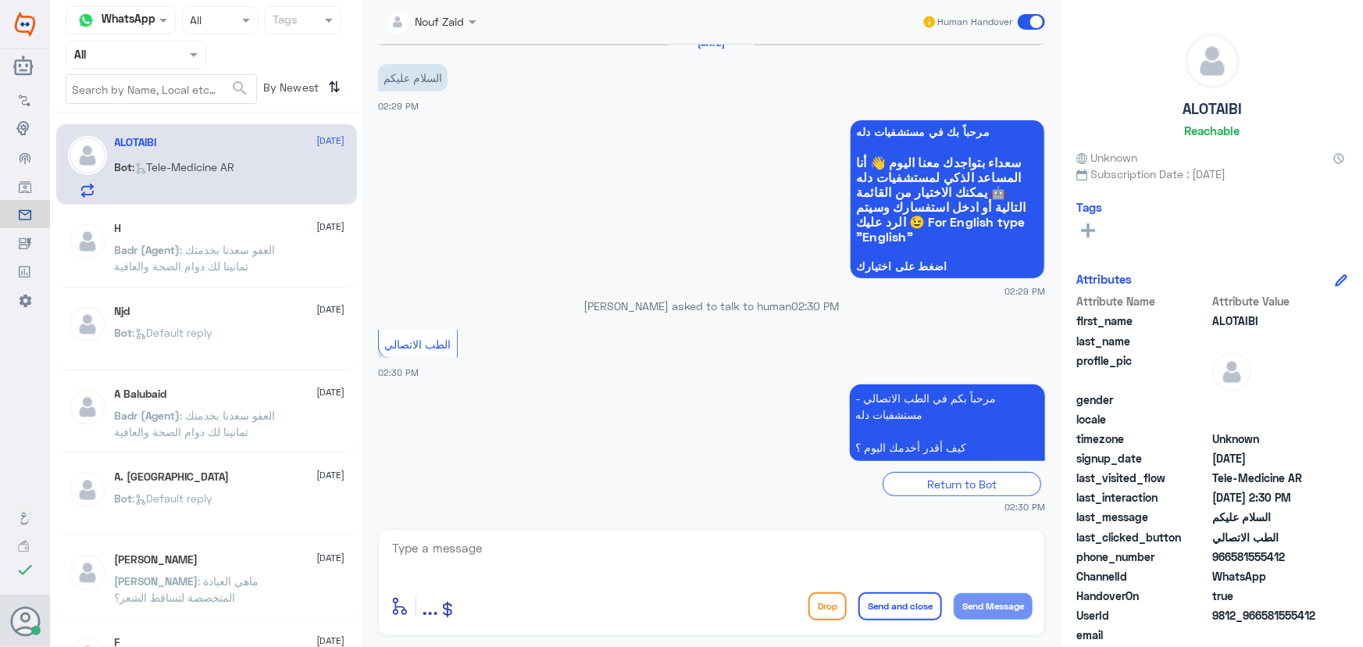
click at [584, 540] on textarea at bounding box center [712, 556] width 642 height 38
paste textarea "مرحباً معك نوف من الطب الاتصالي كيف اقدر أساعدك؟"
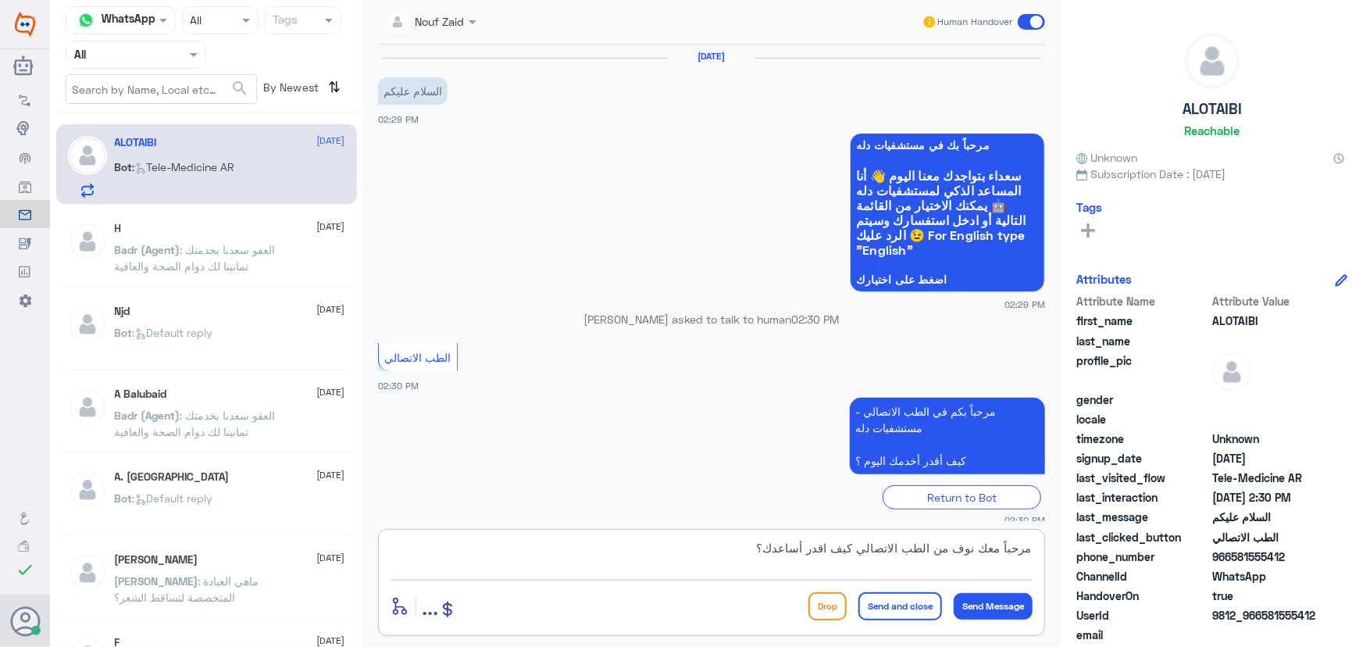
scroll to position [0, 0]
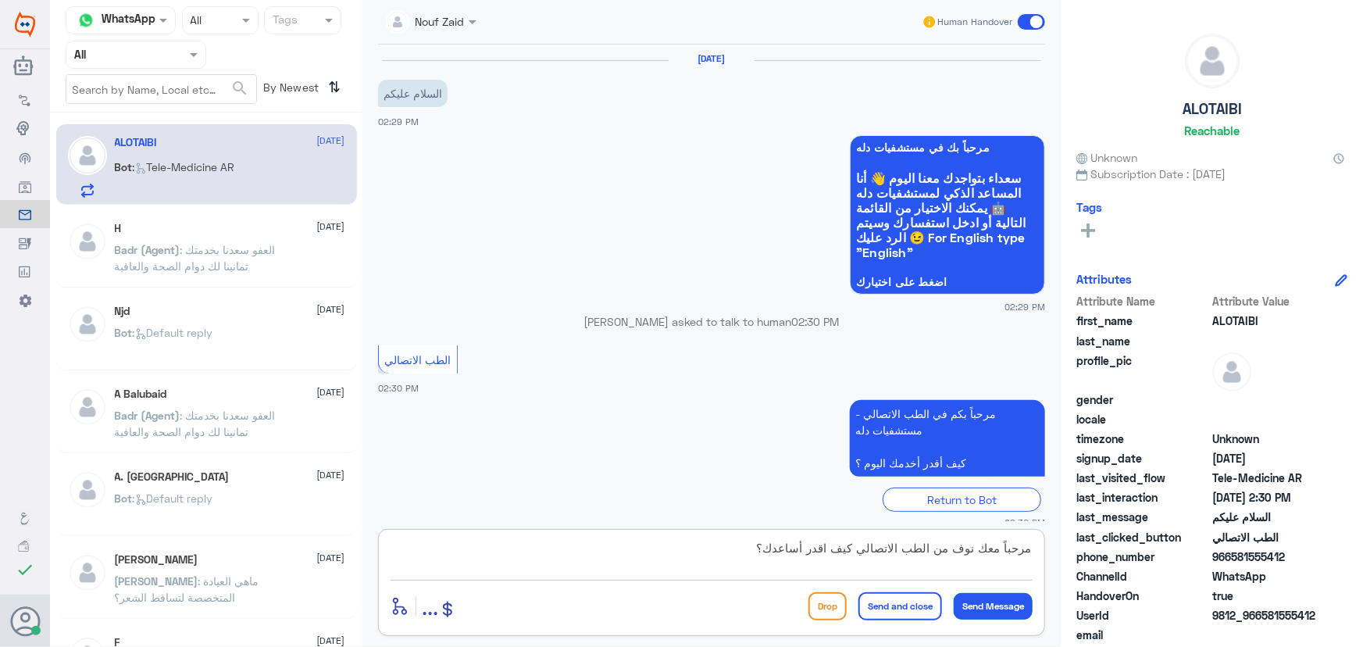
type textarea "مرحباً معك نوف من الطب الاتصالي كيف اقدر أساعدك؟"
click at [680, 609] on button "Send Message" at bounding box center [993, 606] width 79 height 27
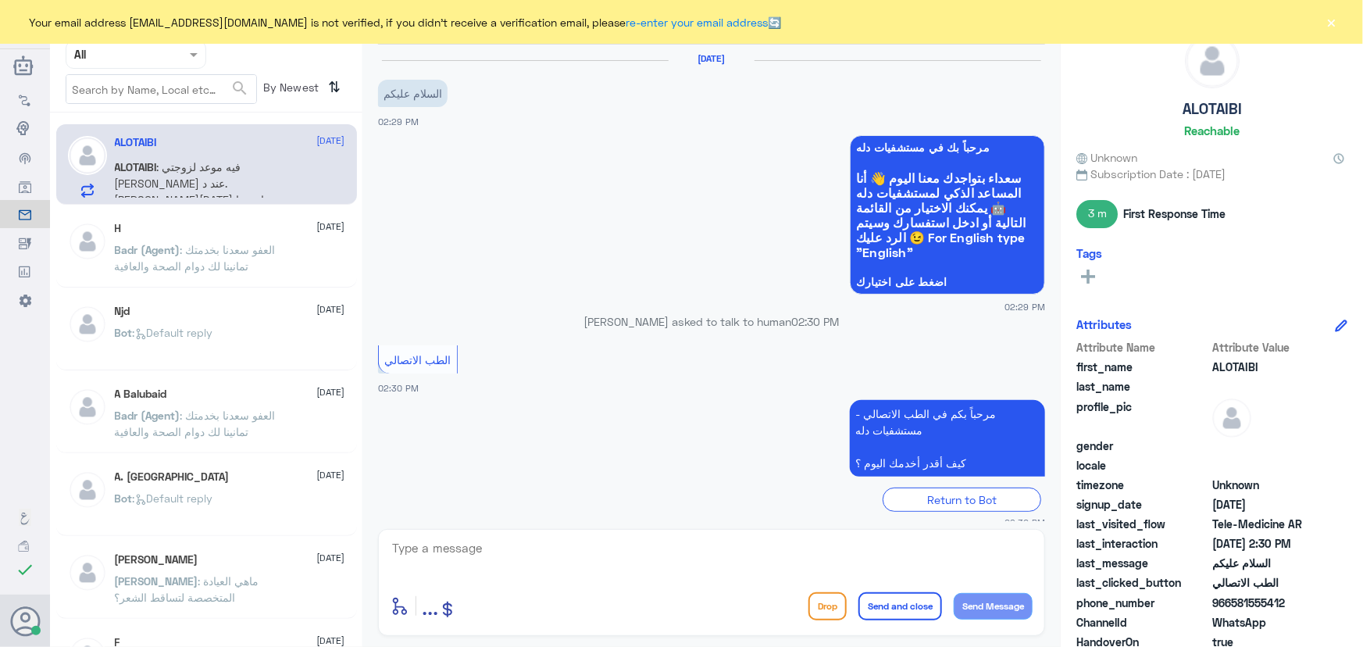
scroll to position [163, 0]
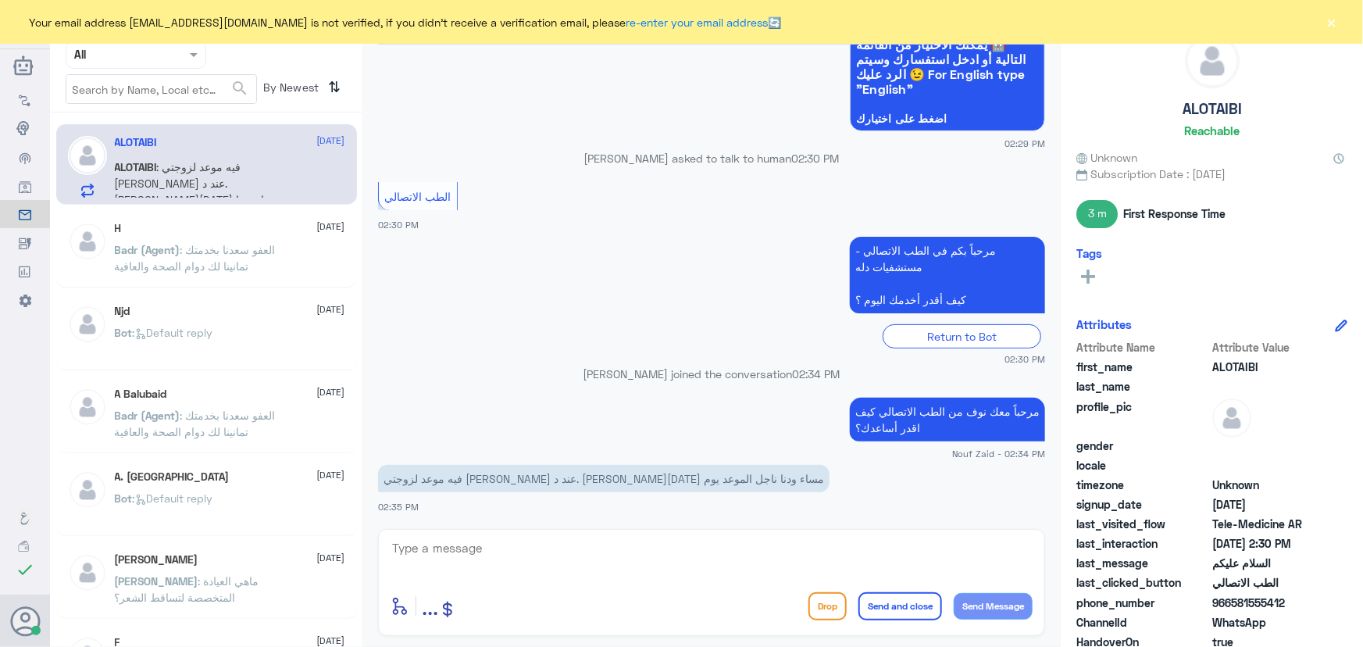
click at [441, 555] on textarea at bounding box center [712, 556] width 642 height 38
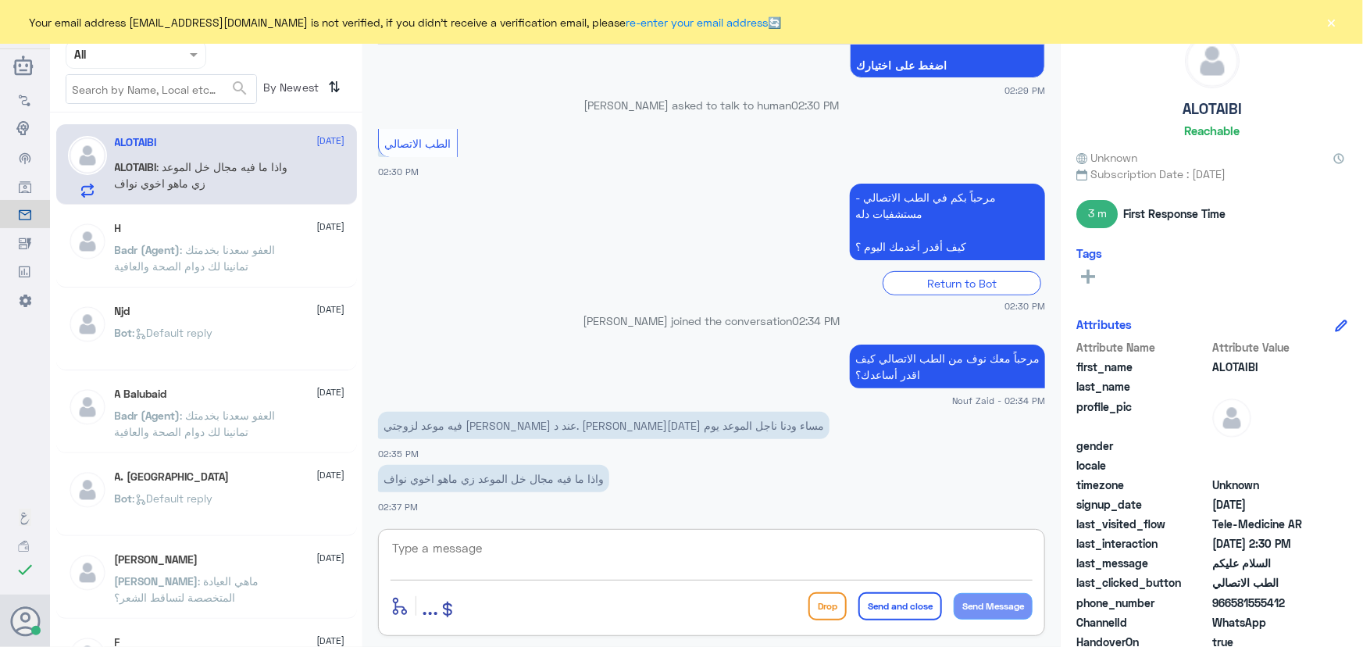
click at [474, 546] on textarea at bounding box center [712, 556] width 642 height 38
click at [463, 548] on textarea at bounding box center [712, 556] width 642 height 38
paste textarea "هنا الطب الاتصالي لكل مايخص الاستشارة الفورية من خلال التطبيق، يمكنك الاستفسار …"
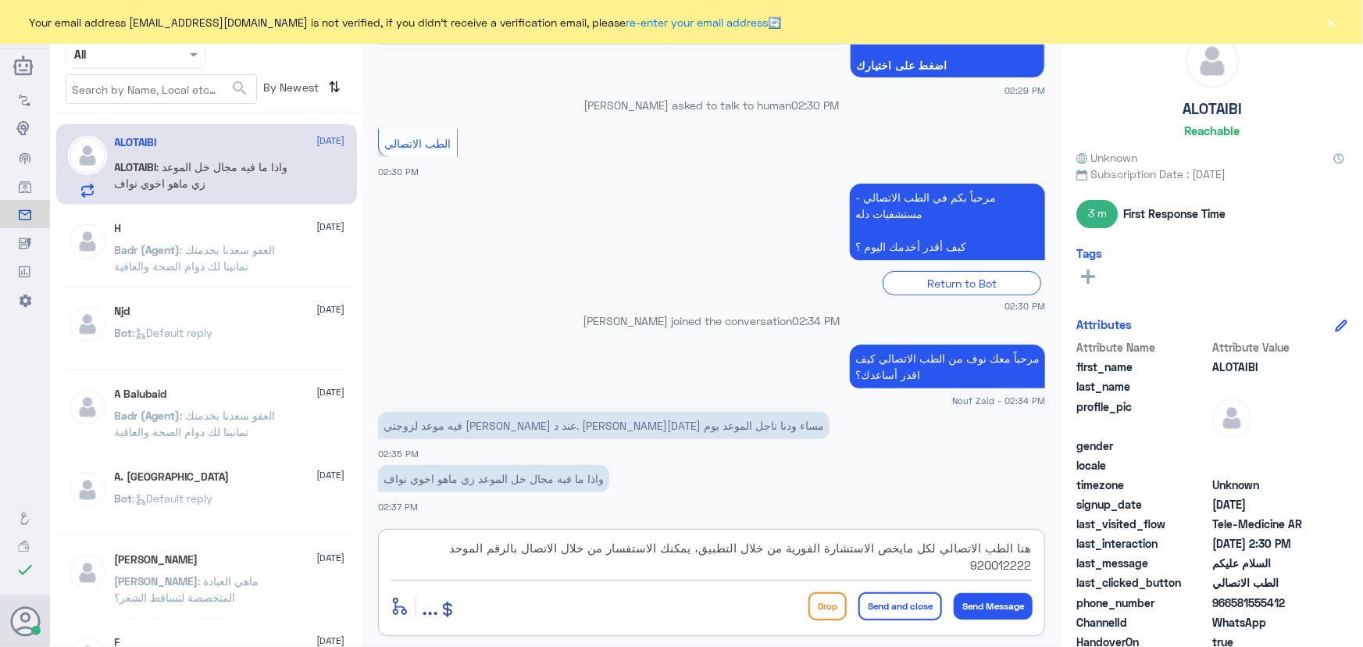
drag, startPoint x: 616, startPoint y: 547, endPoint x: 667, endPoint y: 549, distance: 50.8
click at [667, 549] on textarea "هنا الطب الاتصالي لكل مايخص الاستشارة الفورية من خلال التطبيق، يمكنك الاستفسار …" at bounding box center [712, 556] width 642 height 38
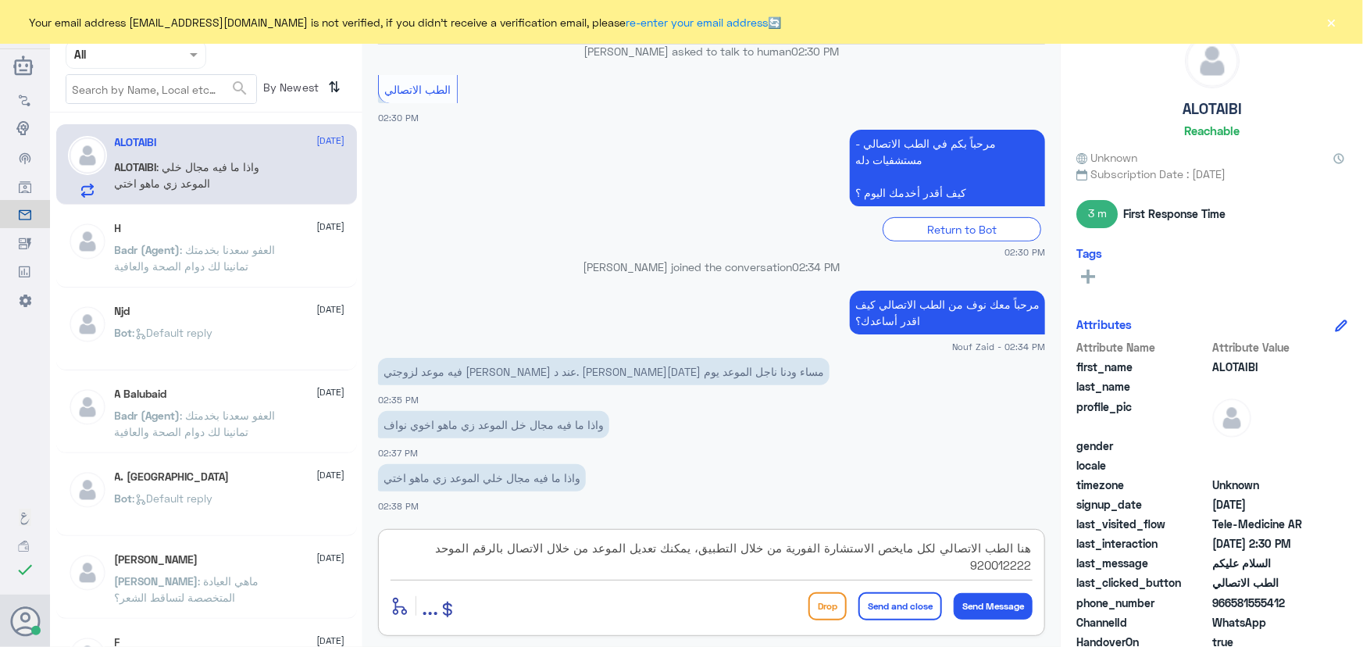
type textarea "هنا الطب الاتصالي لكل مايخص الاستشارة الفورية من خلال التطبيق، يمكنك تعديل المو…"
click at [930, 605] on button "Send and close" at bounding box center [900, 606] width 84 height 28
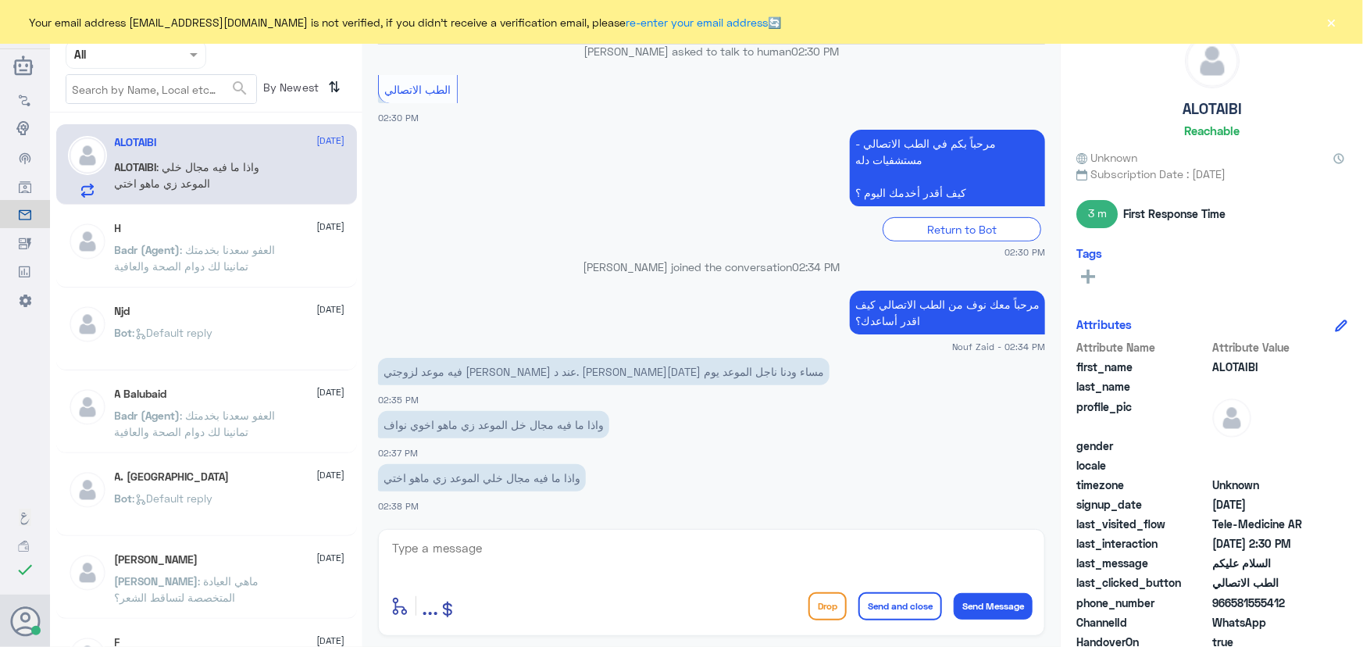
scroll to position [369, 0]
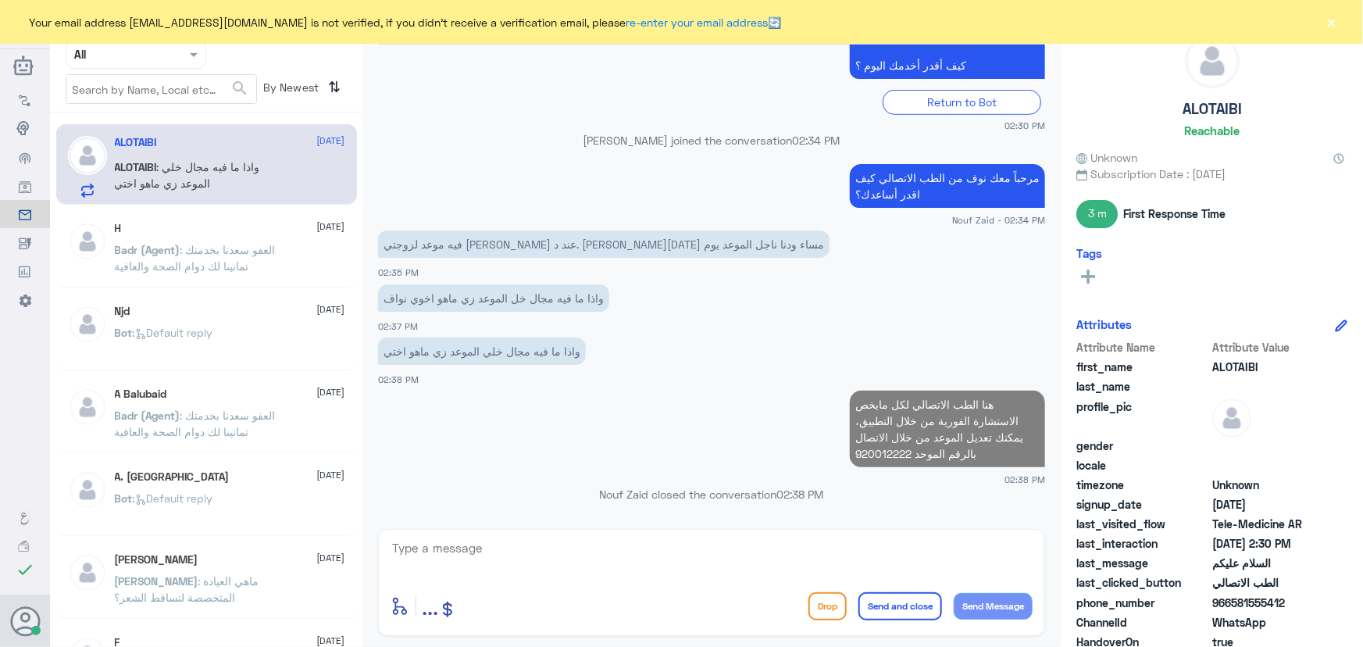
click at [1332, 18] on button "×" at bounding box center [1332, 22] width 16 height 16
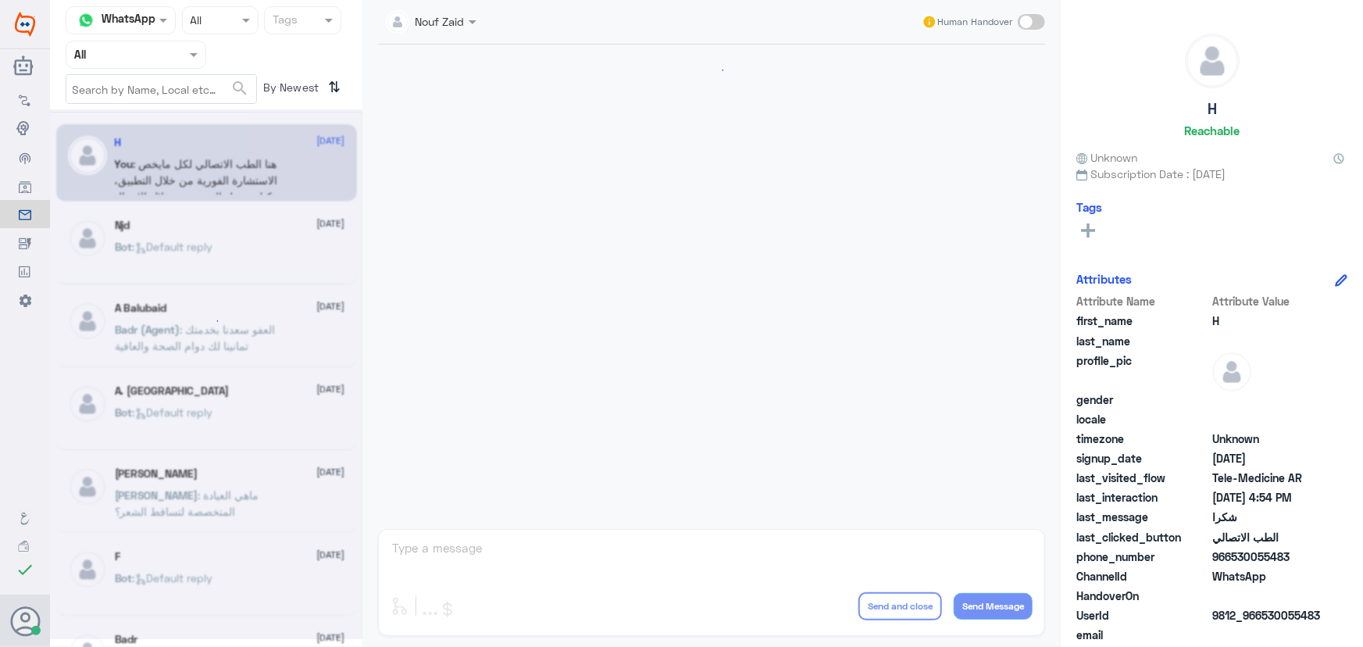
scroll to position [744, 0]
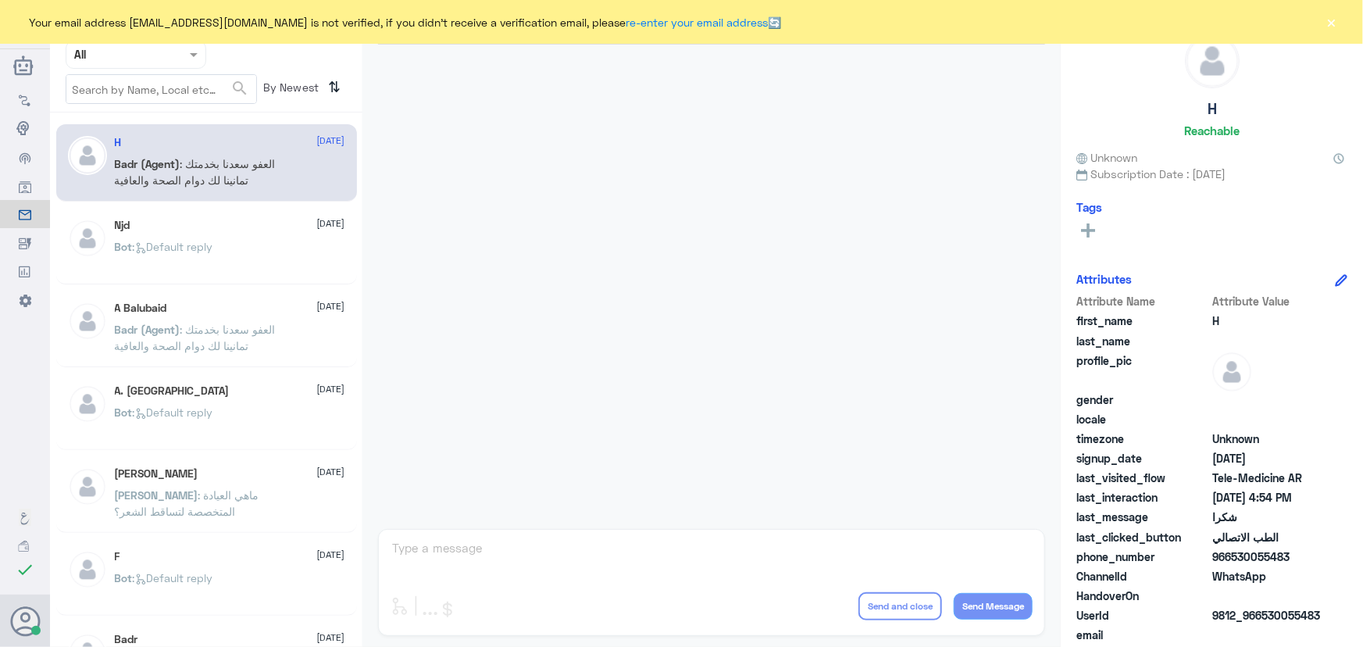
drag, startPoint x: 1319, startPoint y: 25, endPoint x: 1338, endPoint y: 25, distance: 18.7
click at [1329, 25] on div "Your email address [EMAIL_ADDRESS][DOMAIN_NAME] is not verified, if you didn't …" at bounding box center [681, 22] width 1363 height 44
click at [1338, 25] on button "×" at bounding box center [1332, 22] width 16 height 16
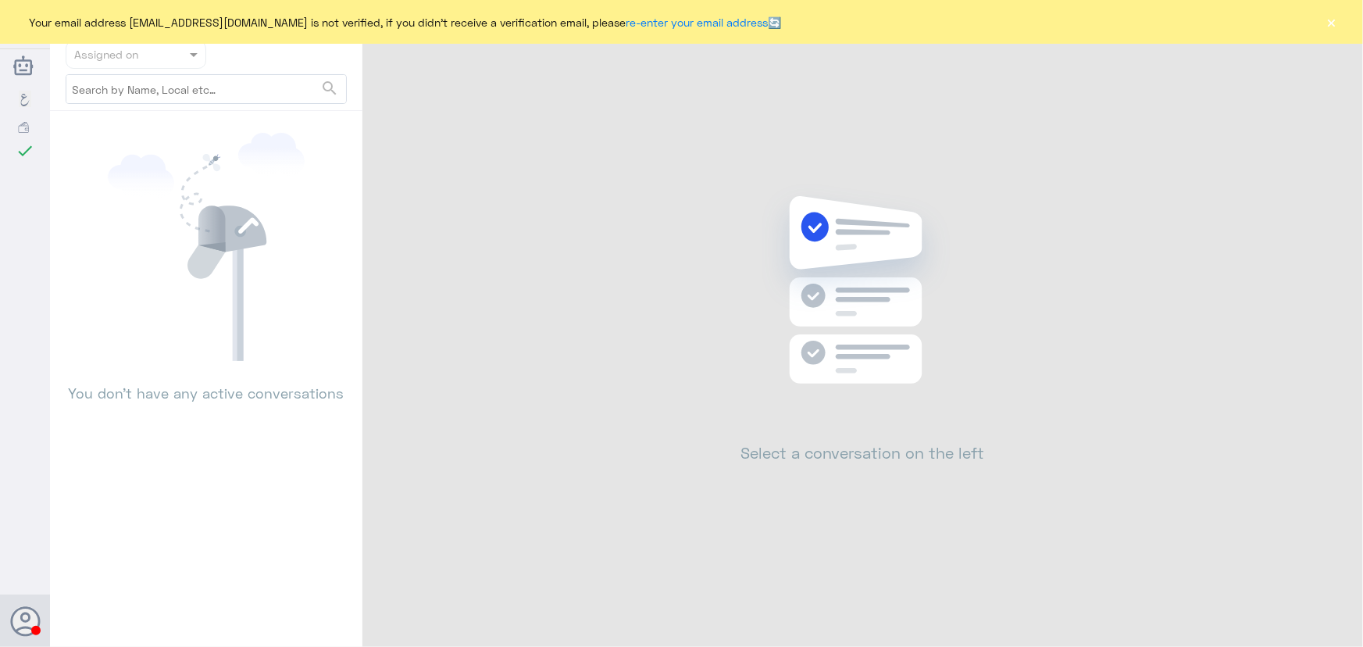
click at [1331, 18] on button "×" at bounding box center [1332, 22] width 16 height 16
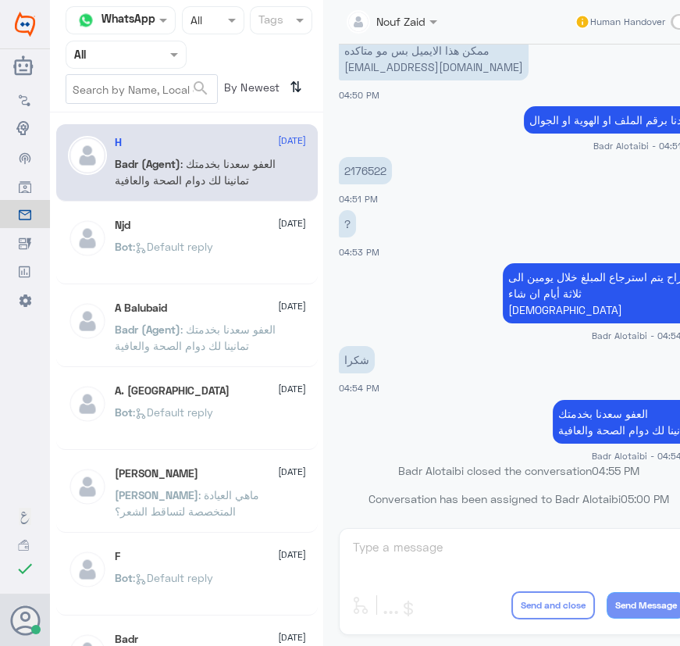
scroll to position [760, 0]
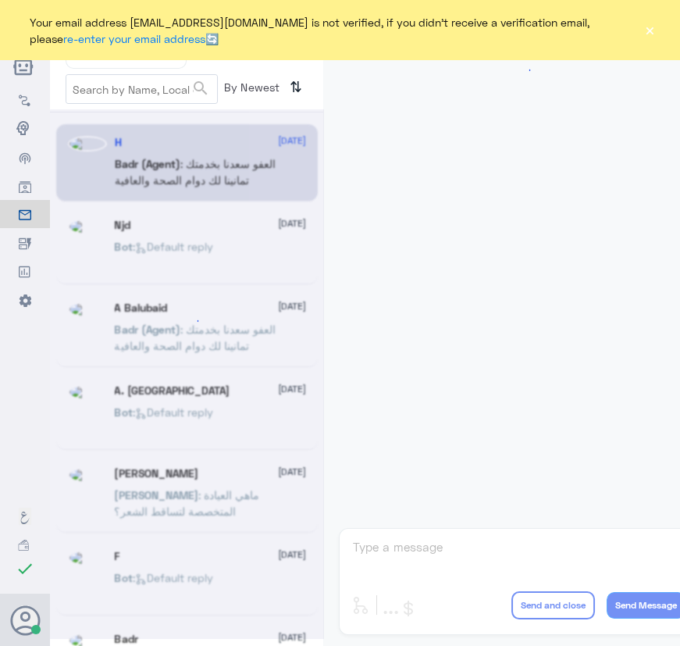
click at [646, 27] on button "×" at bounding box center [650, 31] width 12 height 16
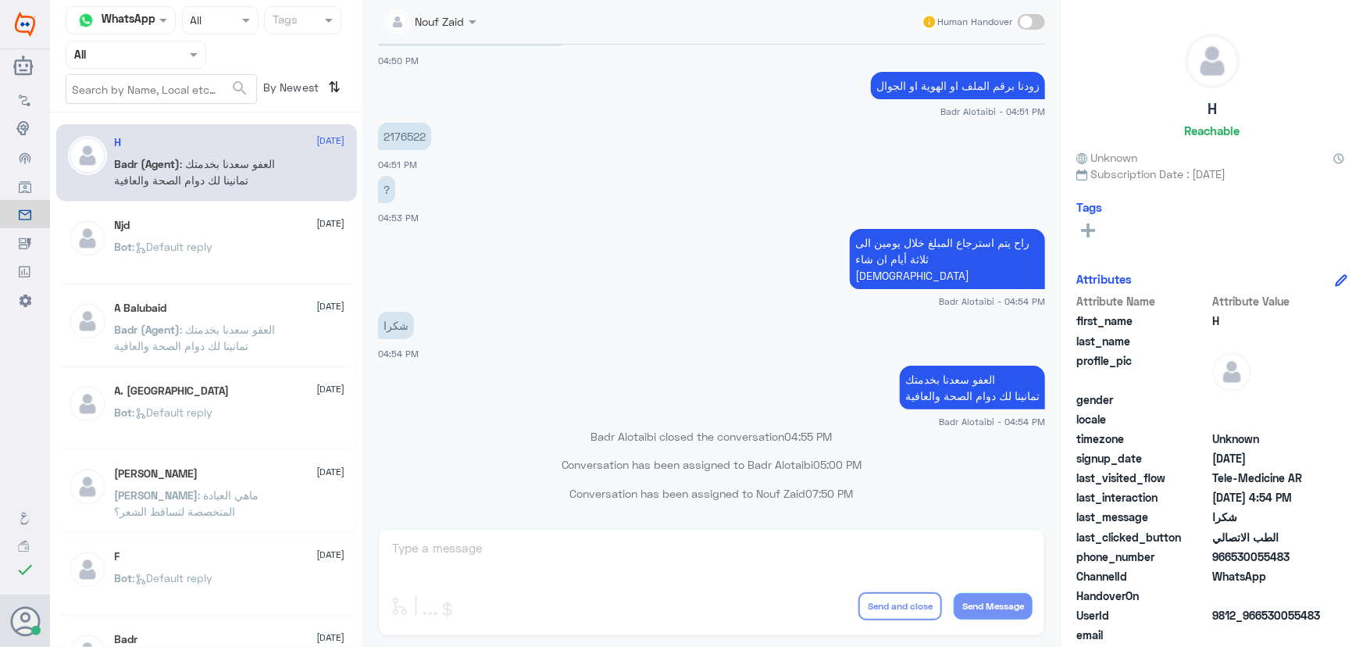
scroll to position [744, 0]
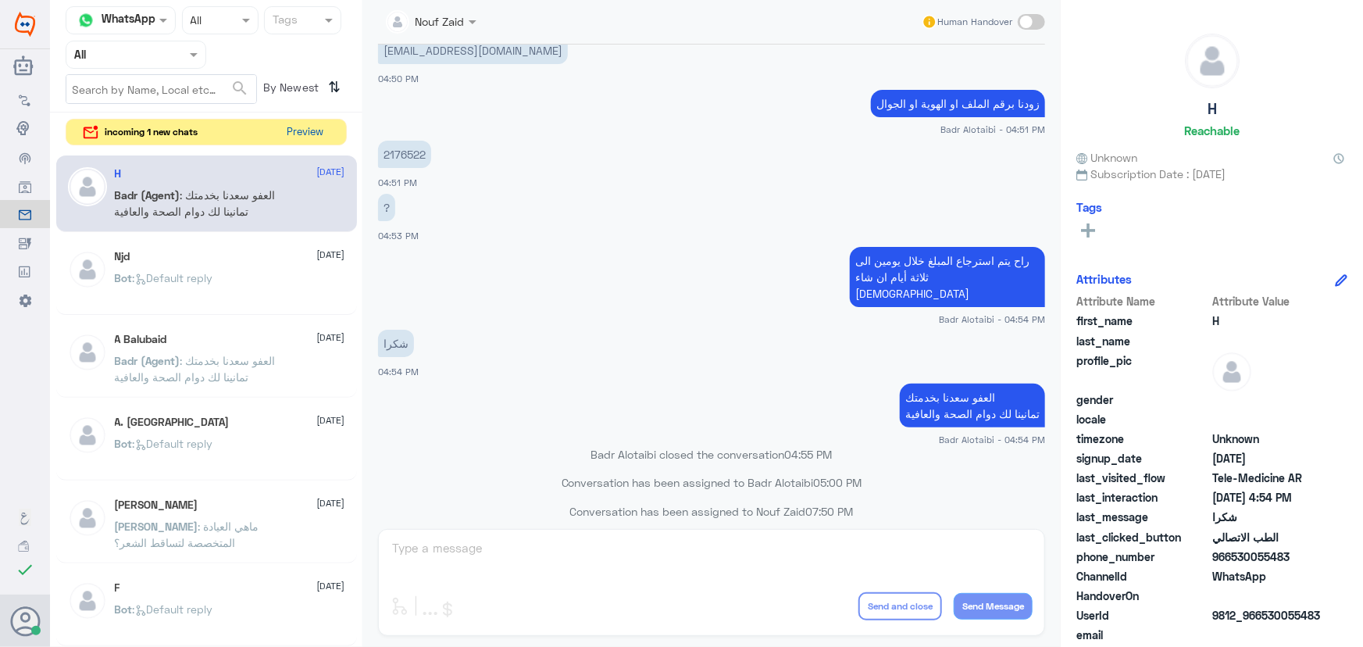
click at [280, 123] on div "incoming 1 new chats Preview" at bounding box center [206, 132] width 281 height 27
drag, startPoint x: 294, startPoint y: 127, endPoint x: 320, endPoint y: 134, distance: 26.7
click at [320, 134] on button "Preview" at bounding box center [306, 132] width 48 height 24
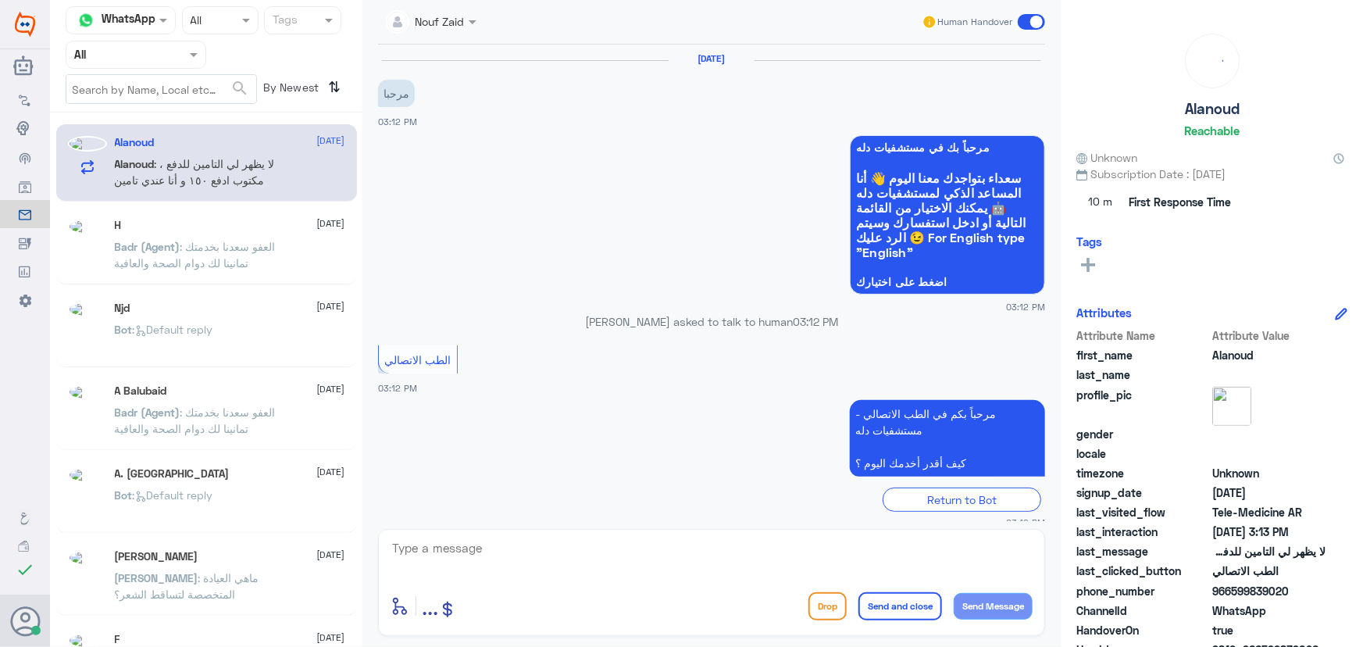
scroll to position [69, 0]
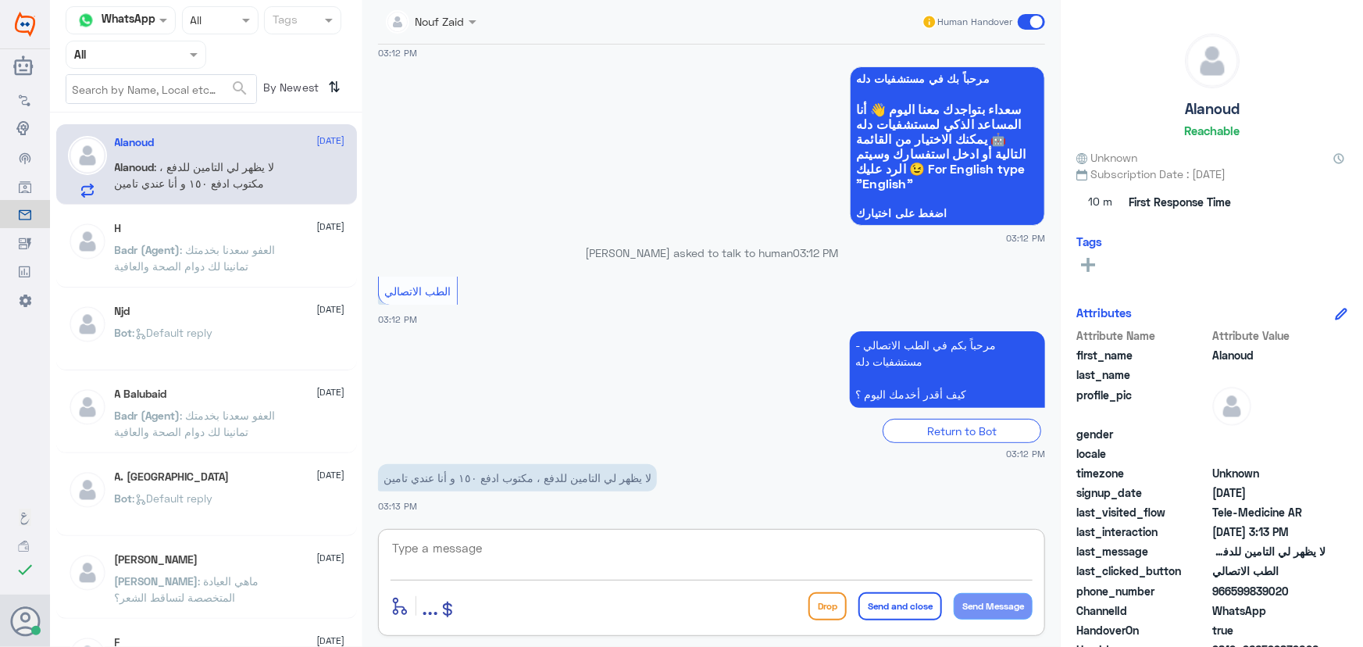
click at [586, 552] on textarea at bounding box center [712, 556] width 642 height 38
paste textarea "مرحباً معك نوف من الطب الاتصالي"
type textarea "مرحباً معك نوف من الطب الاتصالي"
click at [680, 601] on button "Send Message" at bounding box center [993, 606] width 79 height 27
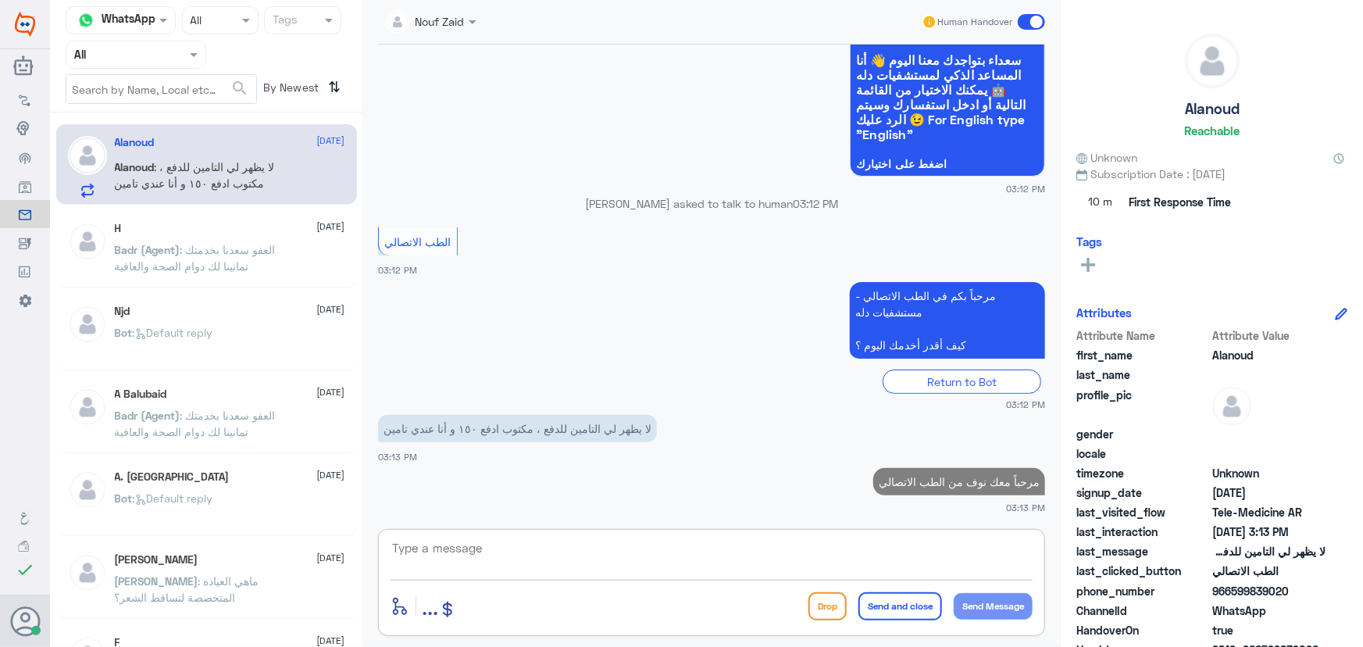
click at [680, 545] on textarea at bounding box center [712, 556] width 642 height 38
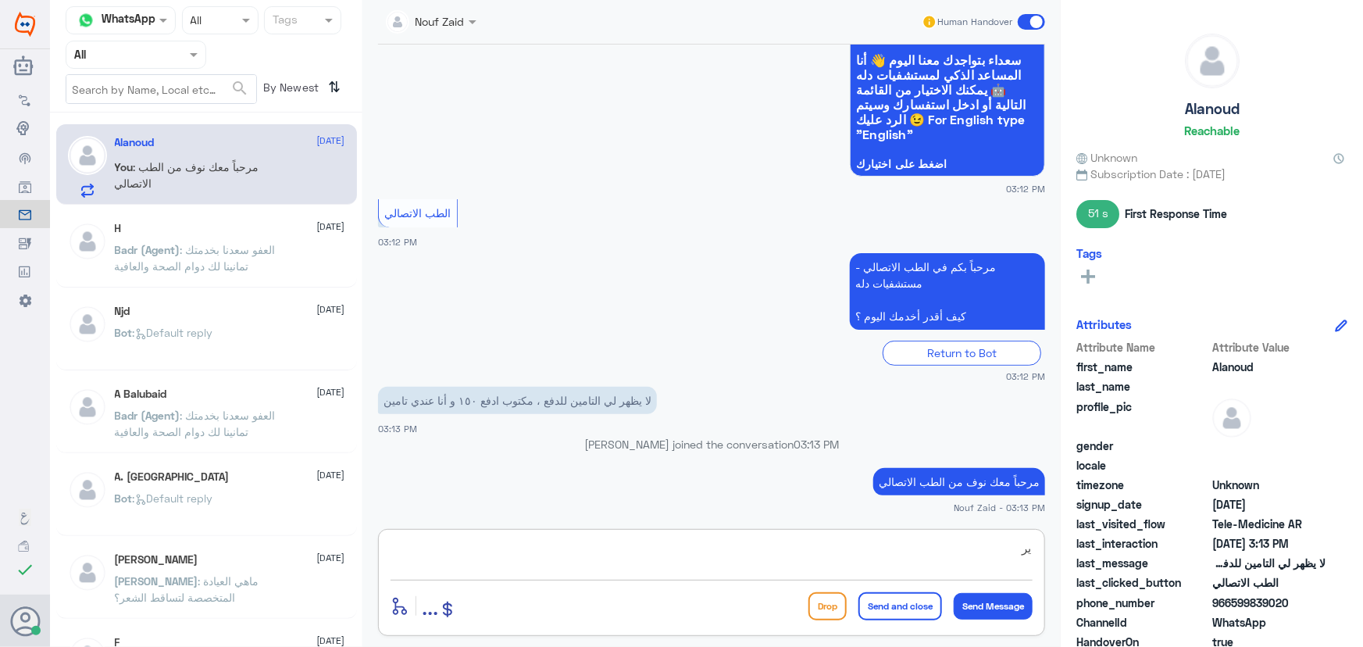
type textarea "ي"
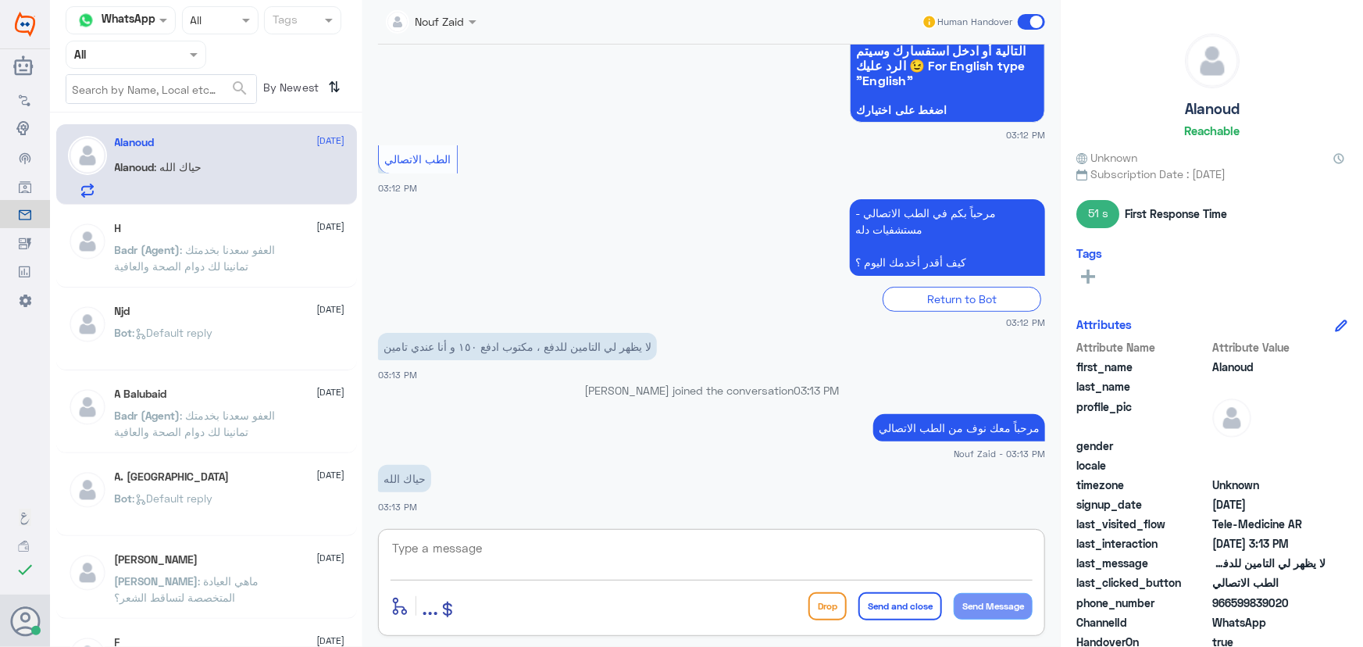
click at [594, 544] on textarea at bounding box center [712, 556] width 642 height 38
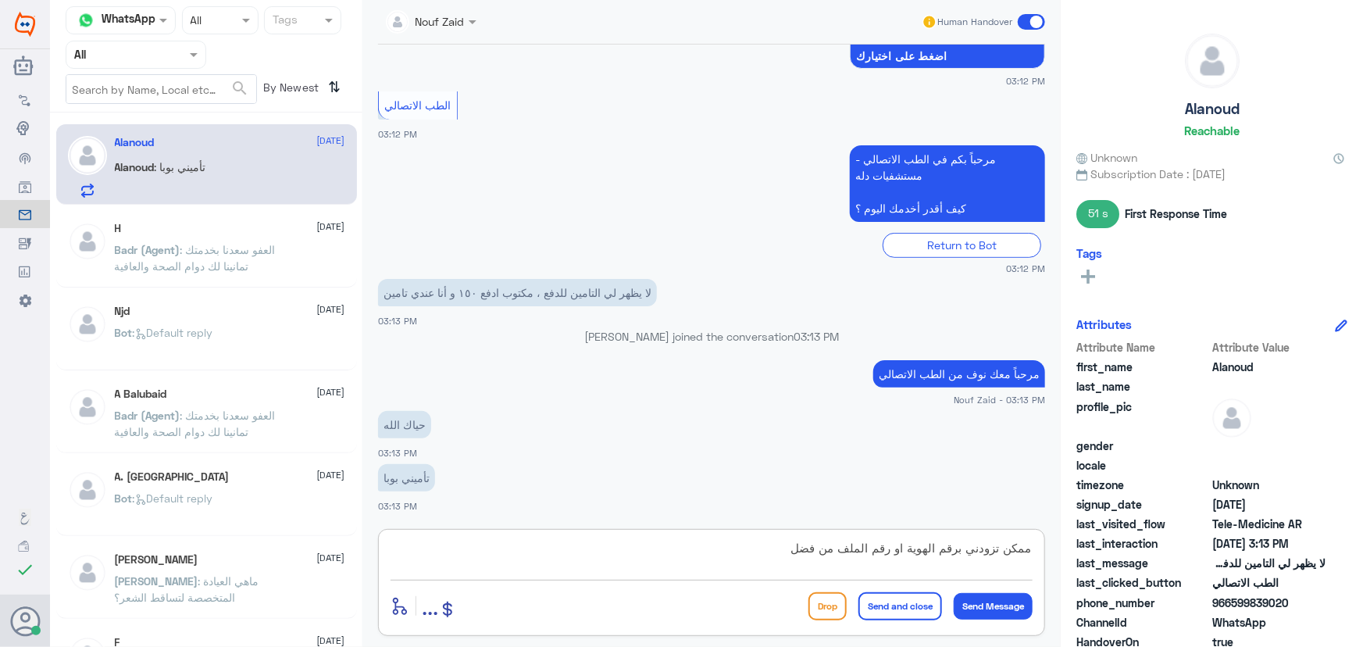
type textarea "ممكن تزودني برقم الهوية او رقم الملف من فضلك"
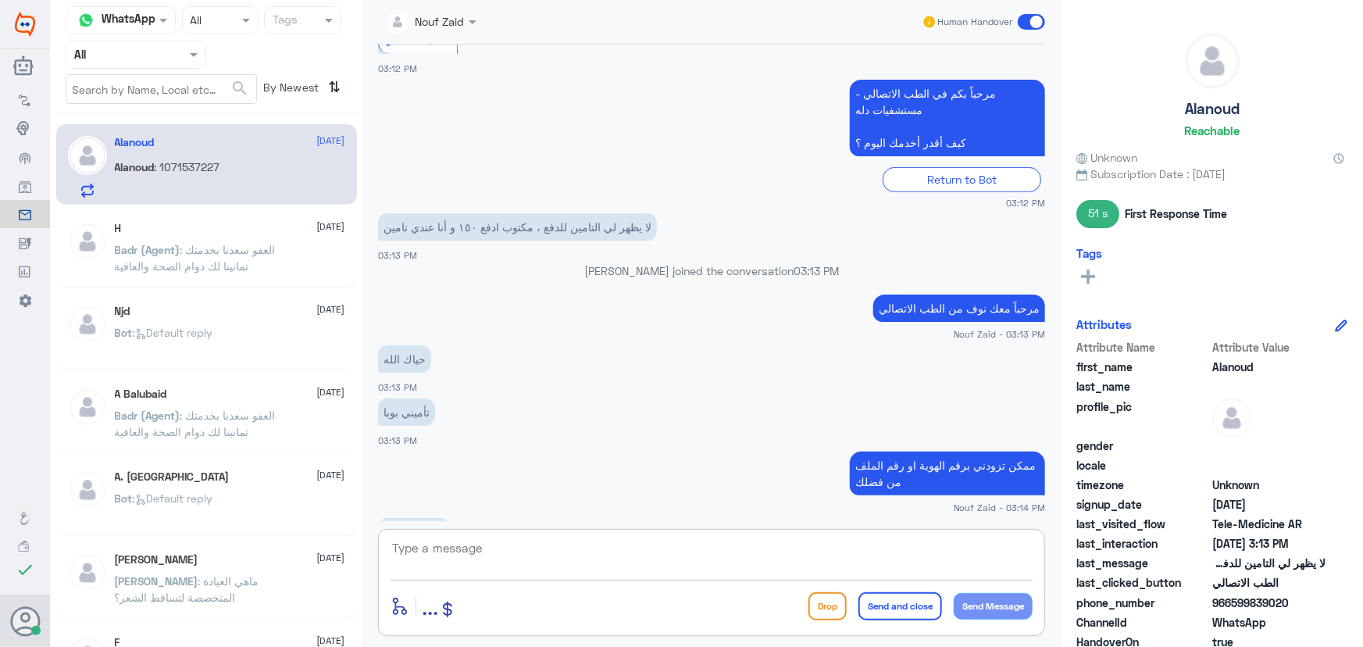
scroll to position [344, 0]
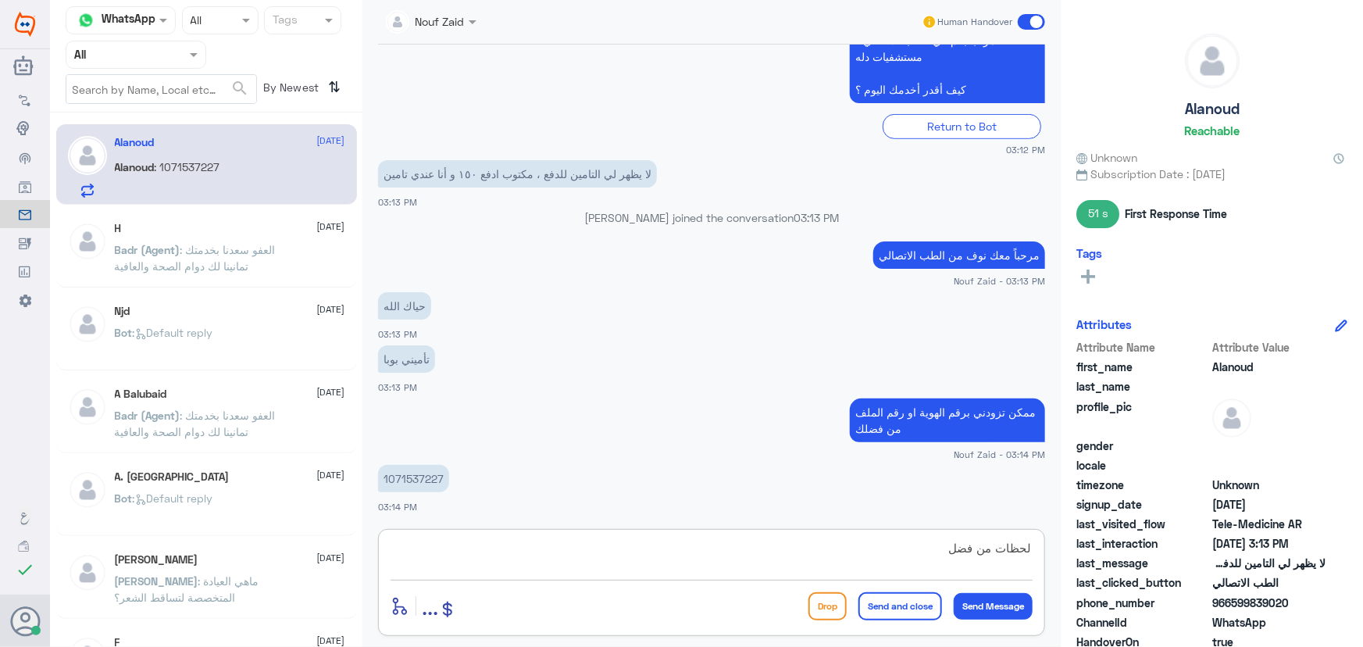
type textarea "لحظات من فضلك"
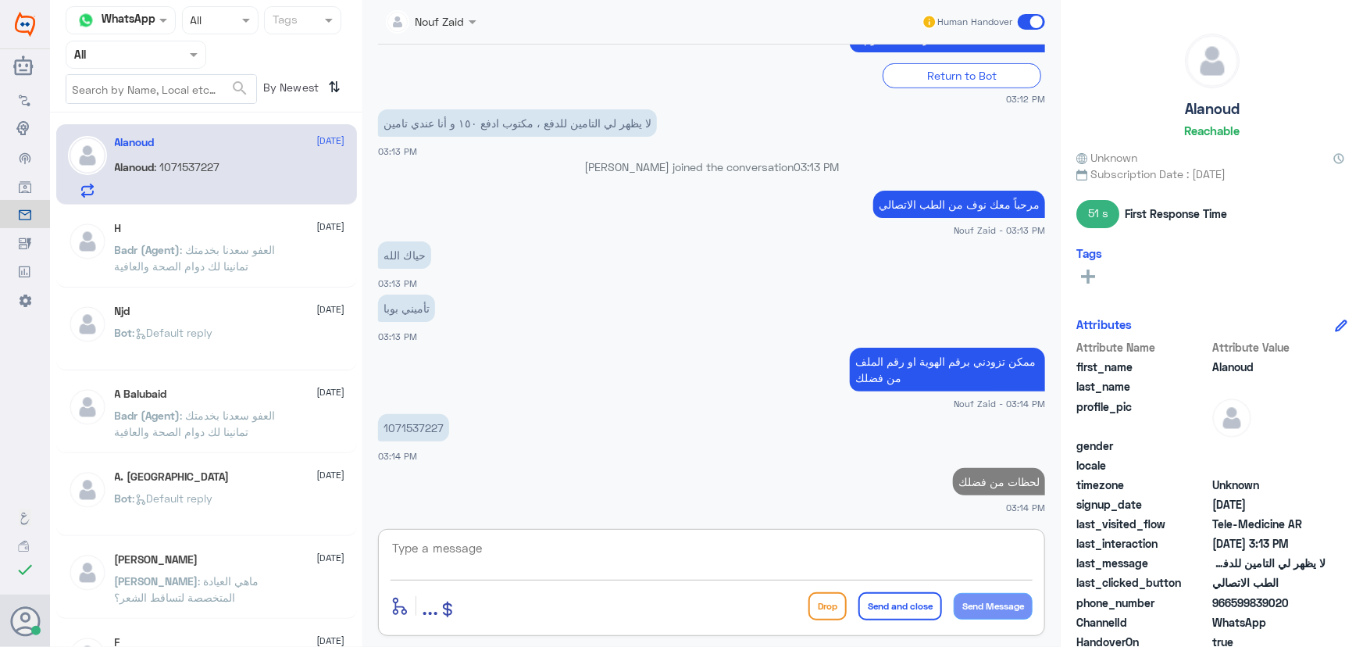
click at [437, 430] on p "1071537227" at bounding box center [413, 427] width 71 height 27
copy p "1071537227"
click at [666, 550] on textarea at bounding box center [712, 556] width 642 height 38
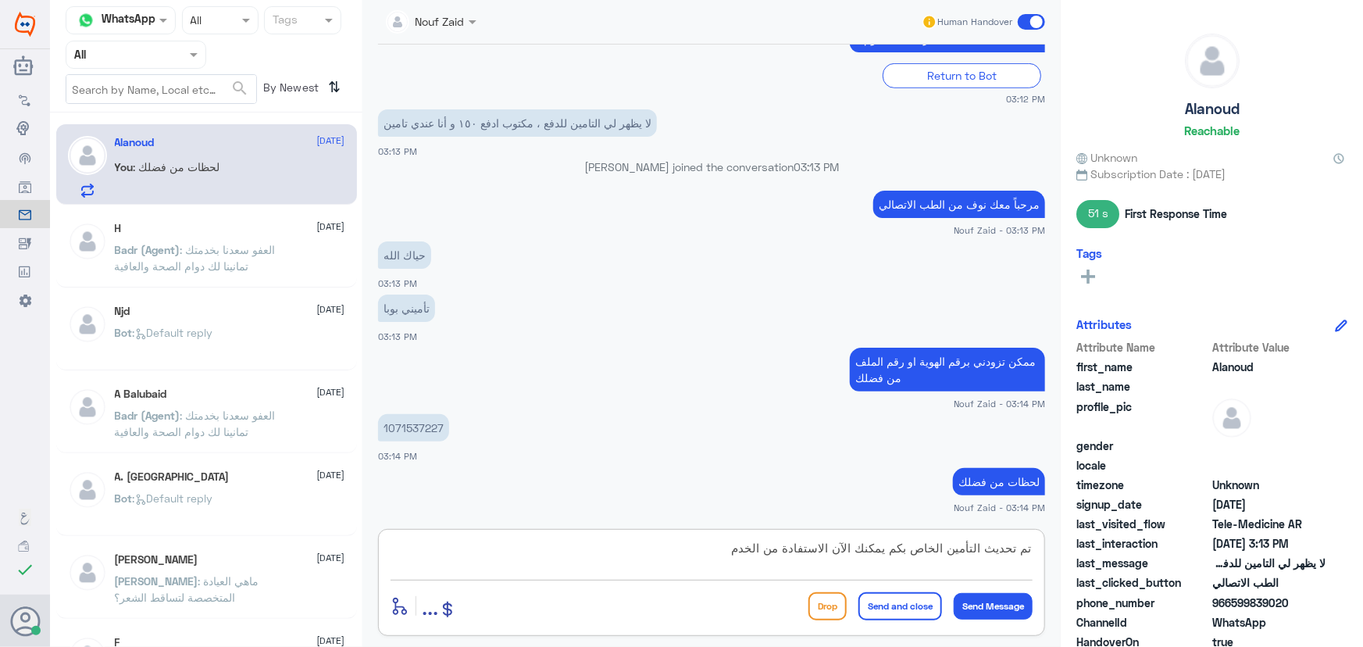
type textarea "تم تحديث التأمين الخاص بكم يمكنك الآن الاستفادة من الخدمة"
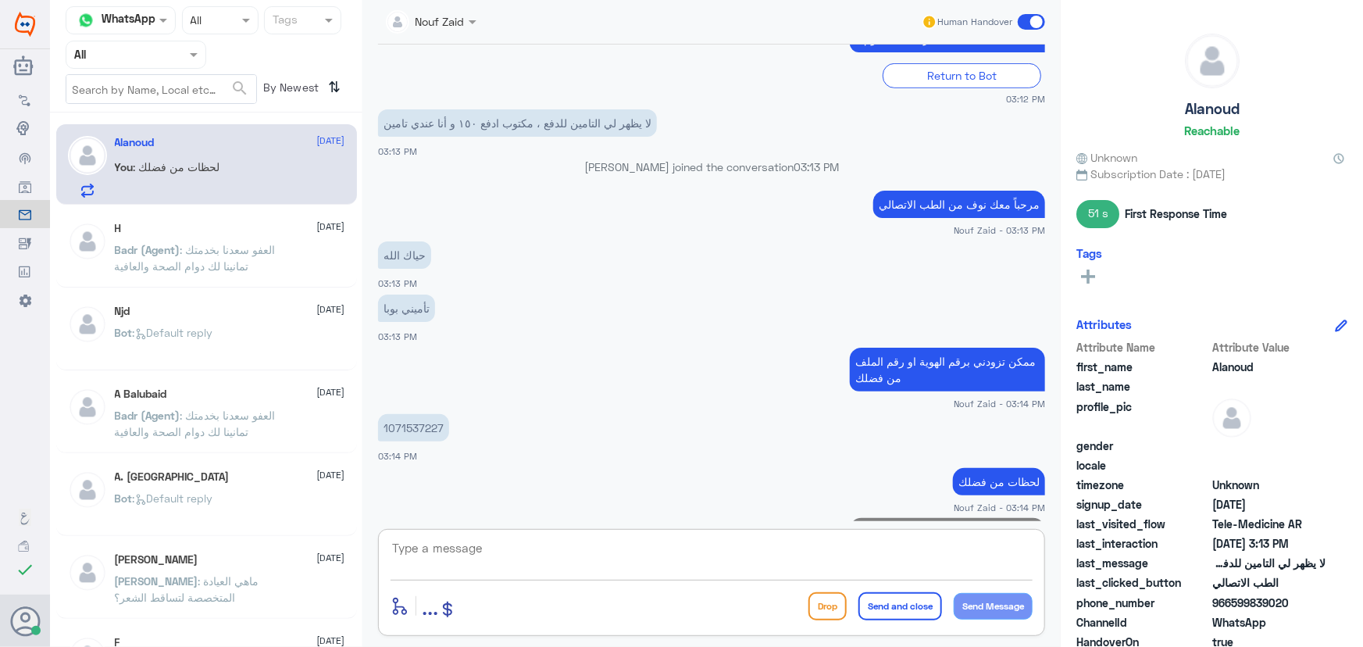
scroll to position [461, 0]
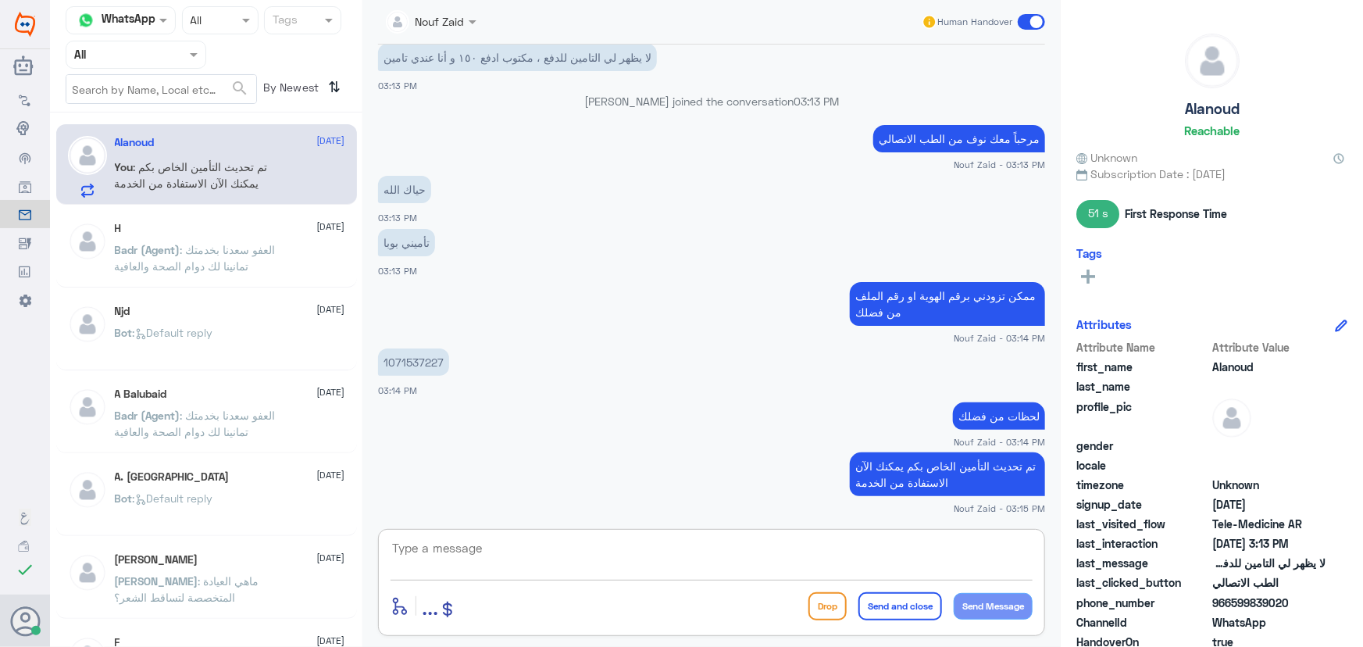
click at [174, 189] on p "You : تم تحديث التأمين الخاص بكم يمكنك الآن الاستفادة من الخدمة" at bounding box center [203, 178] width 176 height 39
drag, startPoint x: 509, startPoint y: 506, endPoint x: 511, endPoint y: 514, distance: 8.0
click at [510, 512] on small "Nouf Zaid - 03:15 PM" at bounding box center [711, 507] width 667 height 13
click at [511, 542] on textarea at bounding box center [712, 556] width 642 height 38
type textarea "سعدنا بخدمتك"
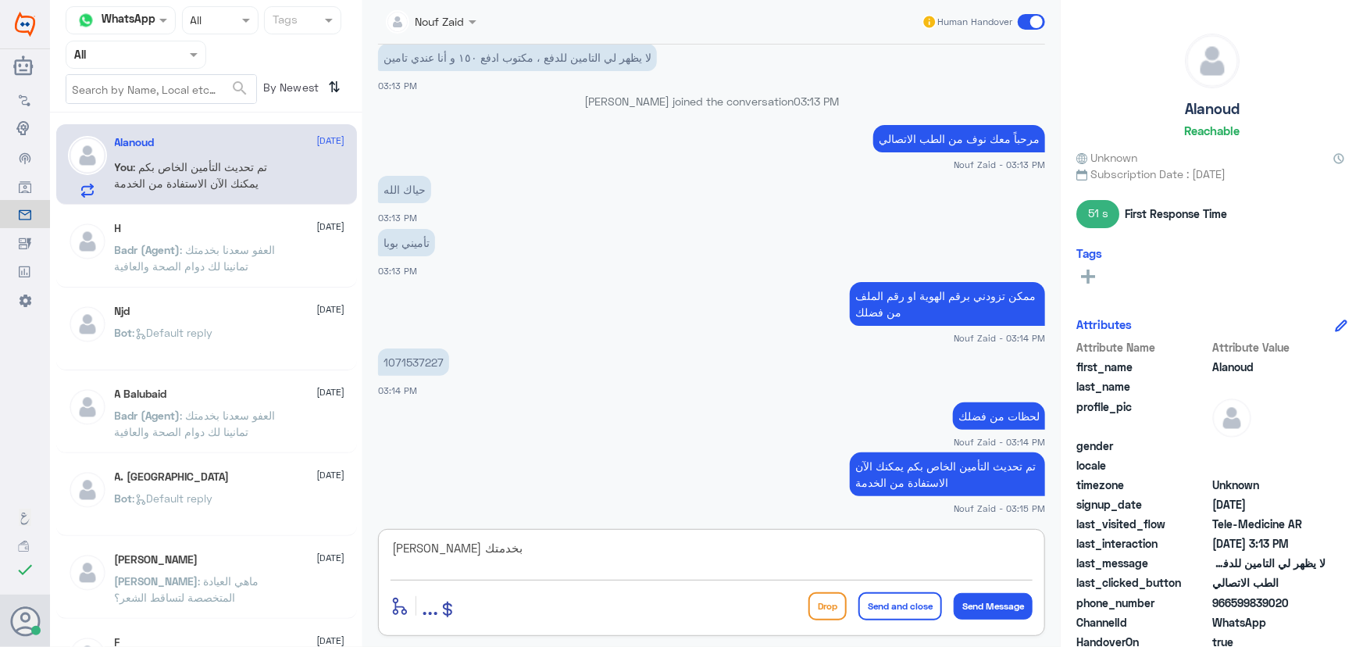
click at [680, 608] on button "Send and close" at bounding box center [900, 606] width 84 height 28
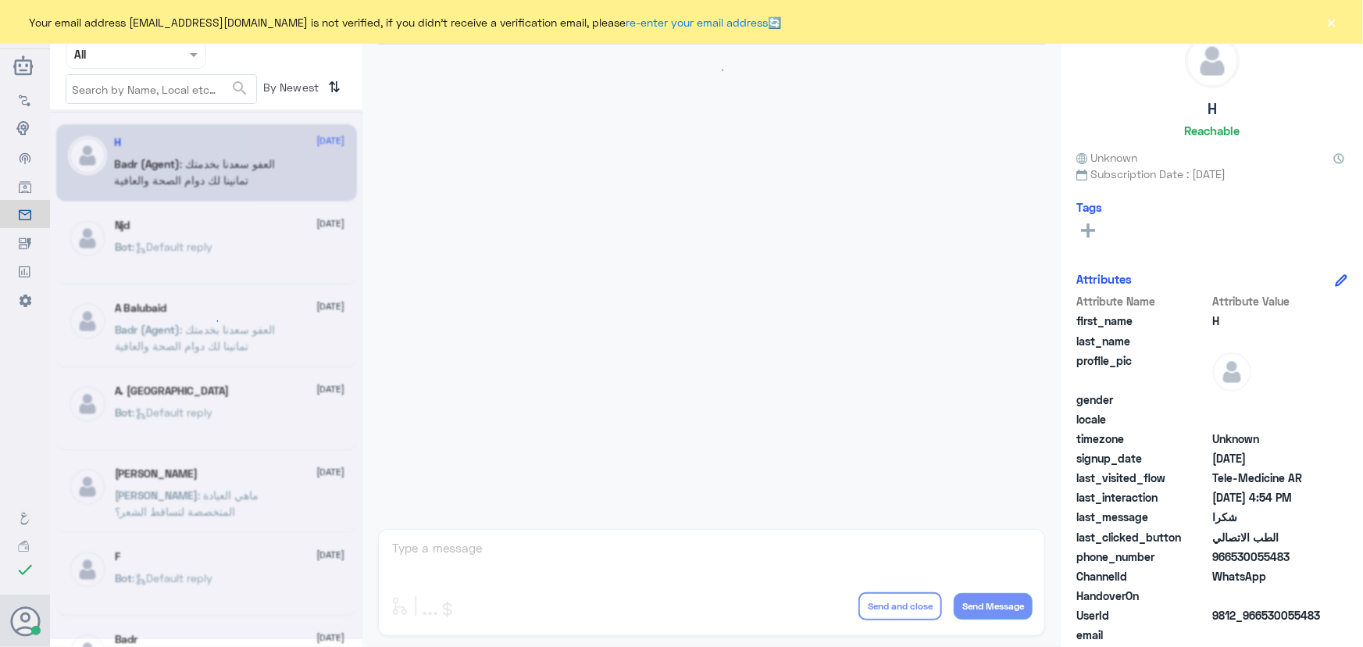
scroll to position [744, 0]
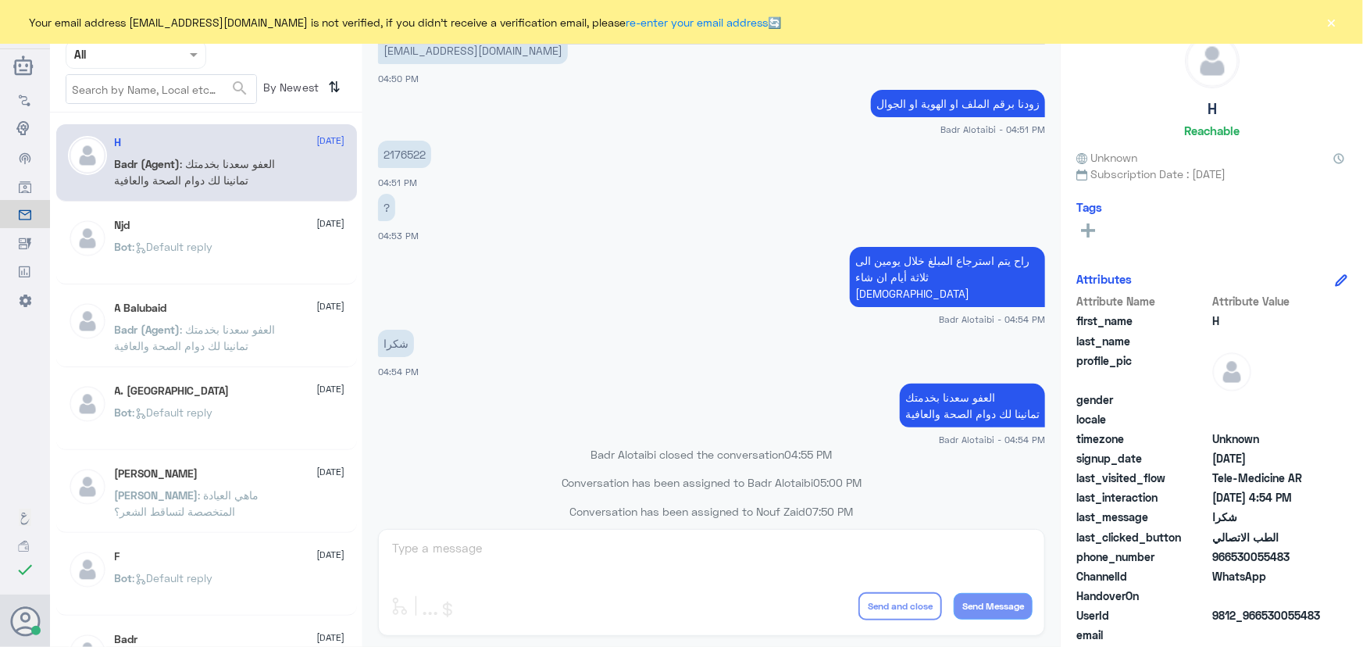
click at [1329, 23] on button "×" at bounding box center [1332, 22] width 16 height 16
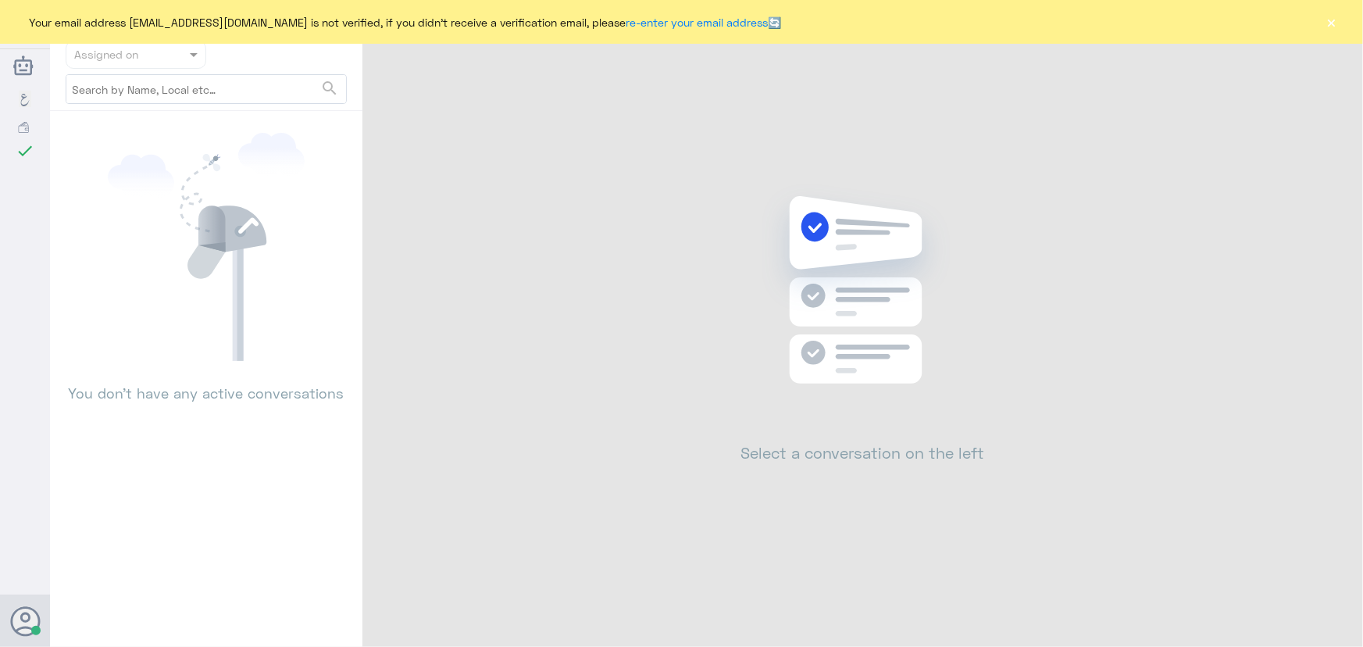
click at [1334, 23] on button "×" at bounding box center [1332, 22] width 16 height 16
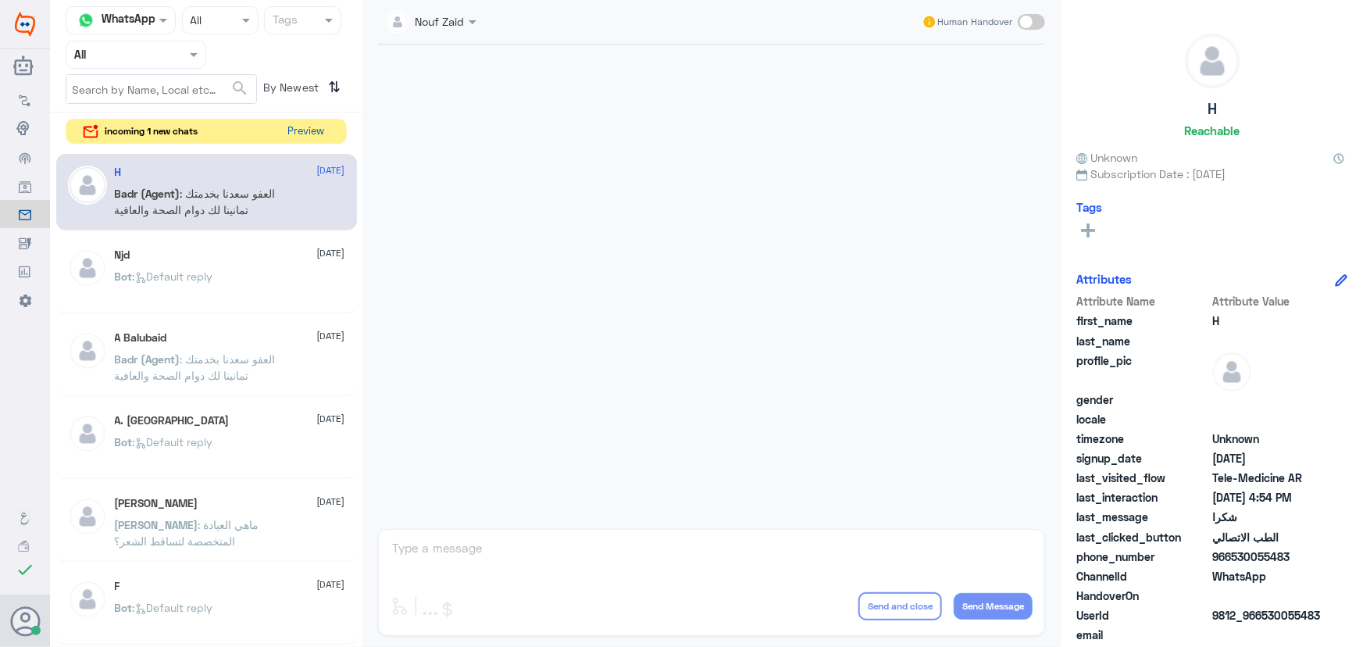
click at [319, 137] on button "Preview" at bounding box center [306, 132] width 48 height 24
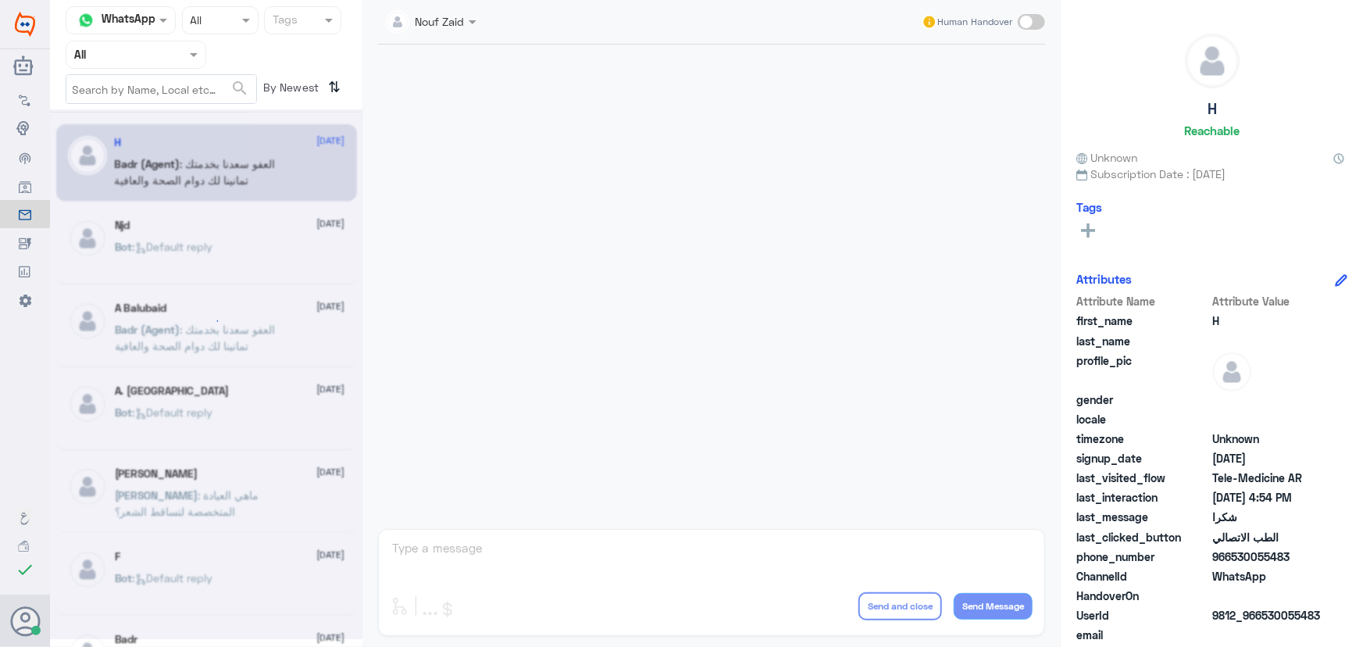
click at [473, 550] on textarea at bounding box center [712, 556] width 642 height 38
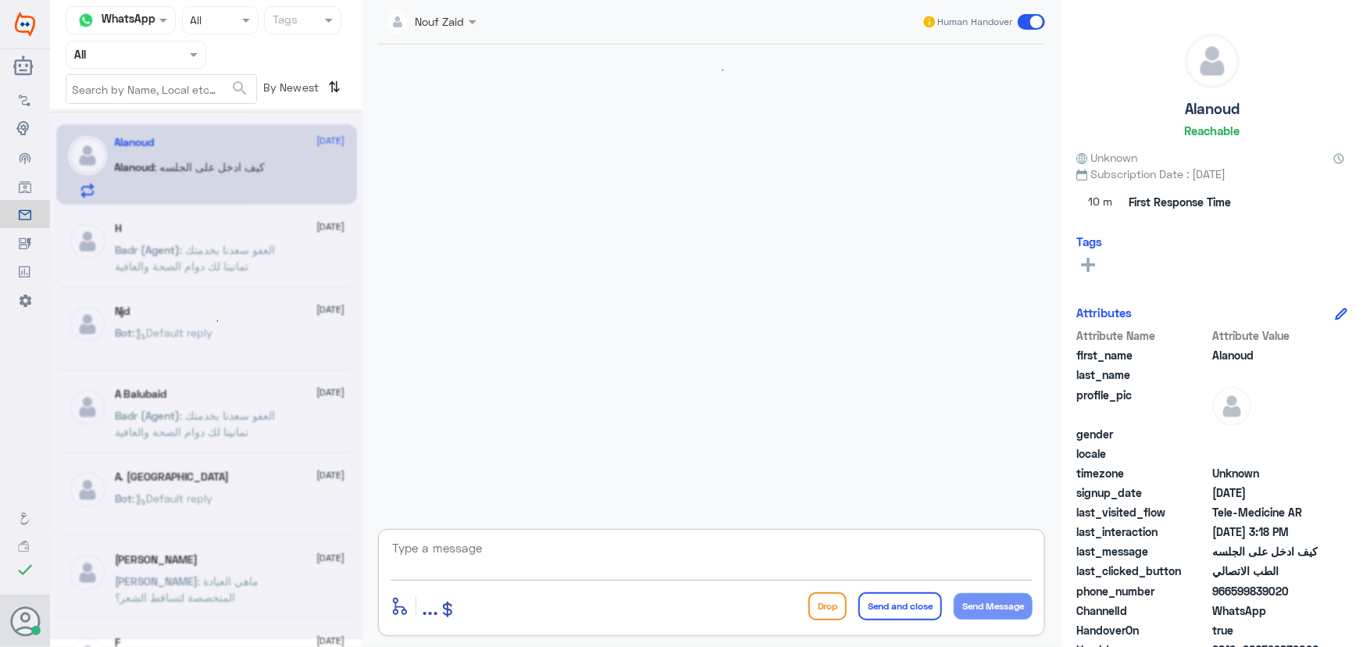
click at [473, 549] on textarea at bounding box center [712, 556] width 642 height 38
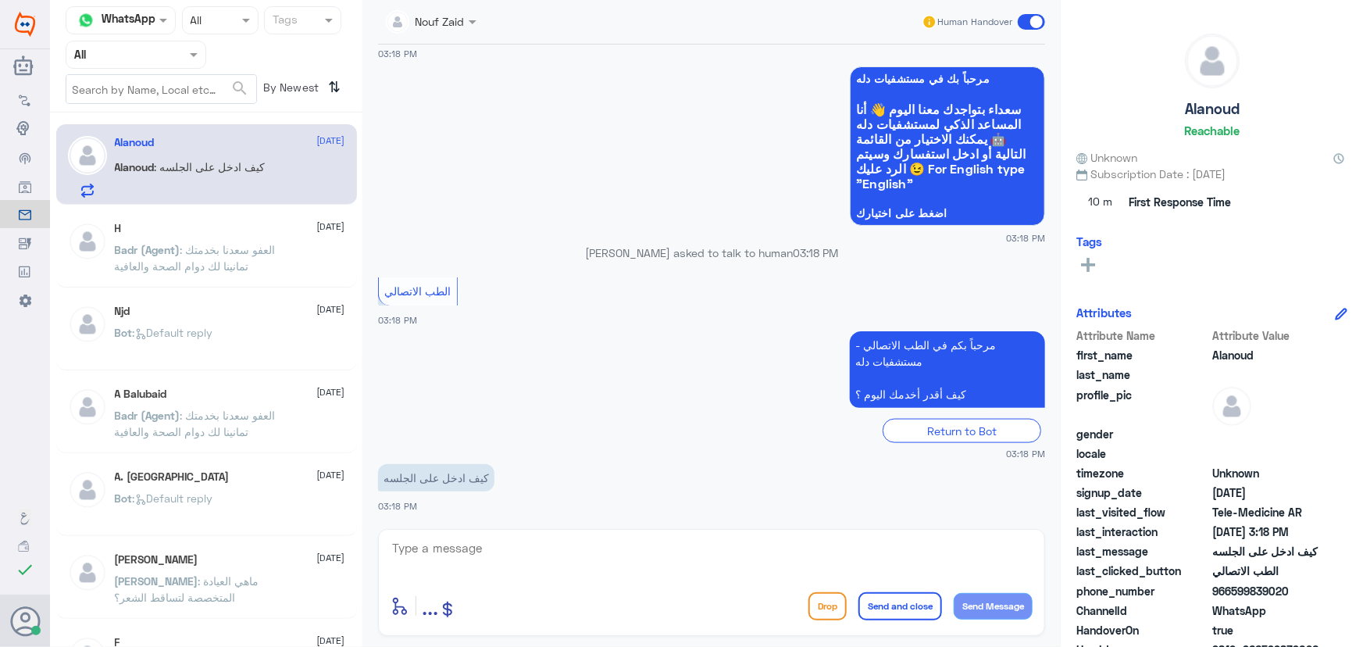
click at [958, 267] on div "Alanoud asked to talk to human 03:18 PM" at bounding box center [711, 258] width 667 height 28
click at [579, 556] on textarea at bounding box center [712, 556] width 642 height 38
type textarea "س"
click at [538, 531] on div "enter flow name ... Drop Send and close Send Message" at bounding box center [711, 582] width 667 height 107
click at [542, 546] on textarea at bounding box center [712, 556] width 642 height 38
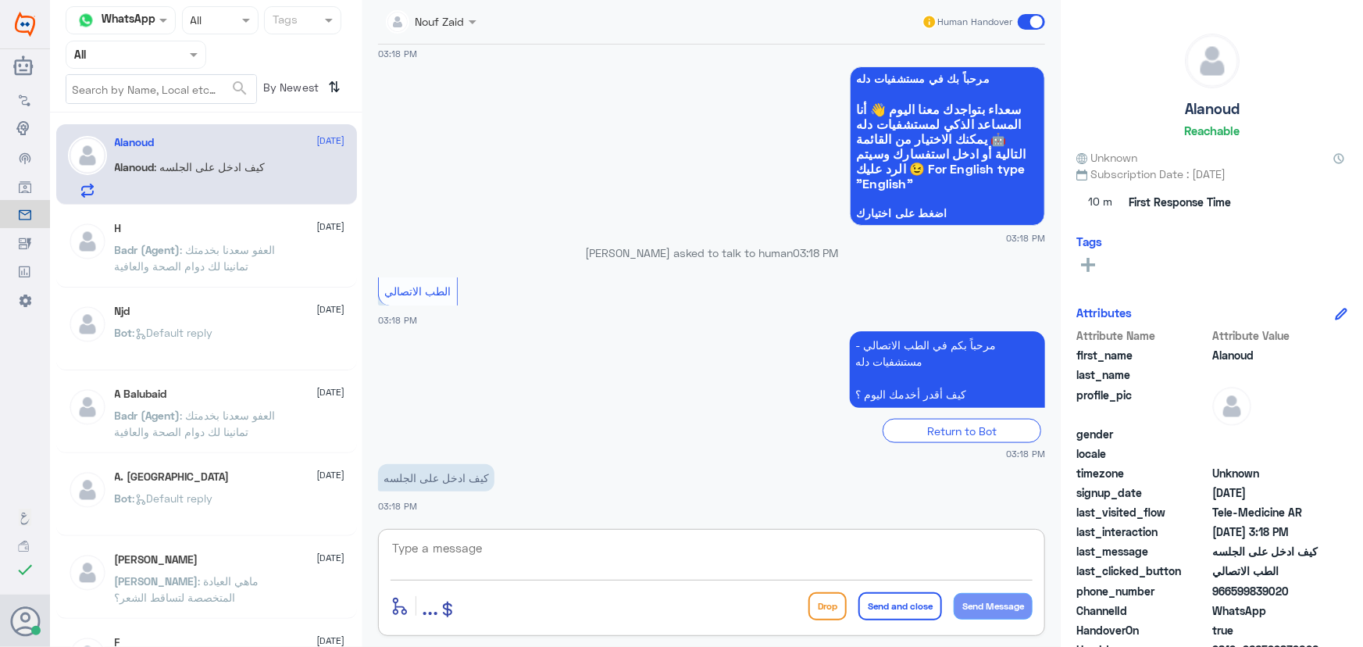
drag, startPoint x: 573, startPoint y: 552, endPoint x: 570, endPoint y: 543, distance: 9.7
click at [573, 549] on textarea at bounding box center [712, 556] width 642 height 38
type textarea "موعد عن بعد او استشارة فورية؟"
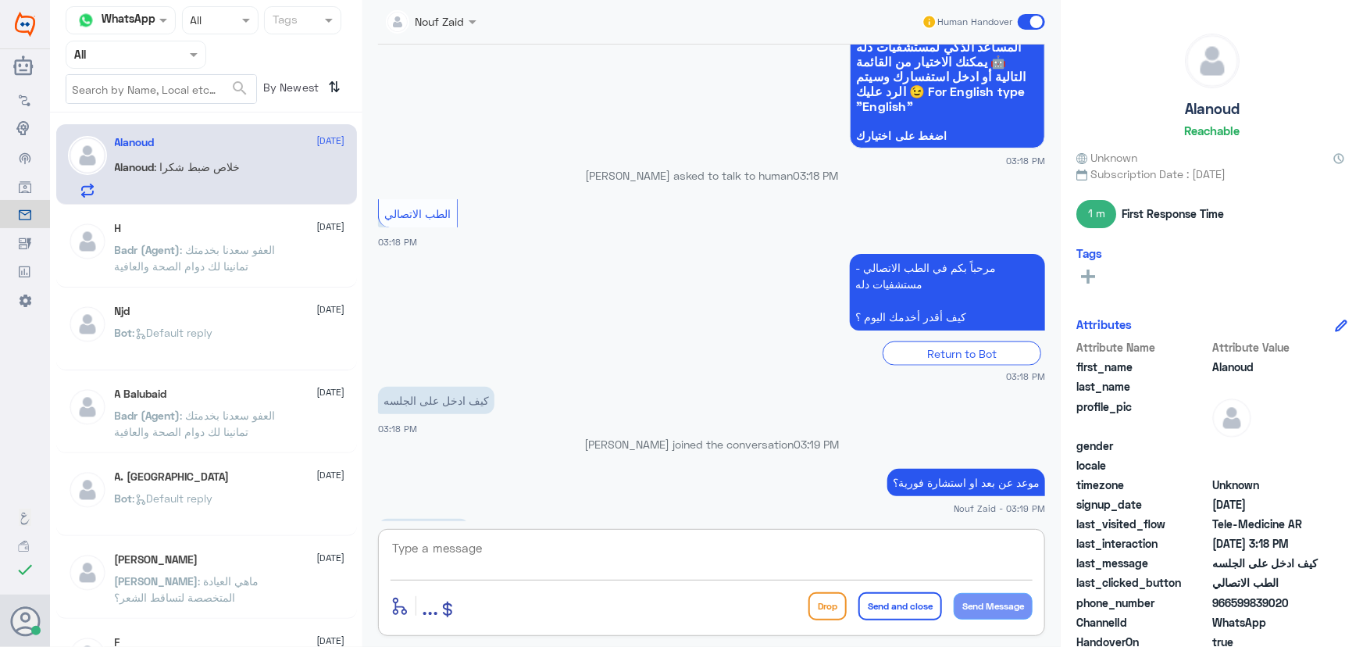
scroll to position [962, 0]
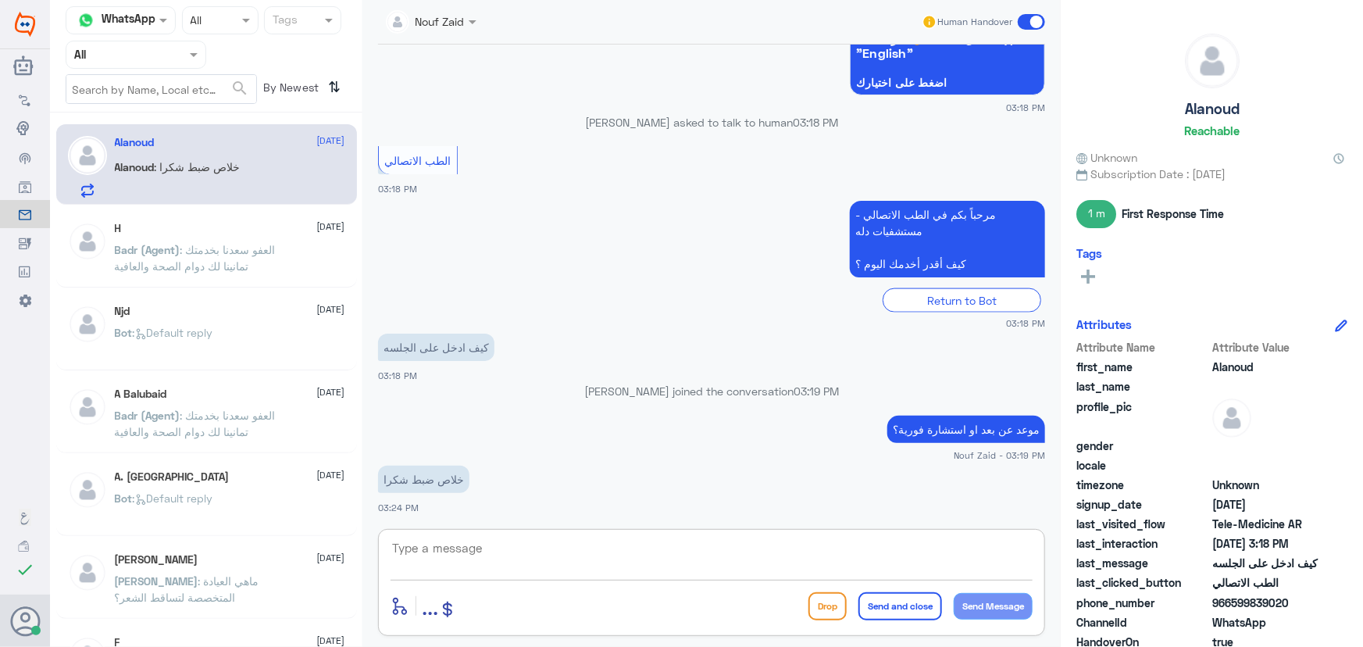
click at [539, 560] on textarea at bounding box center [712, 556] width 642 height 38
type textarea "سعدنا بخدمتك"
click at [883, 608] on button "Send and close" at bounding box center [900, 606] width 84 height 28
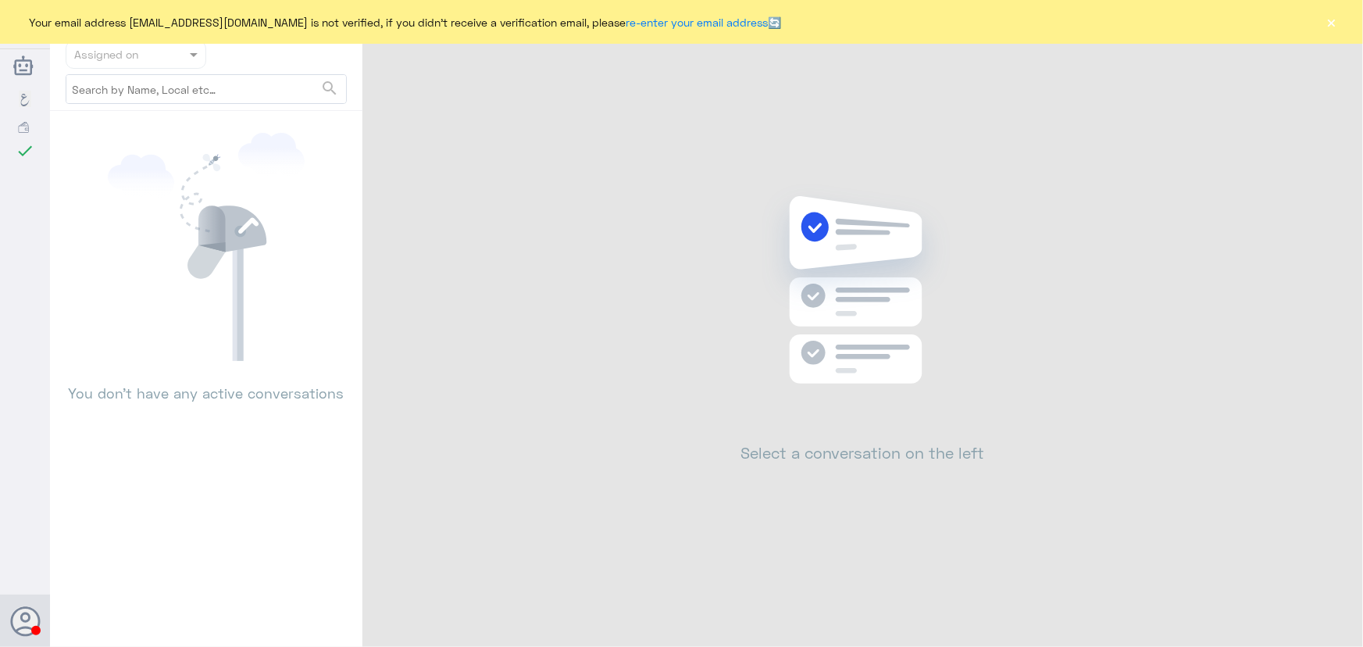
drag, startPoint x: 1341, startPoint y: 16, endPoint x: 1337, endPoint y: 23, distance: 8.7
click at [1342, 16] on div "Your email address [EMAIL_ADDRESS][DOMAIN_NAME] is not verified, if you didn't …" at bounding box center [681, 22] width 1363 height 44
click at [1337, 24] on button "×" at bounding box center [1332, 22] width 16 height 16
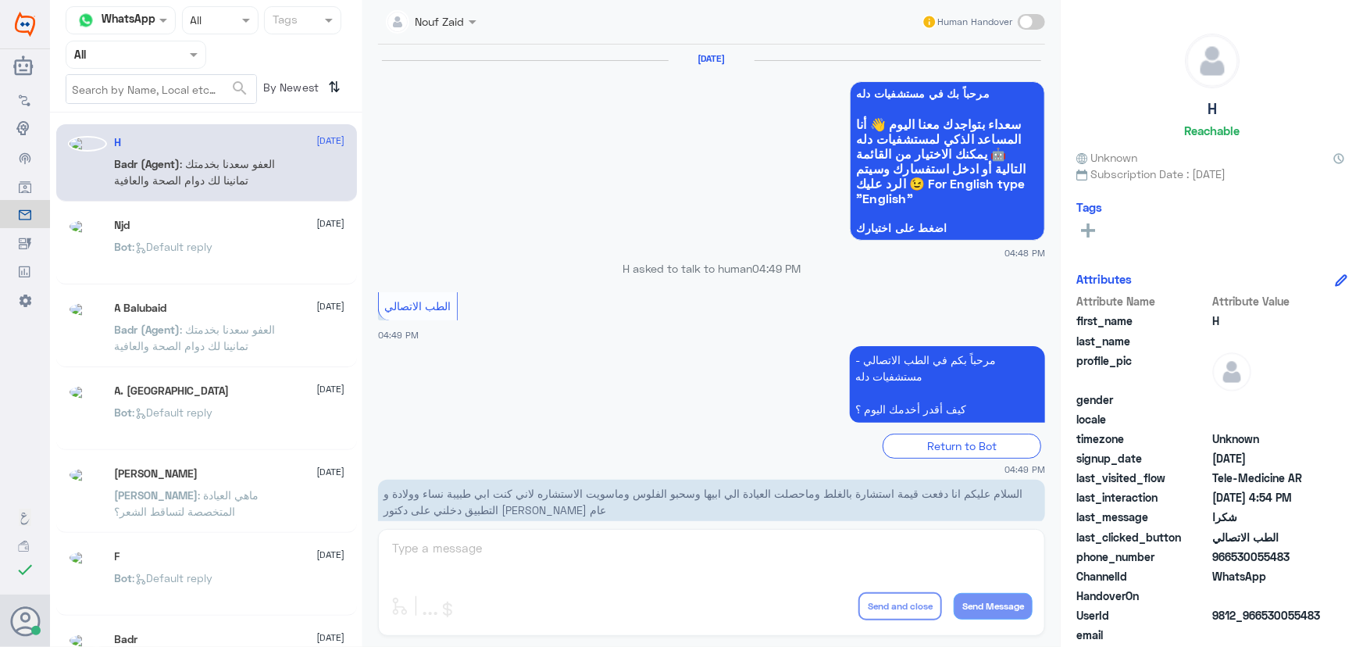
scroll to position [744, 0]
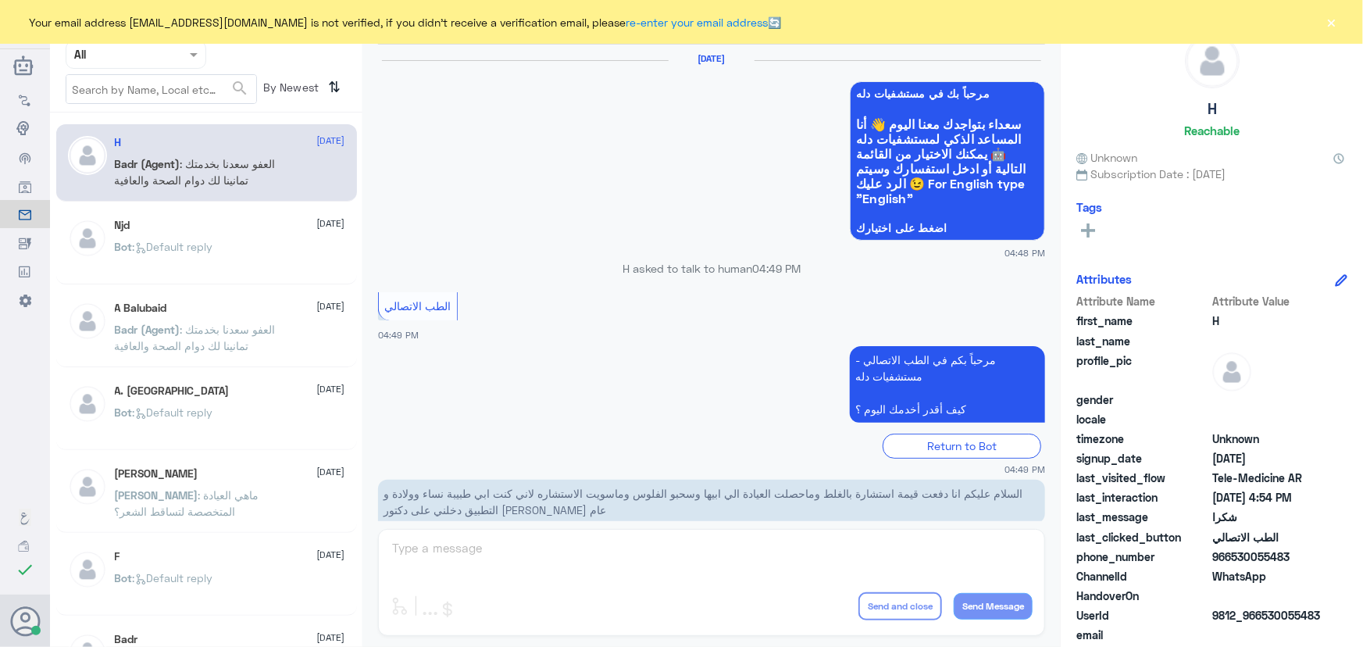
scroll to position [744, 0]
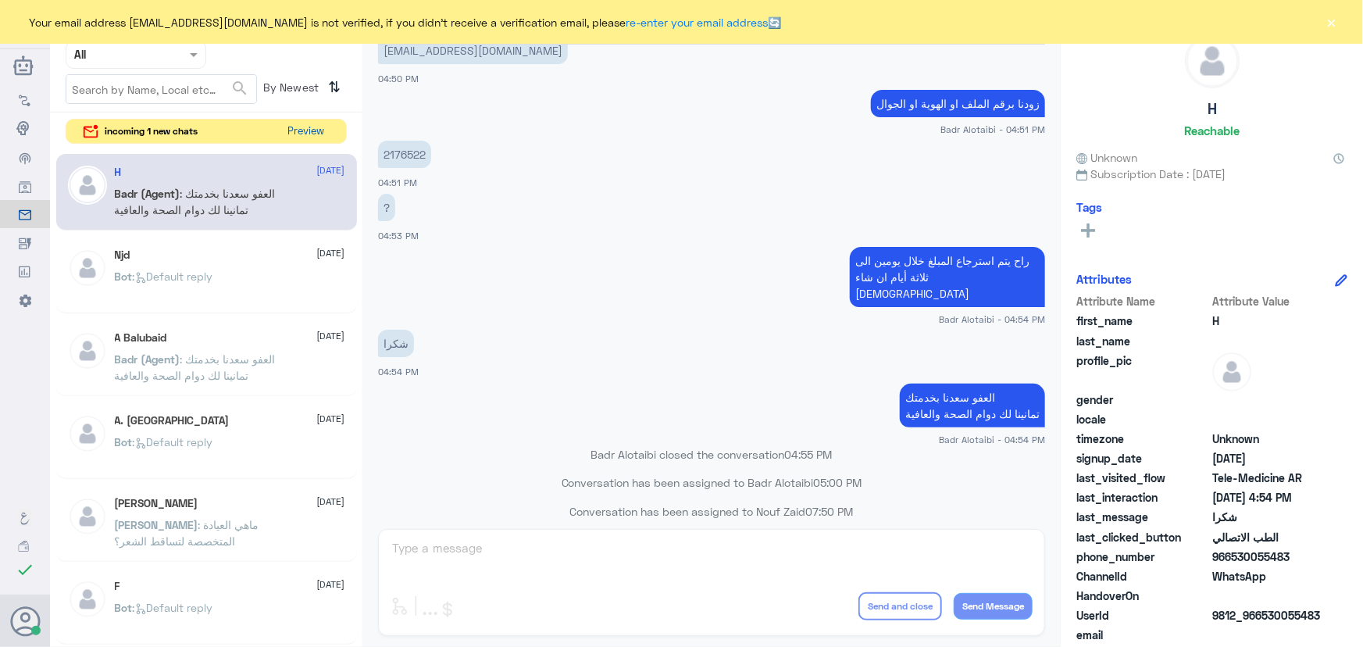
click at [304, 132] on button "Preview" at bounding box center [306, 132] width 48 height 24
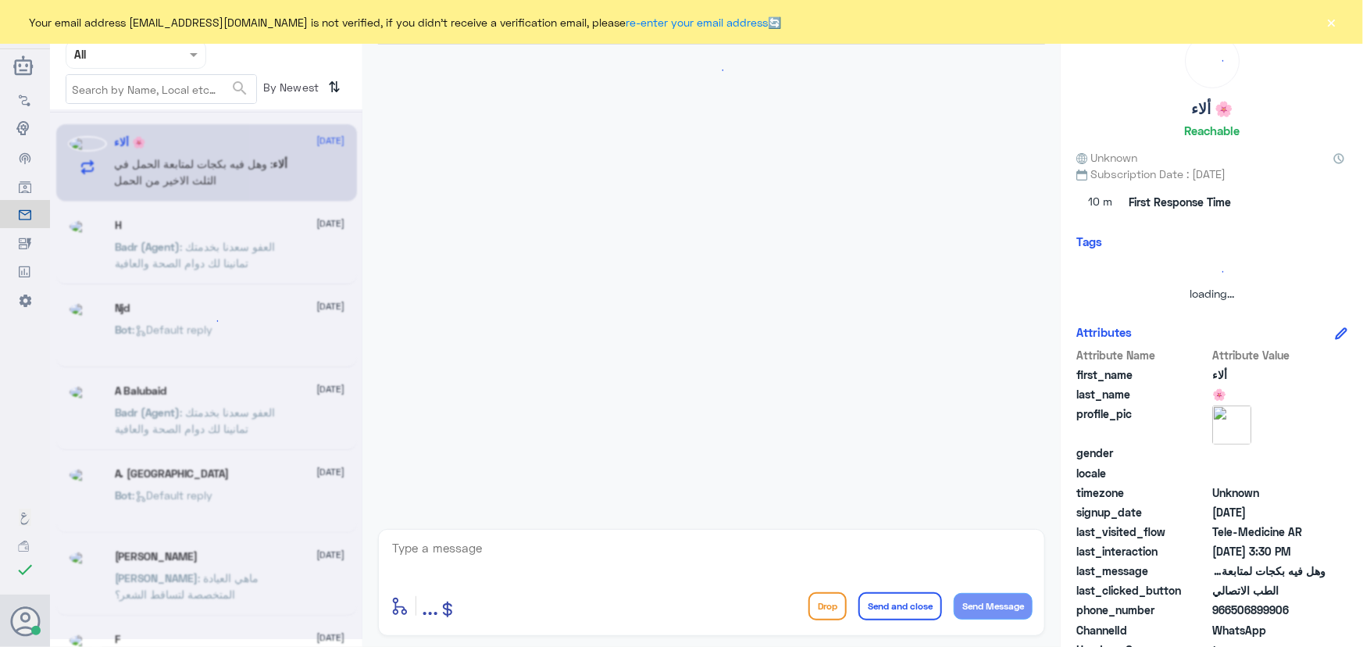
scroll to position [122, 0]
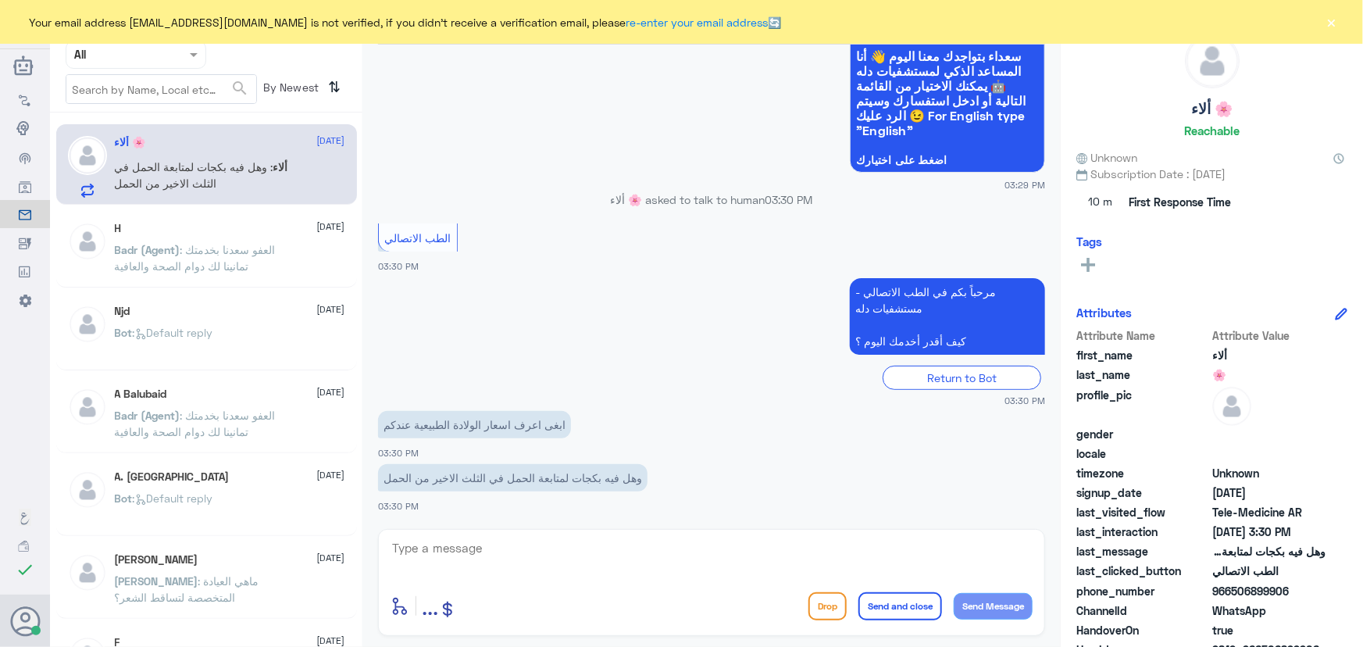
click at [642, 558] on textarea at bounding box center [712, 556] width 642 height 38
paste textarea "مرحباً معك نوف من الطب الاتصالي"
type textarea "مرحباً معك نوف من الطب الاتصالي"
click at [1005, 603] on button "Send Message" at bounding box center [993, 606] width 79 height 27
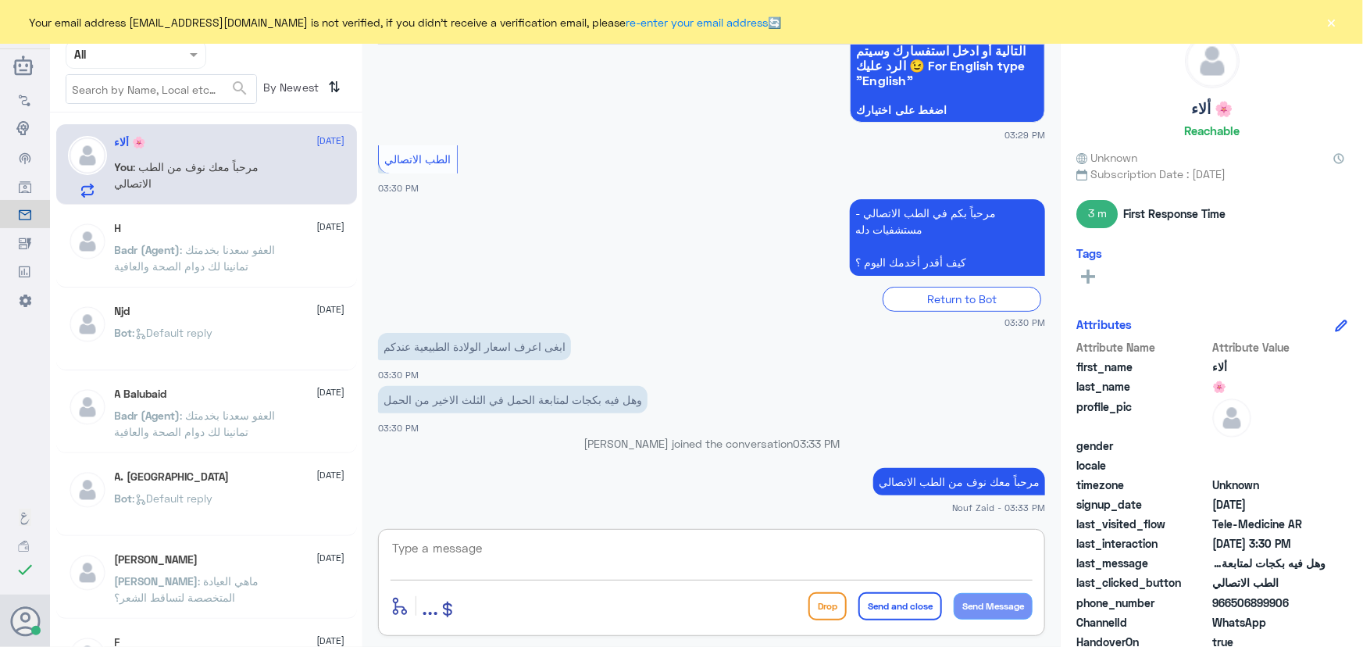
drag, startPoint x: 726, startPoint y: 548, endPoint x: 725, endPoint y: 472, distance: 76.6
click at [727, 544] on textarea at bounding box center [712, 556] width 642 height 38
paste textarea "هنا الطب الاتصالي لكل مايخص الاستشارة الفورية من خلال التطبيق، يمكنك الاستفسار …"
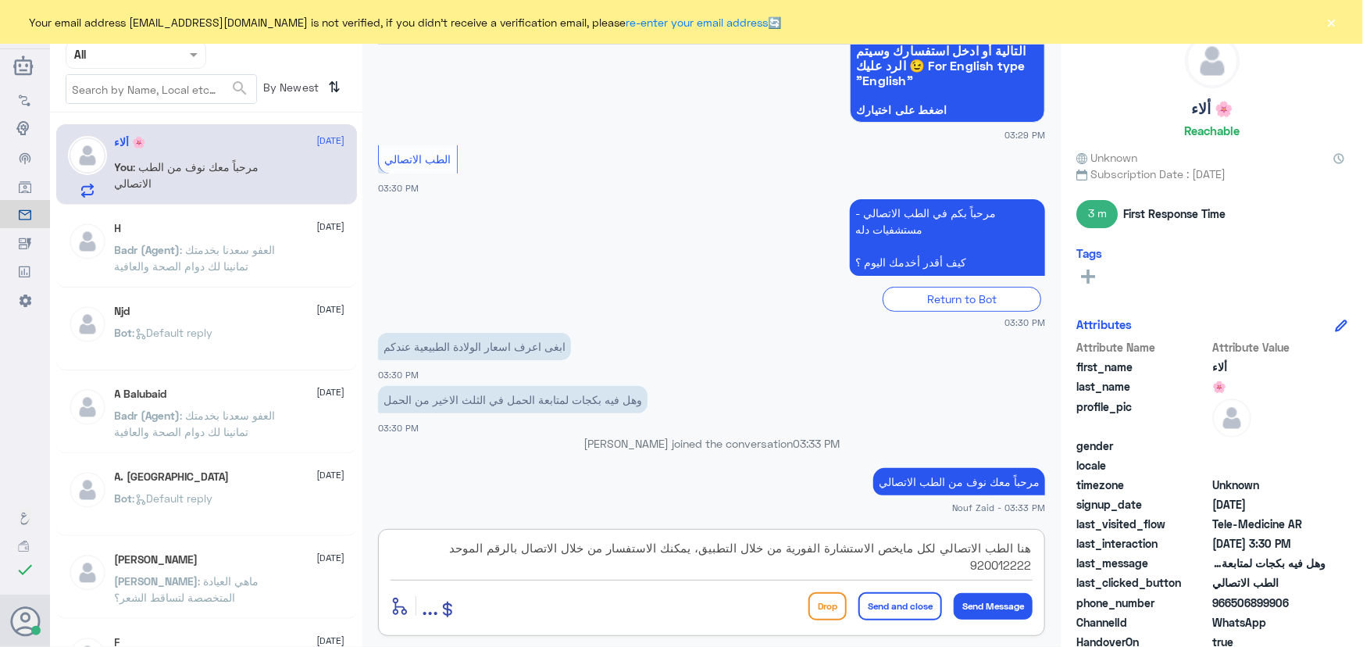
type textarea "هنا الطب الاتصالي لكل مايخص الاستشارة الفورية من خلال التطبيق، يمكنك الاستفسار …"
click at [919, 612] on button "Send and close" at bounding box center [900, 606] width 84 height 28
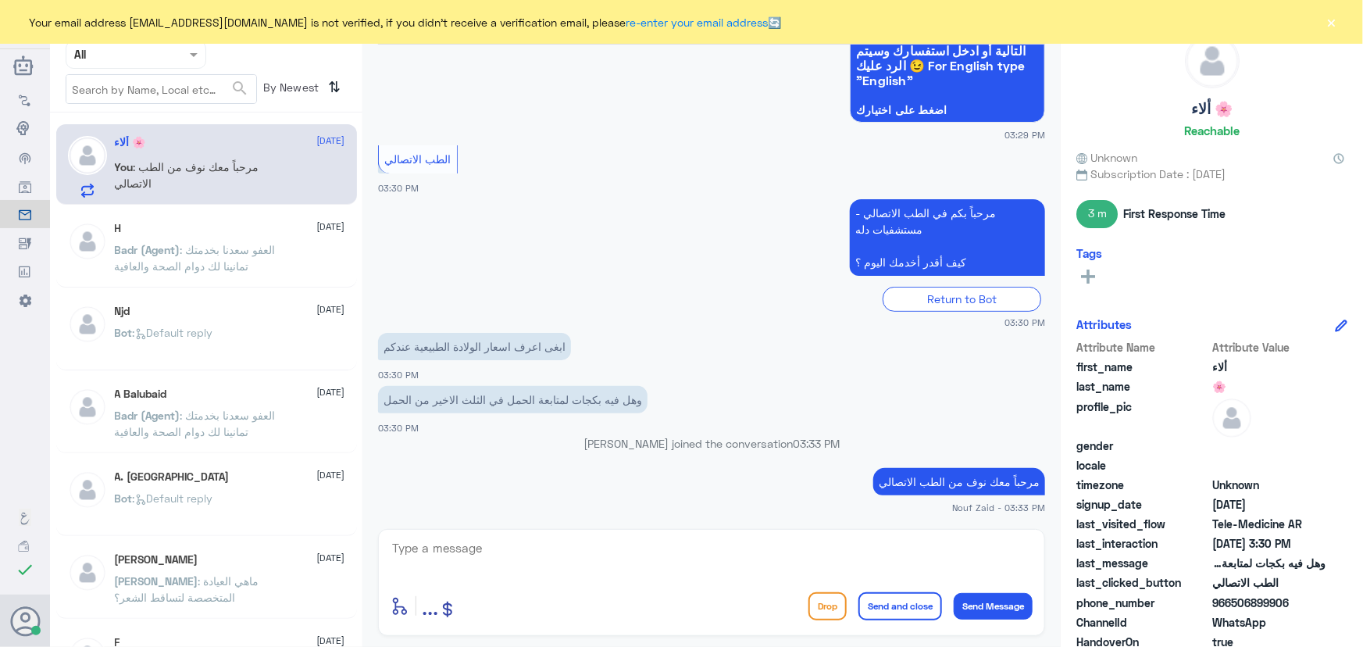
scroll to position [271, 0]
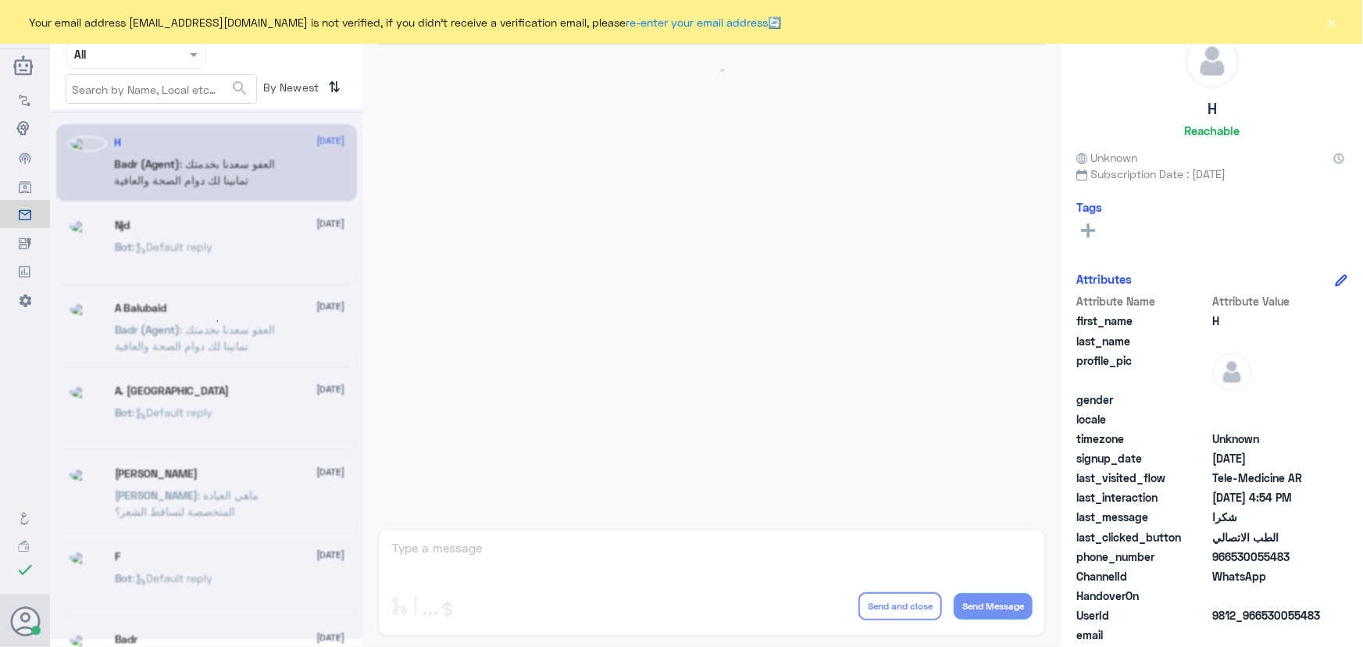
click at [1333, 25] on button "×" at bounding box center [1332, 22] width 16 height 16
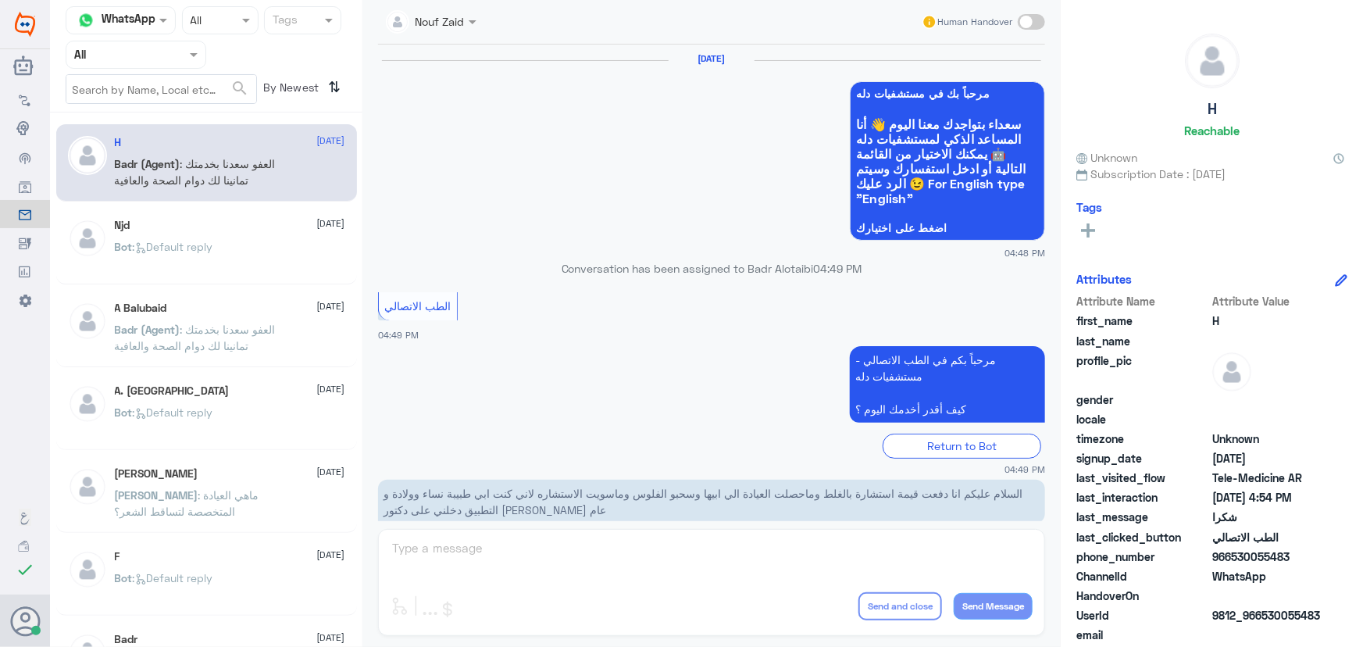
scroll to position [744, 0]
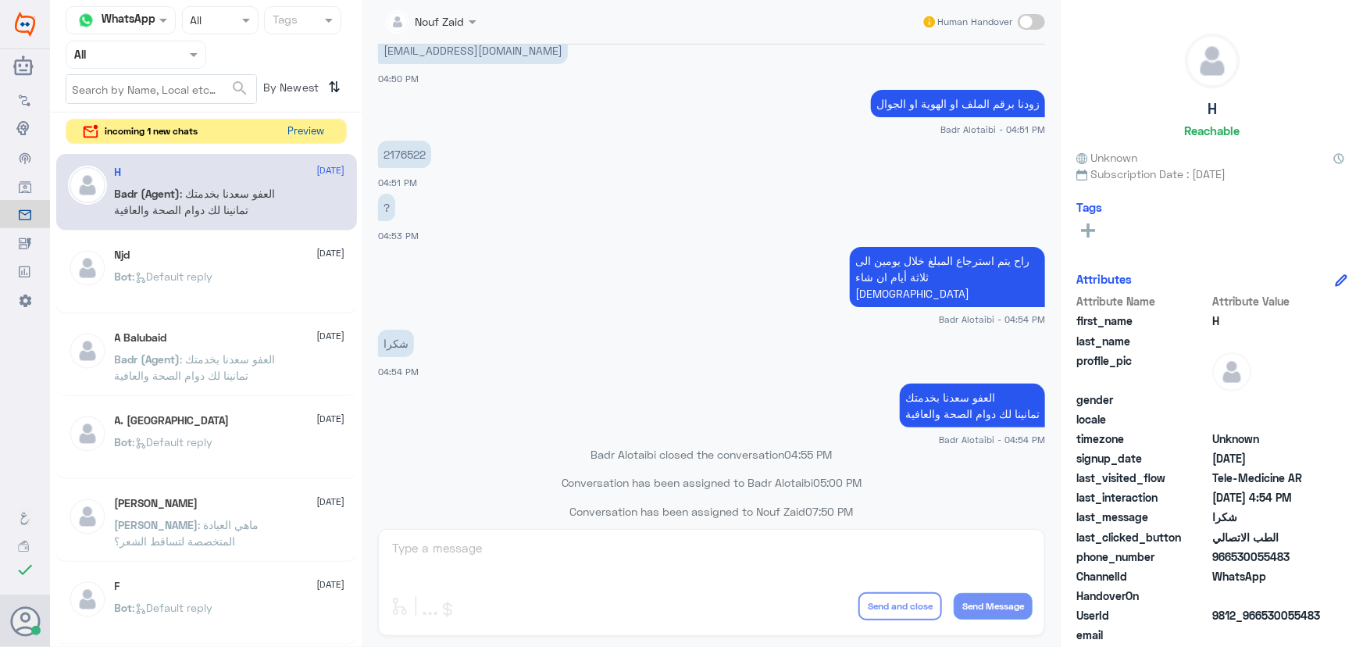
click at [302, 120] on button "Preview" at bounding box center [306, 132] width 48 height 24
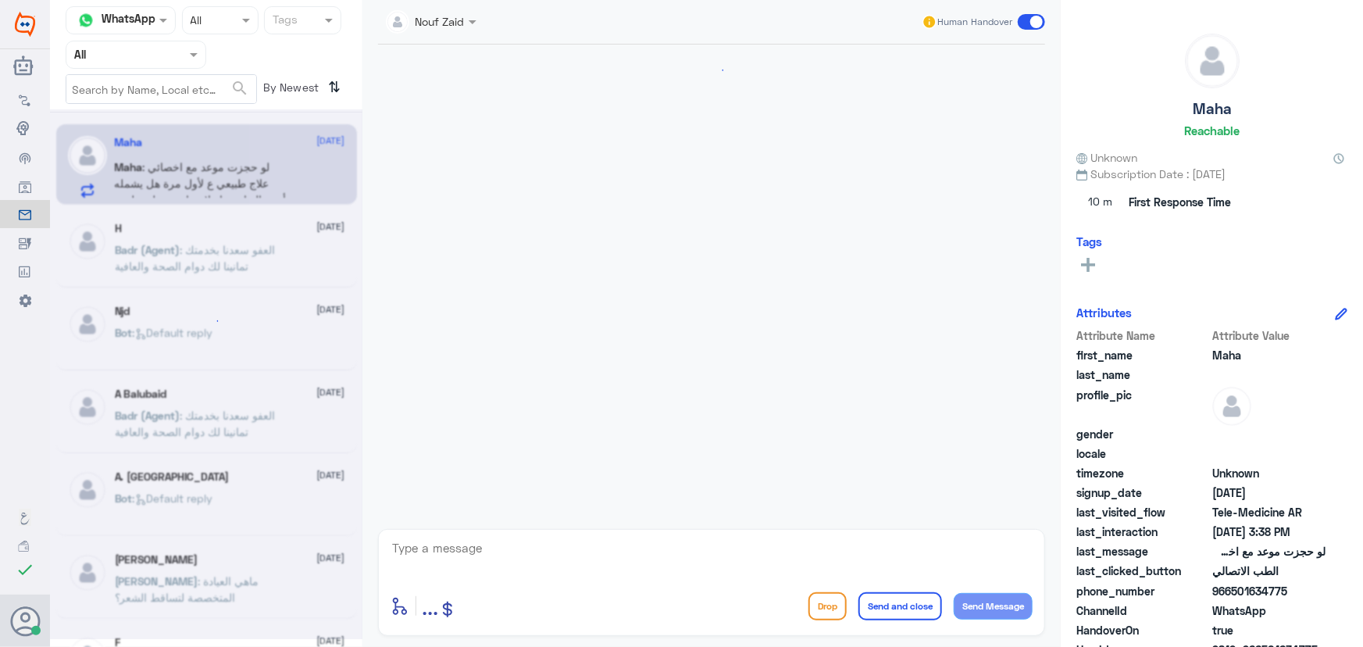
scroll to position [69, 0]
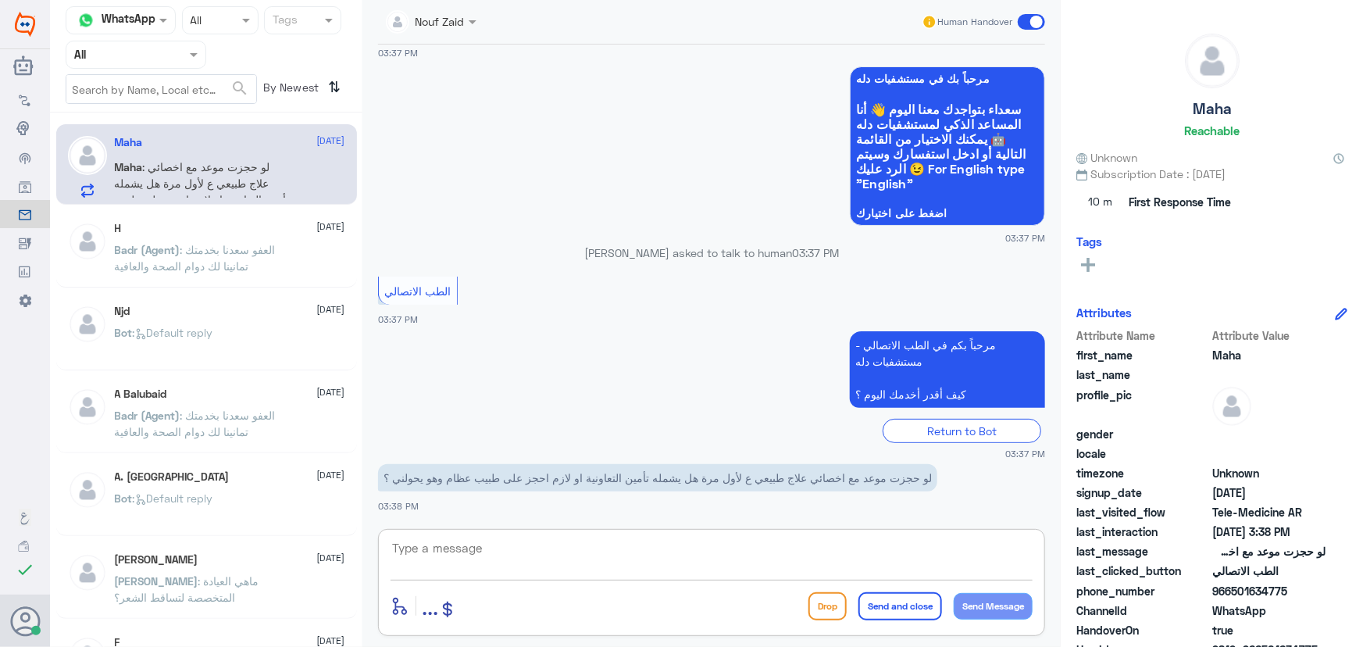
click at [477, 547] on textarea at bounding box center [712, 556] width 642 height 38
paste textarea "مرحباً معك نوف من الطب الاتصالي"
type textarea "مرحباً معك نوف من الطب الاتصالي"
click at [975, 605] on button "Send Message" at bounding box center [993, 606] width 79 height 27
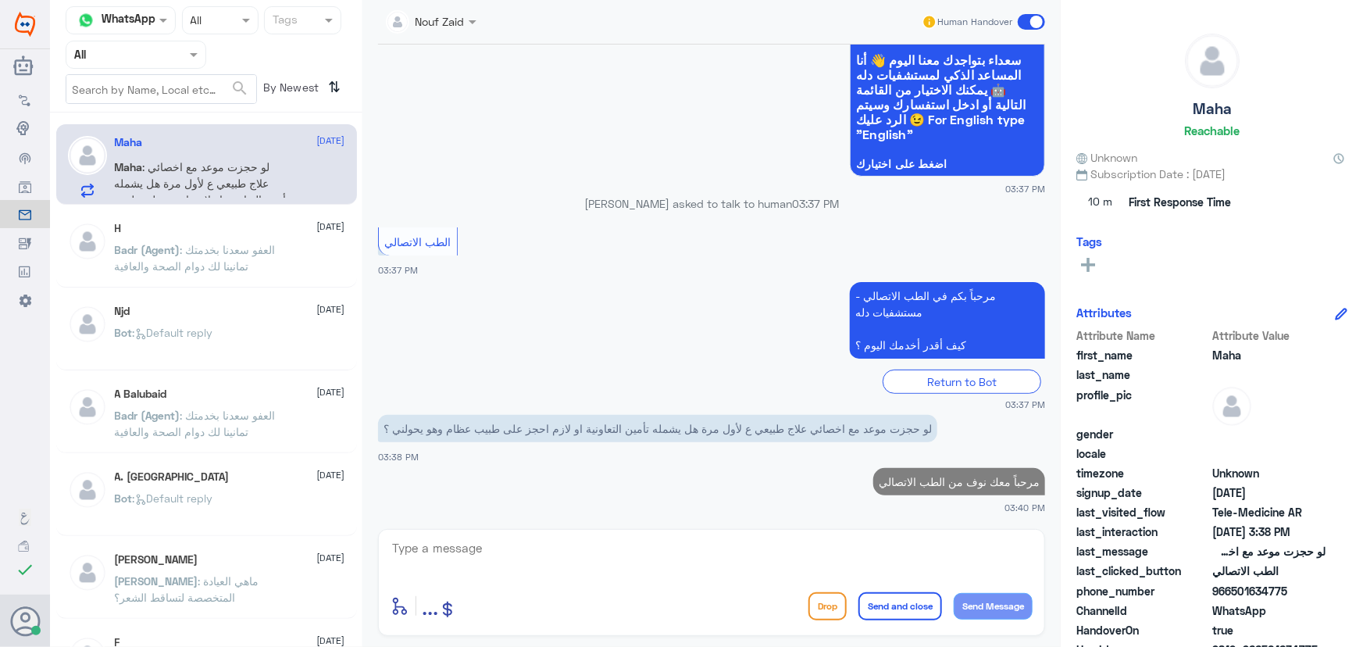
click at [703, 534] on div "enter flow name ... Drop Send and close Send Message" at bounding box center [711, 582] width 667 height 107
click at [694, 549] on textarea at bounding box center [712, 556] width 642 height 38
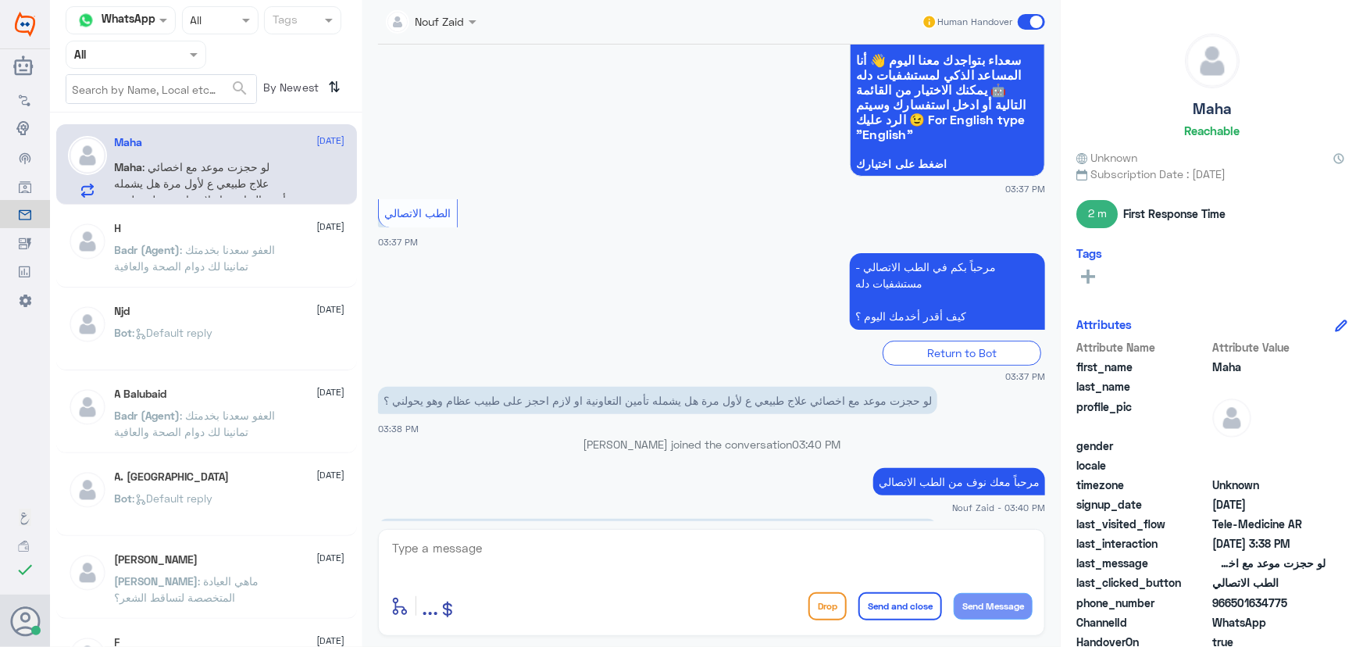
scroll to position [172, 0]
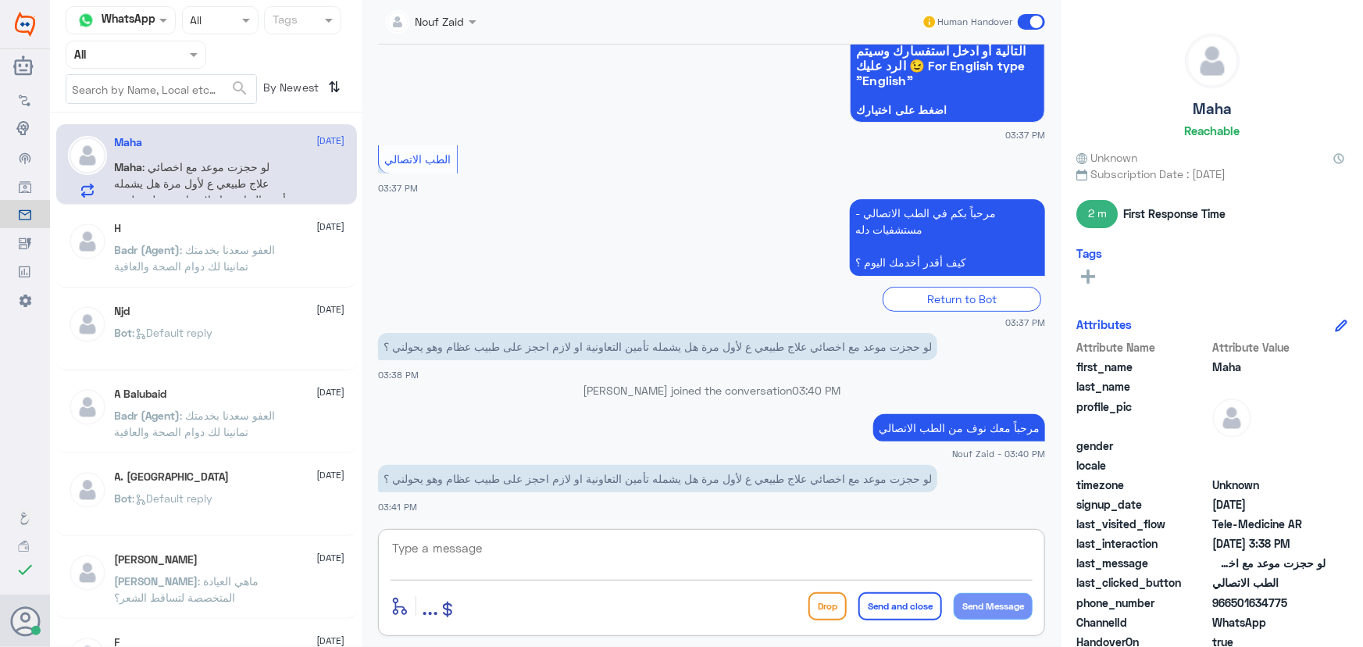
click at [666, 549] on textarea at bounding box center [712, 556] width 642 height 38
click at [587, 543] on textarea at bounding box center [712, 556] width 642 height 38
paste textarea "هنا الطب الاتصالي لكل مايخص الاستشارة الفورية من خلال التطبيق، يمكنك الاستفسار …"
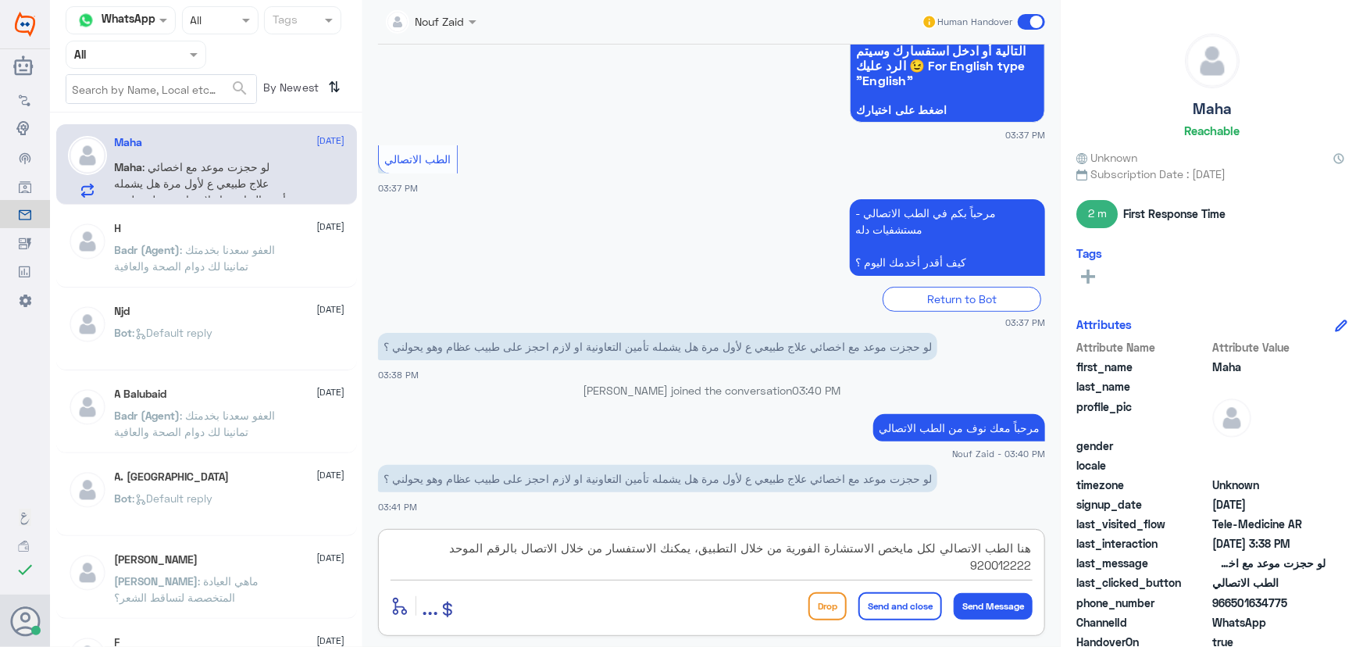
type textarea "هنا الطب الاتصالي لكل مايخص الاستشارة الفورية من خلال التطبيق، يمكنك الاستفسار …"
click at [910, 599] on button "Send and close" at bounding box center [900, 606] width 84 height 28
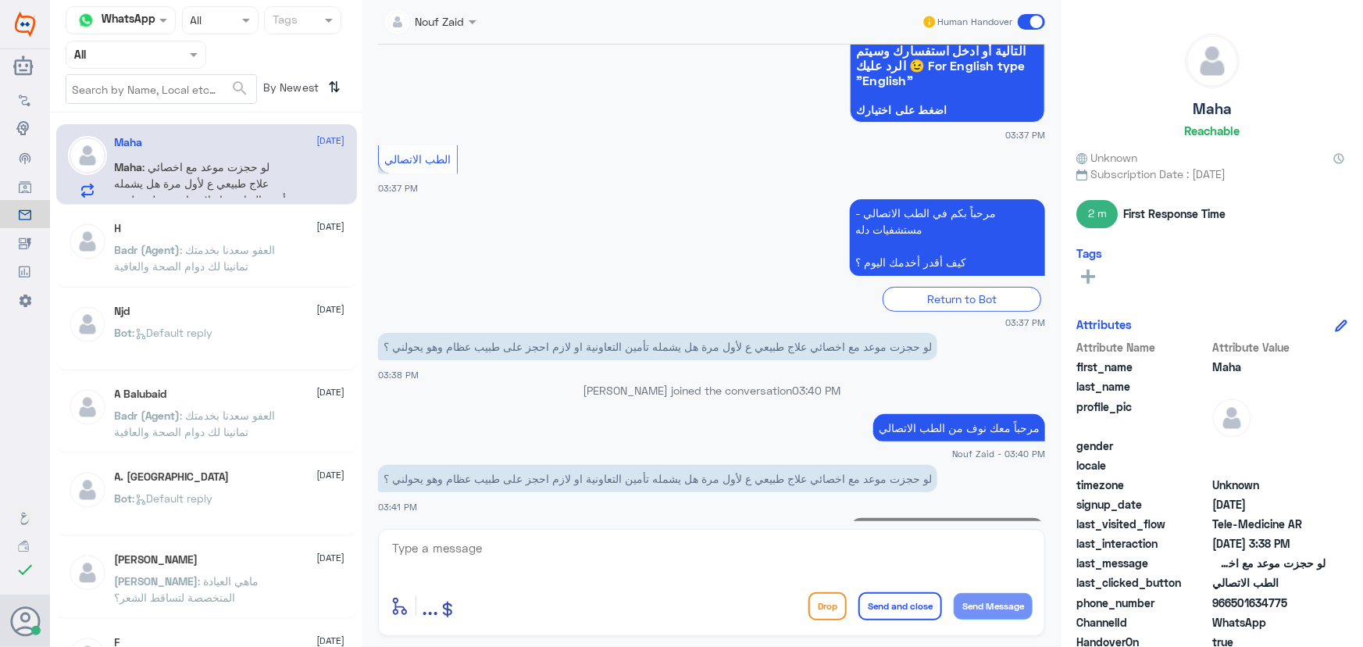
scroll to position [271, 0]
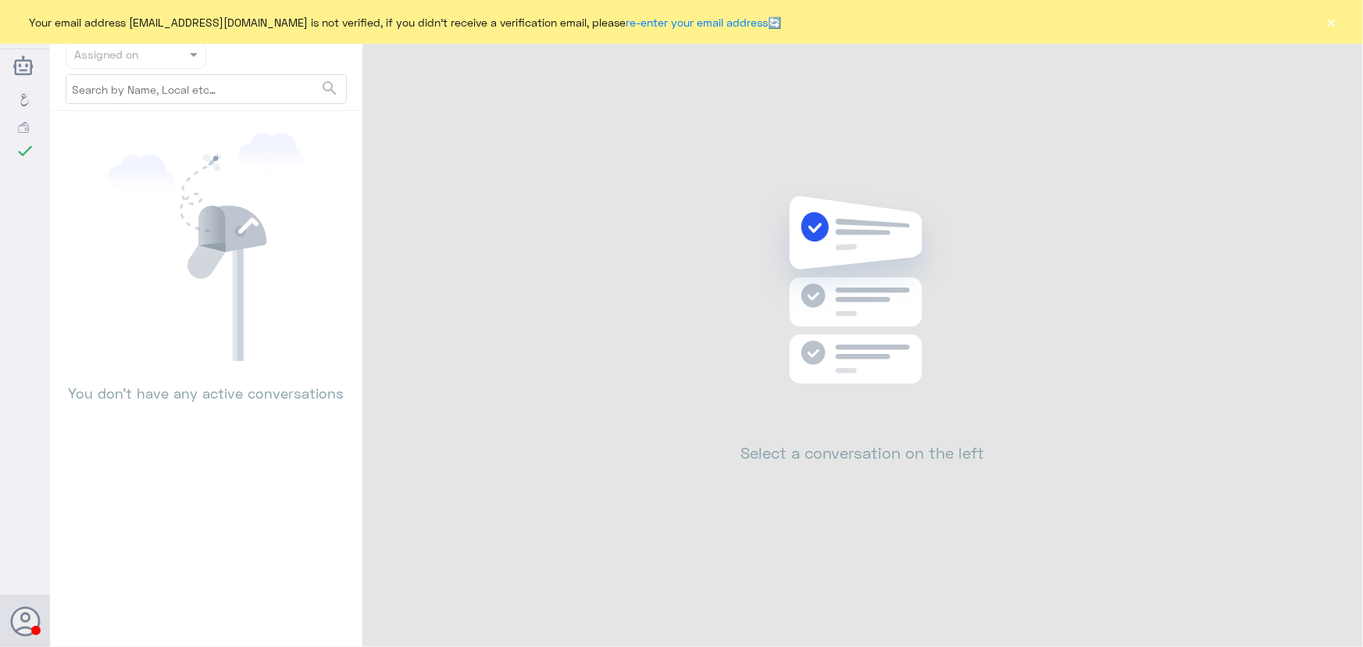
click at [1332, 23] on button "×" at bounding box center [1332, 22] width 16 height 16
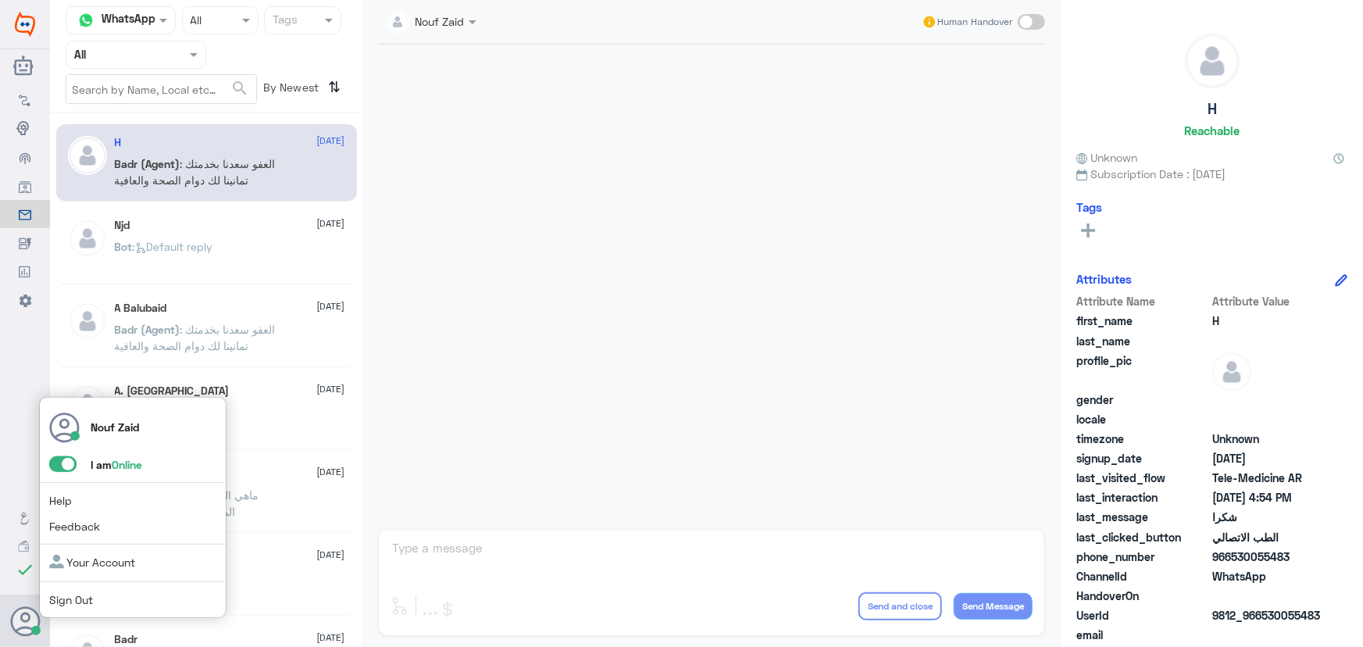
click at [59, 467] on span at bounding box center [62, 464] width 27 height 16
click at [0, 0] on input "checkbox" at bounding box center [0, 0] width 0 height 0
click at [63, 452] on div "Nouf Zaid I am Offline Help Feedback Your Account Sign Out" at bounding box center [132, 508] width 187 height 222
click at [66, 464] on span at bounding box center [62, 464] width 27 height 16
click at [0, 0] on input "checkbox" at bounding box center [0, 0] width 0 height 0
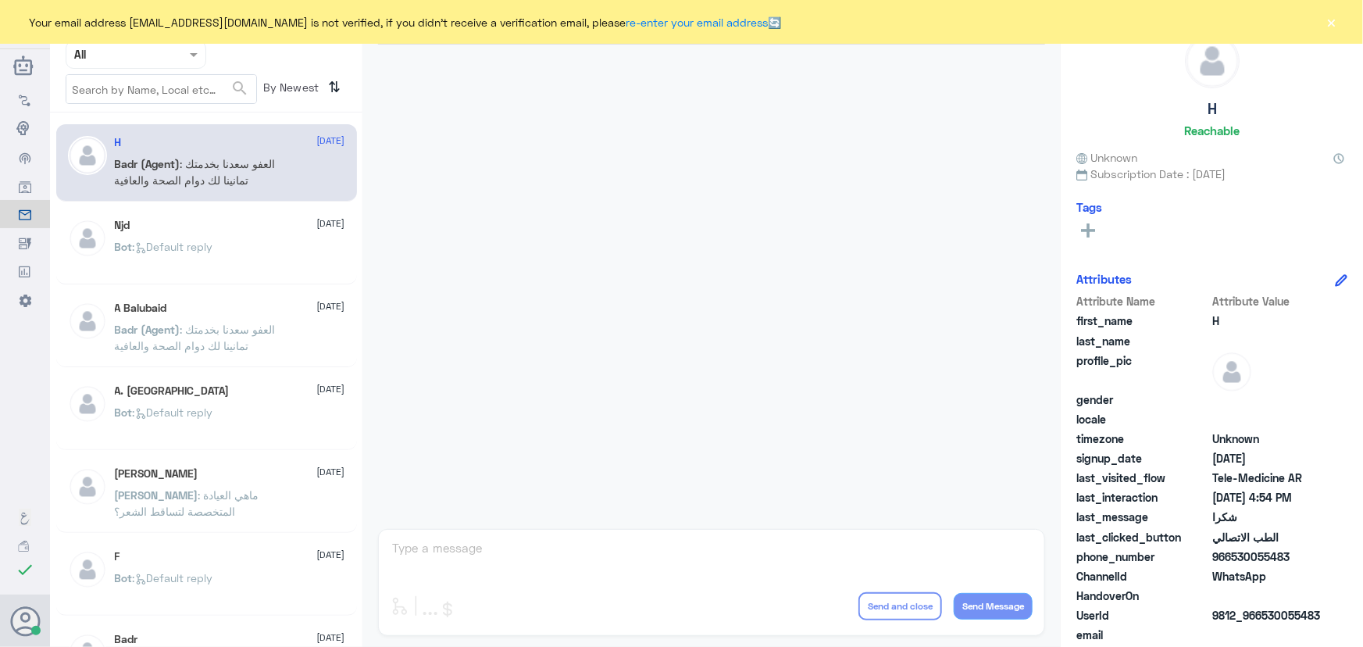
click at [1334, 20] on button "×" at bounding box center [1332, 22] width 16 height 16
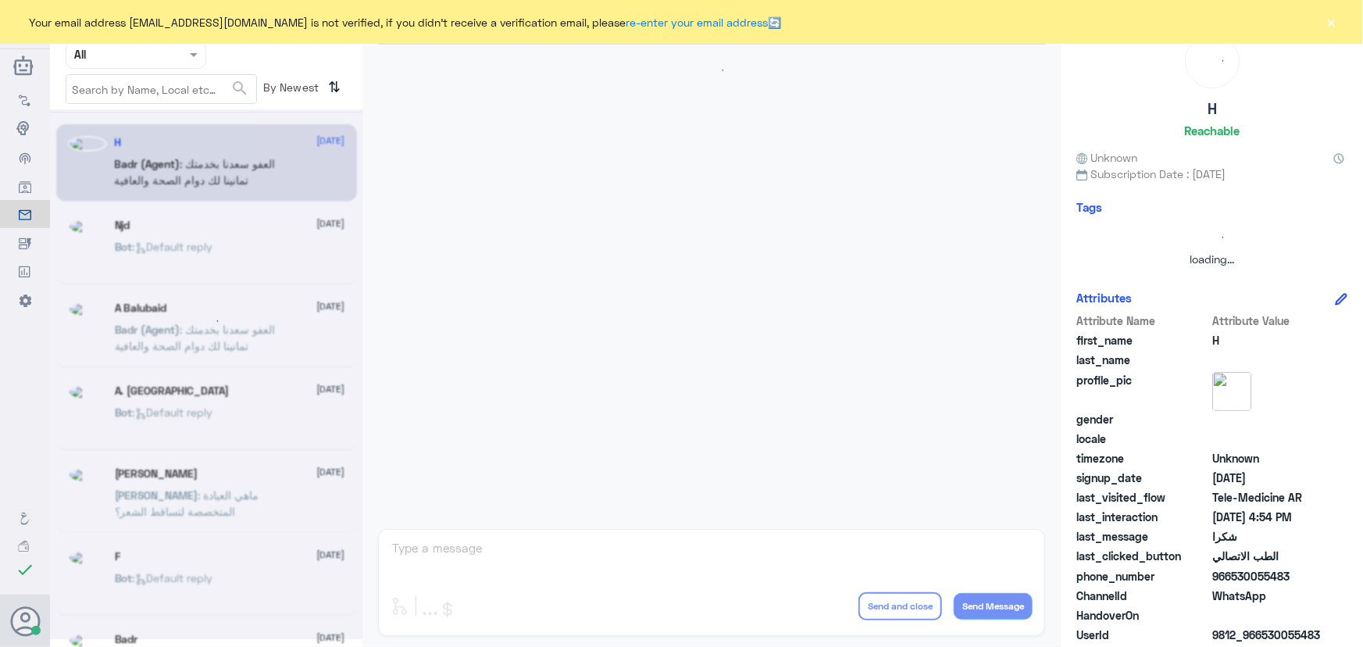
click at [1329, 21] on button "×" at bounding box center [1332, 22] width 16 height 16
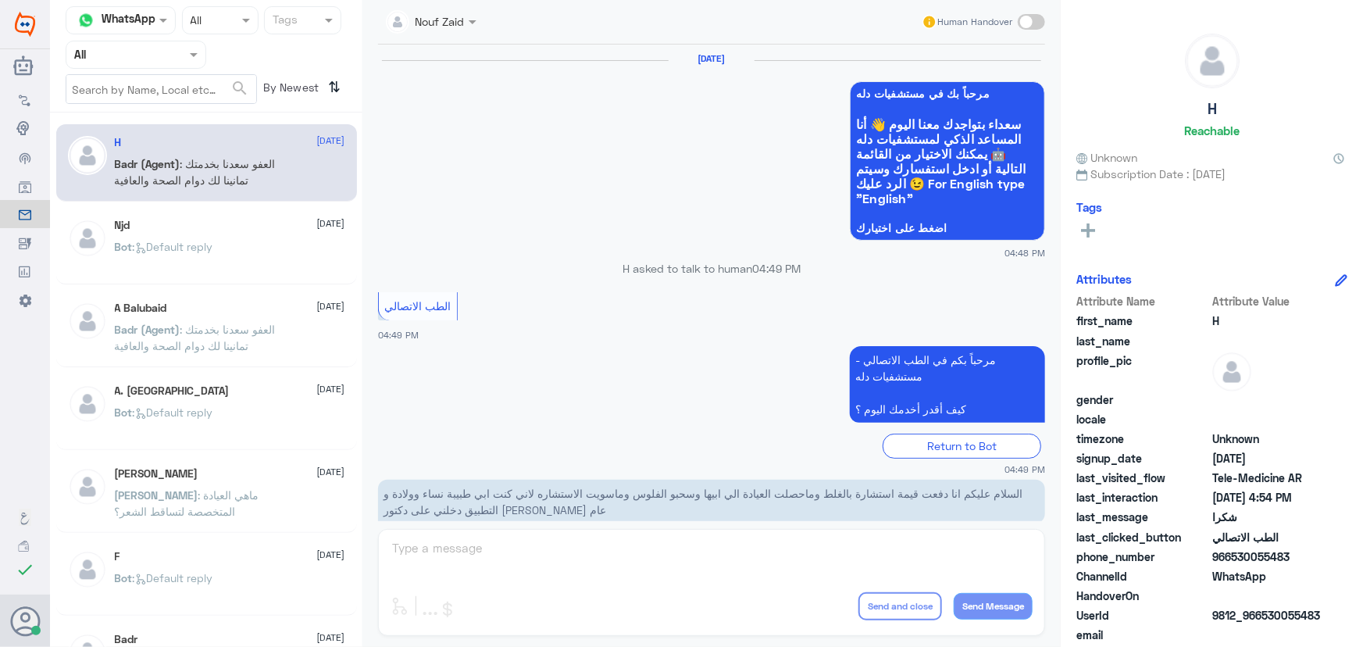
scroll to position [744, 0]
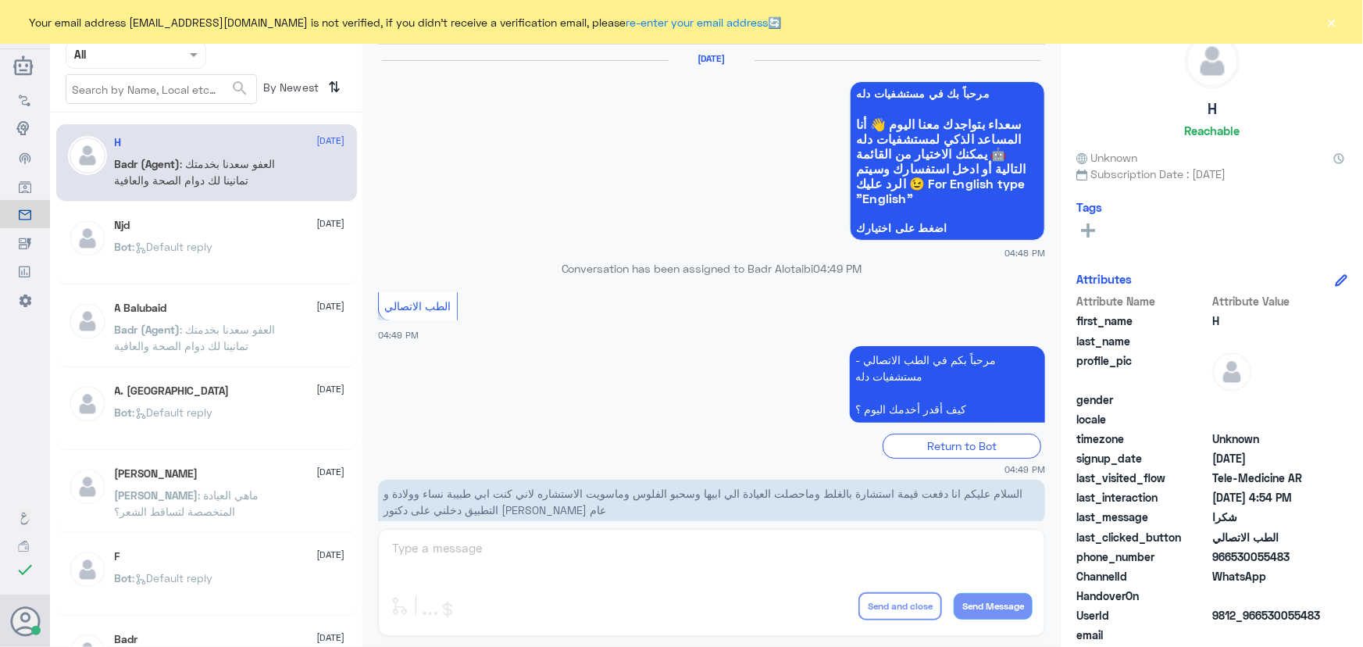
scroll to position [744, 0]
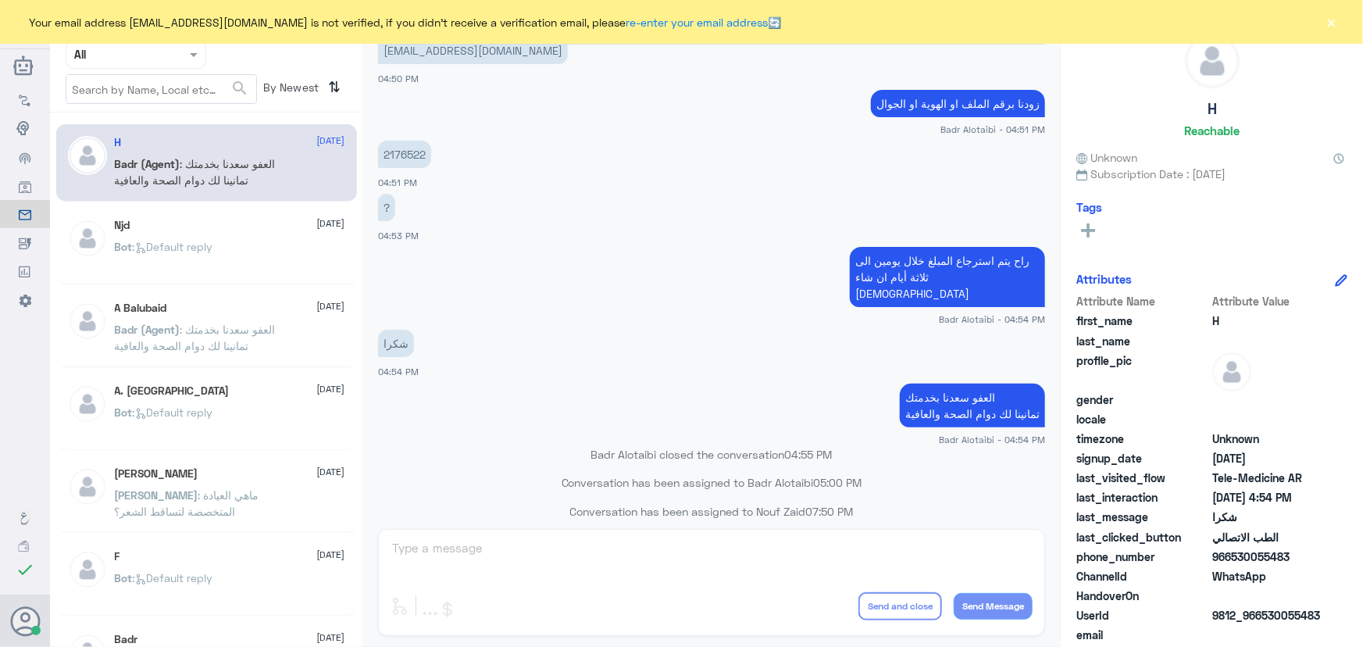
click at [1323, 23] on div "Your email address [EMAIL_ADDRESS][DOMAIN_NAME] is not verified, if you didn't …" at bounding box center [681, 22] width 1363 height 44
click at [1335, 27] on button "×" at bounding box center [1332, 22] width 16 height 16
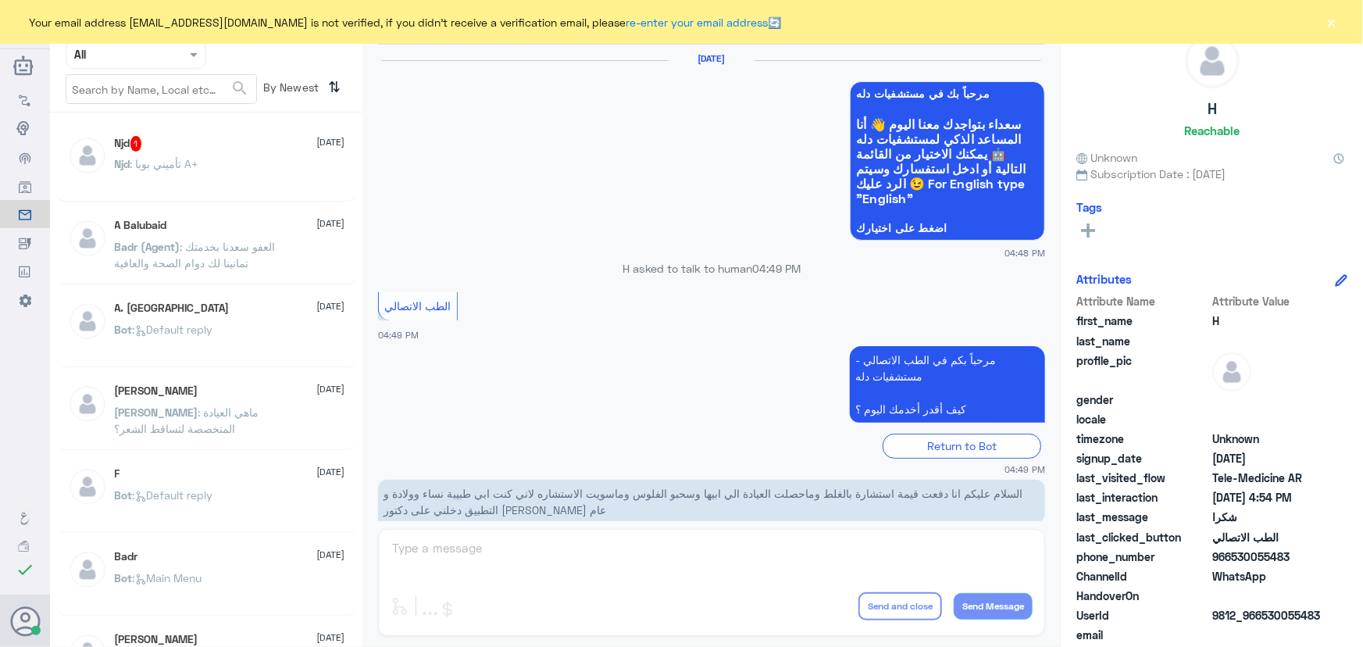
scroll to position [744, 0]
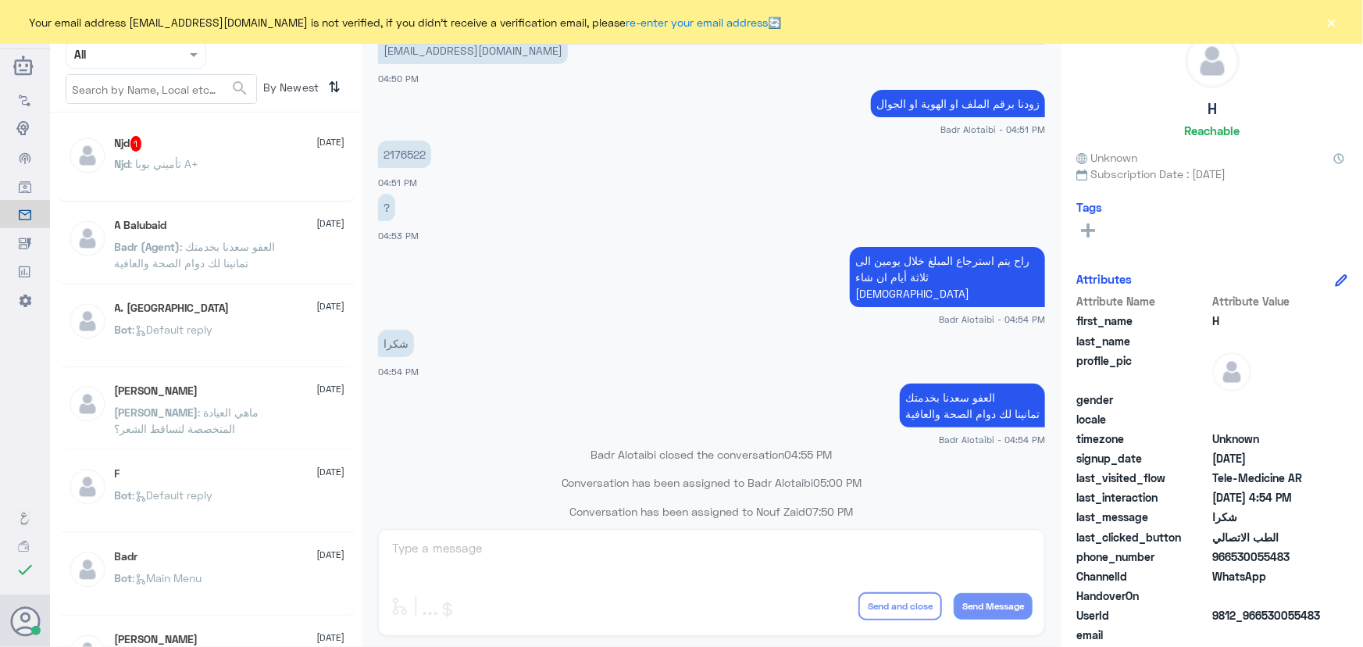
click at [159, 146] on div "Njd 1 [DATE]" at bounding box center [230, 144] width 230 height 16
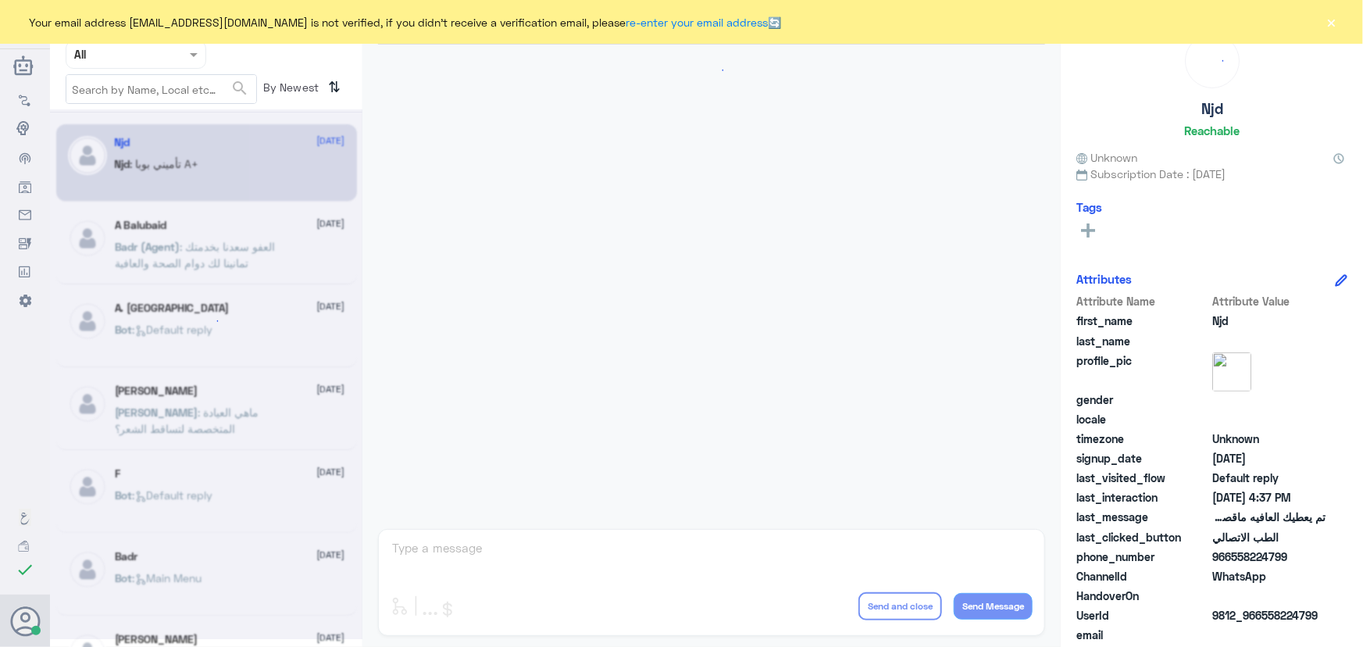
scroll to position [1035, 0]
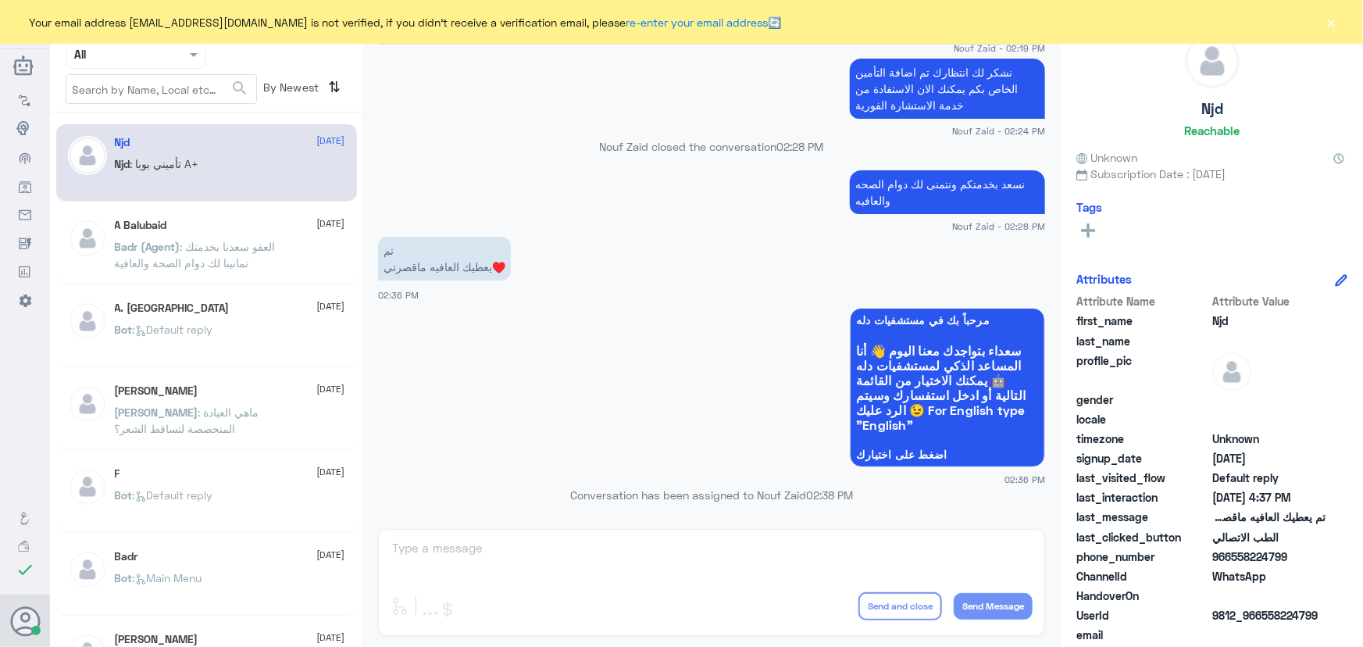
click at [165, 184] on p "Njd : تأميني بوبا A+" at bounding box center [157, 174] width 84 height 39
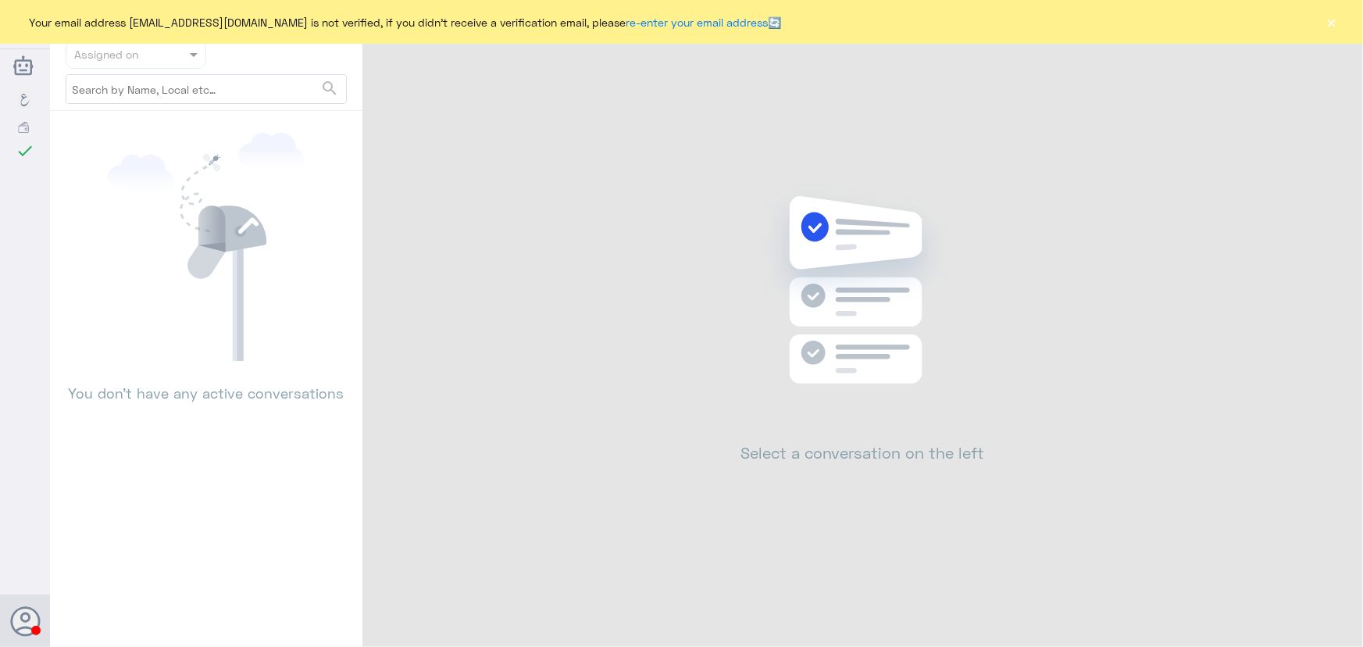
click at [1334, 23] on button "×" at bounding box center [1332, 22] width 16 height 16
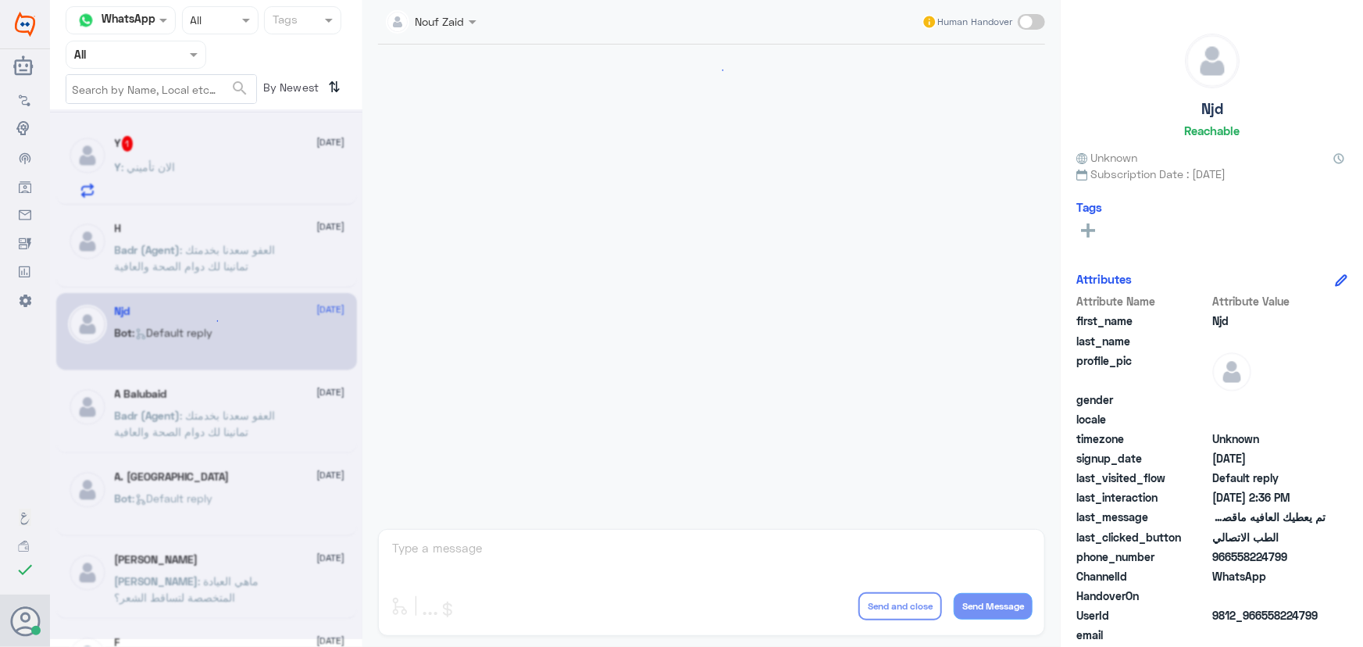
click at [287, 153] on div at bounding box center [206, 374] width 312 height 530
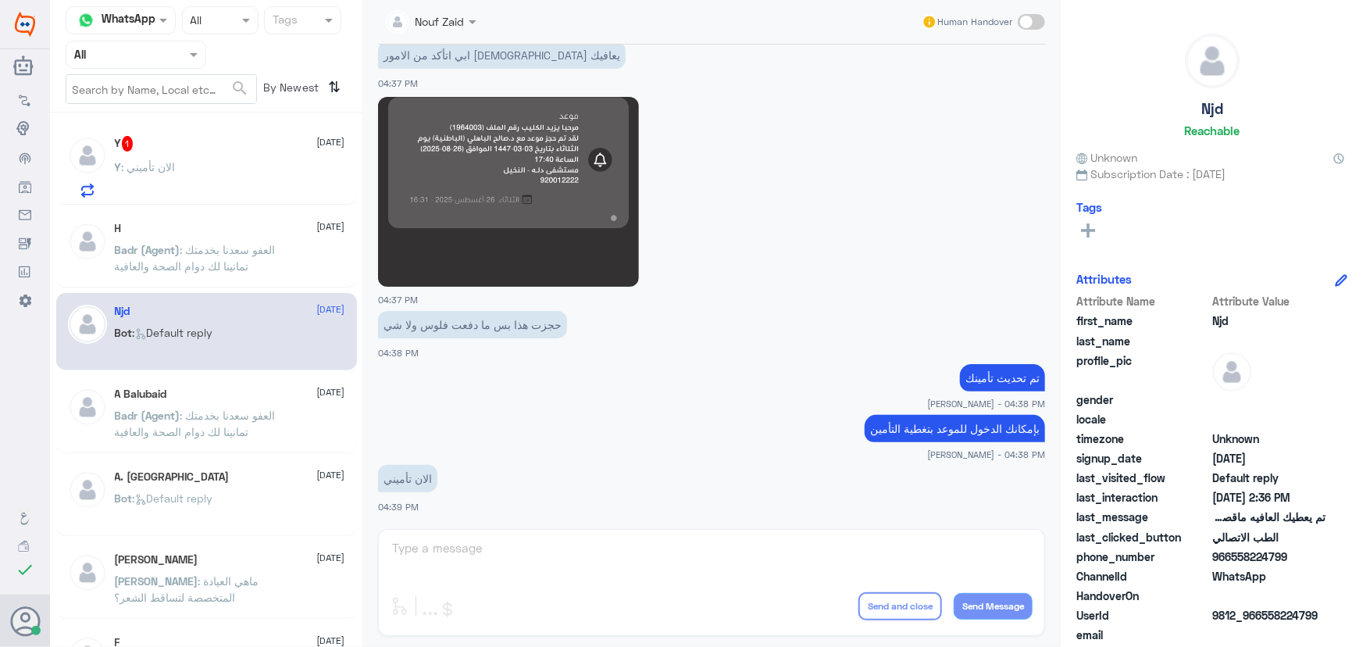
click at [289, 166] on div "Y : الان تأميني" at bounding box center [230, 179] width 230 height 35
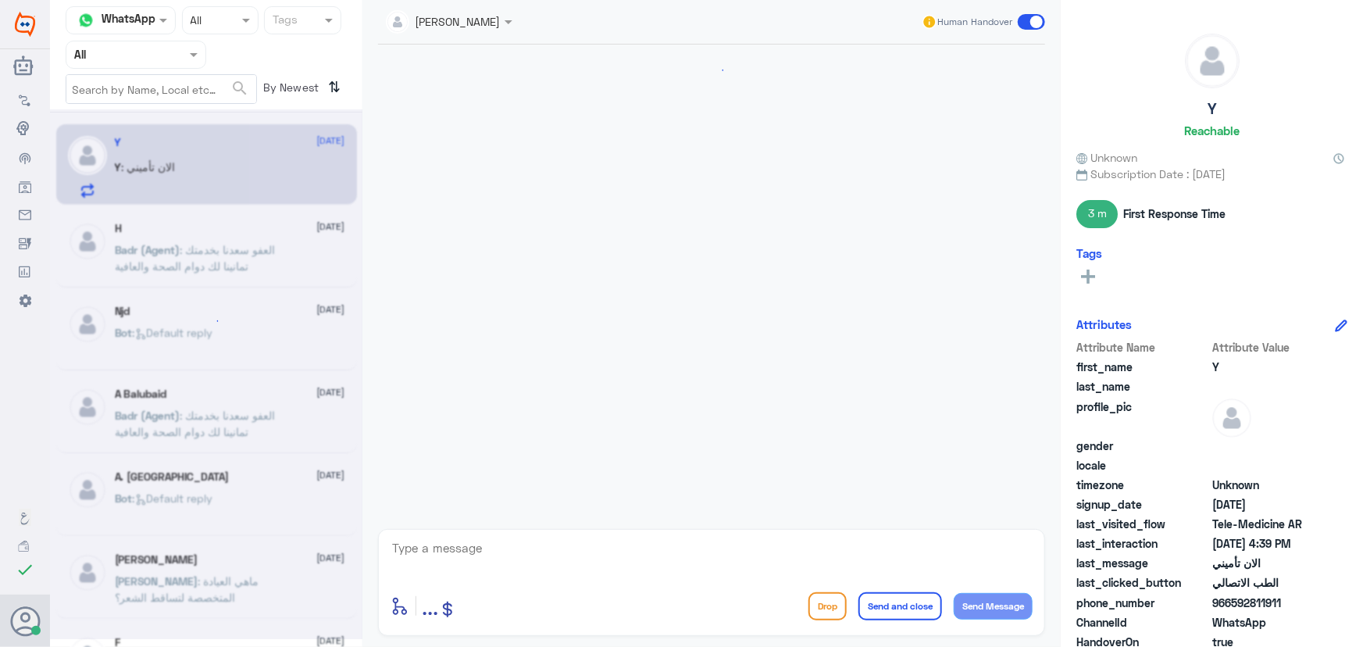
scroll to position [1062, 0]
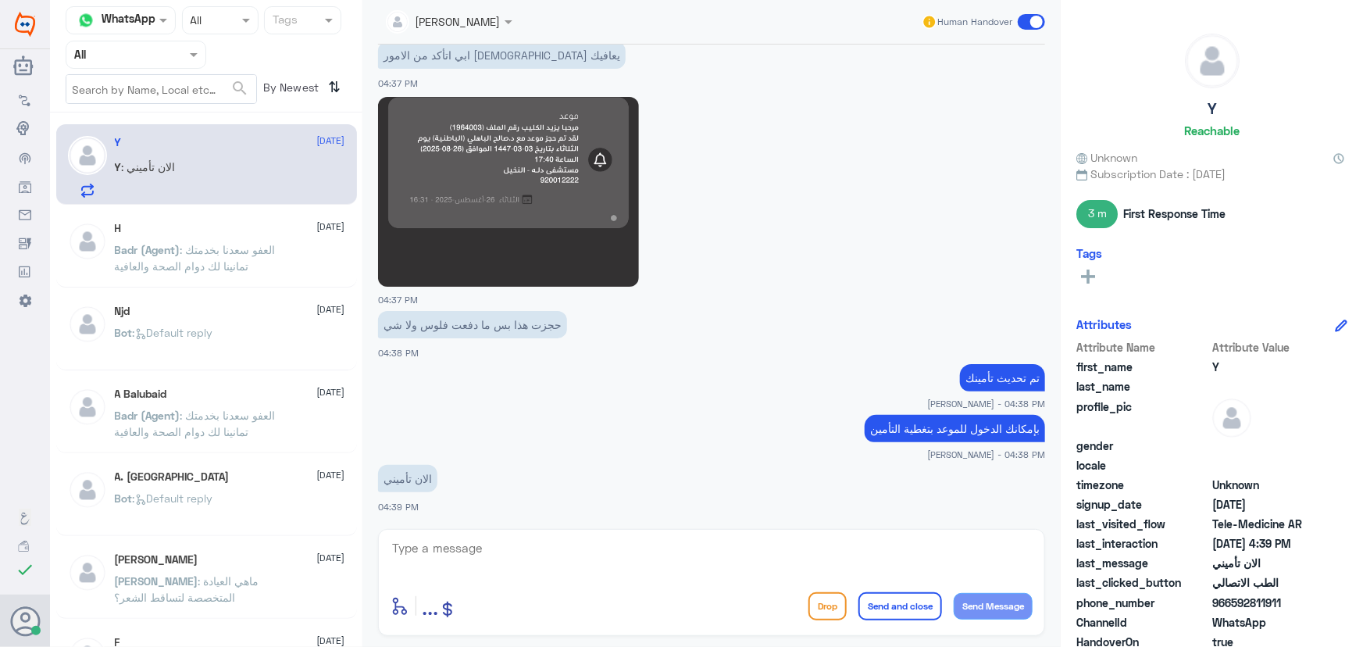
click at [484, 556] on textarea at bounding box center [712, 556] width 642 height 38
click at [690, 84] on div "ابي اتأكد من الامور الله يعافيك 04:37 PM" at bounding box center [711, 63] width 667 height 53
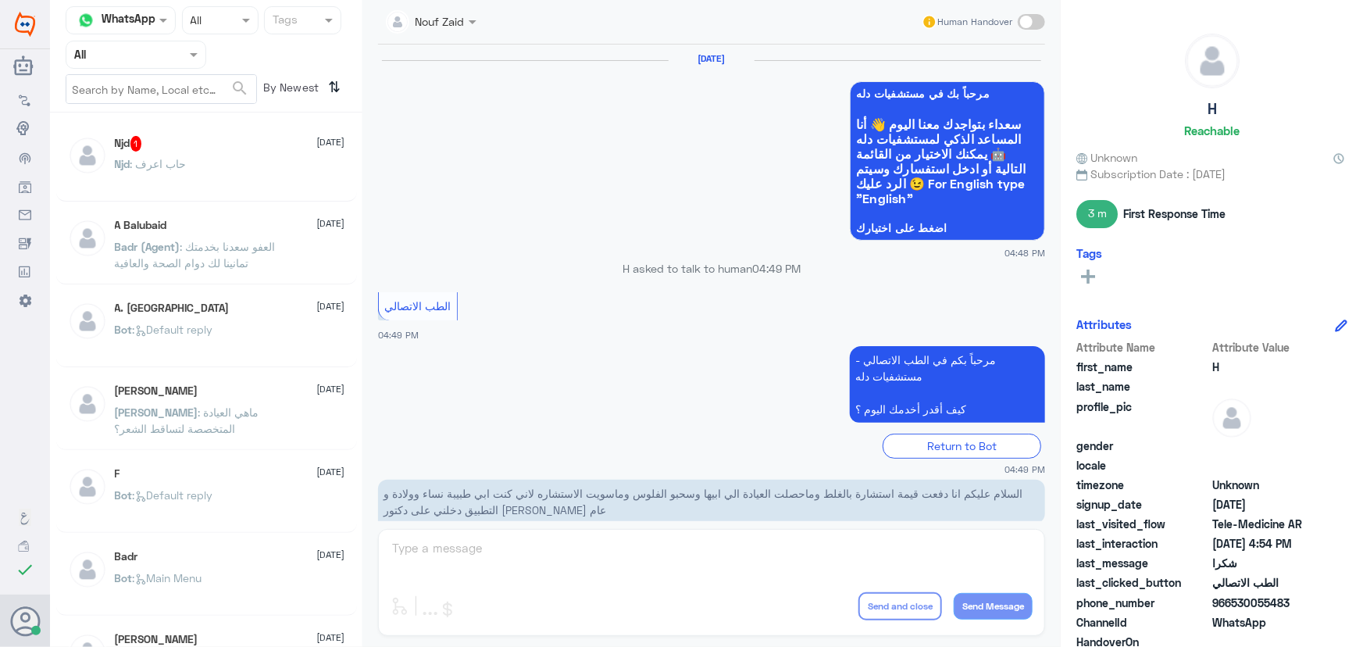
scroll to position [744, 0]
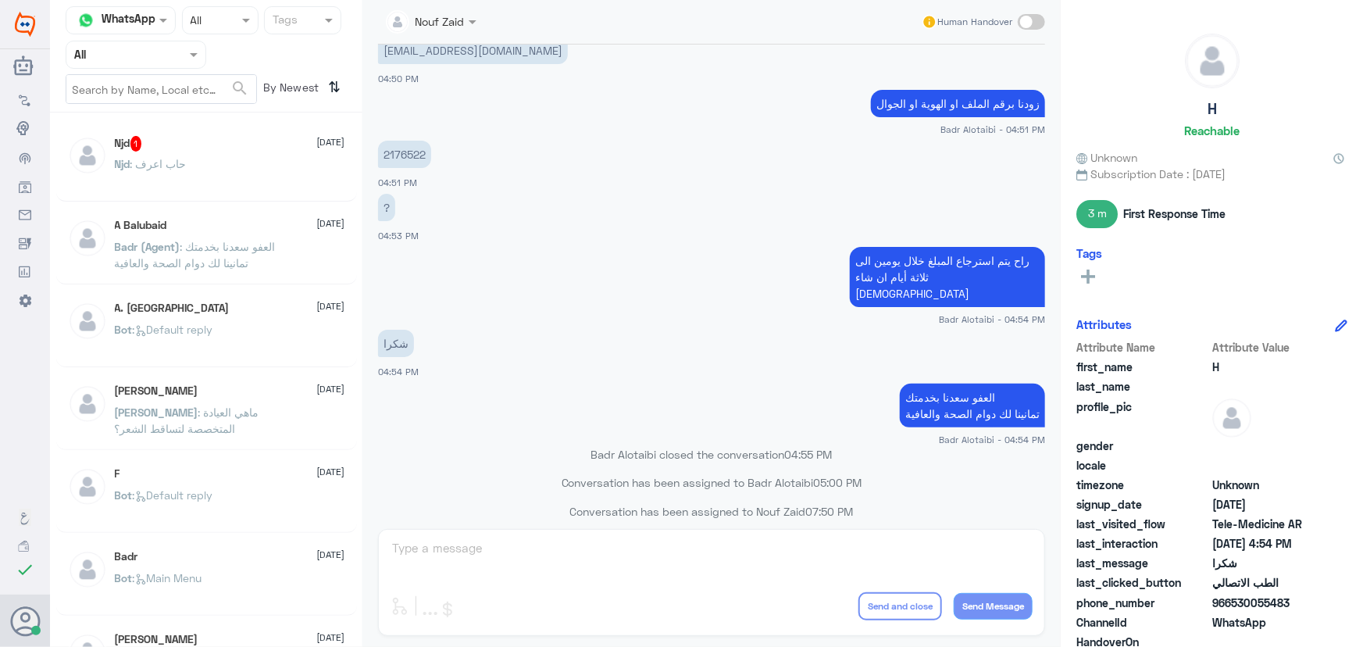
click at [151, 170] on p "Njd : حاب اعرف" at bounding box center [151, 174] width 72 height 39
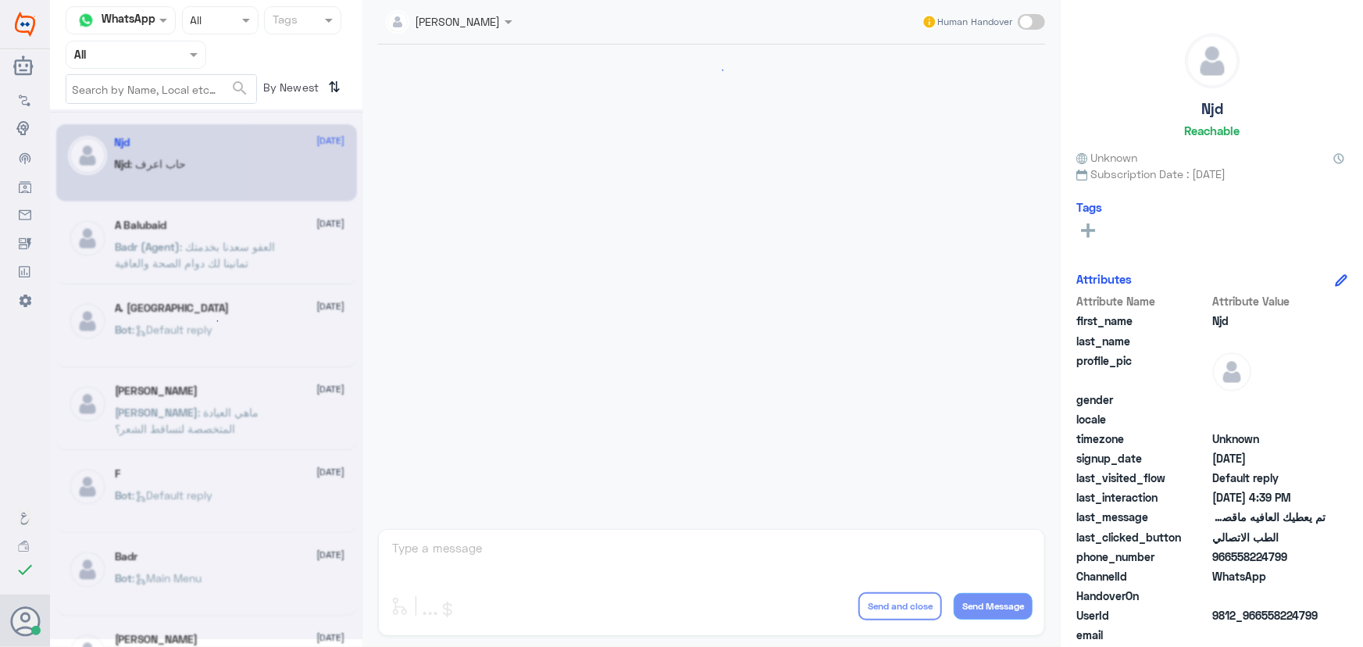
scroll to position [1035, 0]
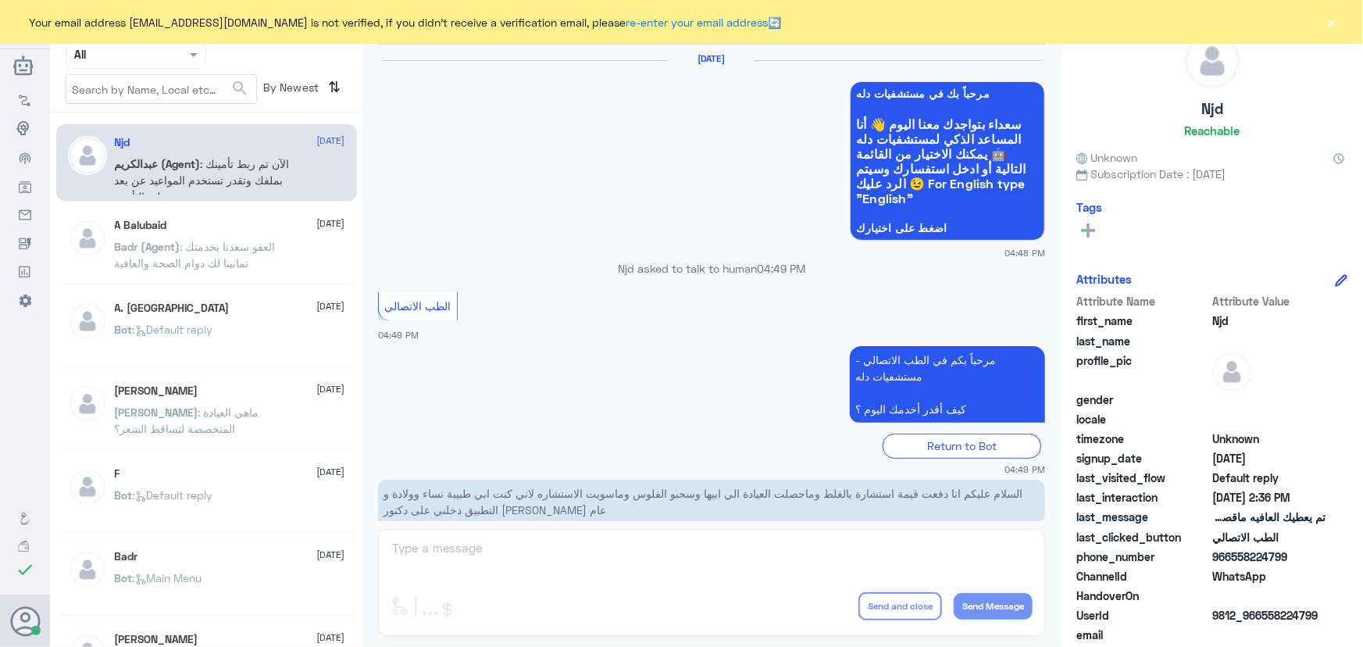
scroll to position [744, 0]
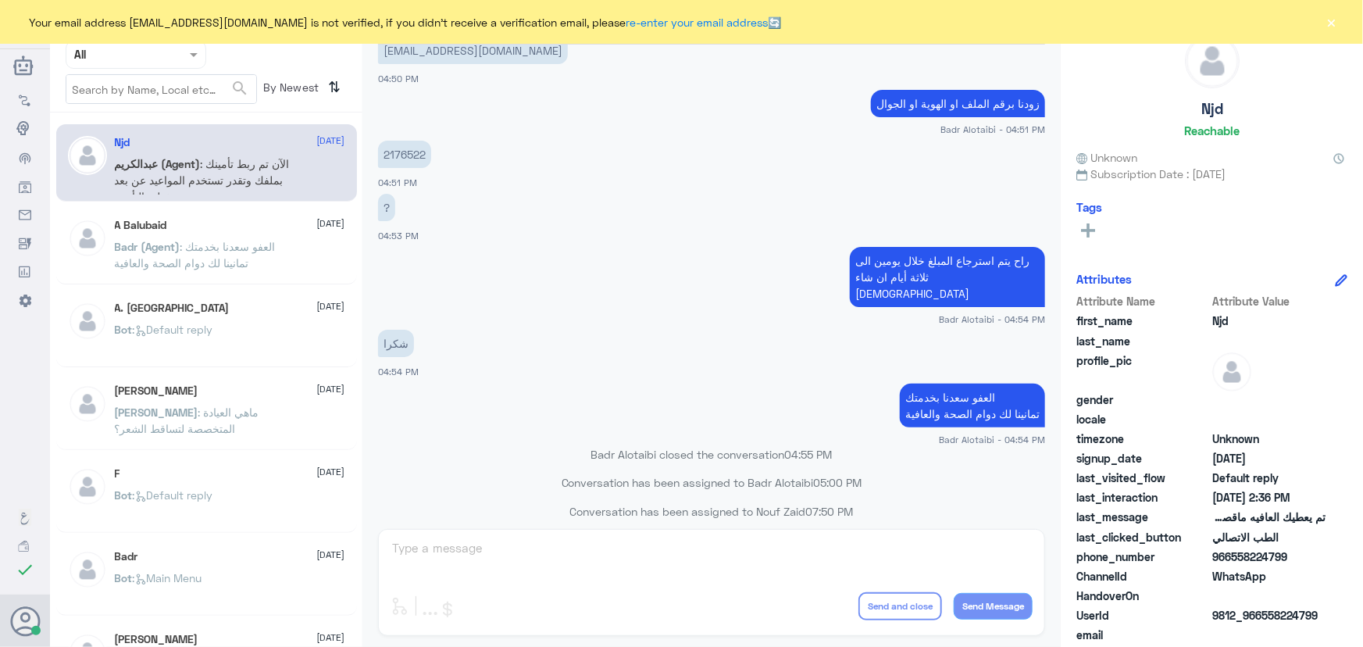
click at [1322, 24] on div "Your email address [EMAIL_ADDRESS][DOMAIN_NAME] is not verified, if you didn't …" at bounding box center [681, 22] width 1363 height 44
click at [1339, 21] on button "×" at bounding box center [1332, 22] width 16 height 16
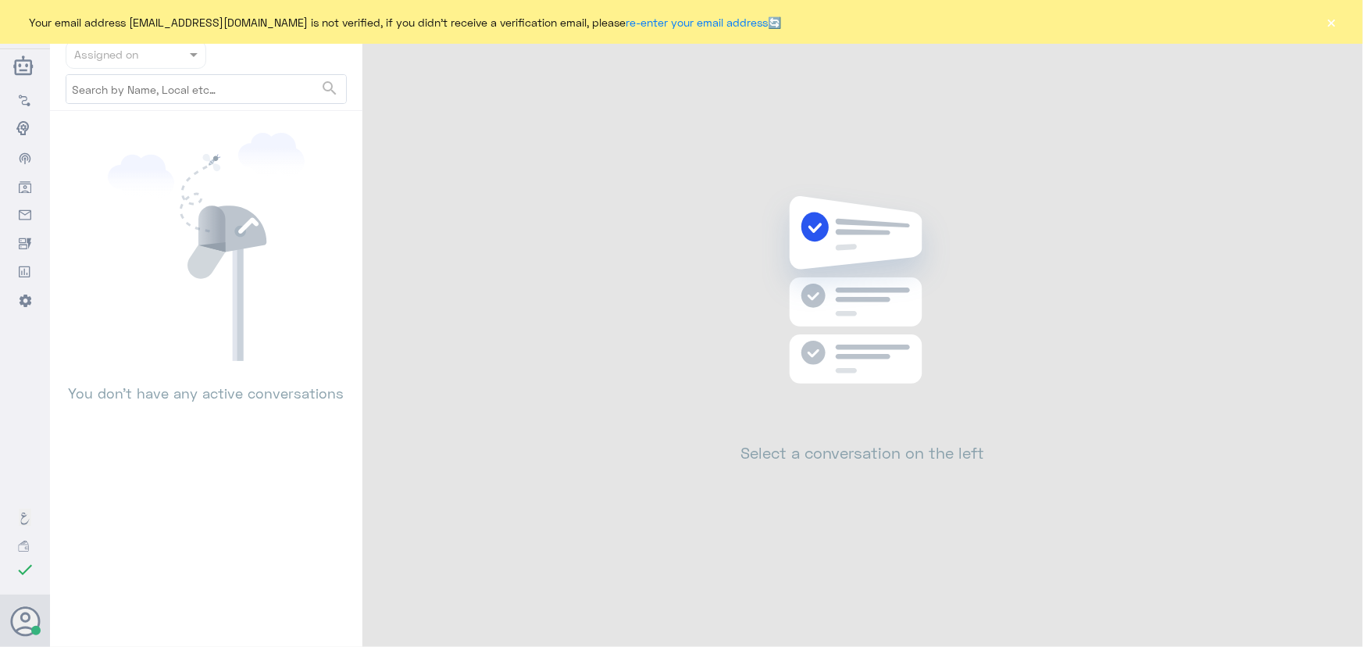
click at [1335, 23] on button "×" at bounding box center [1332, 22] width 16 height 16
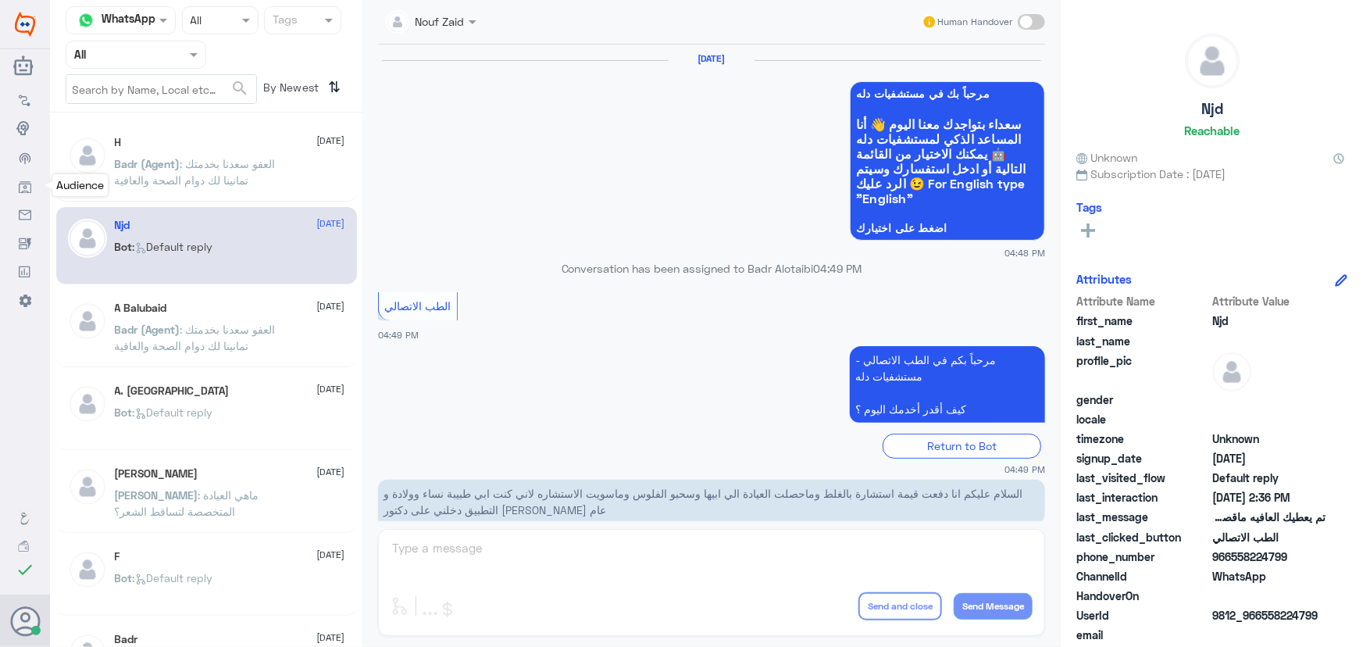
scroll to position [744, 0]
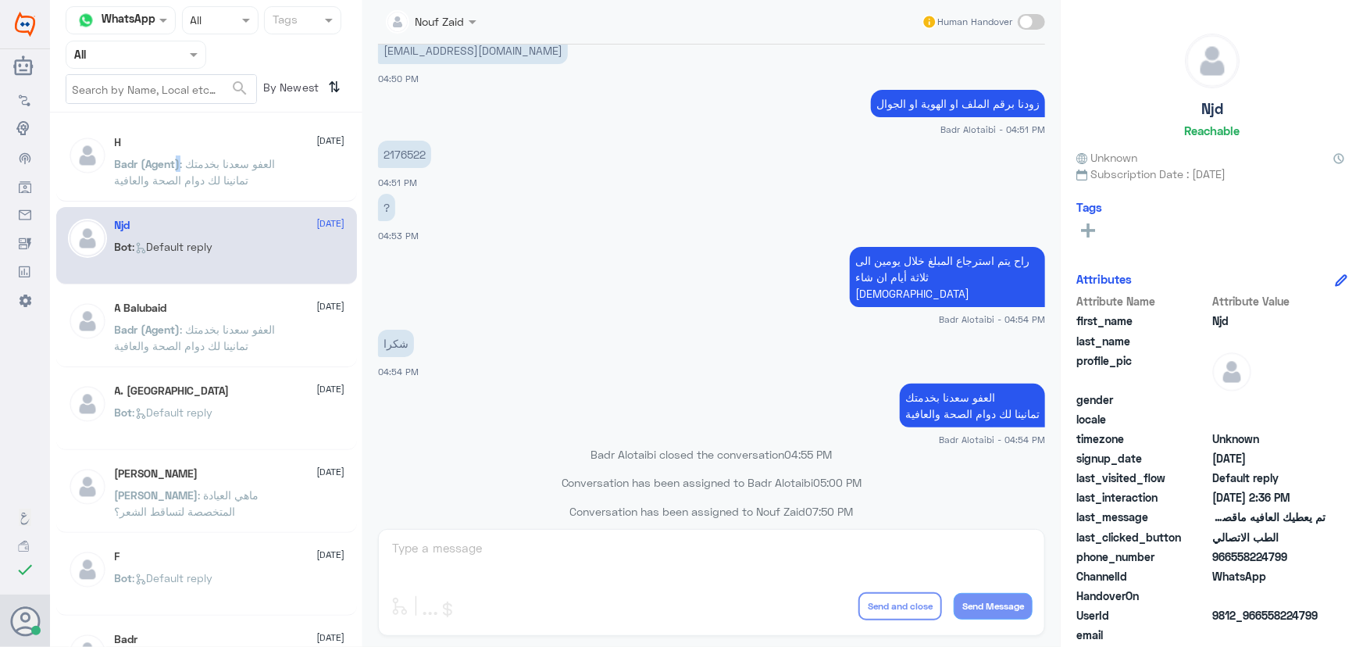
click at [173, 170] on p "Badr (Agent) : العفو سعدنا بخدمتك تمانينا لك دوام الصحة والعافية" at bounding box center [203, 174] width 176 height 39
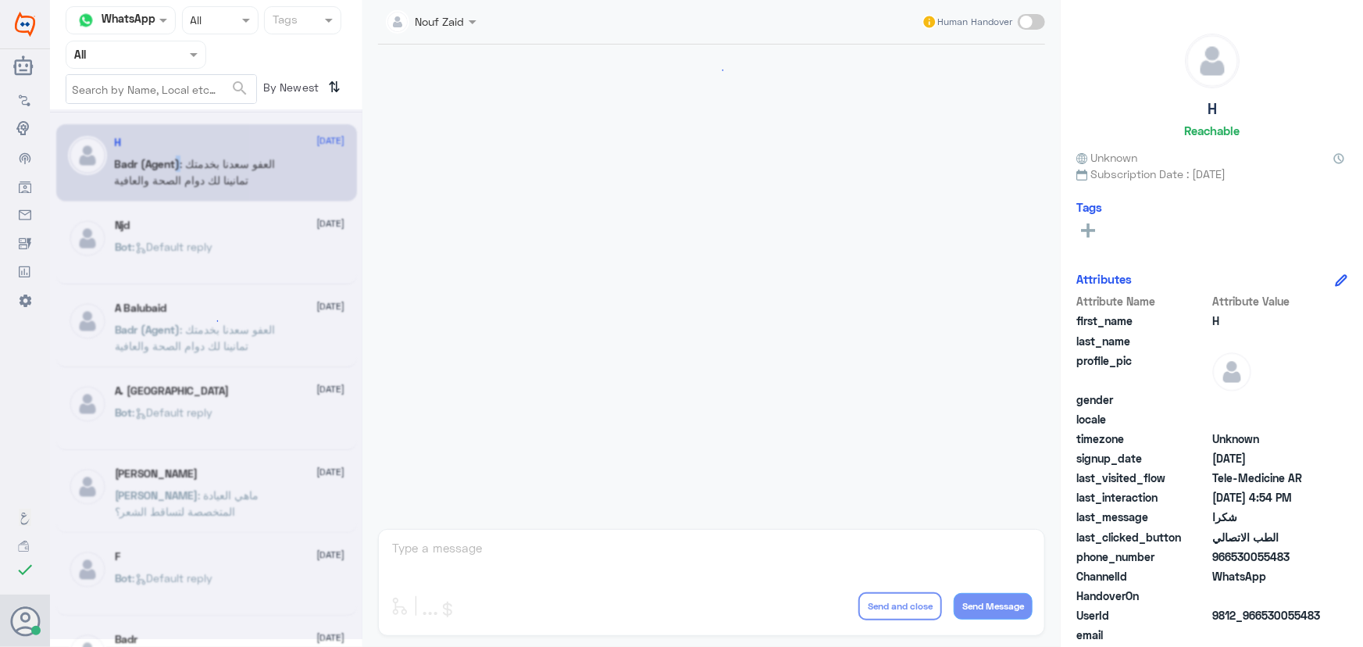
scroll to position [744, 0]
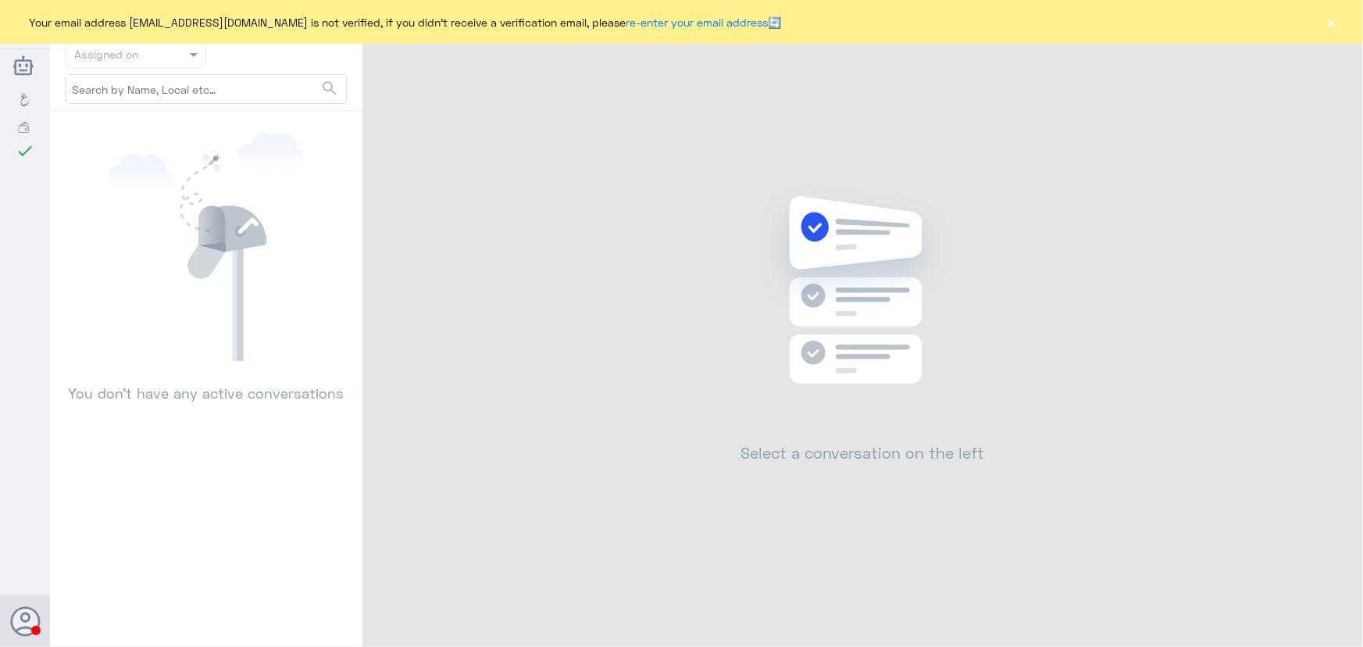
click at [1337, 16] on button "×" at bounding box center [1332, 22] width 16 height 16
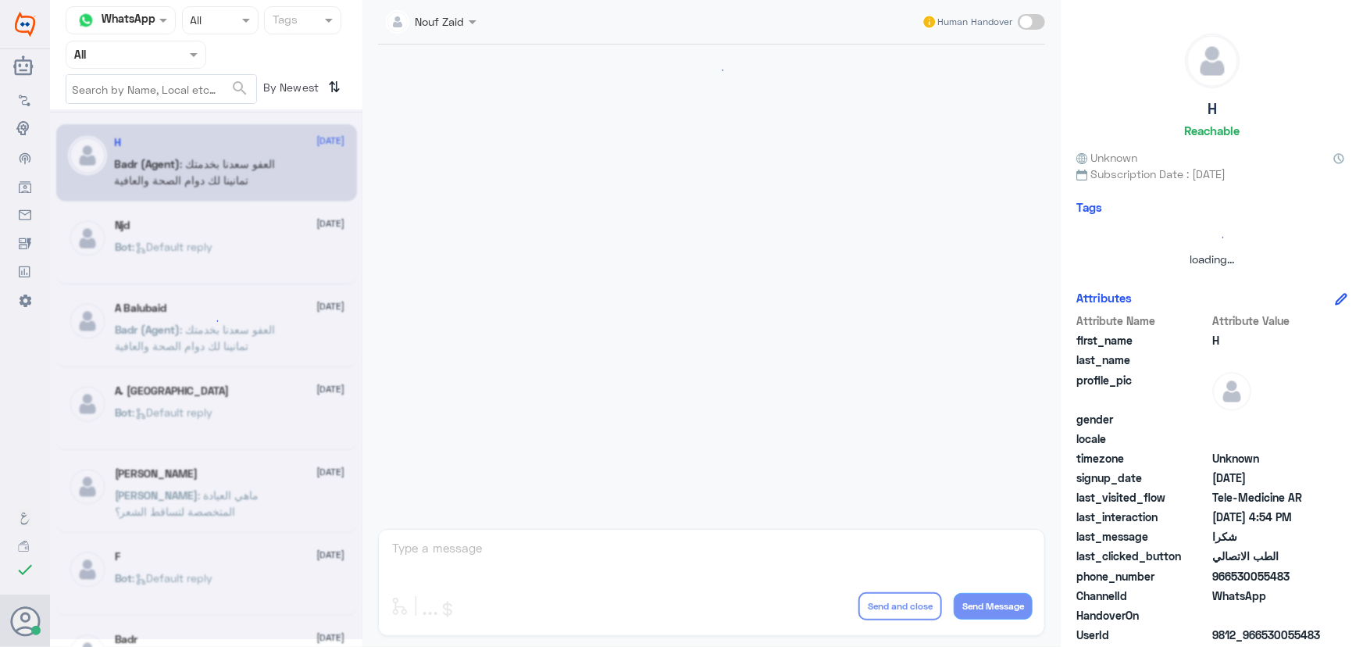
scroll to position [744, 0]
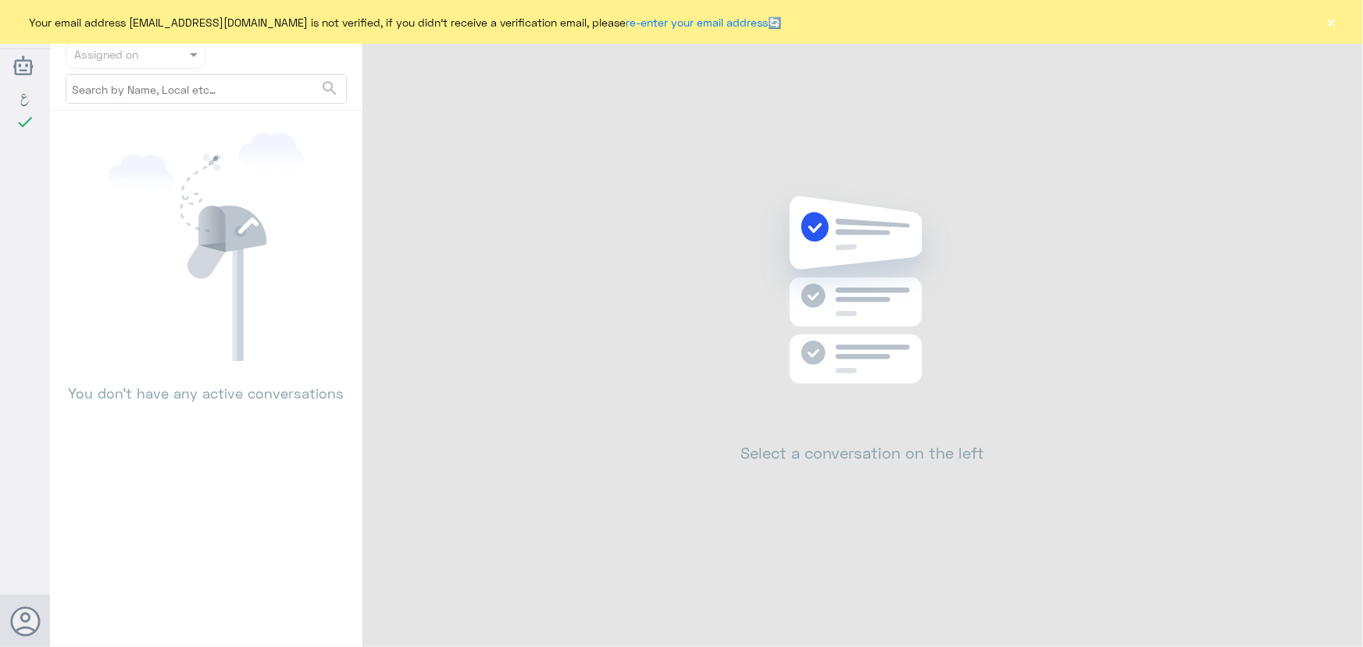
click at [1328, 24] on button "×" at bounding box center [1332, 22] width 16 height 16
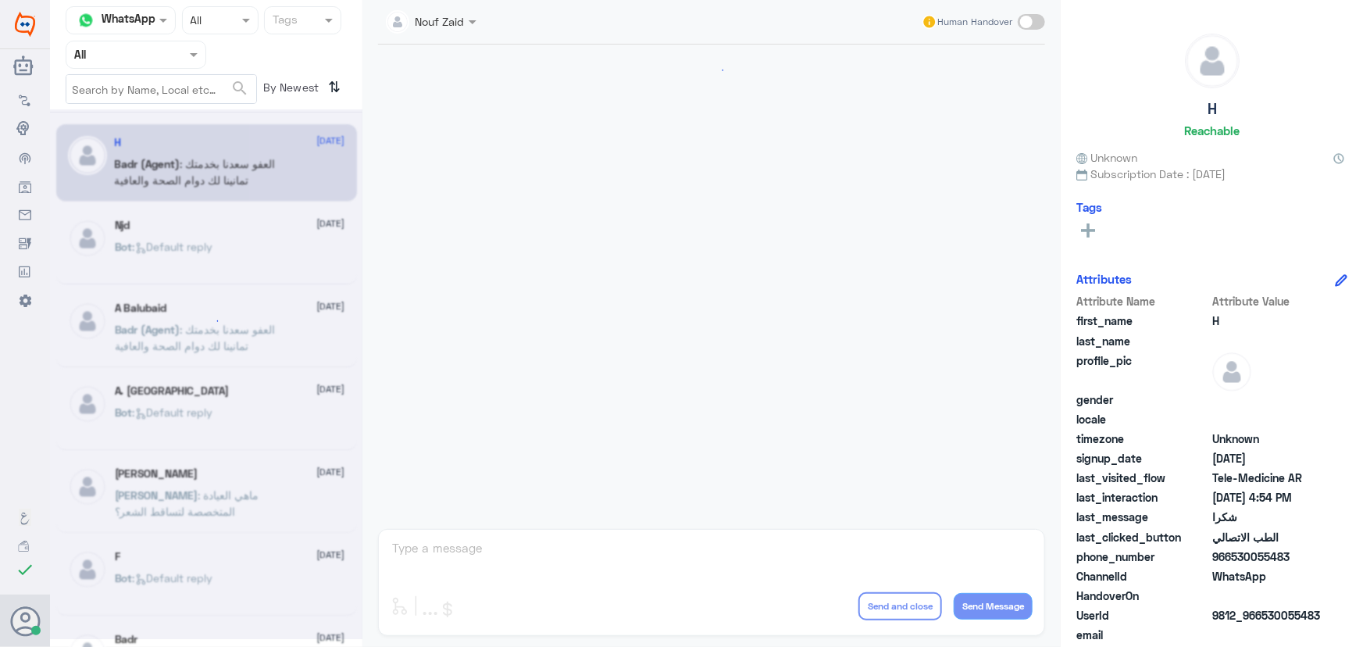
scroll to position [744, 0]
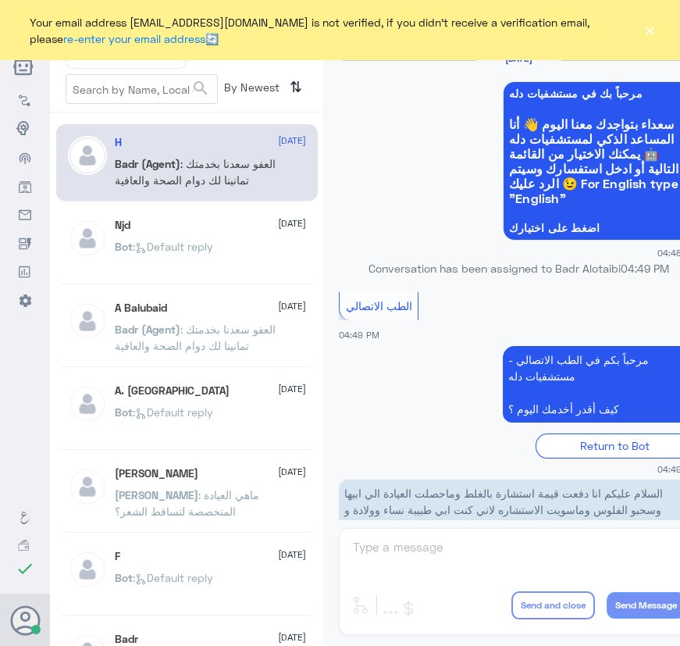
scroll to position [760, 0]
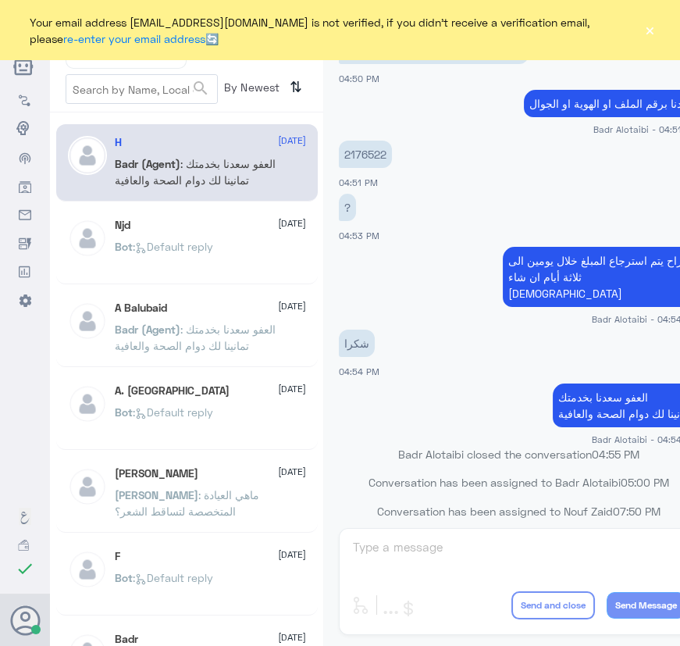
click at [644, 23] on button "×" at bounding box center [650, 31] width 12 height 16
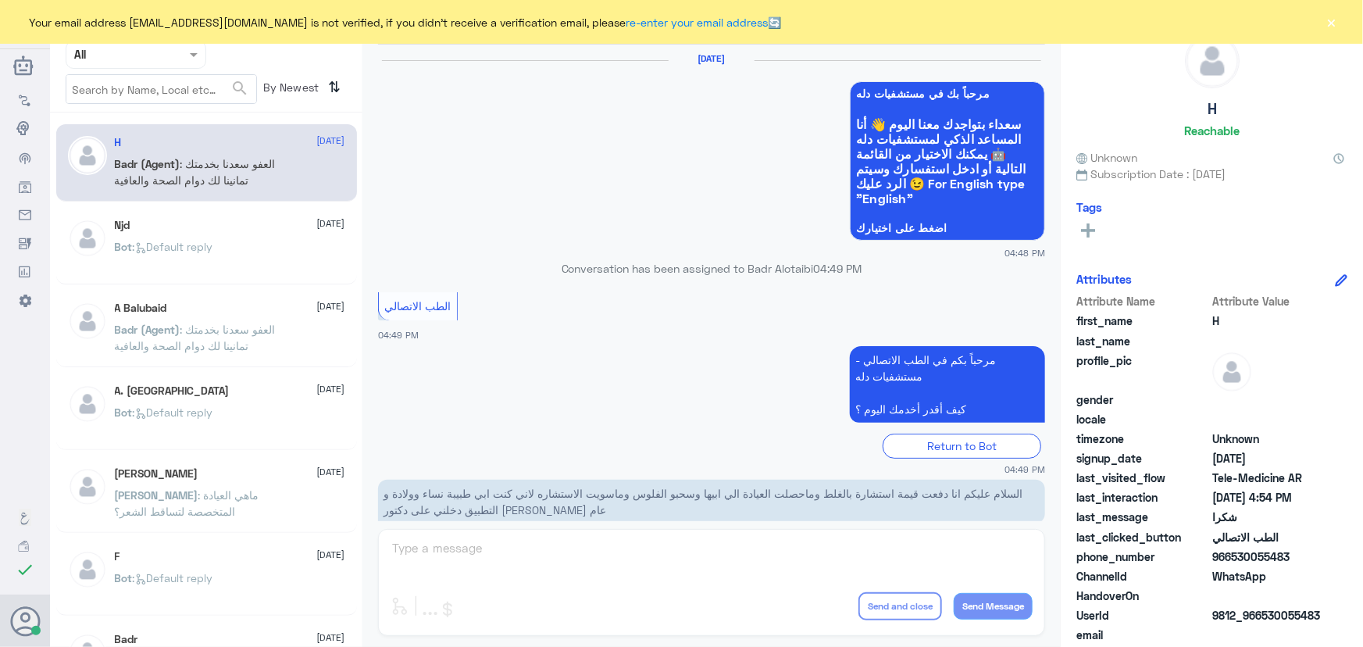
scroll to position [744, 0]
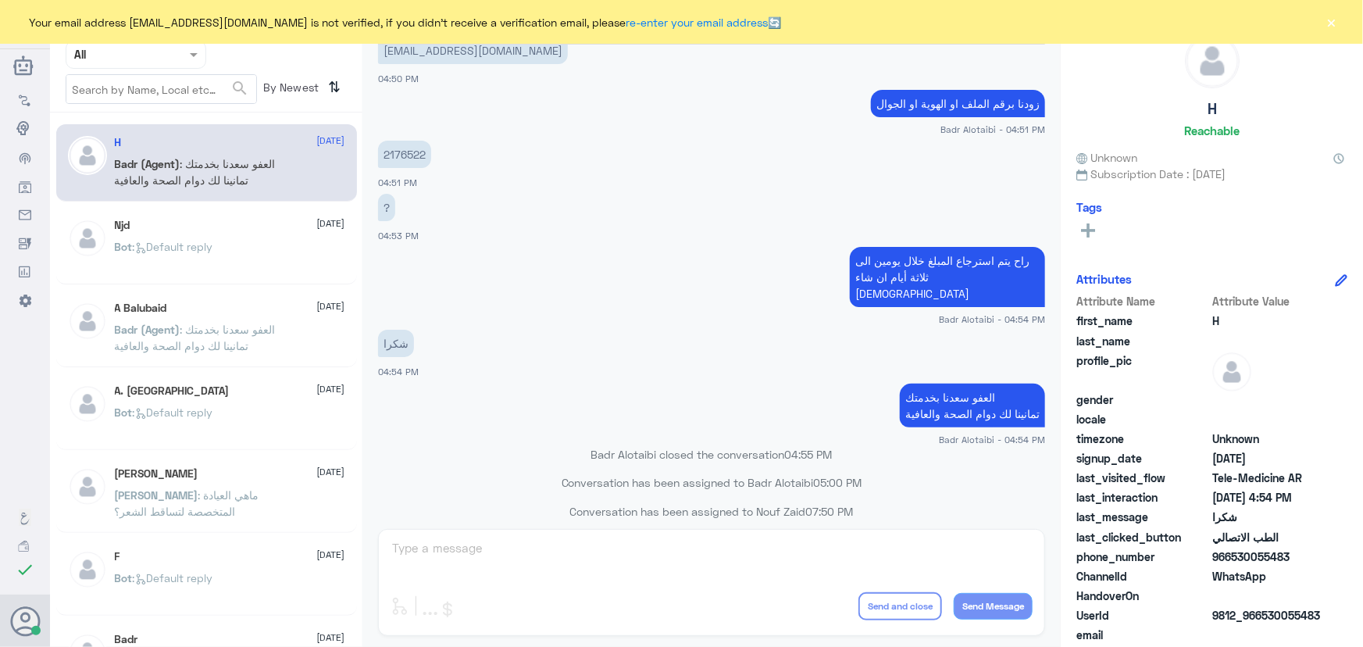
click at [1332, 24] on button "×" at bounding box center [1332, 22] width 16 height 16
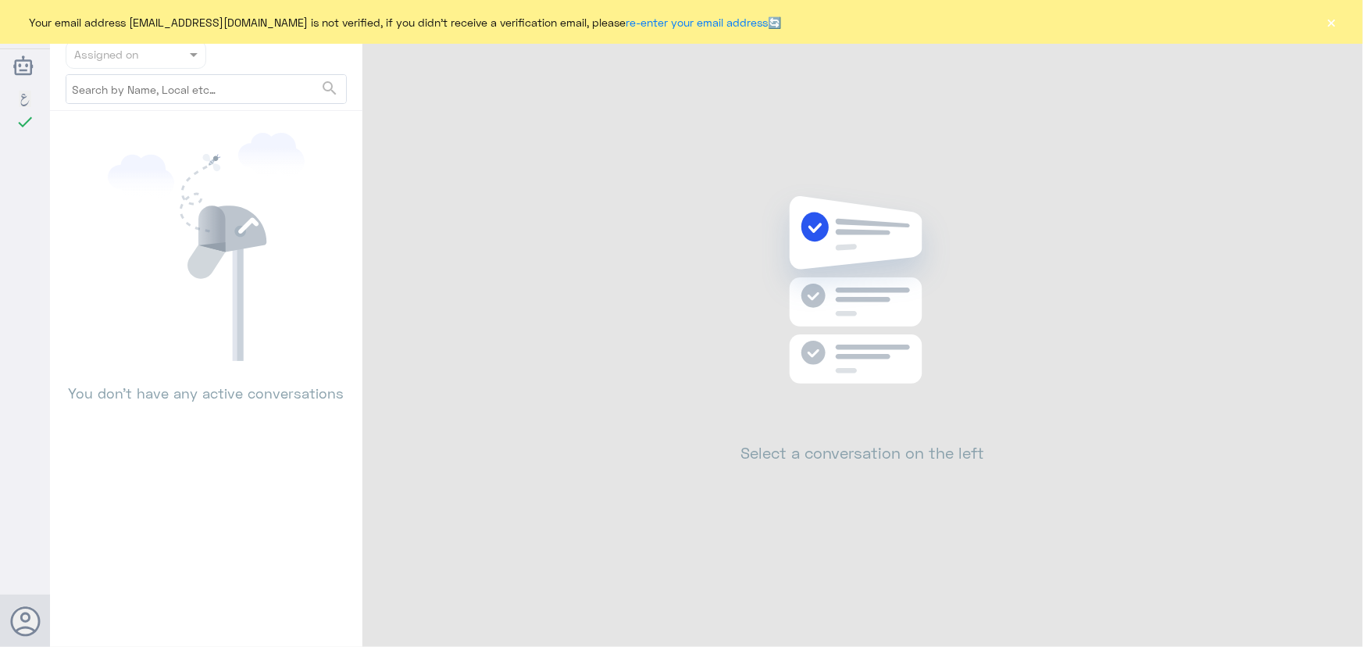
click at [1329, 34] on div "Your email address [EMAIL_ADDRESS][DOMAIN_NAME] is not verified, if you didn't …" at bounding box center [681, 22] width 1363 height 44
click at [1329, 30] on button "×" at bounding box center [1332, 22] width 16 height 16
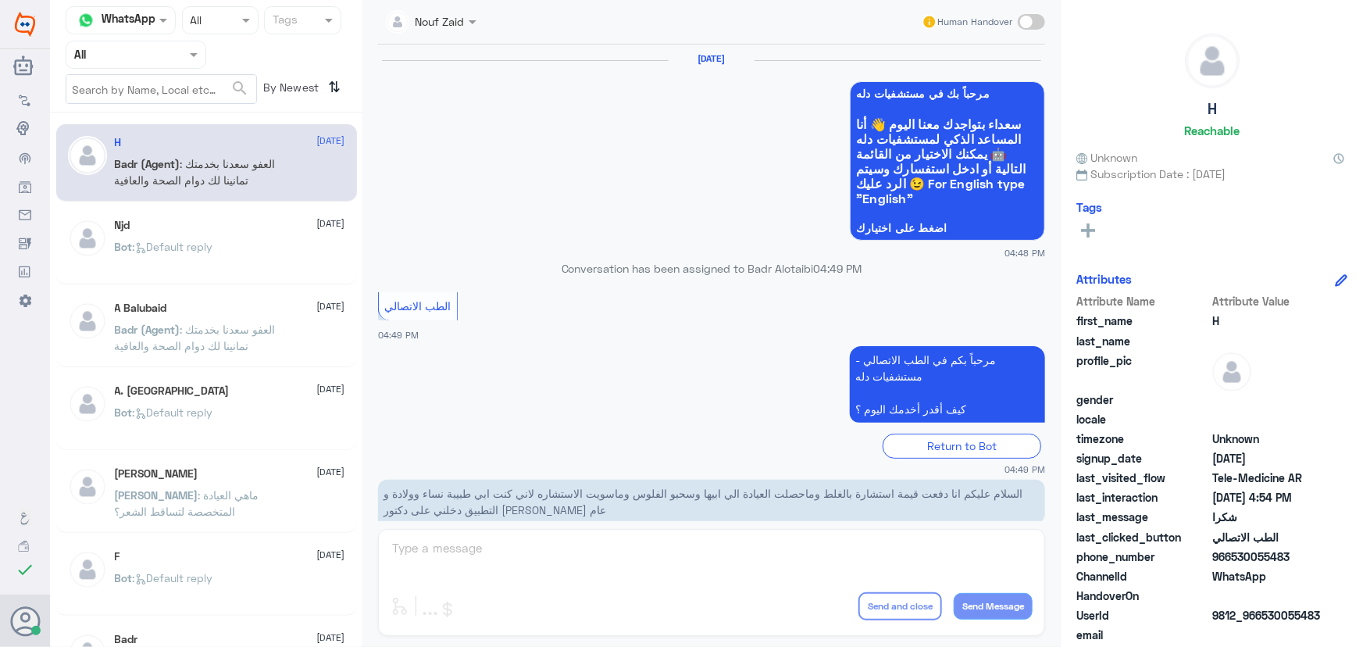
scroll to position [744, 0]
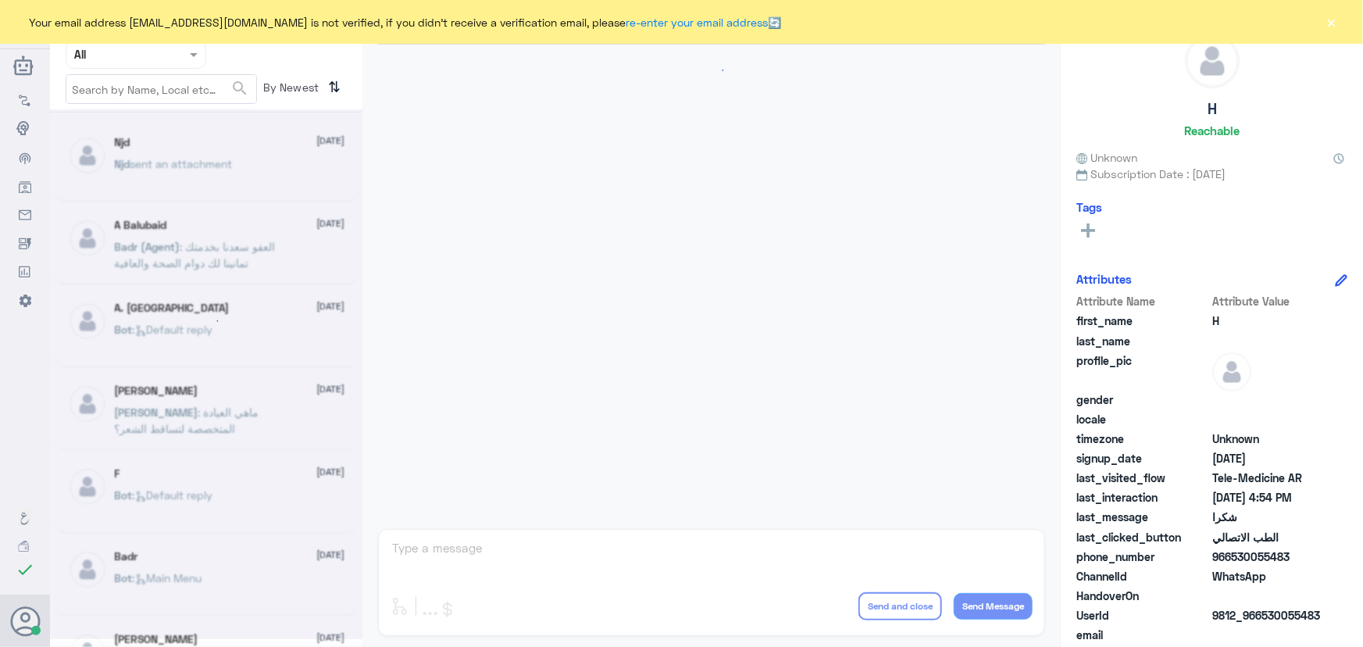
scroll to position [744, 0]
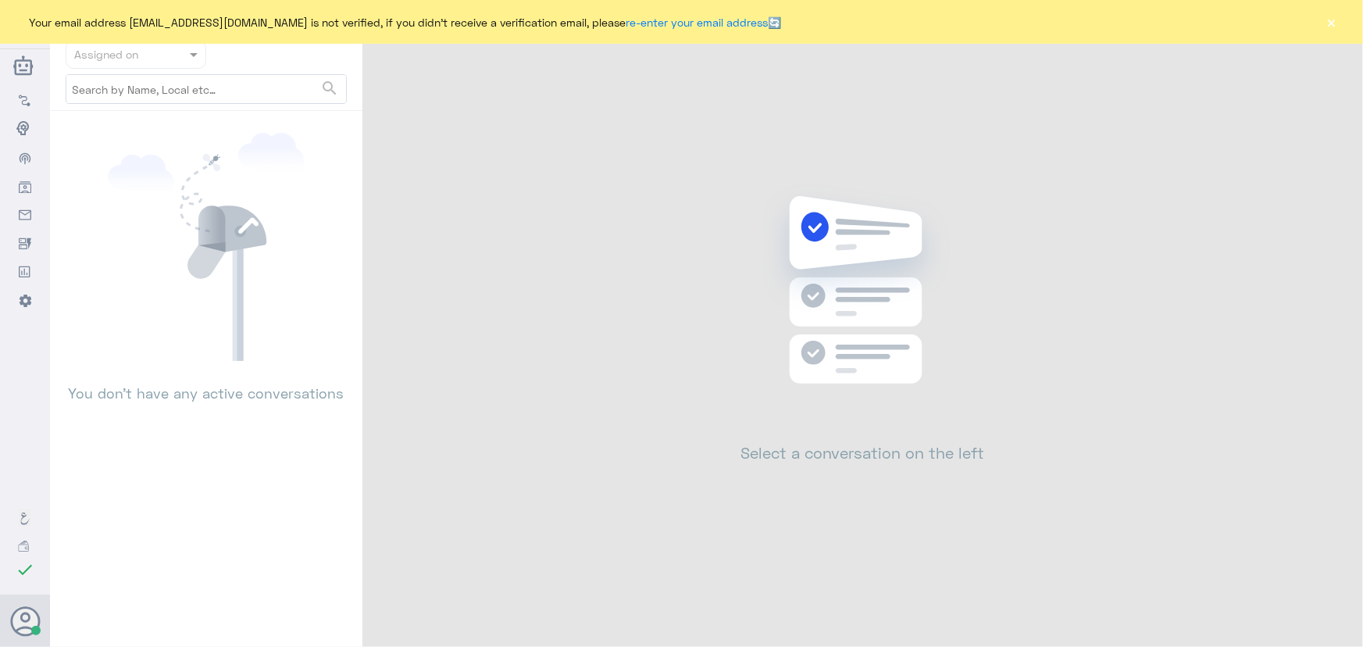
click at [1335, 24] on button "×" at bounding box center [1332, 22] width 16 height 16
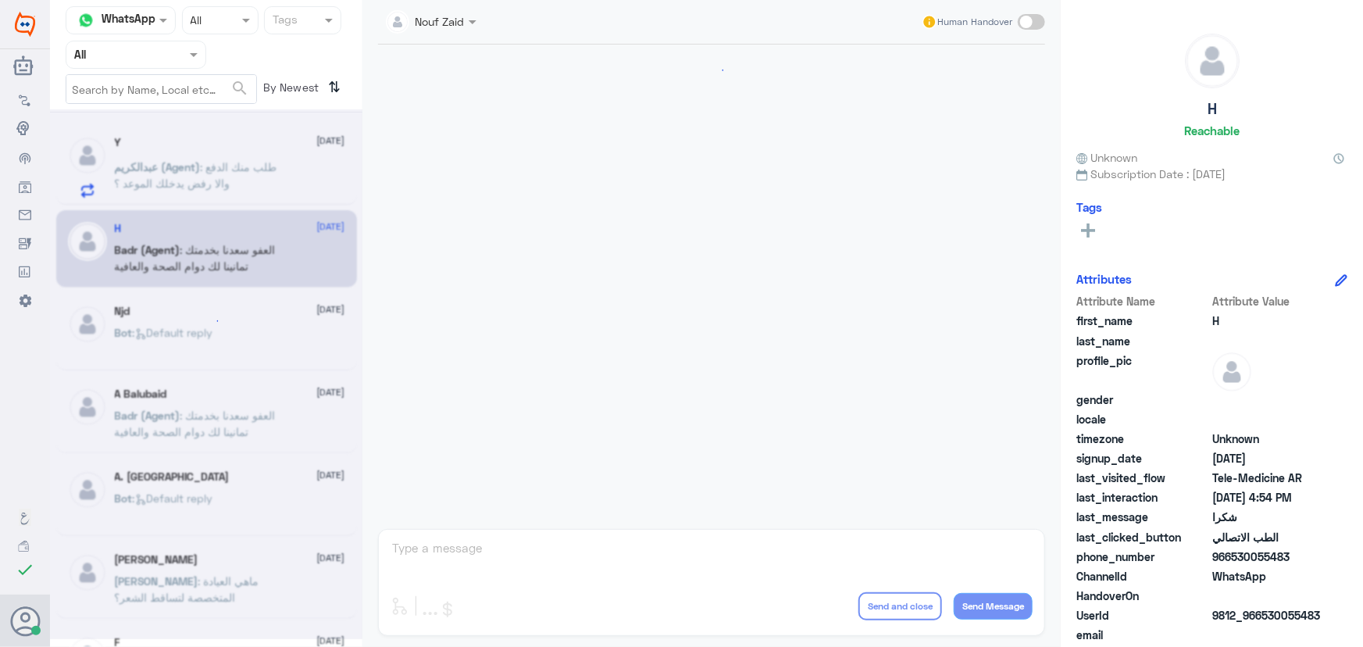
scroll to position [1040, 0]
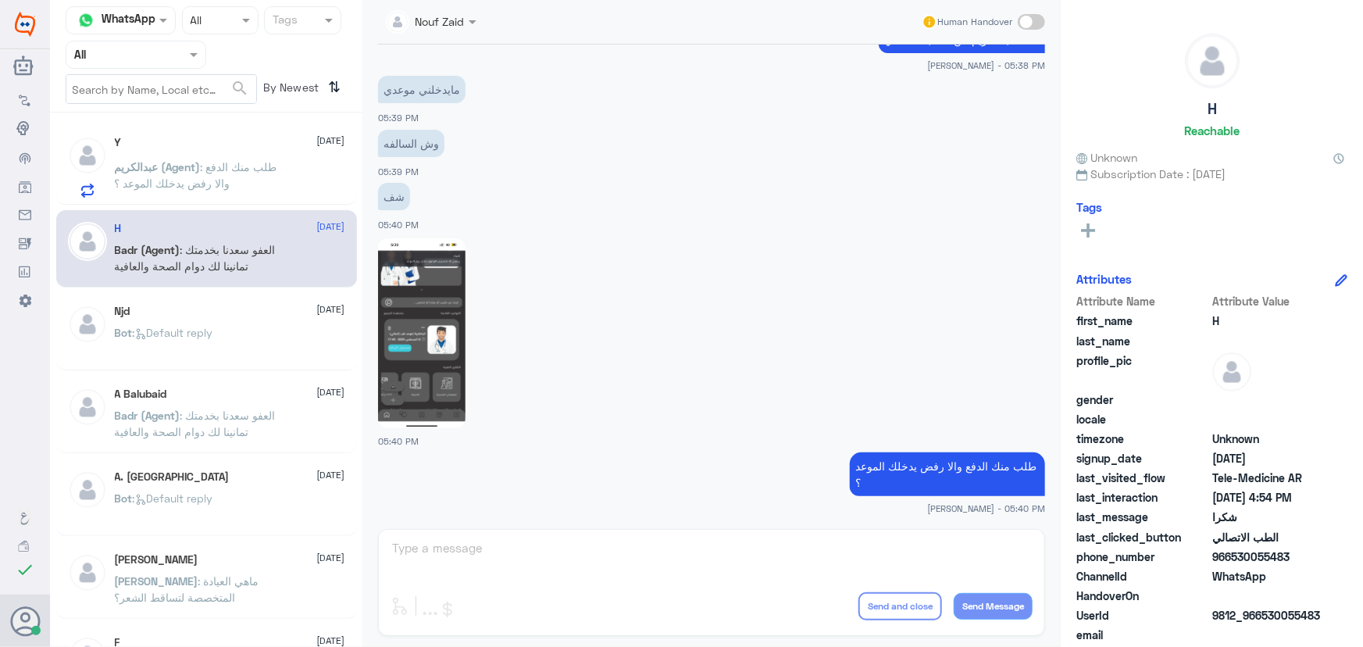
click at [202, 178] on span ": طلب منك الدفع والا رفض يدخلك الموعد ؟" at bounding box center [196, 175] width 162 height 30
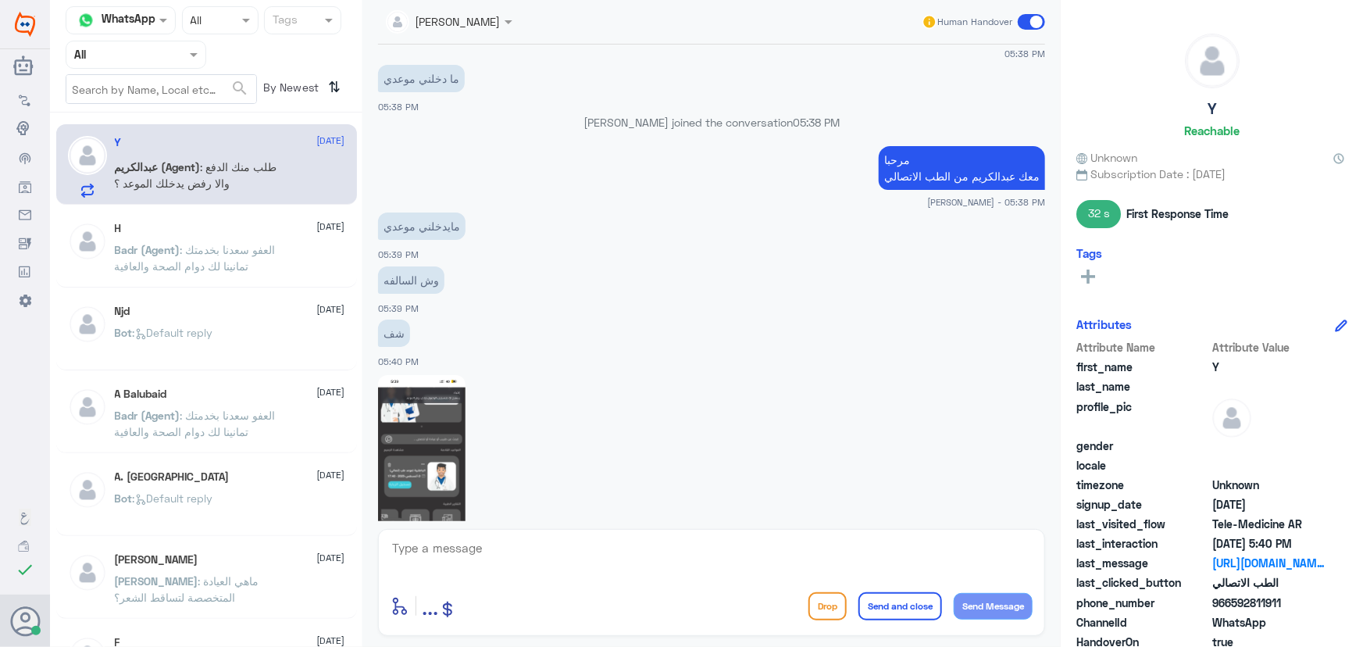
scroll to position [898, 0]
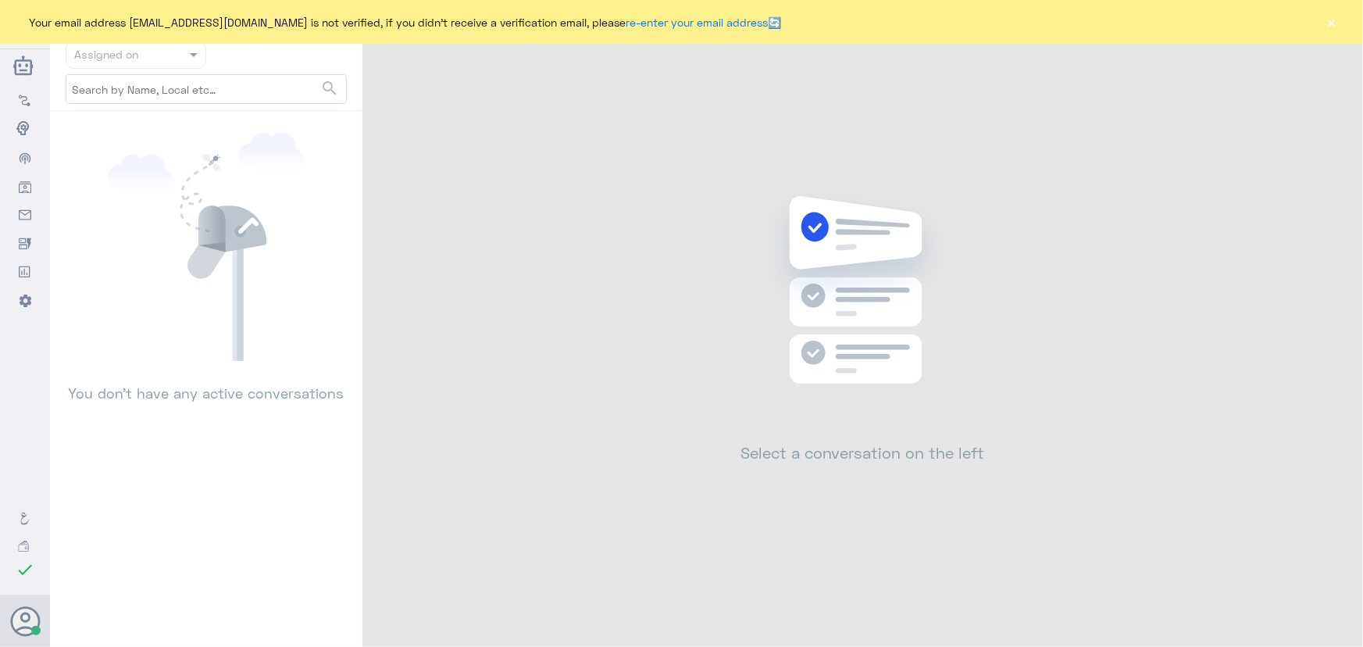
click at [1336, 30] on button "×" at bounding box center [1332, 22] width 16 height 16
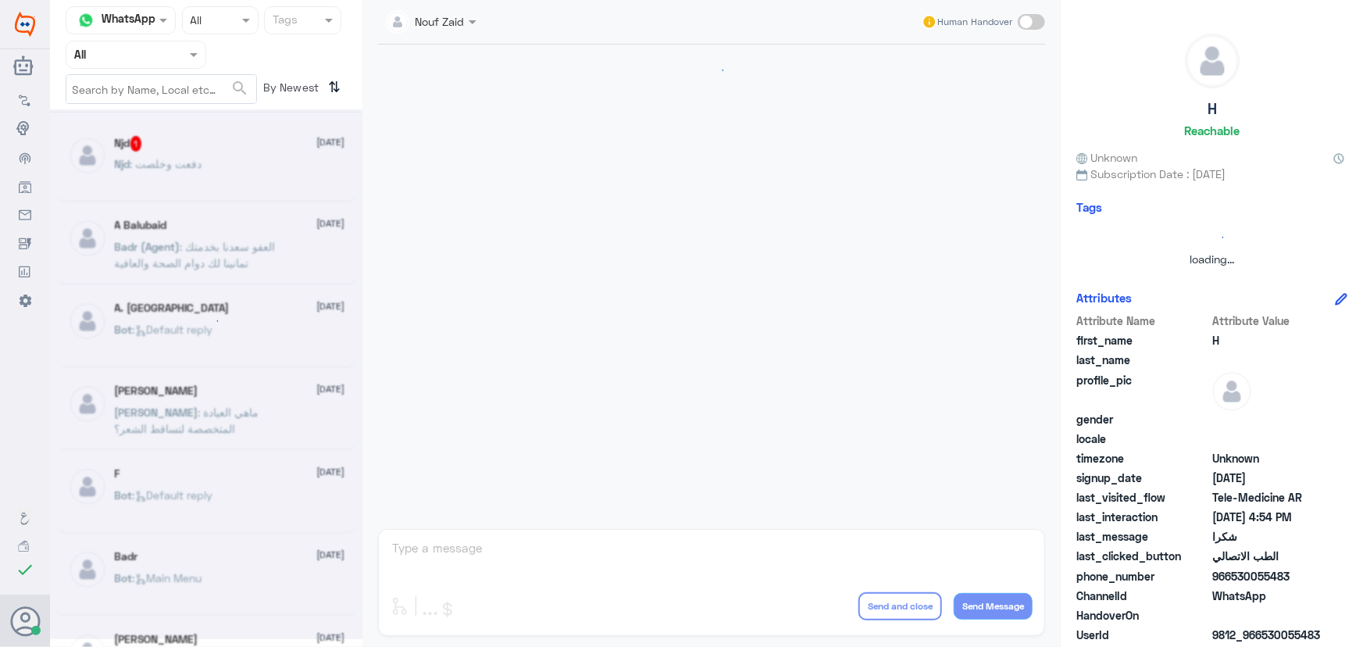
scroll to position [744, 0]
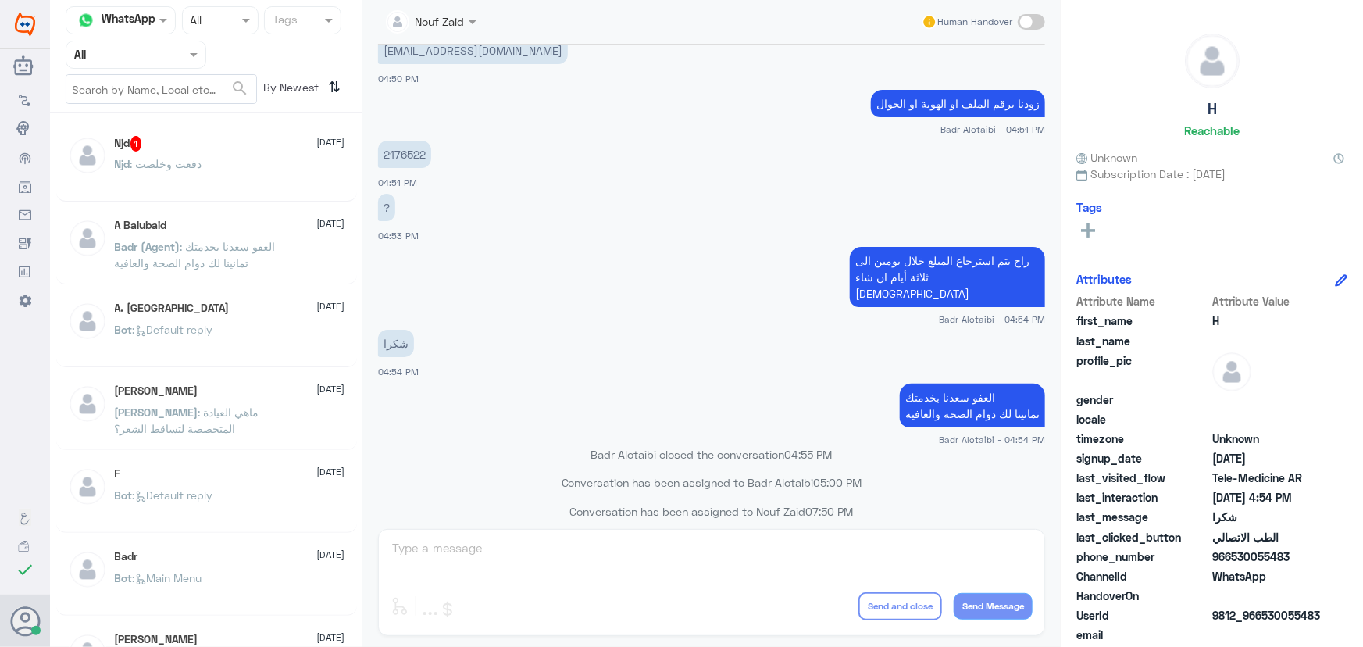
click at [174, 166] on span ": دفعت وخلصت" at bounding box center [166, 163] width 72 height 13
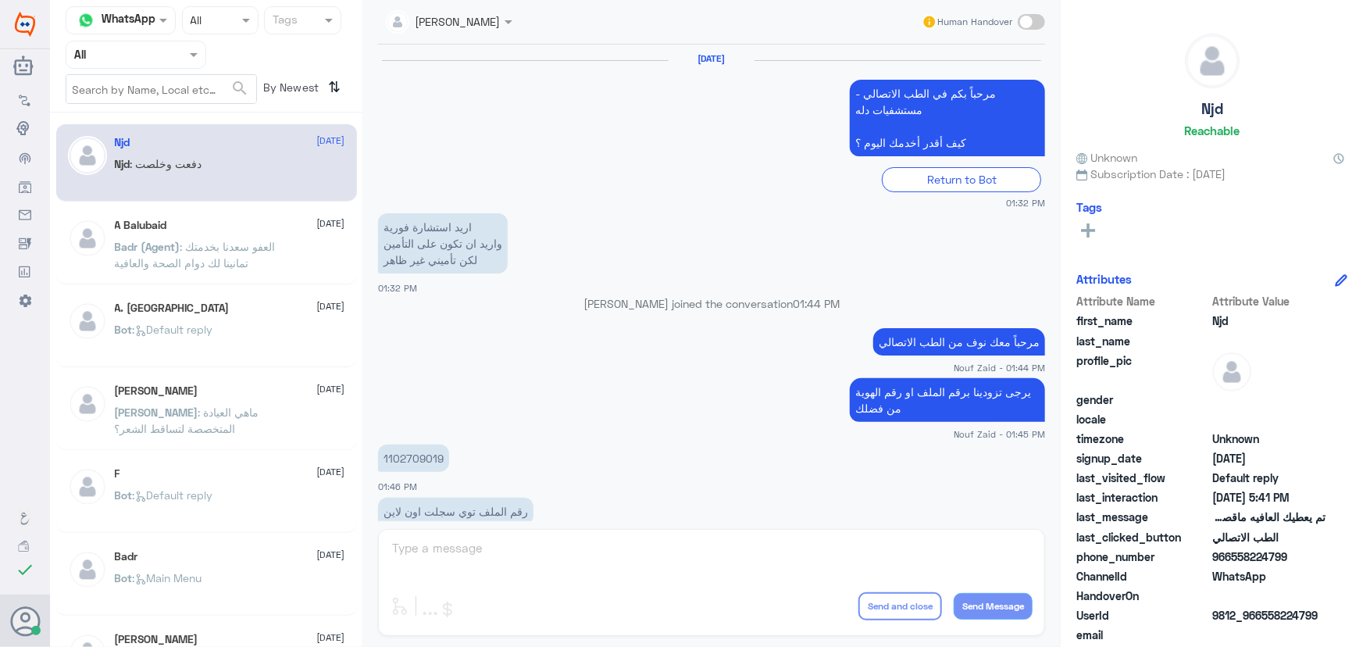
scroll to position [1035, 0]
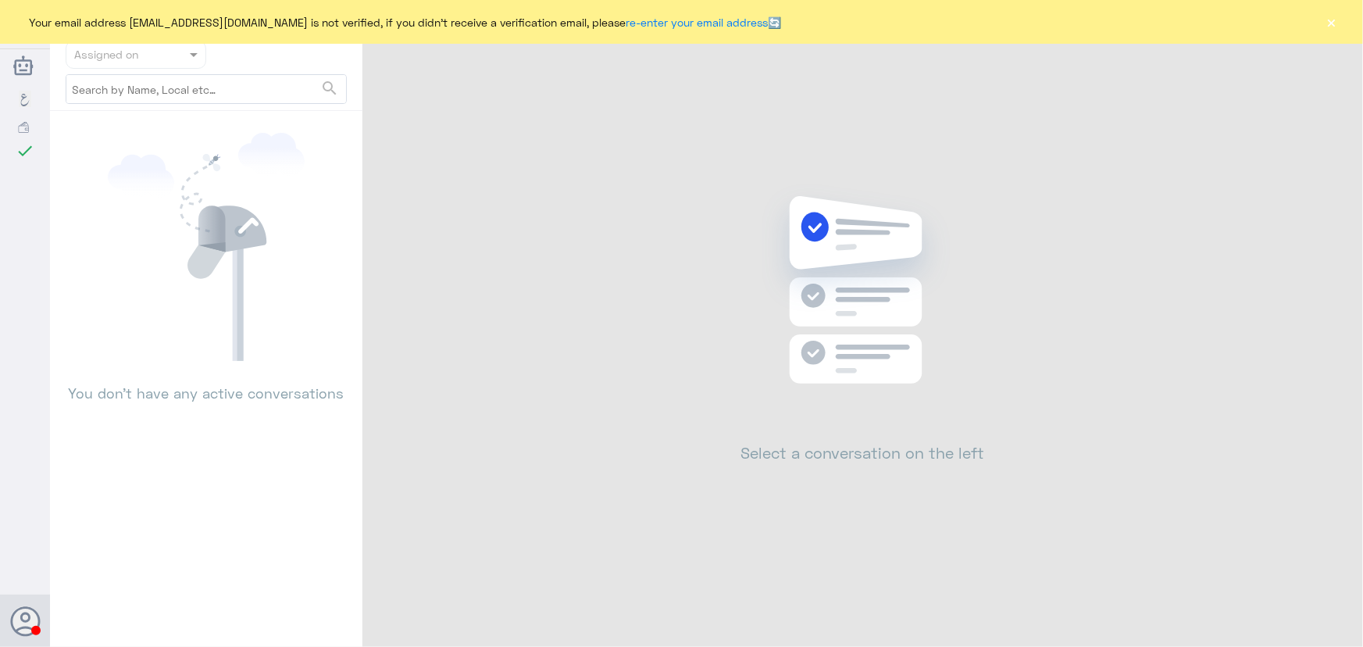
click at [1340, 24] on div "Your email address n_zaid@DallahHealth.com is not verified, if you didn't recei…" at bounding box center [681, 22] width 1363 height 44
click at [1337, 24] on div "Your email address n_zaid@DallahHealth.com is not verified, if you didn't recei…" at bounding box center [681, 22] width 1363 height 44
click at [1332, 24] on button "×" at bounding box center [1332, 22] width 16 height 16
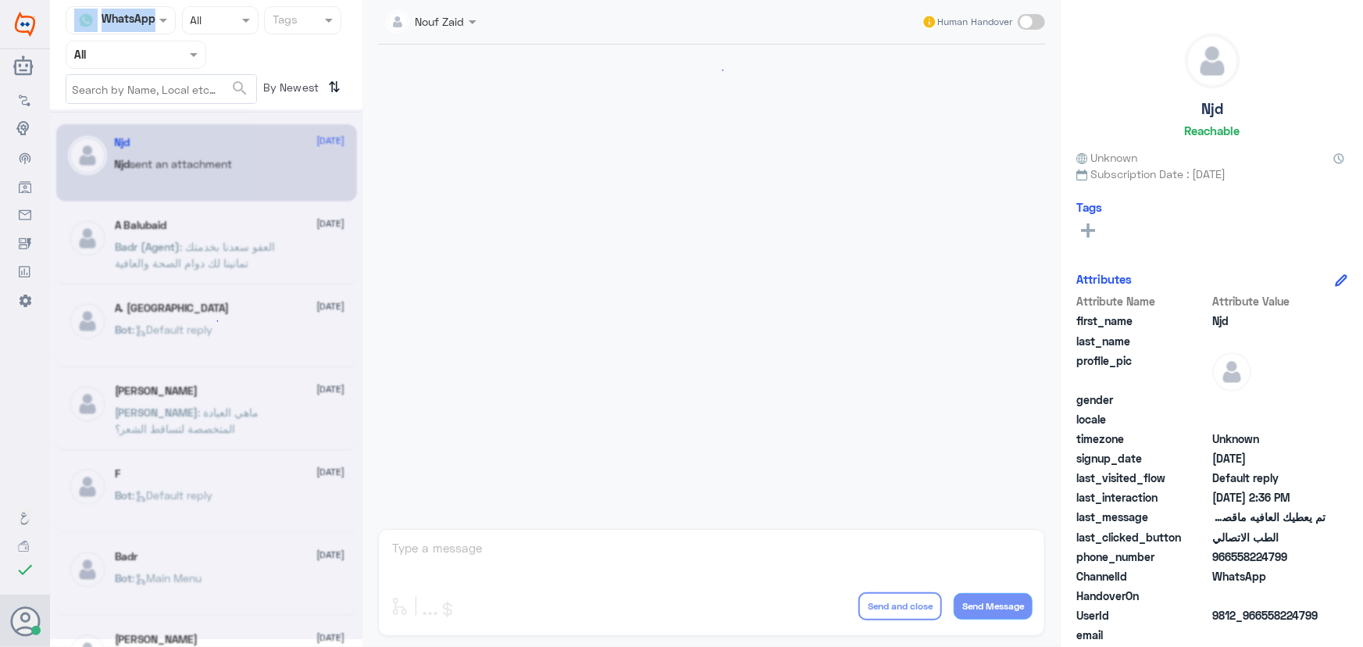
scroll to position [744, 0]
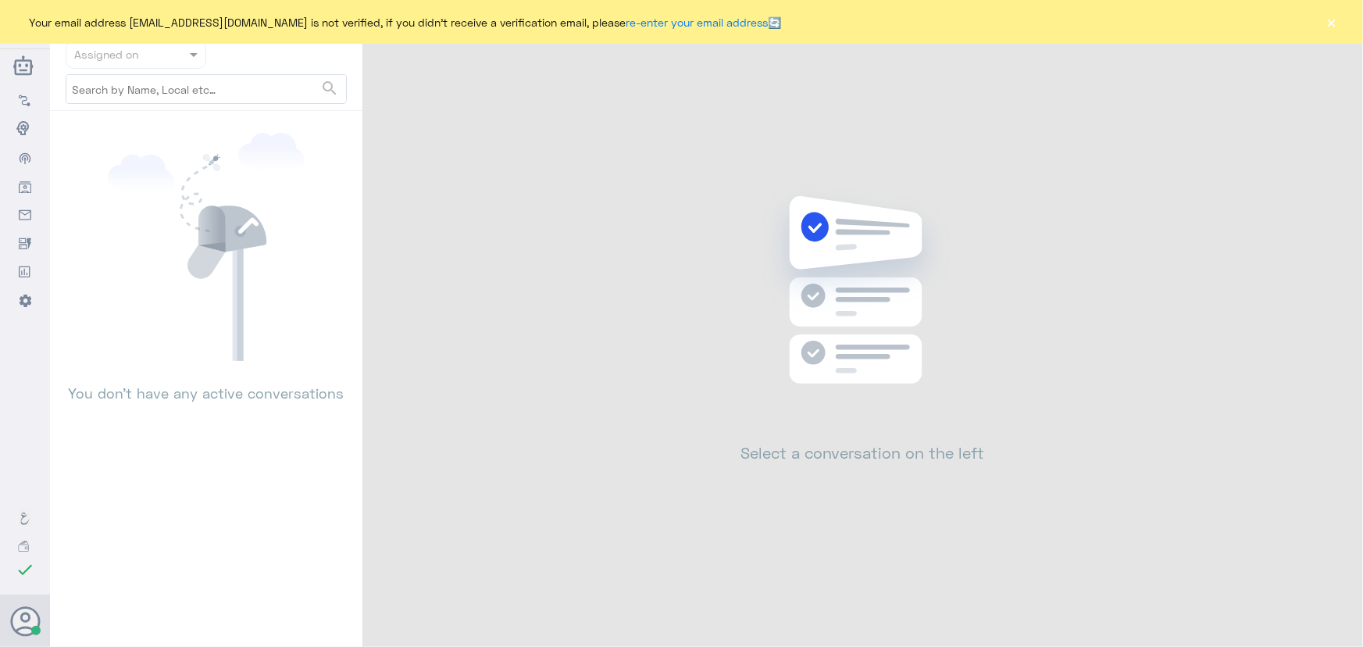
click at [1335, 21] on button "×" at bounding box center [1332, 22] width 16 height 16
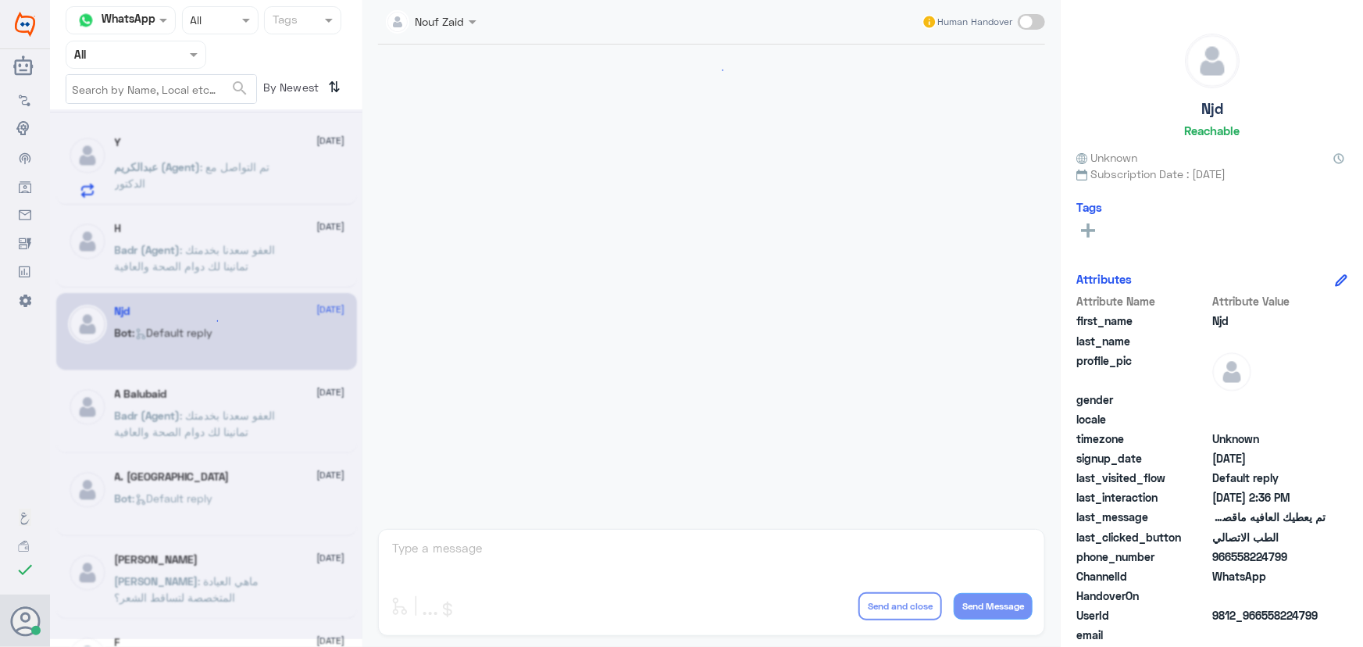
scroll to position [1228, 0]
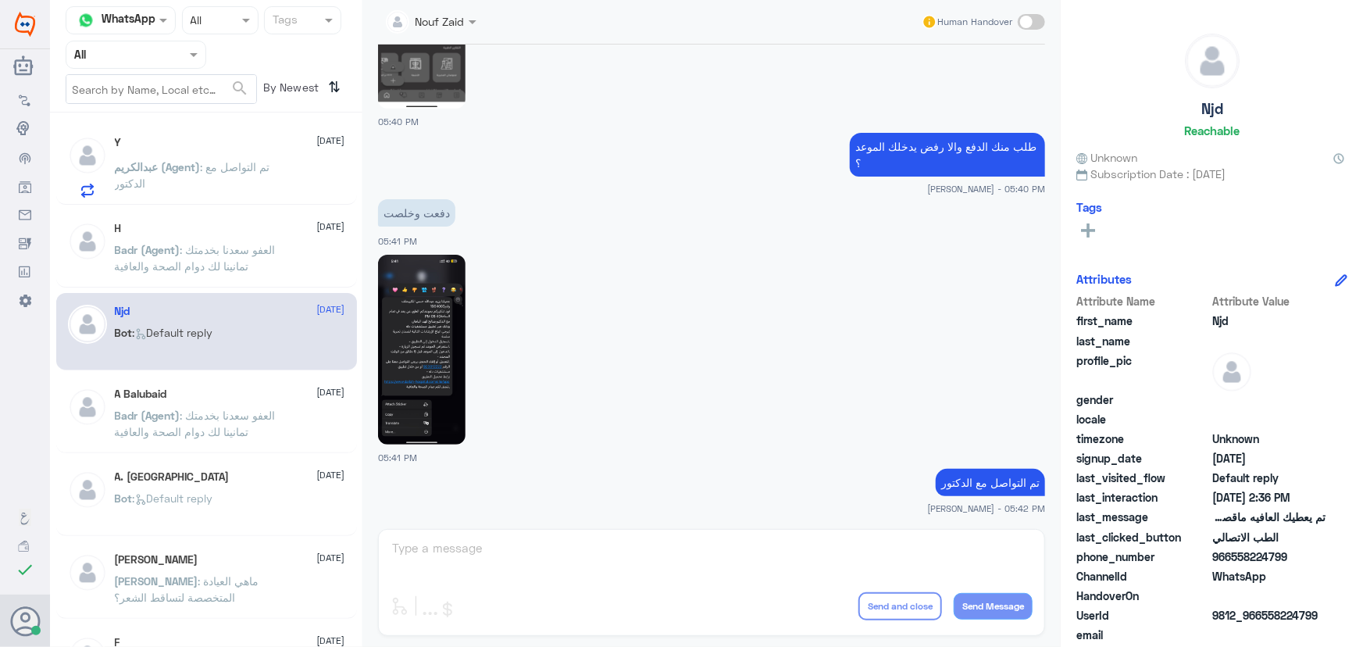
click at [199, 174] on p "عبدالكريم (Agent) : تم التواصل مع الدكتور" at bounding box center [203, 178] width 176 height 39
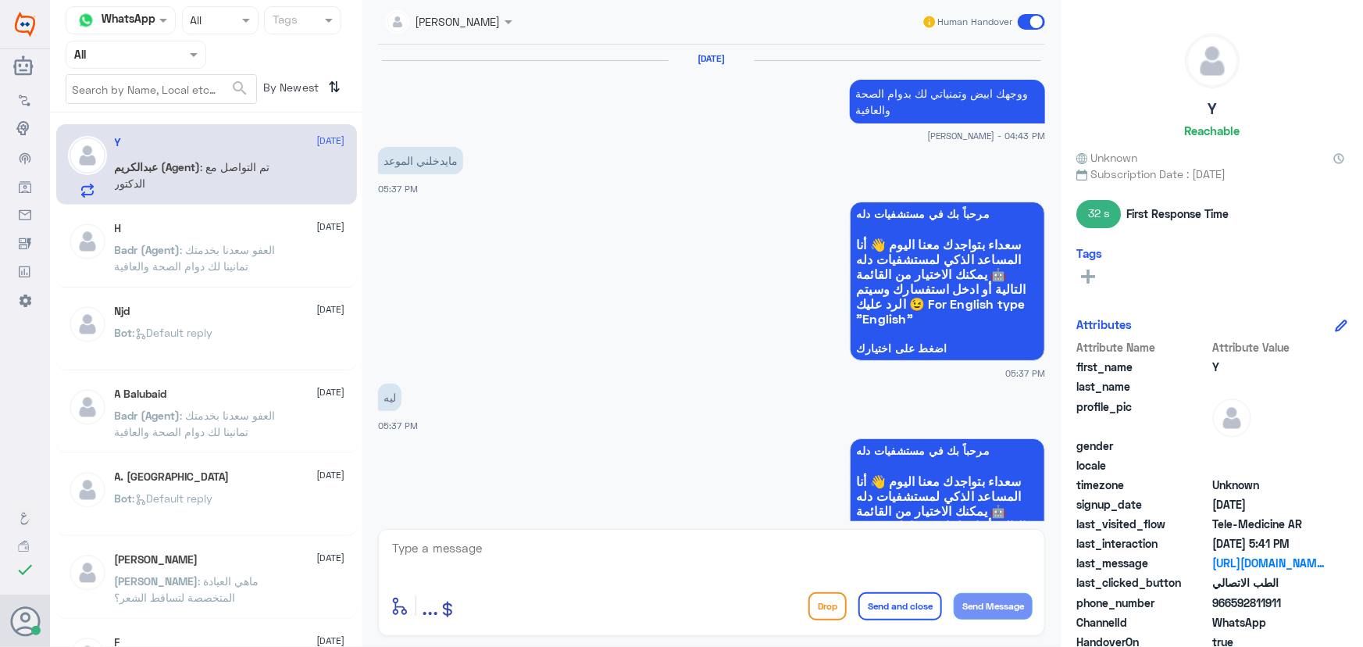
scroll to position [1228, 0]
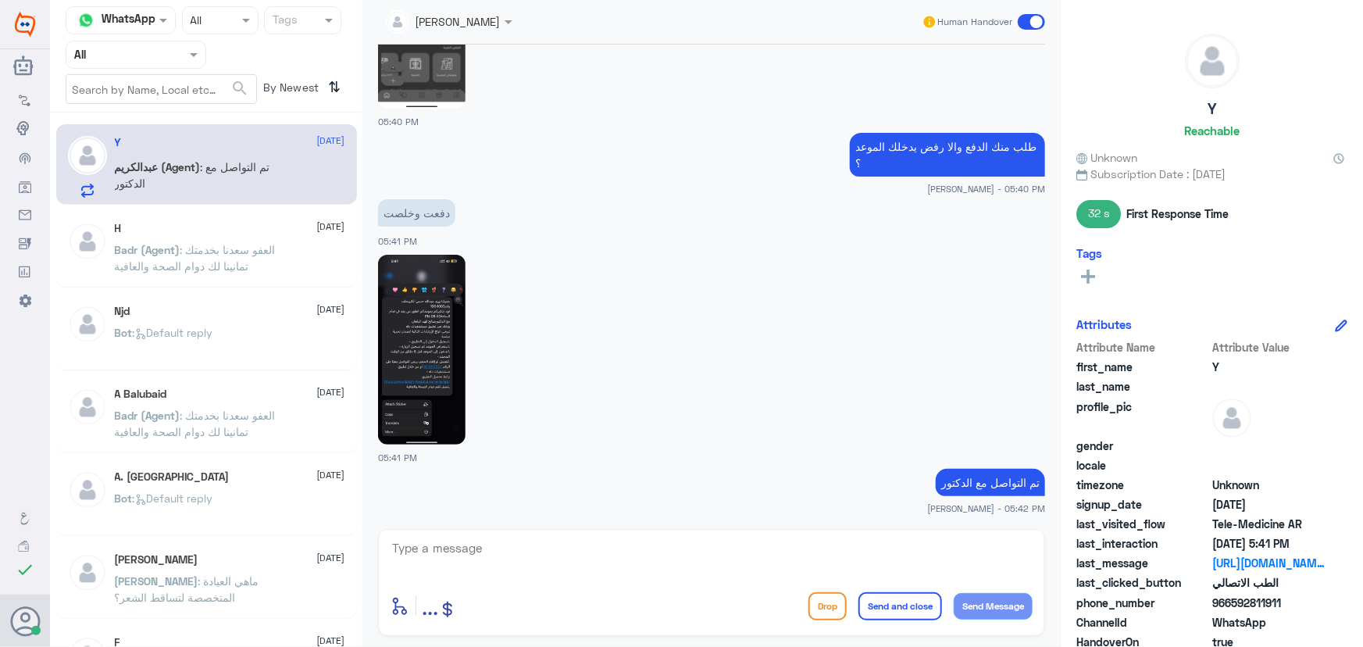
click at [210, 257] on p "Badr (Agent) : العفو سعدنا بخدمتك تمانينا لك دوام الصحة والعافية" at bounding box center [203, 260] width 176 height 39
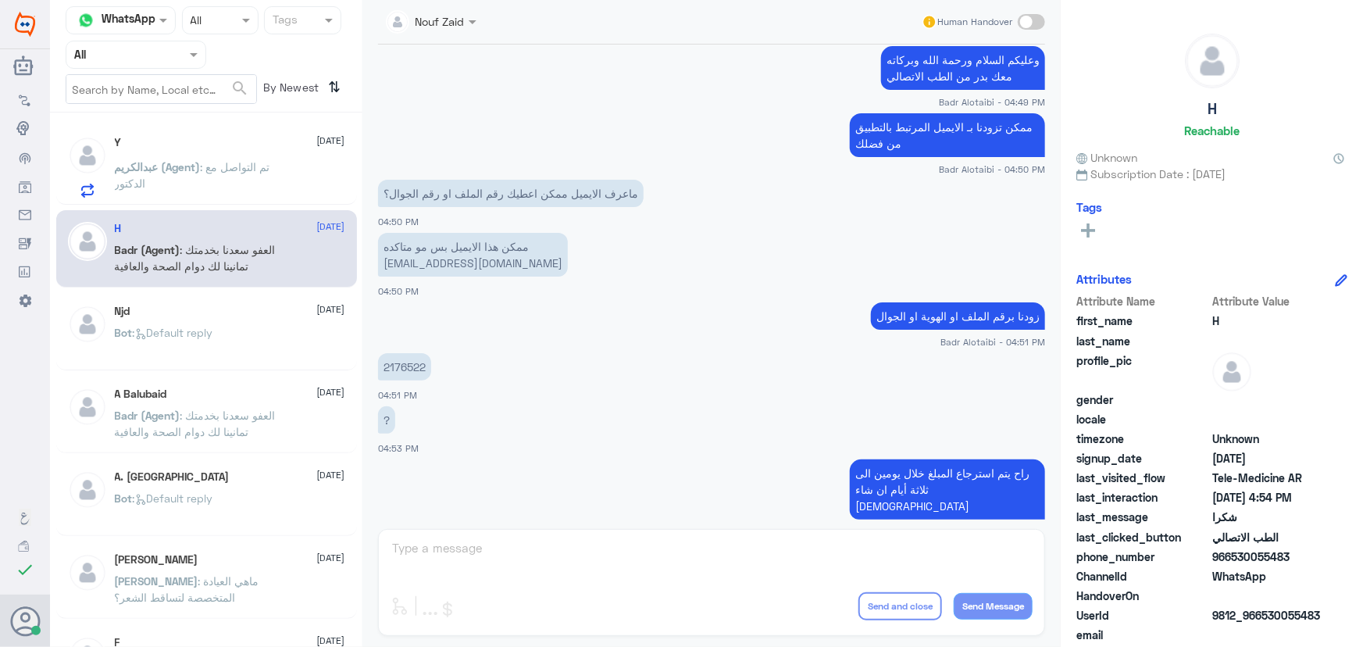
click at [170, 183] on p "عبدالكريم (Agent) : تم التواصل مع الدكتور" at bounding box center [203, 178] width 176 height 39
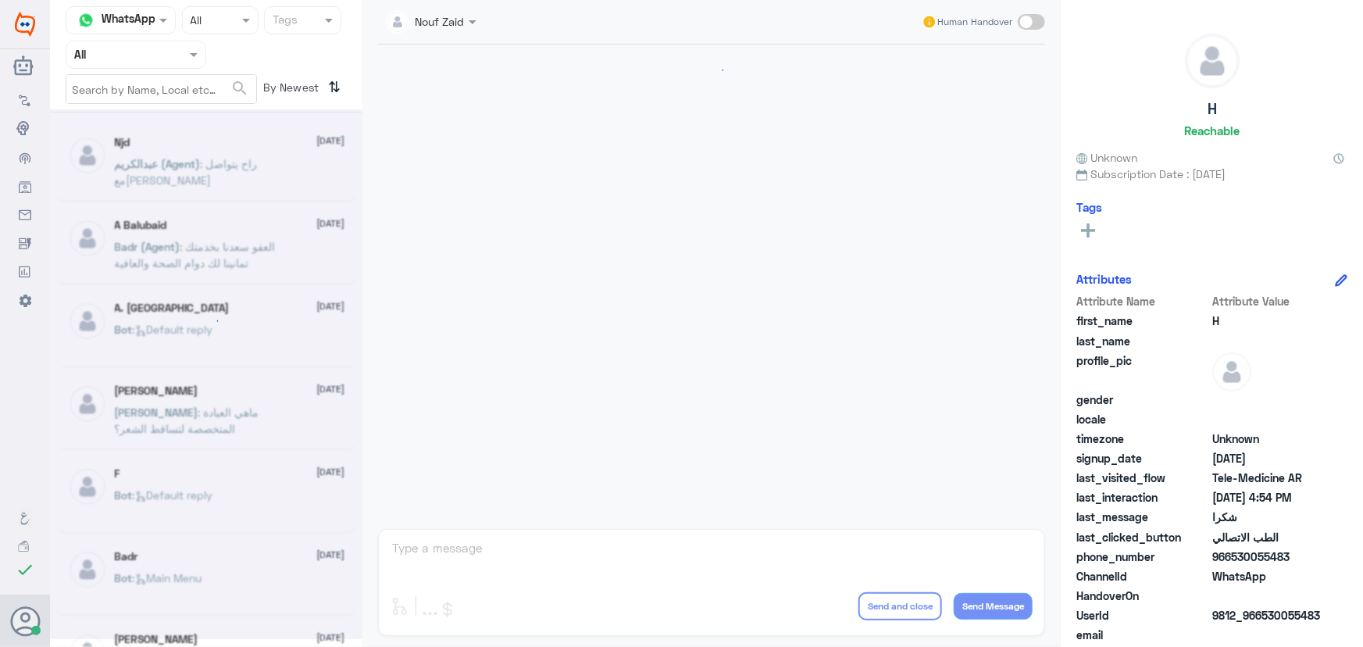
scroll to position [744, 0]
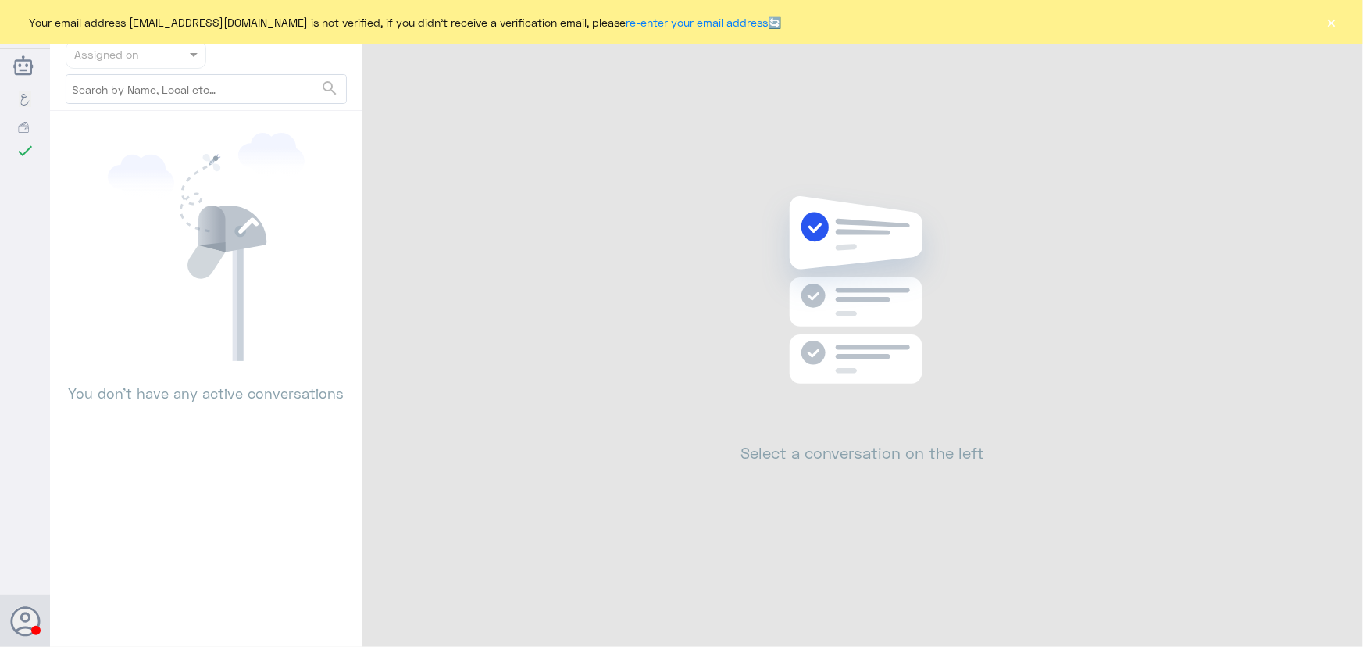
click at [1332, 27] on button "×" at bounding box center [1332, 22] width 16 height 16
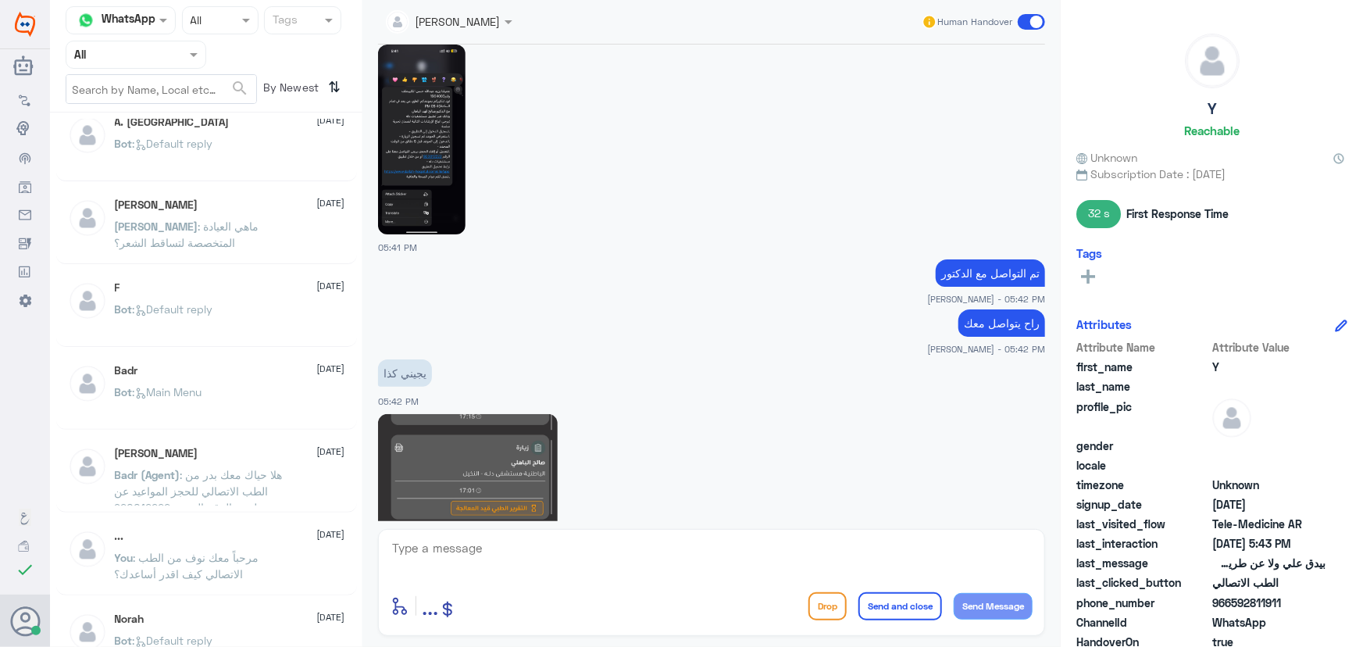
scroll to position [1213, 0]
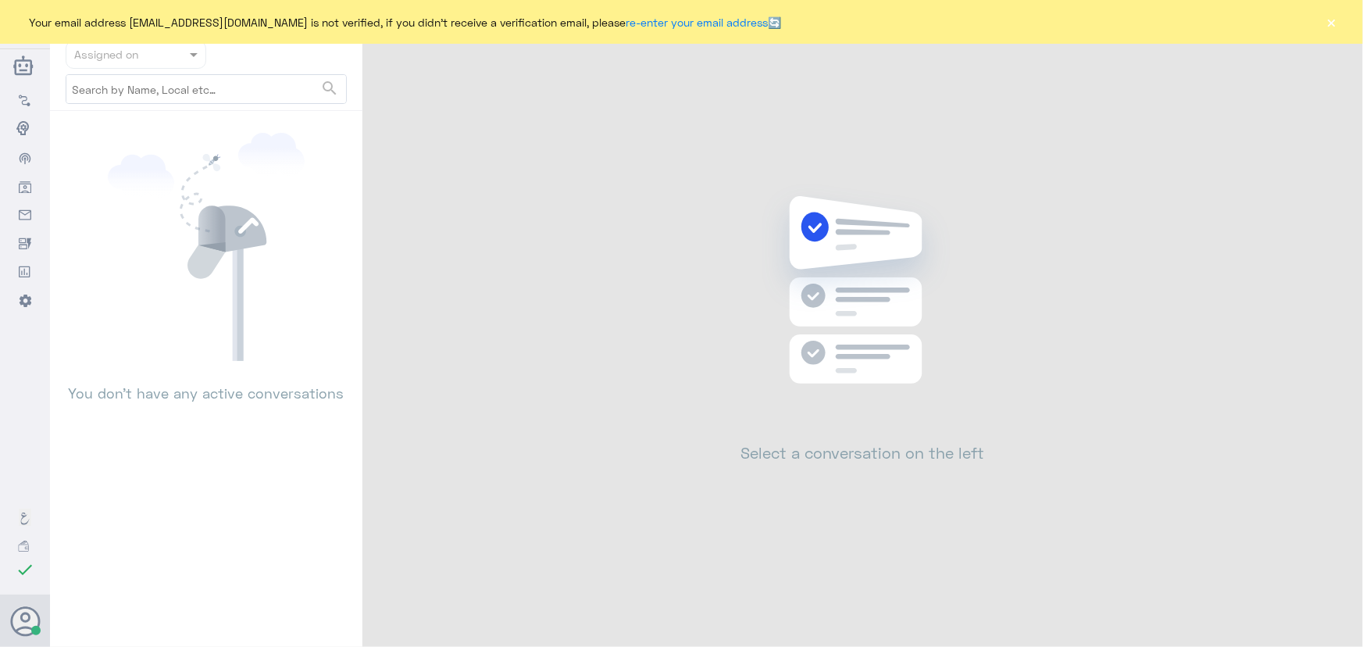
click at [1329, 33] on div "Your email address [EMAIL_ADDRESS][DOMAIN_NAME] is not verified, if you didn't …" at bounding box center [681, 22] width 1363 height 44
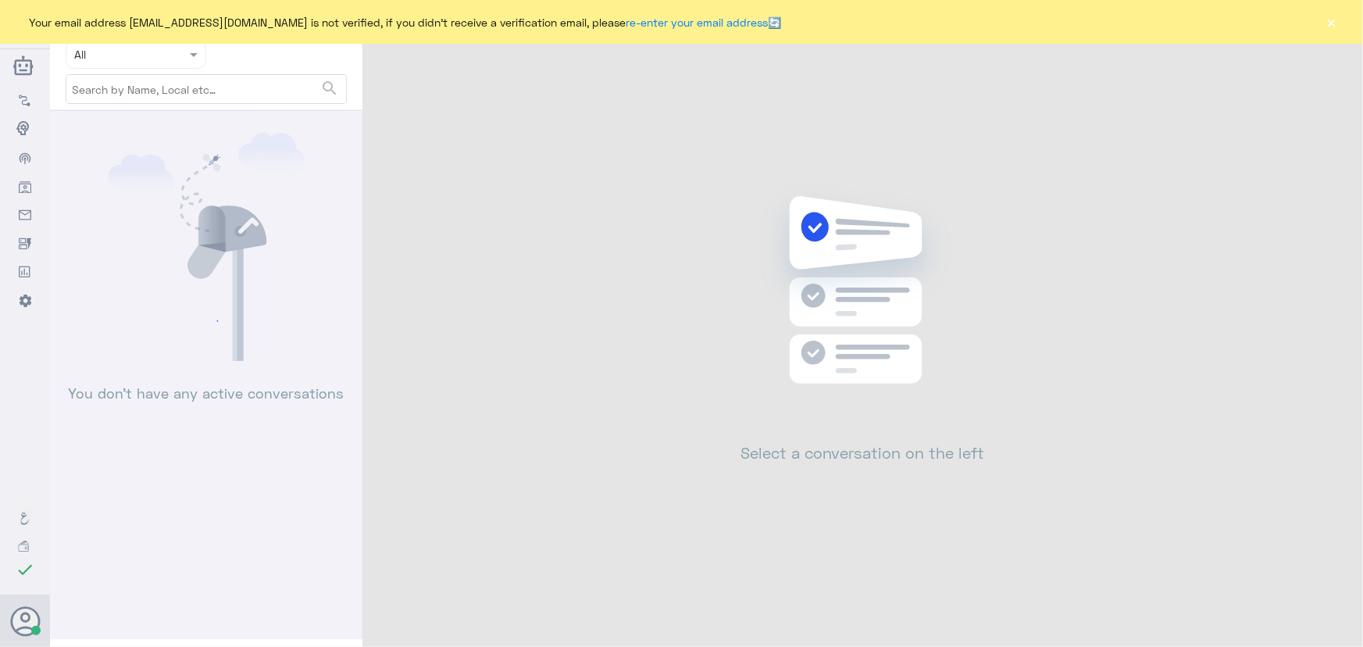
click at [1333, 22] on button "×" at bounding box center [1332, 22] width 16 height 16
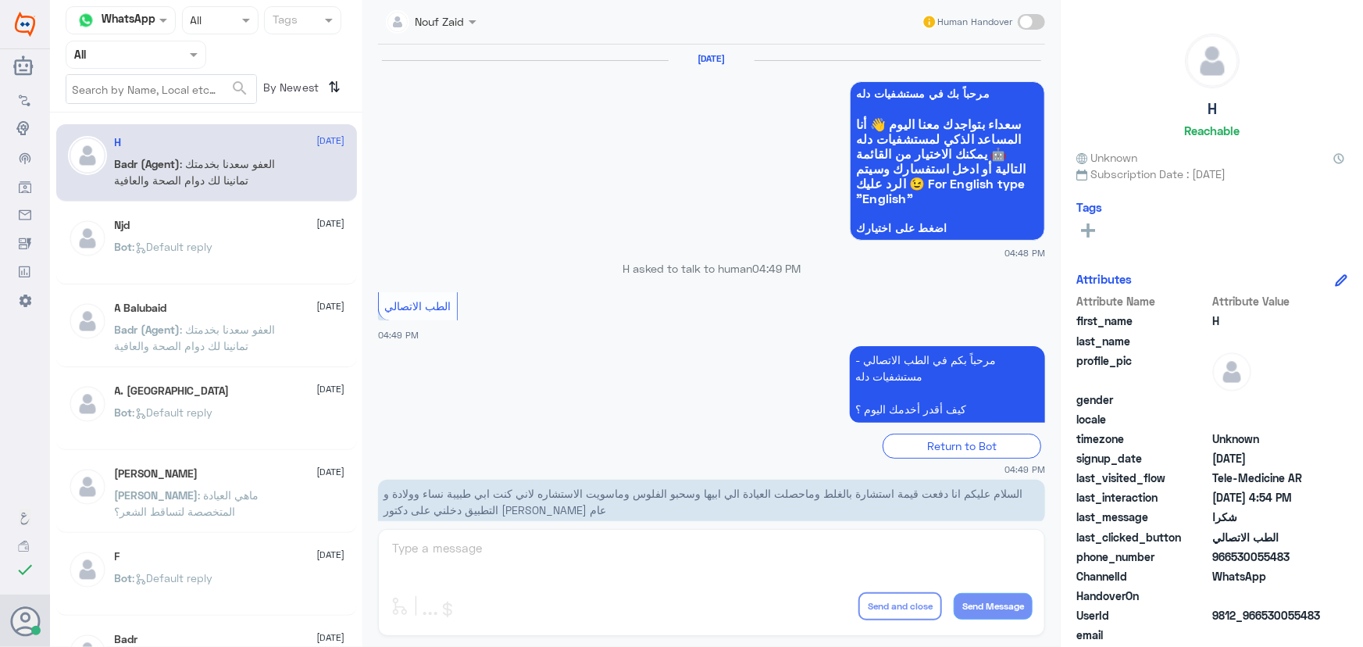
scroll to position [744, 0]
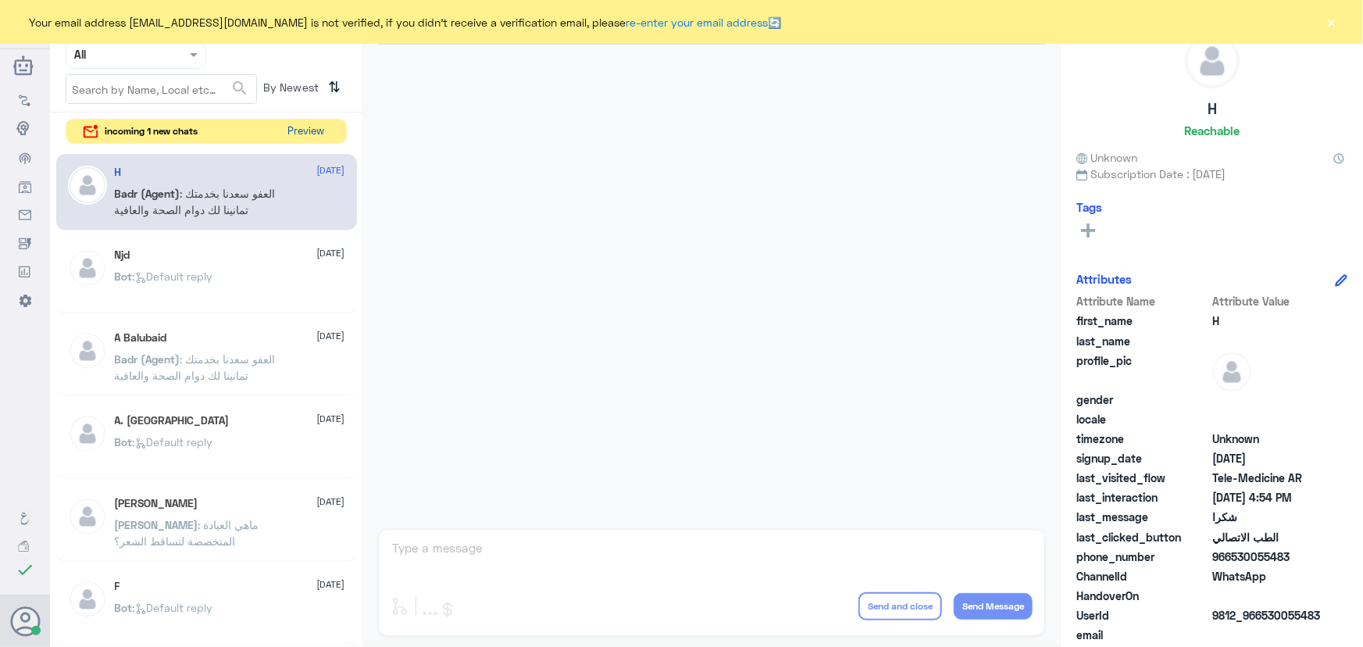
click at [294, 129] on button "Preview" at bounding box center [306, 132] width 48 height 24
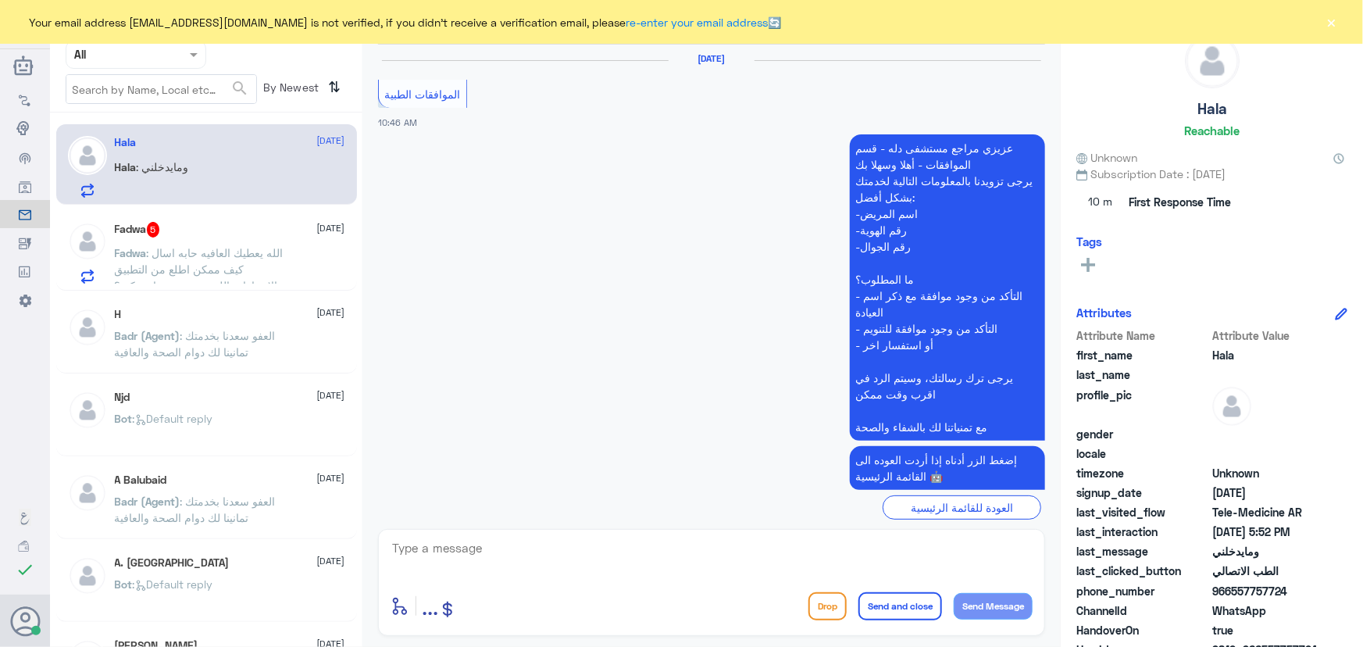
scroll to position [1543, 0]
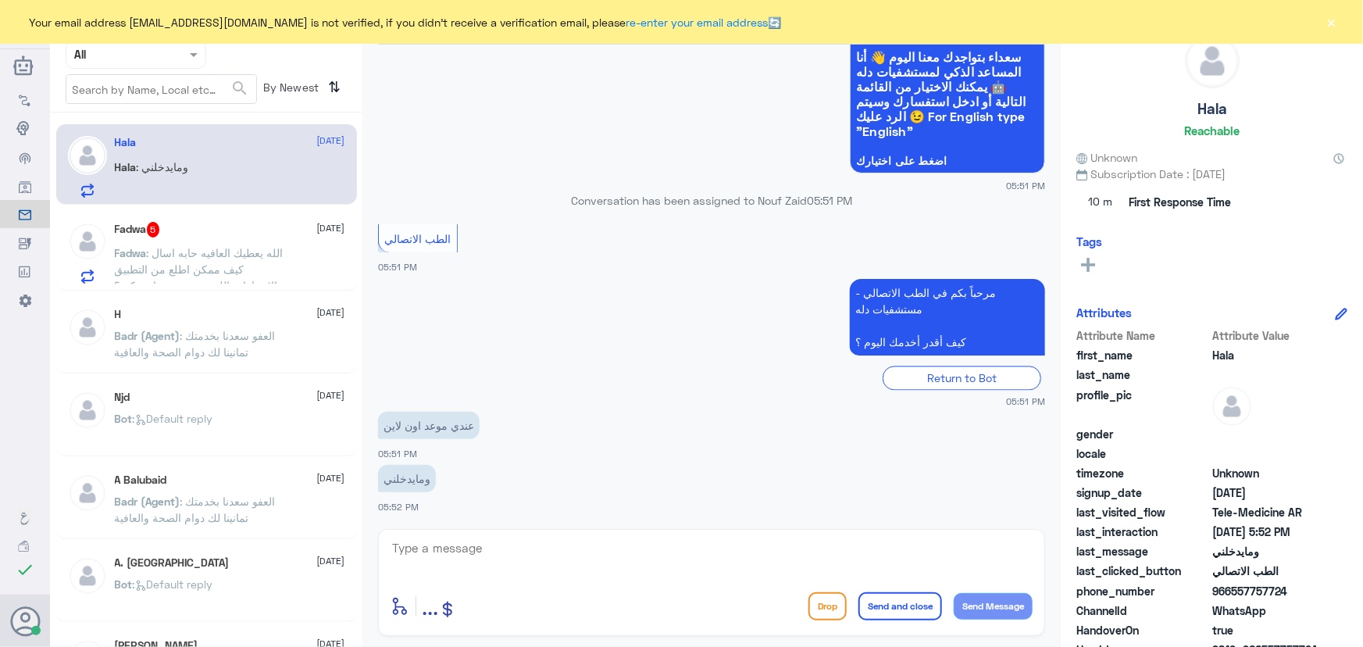
click at [1326, 23] on button "×" at bounding box center [1332, 22] width 16 height 16
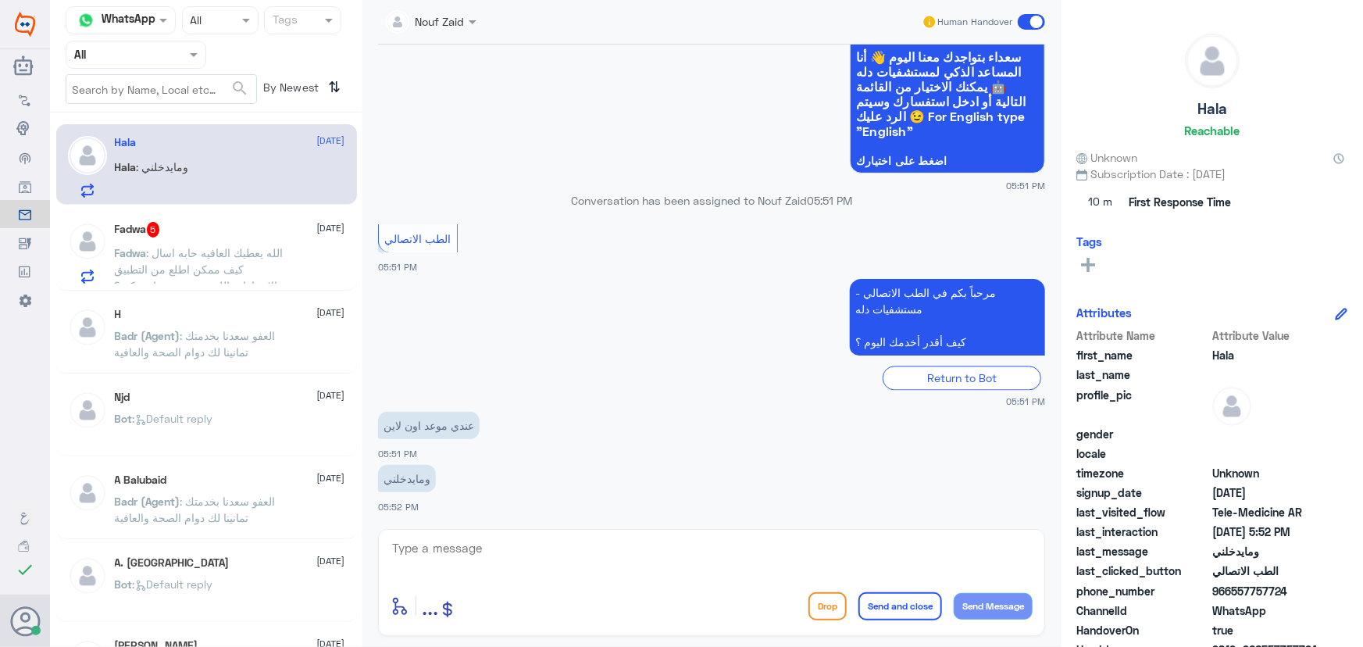
click at [274, 288] on div "[PERSON_NAME] 5 [DATE] [PERSON_NAME] : الله يعطيك العافيه حابه اسال كيف ممكن اط…" at bounding box center [206, 250] width 301 height 80
click at [270, 268] on p "Fadwa : الله يعطيك العافيه حابه اسال كيف ممكن اطلع من التطبيق الاجراءات اللي سب…" at bounding box center [203, 263] width 176 height 39
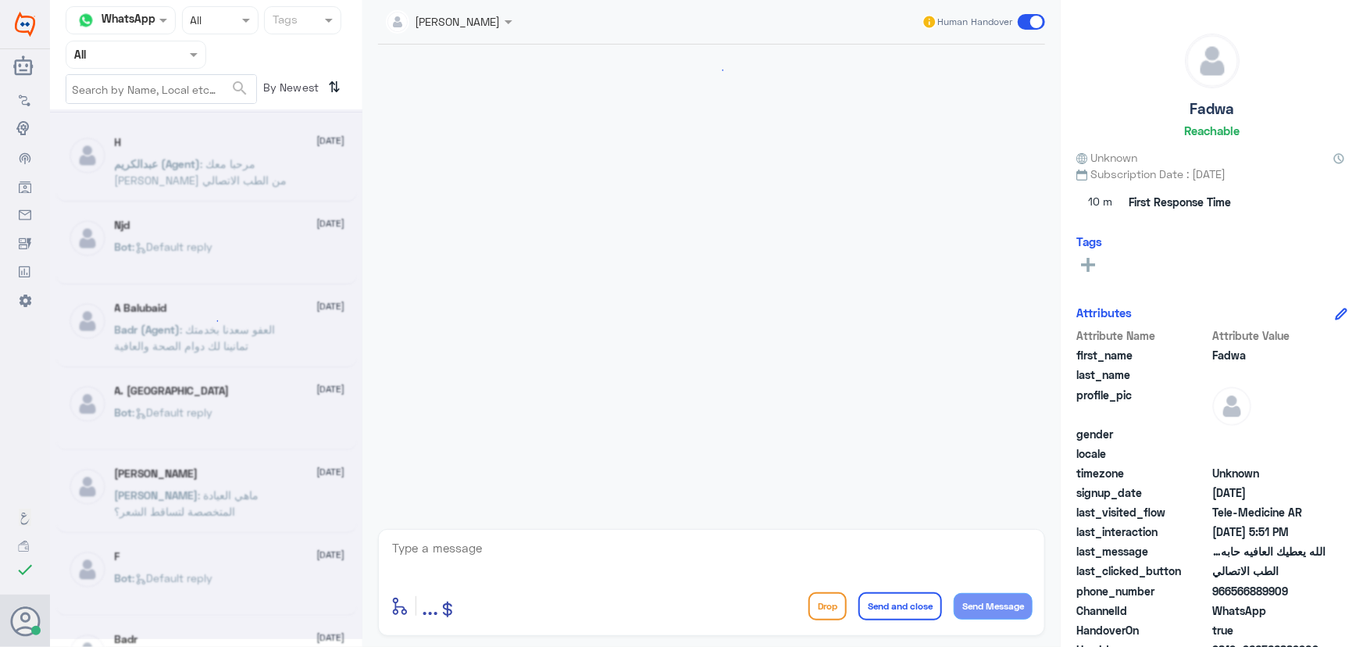
scroll to position [1021, 0]
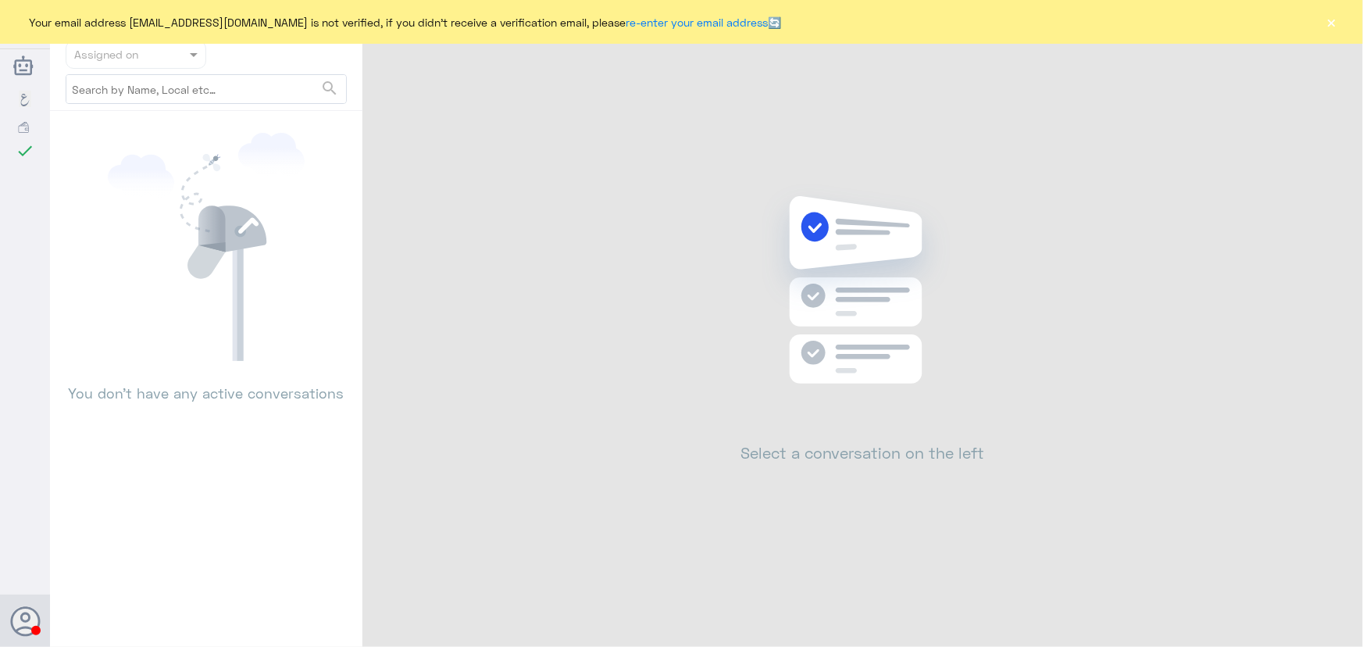
click at [1337, 11] on div "Your email address n_zaid@DallahHealth.com is not verified, if you didn't recei…" at bounding box center [681, 22] width 1363 height 44
click at [1335, 22] on button "×" at bounding box center [1332, 22] width 16 height 16
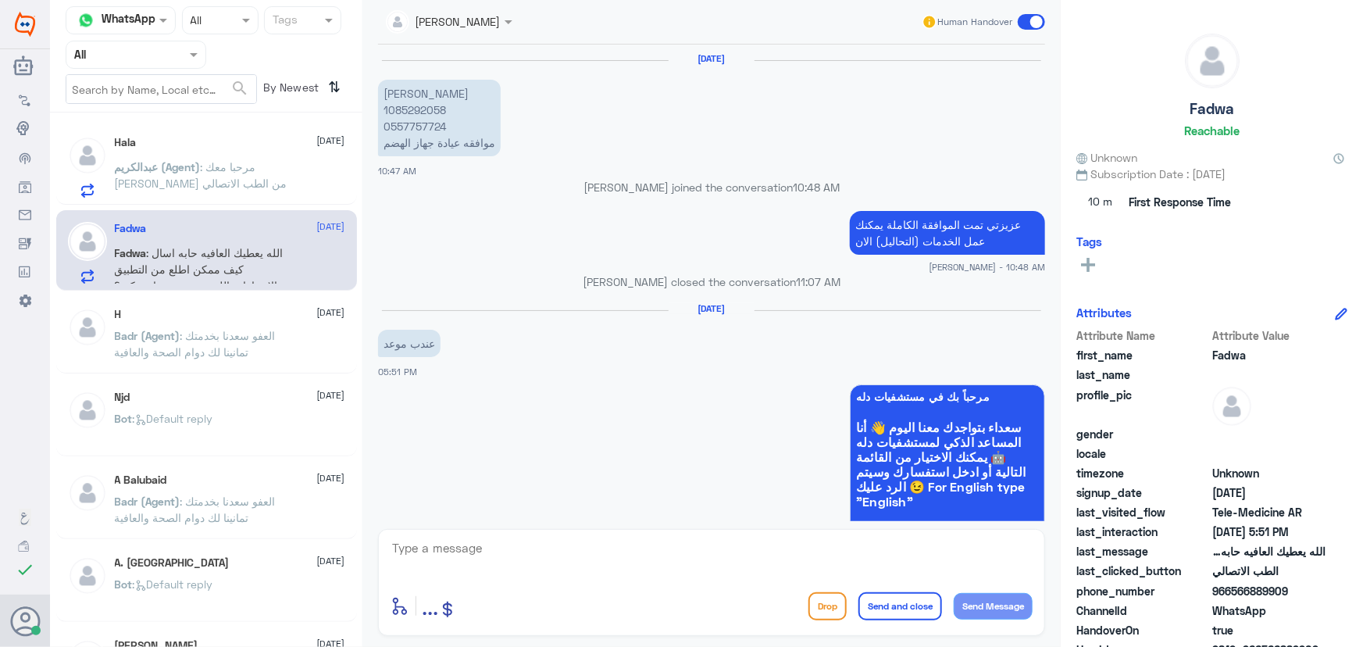
scroll to position [1177, 0]
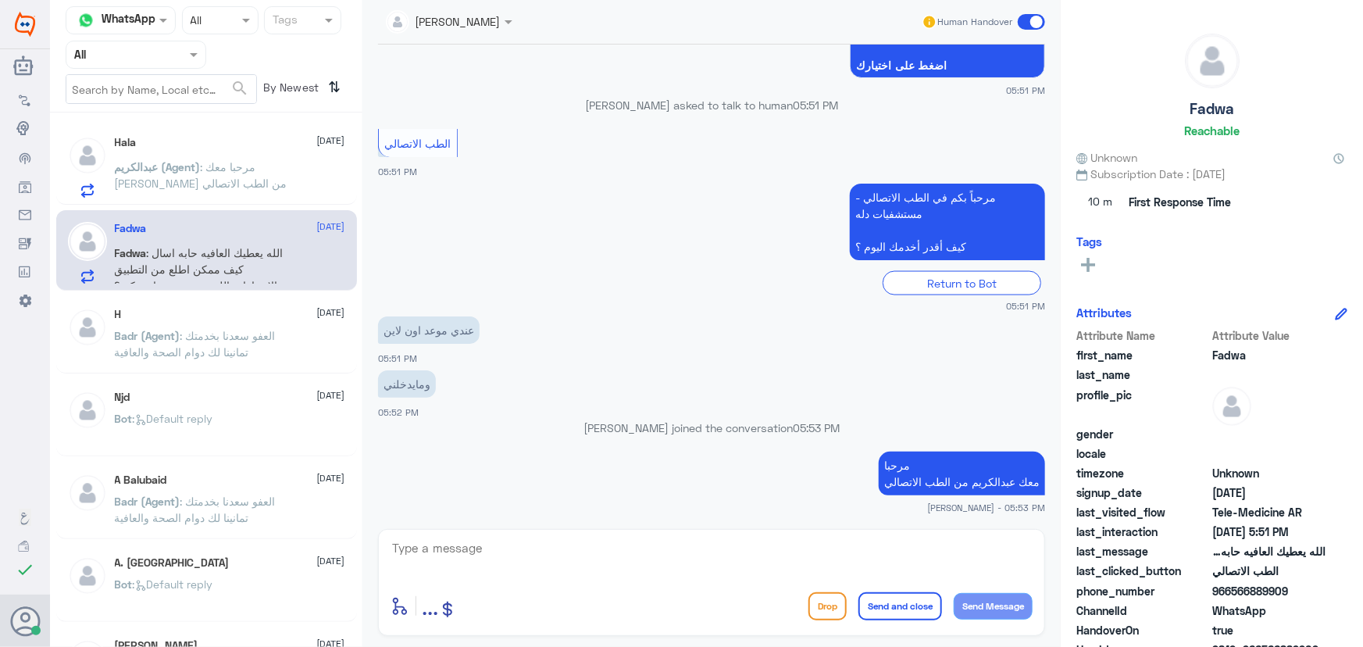
click at [272, 195] on p "عبدالكريم (Agent) : مرحبا معك عبدالكريم من الطب الاتصالي" at bounding box center [203, 178] width 176 height 39
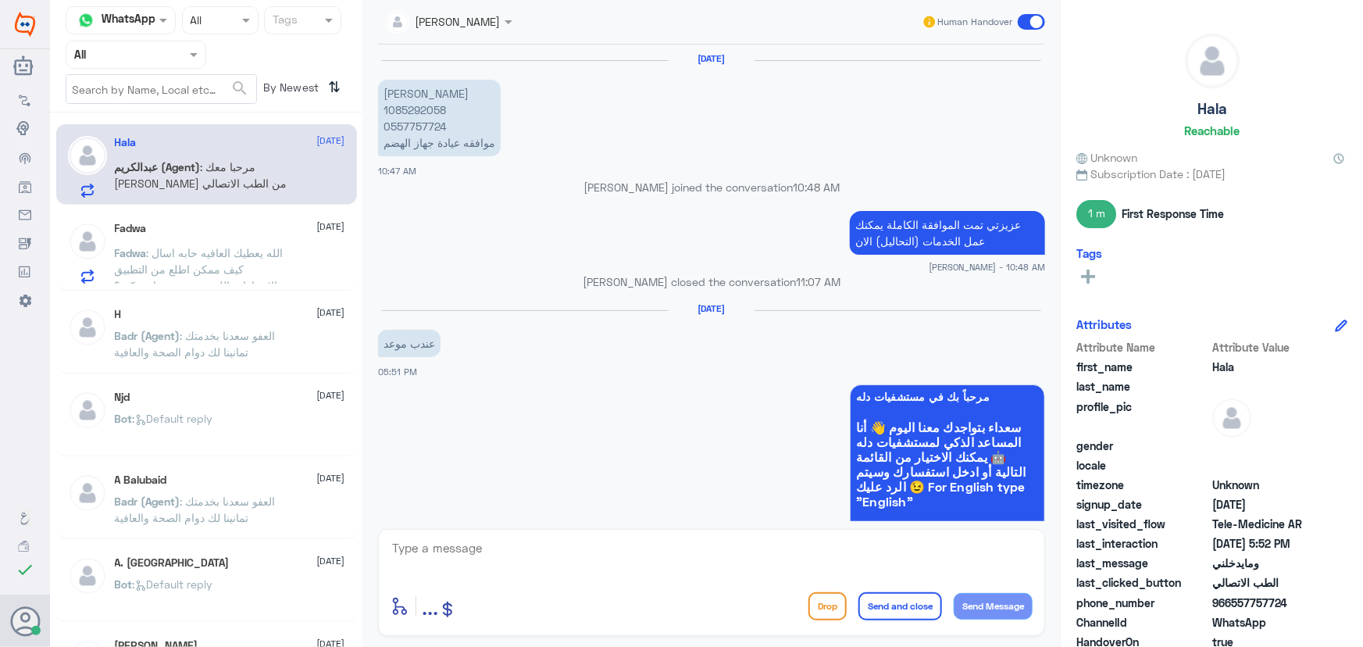
scroll to position [1177, 0]
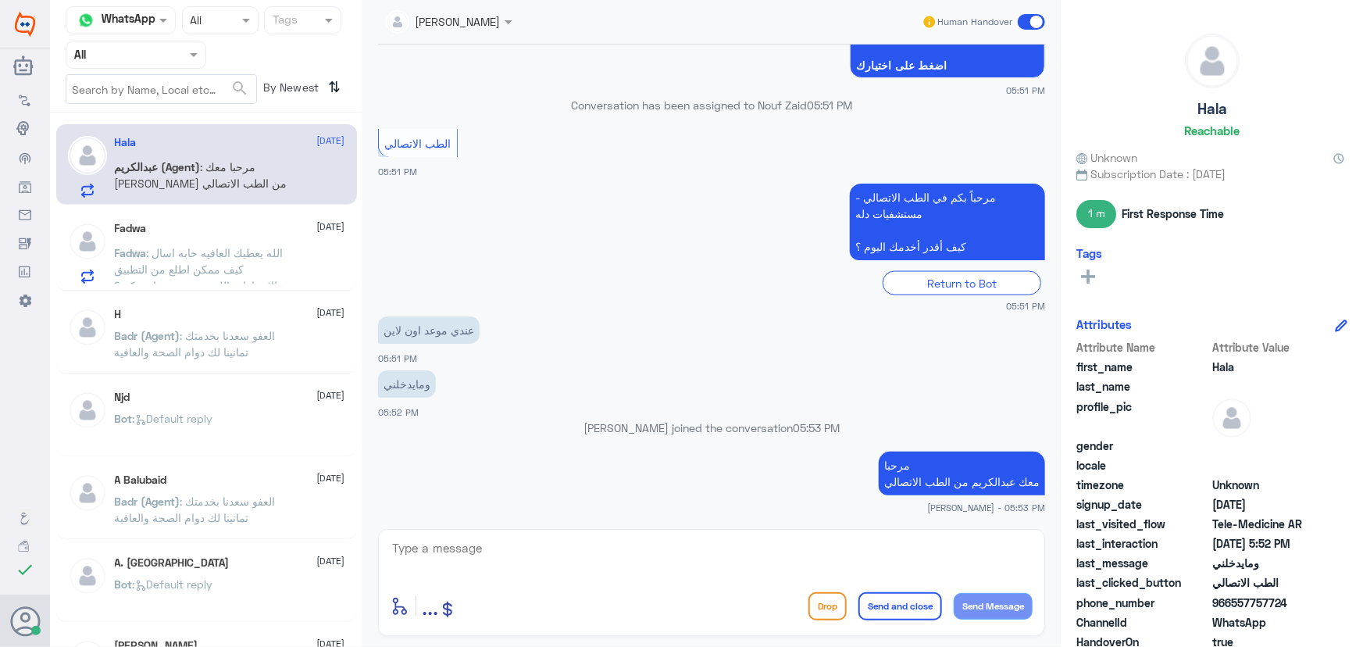
click at [316, 255] on div "Fadwa : الله يعطيك العافيه حابه اسال كيف ممكن اطلع من التطبيق الاجراءات اللي سب…" at bounding box center [230, 265] width 230 height 35
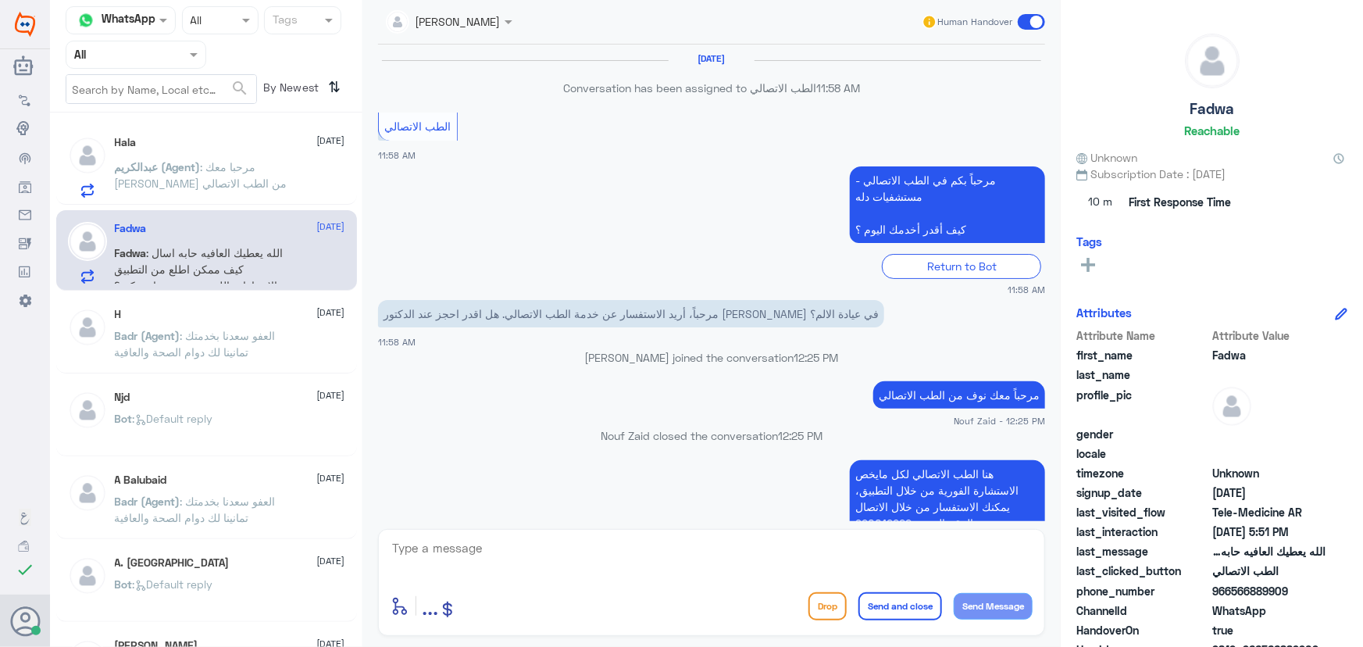
scroll to position [1021, 0]
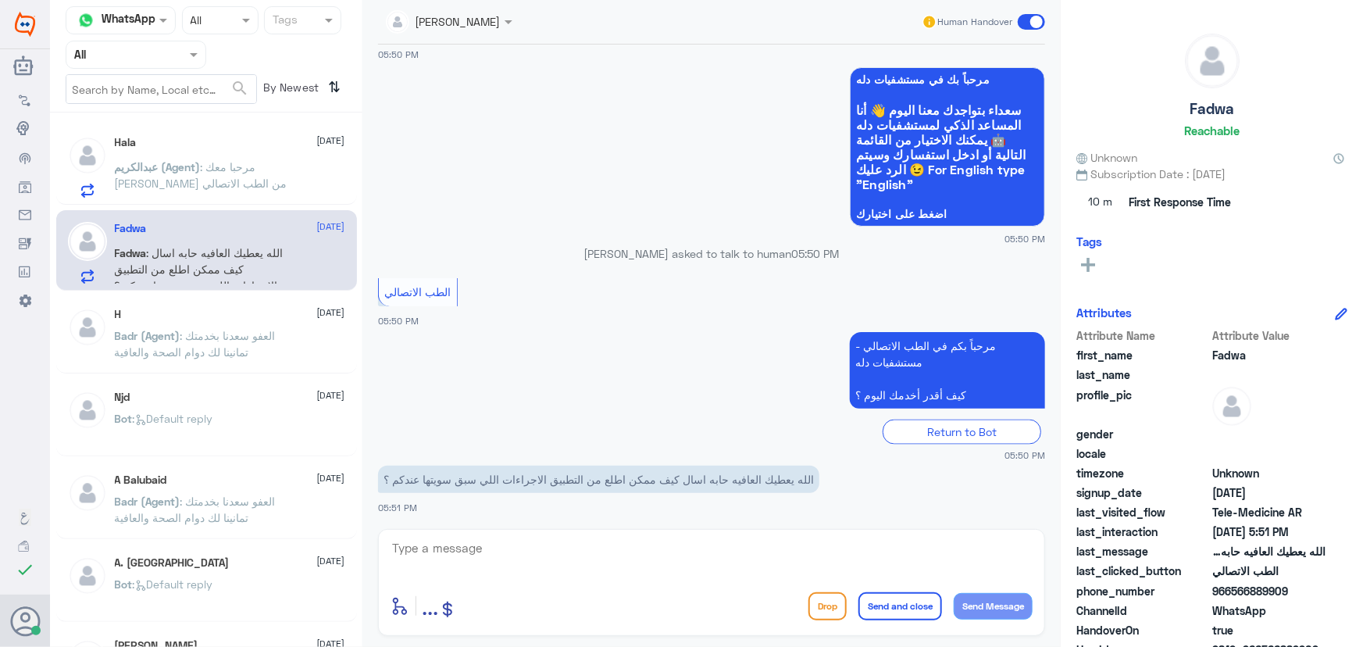
click at [297, 198] on div "Hala 26 August عبدالكريم (Agent) : مرحبا معك عبدالكريم من الطب الاتصالي" at bounding box center [206, 164] width 301 height 80
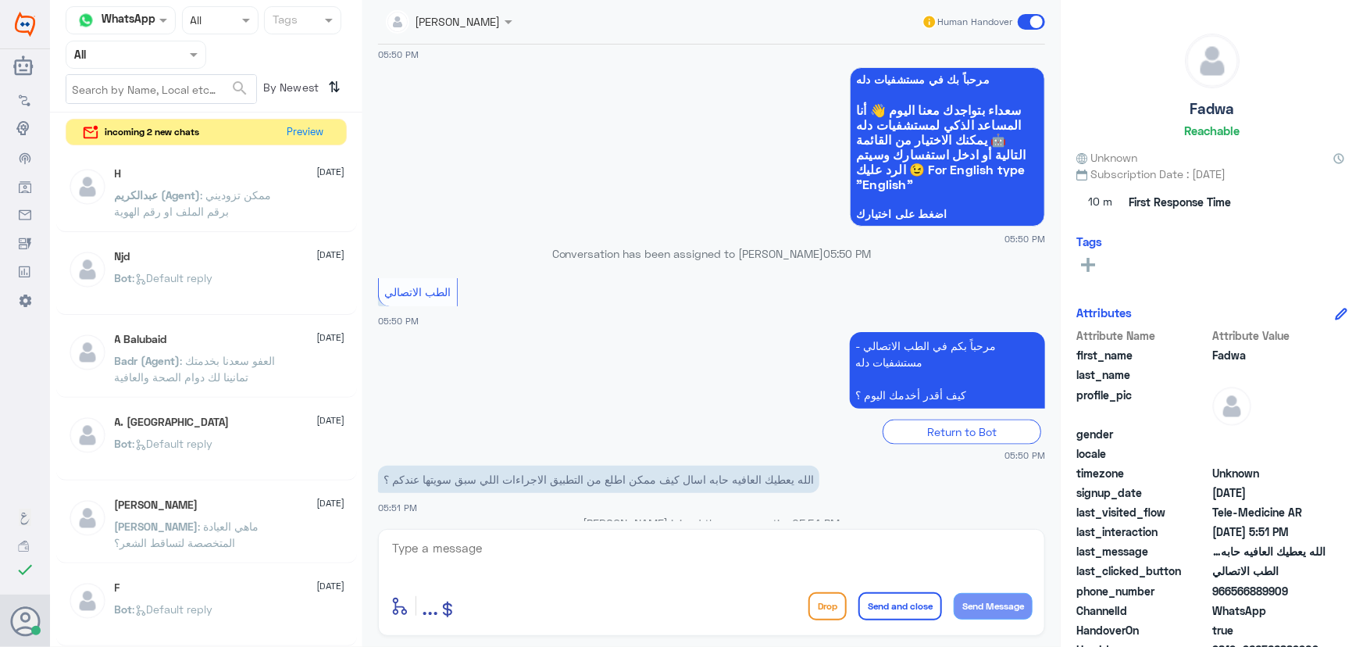
scroll to position [1417, 0]
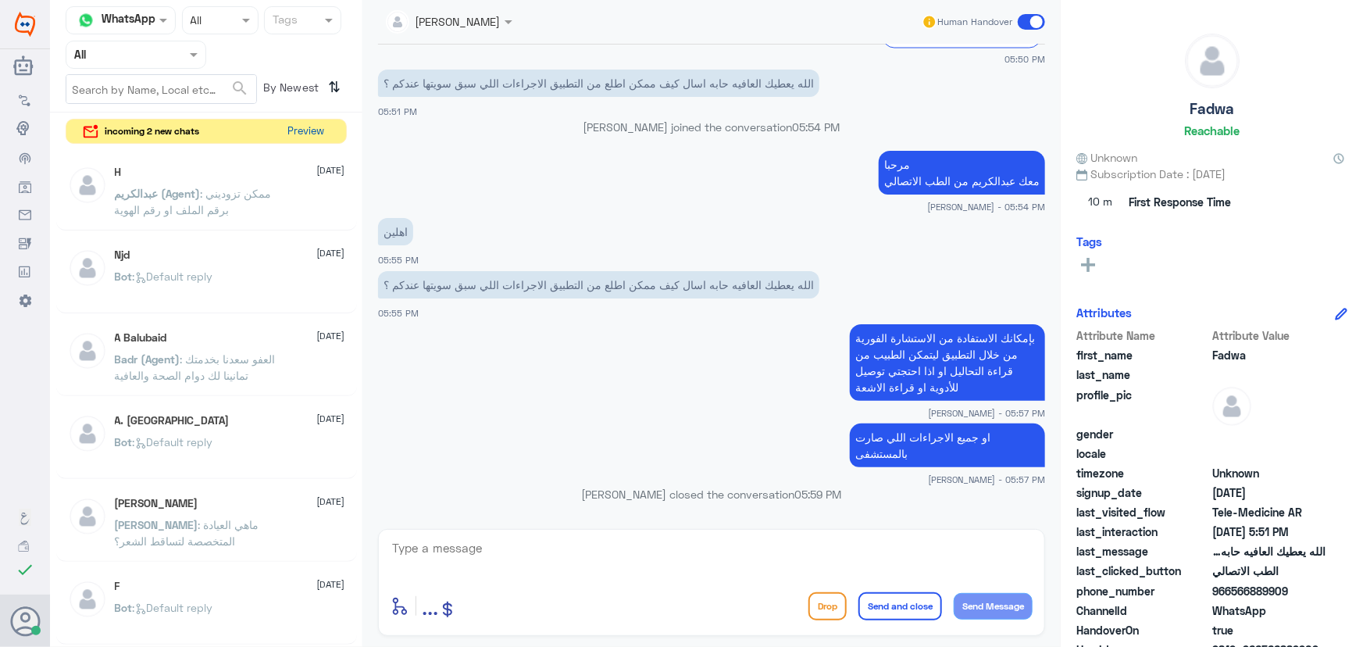
click at [291, 121] on button "Preview" at bounding box center [306, 132] width 48 height 24
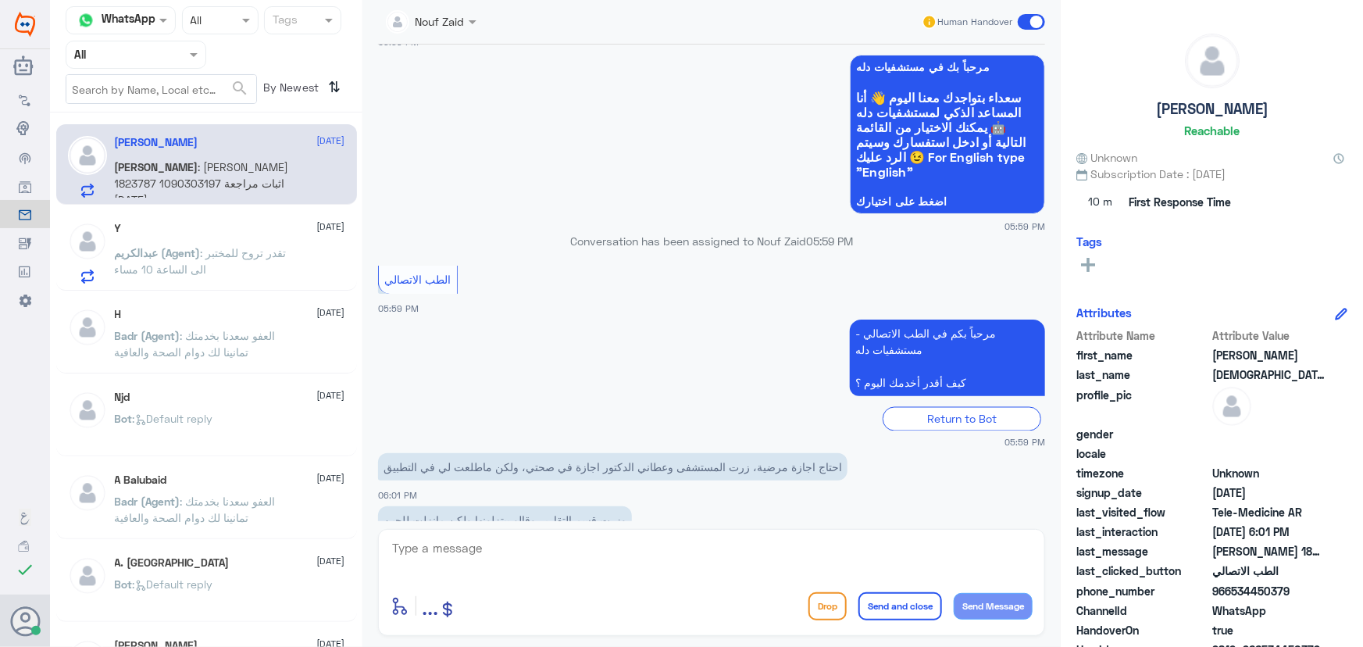
scroll to position [1359, 0]
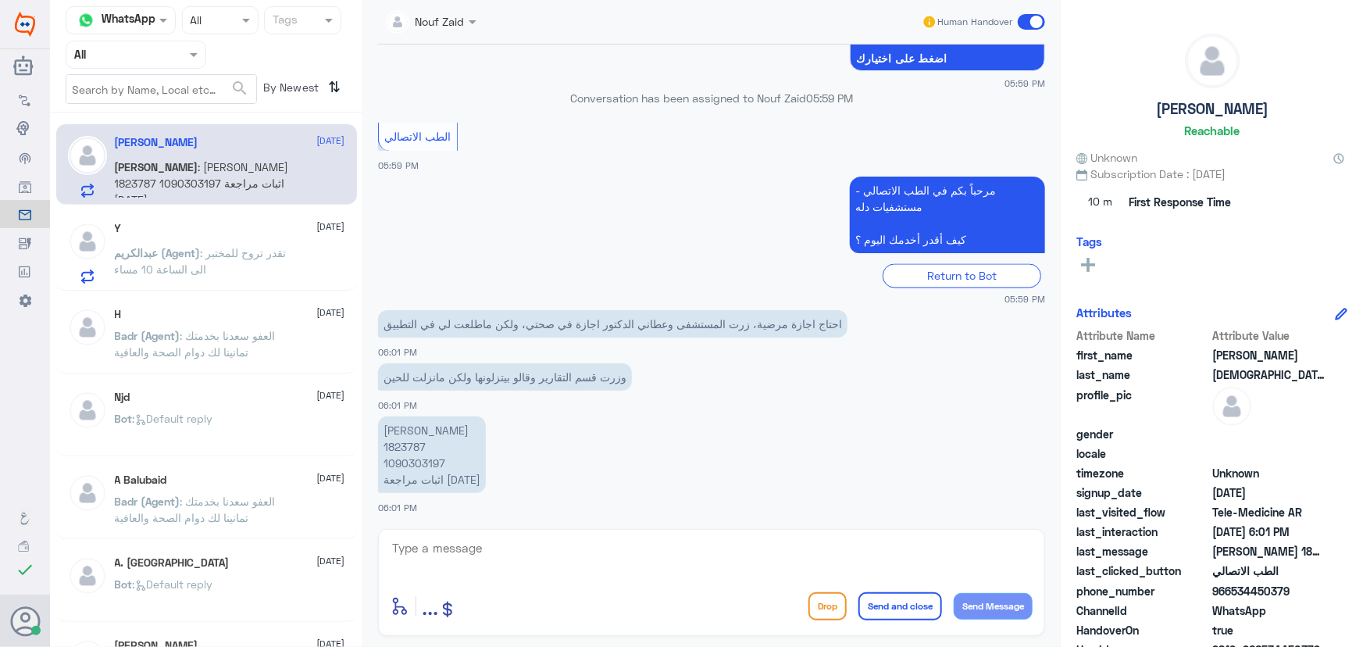
click at [553, 526] on div "Nouf Zaid Human Handover 18 Apr 2025 الووو 05:51 PM مرحباً بك في مستشفيات دله س…" at bounding box center [711, 325] width 698 height 651
click at [555, 544] on textarea at bounding box center [712, 556] width 642 height 38
paste textarea "مرحباً معك نوف من الطب الاتصالي"
type textarea "مرحباً معك نوف من الطب الاتصالي"
click at [1000, 596] on button "Send Message" at bounding box center [993, 606] width 79 height 27
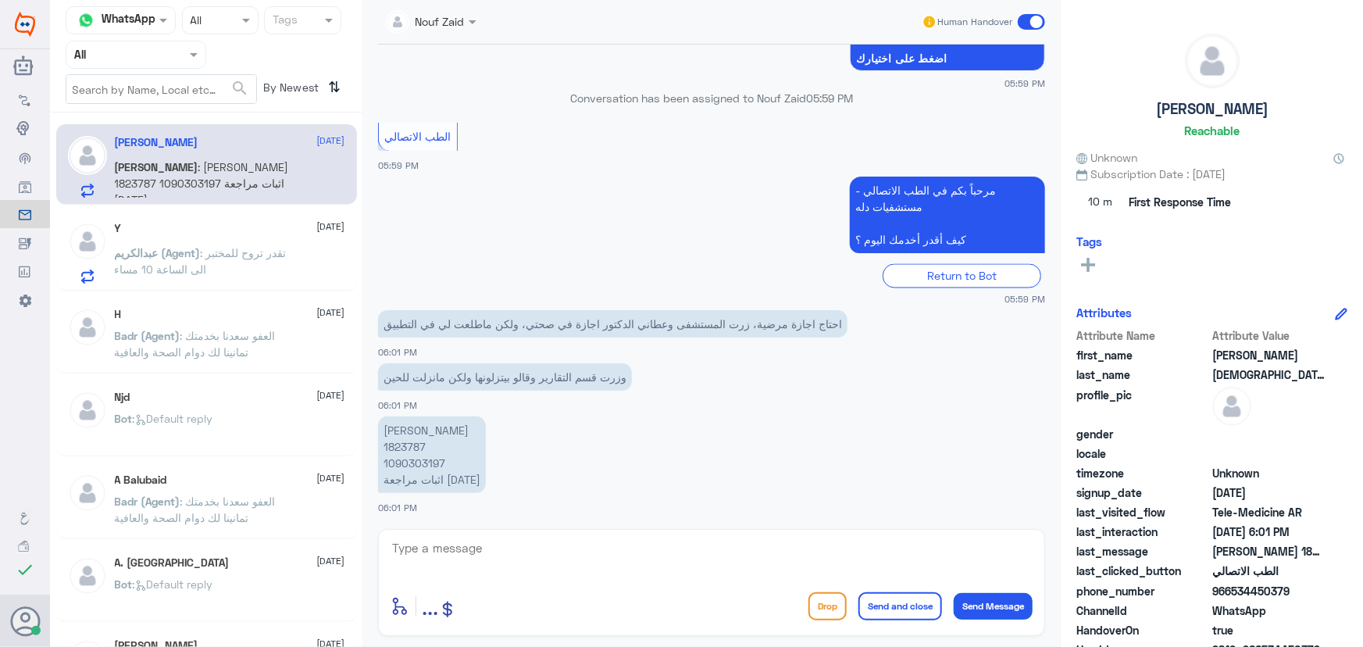
scroll to position [1410, 0]
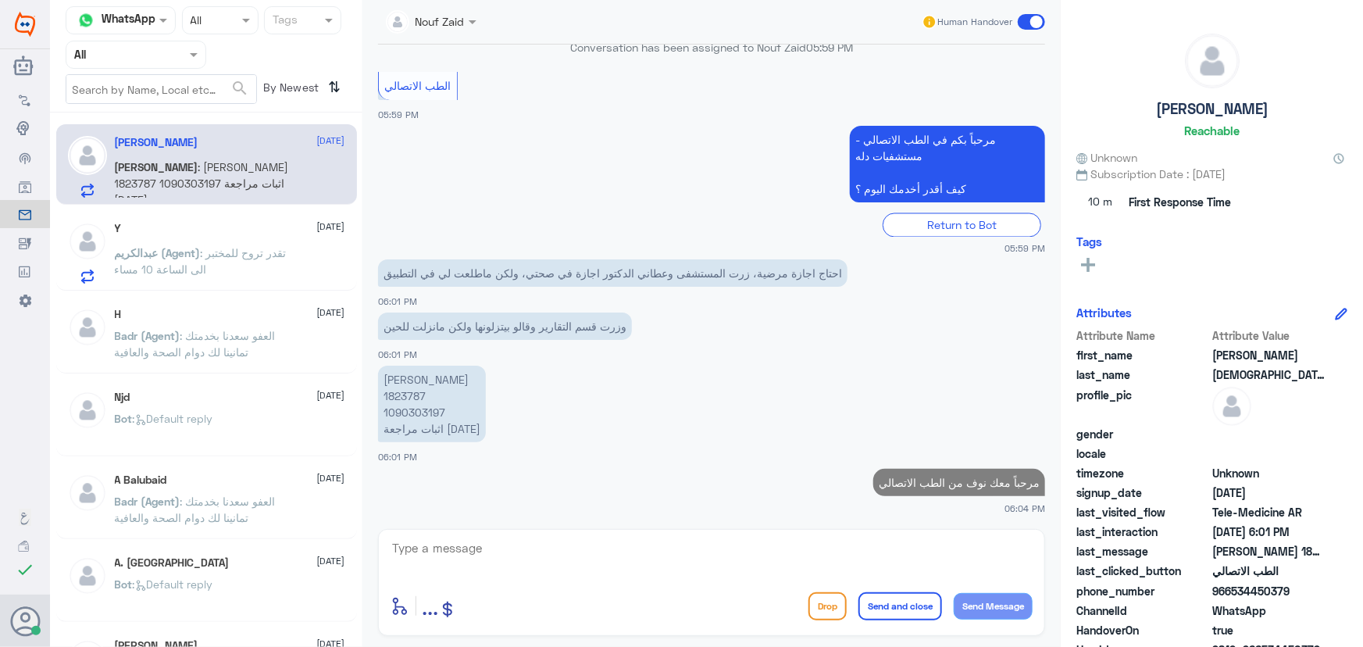
click at [269, 256] on span ": تقدر تروح للمختبر الى الساعة 10 مساء" at bounding box center [201, 261] width 172 height 30
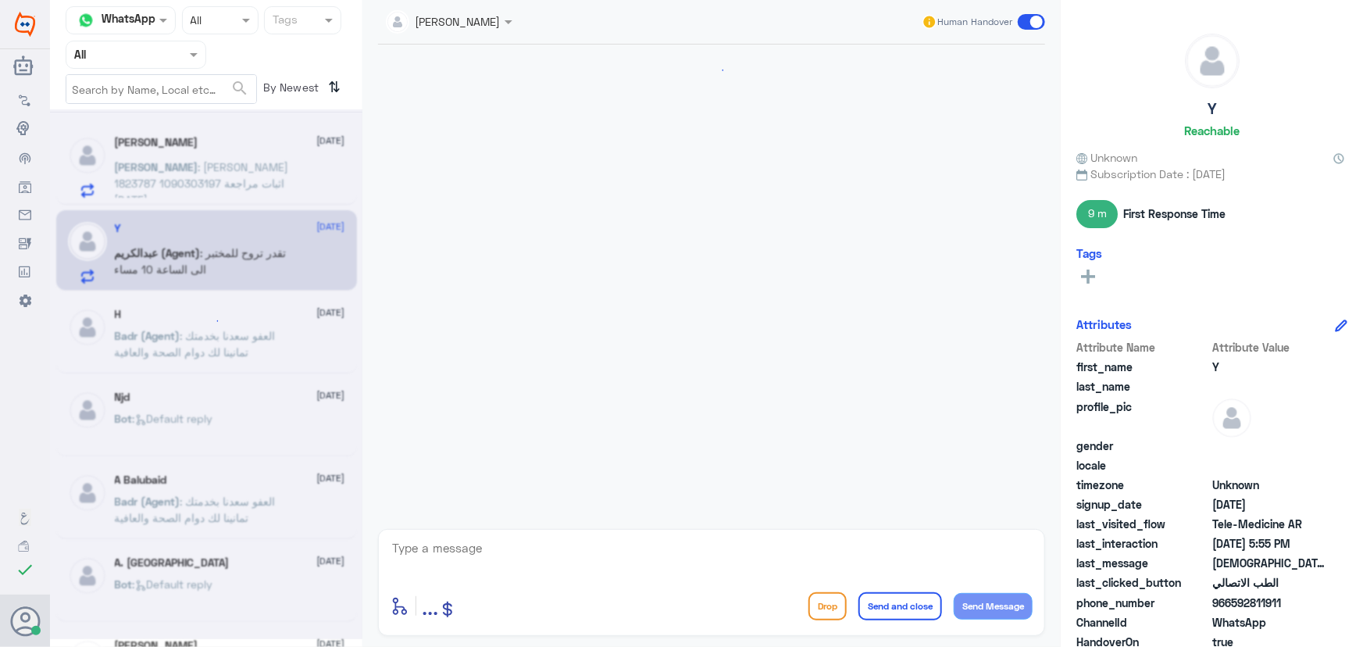
scroll to position [1171, 0]
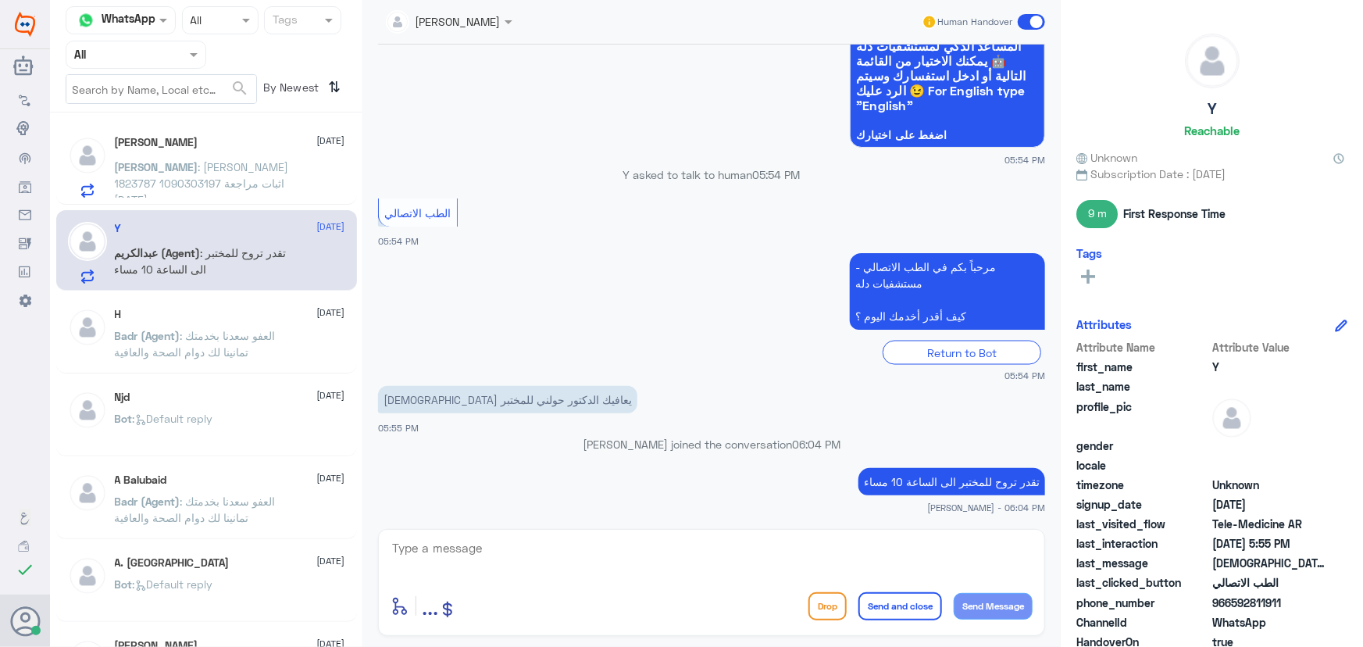
click at [242, 180] on p "Abdullah : عبدالله الصفيان 1823787 1090303197 اثبات مراجعة 25/8/2025" at bounding box center [203, 178] width 176 height 39
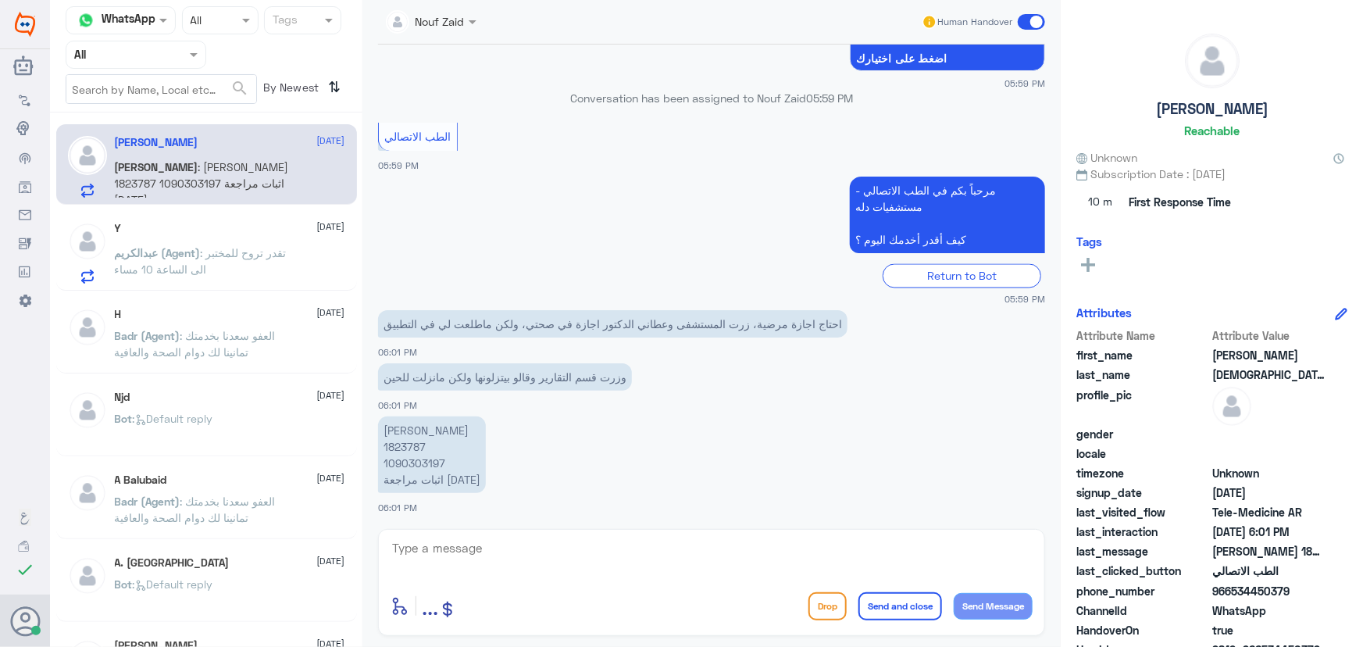
scroll to position [1438, 0]
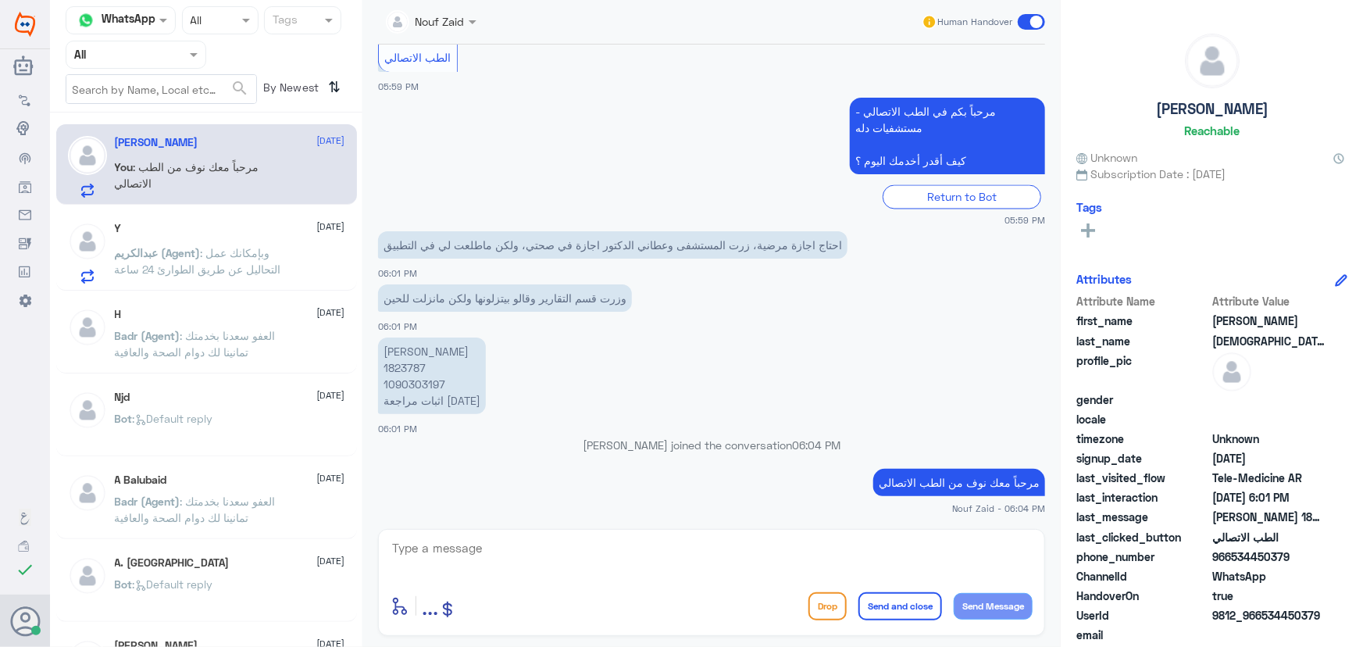
click at [638, 543] on textarea at bounding box center [712, 556] width 642 height 38
paste textarea "هنا الطب الاتصالي لكل مايخص الاستشارة الفورية من خلال التطبيق، يمكنك التواصل مع…"
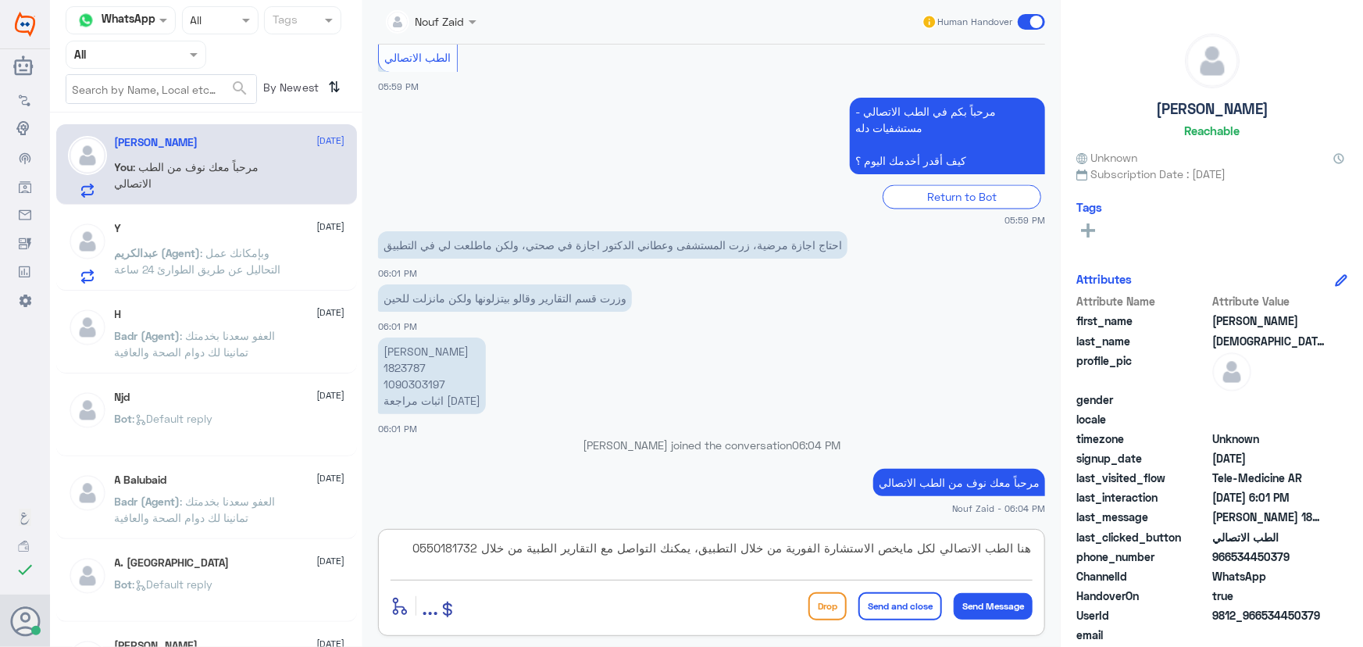
type textarea "هنا الطب الاتصالي لكل مايخص الاستشارة الفورية من خلال التطبيق، يمكنك التواصل مع…"
click at [920, 609] on button "Send and close" at bounding box center [900, 606] width 84 height 28
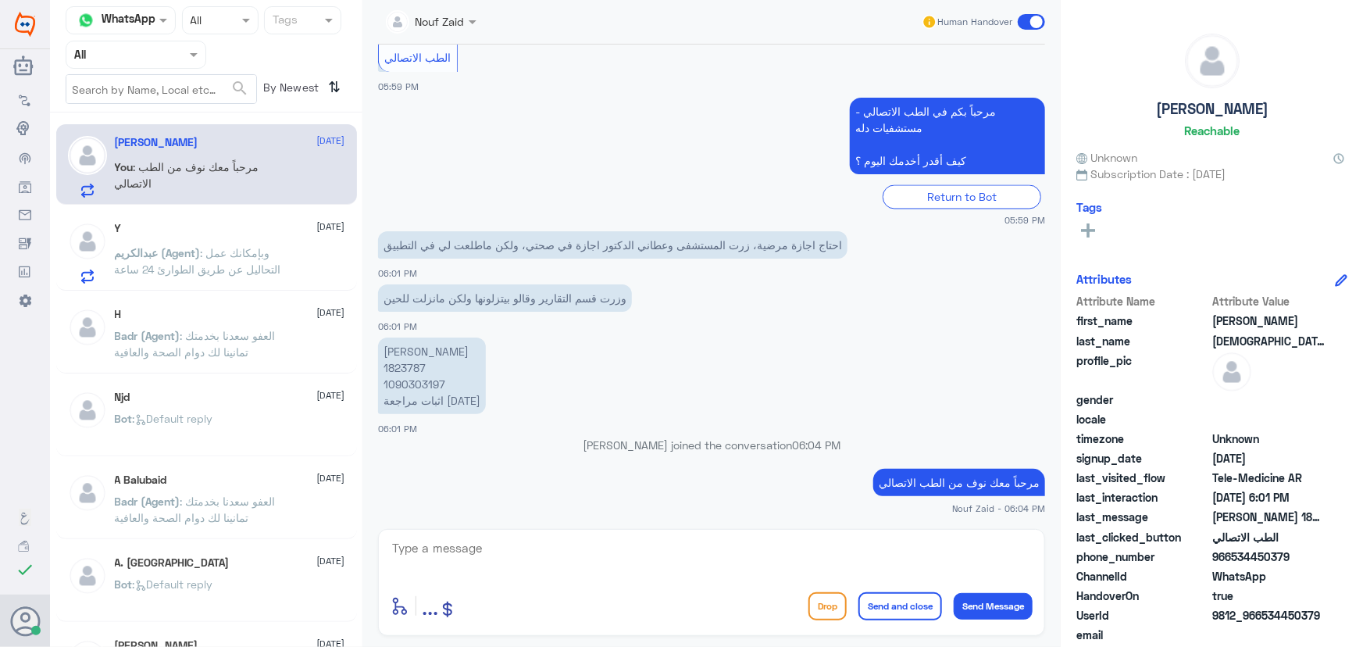
scroll to position [1538, 0]
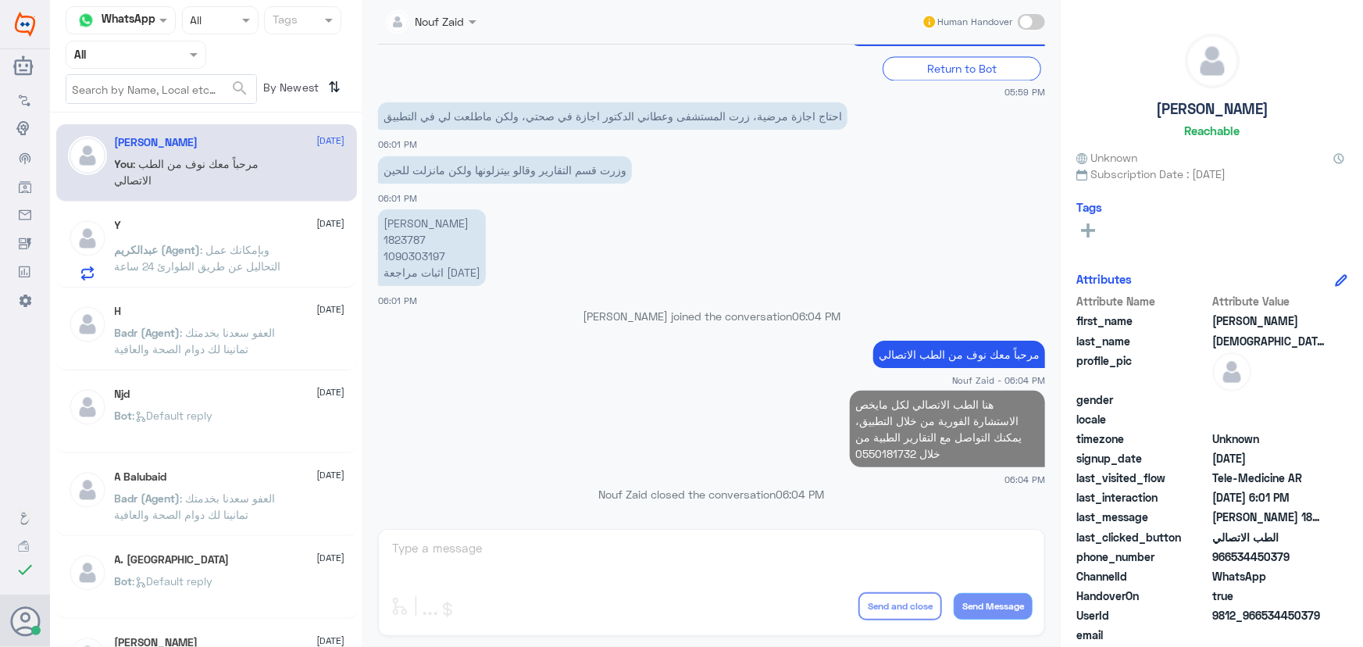
click at [213, 252] on span ": وبإمكانك عمل التحاليل عن طريق الطوارئ 24 ساعة" at bounding box center [198, 258] width 166 height 30
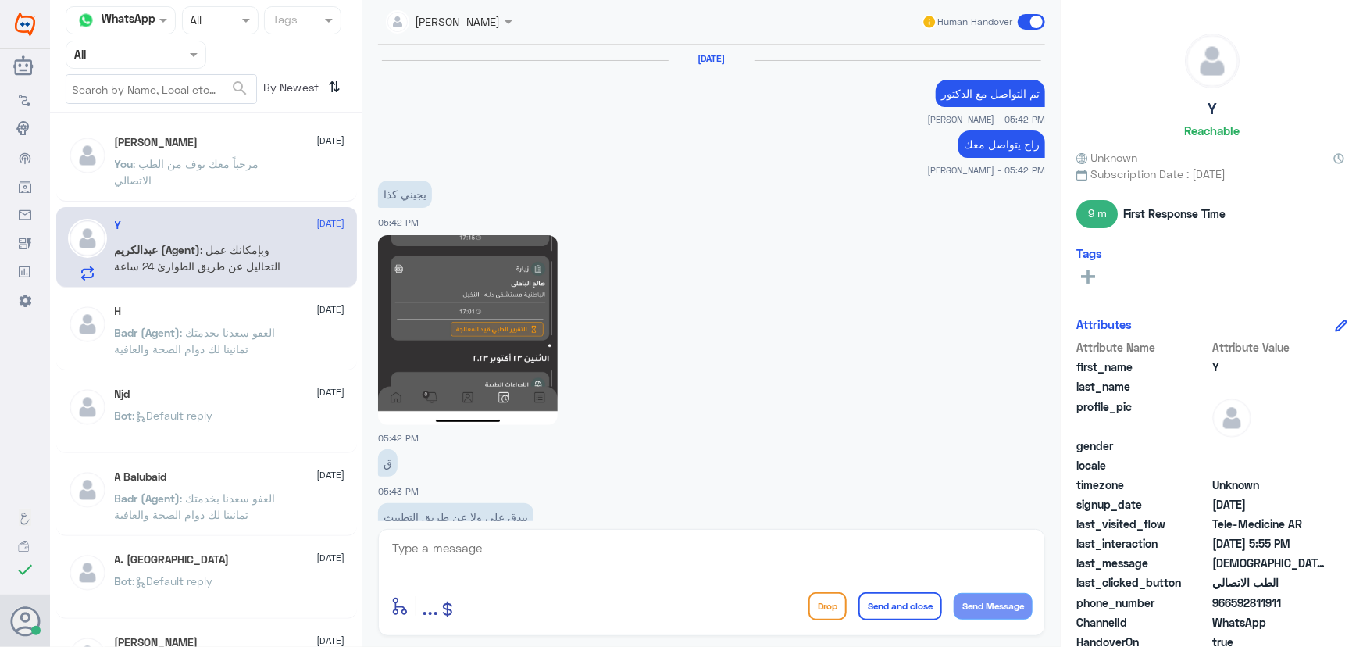
scroll to position [1021, 0]
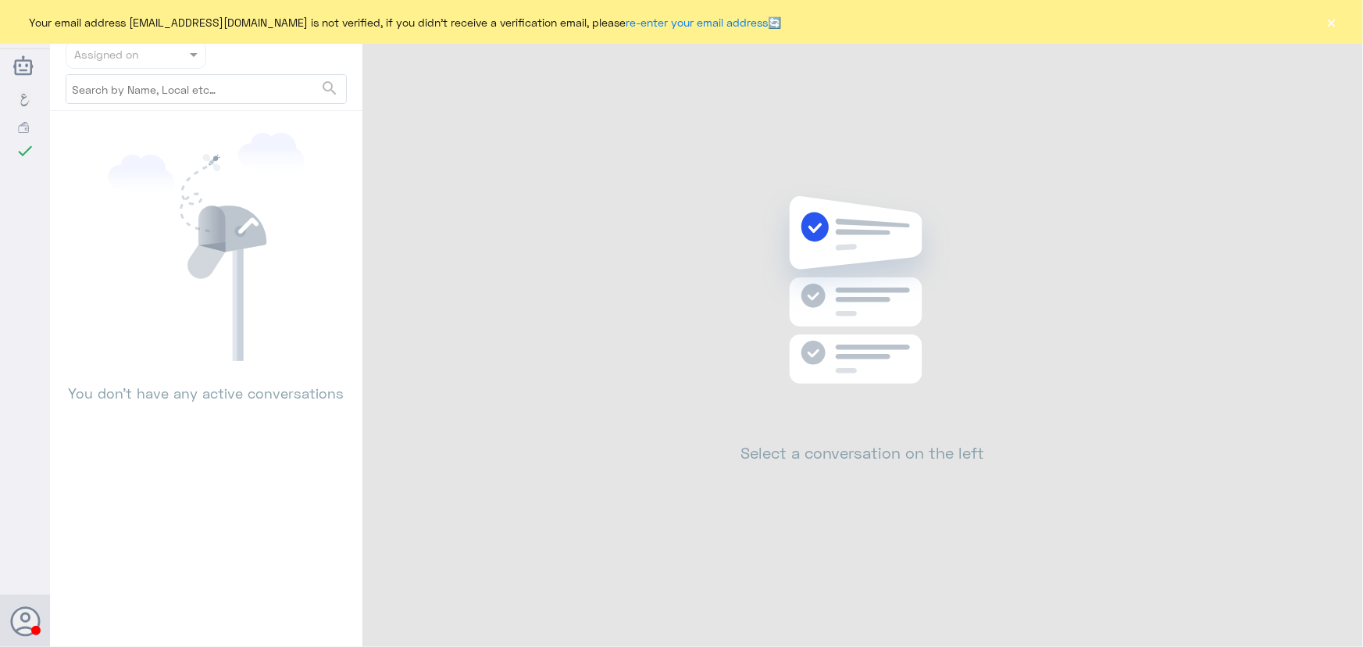
click at [1327, 23] on button "×" at bounding box center [1332, 22] width 16 height 16
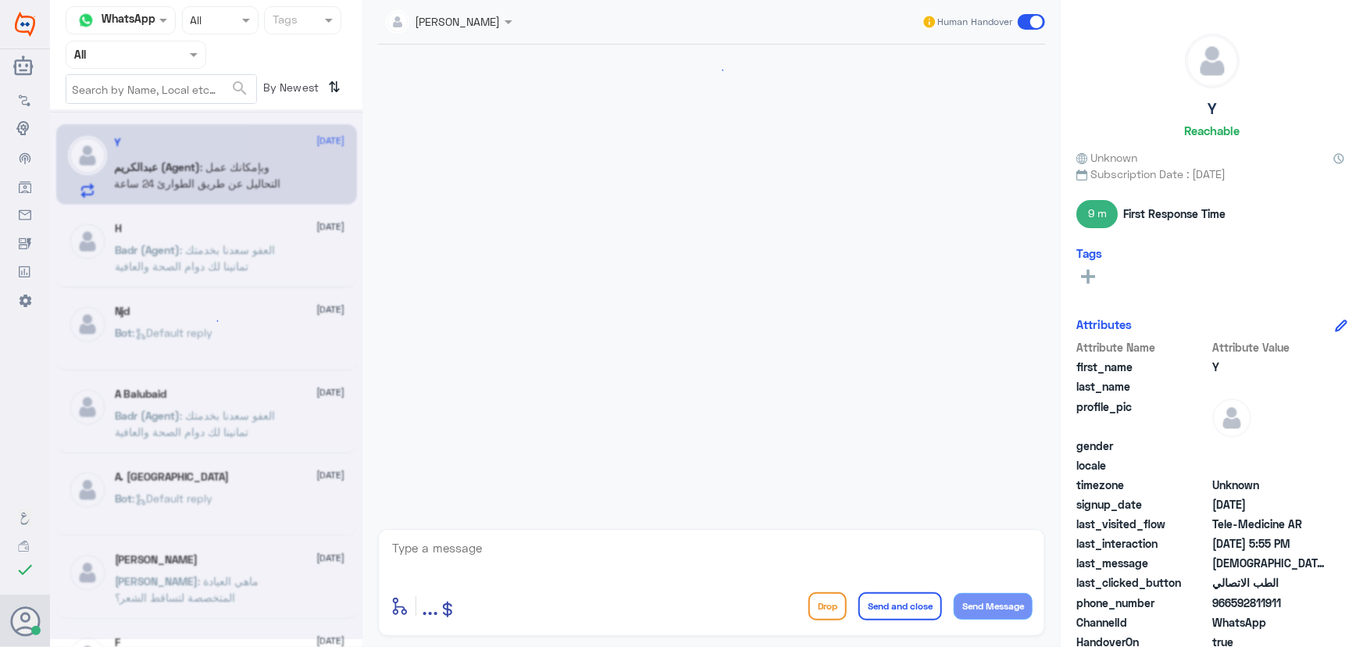
scroll to position [1021, 0]
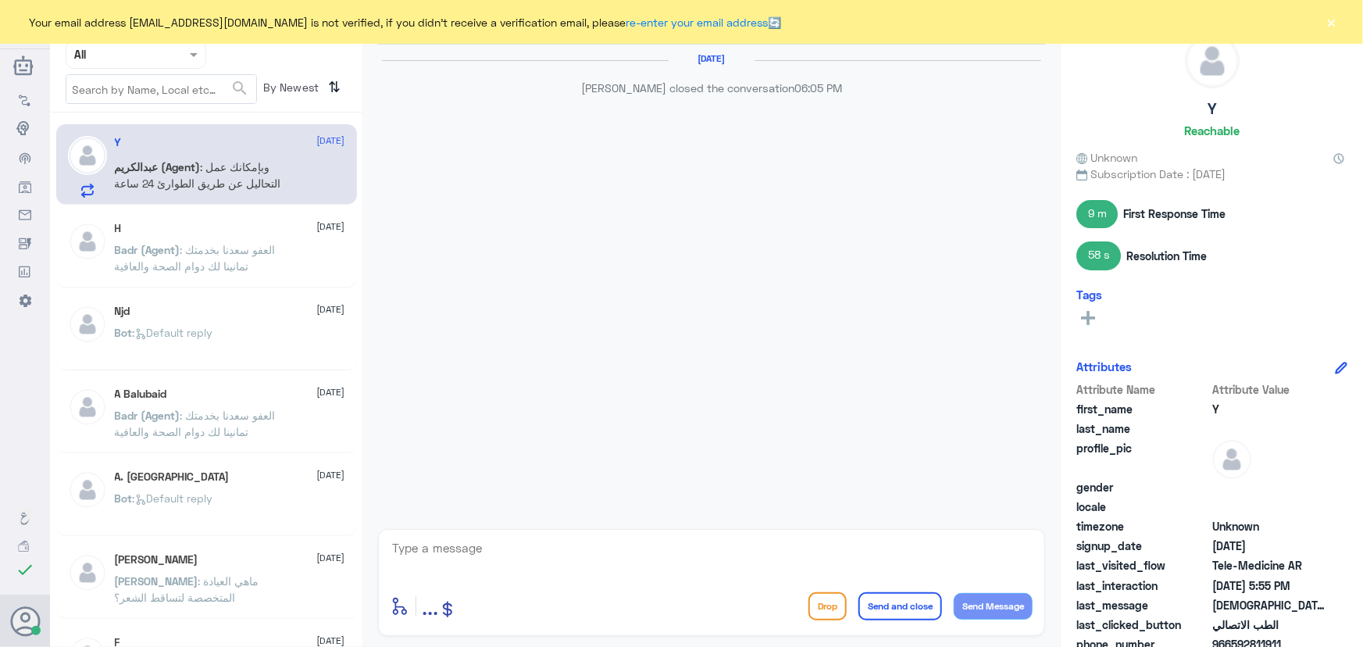
click at [1335, 16] on button "×" at bounding box center [1332, 22] width 16 height 16
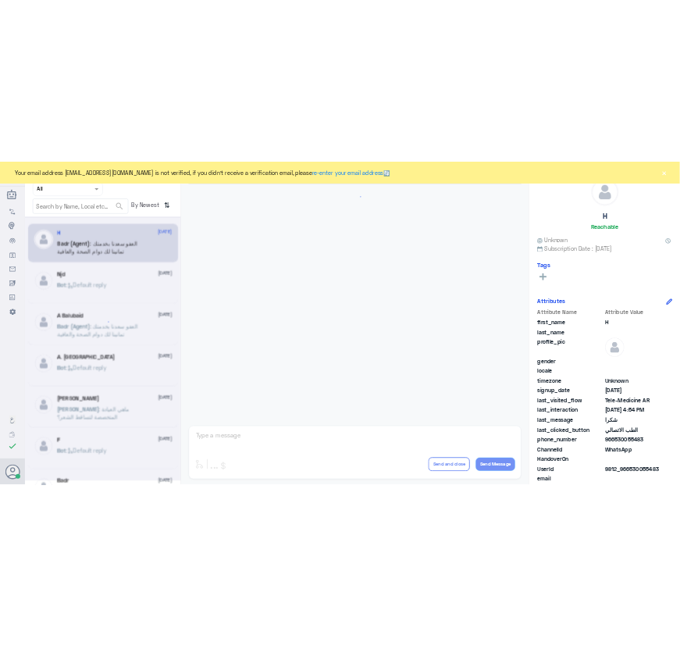
scroll to position [744, 0]
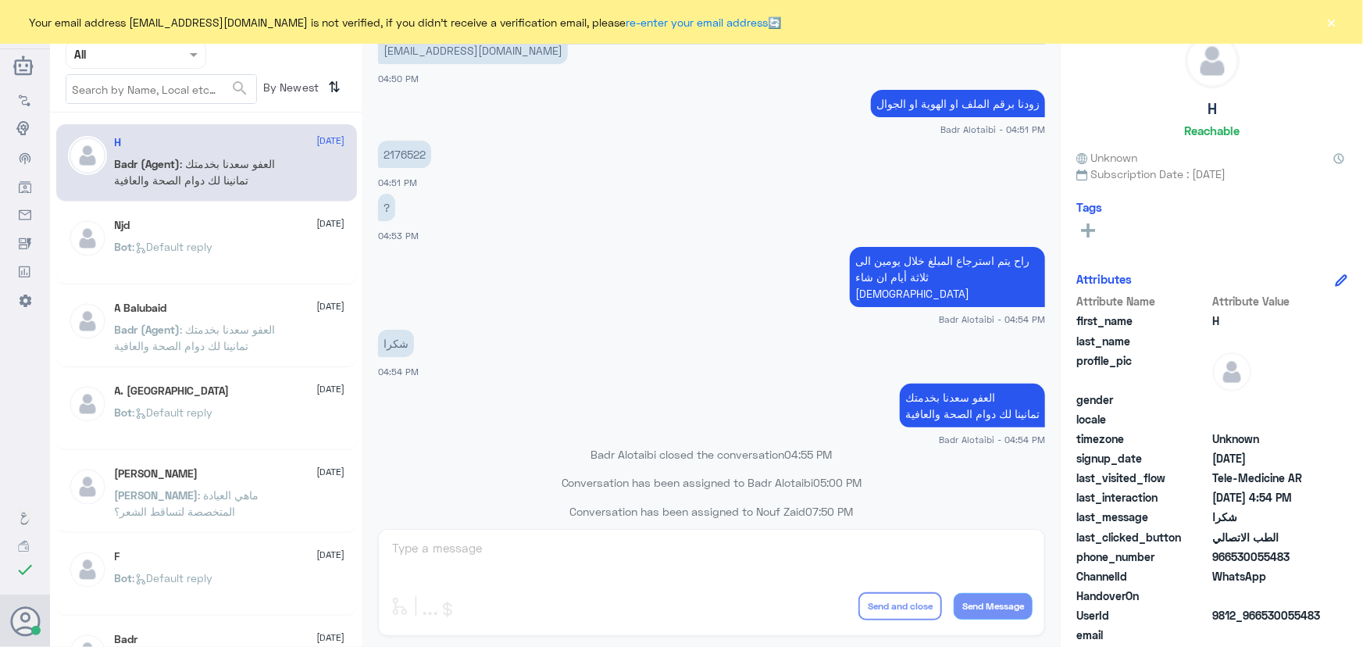
click at [1325, 26] on button "×" at bounding box center [1332, 22] width 16 height 16
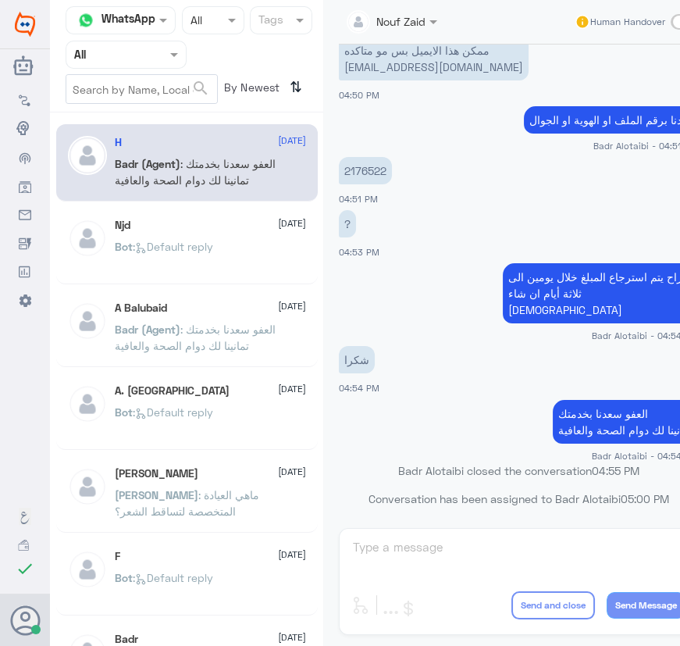
scroll to position [760, 0]
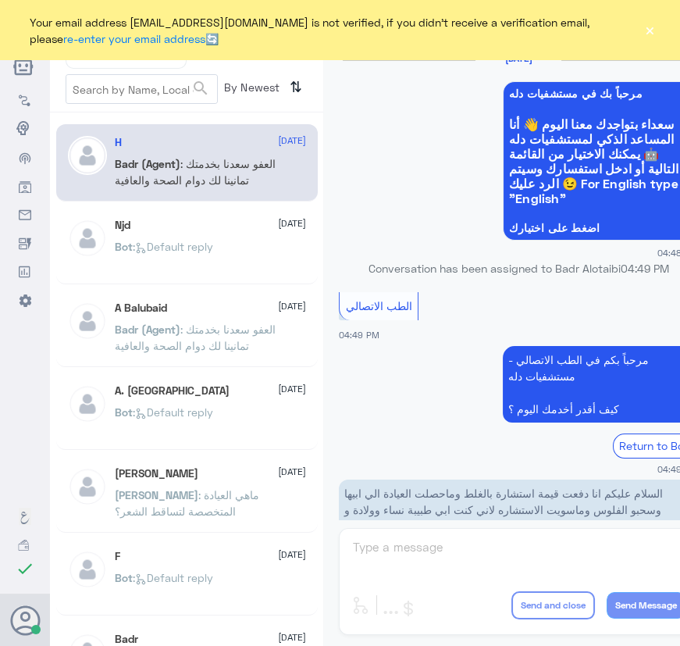
scroll to position [766, 0]
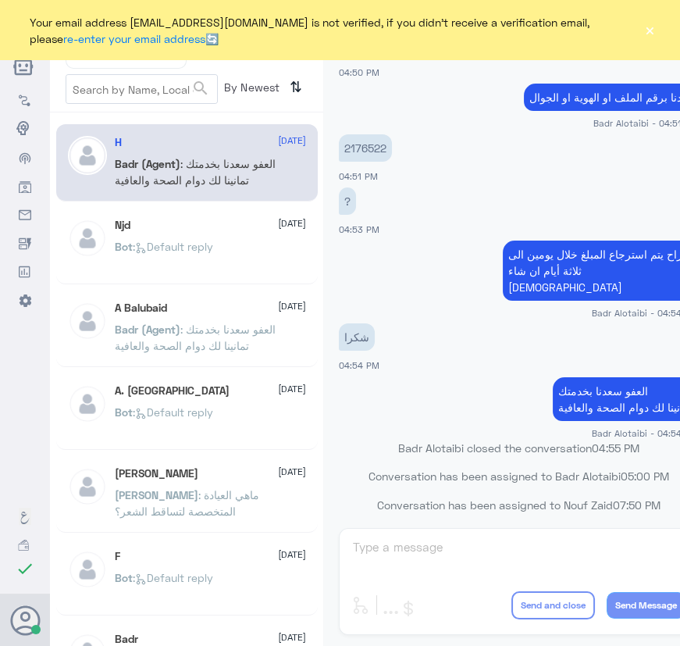
drag, startPoint x: 644, startPoint y: 39, endPoint x: 647, endPoint y: 31, distance: 8.2
click at [645, 33] on button "×" at bounding box center [650, 31] width 12 height 16
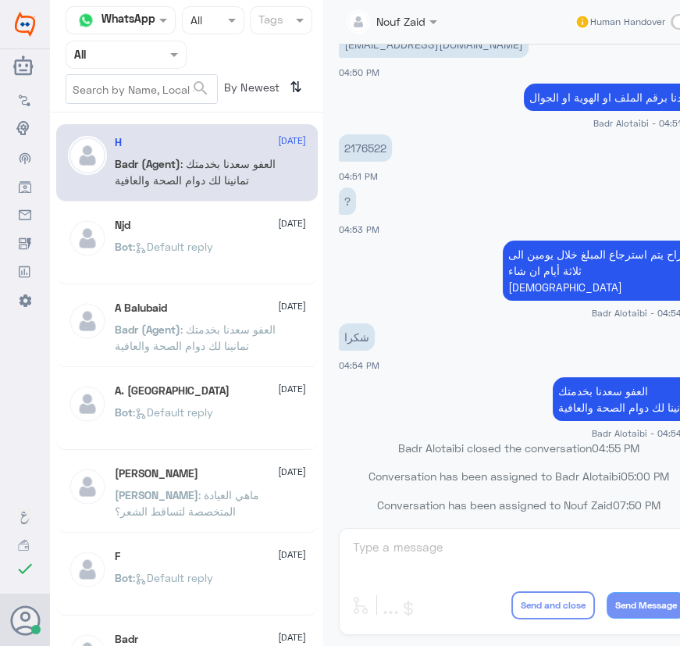
click at [648, 31] on div "Human Handover" at bounding box center [637, 22] width 124 height 28
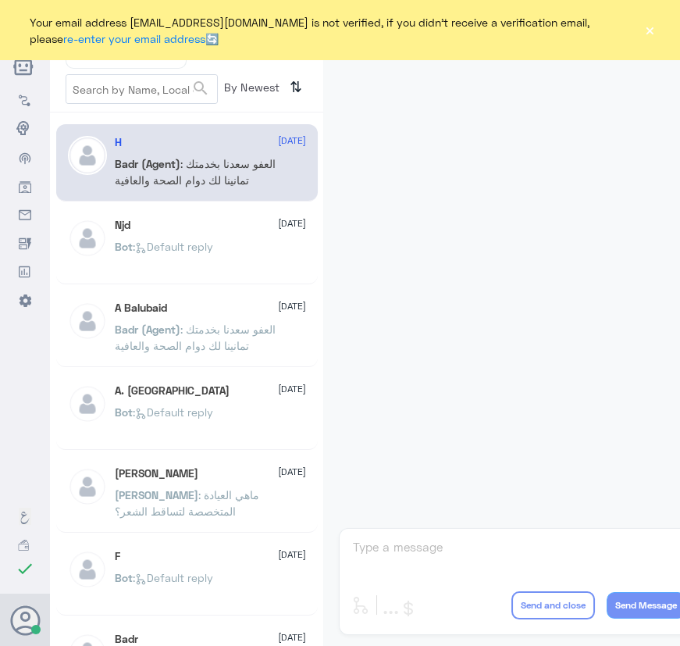
click at [647, 30] on button "×" at bounding box center [650, 31] width 12 height 16
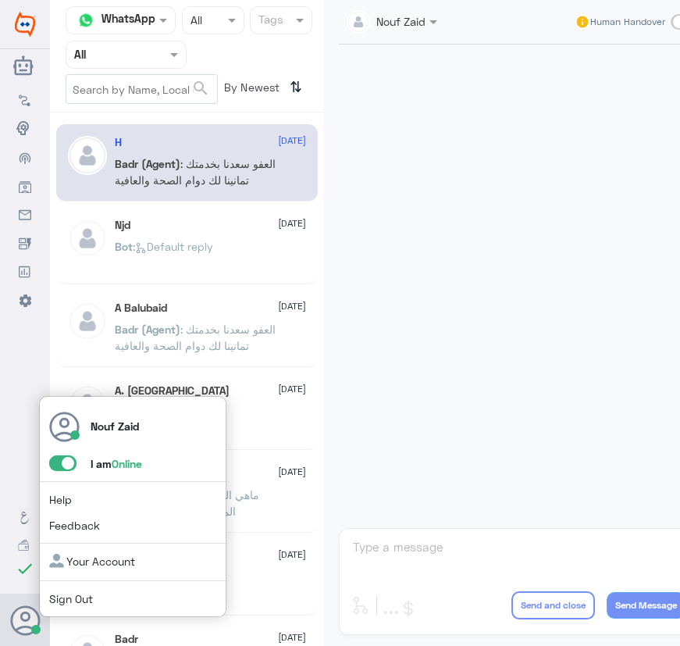
click at [67, 464] on span at bounding box center [62, 463] width 27 height 16
click at [0, 0] on input "checkbox" at bounding box center [0, 0] width 0 height 0
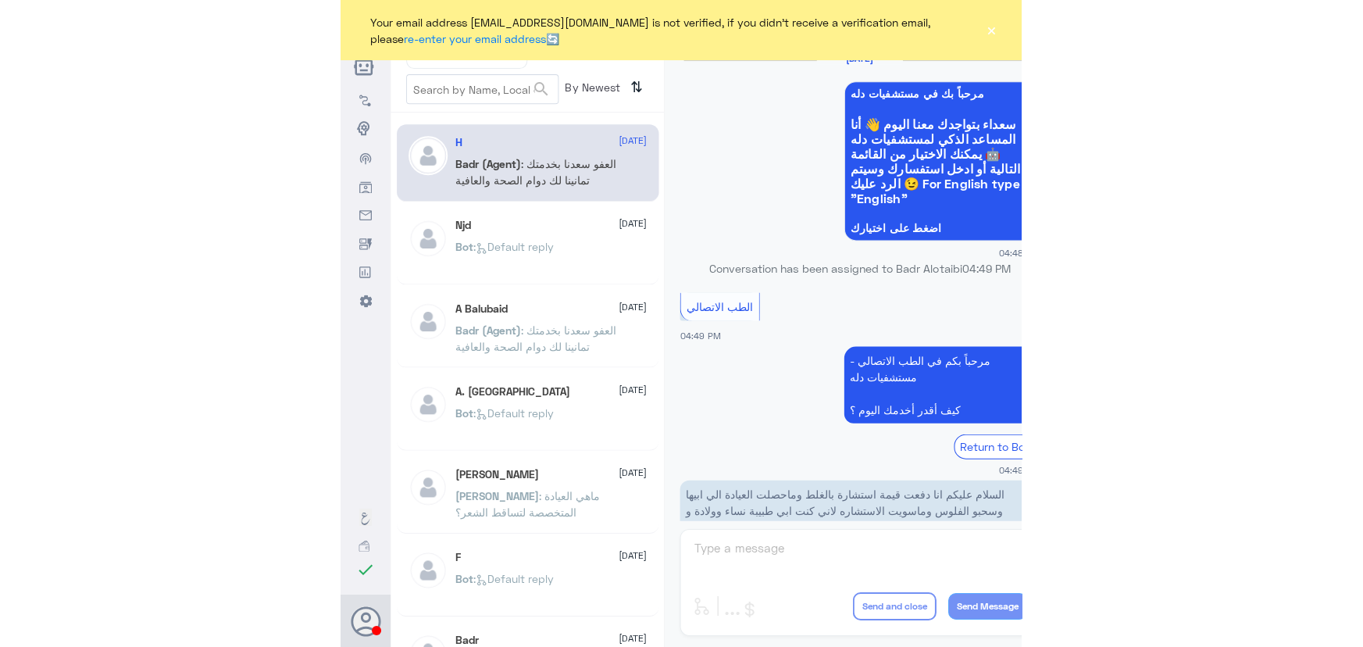
scroll to position [766, 0]
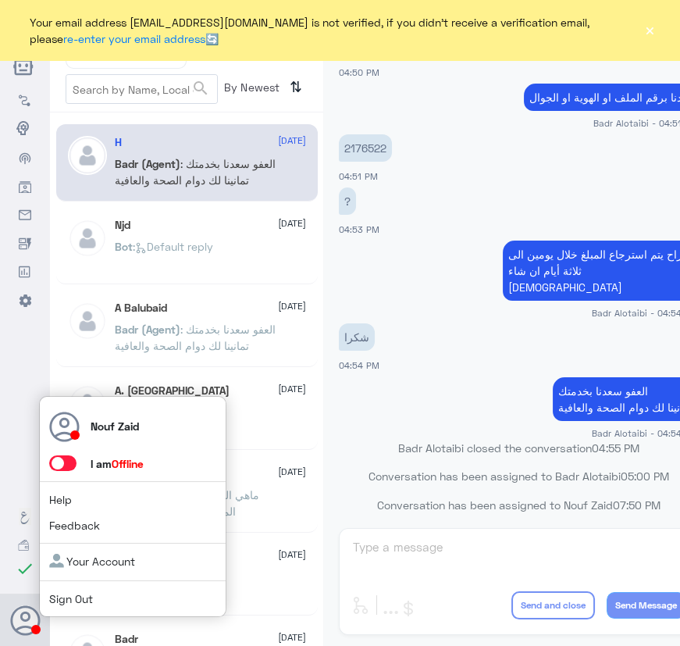
click at [70, 466] on span at bounding box center [62, 463] width 27 height 16
click at [0, 0] on input "checkbox" at bounding box center [0, 0] width 0 height 0
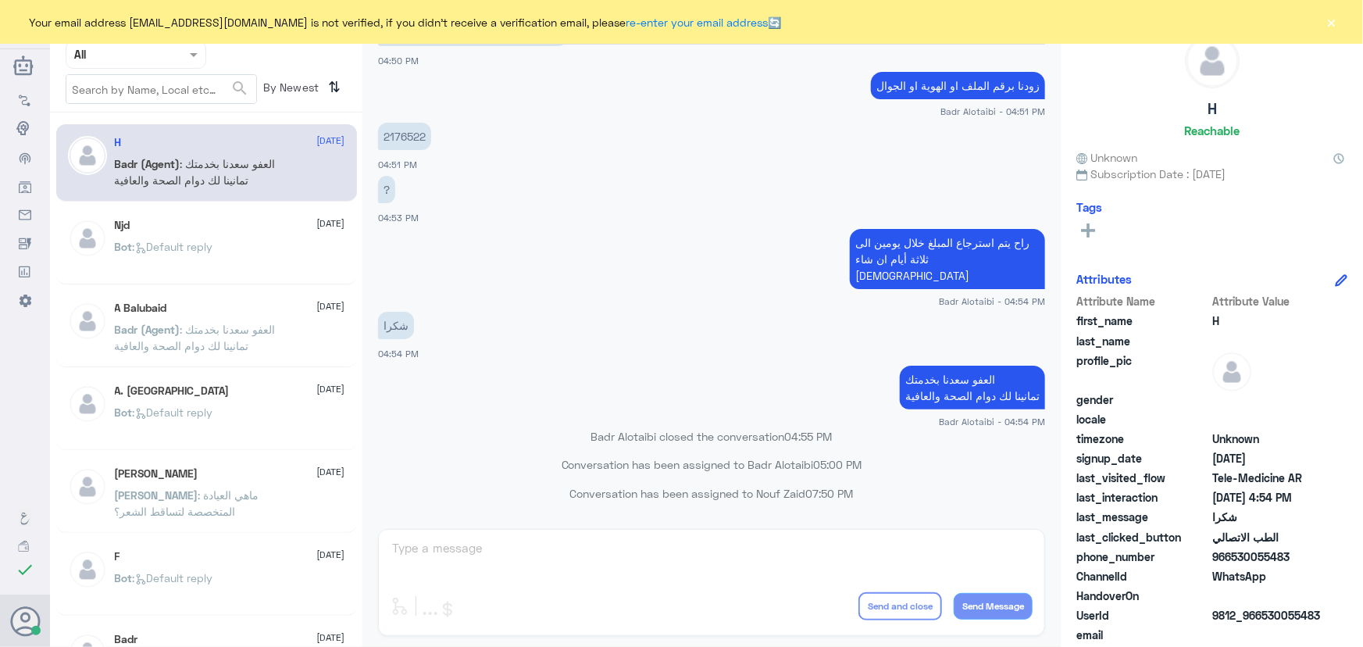
scroll to position [744, 0]
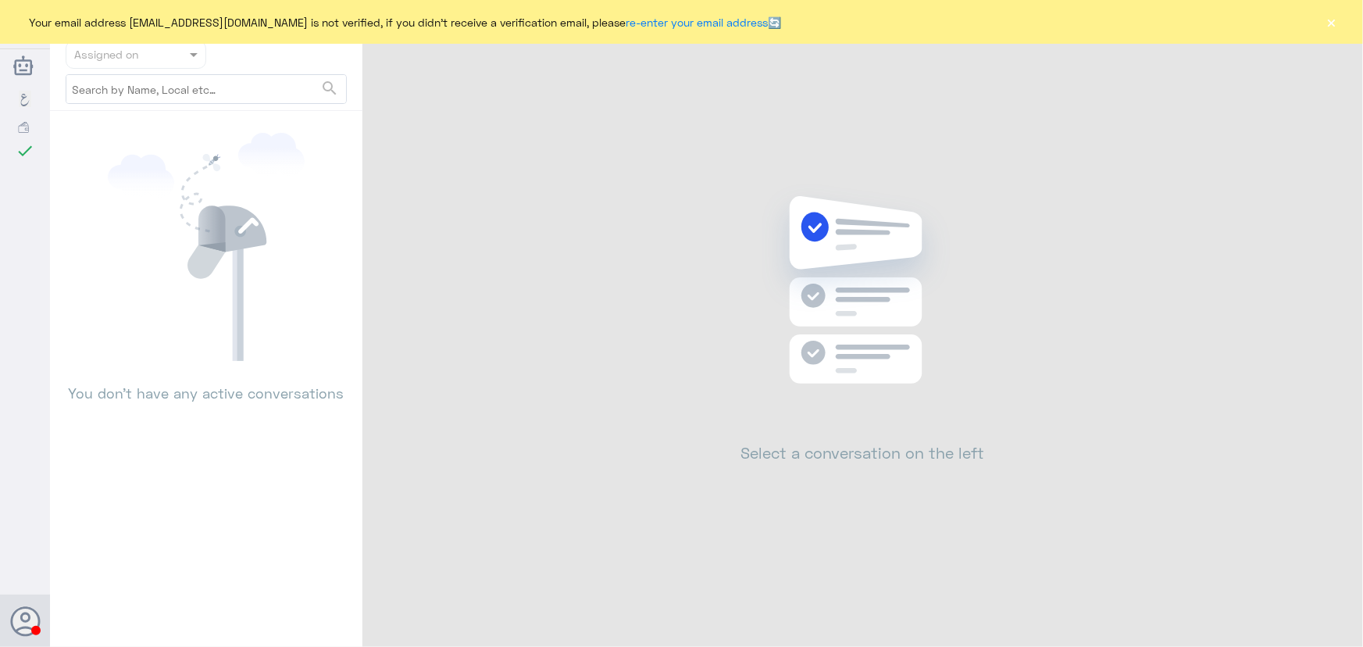
click at [1334, 19] on div "Your email address [EMAIL_ADDRESS][DOMAIN_NAME] is not verified, if you didn't …" at bounding box center [681, 22] width 1363 height 44
click at [1333, 19] on button "×" at bounding box center [1332, 22] width 16 height 16
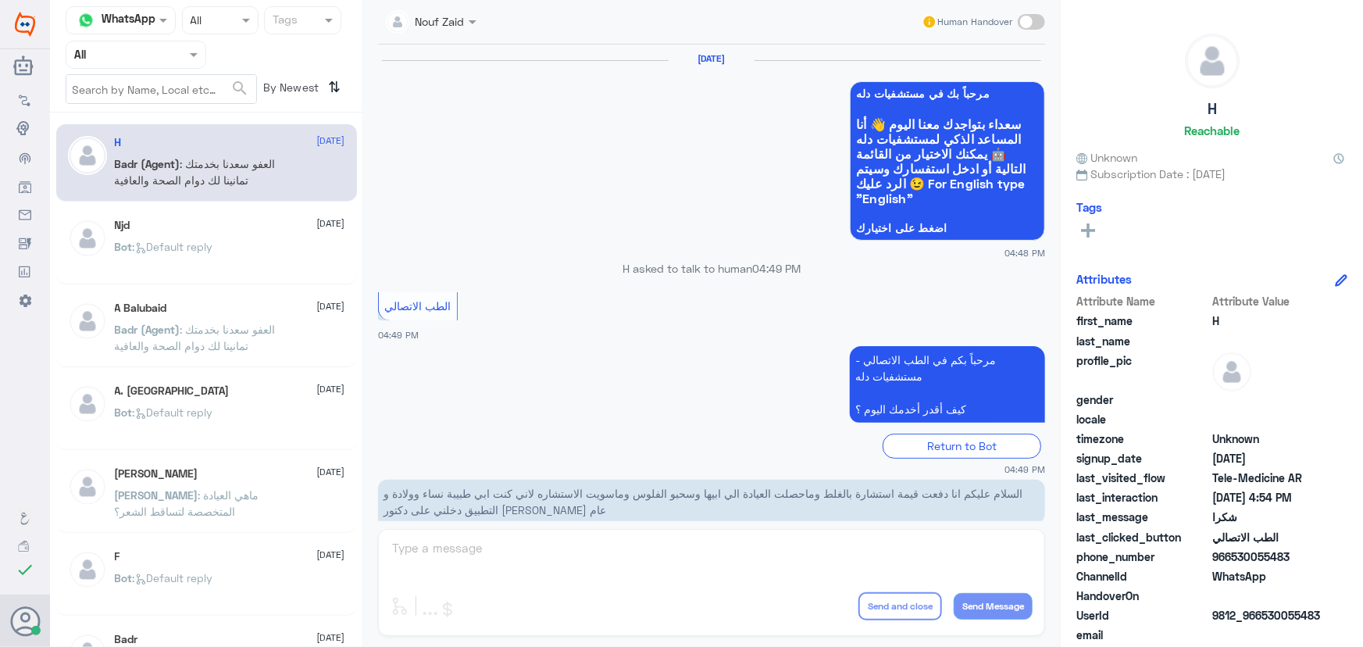
scroll to position [744, 0]
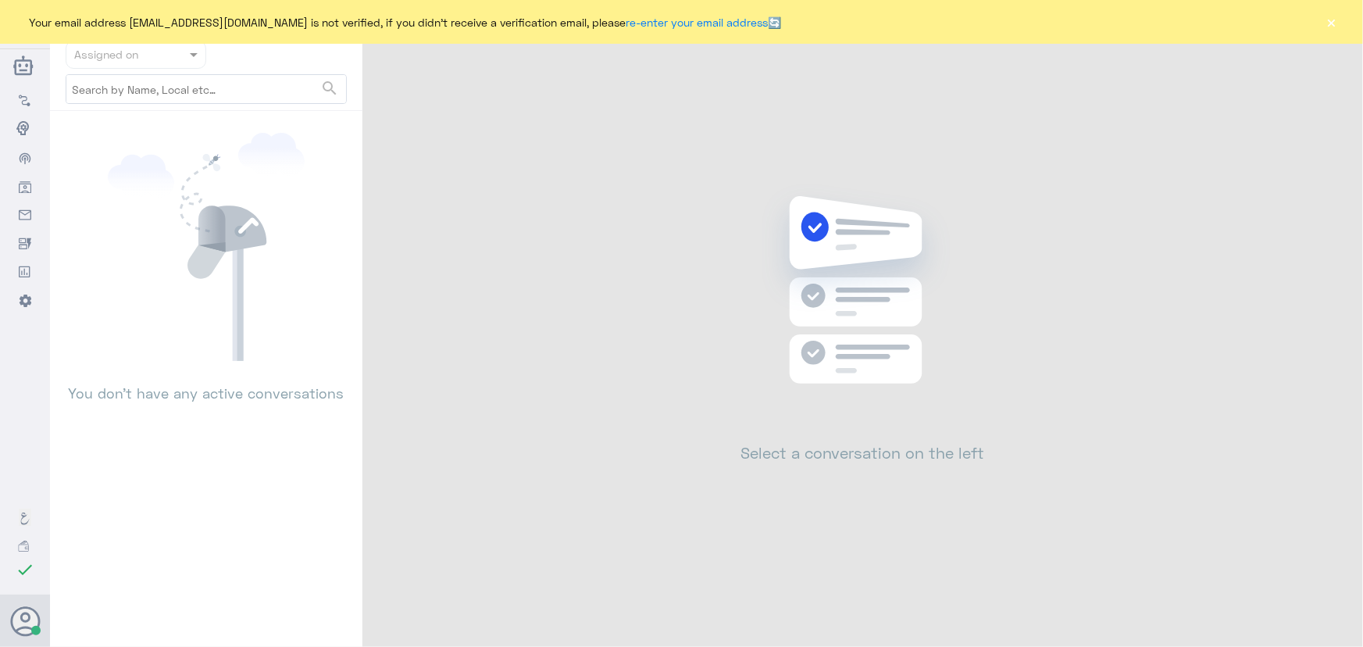
click at [1328, 29] on button "×" at bounding box center [1332, 22] width 16 height 16
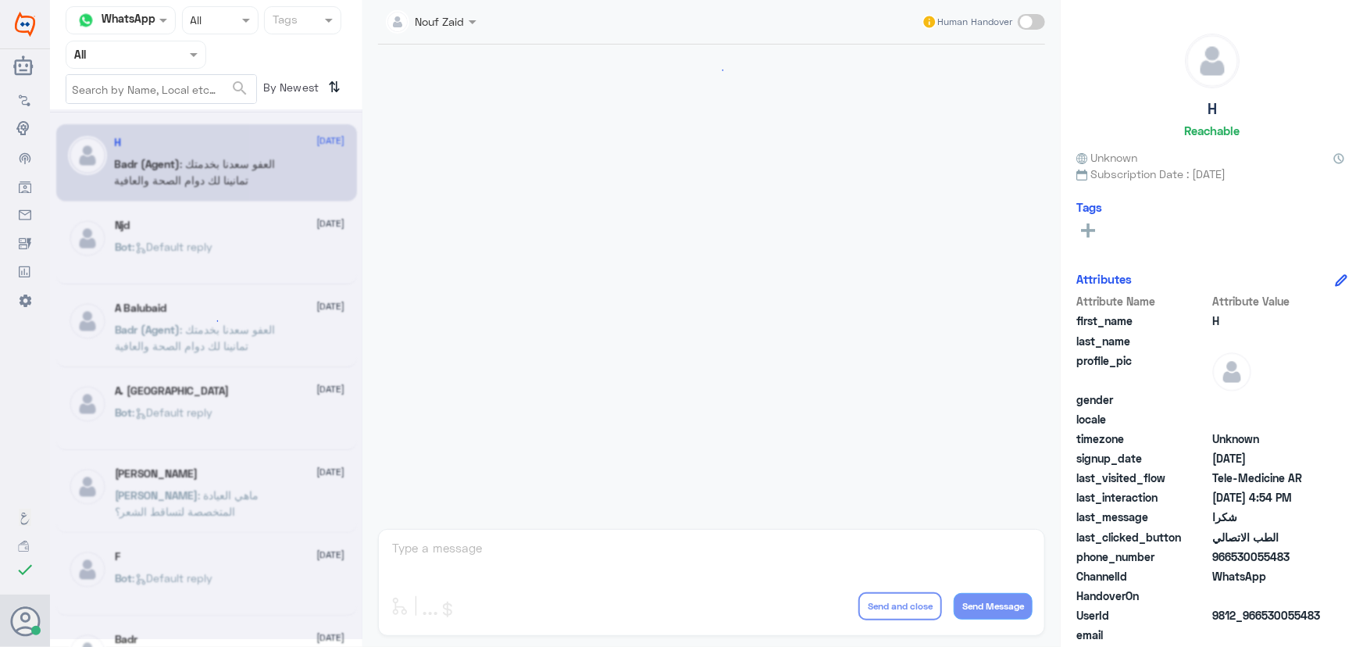
scroll to position [744, 0]
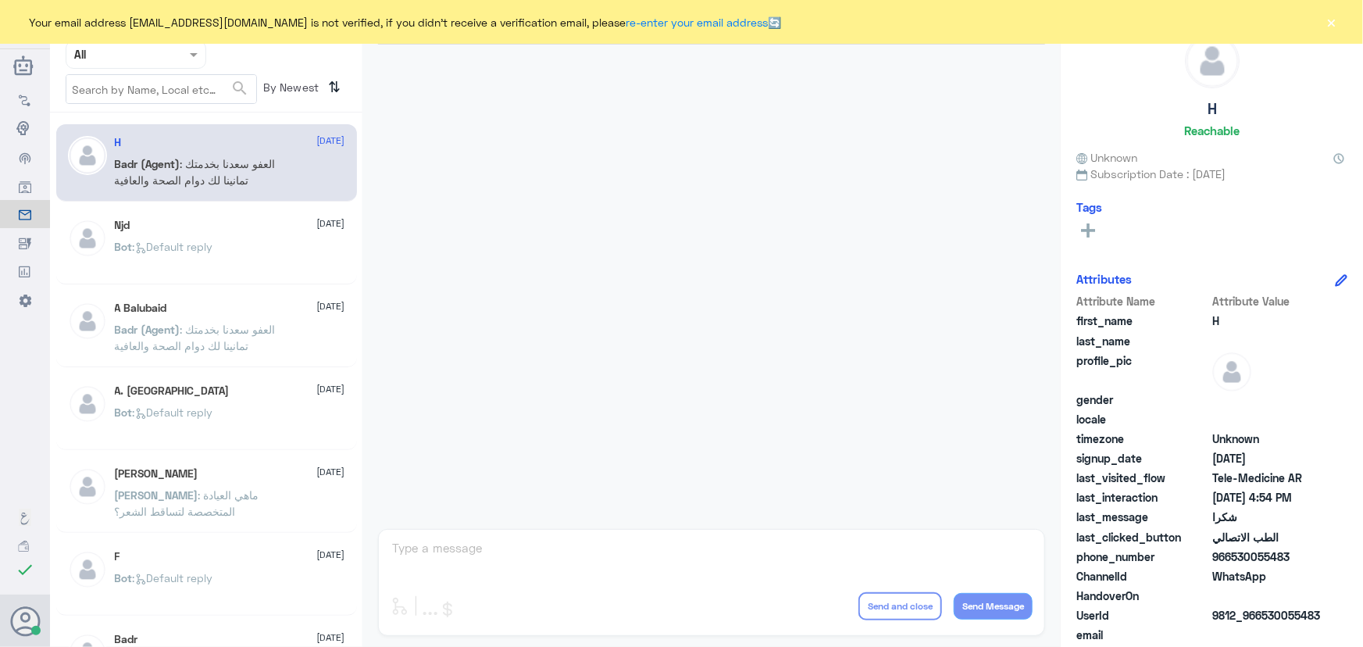
click at [452, 17] on button "×" at bounding box center [1332, 22] width 16 height 16
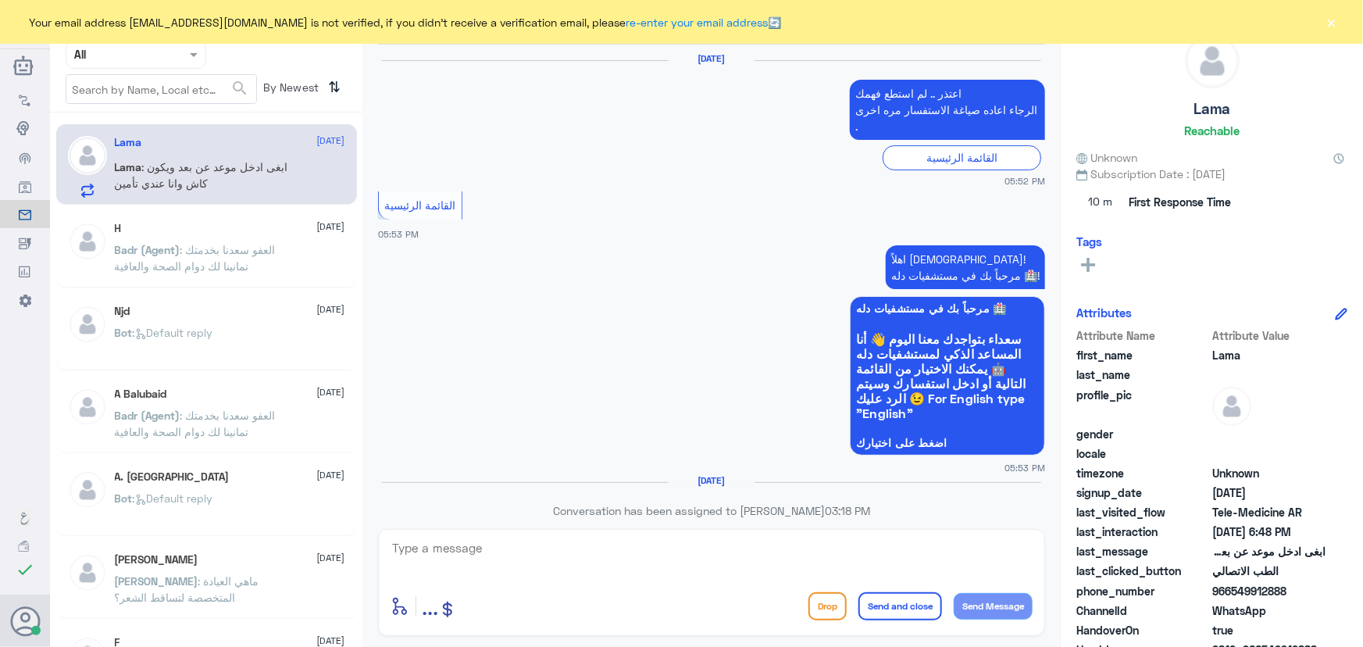
scroll to position [1254, 0]
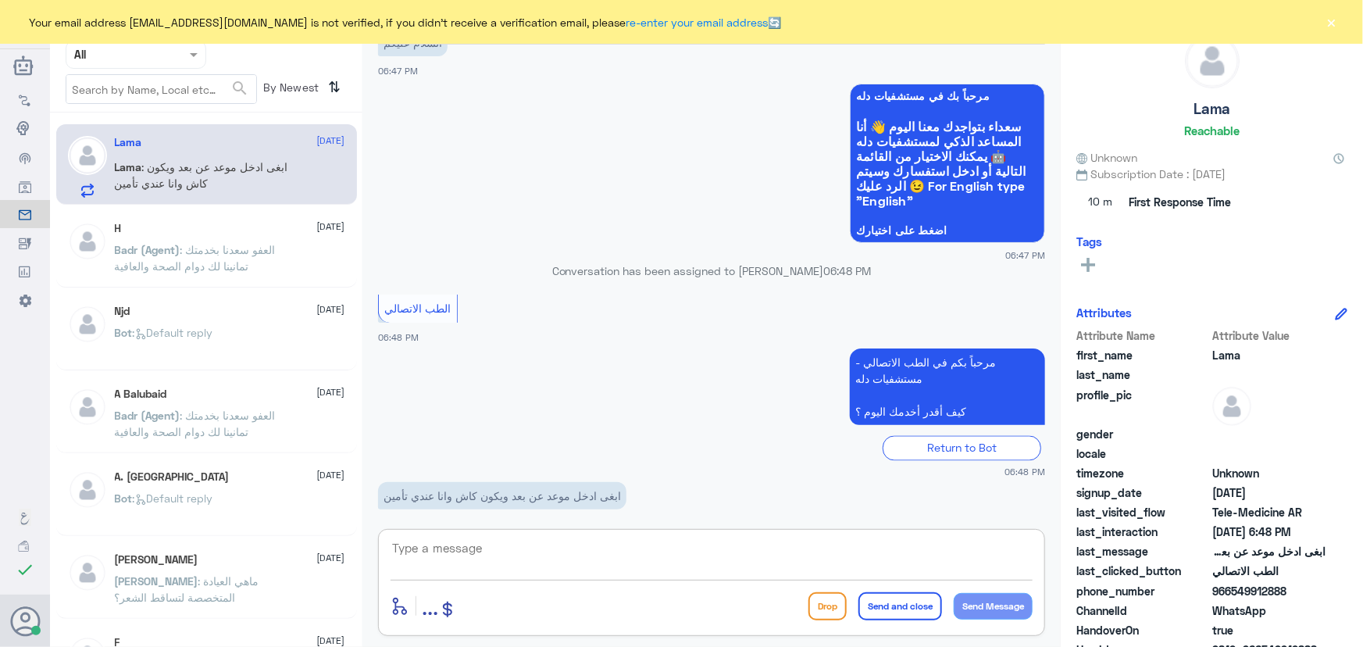
click at [471, 568] on textarea at bounding box center [712, 556] width 642 height 38
drag, startPoint x: 1335, startPoint y: 20, endPoint x: 1295, endPoint y: 46, distance: 47.9
click at [1335, 23] on button "×" at bounding box center [1332, 22] width 16 height 16
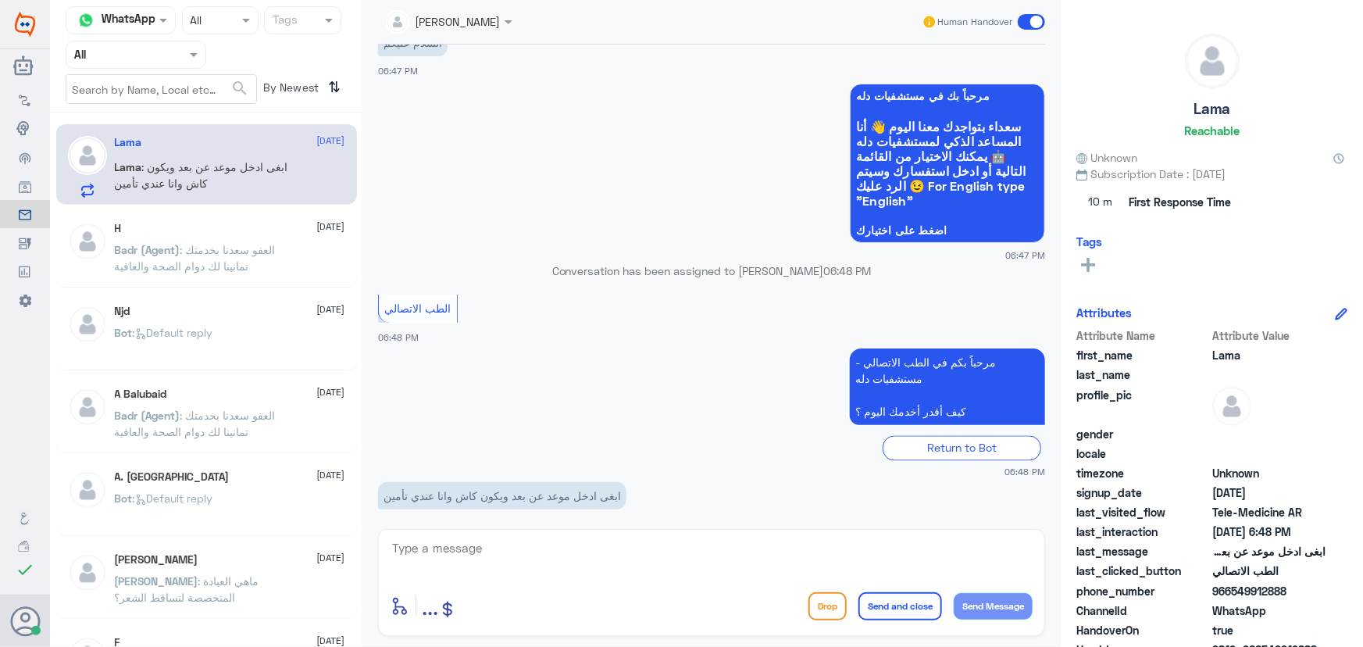
click at [510, 550] on textarea at bounding box center [712, 556] width 642 height 38
paste textarea "مرحباً معك نوف من الطب الاتصالي"
type textarea "مرحباً معك نوف من الطب الاتصالي"
click at [983, 617] on button "Send Message" at bounding box center [993, 606] width 79 height 27
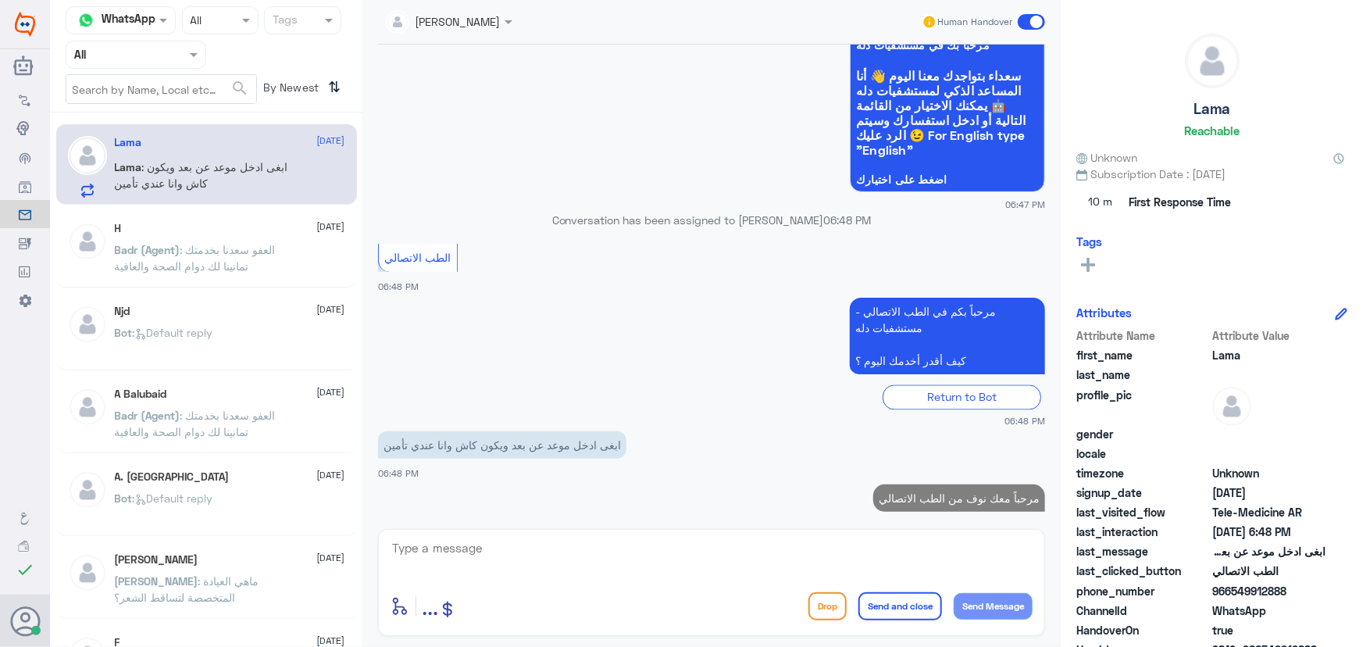
click at [592, 546] on textarea at bounding box center [712, 556] width 642 height 38
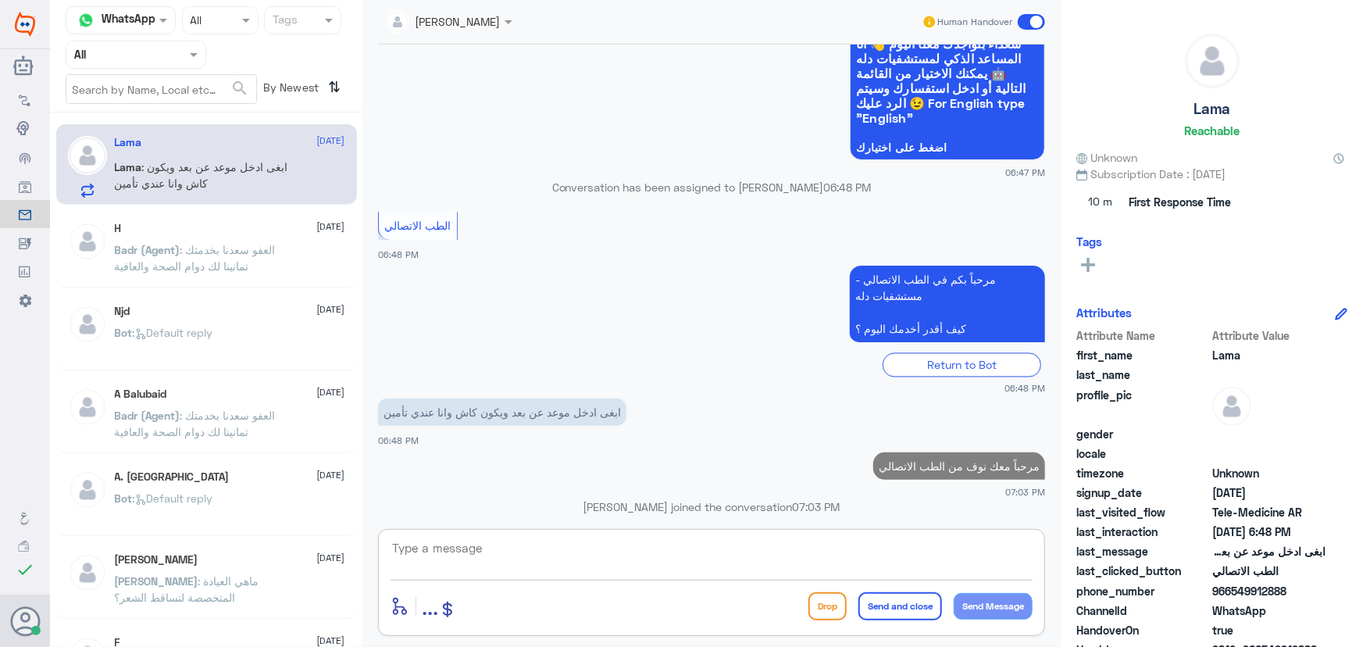
scroll to position [1300, 0]
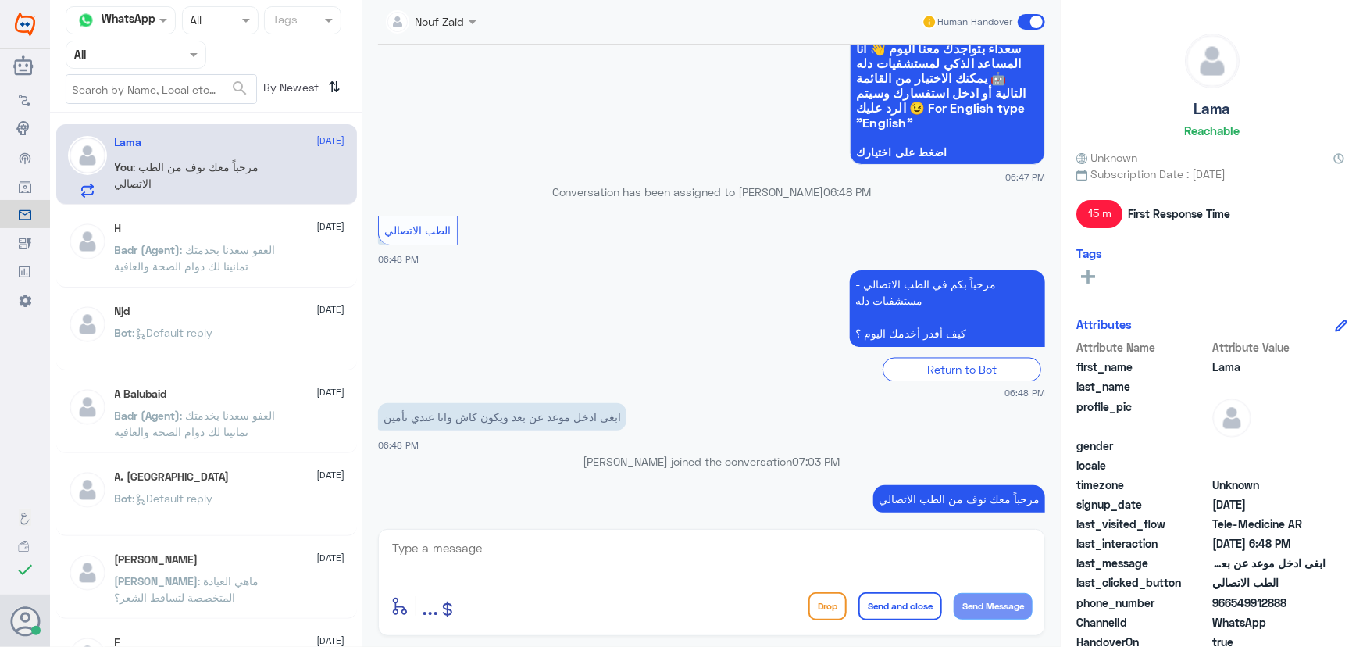
drag, startPoint x: 1230, startPoint y: 598, endPoint x: 1315, endPoint y: 600, distance: 84.4
click at [1315, 600] on span "966549912888" at bounding box center [1268, 602] width 113 height 16
copy span "549912888"
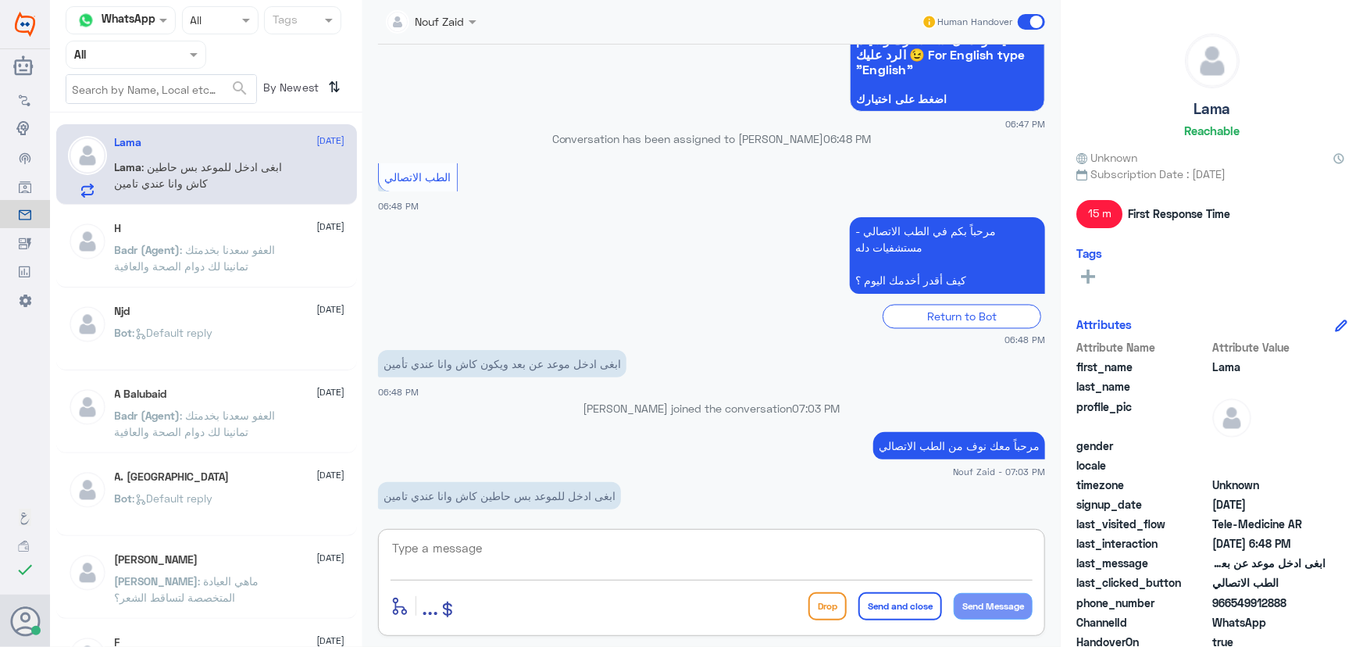
click at [578, 542] on textarea at bounding box center [712, 556] width 642 height 38
type textarea "لحظات من فضلك ليتم تحديث التأمين"
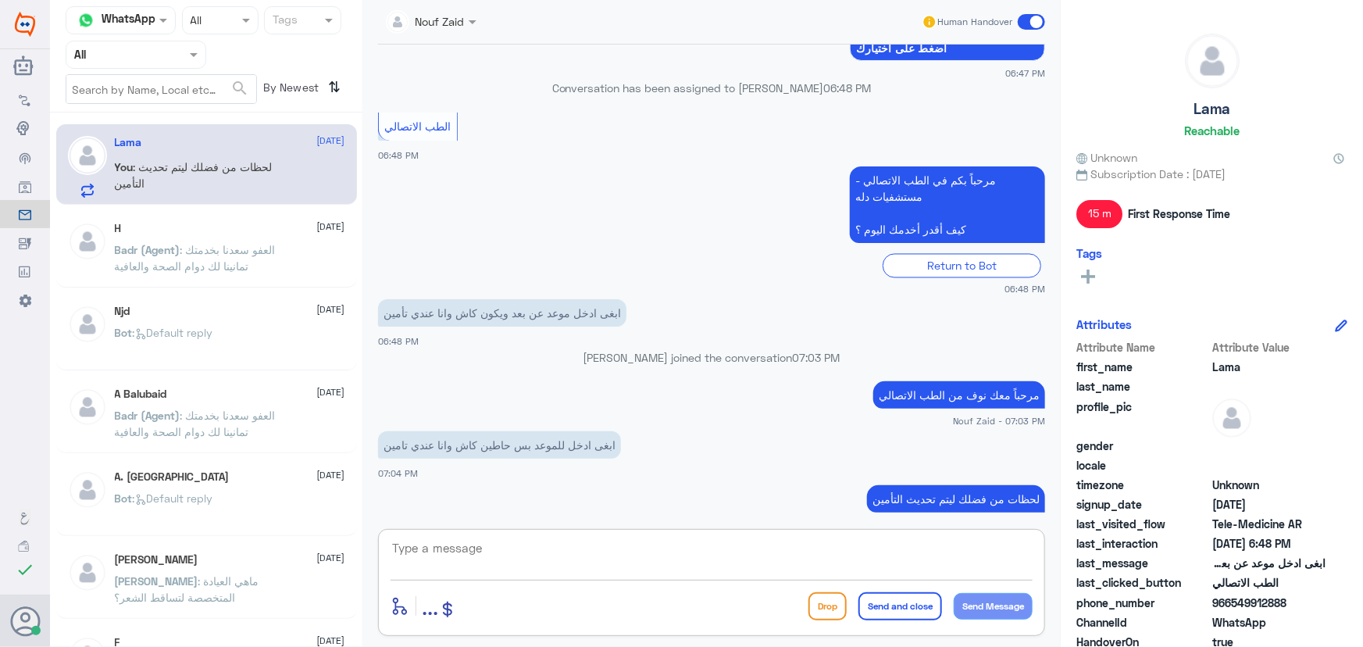
click at [755, 550] on textarea at bounding box center [712, 556] width 642 height 38
click at [1016, 555] on textarea "تمم تحديث التأمين الخاص بك يمكنك الان الاستفادة من الخدمة" at bounding box center [712, 556] width 642 height 38
type textarea "تم تحديث التأمين الخاص بك يمكنك الان الاستفادة من الخدمة"
click at [1010, 603] on button "Send Message" at bounding box center [993, 606] width 79 height 27
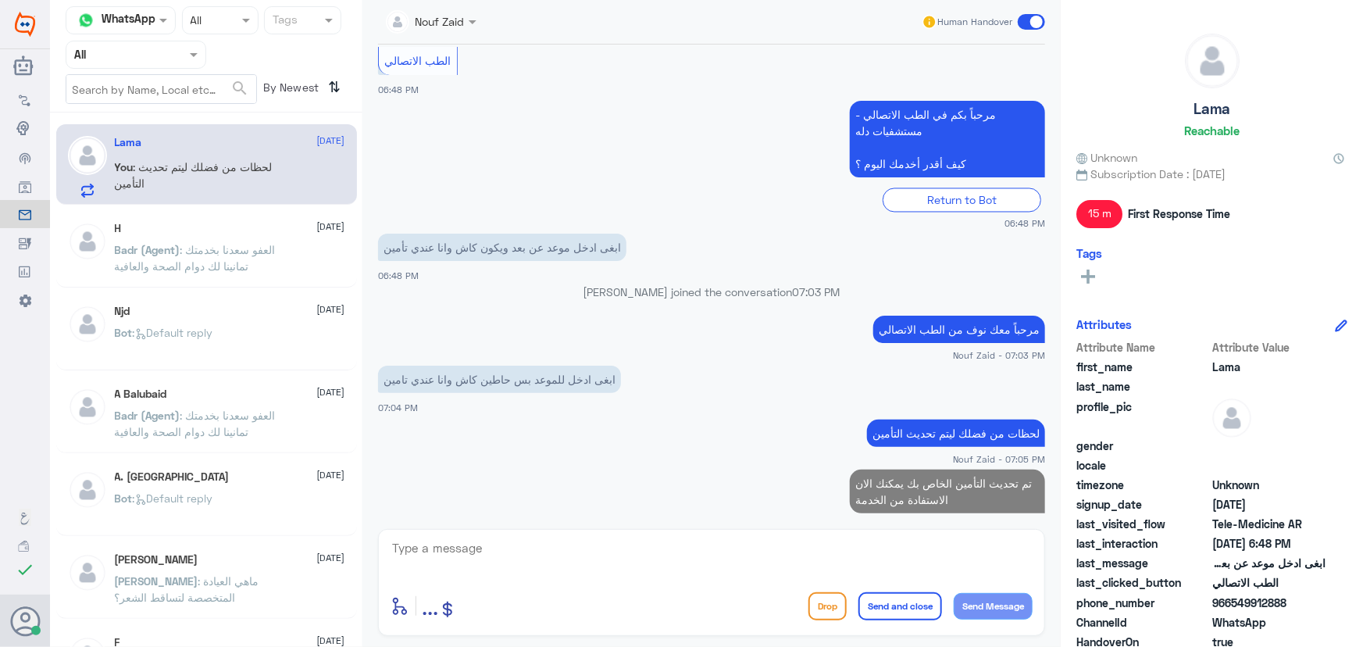
click at [836, 554] on textarea at bounding box center [712, 556] width 642 height 38
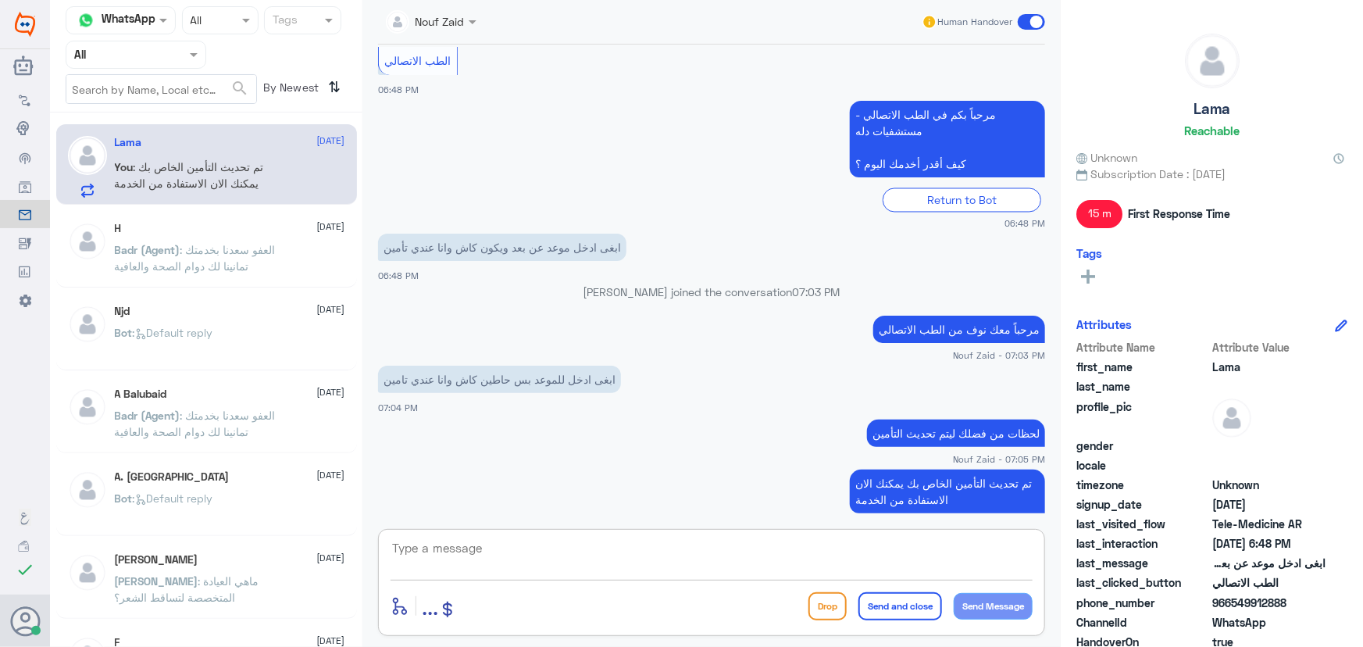
click at [482, 469] on app-msgs-text "تم تحديث التأمين الخاص بك يمكنك الان الاستفادة من الخدمة" at bounding box center [711, 491] width 667 height 45
click at [1033, 27] on span at bounding box center [1031, 22] width 27 height 16
click at [0, 0] on input "checkbox" at bounding box center [0, 0] width 0 height 0
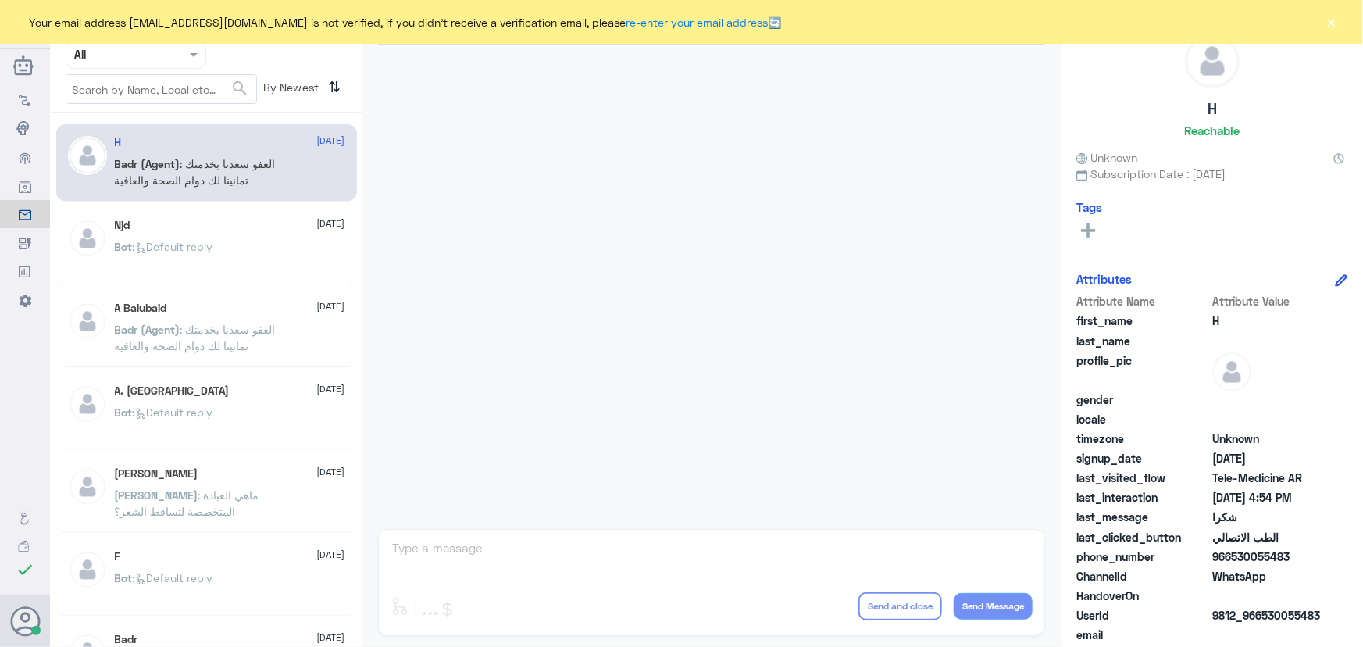
click at [1333, 20] on button "×" at bounding box center [1332, 22] width 16 height 16
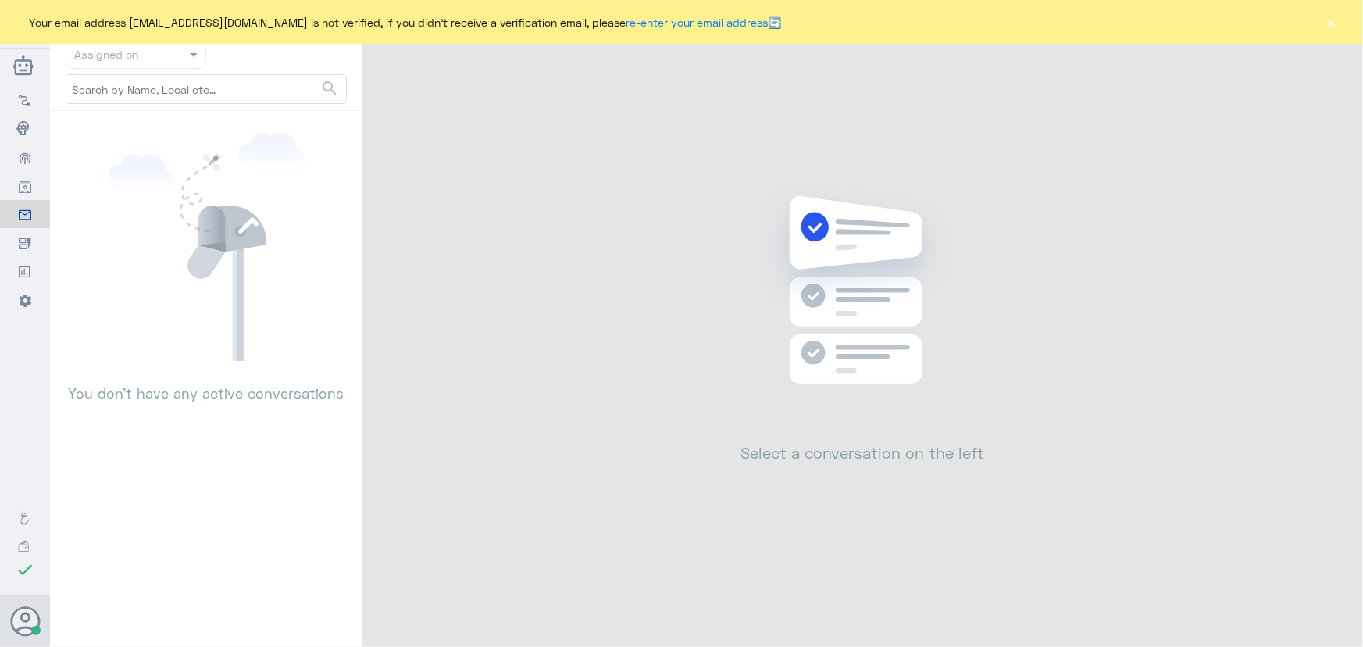
click at [1337, 25] on button "×" at bounding box center [1332, 22] width 16 height 16
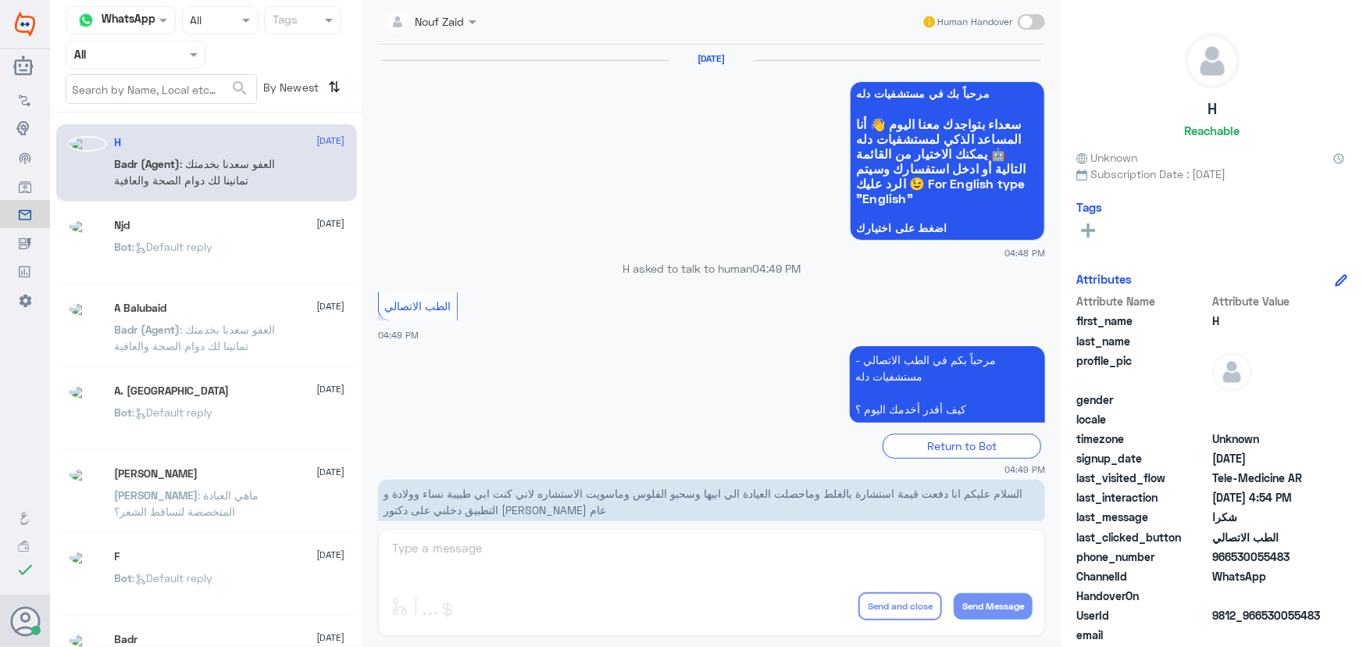
scroll to position [744, 0]
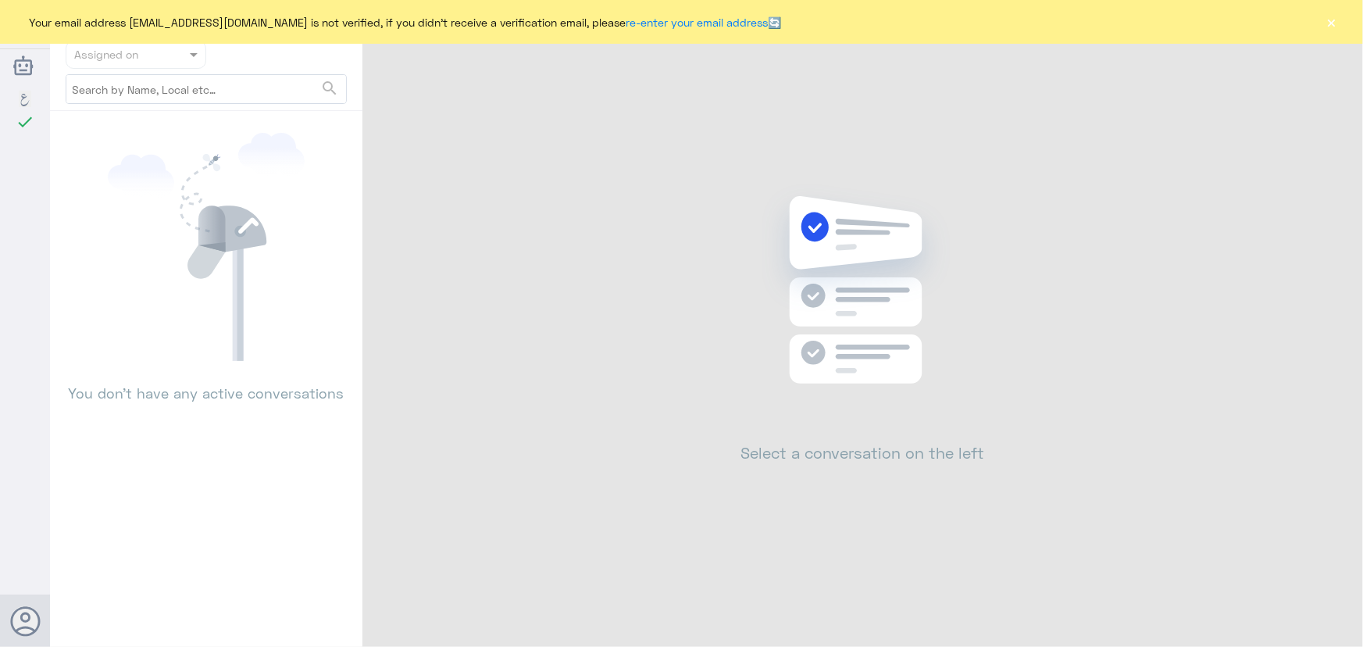
click at [1334, 16] on button "×" at bounding box center [1332, 22] width 16 height 16
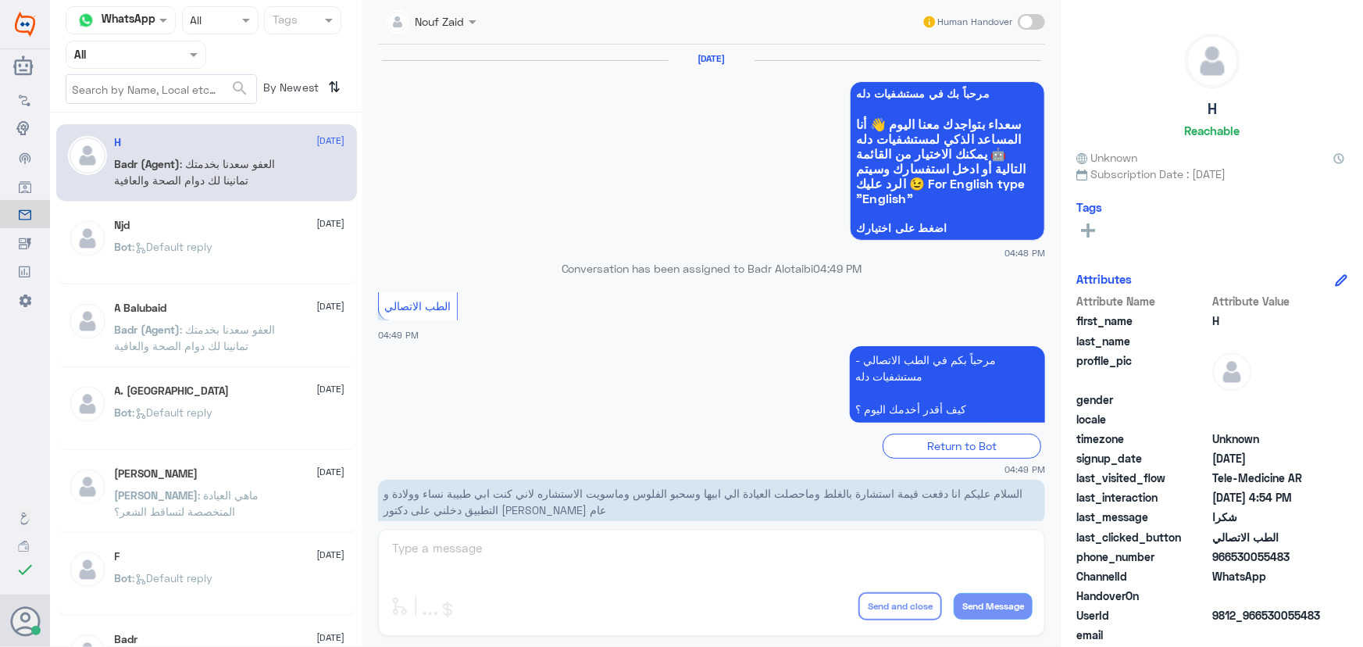
scroll to position [744, 0]
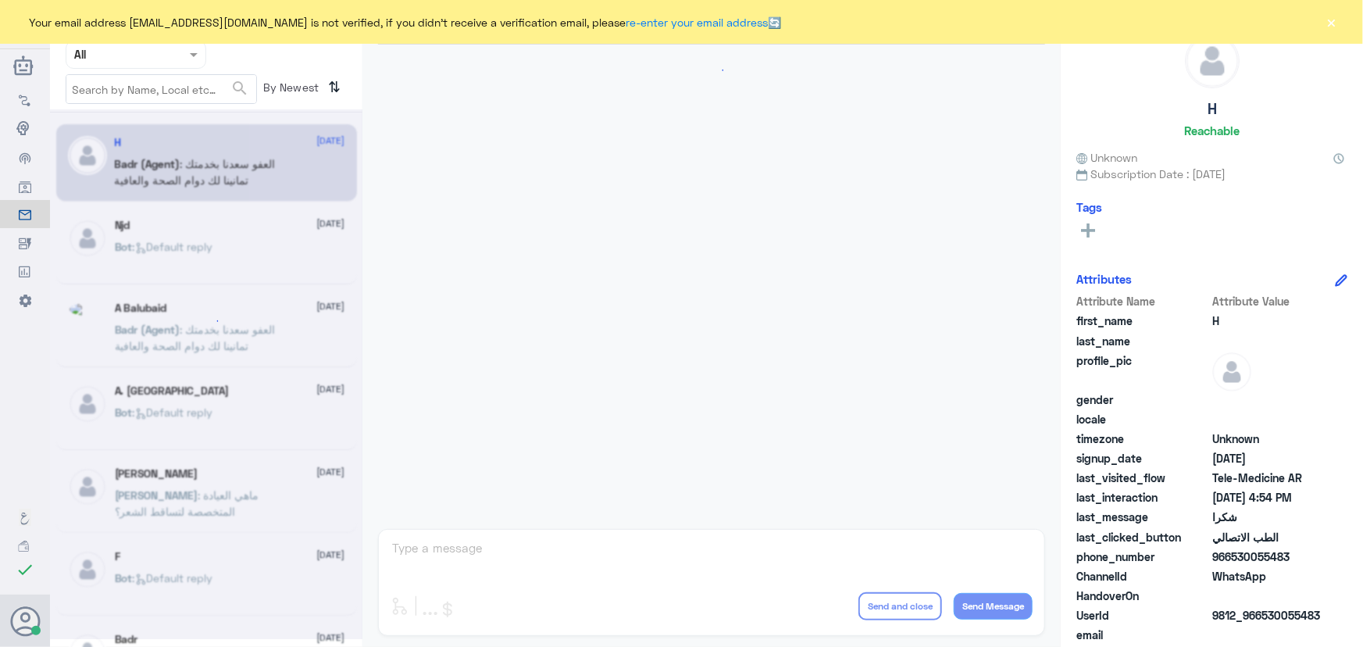
scroll to position [744, 0]
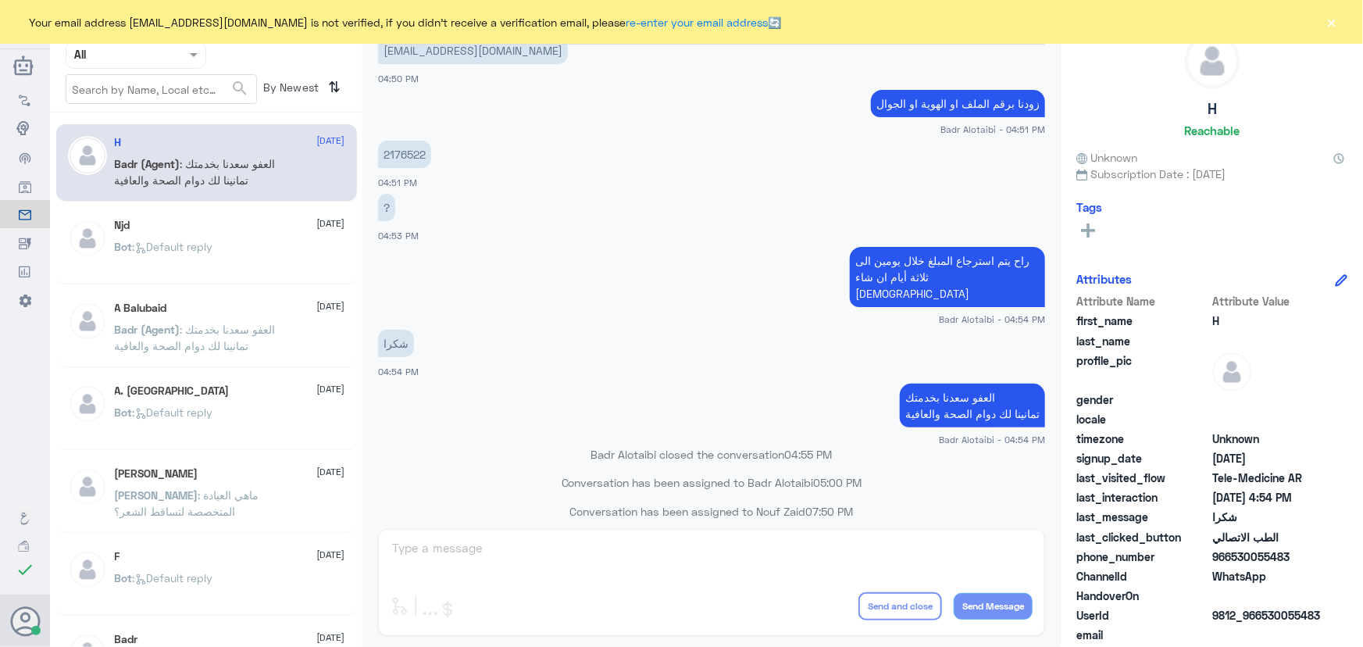
click at [1335, 23] on button "×" at bounding box center [1332, 22] width 16 height 16
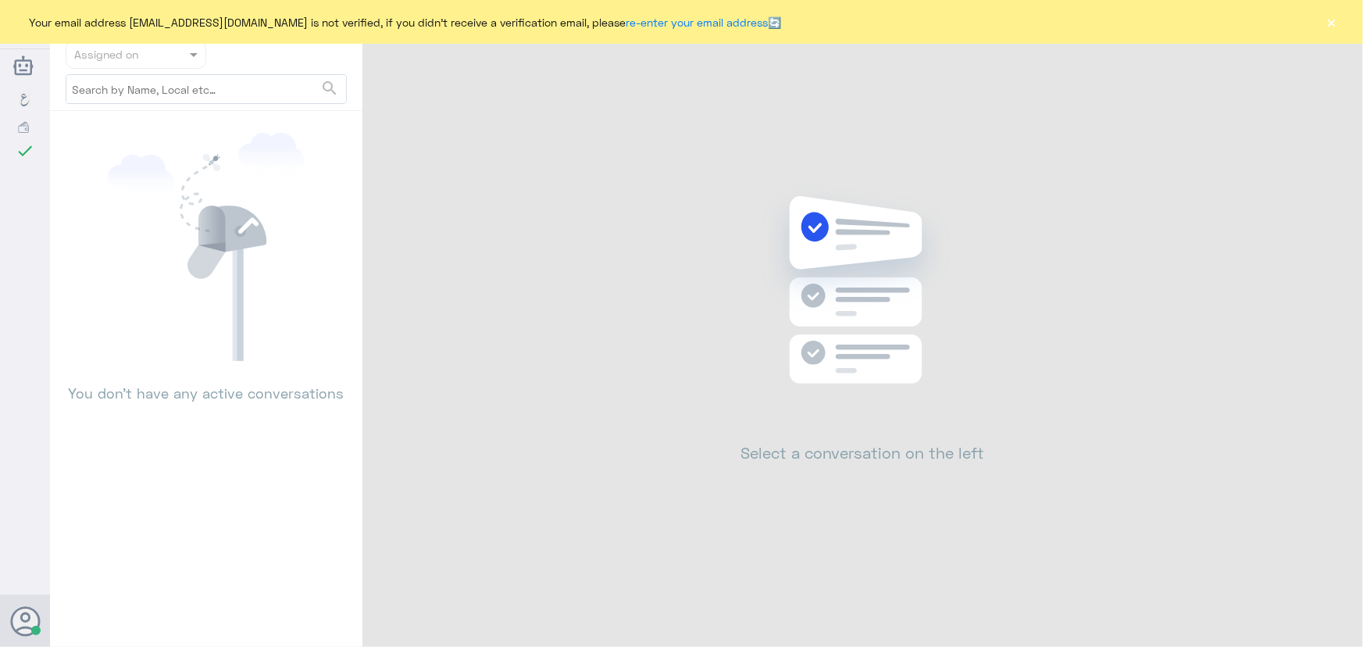
click at [1328, 30] on button "×" at bounding box center [1332, 22] width 16 height 16
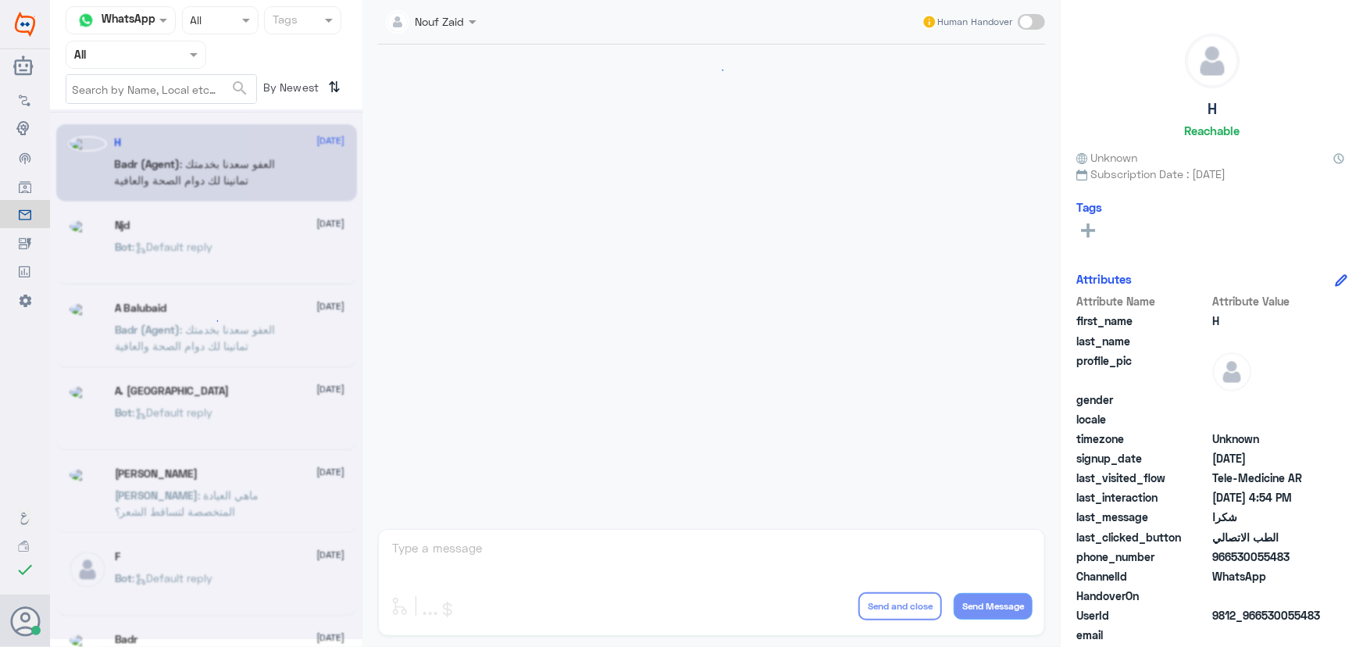
scroll to position [744, 0]
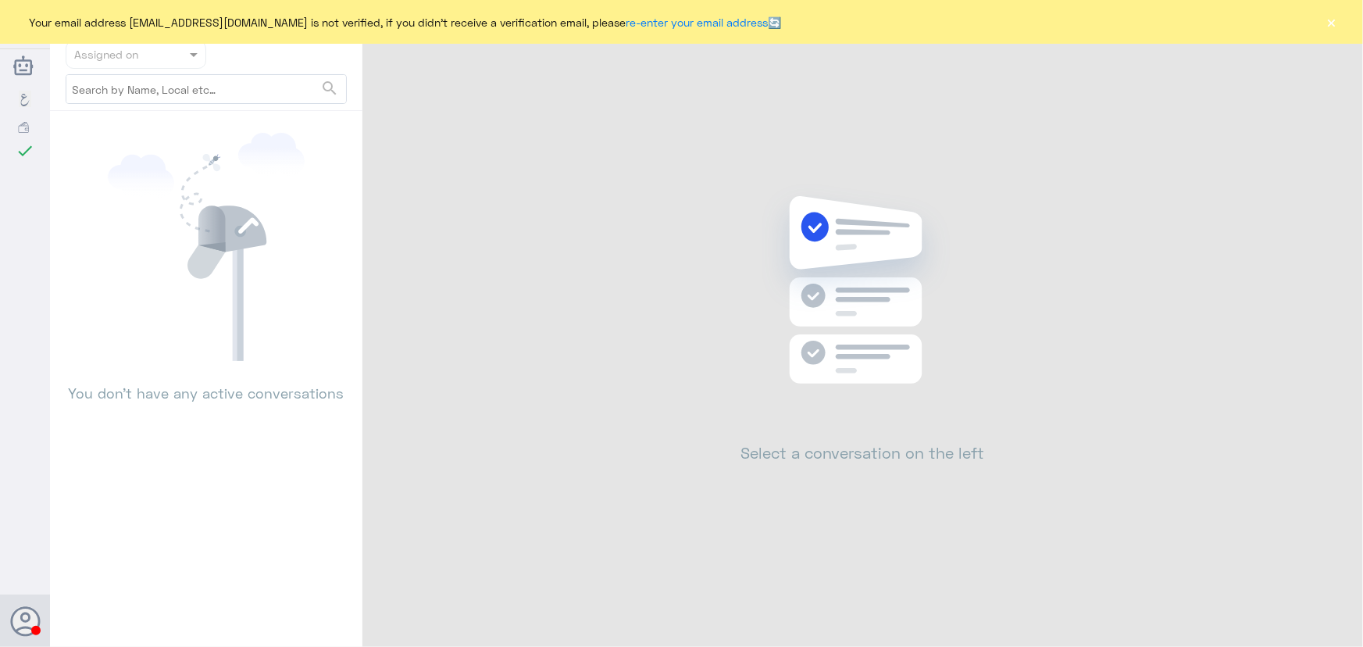
click at [1340, 20] on div "Your email address n_zaid@DallahHealth.com is not verified, if you didn't recei…" at bounding box center [681, 22] width 1363 height 44
click at [1337, 20] on button "×" at bounding box center [1332, 22] width 16 height 16
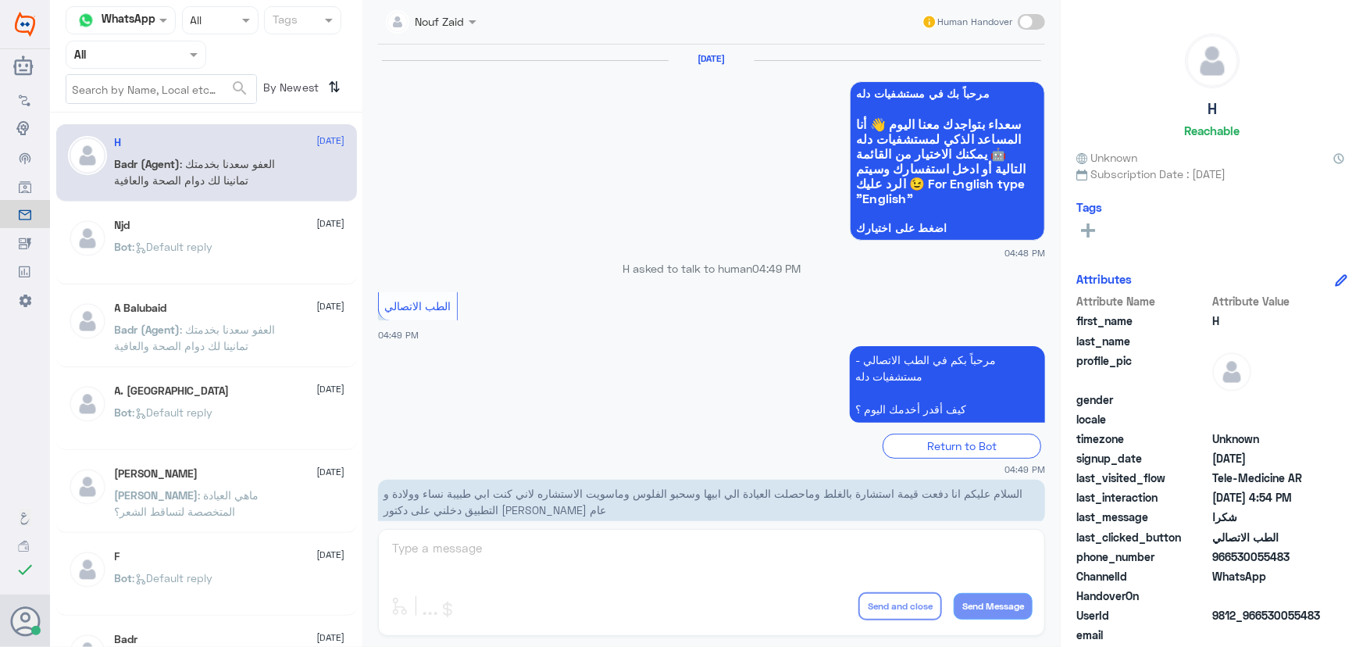
scroll to position [744, 0]
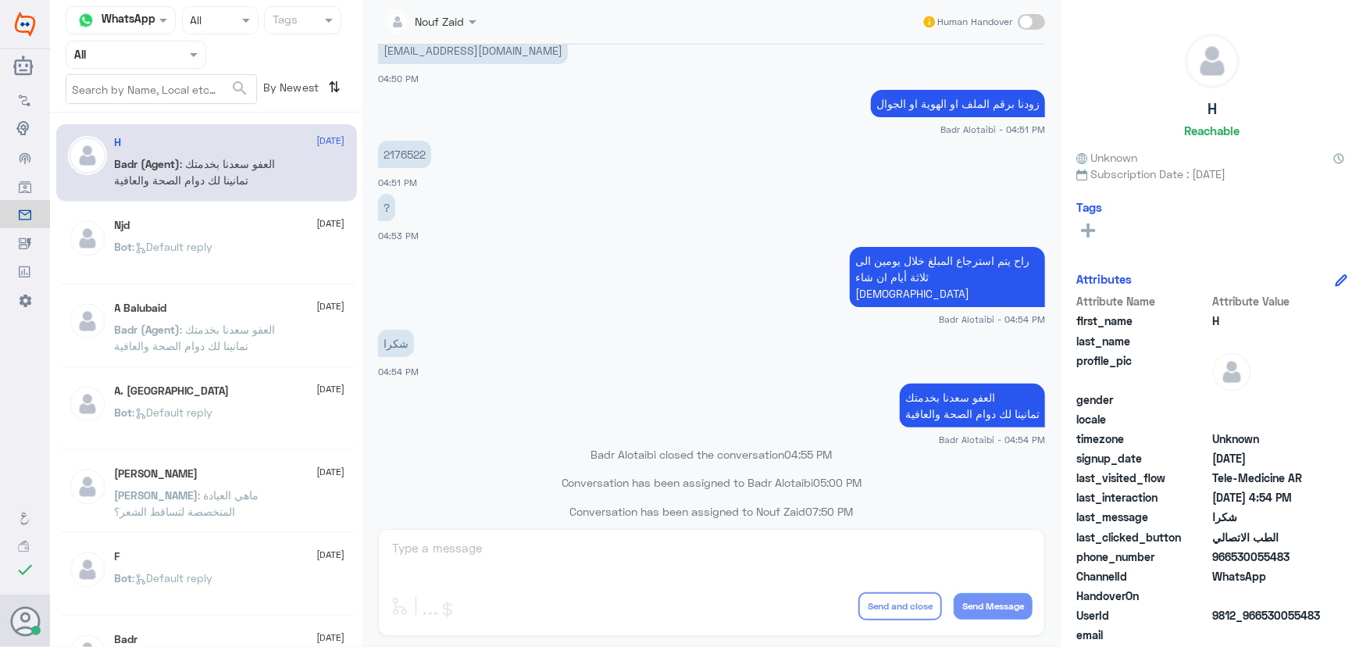
drag, startPoint x: 541, startPoint y: 357, endPoint x: 491, endPoint y: 283, distance: 89.5
click at [538, 355] on div "شكرا 04:54 PM" at bounding box center [711, 352] width 667 height 53
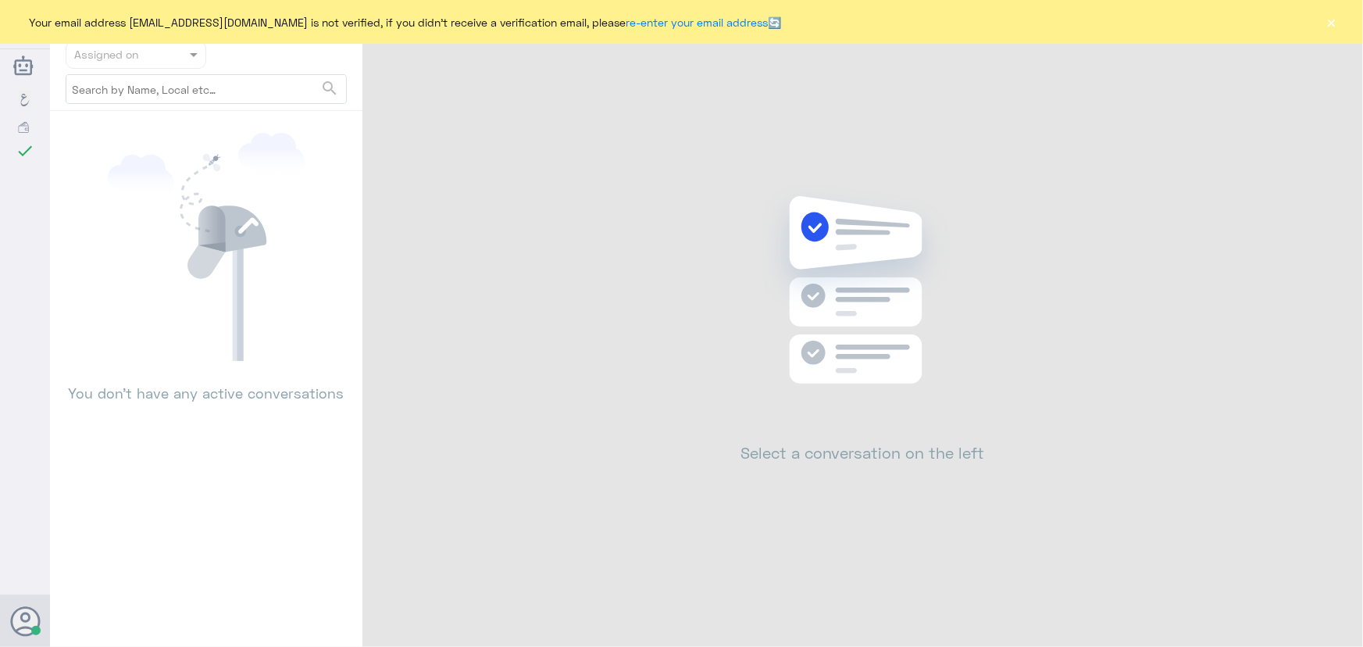
click at [1320, 23] on div "Your email address [EMAIL_ADDRESS][DOMAIN_NAME] is not verified, if you didn't …" at bounding box center [681, 22] width 1363 height 44
click at [1326, 25] on button "×" at bounding box center [1332, 22] width 16 height 16
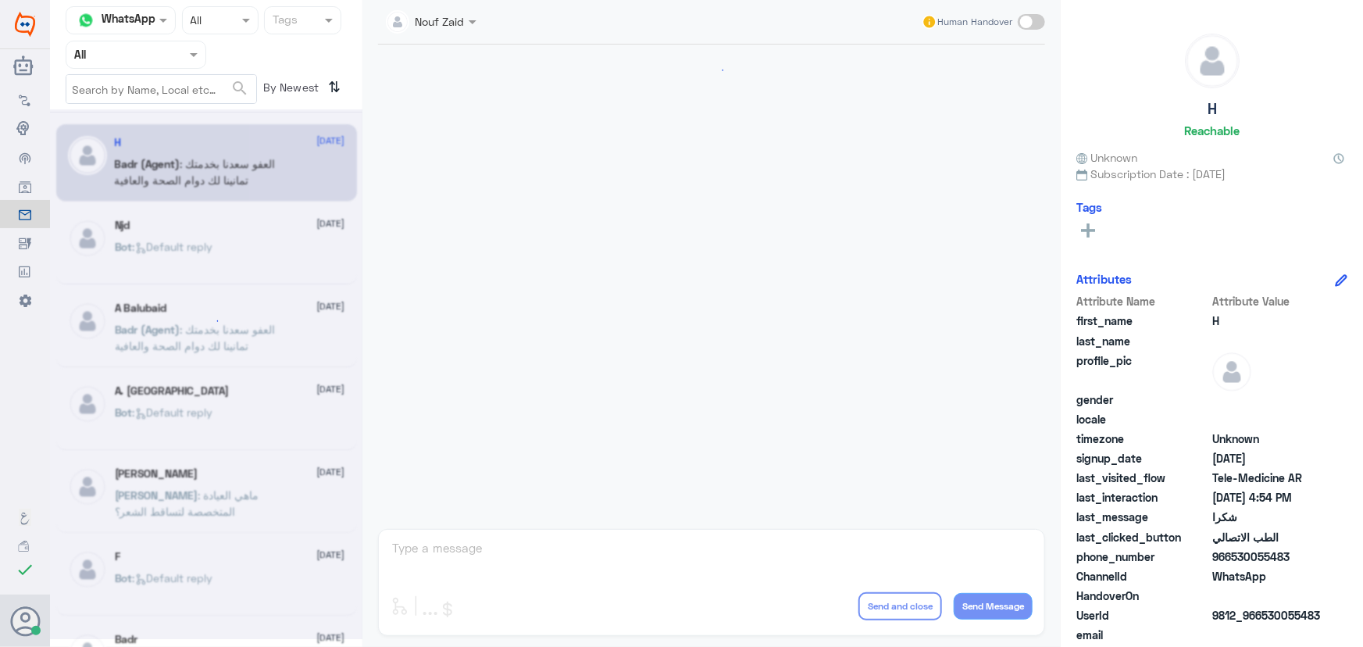
scroll to position [744, 0]
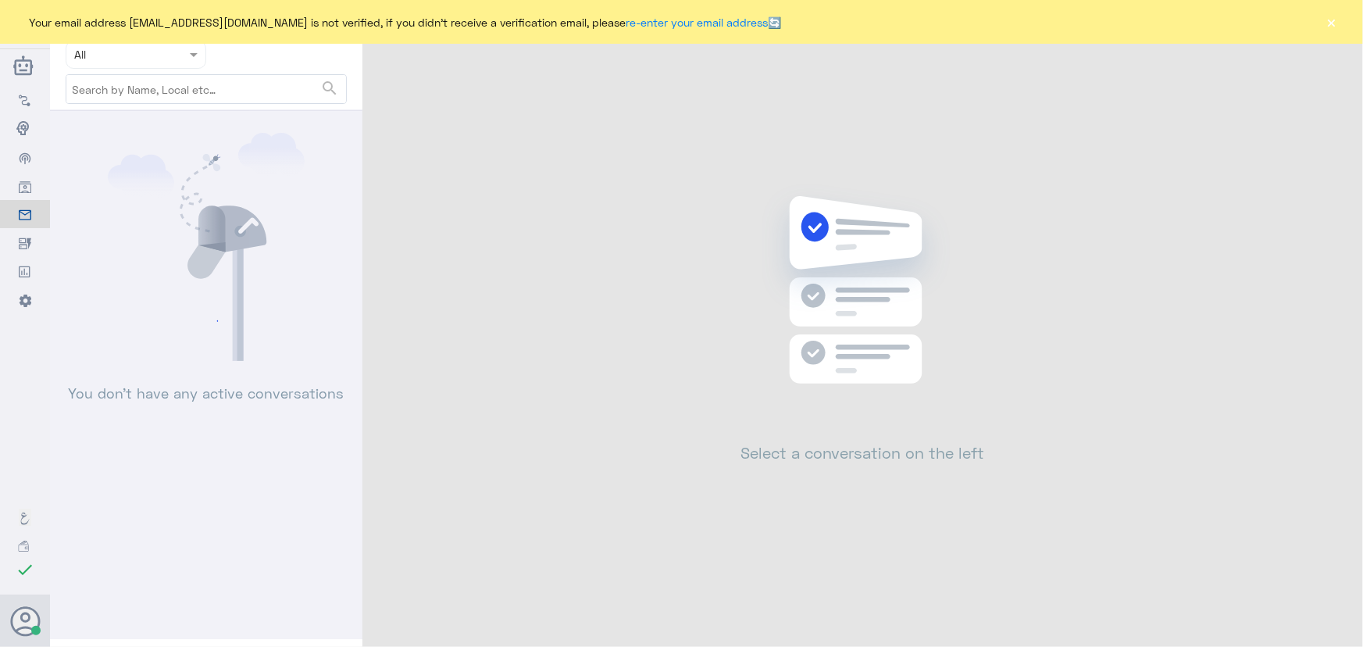
click at [1327, 27] on button "×" at bounding box center [1332, 22] width 16 height 16
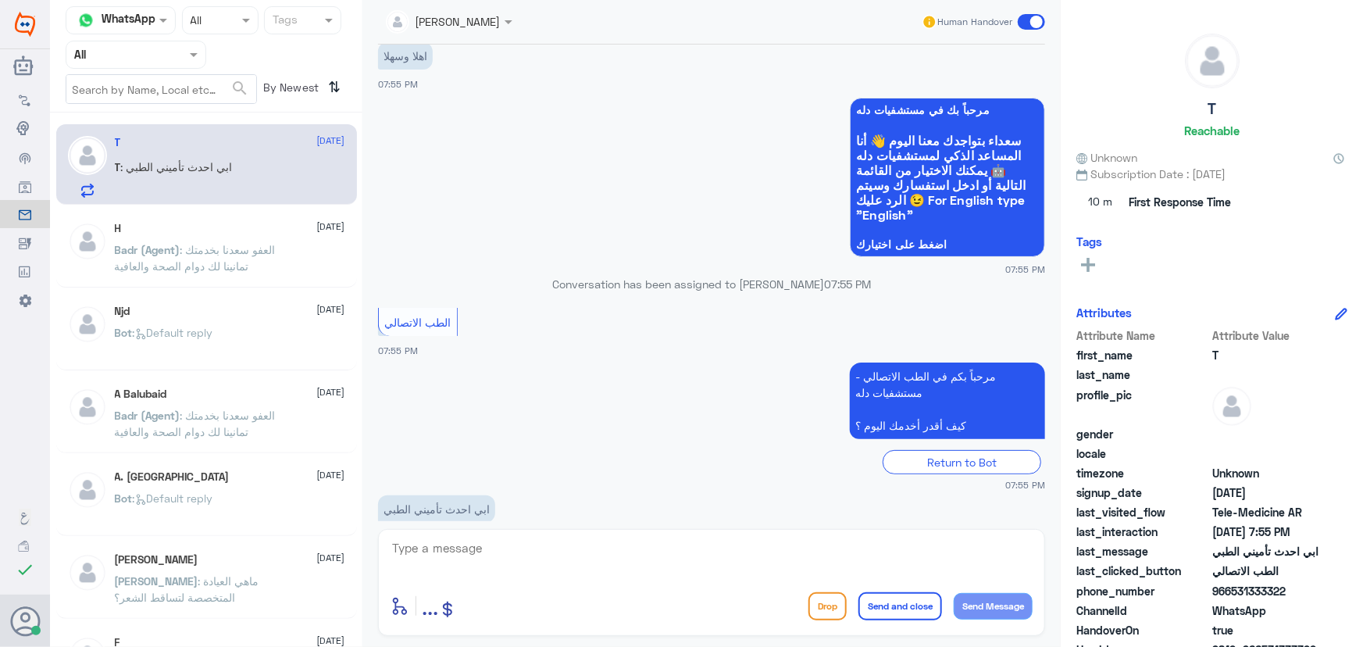
scroll to position [69, 0]
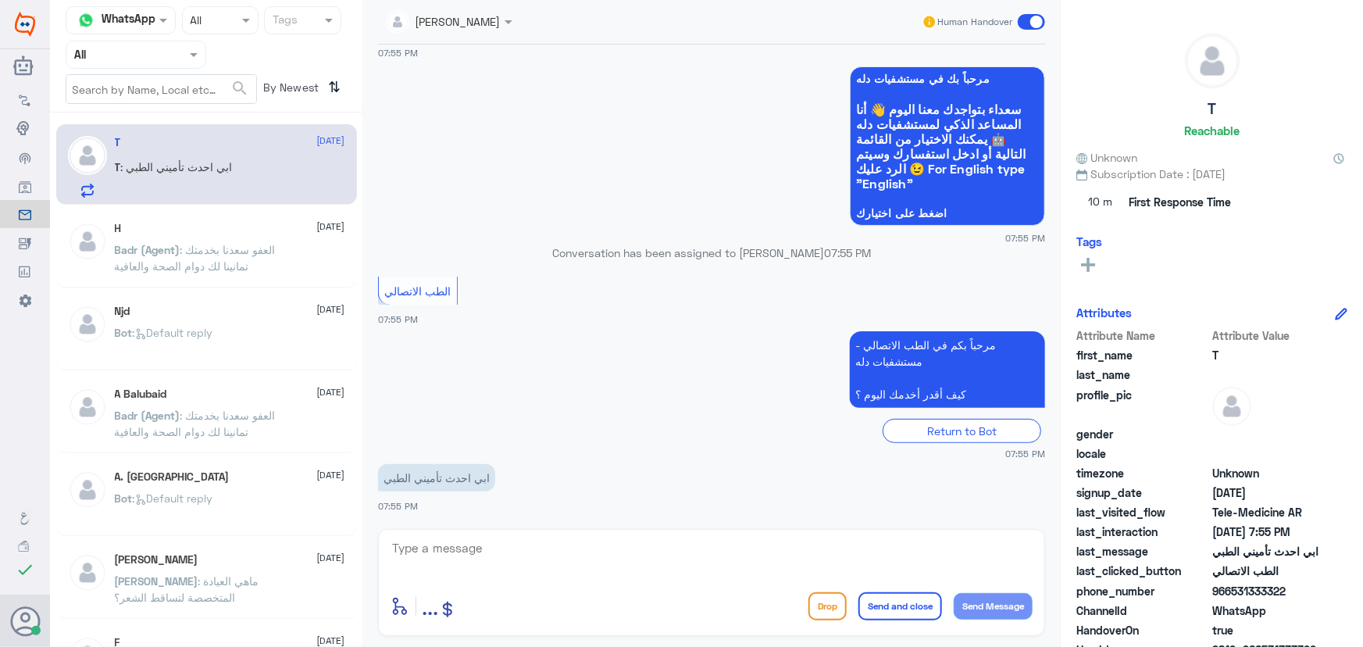
click at [580, 546] on textarea at bounding box center [712, 556] width 642 height 38
paste textarea "مرحباً معك نوف من الطب الاتصالي"
type textarea "مرحباً معك نوف من الطب الاتصالي"
click at [980, 602] on button "Send Message" at bounding box center [993, 606] width 79 height 27
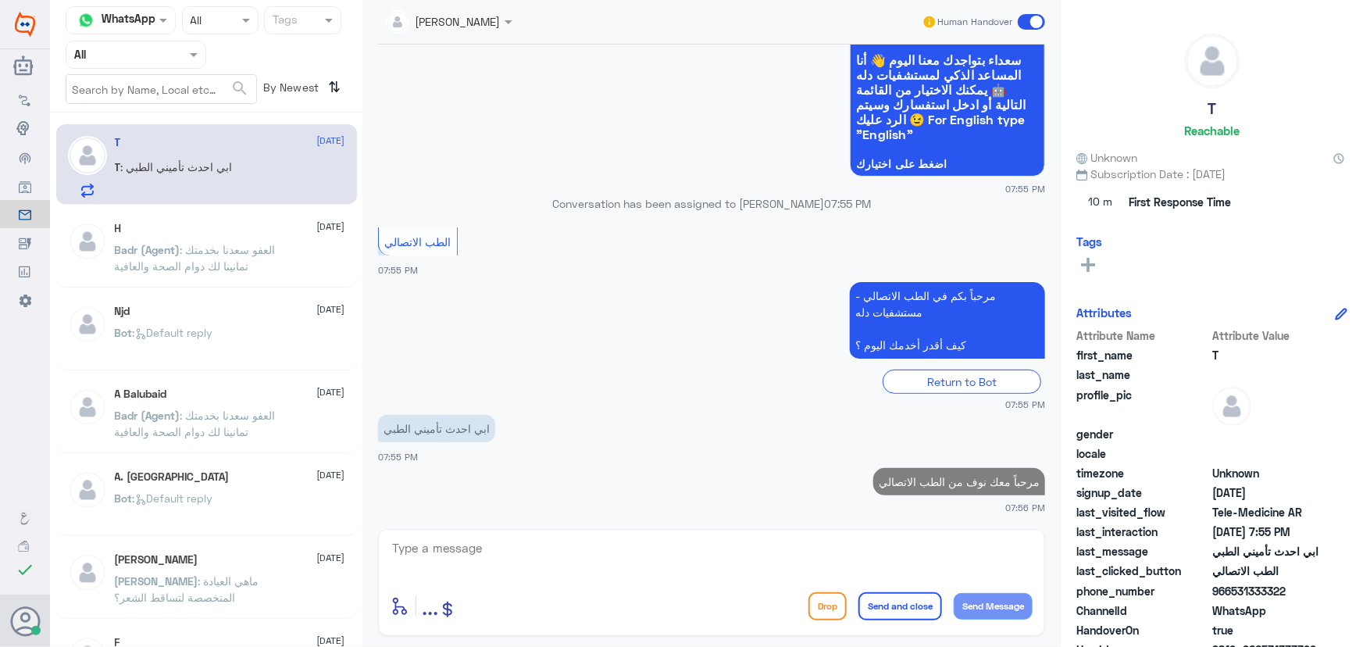
click at [875, 570] on textarea at bounding box center [712, 556] width 642 height 38
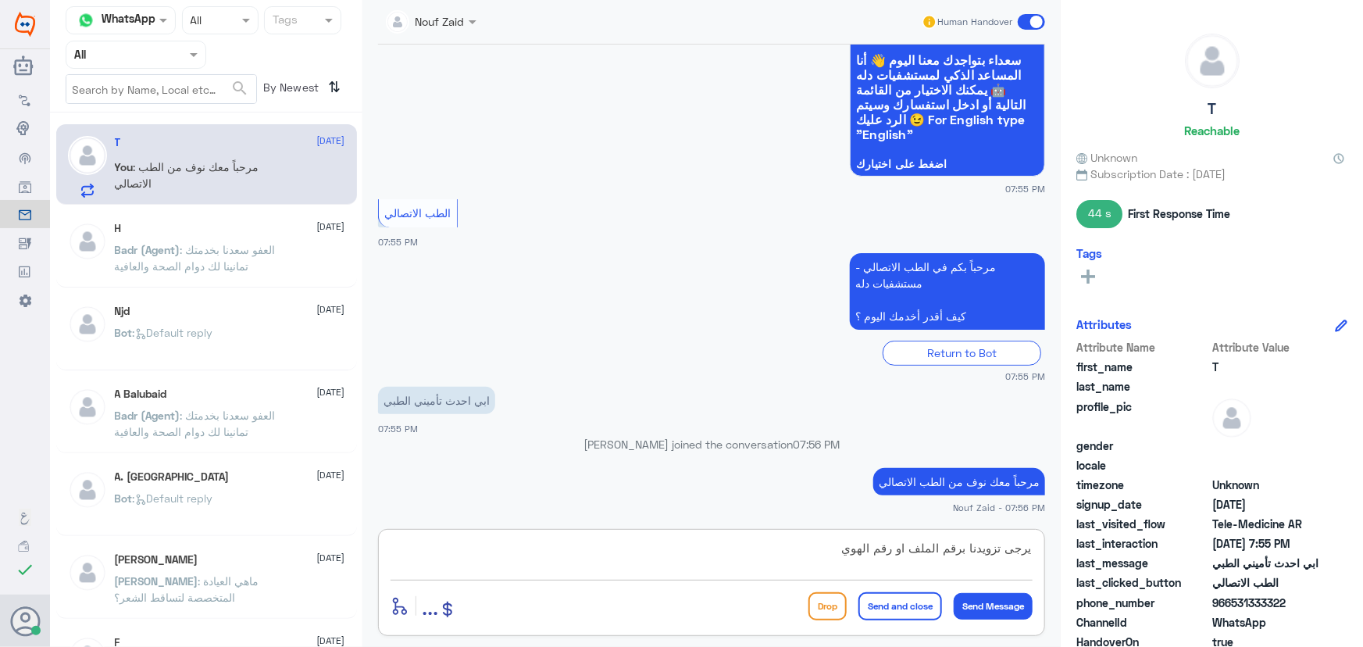
type textarea "يرجى تزويدنا برقم الملف او رقم الهوية"
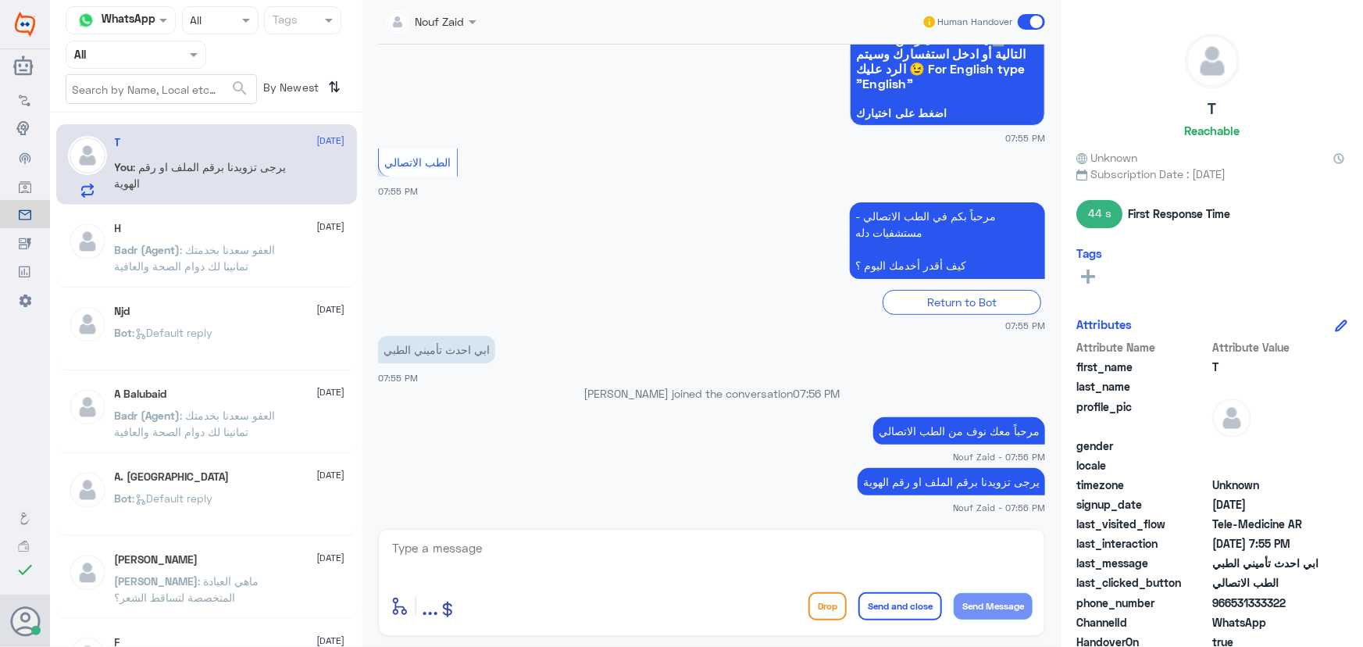
drag, startPoint x: 1234, startPoint y: 601, endPoint x: 1305, endPoint y: 608, distance: 71.4
click at [1305, 608] on span "966531333322" at bounding box center [1268, 602] width 113 height 16
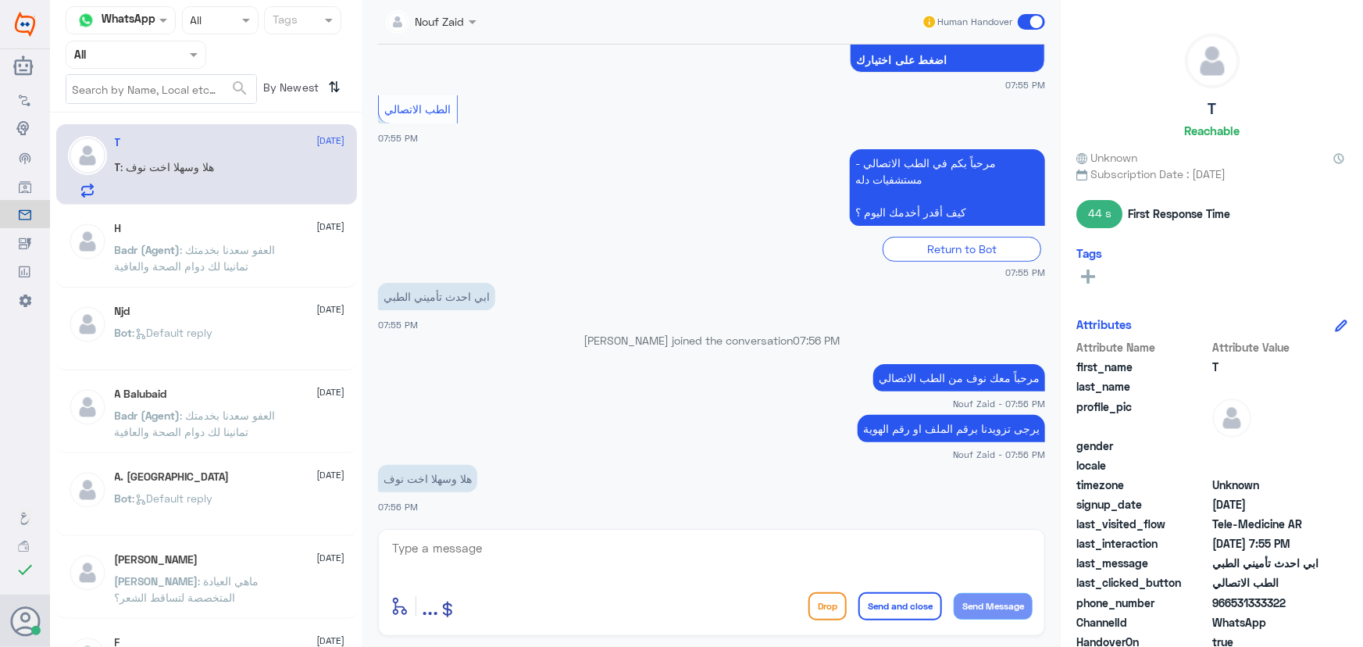
copy span "531333322"
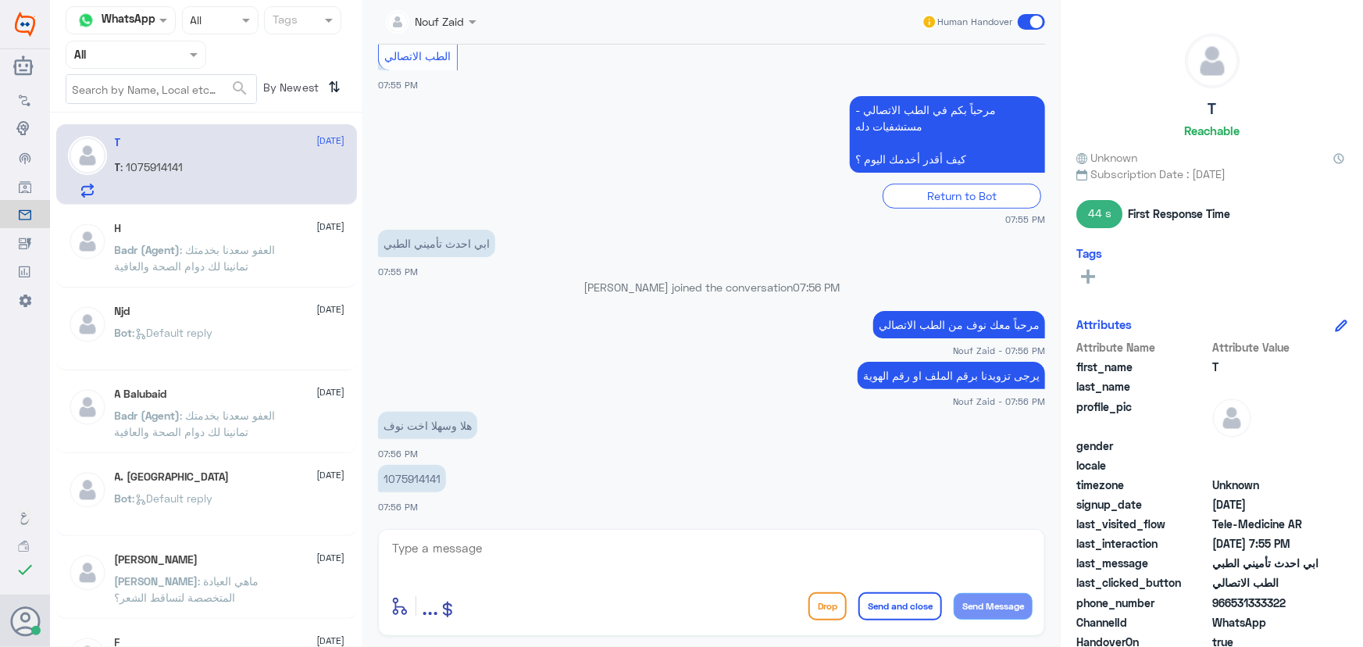
click at [415, 469] on p "1075914141" at bounding box center [412, 478] width 68 height 27
click at [415, 470] on p "1075914141" at bounding box center [412, 478] width 68 height 27
copy p "1075914141"
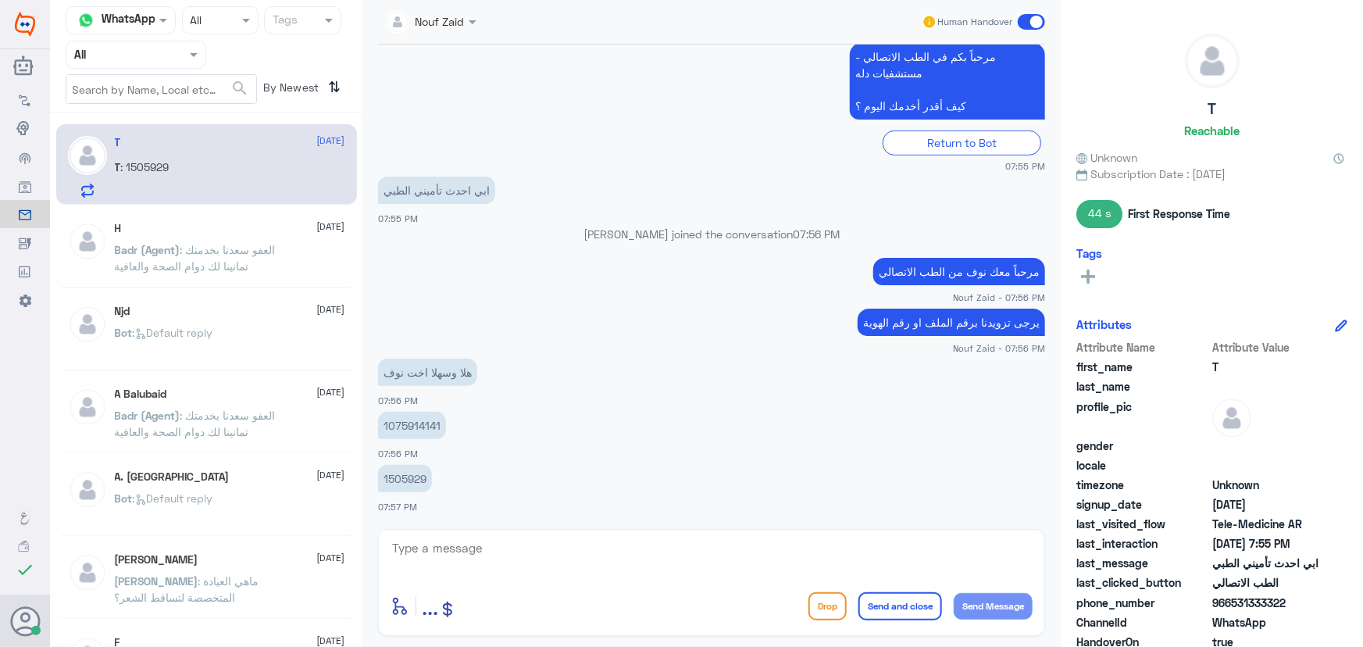
click at [598, 552] on textarea at bounding box center [712, 556] width 642 height 38
type textarea "تم تحديث التأمين الخاص بكم"
click at [888, 605] on button "Send and close" at bounding box center [900, 606] width 84 height 28
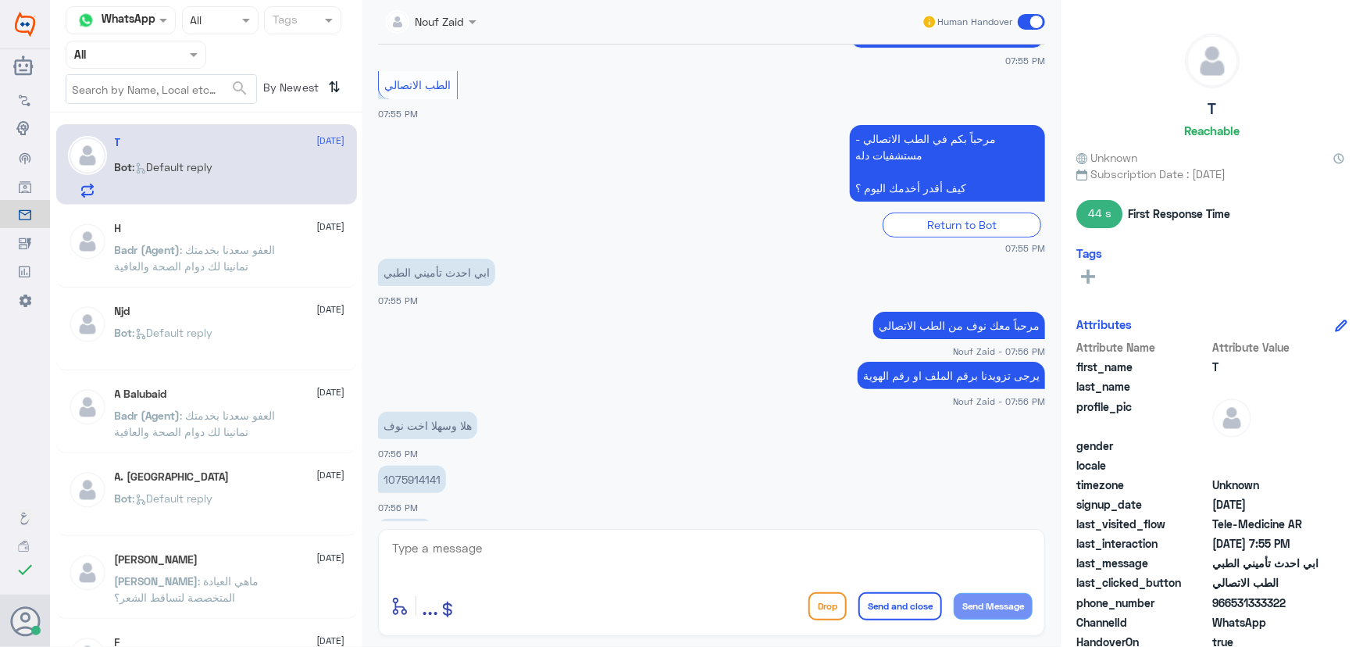
scroll to position [473, 0]
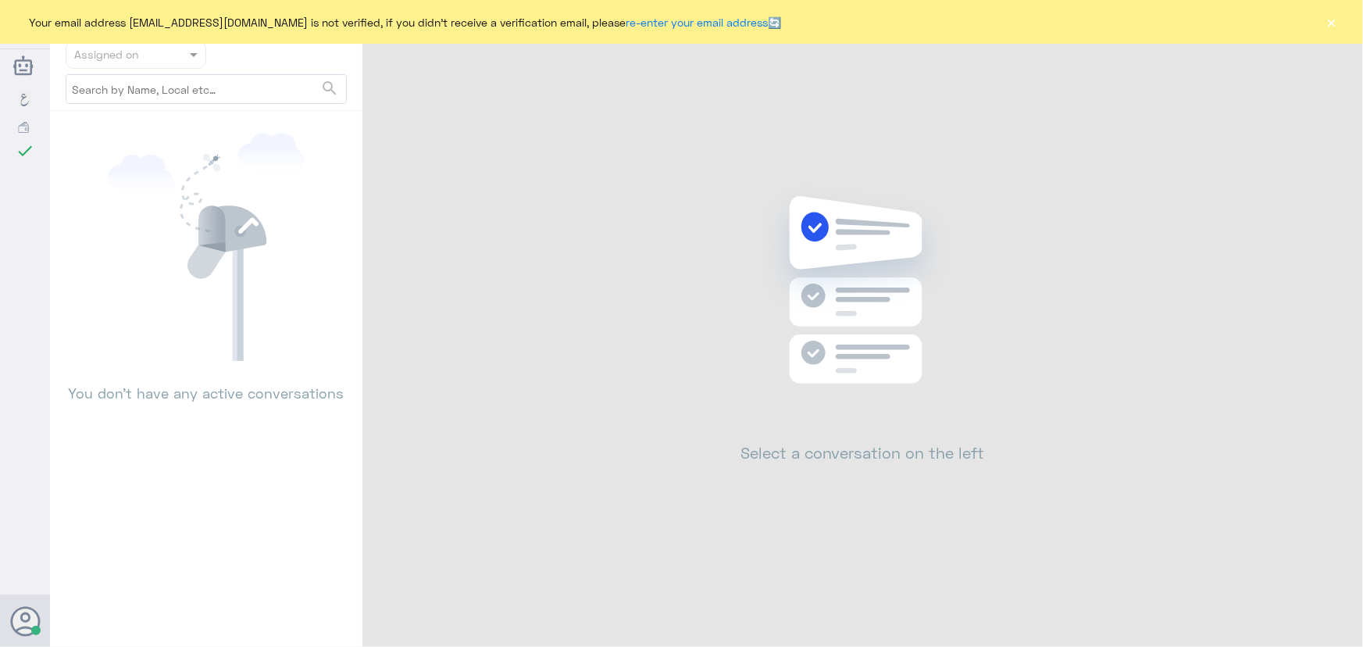
click at [1329, 24] on button "×" at bounding box center [1332, 22] width 16 height 16
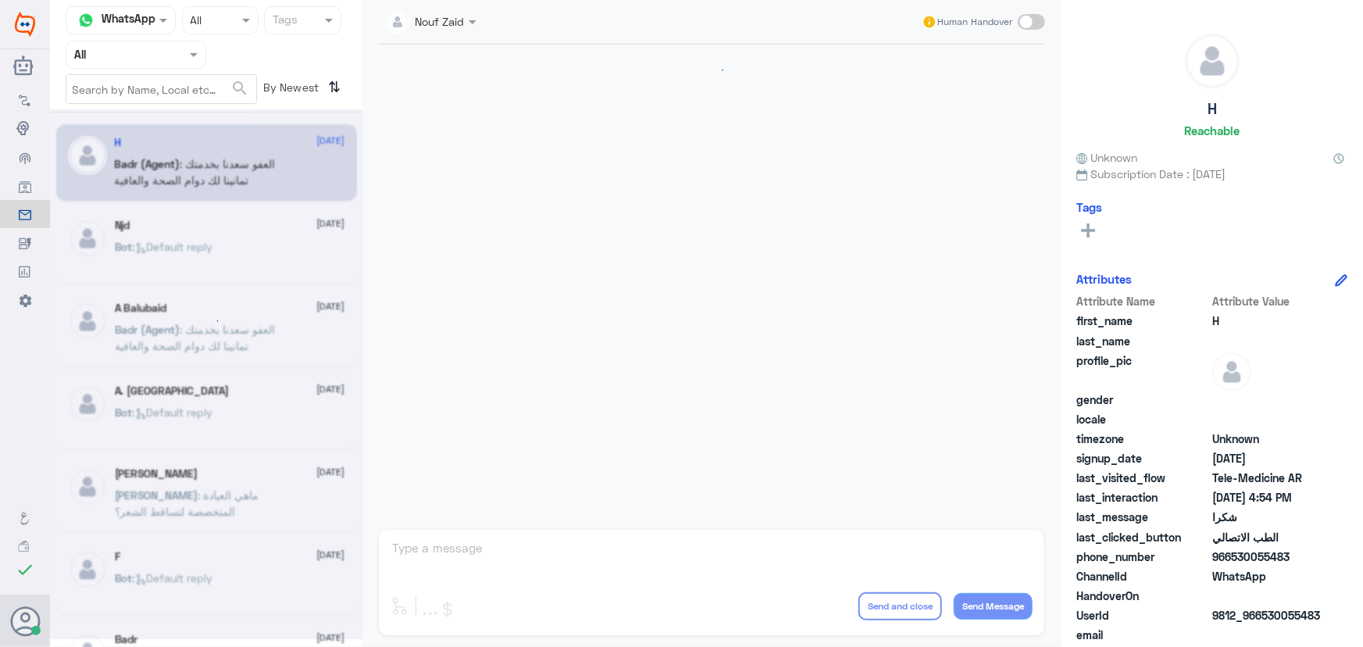
scroll to position [744, 0]
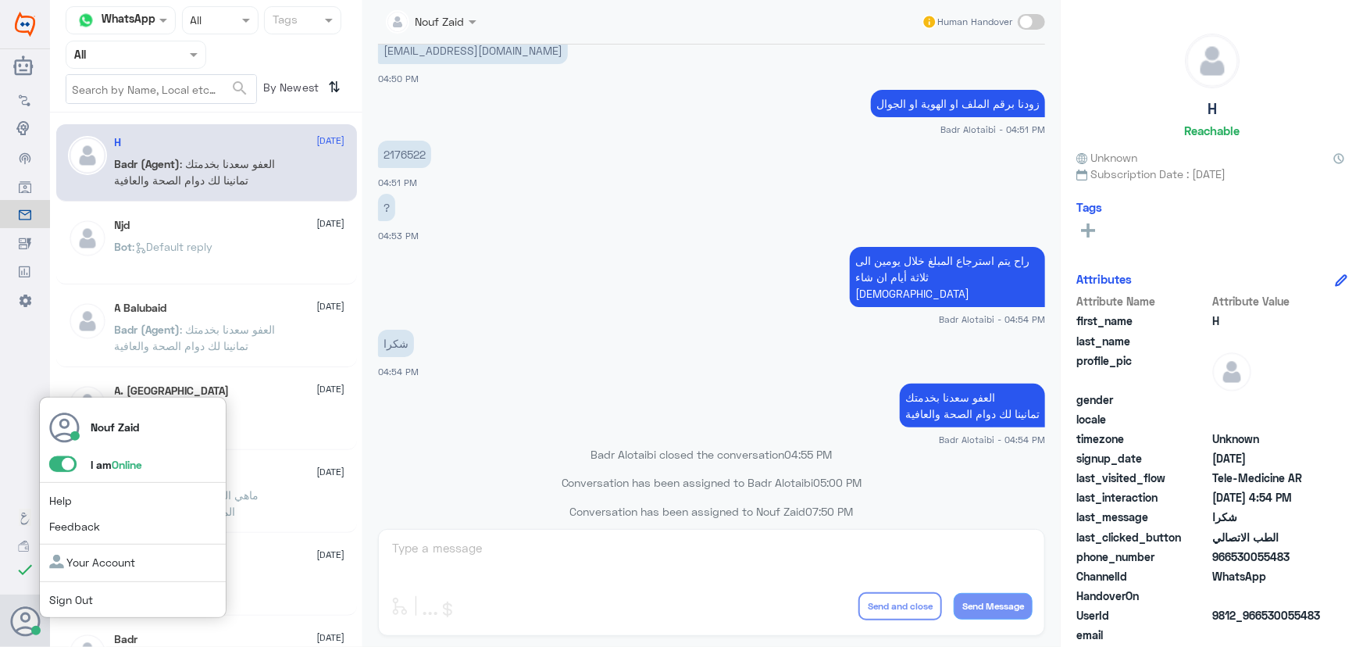
click at [60, 466] on span at bounding box center [62, 464] width 27 height 16
click at [0, 0] on input "checkbox" at bounding box center [0, 0] width 0 height 0
